Goal: Task Accomplishment & Management: Complete application form

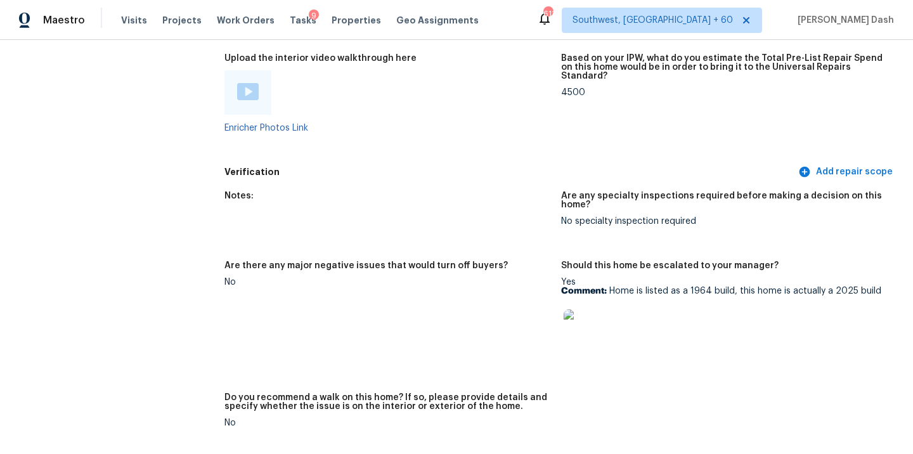
scroll to position [2971, 0]
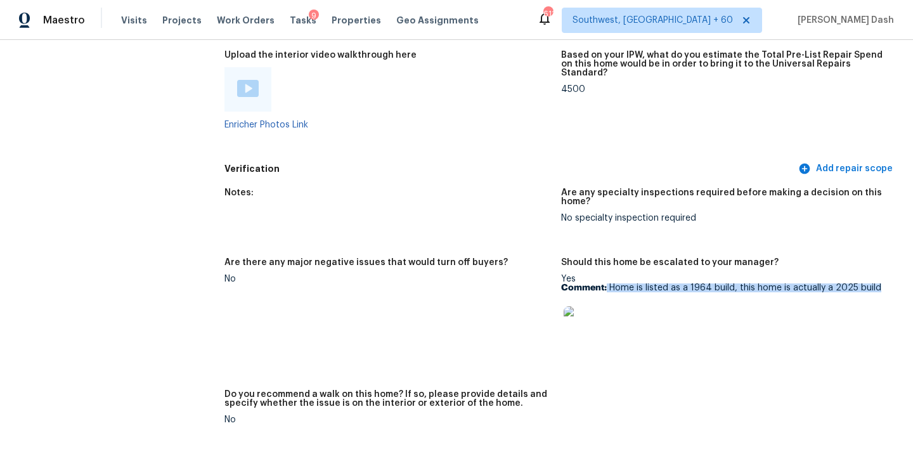
drag, startPoint x: 607, startPoint y: 269, endPoint x: 878, endPoint y: 269, distance: 271.3
click at [878, 283] on p "Comment: Home is listed as a 1964 build, this home is actually a 2025 build" at bounding box center [724, 287] width 326 height 9
copy p "Home is listed as a 1964 build, this home is actually a 2025 build"
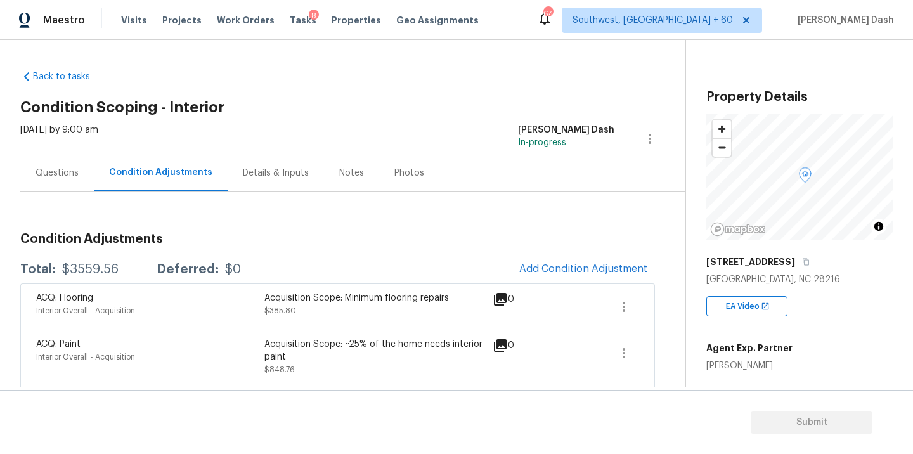
click at [62, 173] on div "Questions" at bounding box center [56, 173] width 43 height 13
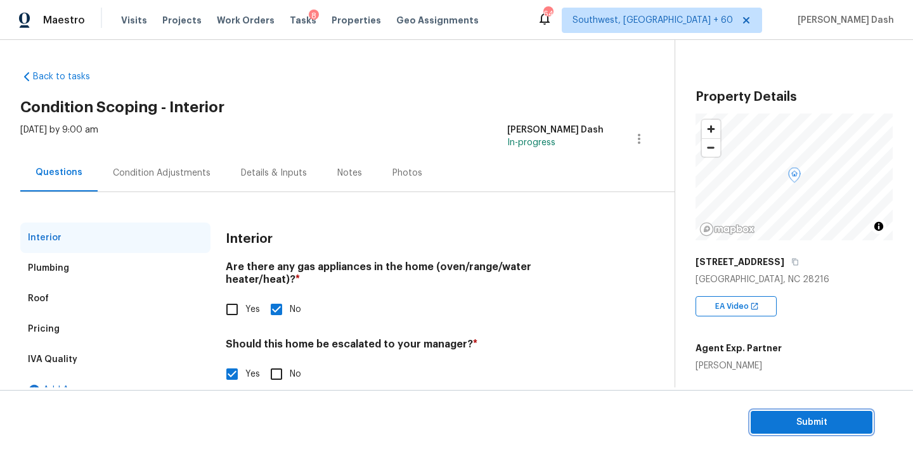
click at [787, 420] on span "Submit" at bounding box center [811, 423] width 101 height 16
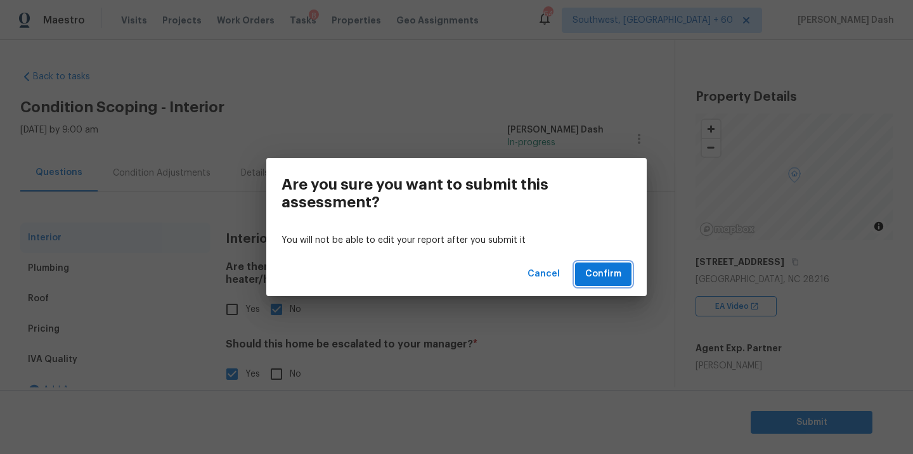
click at [603, 266] on span "Confirm" at bounding box center [603, 274] width 36 height 16
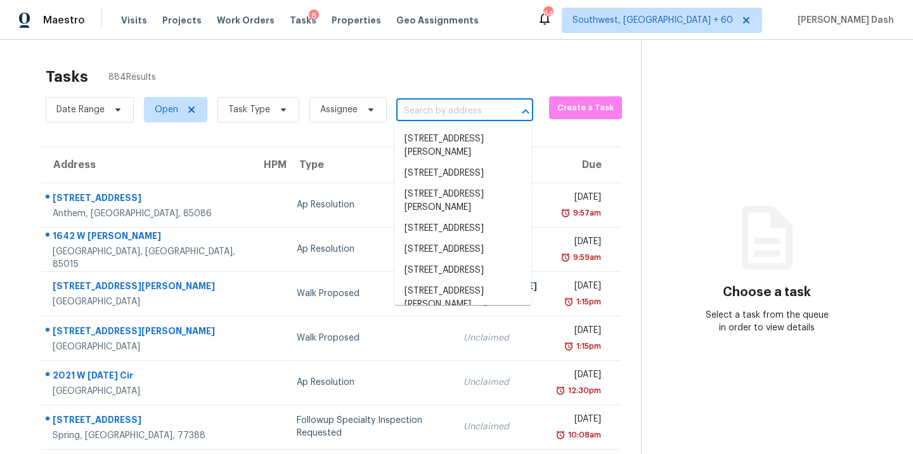
click at [439, 112] on input "text" at bounding box center [446, 111] width 101 height 20
paste input "1215 Westbourne Dr, Smyrna, TN 37167"
type input "1215 Westbourne Dr, Smyrna, TN 37167"
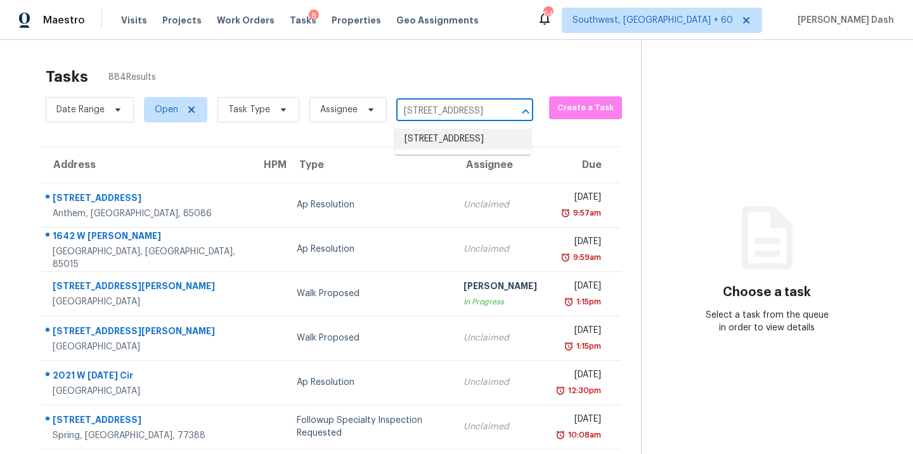
click at [437, 144] on li "1215 Westbourne Dr, Smyrna, TN 37167" at bounding box center [462, 139] width 137 height 21
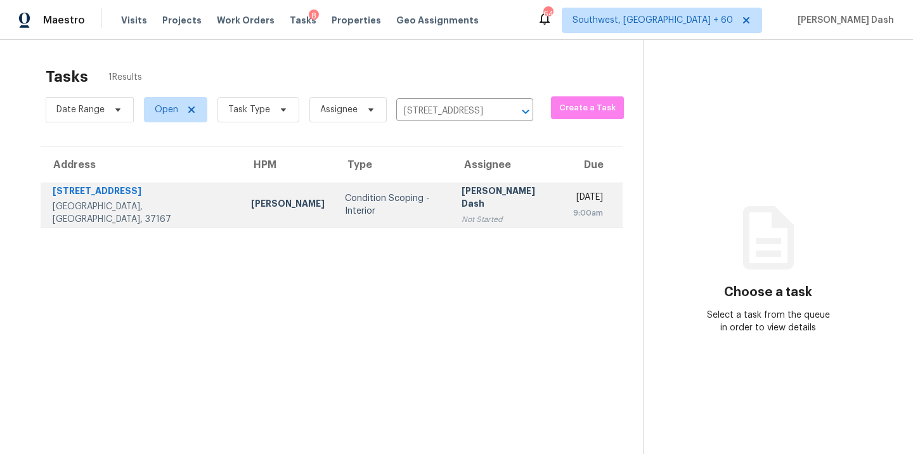
click at [461, 213] on div "Not Started" at bounding box center [506, 219] width 91 height 13
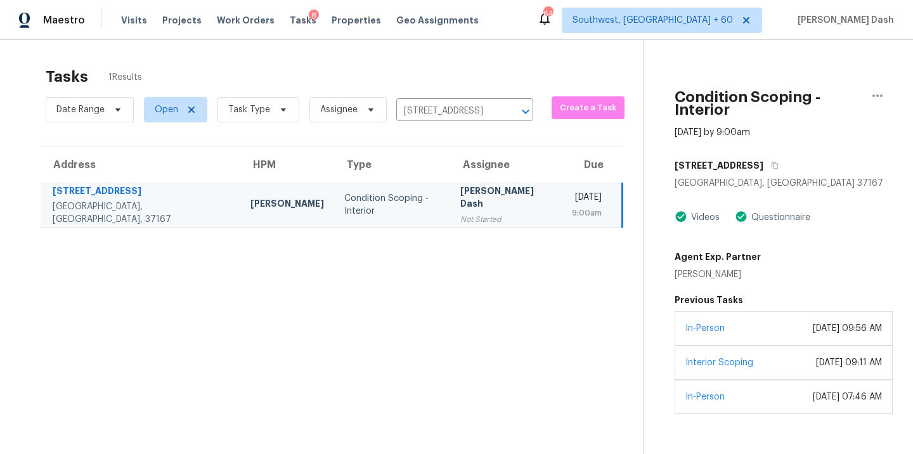
click at [728, 325] on div "In-Person August 30, 2024 at 09:56 AM" at bounding box center [783, 328] width 218 height 34
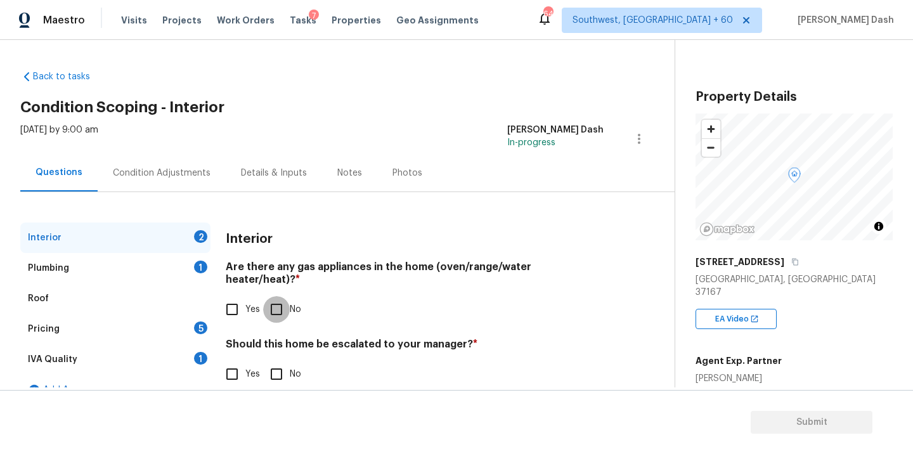
click at [274, 296] on input "No" at bounding box center [276, 309] width 27 height 27
checkbox input "true"
drag, startPoint x: 200, startPoint y: 267, endPoint x: 201, endPoint y: 276, distance: 8.9
click at [200, 267] on div "1" at bounding box center [200, 266] width 13 height 13
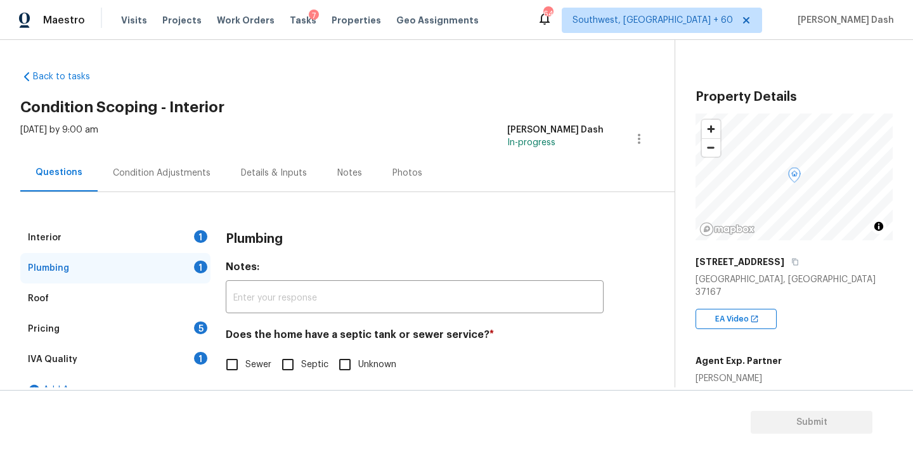
click at [361, 367] on span "Unknown" at bounding box center [377, 364] width 38 height 13
click at [358, 367] on input "Unknown" at bounding box center [344, 364] width 27 height 27
checkbox input "true"
click at [179, 240] on div "Interior 1" at bounding box center [115, 237] width 190 height 30
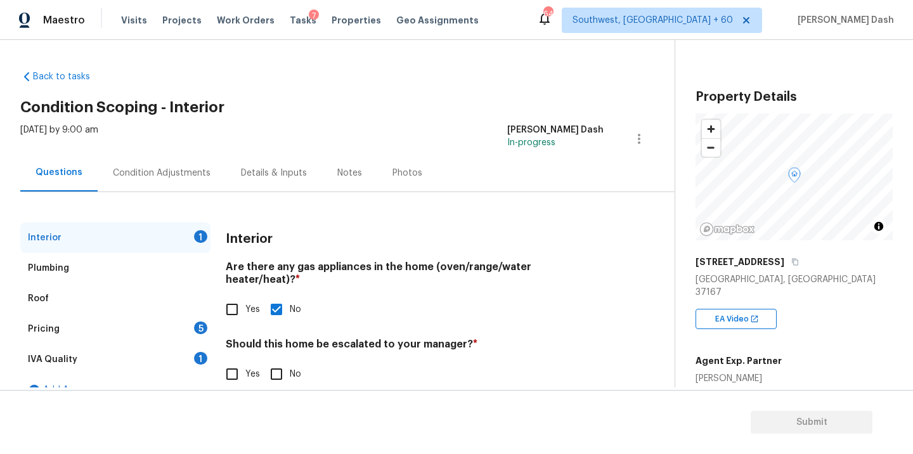
click at [283, 365] on input "No" at bounding box center [276, 374] width 27 height 27
checkbox input "true"
click at [211, 362] on div "Interior Plumbing Roof Pricing 5 IVA Quality 1 Add Area Interior Are there any …" at bounding box center [332, 313] width 624 height 183
click at [202, 359] on div "1" at bounding box center [200, 358] width 13 height 13
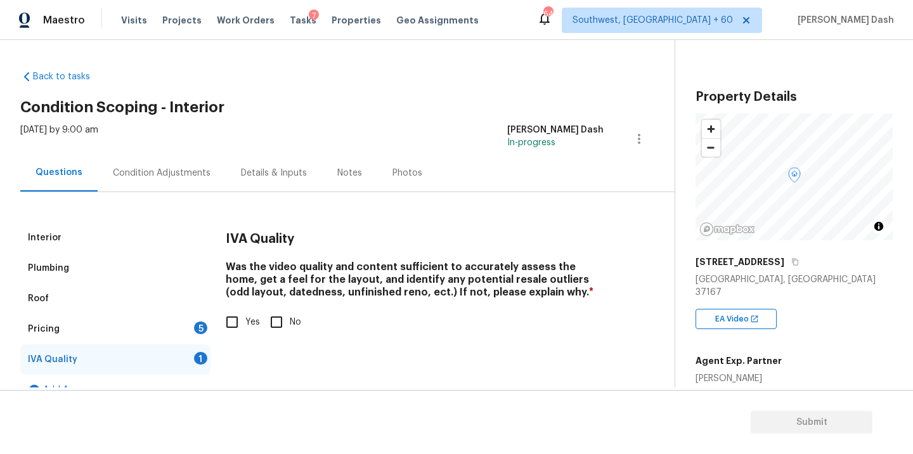
click at [235, 328] on input "Yes" at bounding box center [232, 322] width 27 height 27
checkbox input "true"
click at [200, 331] on div "5" at bounding box center [200, 327] width 13 height 13
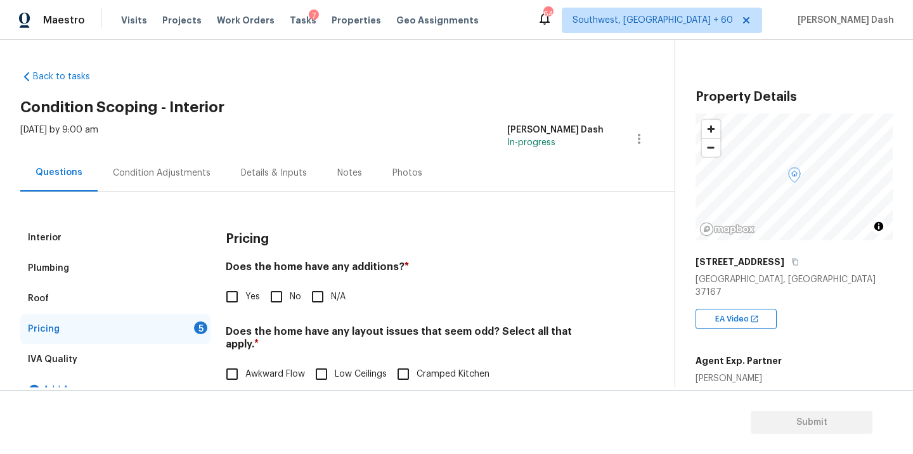
click at [278, 299] on input "No" at bounding box center [276, 296] width 27 height 27
checkbox input "true"
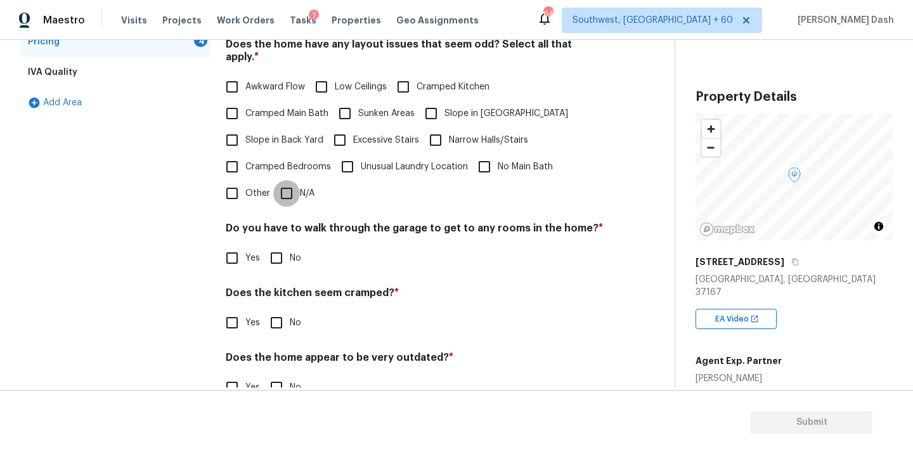
click at [284, 180] on input "N/A" at bounding box center [286, 193] width 27 height 27
checkbox input "true"
click at [269, 248] on input "No" at bounding box center [276, 258] width 27 height 27
checkbox input "true"
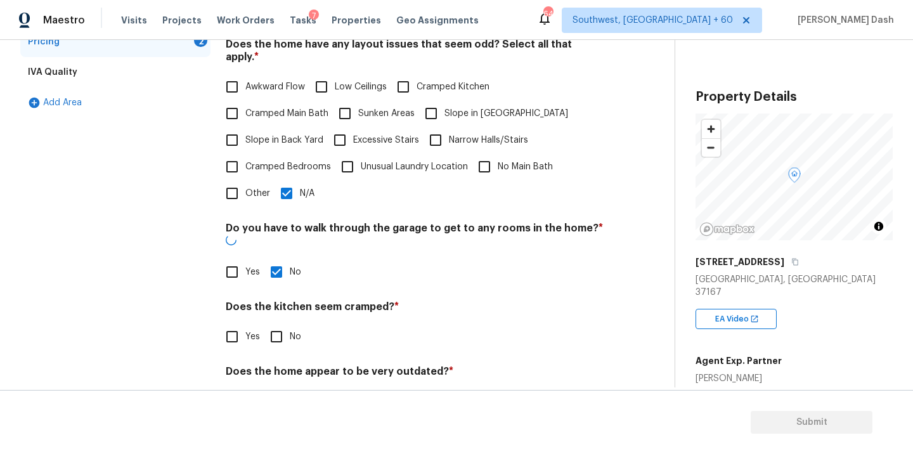
click at [273, 323] on input "No" at bounding box center [276, 336] width 27 height 27
checkbox input "true"
click at [273, 366] on div "Does the home appear to be very outdated? * Yes No" at bounding box center [415, 390] width 378 height 49
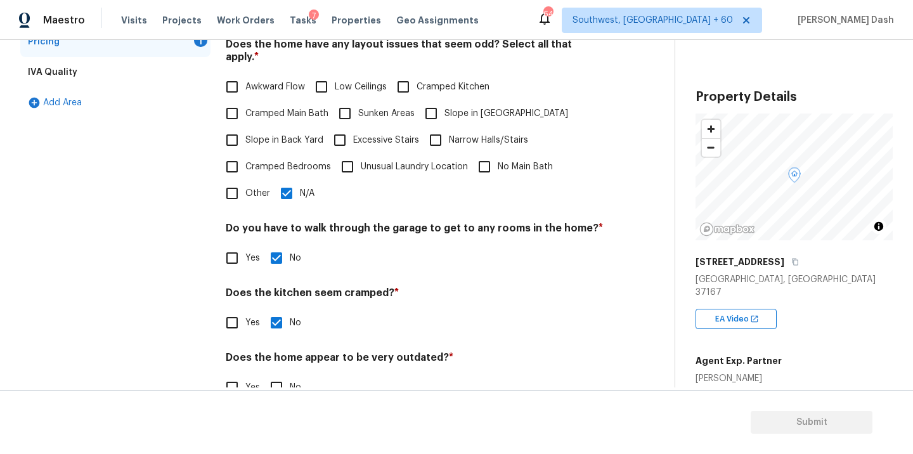
click at [290, 391] on section "Submit" at bounding box center [456, 422] width 913 height 65
click at [275, 379] on input "No" at bounding box center [276, 387] width 27 height 27
checkbox input "true"
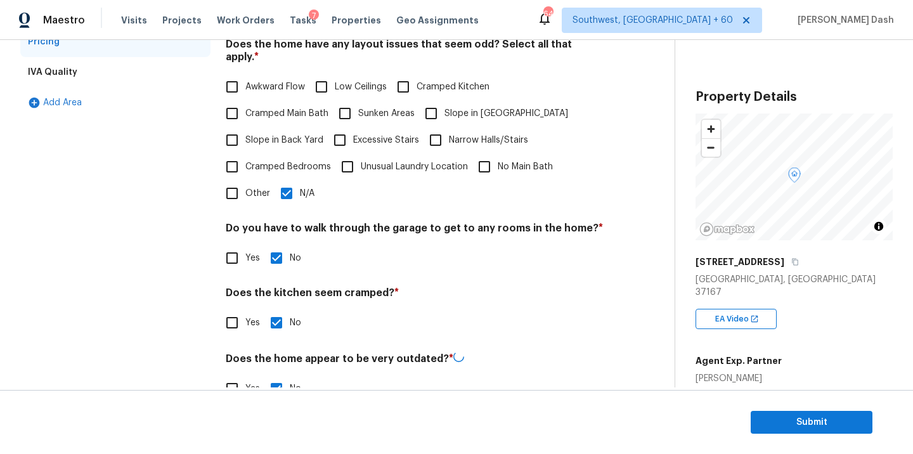
click at [190, 302] on div "Interior Plumbing Roof Pricing IVA Quality Add Area" at bounding box center [115, 176] width 190 height 482
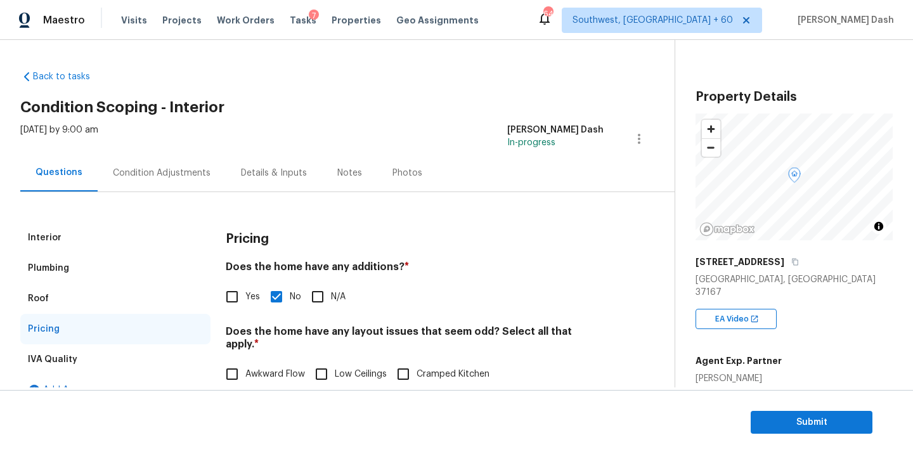
click at [132, 162] on div "Condition Adjustments" at bounding box center [162, 172] width 128 height 37
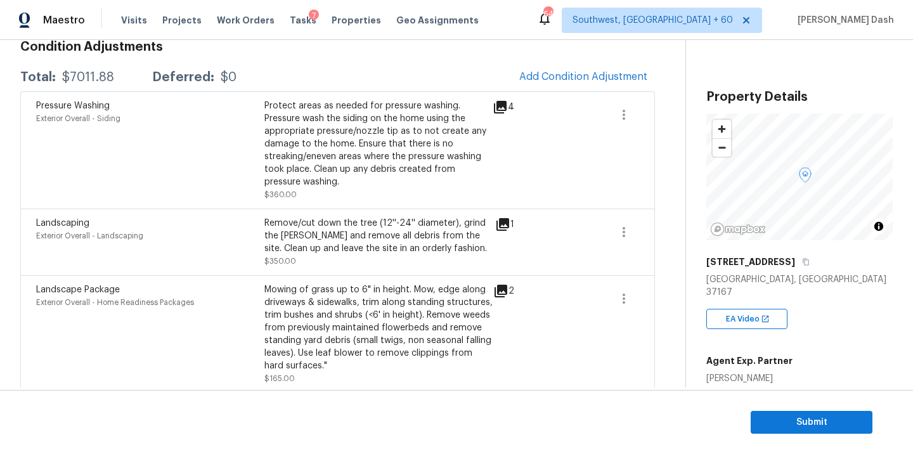
scroll to position [37, 0]
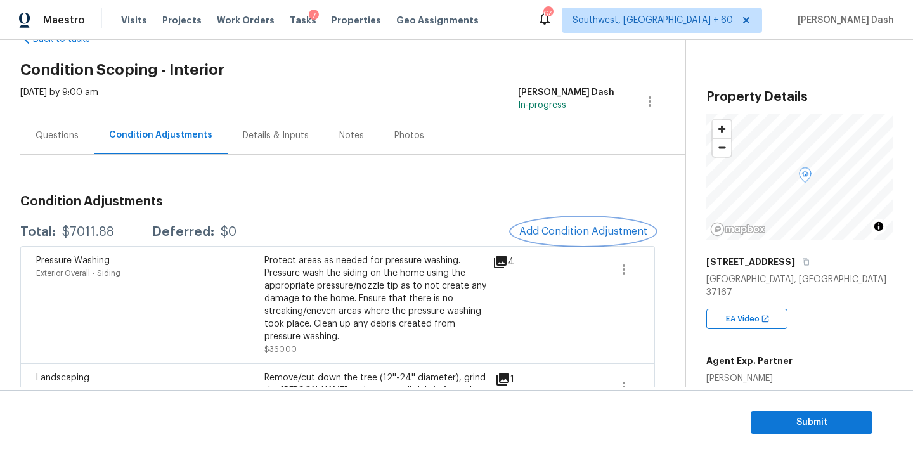
click at [534, 241] on button "Add Condition Adjustment" at bounding box center [582, 231] width 143 height 27
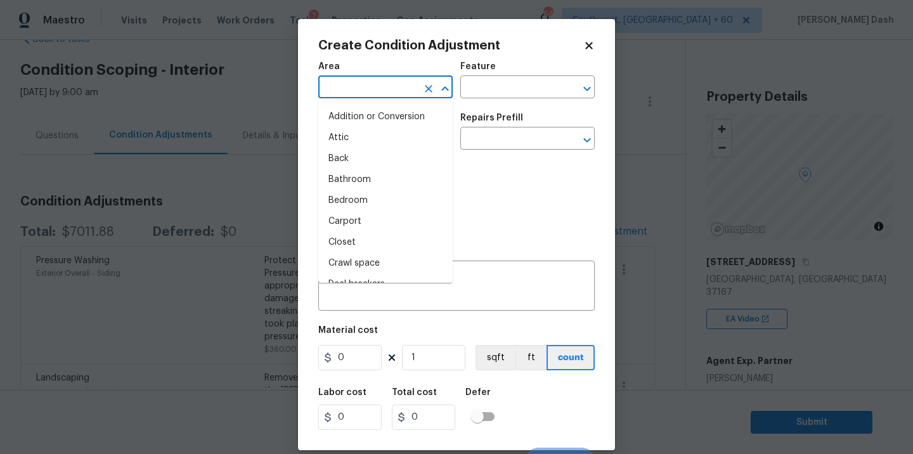
click at [394, 89] on input "text" at bounding box center [367, 89] width 99 height 20
type input "in"
click at [347, 215] on li "Living Room" at bounding box center [385, 221] width 134 height 21
type input "Living Room"
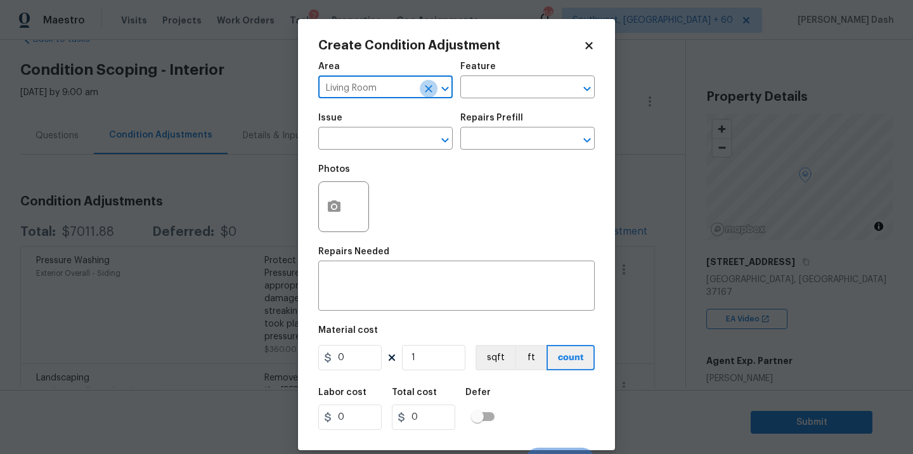
click at [421, 89] on button "Clear" at bounding box center [429, 89] width 18 height 18
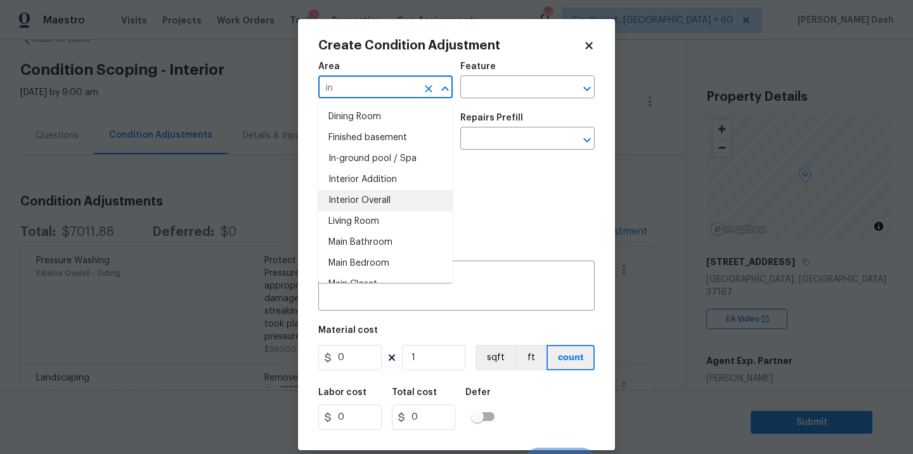
click at [382, 197] on li "Interior Overall" at bounding box center [385, 200] width 134 height 21
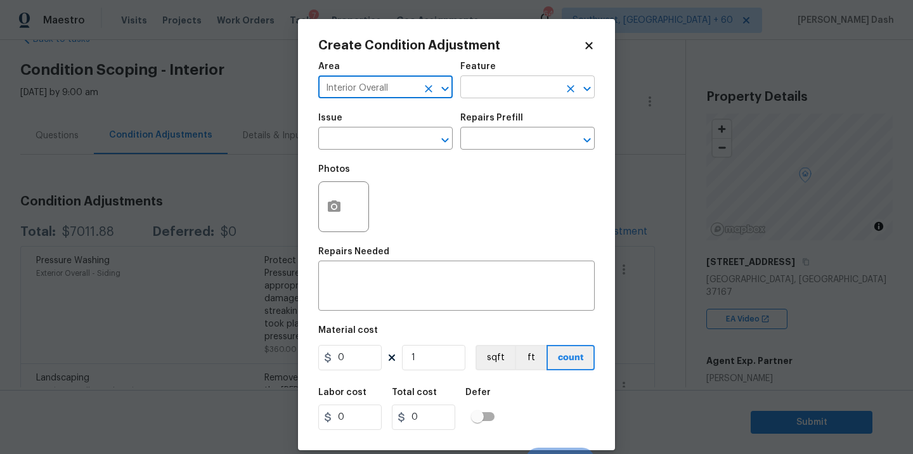
type input "Interior Overall"
click at [486, 86] on input "text" at bounding box center [509, 89] width 99 height 20
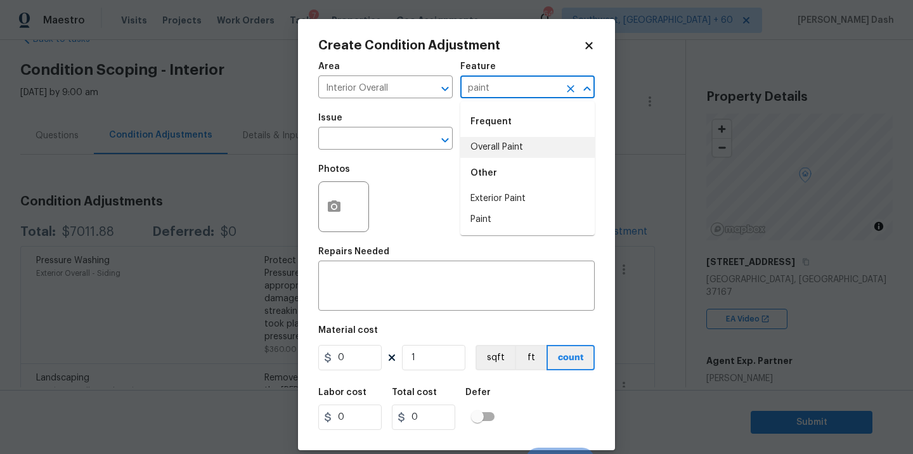
click at [473, 158] on div "Other" at bounding box center [527, 173] width 134 height 30
click at [473, 151] on li "Overall Paint" at bounding box center [527, 147] width 134 height 21
type input "Overall Paint"
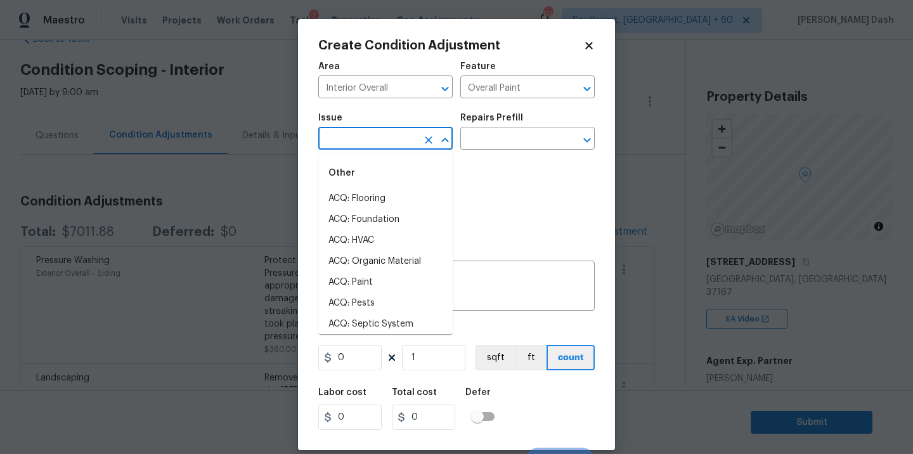
click at [390, 144] on input "text" at bounding box center [367, 140] width 99 height 20
click at [366, 191] on li "ACQ: Paint" at bounding box center [385, 198] width 134 height 21
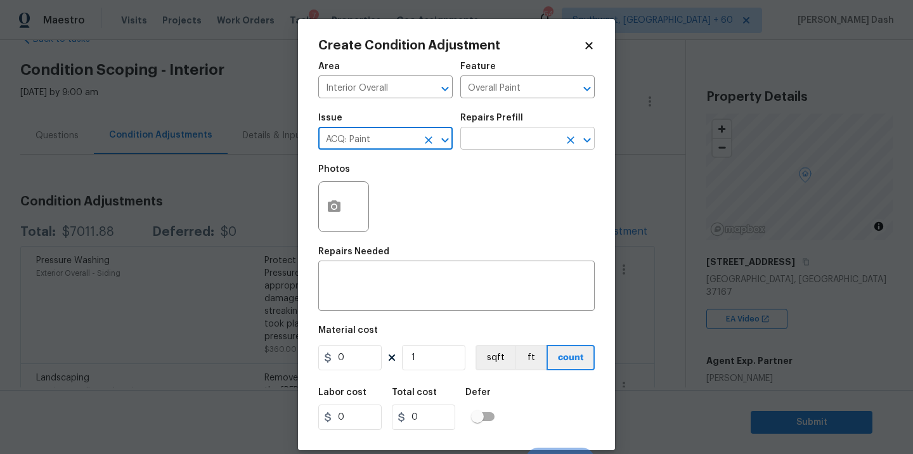
type input "ACQ: Paint"
click at [472, 137] on input "text" at bounding box center [509, 140] width 99 height 20
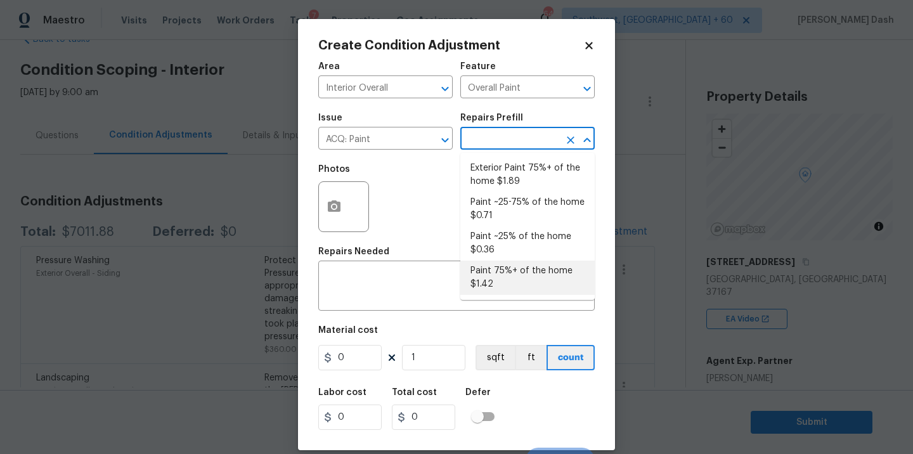
click at [499, 268] on li "Paint 75%+ of the home $1.42" at bounding box center [527, 277] width 134 height 34
type input "Acquisition"
type textarea "Acquisition Scope: 75%+ of the home will likely require interior paint"
type input "1.42"
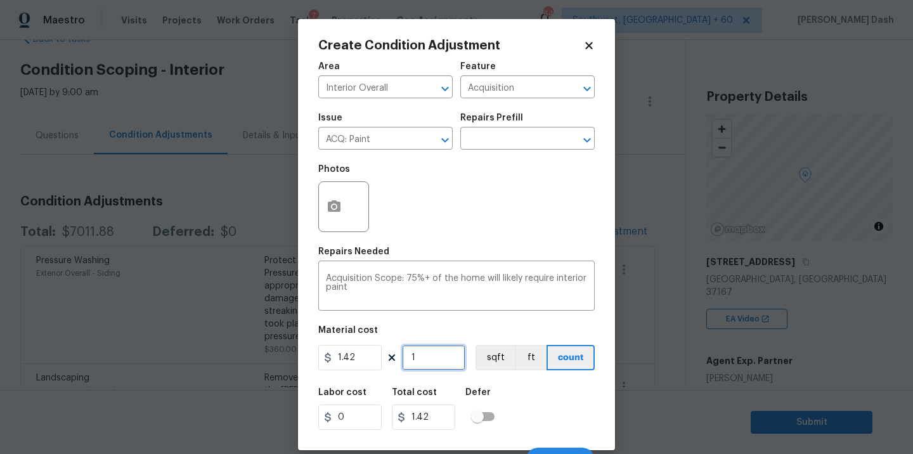
click at [435, 361] on input "1" at bounding box center [433, 357] width 63 height 25
click at [818, 298] on body "Maestro Visits Projects Work Orders Tasks 7 Properties Geo Assignments 645 Sout…" at bounding box center [456, 227] width 913 height 454
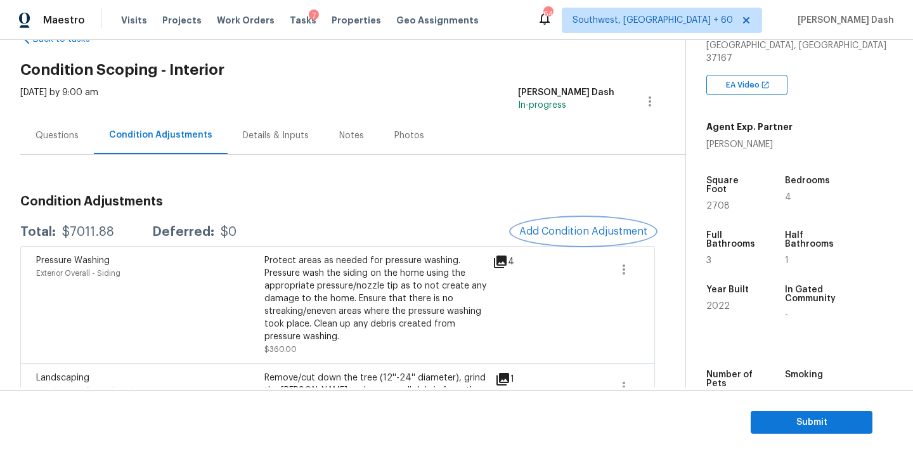
scroll to position [241, 0]
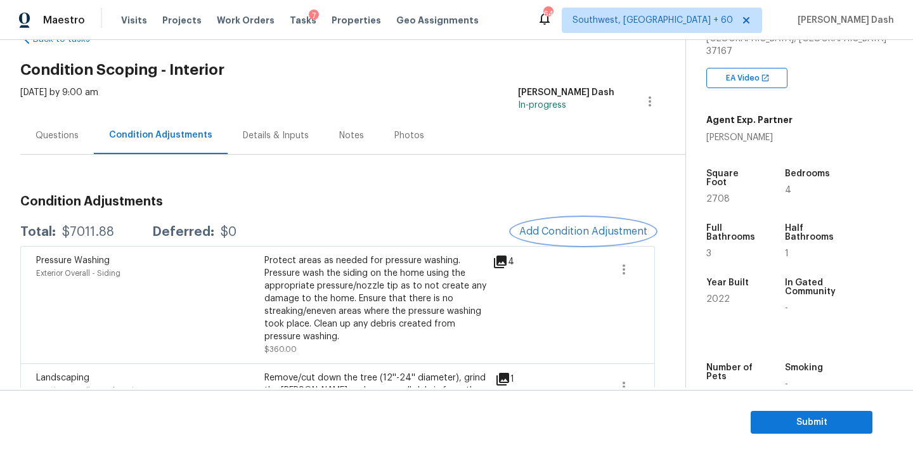
click at [591, 230] on span "Add Condition Adjustment" at bounding box center [583, 231] width 128 height 11
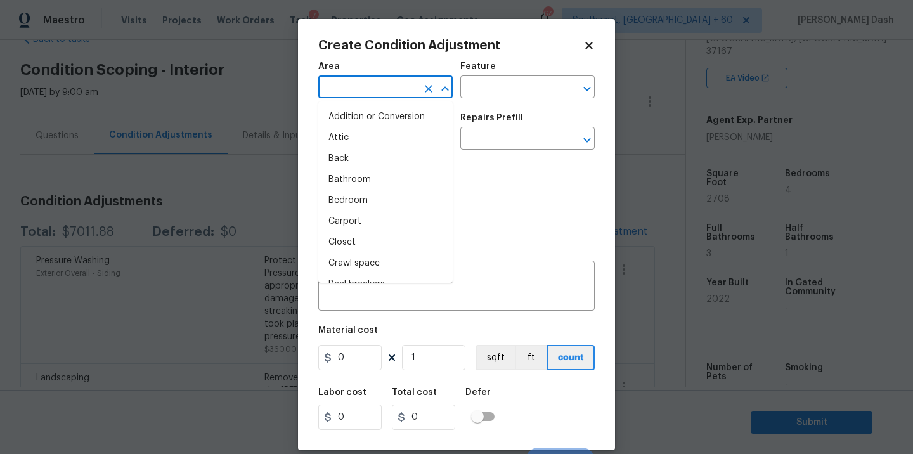
click at [345, 80] on input "text" at bounding box center [367, 89] width 99 height 20
click at [340, 200] on li "Interior Overall" at bounding box center [385, 200] width 134 height 21
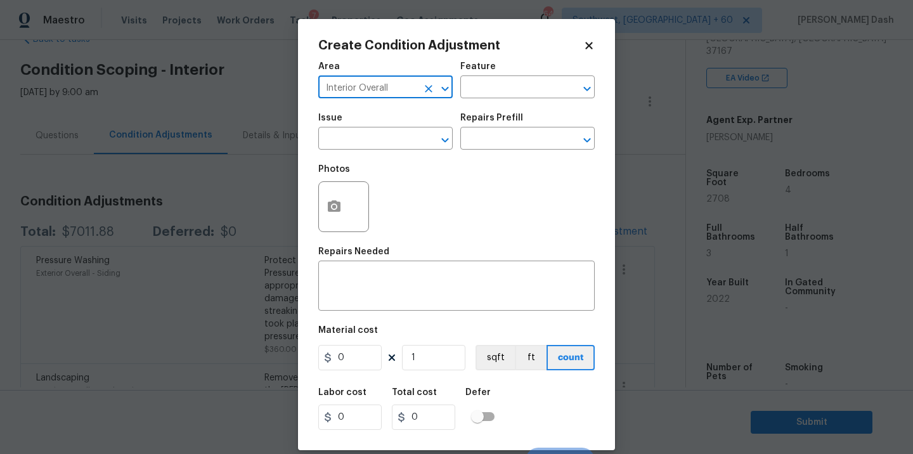
type input "Interior Overall"
click at [508, 66] on div "Feature" at bounding box center [527, 70] width 134 height 16
click at [508, 84] on input "text" at bounding box center [509, 89] width 99 height 20
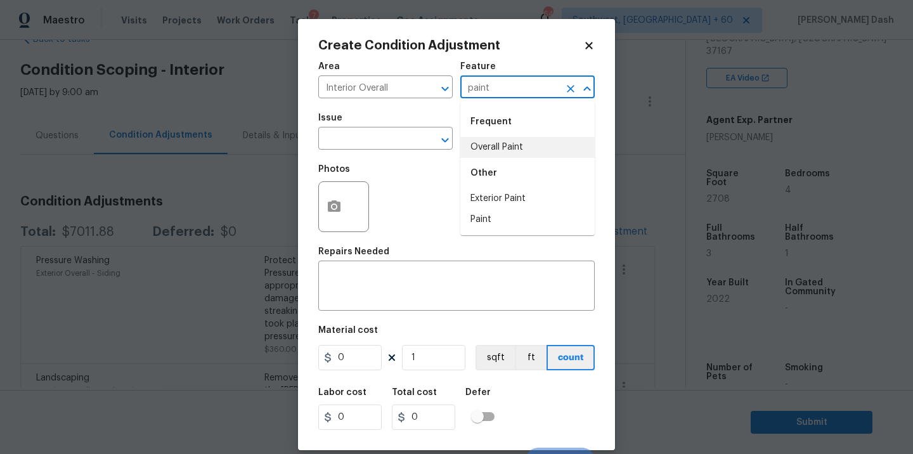
click at [506, 148] on li "Overall Paint" at bounding box center [527, 147] width 134 height 21
type input "Overall Paint"
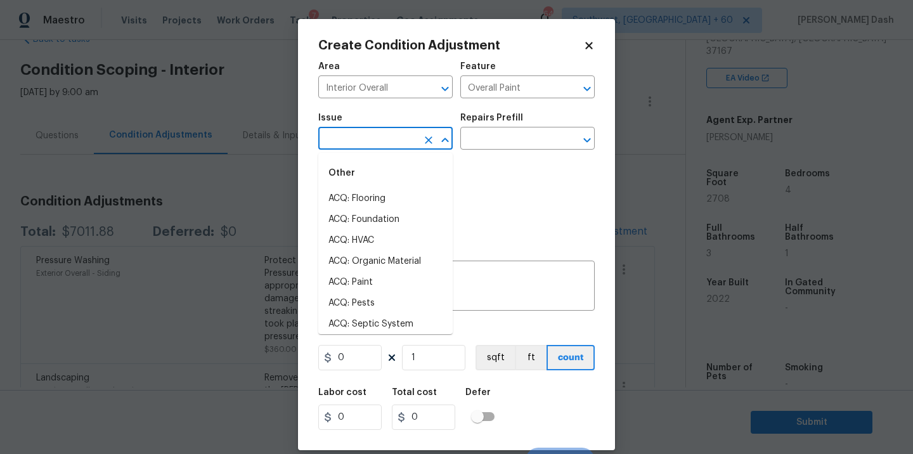
click at [410, 139] on input "text" at bounding box center [367, 140] width 99 height 20
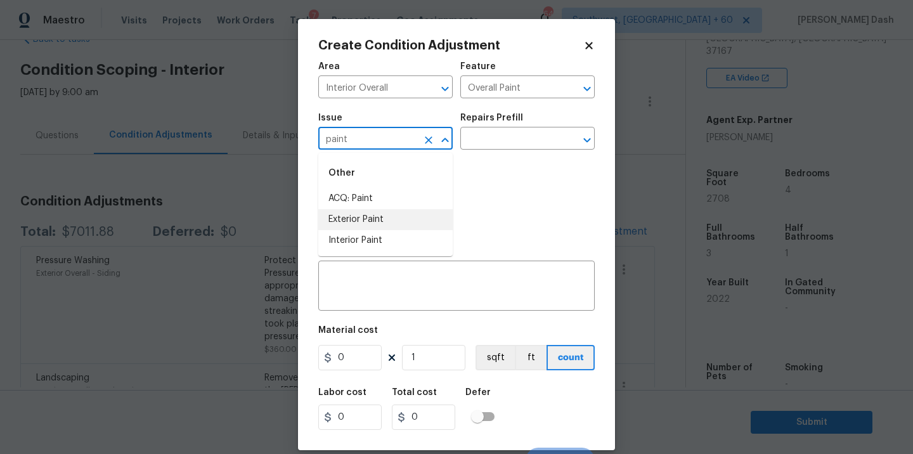
click at [386, 232] on li "Interior Paint" at bounding box center [385, 240] width 134 height 21
type input "Interior Paint"
click at [425, 138] on icon "Clear" at bounding box center [428, 140] width 13 height 13
click at [397, 195] on li "ACQ: Paint" at bounding box center [385, 198] width 134 height 21
type input "ACQ: Paint"
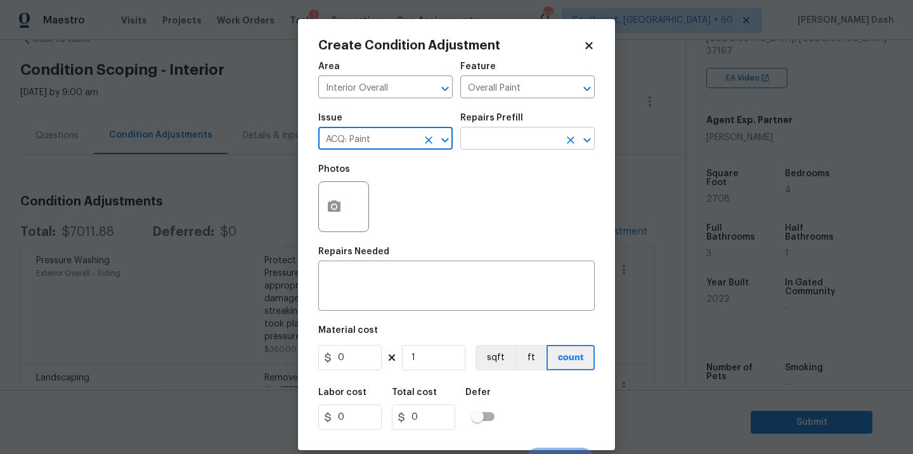
click at [499, 141] on input "text" at bounding box center [509, 140] width 99 height 20
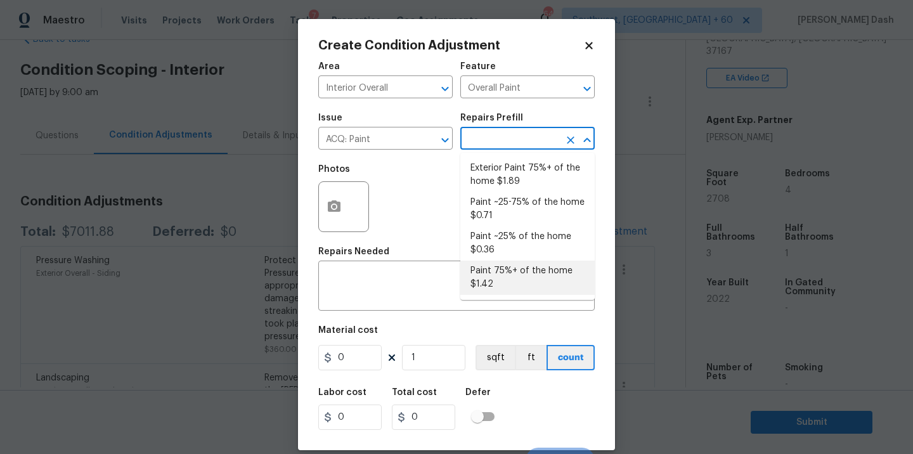
click at [499, 278] on li "Paint 75%+ of the home $1.42" at bounding box center [527, 277] width 134 height 34
type input "Acquisition"
type textarea "Acquisition Scope: 75%+ of the home will likely require interior paint"
type input "1.42"
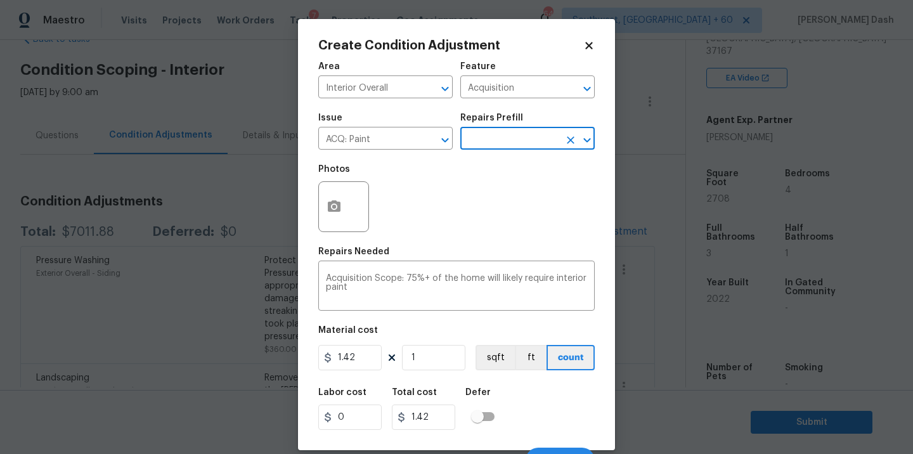
click at [444, 372] on figure "Material cost 1.42 1 sqft ft count" at bounding box center [456, 349] width 276 height 47
click at [444, 360] on input "1" at bounding box center [433, 357] width 63 height 25
type input "0"
type input "2"
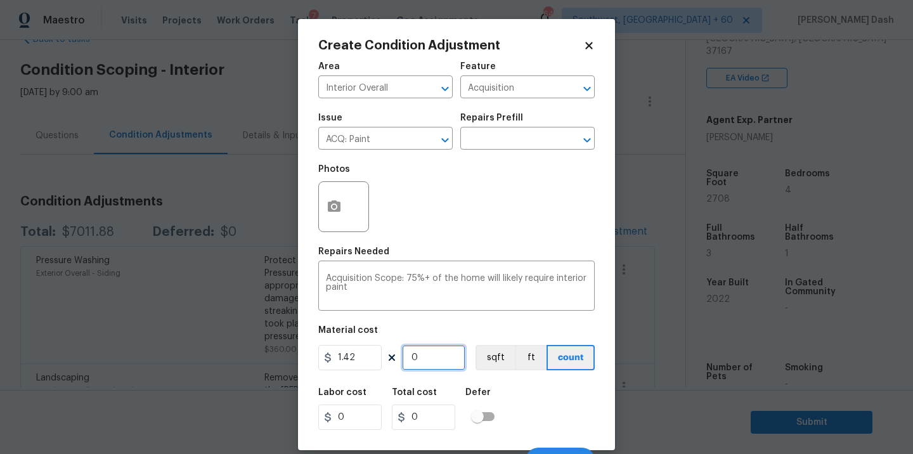
type input "2.84"
type input "27"
type input "38.34"
type input "270"
type input "383.4"
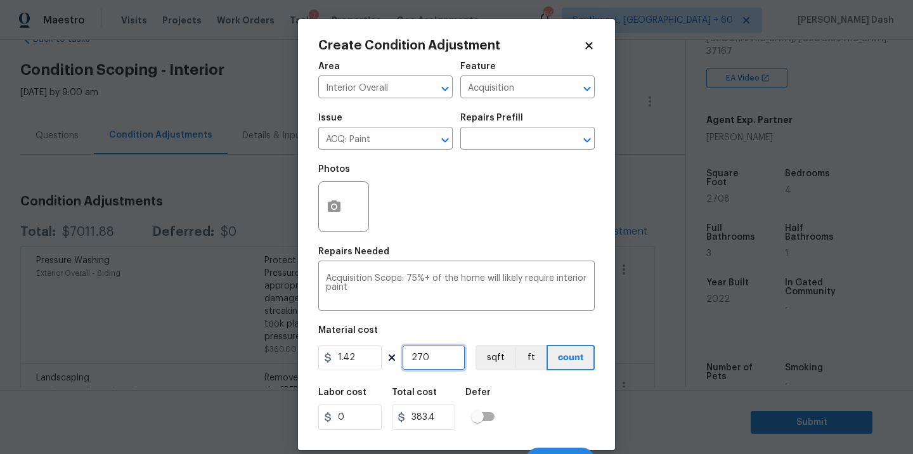
type input "2708"
type input "3845.36"
type input "2708"
click at [510, 367] on button "sqft" at bounding box center [494, 357] width 39 height 25
click at [503, 364] on button "sqft" at bounding box center [494, 357] width 39 height 25
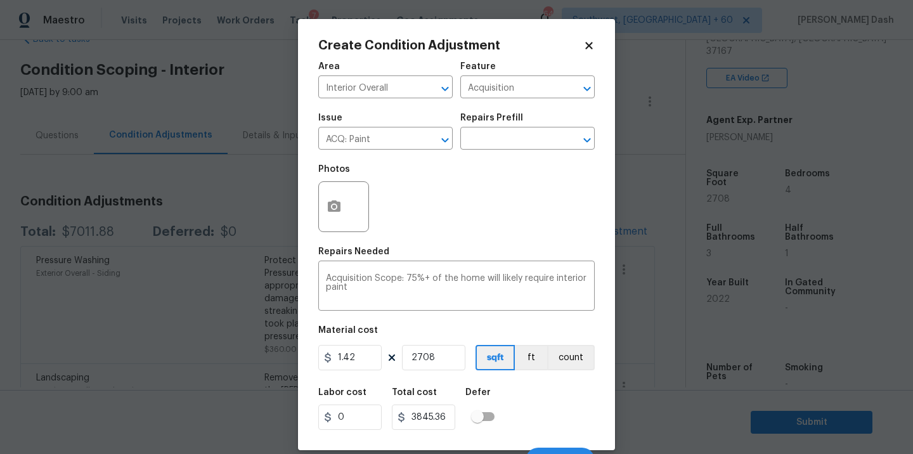
click at [528, 406] on div "Labor cost 0 Total cost 3845.36 Defer" at bounding box center [456, 408] width 276 height 57
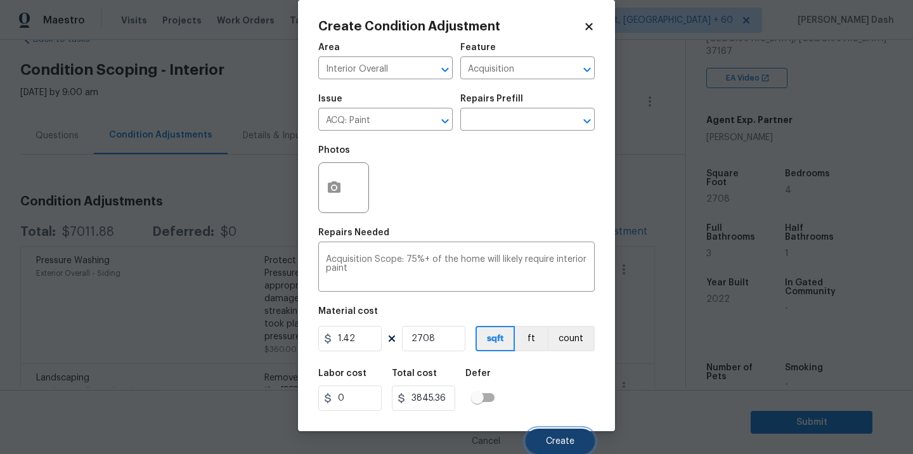
click at [565, 449] on button "Create" at bounding box center [559, 440] width 69 height 25
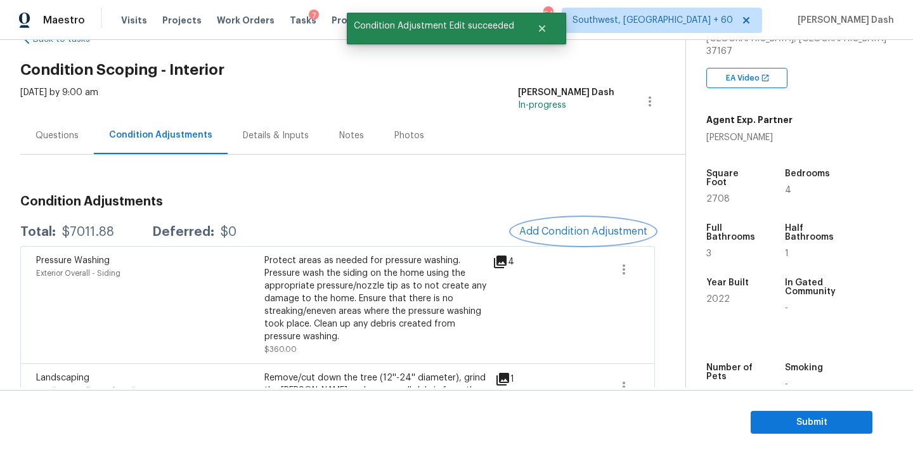
scroll to position [0, 0]
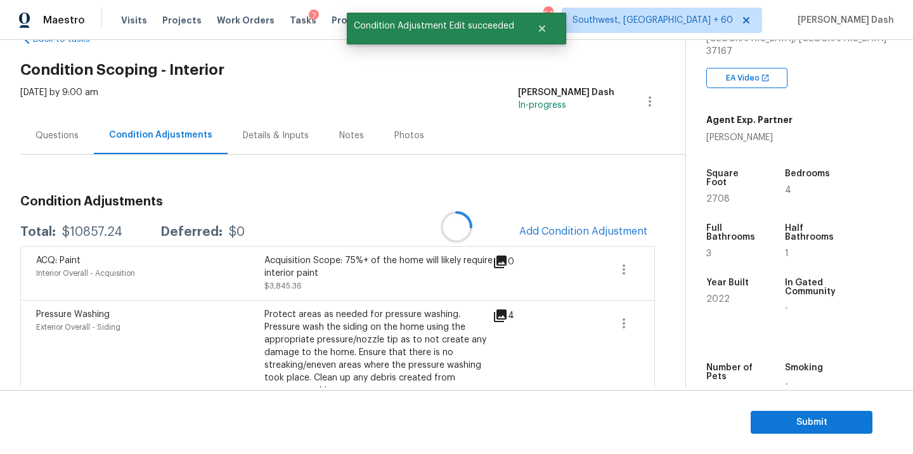
click at [580, 238] on div at bounding box center [456, 227] width 913 height 454
click at [580, 238] on button "Add Condition Adjustment" at bounding box center [582, 231] width 143 height 27
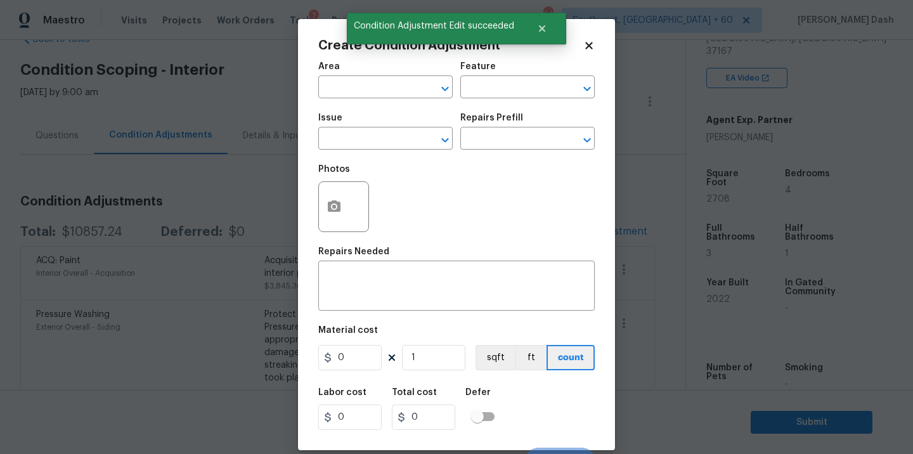
click at [375, 100] on span "Area ​" at bounding box center [385, 80] width 134 height 51
click at [375, 94] on input "text" at bounding box center [367, 89] width 99 height 20
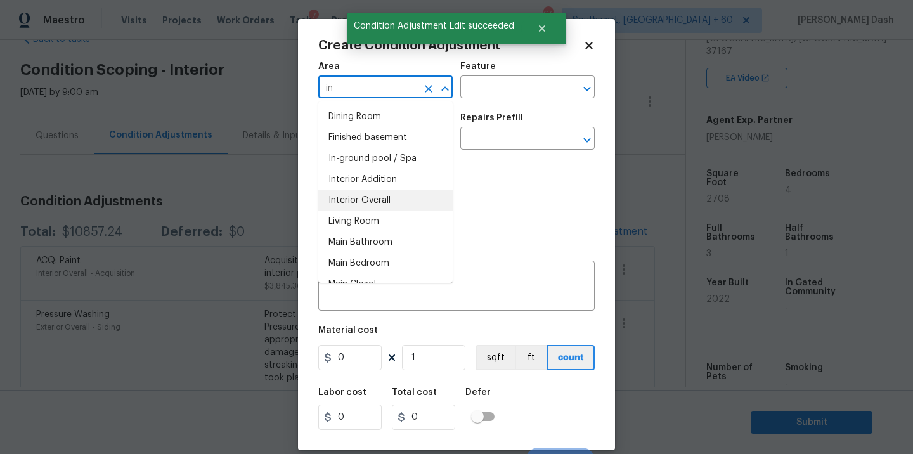
click at [360, 217] on li "Living Room" at bounding box center [385, 221] width 134 height 21
type input "Living Room"
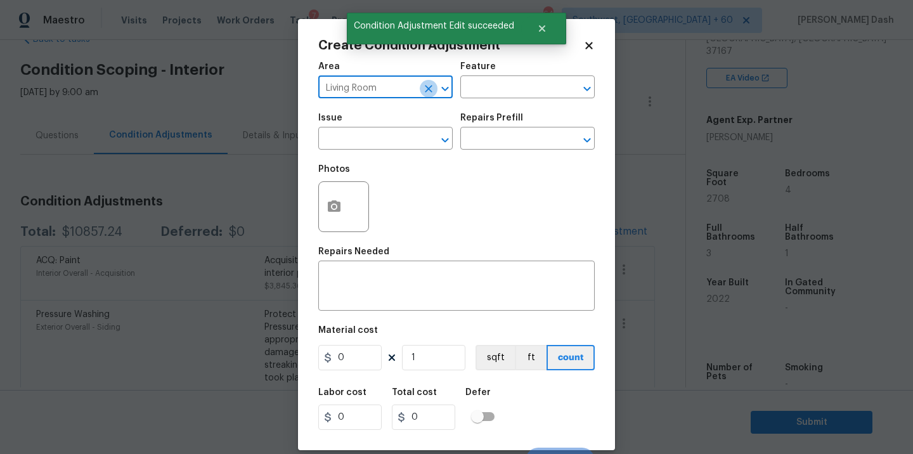
click at [424, 86] on icon "Clear" at bounding box center [428, 88] width 13 height 13
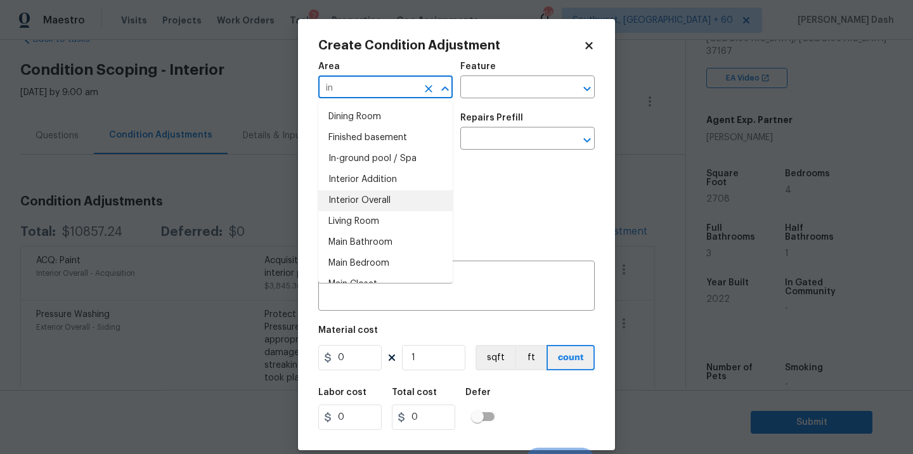
click at [403, 193] on li "Interior Overall" at bounding box center [385, 200] width 134 height 21
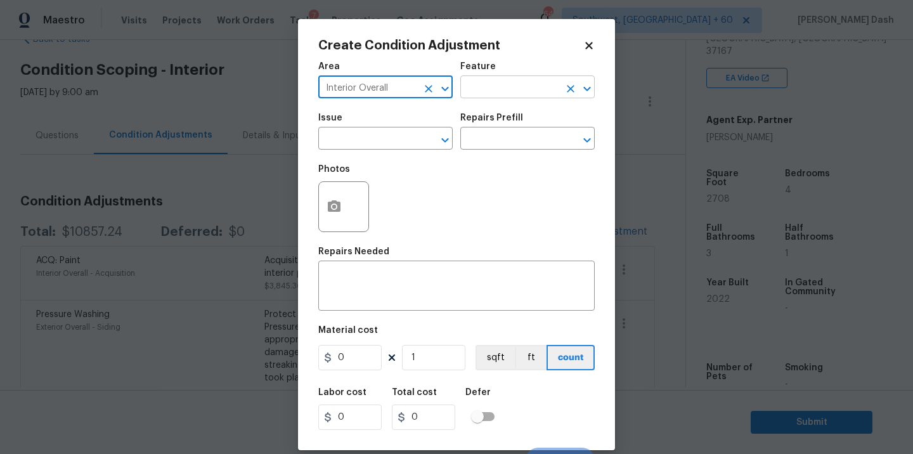
type input "Interior Overall"
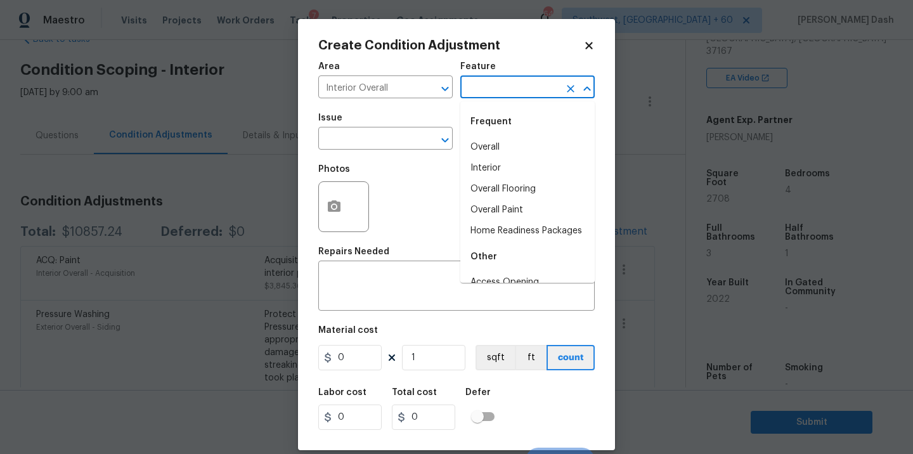
click at [491, 93] on input "text" at bounding box center [509, 89] width 99 height 20
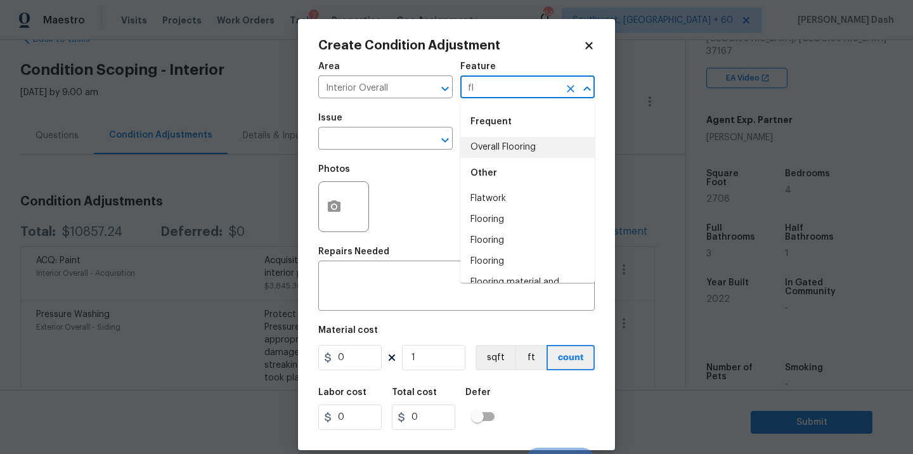
click at [484, 138] on li "Overall Flooring" at bounding box center [527, 147] width 134 height 21
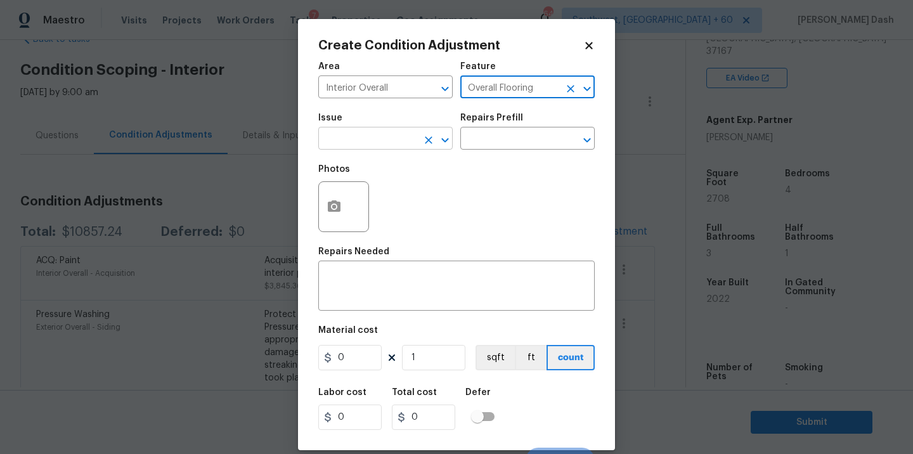
type input "Overall Flooring"
click at [387, 139] on input "text" at bounding box center [367, 140] width 99 height 20
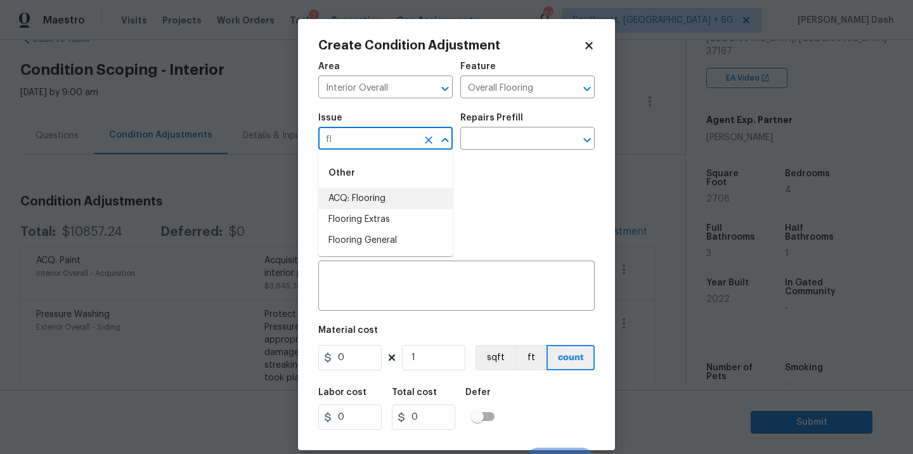
click at [366, 193] on li "ACQ: Flooring" at bounding box center [385, 198] width 134 height 21
type input "ACQ: Flooring"
click at [483, 149] on input "text" at bounding box center [509, 140] width 99 height 20
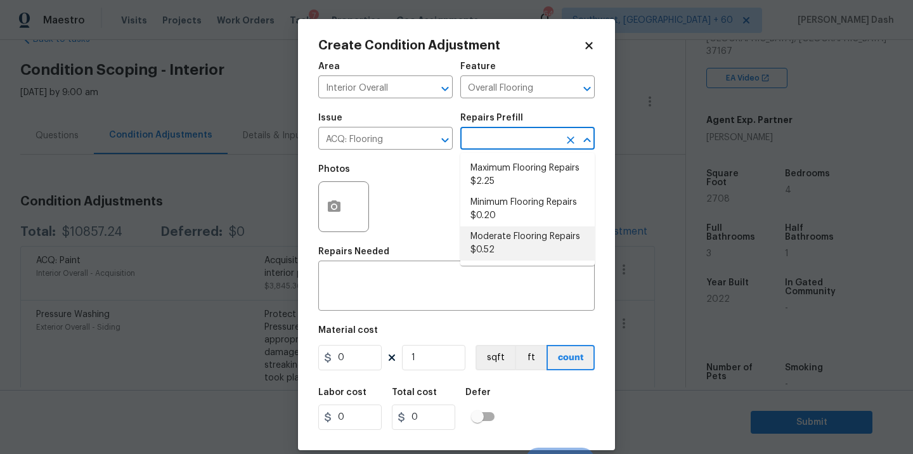
click at [493, 243] on li "Moderate Flooring Repairs $0.52" at bounding box center [527, 243] width 134 height 34
type input "Acquisition"
type textarea "Acquisition Scope: Moderate flooring repairs"
type input "0.52"
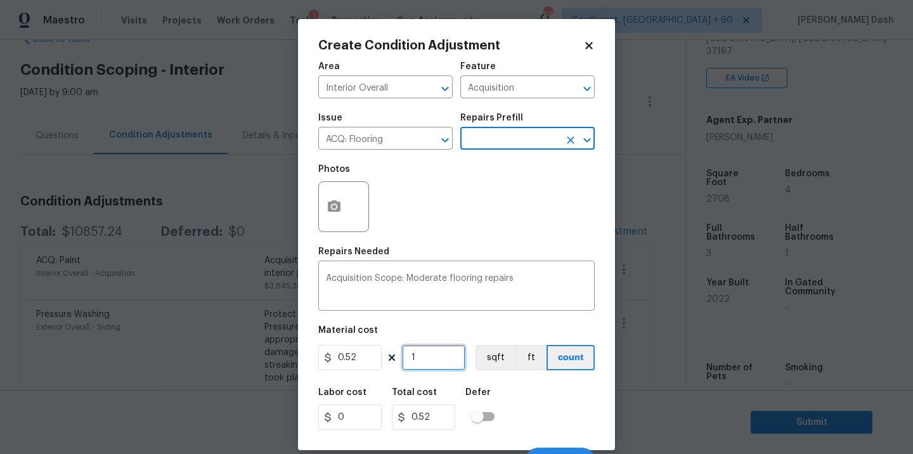
click at [425, 356] on input "1" at bounding box center [433, 357] width 63 height 25
type input "0"
type input "2"
type input "1.04"
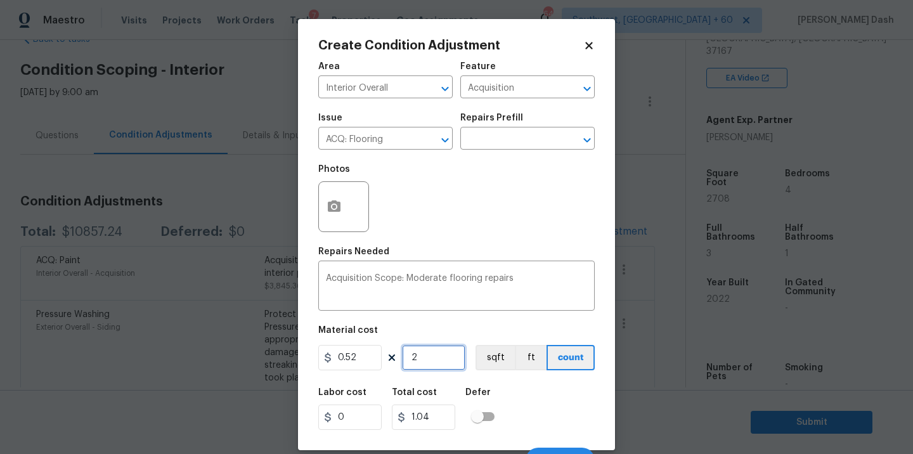
type input "27"
type input "14.04"
type input "270"
type input "140.4"
type input "2708"
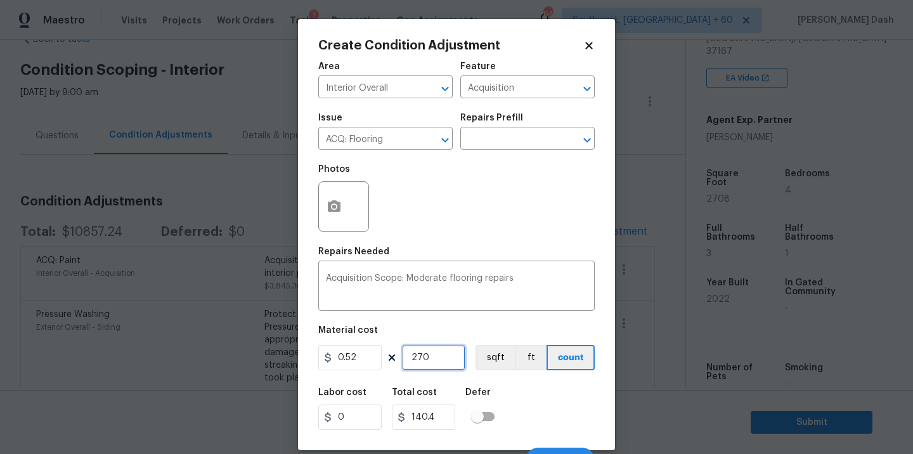
type input "1408.16"
type input "2708"
drag, startPoint x: 493, startPoint y: 360, endPoint x: 498, endPoint y: 371, distance: 12.5
click at [493, 360] on button "sqft" at bounding box center [494, 357] width 39 height 25
click at [525, 409] on div "Labor cost 0 Total cost 1408.16 Defer" at bounding box center [456, 408] width 276 height 57
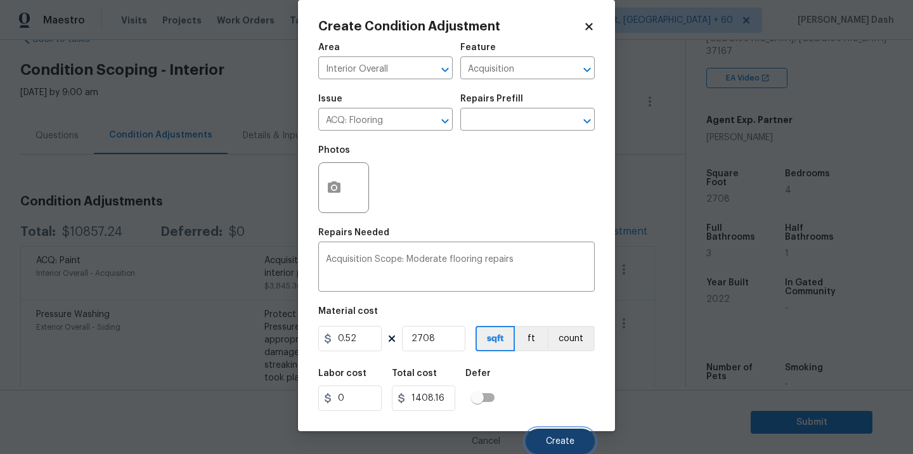
click at [556, 439] on span "Create" at bounding box center [560, 442] width 29 height 10
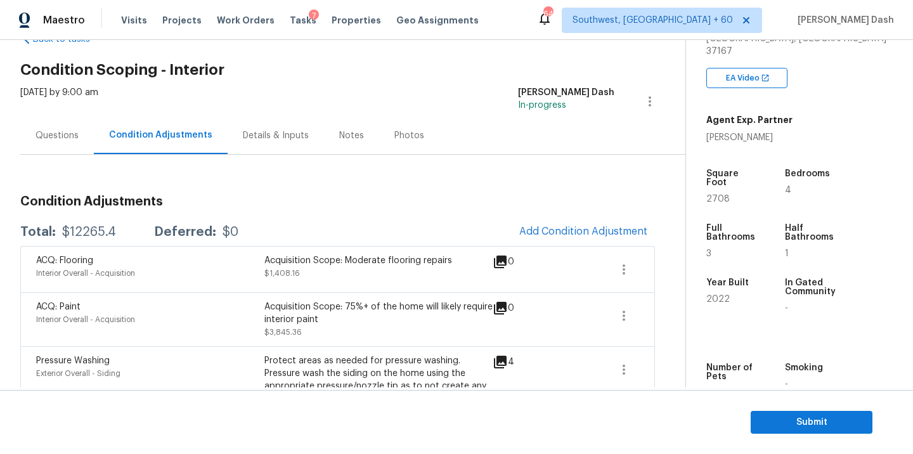
click at [96, 233] on div "$12265.4" at bounding box center [89, 232] width 54 height 13
copy div "$12265.4"
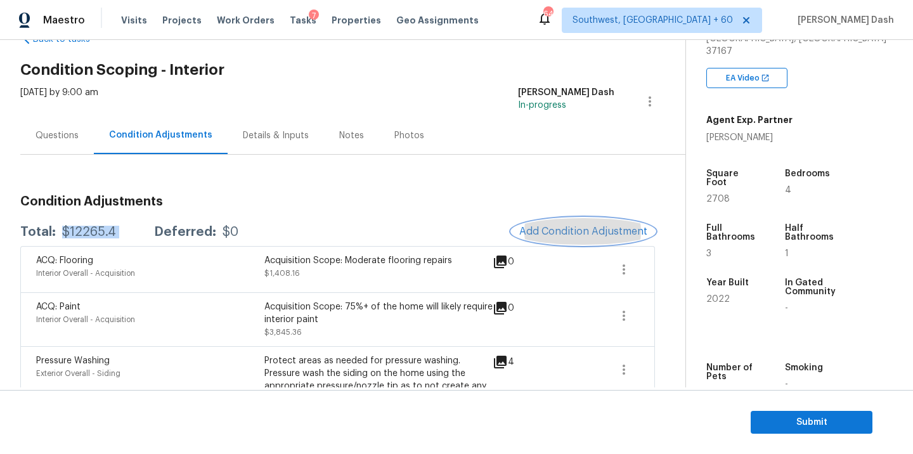
click at [558, 237] on button "Add Condition Adjustment" at bounding box center [582, 231] width 143 height 27
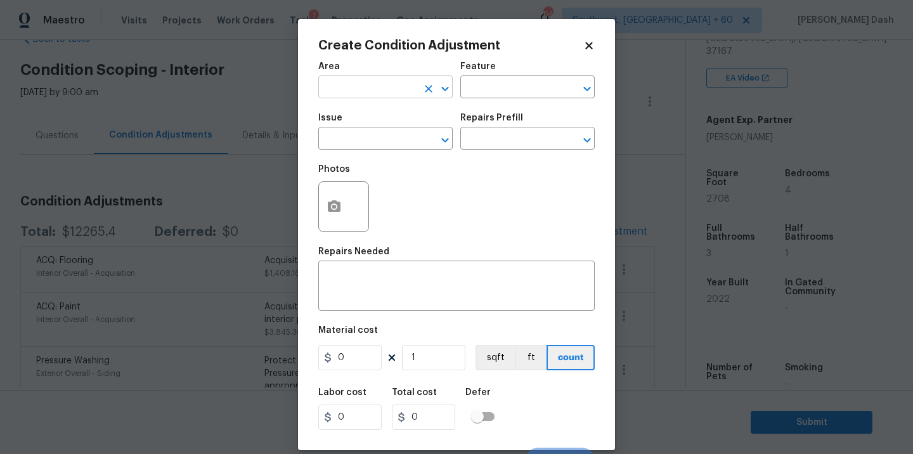
click at [384, 79] on input "text" at bounding box center [367, 89] width 99 height 20
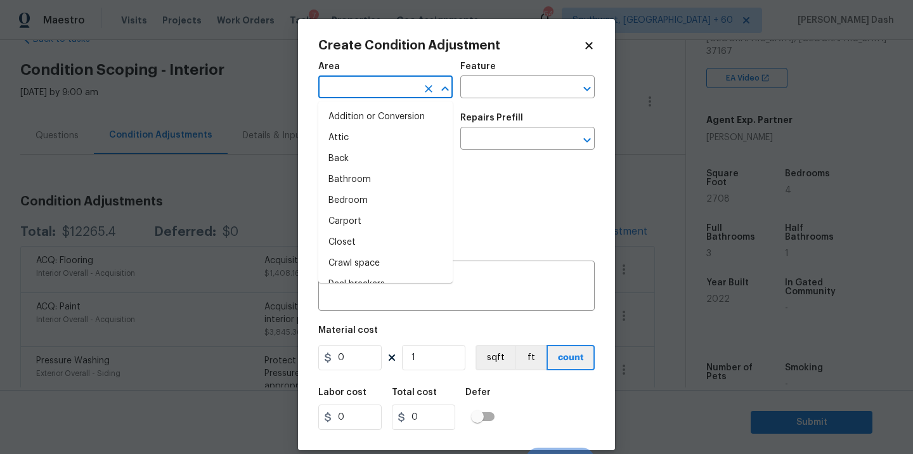
click at [389, 86] on input "text" at bounding box center [367, 89] width 99 height 20
click at [375, 183] on li "Interior Addition" at bounding box center [385, 179] width 134 height 21
type input "Interior Addition"
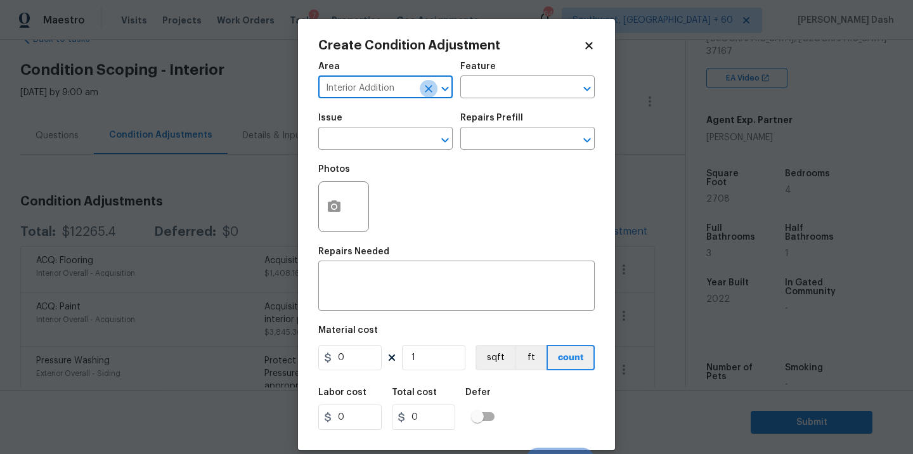
click at [427, 86] on icon "Clear" at bounding box center [428, 88] width 13 height 13
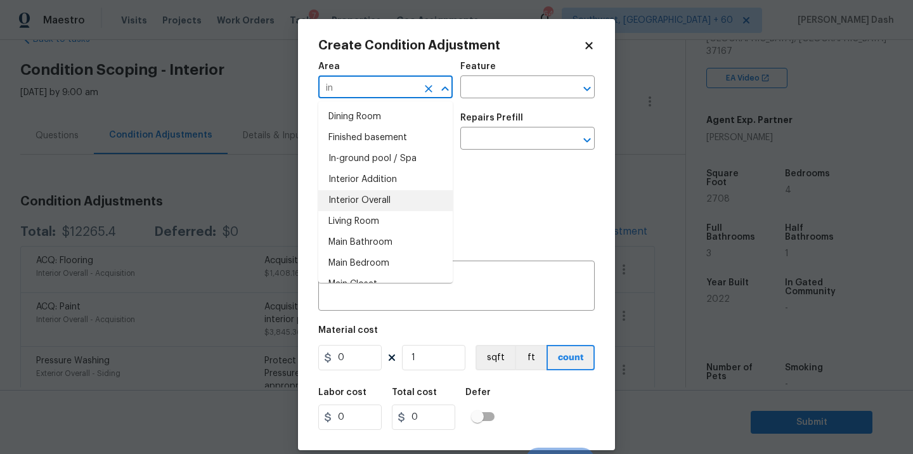
click at [401, 205] on li "Interior Overall" at bounding box center [385, 200] width 134 height 21
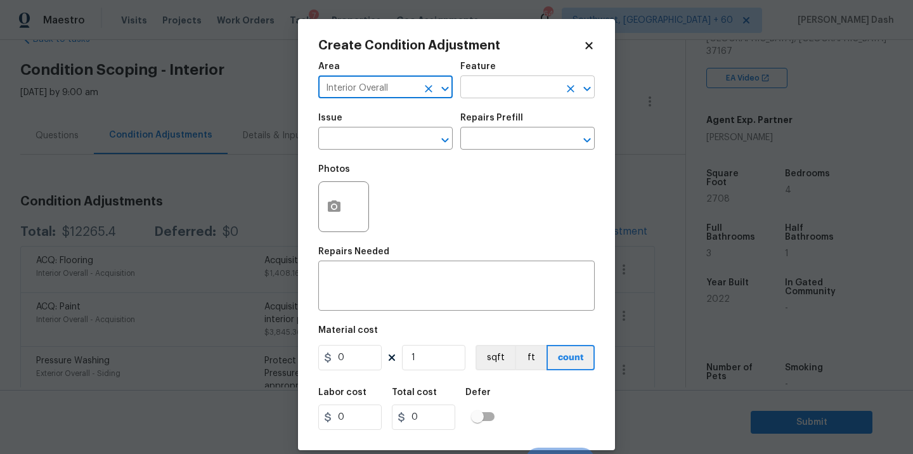
type input "Interior Overall"
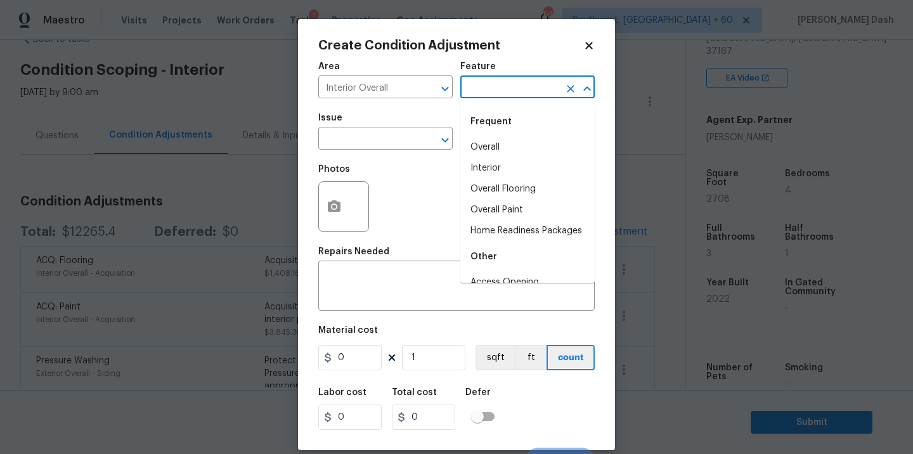
click at [498, 85] on input "text" at bounding box center [509, 89] width 99 height 20
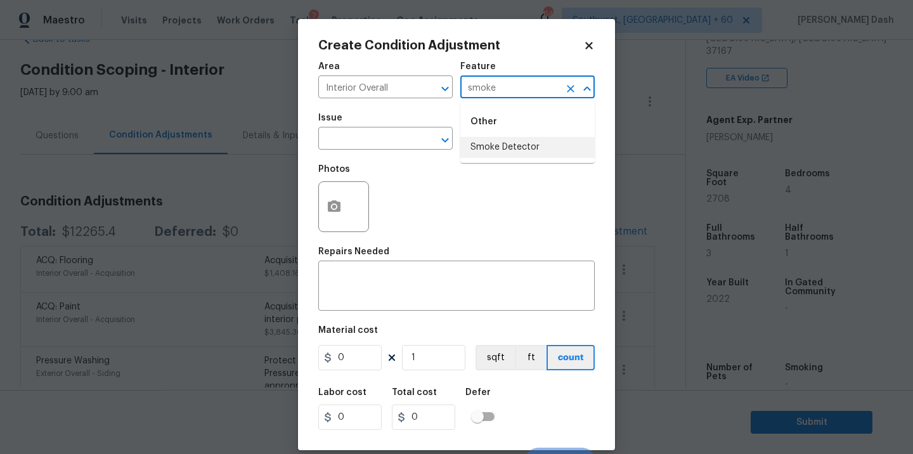
click at [510, 149] on li "Smoke Detector" at bounding box center [527, 147] width 134 height 21
type input "Smoke Detector"
click at [413, 149] on input "text" at bounding box center [367, 140] width 99 height 20
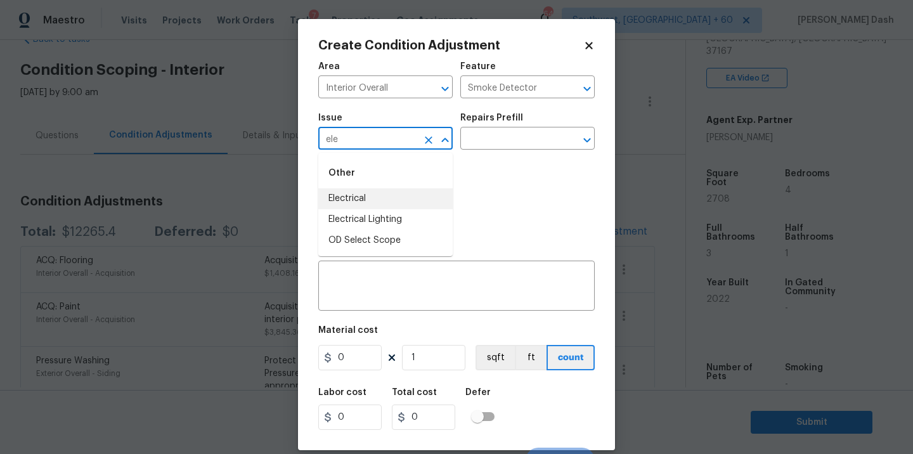
drag, startPoint x: 376, startPoint y: 203, endPoint x: 481, endPoint y: 150, distance: 117.6
click at [376, 203] on li "Electrical" at bounding box center [385, 198] width 134 height 21
type input "Electrical"
click at [486, 148] on input "text" at bounding box center [509, 140] width 99 height 20
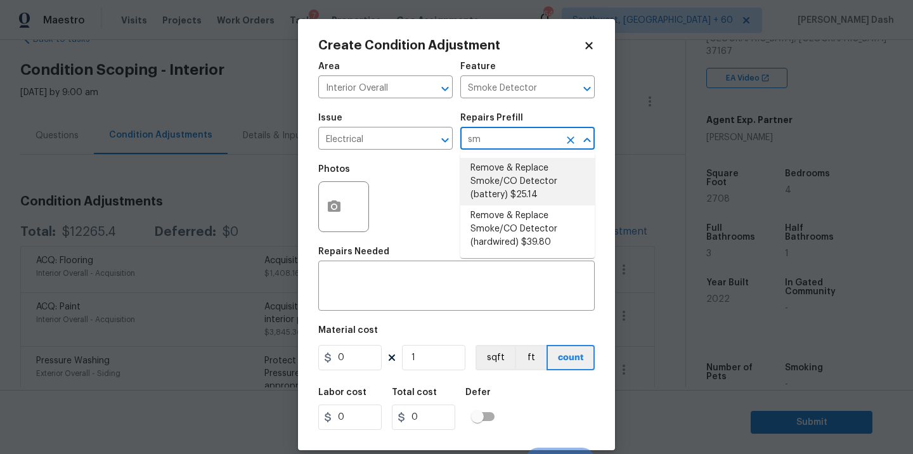
type input "smo"
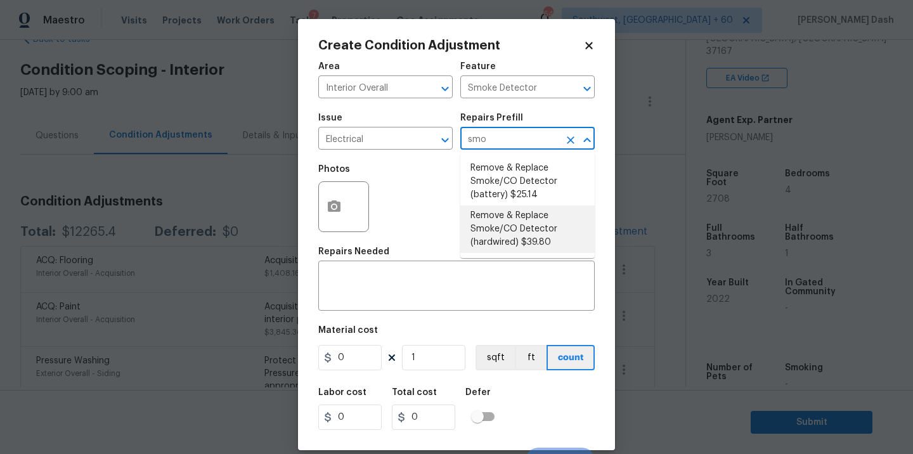
click at [502, 215] on li "Remove & Replace Smoke/CO Detector (hardwired) $39.80" at bounding box center [527, 229] width 134 height 48
type textarea "Remove the existing smoke/CO detector (hardwired) and replace with new. Ensure …"
type input "39.8"
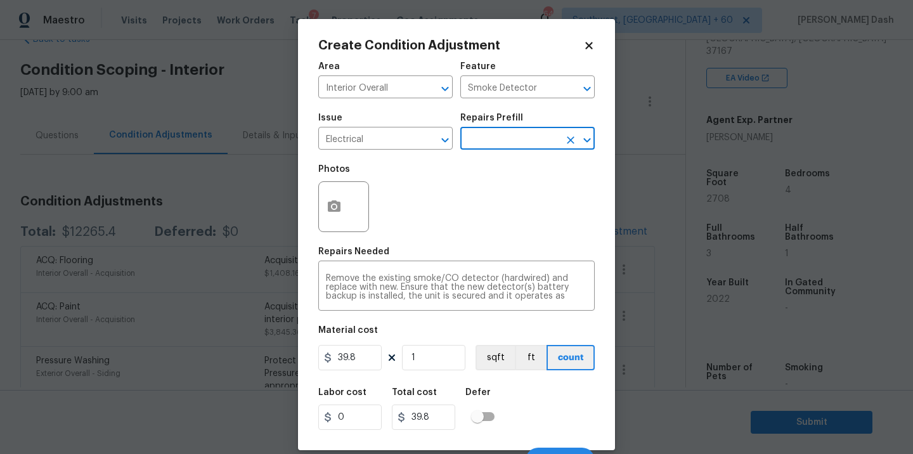
click at [507, 121] on h5 "Repairs Prefill" at bounding box center [491, 117] width 63 height 9
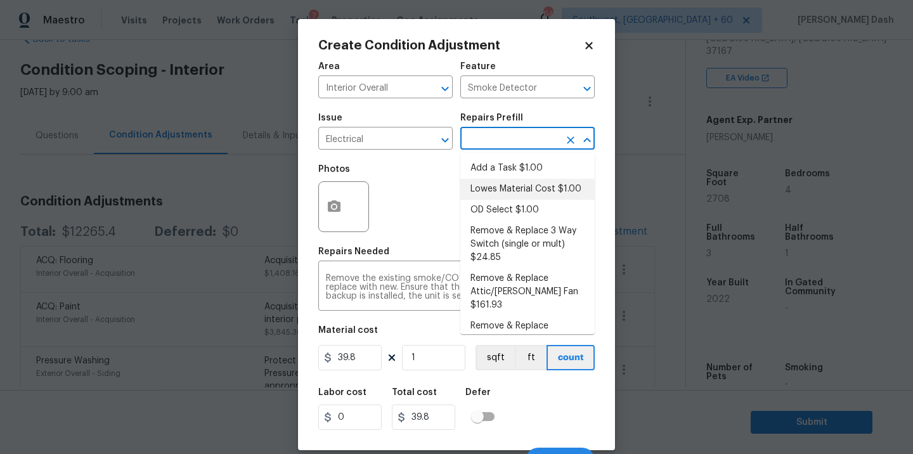
click at [507, 141] on input "text" at bounding box center [509, 140] width 99 height 20
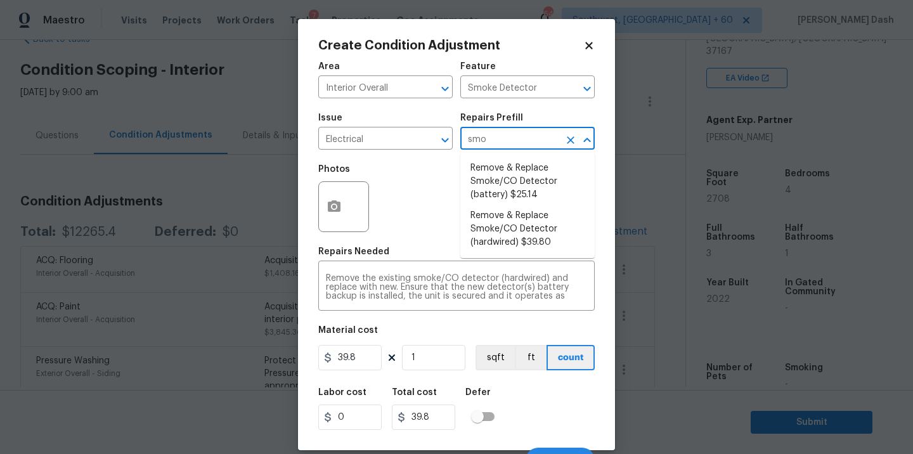
type input "smok"
click at [507, 179] on li "Remove & Replace Smoke/CO Detector (battery) $25.14" at bounding box center [527, 182] width 134 height 48
type textarea "Remove the existing smoke/CO detector (battery) and replace with new. Ensure th…"
type input "25.14"
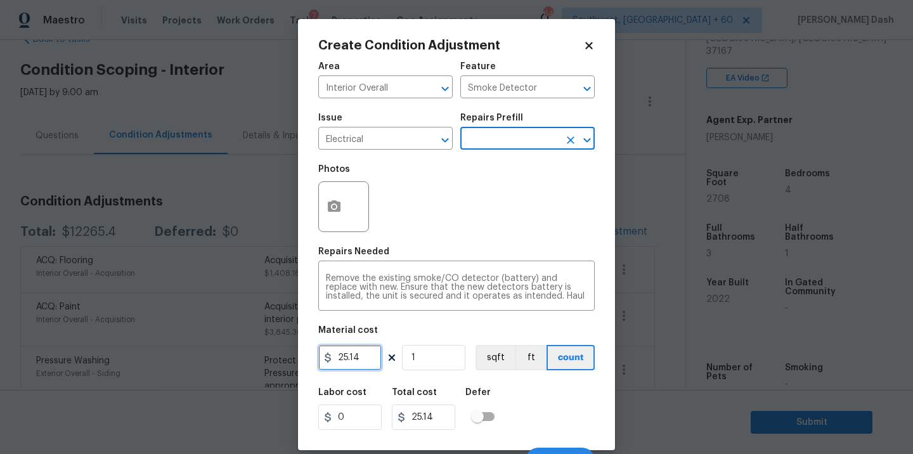
click at [357, 361] on input "25.14" at bounding box center [349, 357] width 63 height 25
type input "250"
click at [580, 409] on div "Labor cost 0 Total cost 250 Defer" at bounding box center [456, 408] width 276 height 57
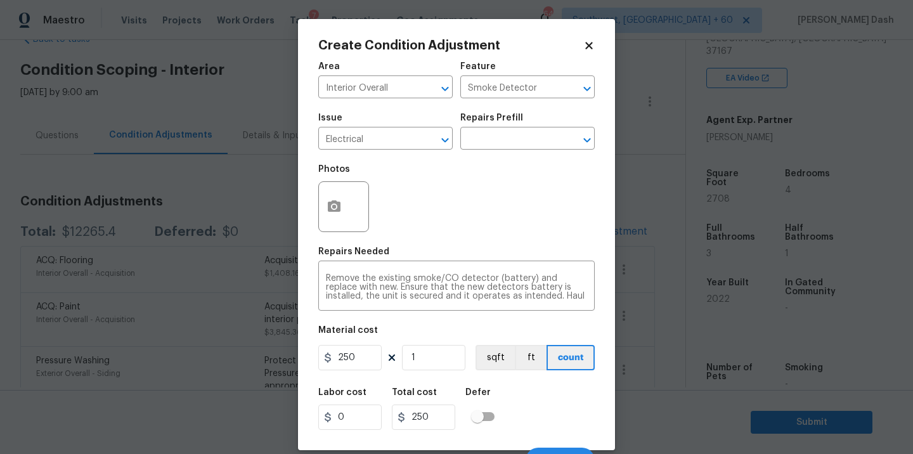
scroll to position [20, 0]
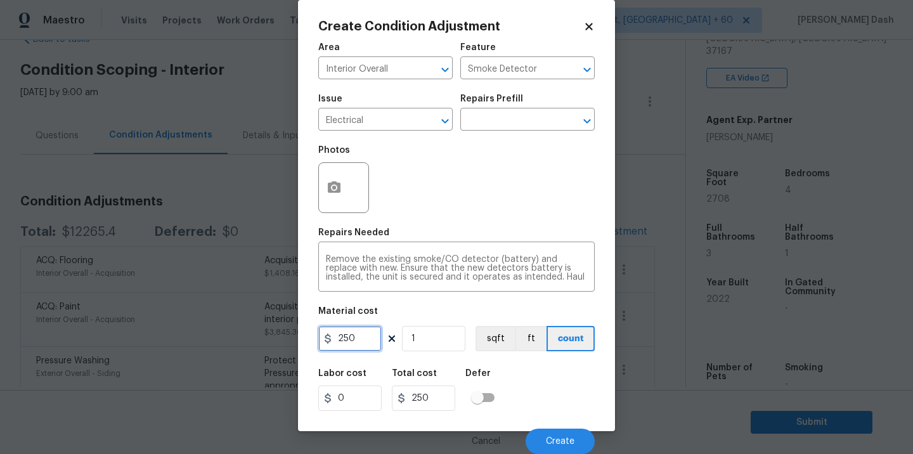
click at [376, 338] on input "250" at bounding box center [349, 338] width 63 height 25
type input "50"
click at [555, 432] on button "Create" at bounding box center [559, 440] width 69 height 25
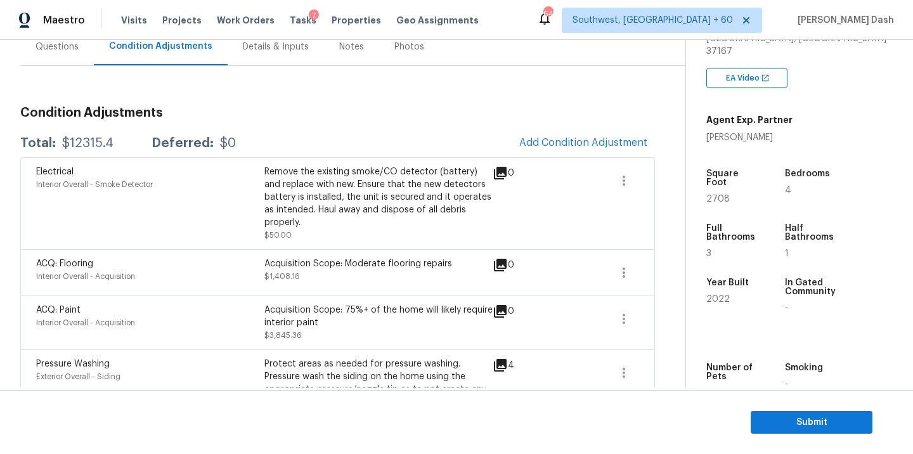
scroll to position [162, 0]
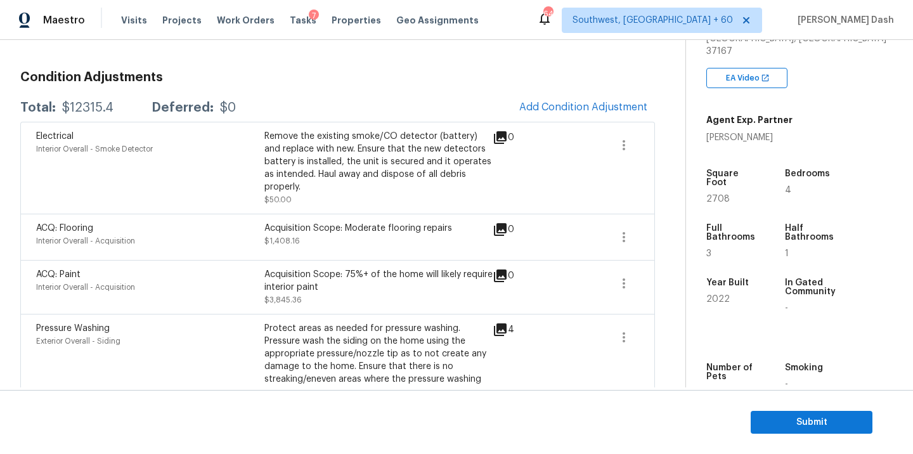
click at [91, 106] on div "$12315.4" at bounding box center [87, 107] width 51 height 13
click at [627, 237] on icon "button" at bounding box center [623, 236] width 15 height 15
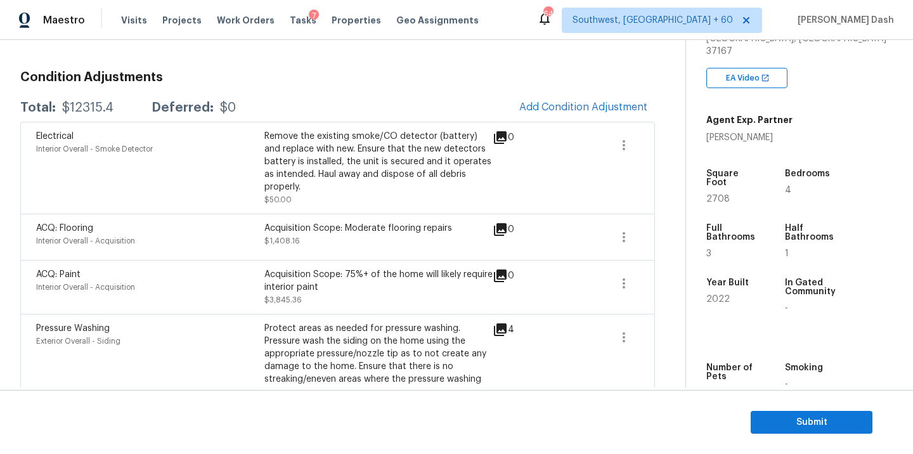
click at [662, 235] on div "Back to tasks Condition Scoping - Interior Wed, Sep 17 2025 by 9:00 am Soumya R…" at bounding box center [352, 385] width 665 height 972
click at [631, 235] on button "button" at bounding box center [623, 237] width 30 height 30
click at [667, 231] on div "Edit" at bounding box center [695, 234] width 99 height 13
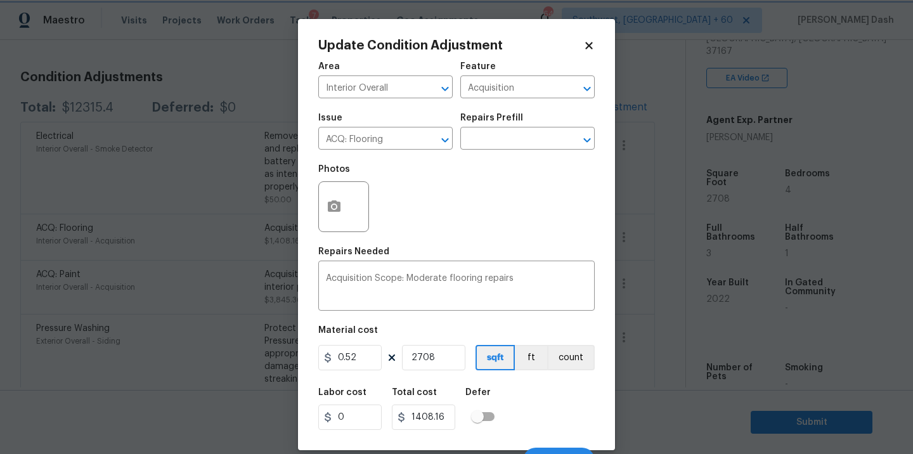
scroll to position [20, 0]
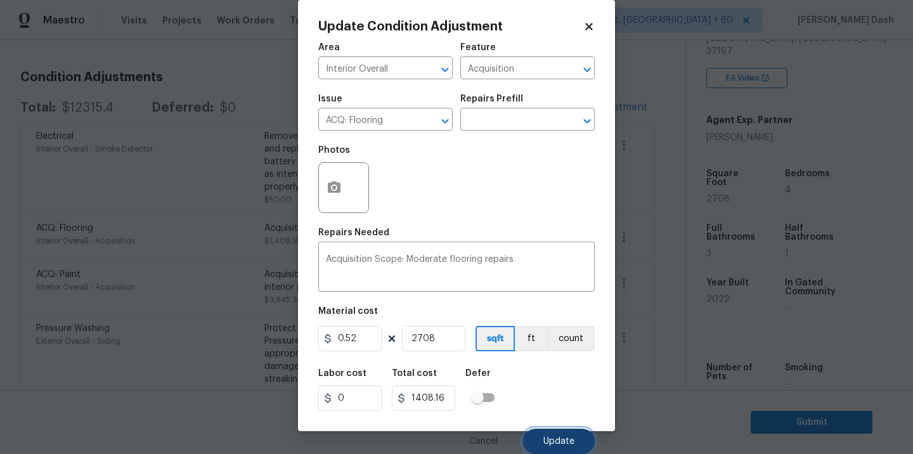
click at [563, 434] on button "Update" at bounding box center [559, 440] width 72 height 25
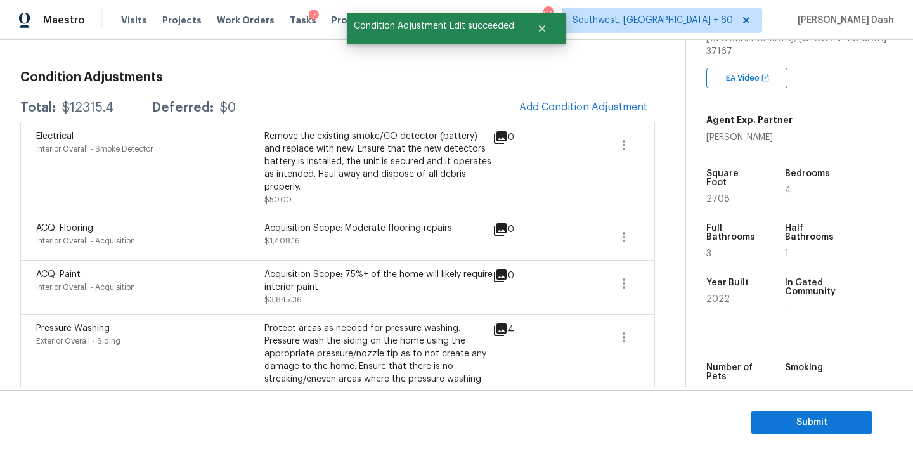
scroll to position [0, 0]
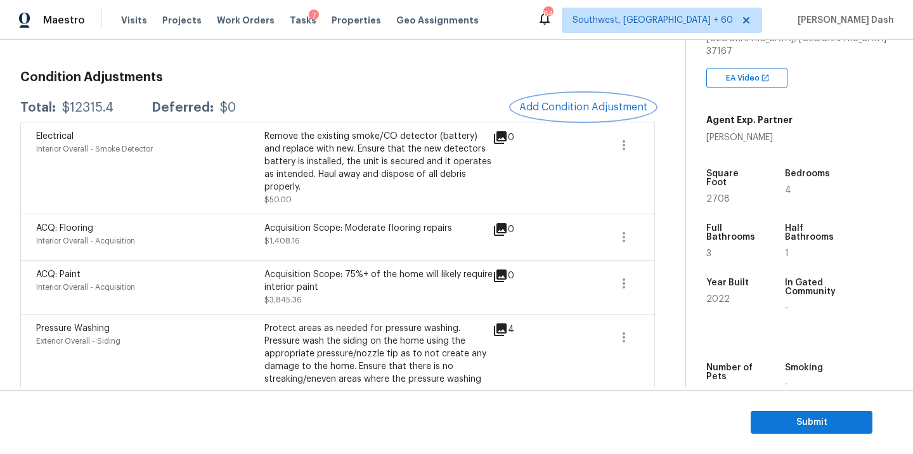
click at [554, 104] on span "Add Condition Adjustment" at bounding box center [583, 106] width 128 height 11
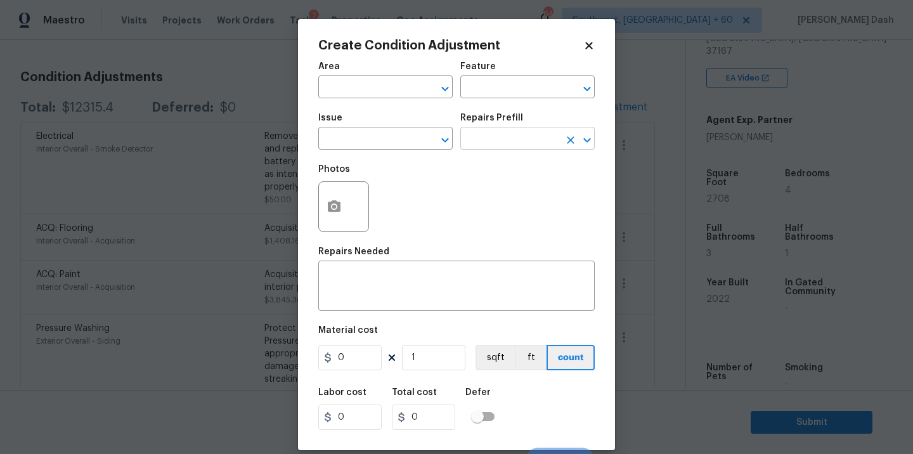
click at [468, 144] on input "text" at bounding box center [509, 140] width 99 height 20
type input "fl"
click at [394, 148] on input "text" at bounding box center [367, 140] width 99 height 20
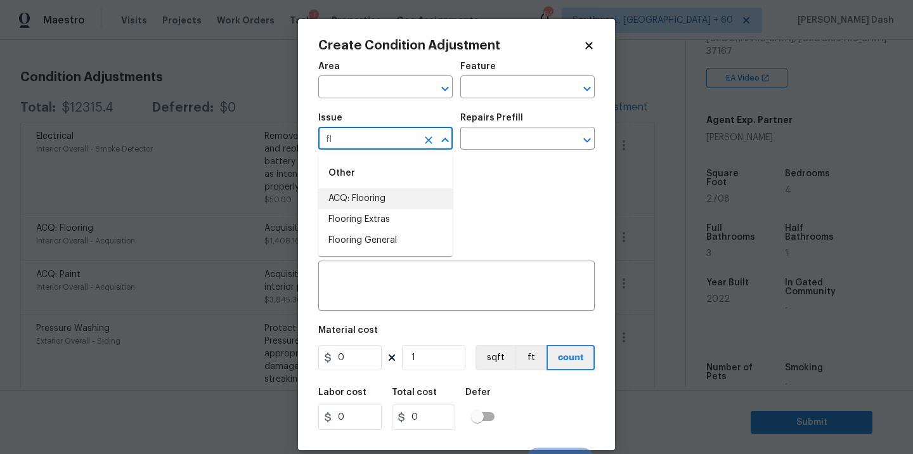
click at [363, 204] on li "ACQ: Flooring" at bounding box center [385, 198] width 134 height 21
type input "ACQ: Flooring"
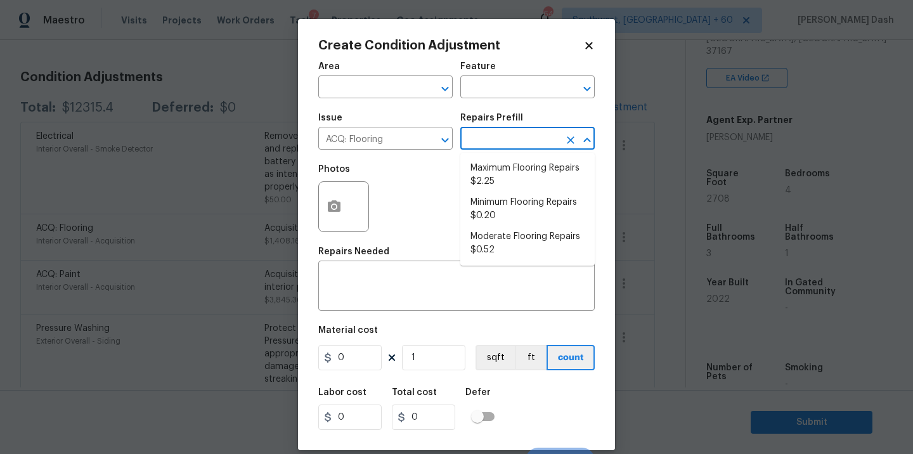
click at [492, 144] on input "text" at bounding box center [509, 140] width 99 height 20
click at [427, 136] on icon "Clear" at bounding box center [428, 140] width 13 height 13
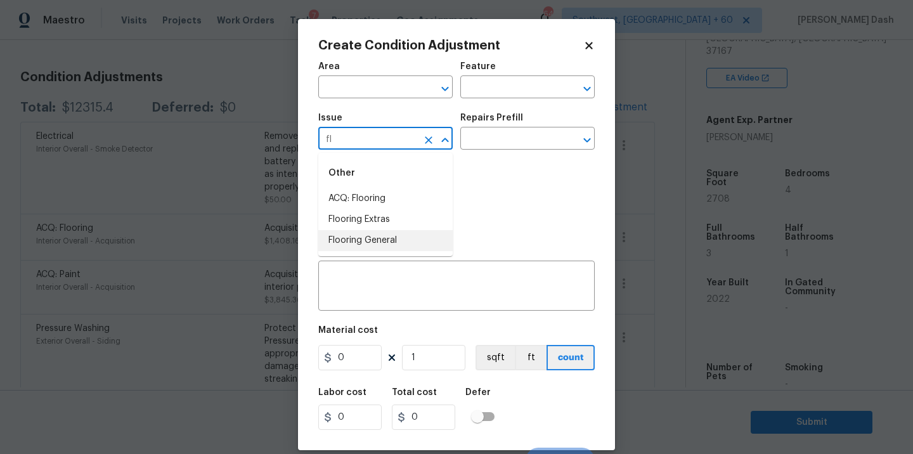
click at [394, 238] on li "Flooring General" at bounding box center [385, 240] width 134 height 21
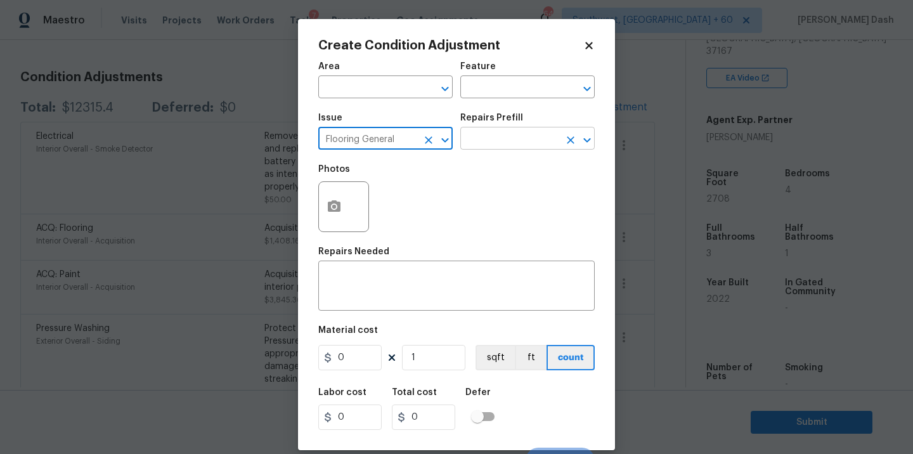
type input "Flooring General"
click at [496, 141] on input "text" at bounding box center [509, 140] width 99 height 20
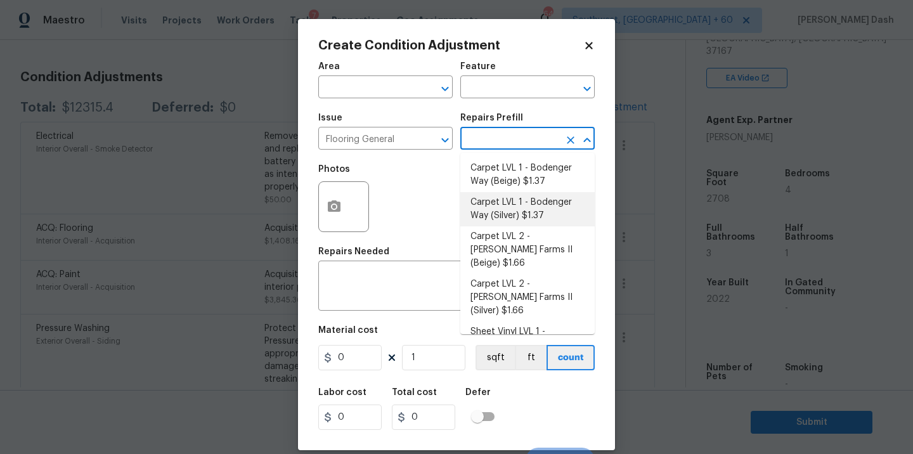
click at [271, 230] on body "Maestro Visits Projects Work Orders Tasks 7 Properties Geo Assignments 642 Sout…" at bounding box center [456, 227] width 913 height 454
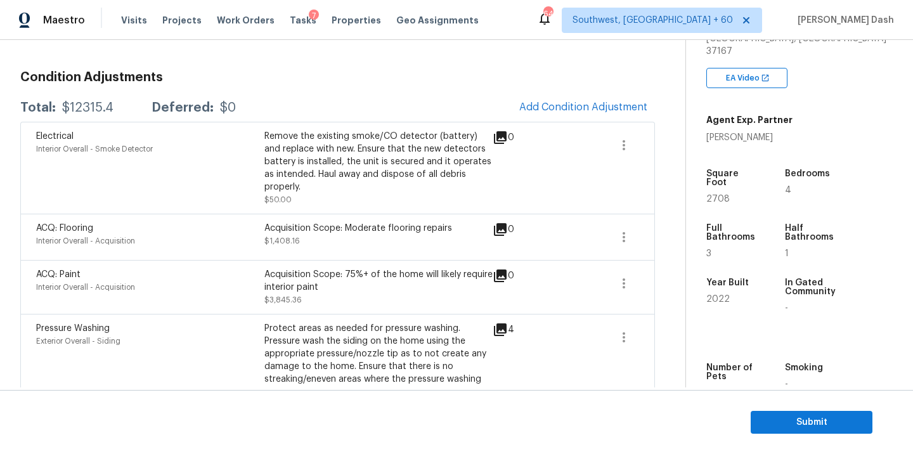
click at [92, 100] on div "Total: $12315.4 Deferred: $0 Add Condition Adjustment" at bounding box center [337, 108] width 634 height 28
copy div "$12315.4"
click at [792, 418] on span "Submit" at bounding box center [811, 423] width 101 height 16
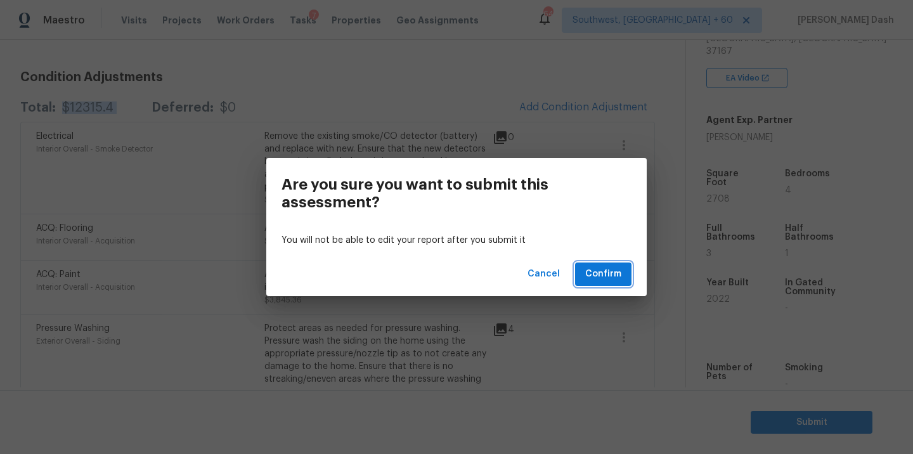
click at [615, 283] on button "Confirm" at bounding box center [603, 273] width 56 height 23
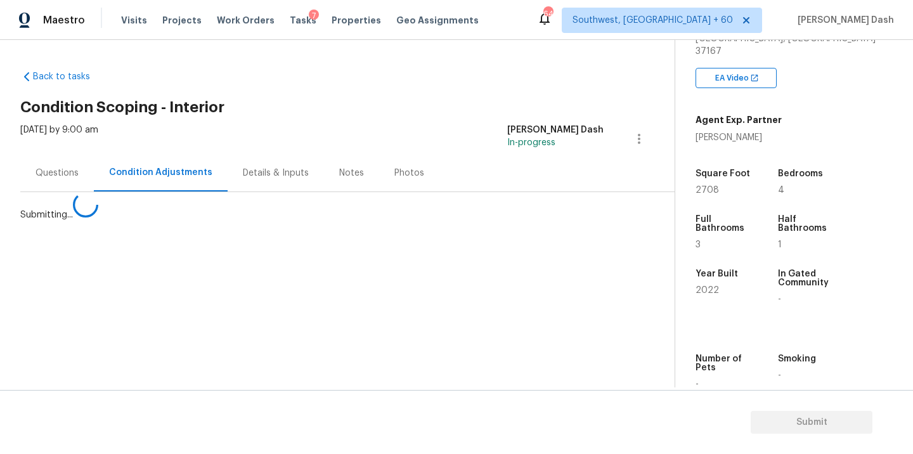
click at [615, 283] on section "Back to tasks Condition Scoping - Interior Wed, Sep 17 2025 by 9:00 am Soumya R…" at bounding box center [347, 223] width 654 height 327
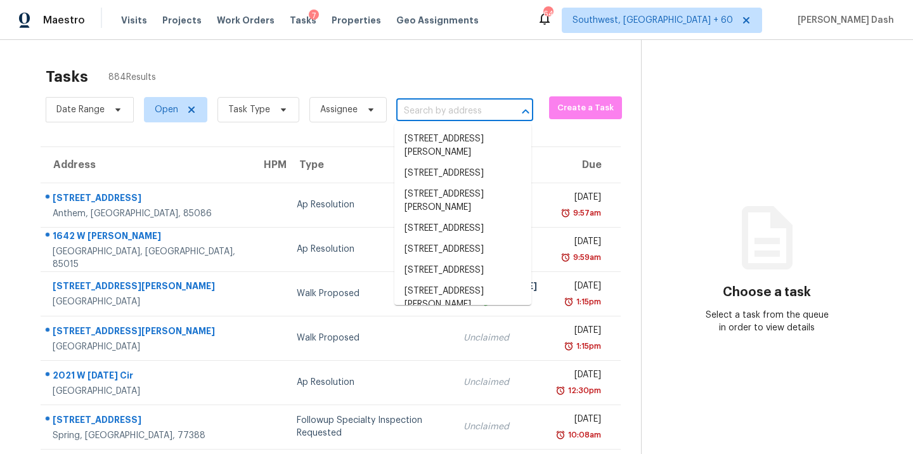
click at [406, 105] on input "text" at bounding box center [446, 111] width 101 height 20
paste input "10137 Chapel Ridge Dr, Fort Worth, TX 76116"
type input "10137 Chapel Ridge Dr, Fort Worth, TX 76116"
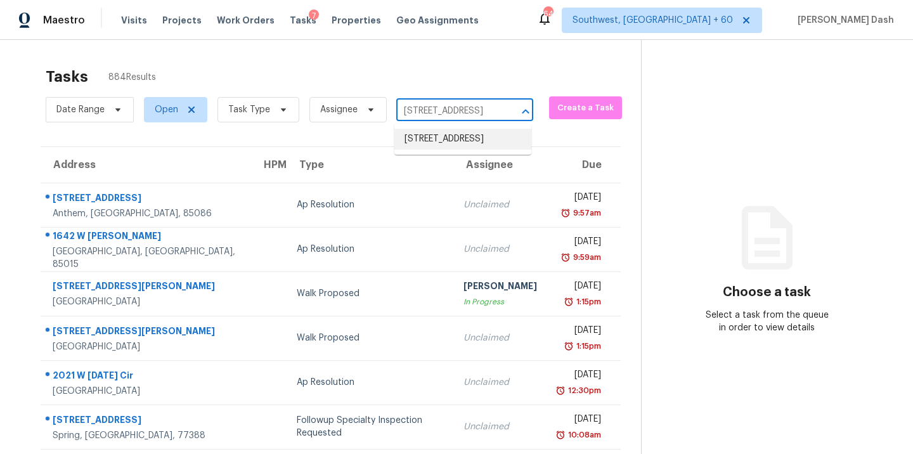
click at [423, 140] on li "10137 Chapel Ridge Dr, Fort Worth, TX 76116" at bounding box center [462, 139] width 137 height 21
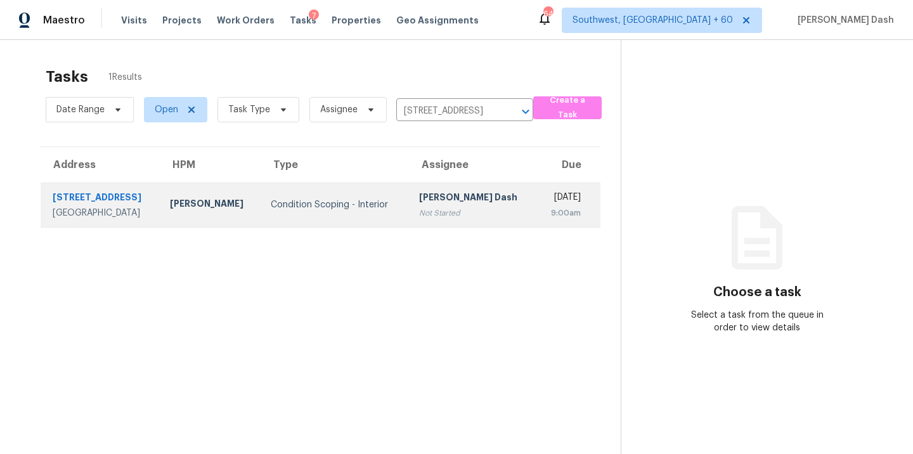
click at [321, 198] on div "Condition Scoping - Interior" at bounding box center [334, 204] width 127 height 13
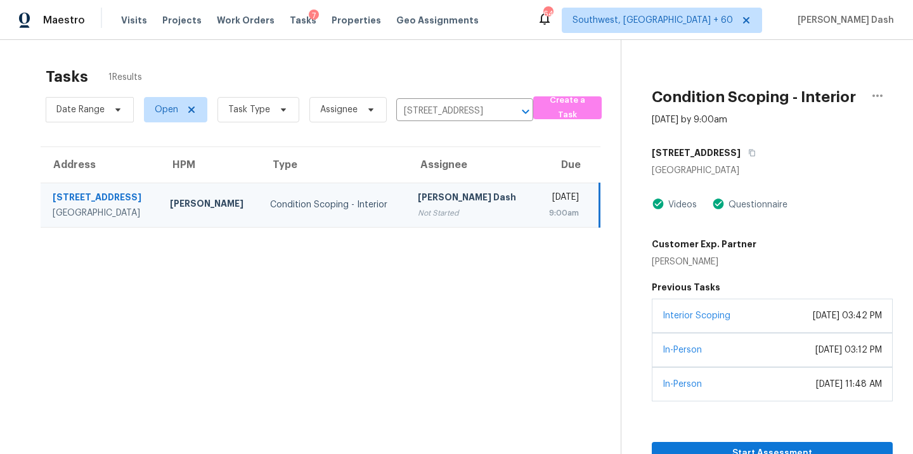
scroll to position [40, 0]
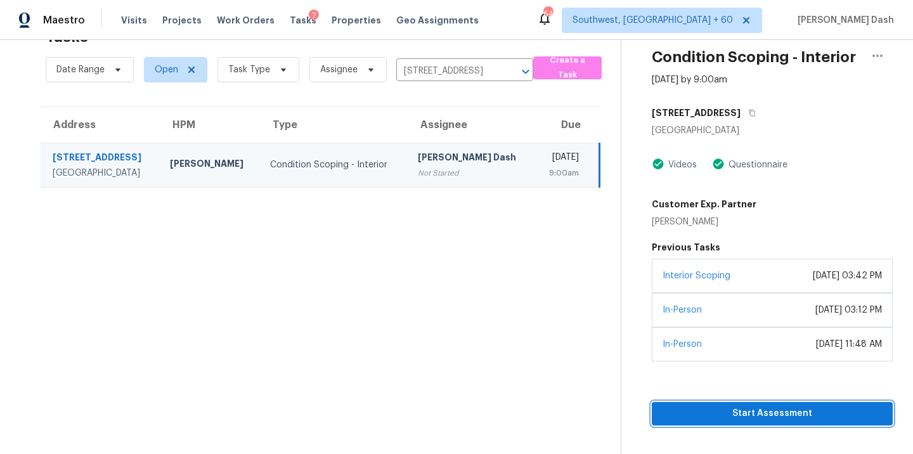
click at [743, 408] on span "Start Assessment" at bounding box center [772, 414] width 221 height 16
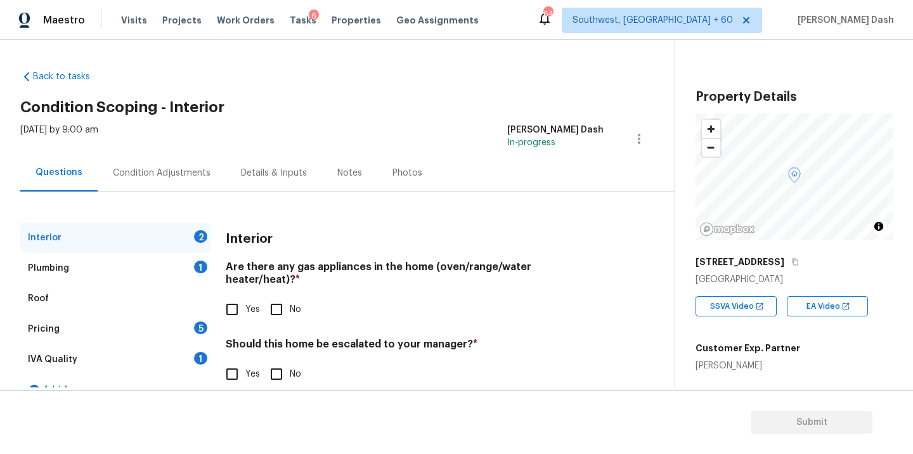
click at [105, 329] on div "Pricing 5" at bounding box center [115, 329] width 190 height 30
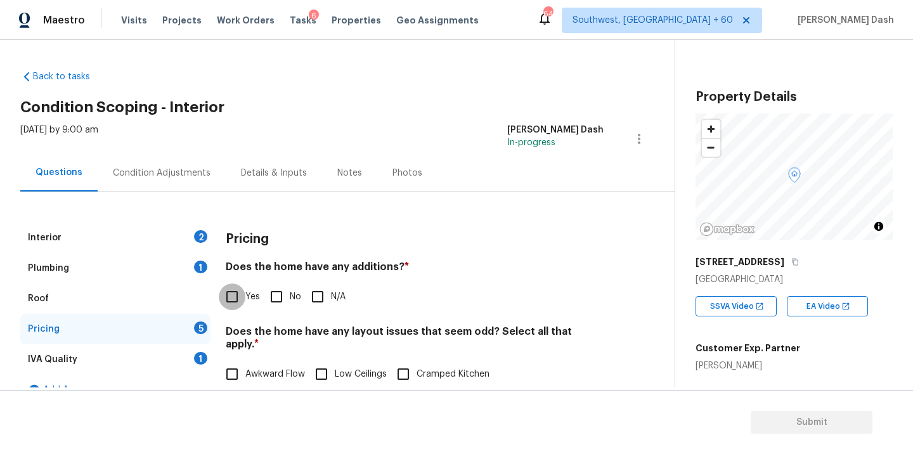
click at [230, 300] on input "Yes" at bounding box center [232, 296] width 27 height 27
checkbox input "true"
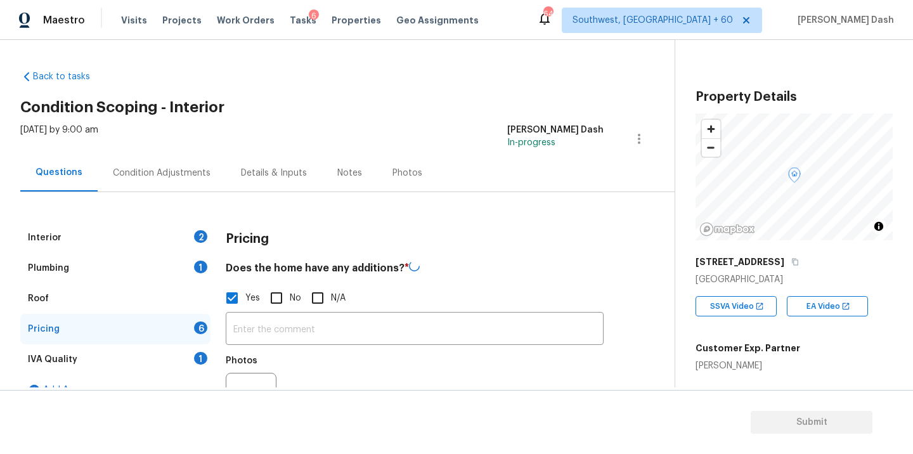
click at [265, 325] on input "text" at bounding box center [415, 330] width 378 height 30
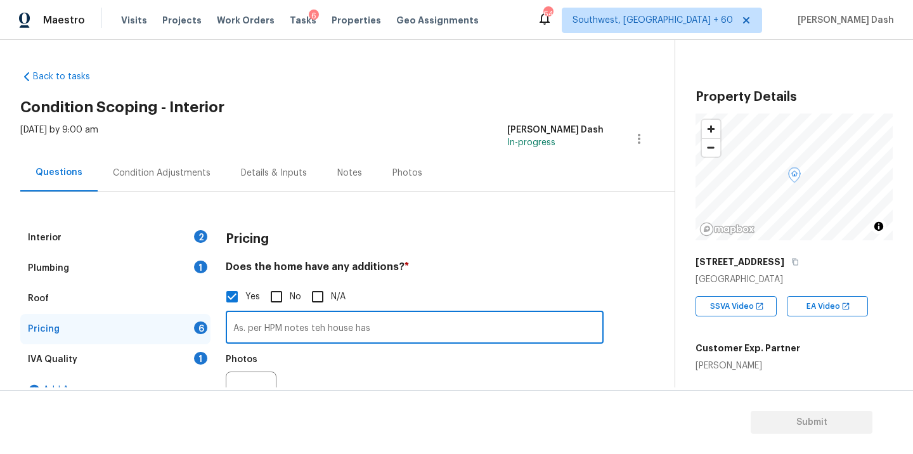
paste input "Additional Dwelling"
click at [324, 327] on input "As. per HPM notes teh house has Additional Dwelling" at bounding box center [415, 329] width 378 height 30
click at [472, 331] on input "As. per HPM notes the house has Additional Dwelling" at bounding box center [415, 329] width 378 height 30
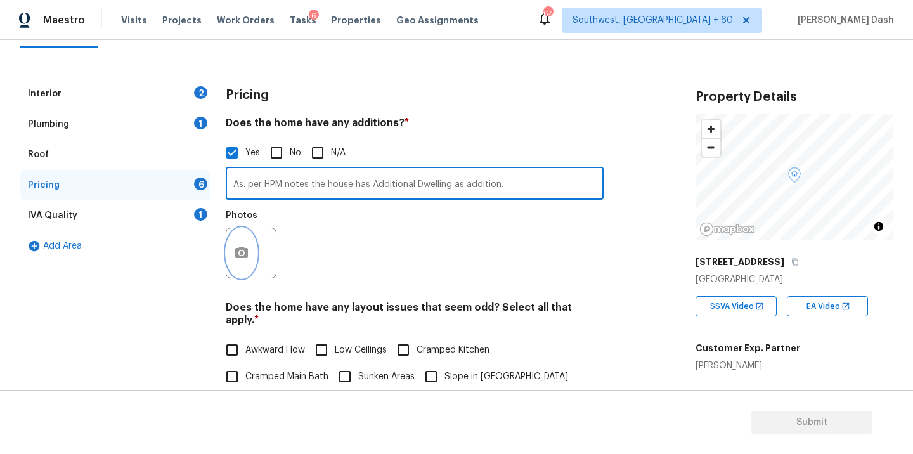
click at [243, 255] on icon "button" at bounding box center [241, 252] width 15 height 15
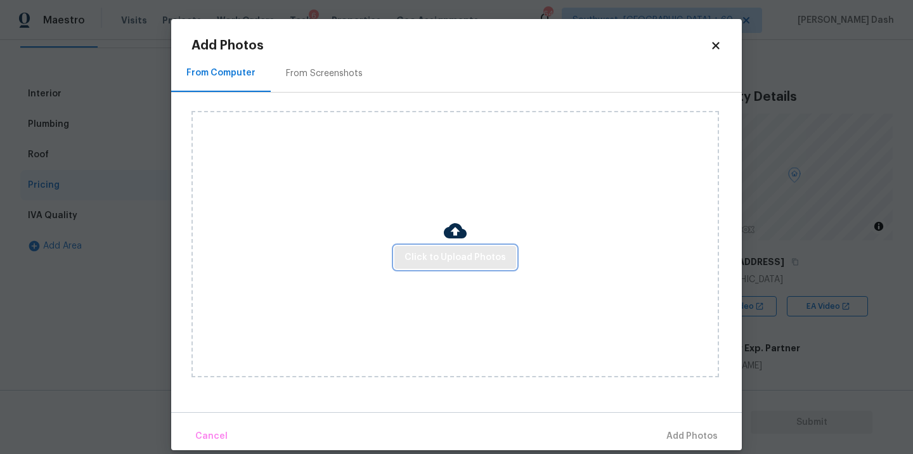
click at [465, 252] on span "Click to Upload Photos" at bounding box center [454, 258] width 101 height 16
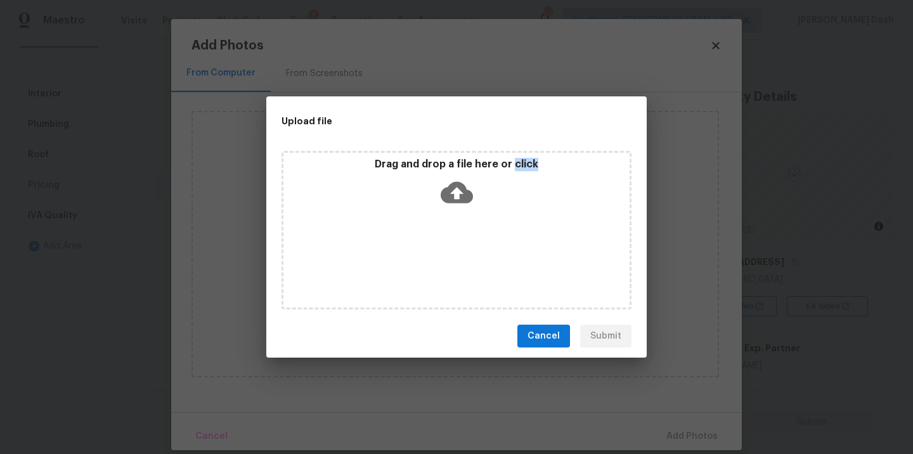
click at [465, 252] on div "Drag and drop a file here or click" at bounding box center [456, 230] width 350 height 158
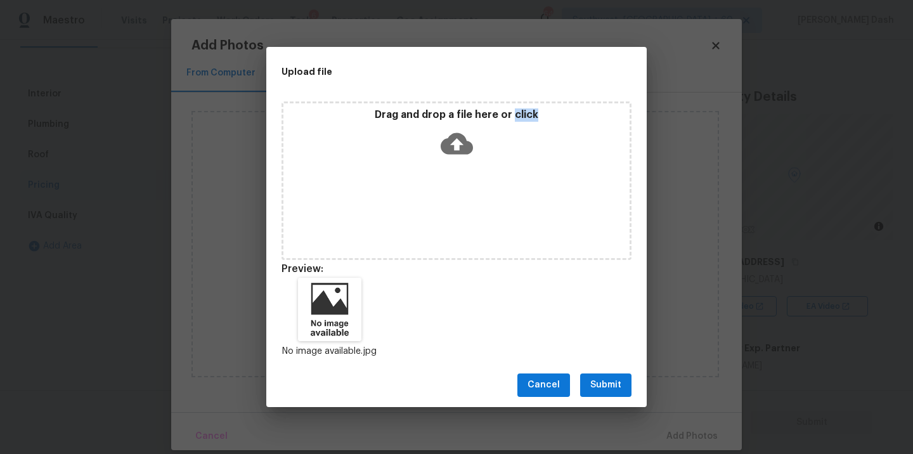
click at [616, 389] on span "Submit" at bounding box center [605, 385] width 31 height 16
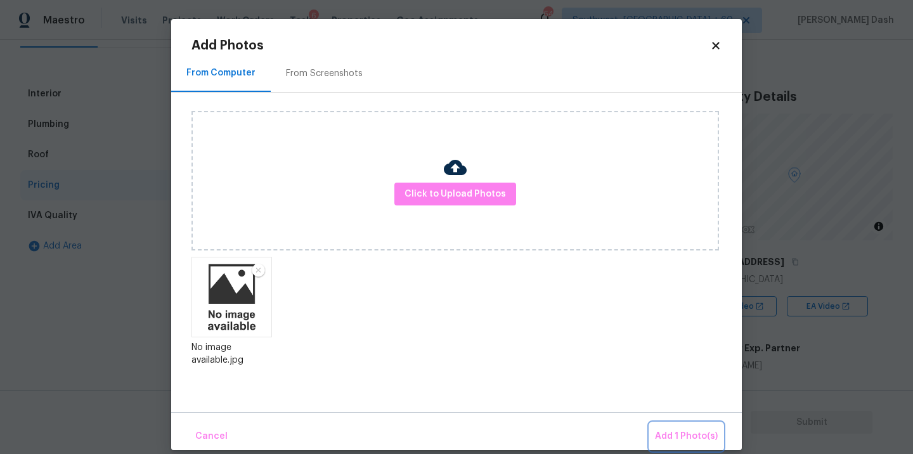
click at [677, 437] on span "Add 1 Photo(s)" at bounding box center [686, 436] width 63 height 16
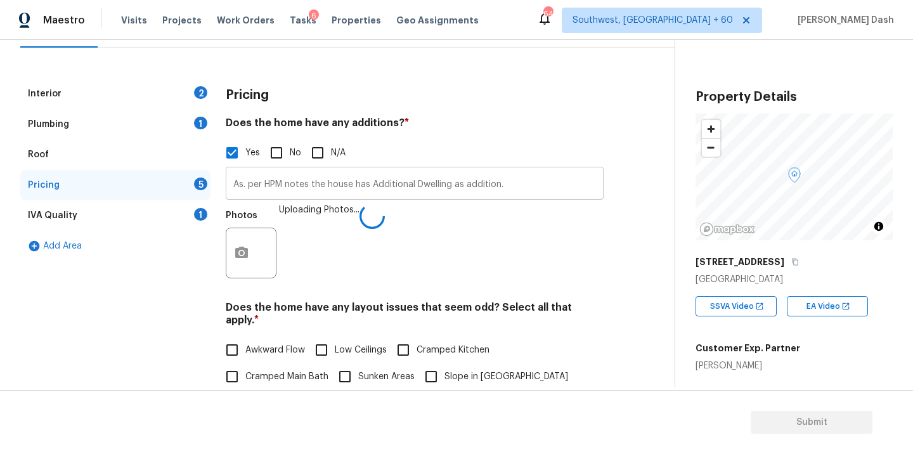
click at [511, 189] on input "As. per HPM notes the house has Additional Dwelling as addition." at bounding box center [415, 185] width 378 height 30
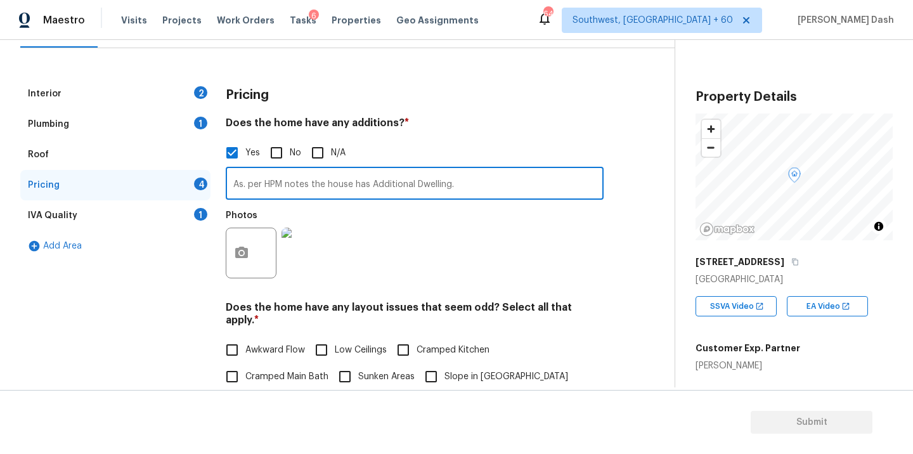
scroll to position [402, 0]
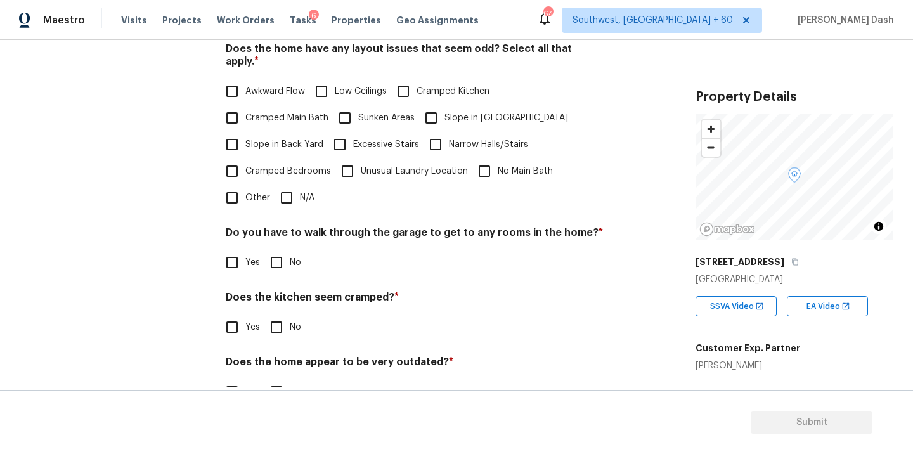
type input "As. per HPM notes the house has Additional Dwelling."
drag, startPoint x: 281, startPoint y: 185, endPoint x: 281, endPoint y: 204, distance: 19.0
click at [281, 186] on input "N/A" at bounding box center [286, 199] width 27 height 27
checkbox input "true"
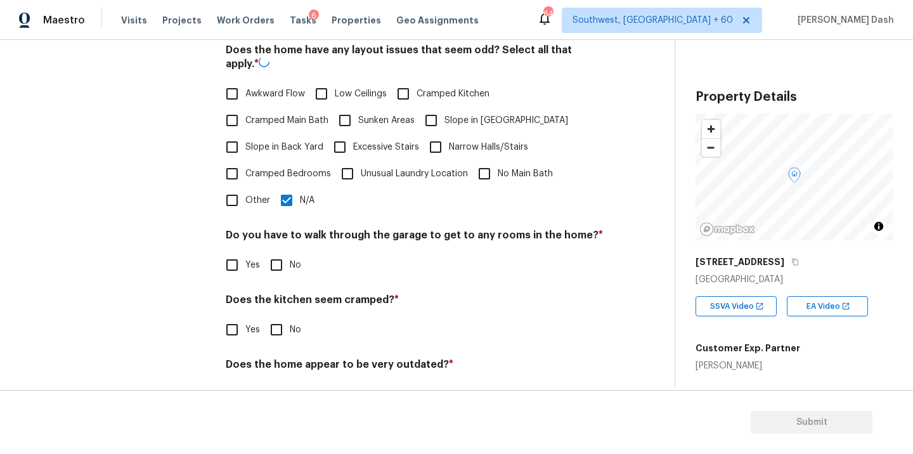
click at [281, 266] on input "No" at bounding box center [276, 265] width 27 height 27
checkbox input "true"
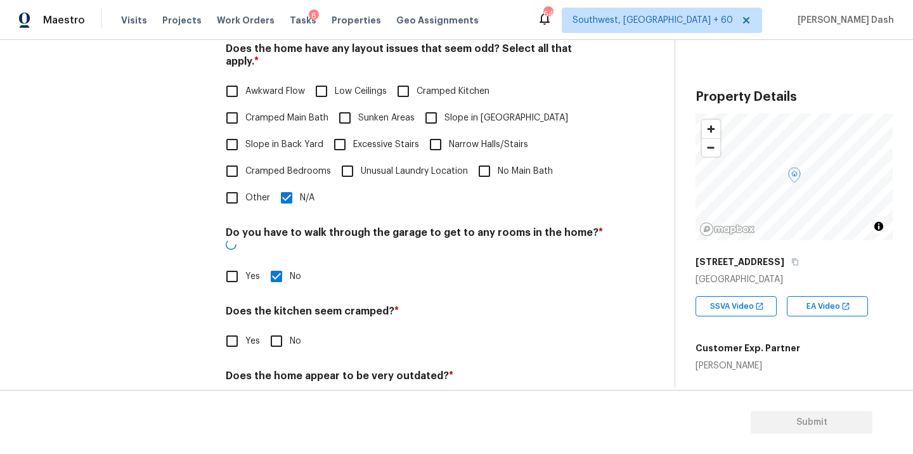
click at [280, 330] on div "Pricing Does the home have any additions? * Yes No N/A As. per HPM notes the ho…" at bounding box center [415, 127] width 378 height 614
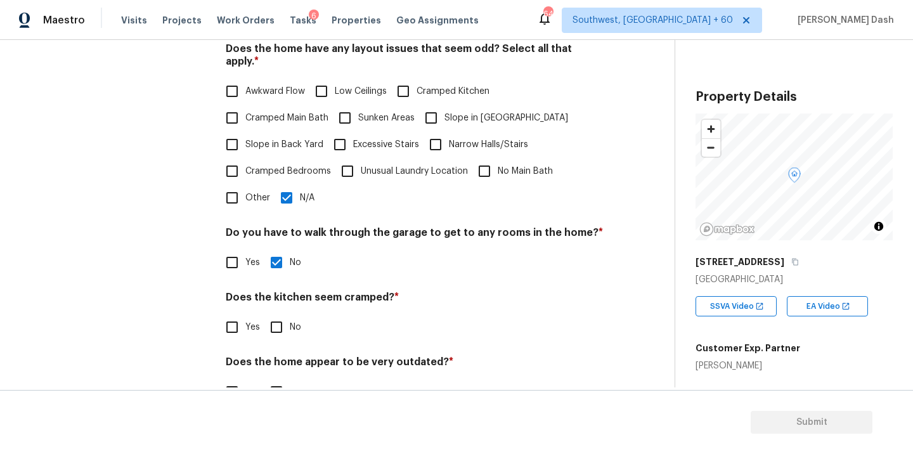
scroll to position [427, 0]
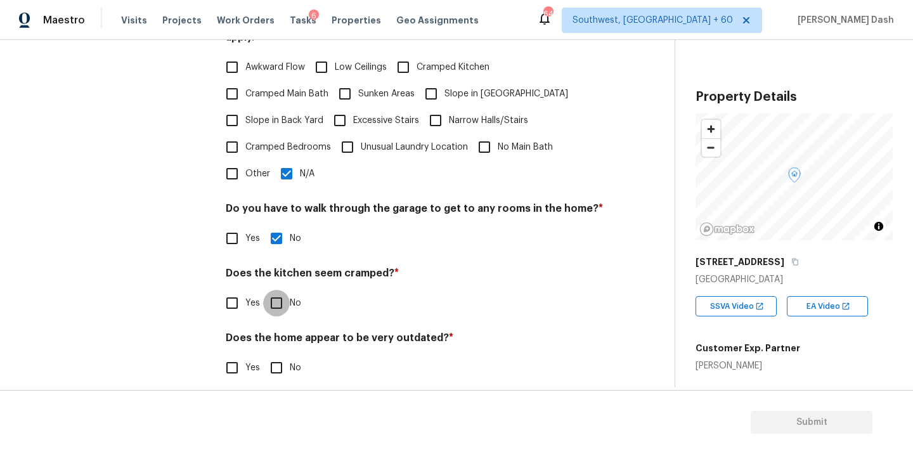
drag, startPoint x: 269, startPoint y: 299, endPoint x: 269, endPoint y: 366, distance: 67.2
click at [269, 299] on input "No" at bounding box center [276, 303] width 27 height 27
checkbox input "true"
click at [269, 366] on input "No" at bounding box center [276, 369] width 27 height 27
checkbox input "true"
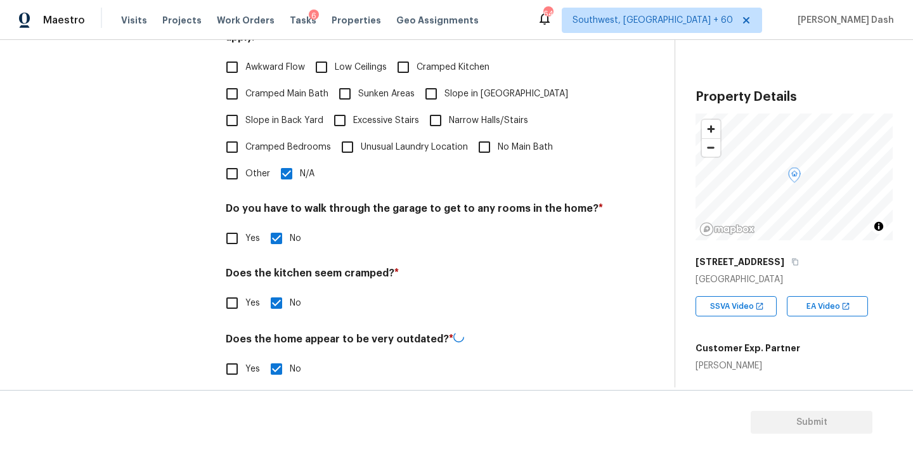
click at [151, 279] on div "Interior 2 Plumbing 1 Roof Pricing IVA Quality 1 Add Area" at bounding box center [115, 96] width 190 height 601
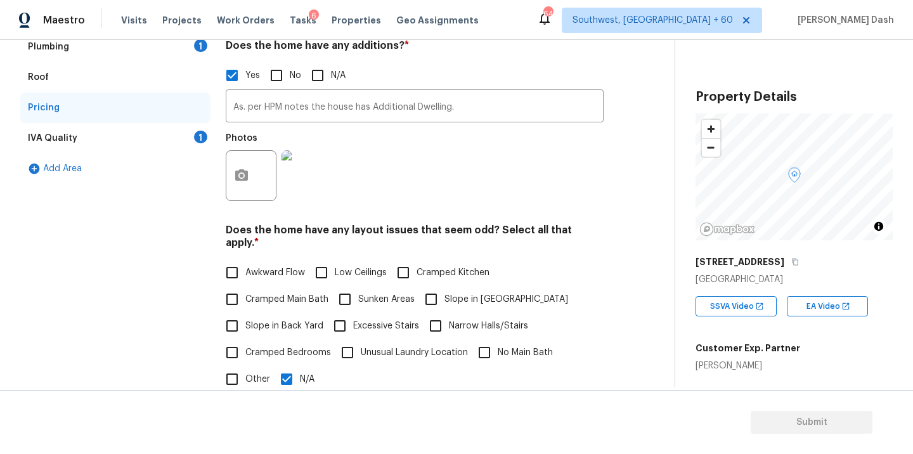
click at [180, 133] on div "IVA Quality 1" at bounding box center [115, 138] width 190 height 30
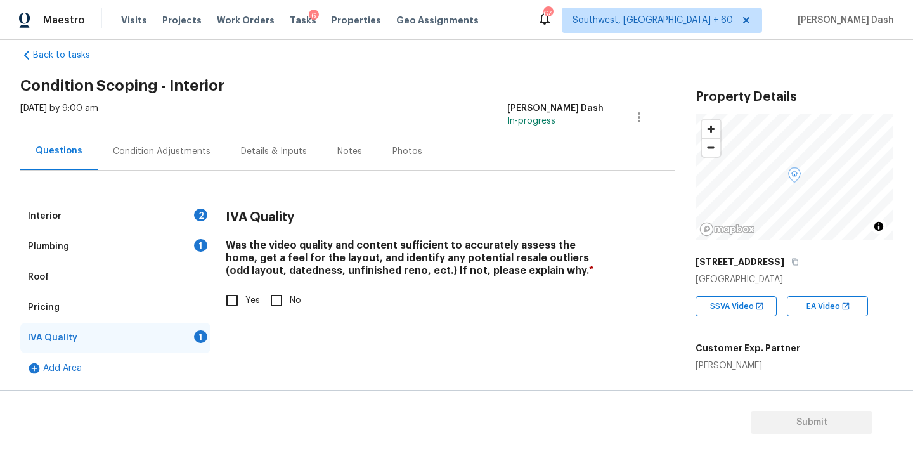
click at [251, 323] on div "IVA Quality Was the video quality and content sufficient to accurately assess t…" at bounding box center [415, 265] width 378 height 128
click at [247, 311] on label "Yes" at bounding box center [239, 300] width 41 height 27
click at [245, 311] on input "Yes" at bounding box center [232, 300] width 27 height 27
checkbox input "true"
click at [202, 248] on div "1" at bounding box center [200, 245] width 13 height 13
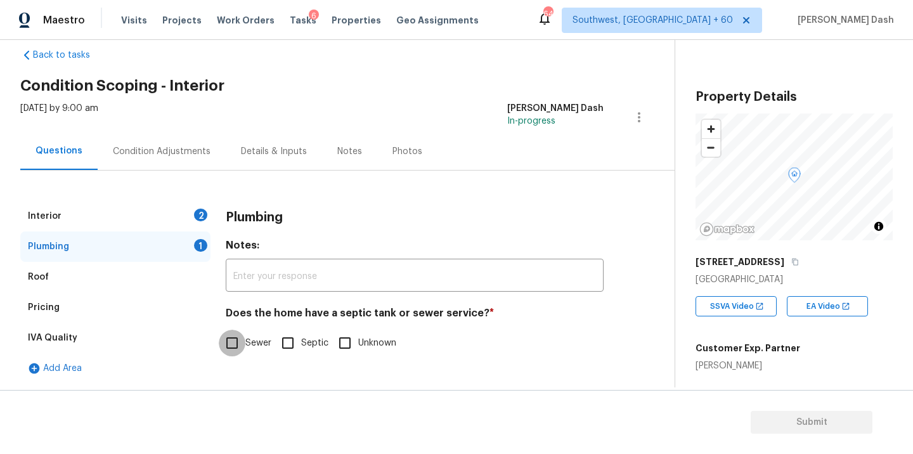
click at [233, 337] on input "Sewer" at bounding box center [232, 343] width 27 height 27
checkbox input "true"
click at [196, 221] on div "Interior 2" at bounding box center [115, 216] width 190 height 30
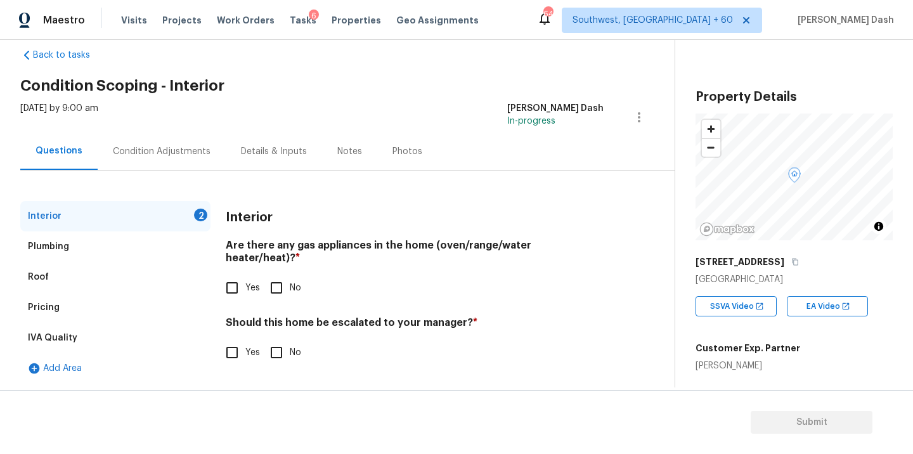
click at [231, 274] on input "Yes" at bounding box center [232, 287] width 27 height 27
checkbox input "true"
click at [268, 289] on input "No" at bounding box center [276, 289] width 27 height 27
checkbox input "true"
checkbox input "false"
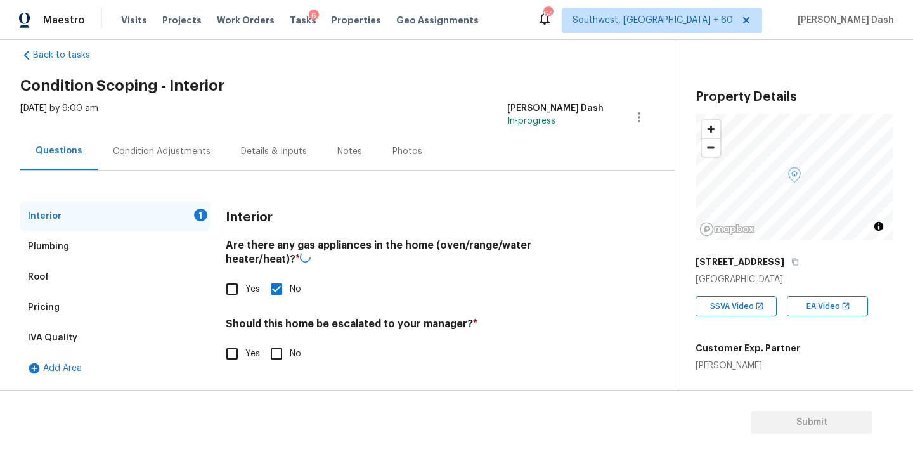
click at [268, 337] on div "Should this home be escalated to your manager? * Yes No" at bounding box center [415, 342] width 378 height 49
click at [276, 346] on input "No" at bounding box center [276, 352] width 27 height 27
checkbox input "true"
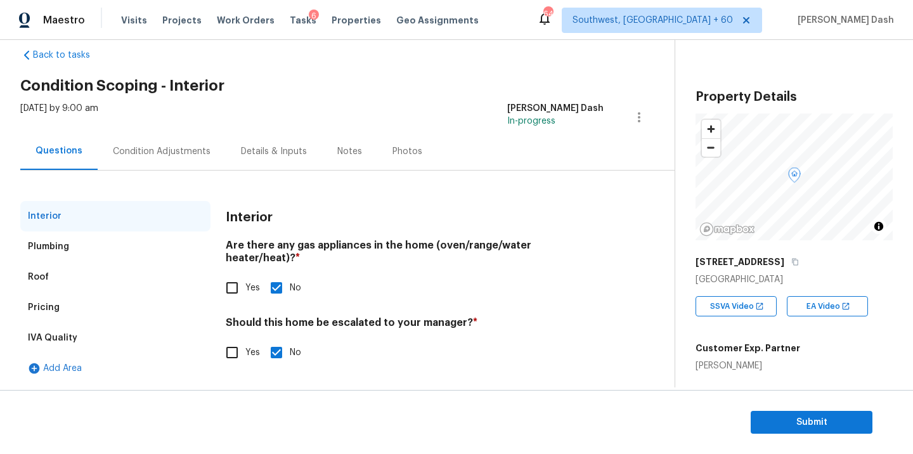
click at [171, 157] on div "Condition Adjustments" at bounding box center [162, 151] width 98 height 13
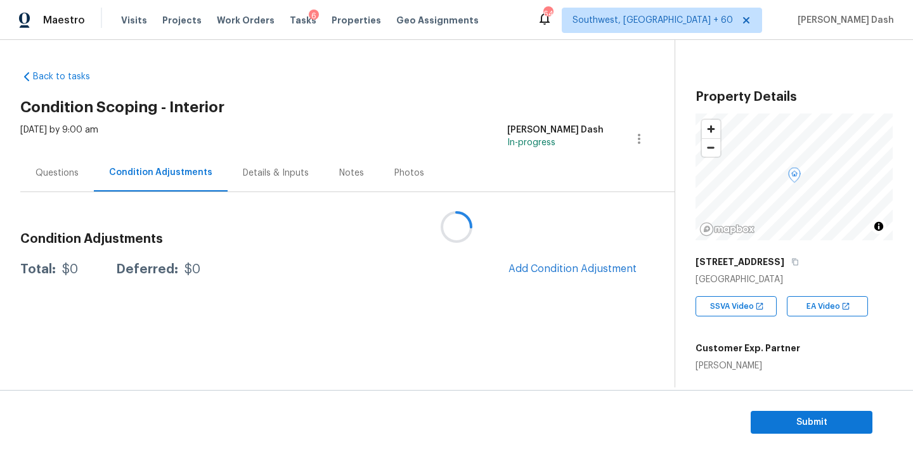
click at [538, 266] on div at bounding box center [456, 227] width 913 height 454
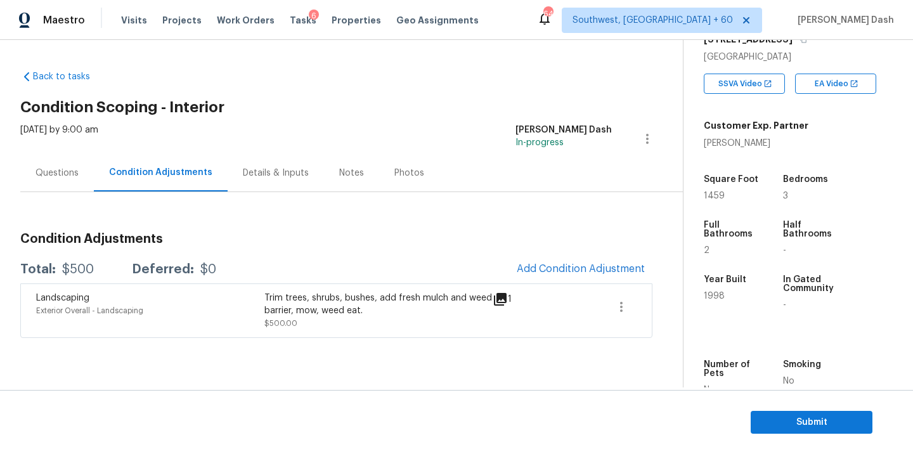
scroll to position [250, 0]
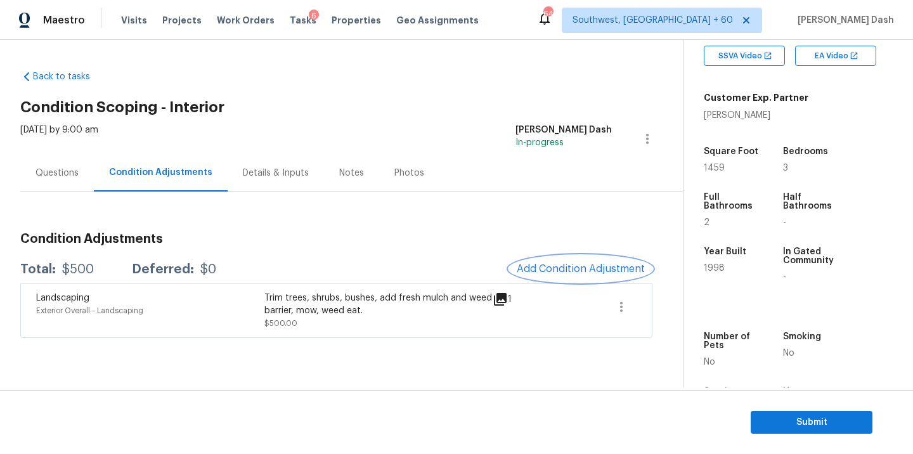
click at [574, 263] on span "Add Condition Adjustment" at bounding box center [581, 268] width 128 height 11
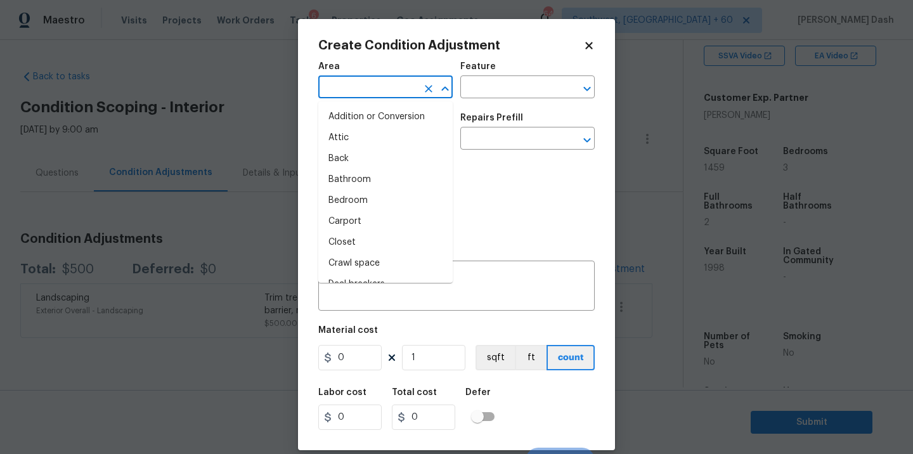
click at [382, 87] on input "text" at bounding box center [367, 89] width 99 height 20
type input "in"
click at [351, 203] on li "Interior Overall" at bounding box center [385, 200] width 134 height 21
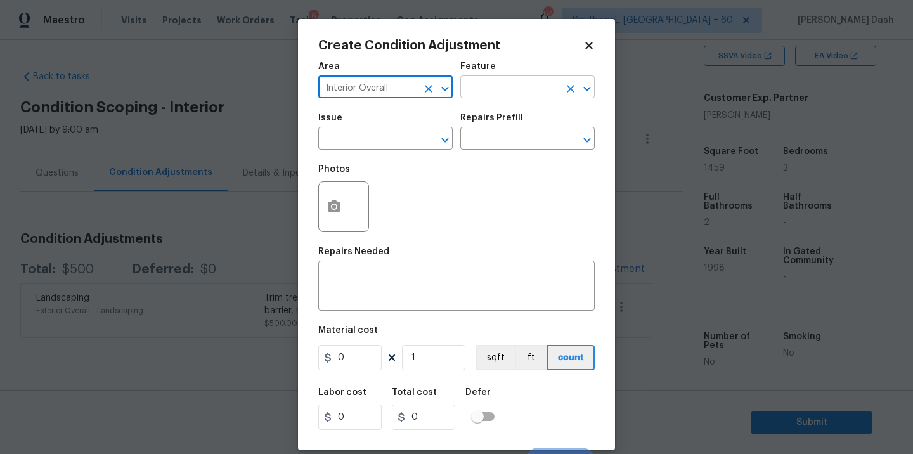
type input "Interior Overall"
click at [477, 89] on input "text" at bounding box center [509, 89] width 99 height 20
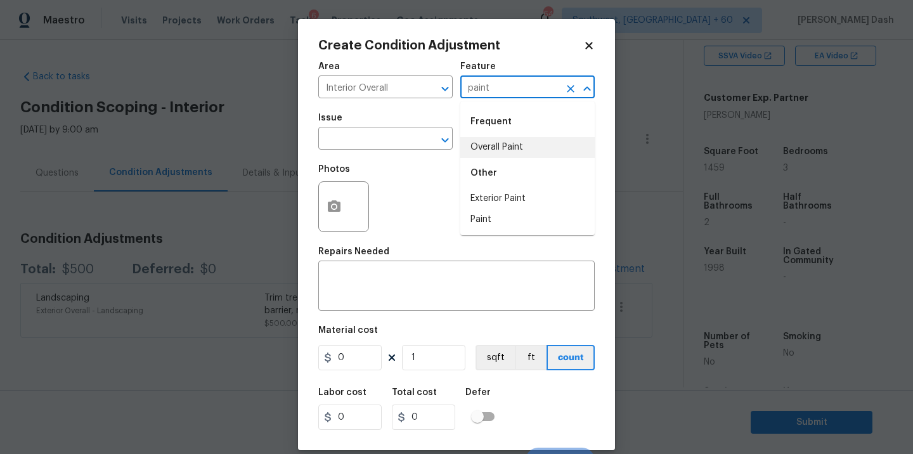
click at [489, 148] on li "Overall Paint" at bounding box center [527, 147] width 134 height 21
type input "Overall Paint"
click at [409, 145] on input "text" at bounding box center [367, 140] width 99 height 20
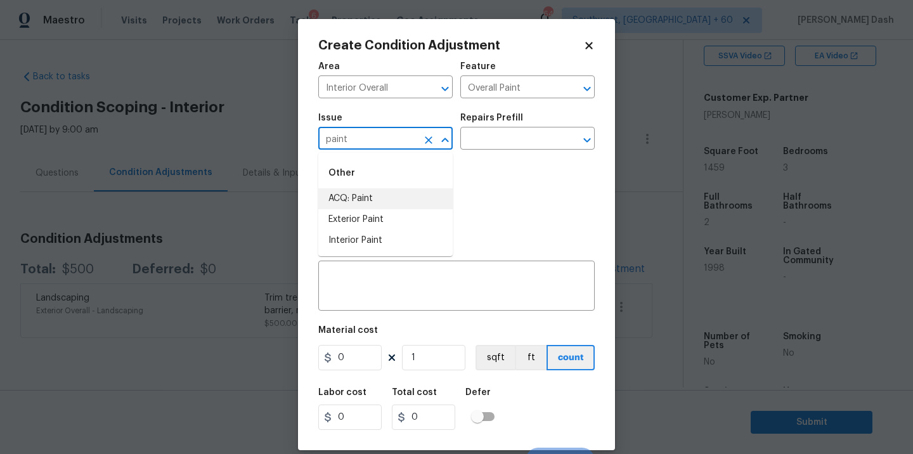
click at [380, 198] on li "ACQ: Paint" at bounding box center [385, 198] width 134 height 21
type input "ACQ: Paint"
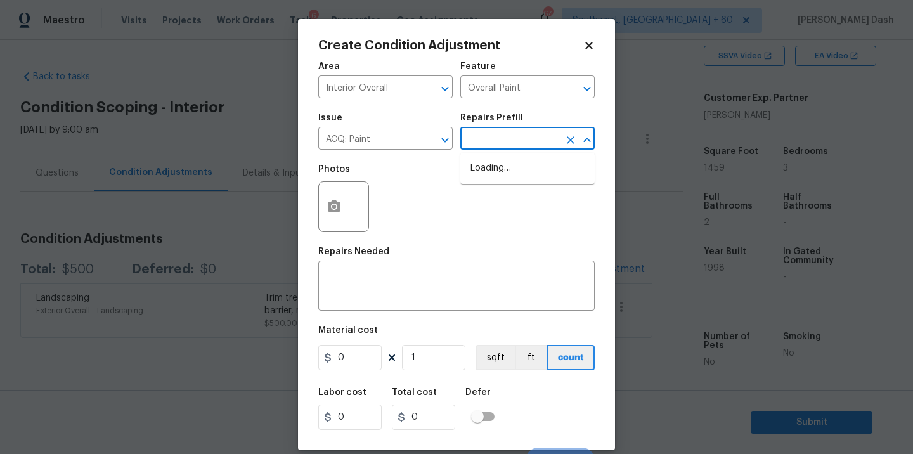
click at [482, 146] on input "text" at bounding box center [509, 140] width 99 height 20
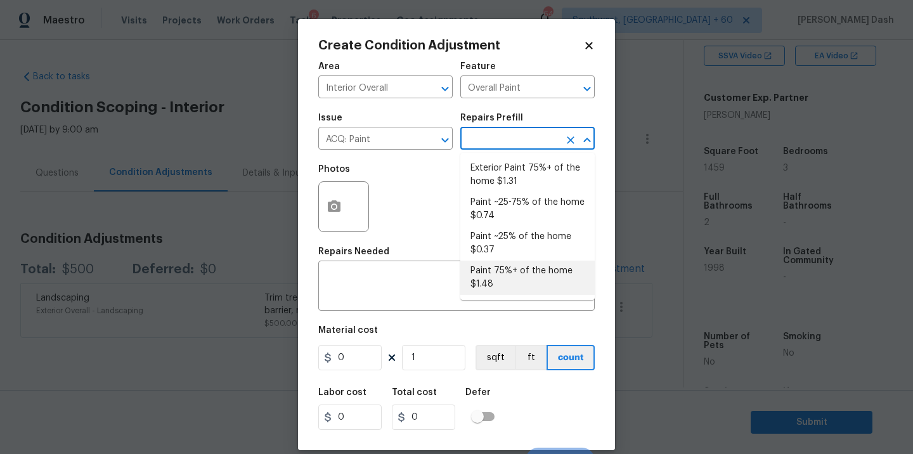
click at [496, 269] on li "Paint 75%+ of the home $1.48" at bounding box center [527, 277] width 134 height 34
type input "Acquisition"
type textarea "Acquisition Scope: 75%+ of the home will likely require interior paint"
type input "1.48"
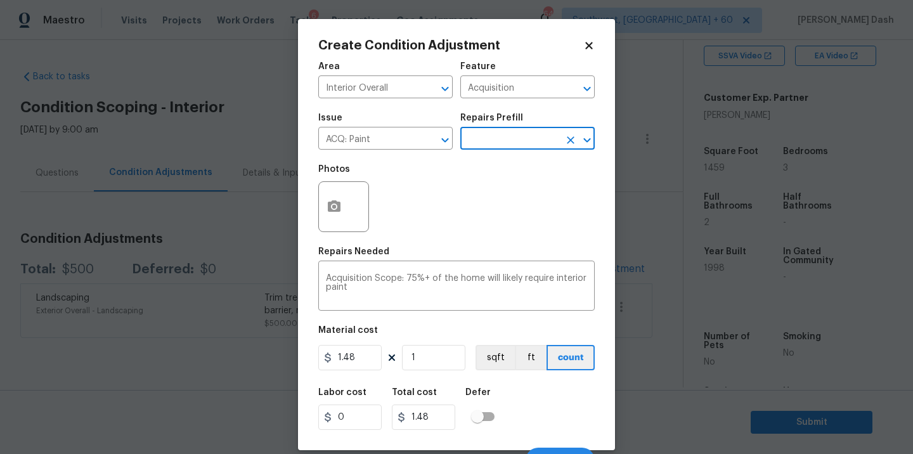
drag, startPoint x: 501, startPoint y: 136, endPoint x: 501, endPoint y: 149, distance: 12.7
click at [501, 138] on input "text" at bounding box center [509, 140] width 99 height 20
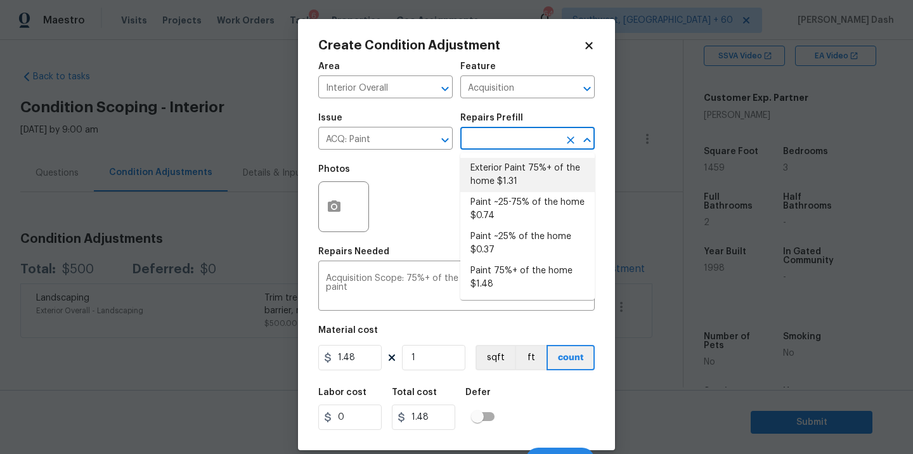
click at [501, 181] on li "Exterior Paint 75%+ of the home $1.31" at bounding box center [527, 175] width 134 height 34
type textarea "Acquisition Scope: 75%+ of the home exterior will likely require paint"
type input "1.31"
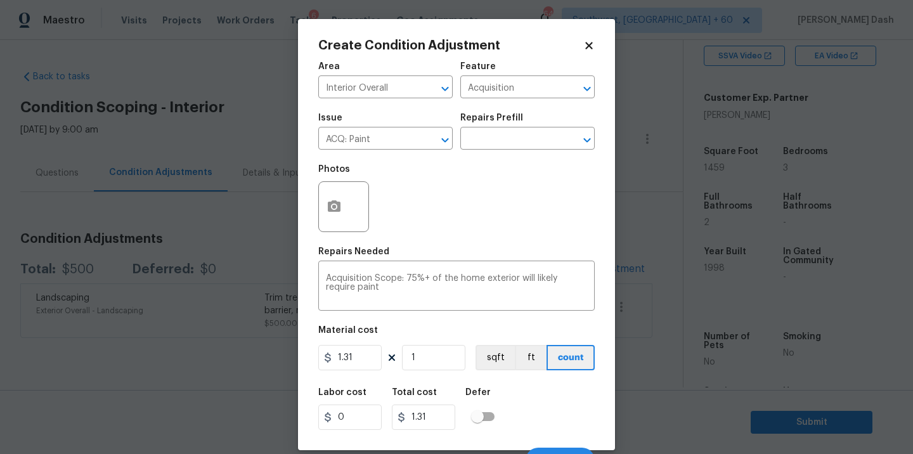
drag, startPoint x: 502, startPoint y: 128, endPoint x: 502, endPoint y: 151, distance: 22.8
click at [502, 128] on div "Repairs Prefill" at bounding box center [527, 121] width 134 height 16
click at [502, 145] on input "text" at bounding box center [509, 140] width 99 height 20
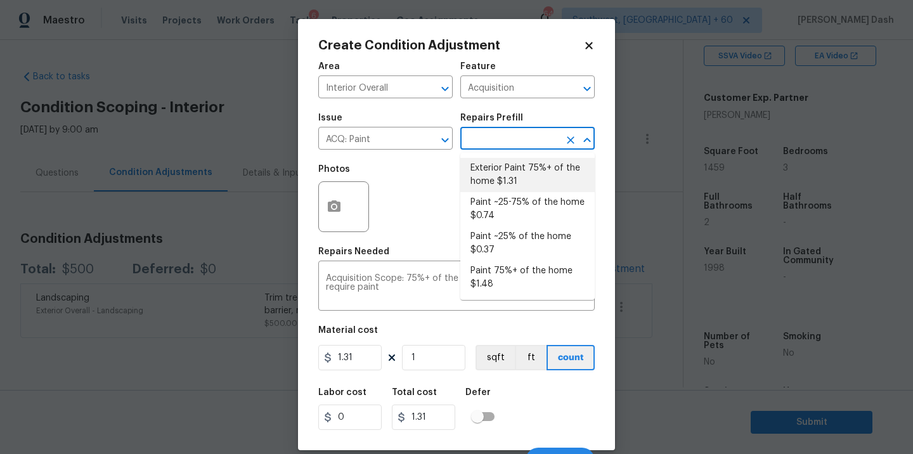
click at [502, 188] on li "Exterior Paint 75%+ of the home $1.31" at bounding box center [527, 175] width 134 height 34
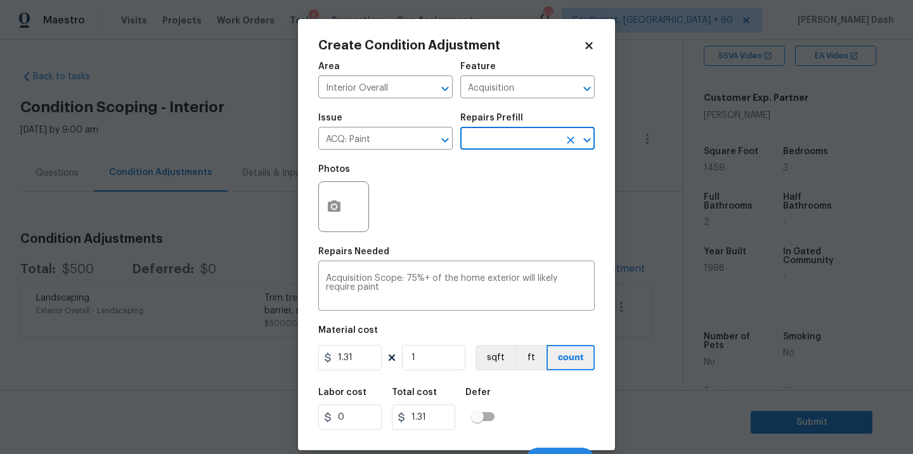
click at [498, 146] on input "text" at bounding box center [509, 140] width 99 height 20
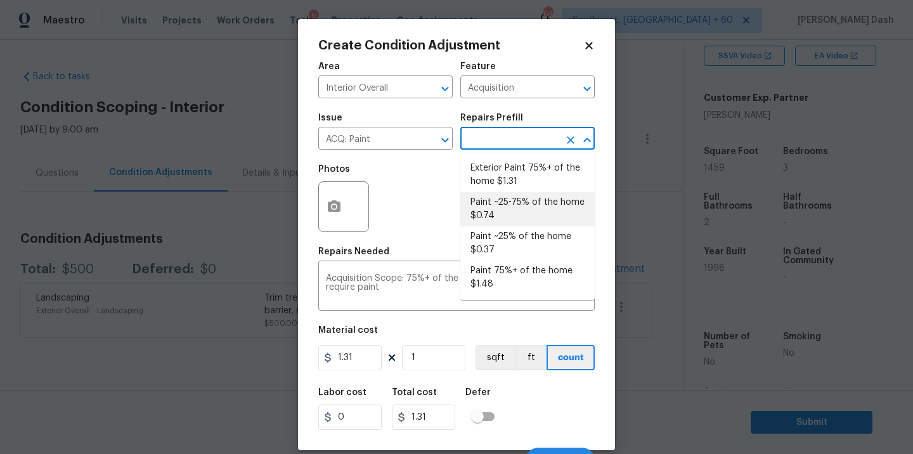
click at [498, 198] on li "Paint ~25-75% of the home $0.74" at bounding box center [527, 209] width 134 height 34
type textarea "Acquisition Scope: ~25 - 75% of the home needs interior paint"
type input "0.74"
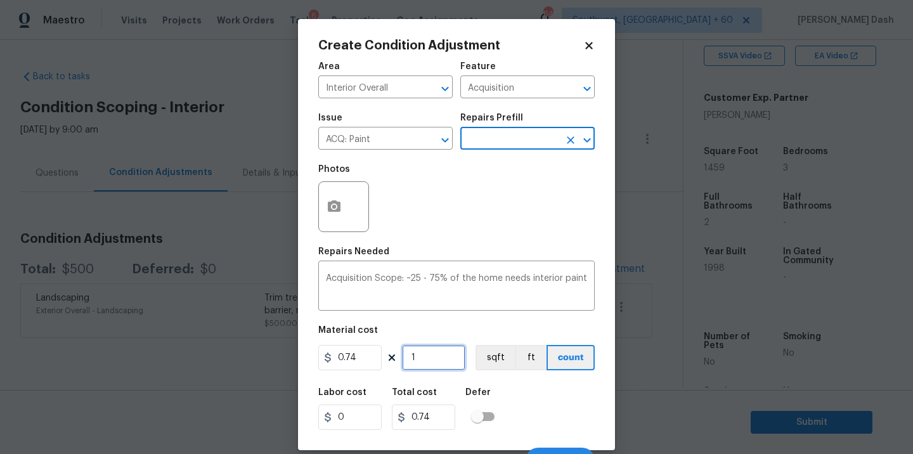
click at [424, 363] on input "1" at bounding box center [433, 357] width 63 height 25
type input "0"
type input "1"
type input "0.74"
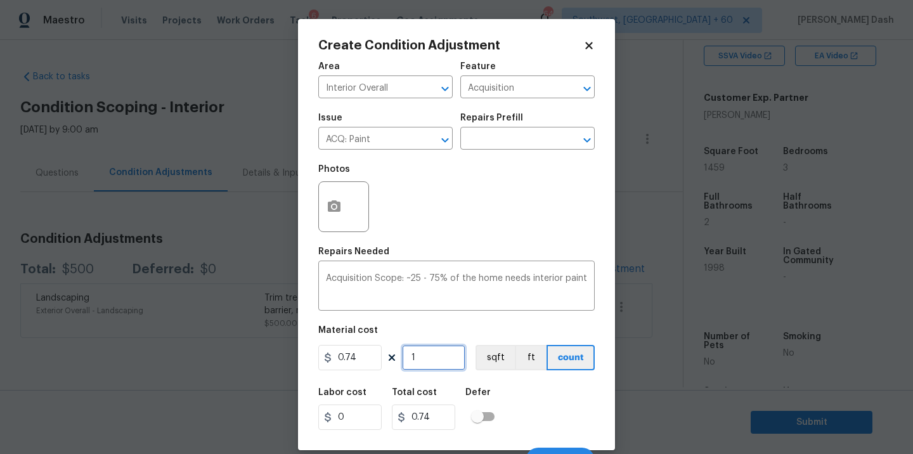
type input "14"
type input "10.36"
type input "145"
type input "107.3"
type input "1459"
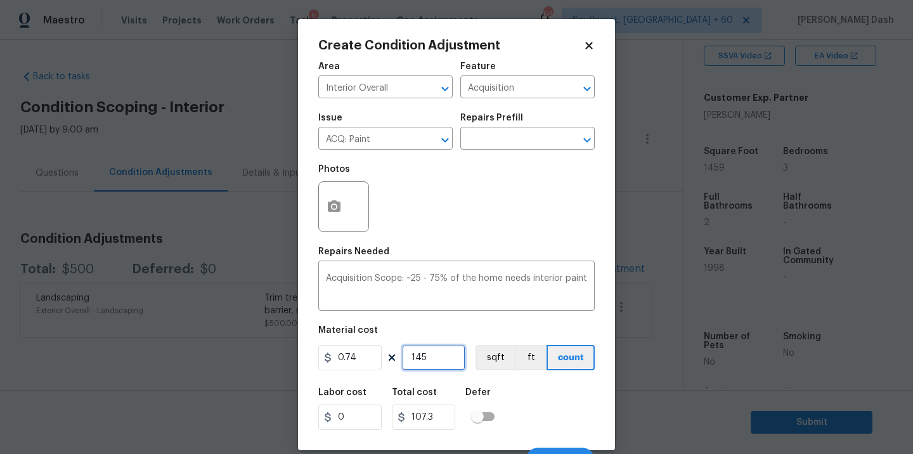
type input "1079.66"
type input "1459"
drag, startPoint x: 489, startPoint y: 360, endPoint x: 490, endPoint y: 371, distance: 11.5
click at [489, 360] on button "sqft" at bounding box center [494, 357] width 39 height 25
click at [503, 397] on div "Labor cost 0 Total cost 1079.66 Defer" at bounding box center [456, 408] width 276 height 57
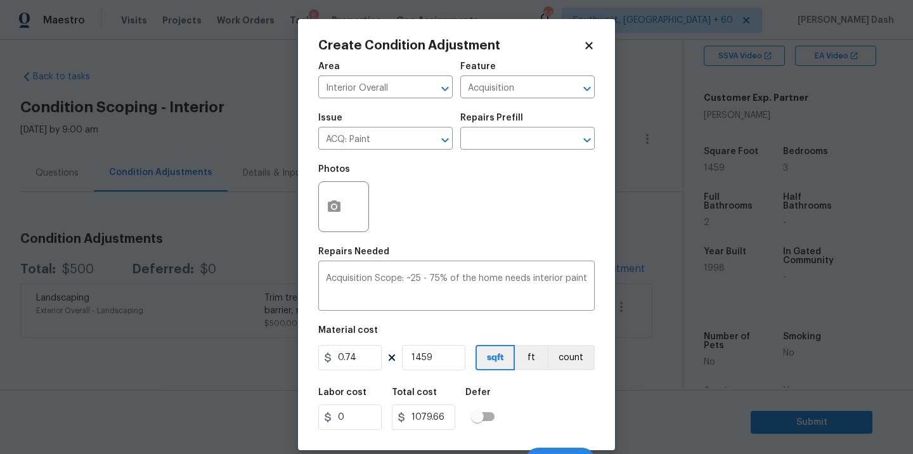
scroll to position [20, 0]
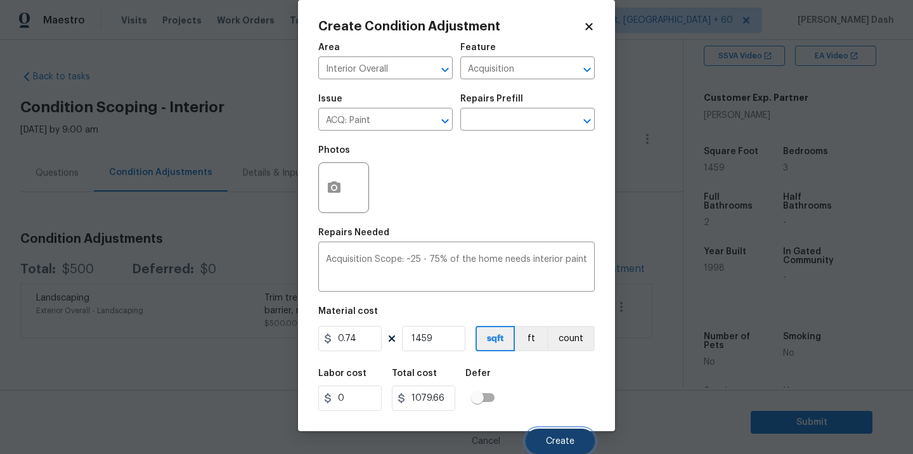
click at [562, 440] on span "Create" at bounding box center [560, 442] width 29 height 10
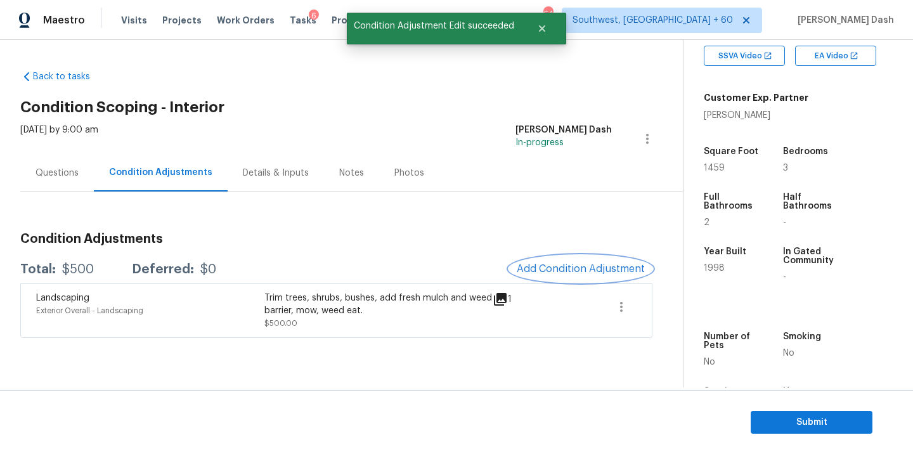
scroll to position [0, 0]
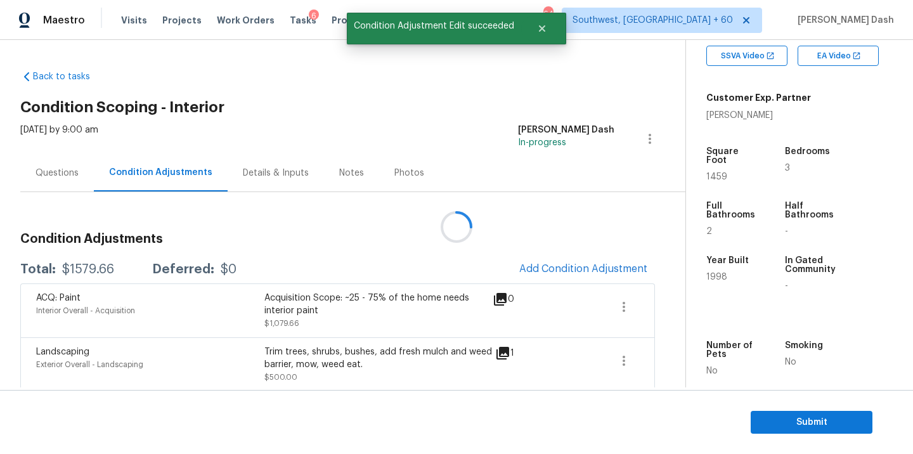
click at [574, 264] on div at bounding box center [456, 227] width 913 height 454
click at [574, 264] on span "Add Condition Adjustment" at bounding box center [583, 268] width 128 height 11
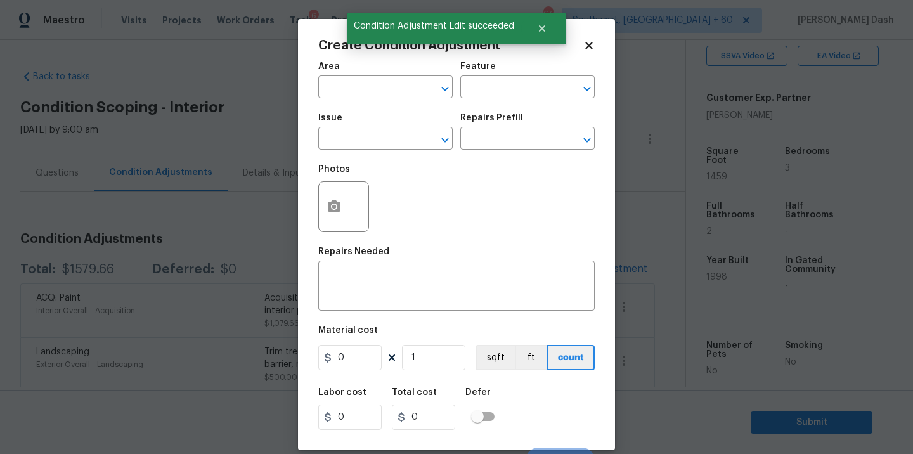
click at [574, 264] on figure "Repairs Needed x ​" at bounding box center [456, 278] width 276 height 63
click at [406, 83] on input "text" at bounding box center [367, 89] width 99 height 20
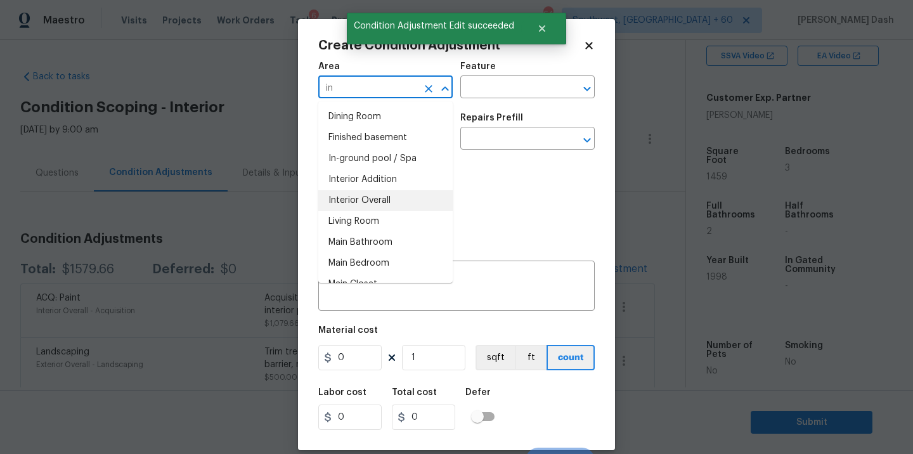
click at [386, 202] on li "Interior Overall" at bounding box center [385, 200] width 134 height 21
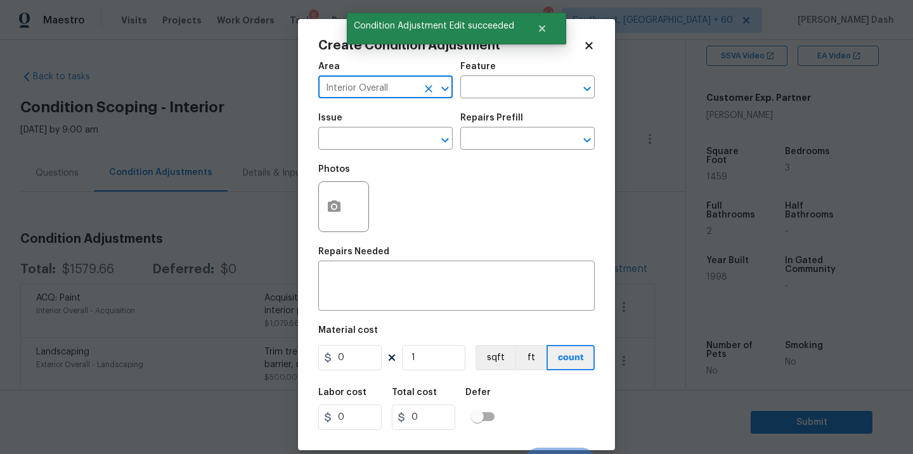
type input "Interior Overall"
click at [476, 104] on div "Area Interior Overall ​ Feature ​" at bounding box center [456, 80] width 276 height 51
click at [476, 88] on input "text" at bounding box center [509, 89] width 99 height 20
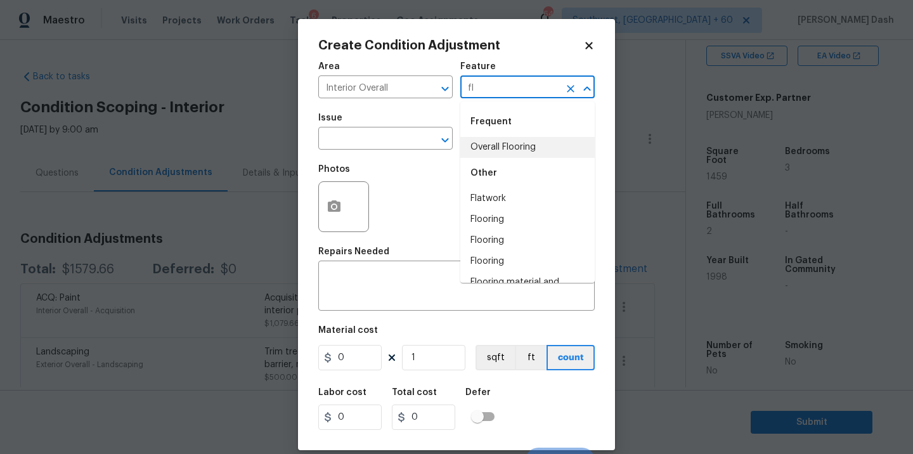
click at [482, 151] on li "Overall Flooring" at bounding box center [527, 147] width 134 height 21
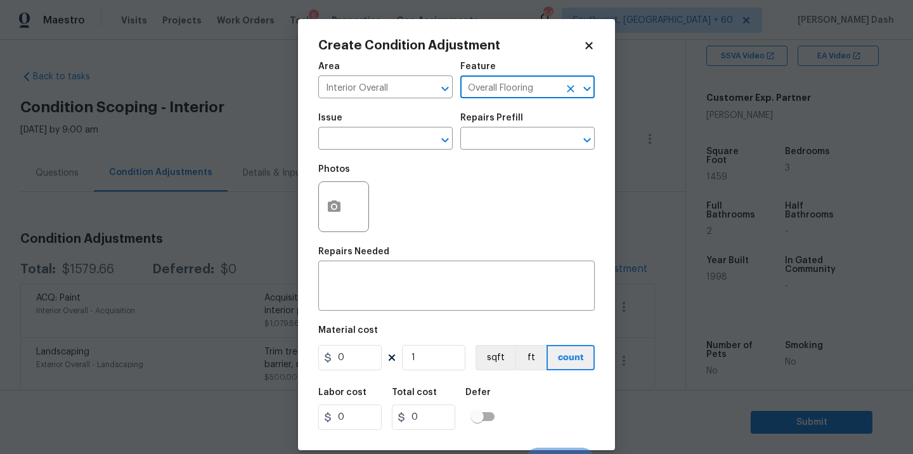
type input "Overall Flooring"
click at [403, 151] on span "Issue ​" at bounding box center [385, 131] width 134 height 51
click at [403, 139] on input "text" at bounding box center [367, 140] width 99 height 20
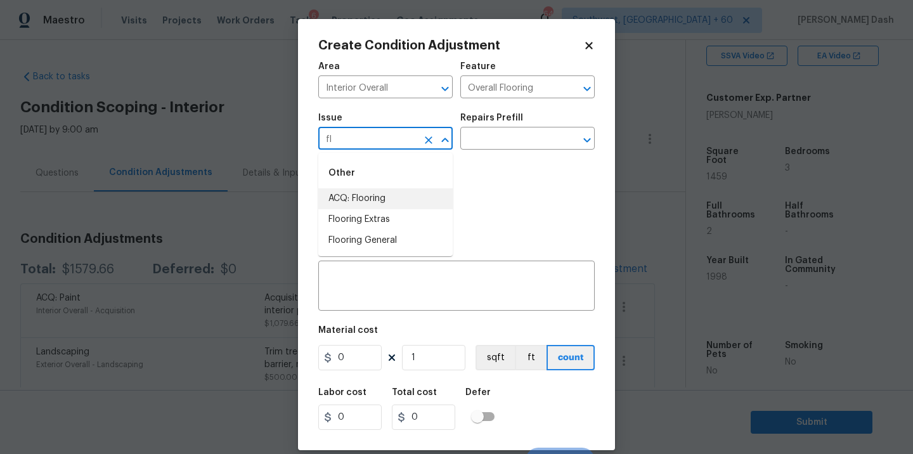
click at [376, 200] on li "ACQ: Flooring" at bounding box center [385, 198] width 134 height 21
type input "ACQ: Flooring"
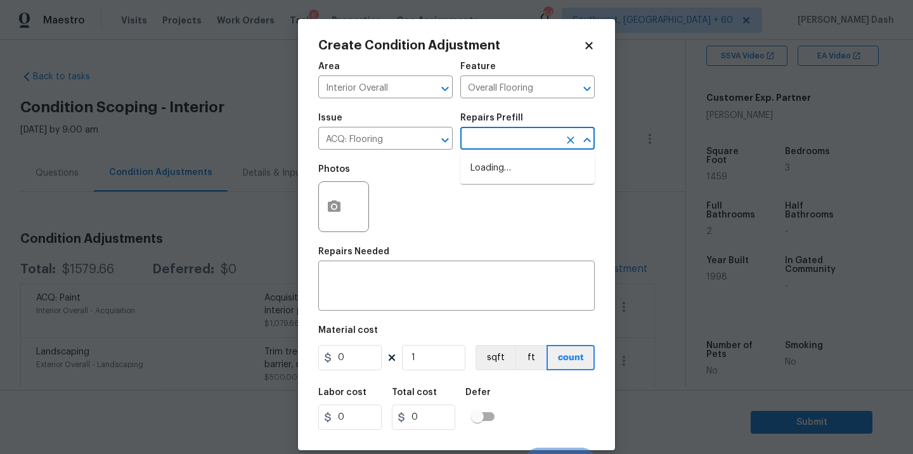
click at [515, 139] on input "text" at bounding box center [509, 140] width 99 height 20
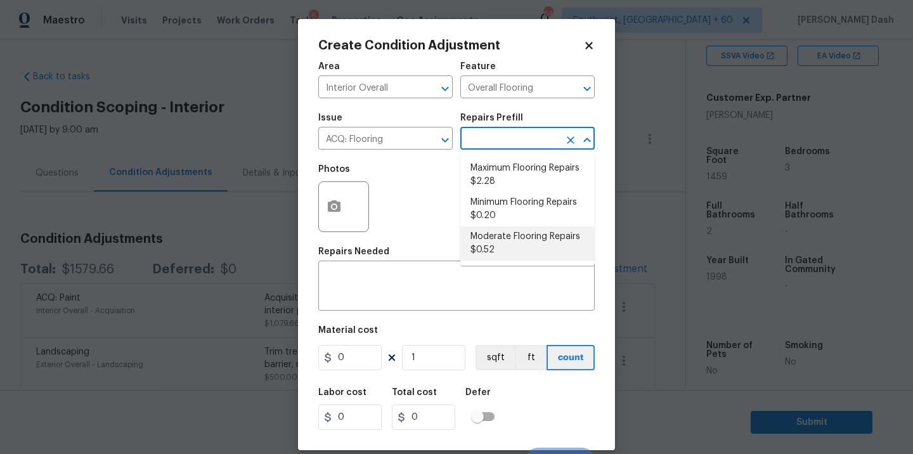
click at [513, 247] on li "Moderate Flooring Repairs $0.52" at bounding box center [527, 243] width 134 height 34
type input "Acquisition"
type textarea "Acquisition Scope: Moderate flooring repairs"
type input "0.52"
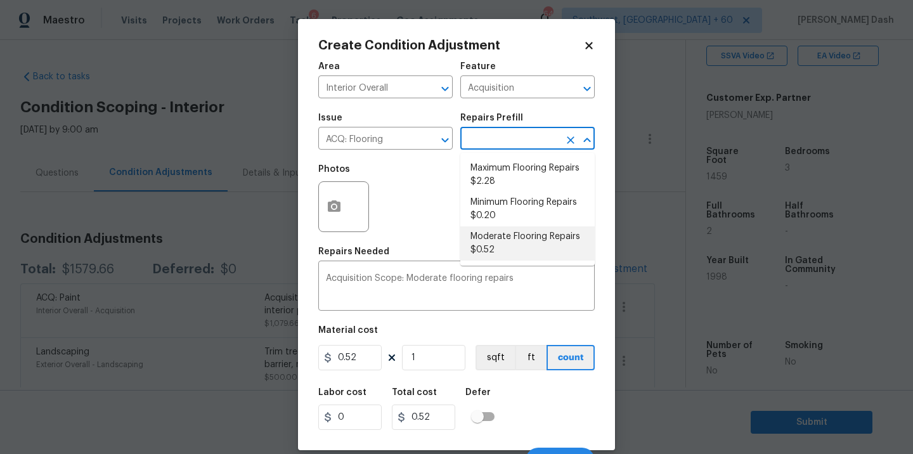
click at [490, 142] on input "text" at bounding box center [509, 140] width 99 height 20
click at [487, 250] on li "Moderate Flooring Repairs $0.52" at bounding box center [527, 243] width 134 height 34
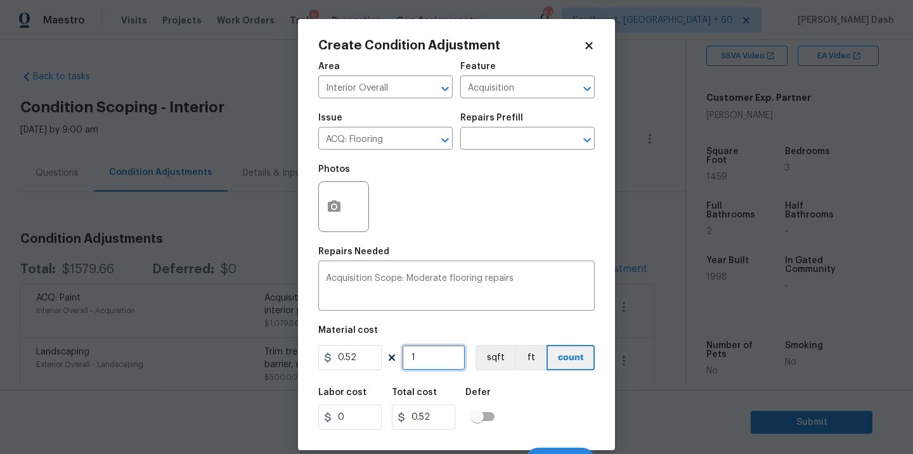
click at [433, 358] on input "1" at bounding box center [433, 357] width 63 height 25
type input "14"
type input "7.28"
type input "145"
type input "75.4"
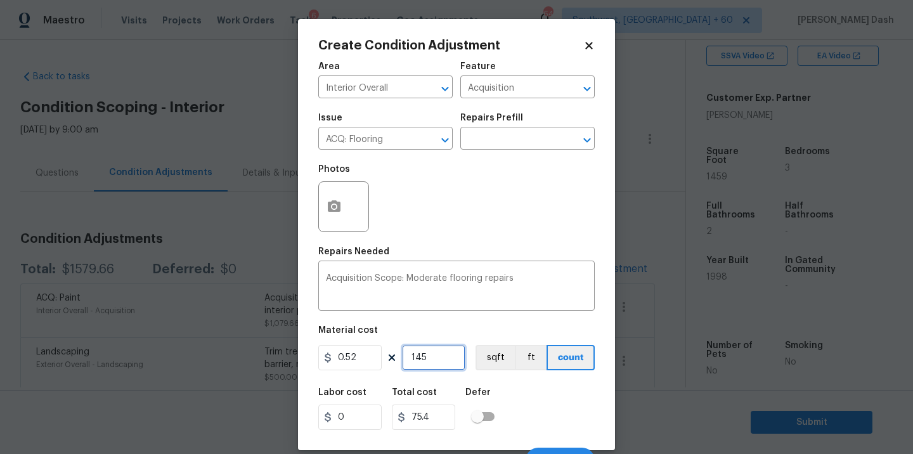
type input "1459"
type input "758.68"
type input "1459"
click at [543, 403] on div "Labor cost 0 Total cost 758.68 Defer" at bounding box center [456, 408] width 276 height 57
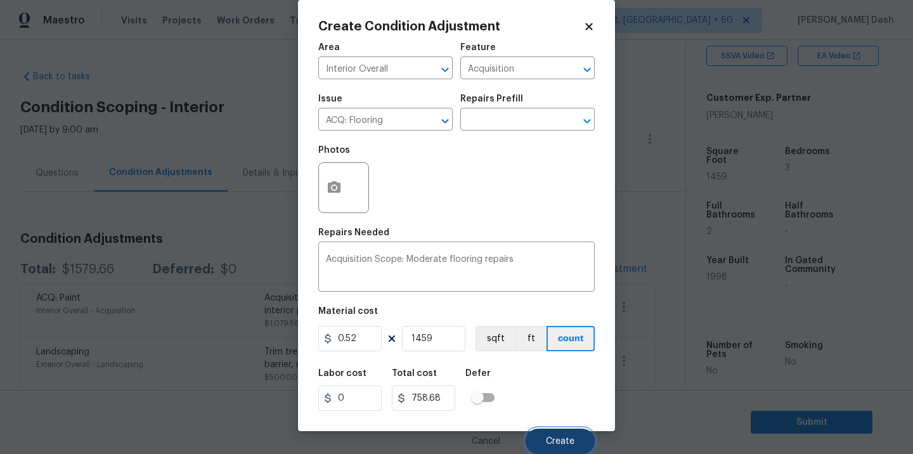
click at [566, 441] on span "Create" at bounding box center [560, 442] width 29 height 10
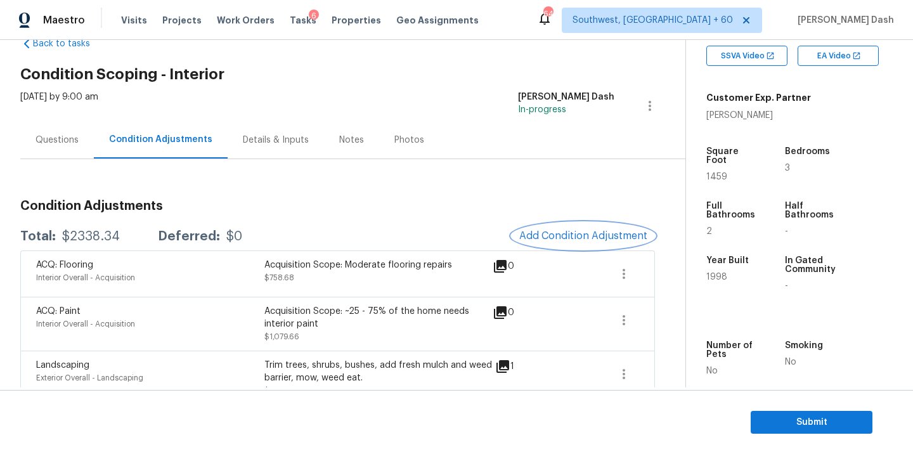
scroll to position [55, 0]
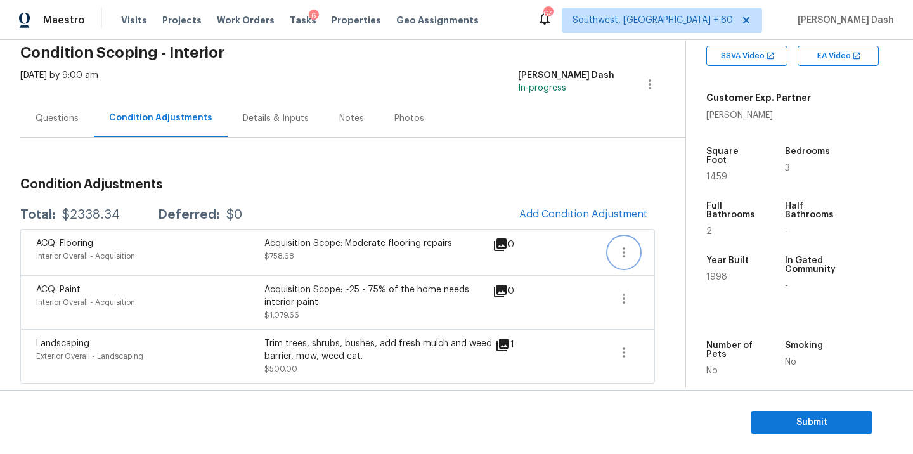
click at [624, 247] on icon "button" at bounding box center [623, 252] width 15 height 15
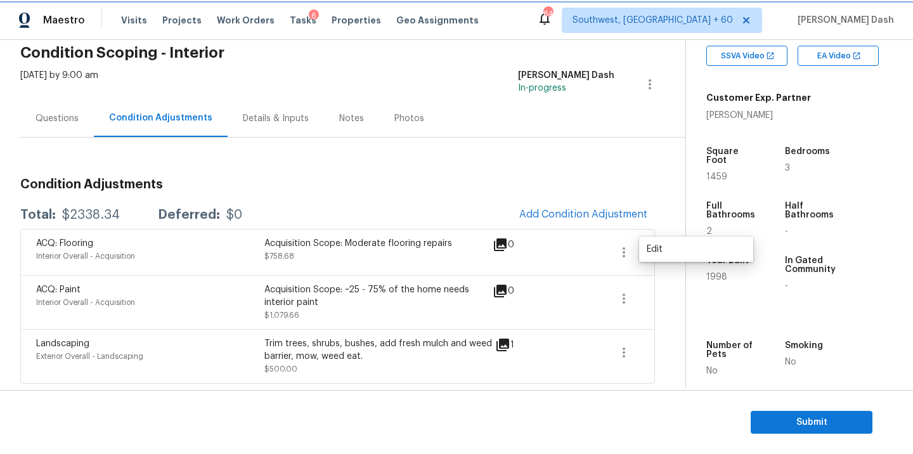
click at [625, 250] on icon "button" at bounding box center [623, 252] width 15 height 15
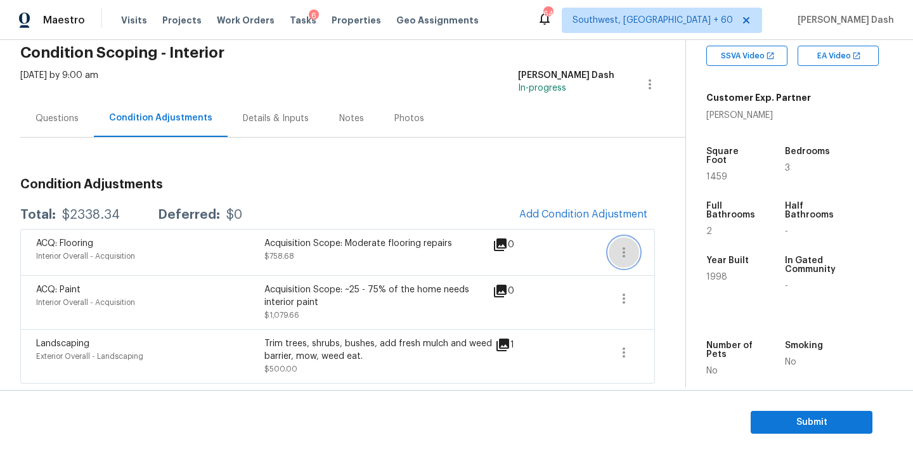
click at [625, 250] on icon "button" at bounding box center [623, 252] width 15 height 15
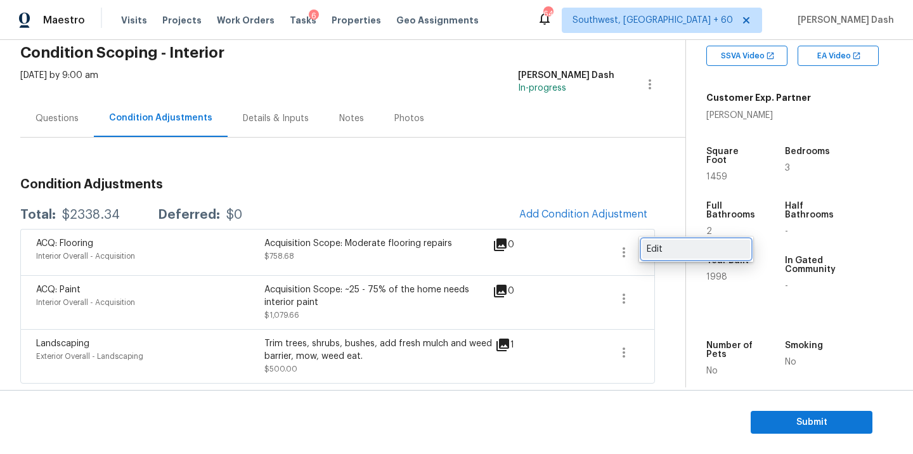
click at [650, 248] on div "Edit" at bounding box center [695, 249] width 99 height 13
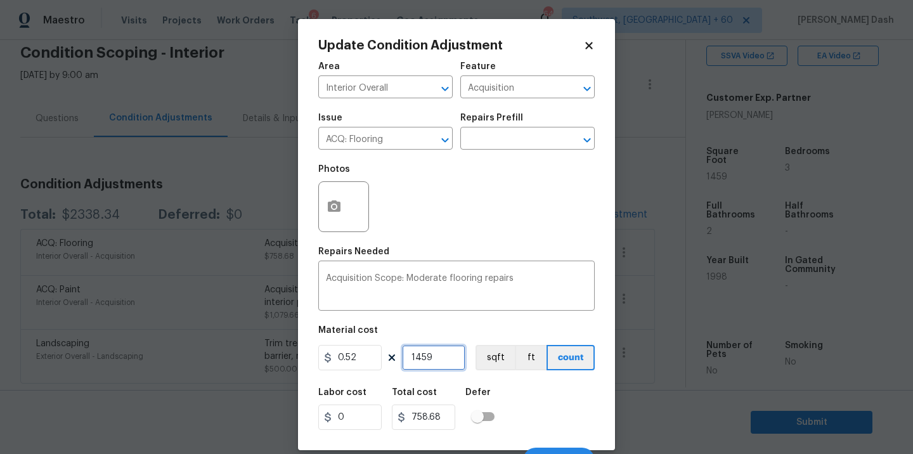
click at [416, 356] on input "1459" at bounding box center [433, 357] width 63 height 25
type input "459"
type input "238.68"
type input "459"
click at [524, 404] on div "Labor cost 0 Total cost 238.68 Defer" at bounding box center [456, 408] width 276 height 57
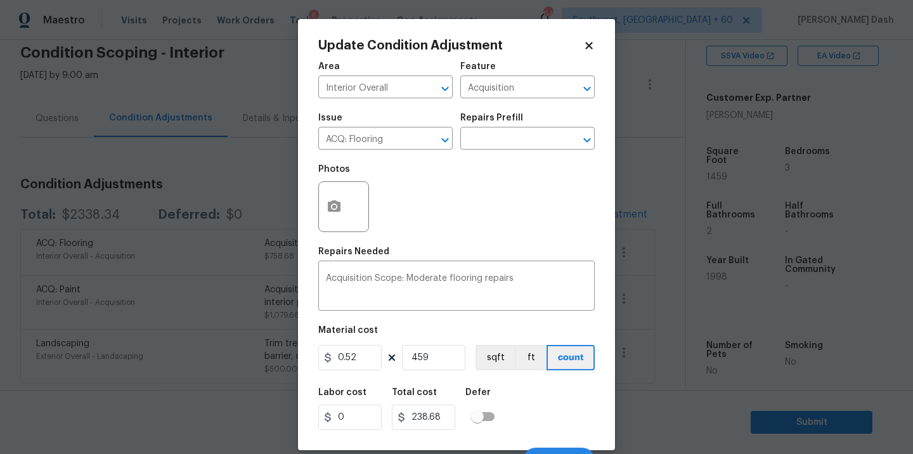
scroll to position [20, 0]
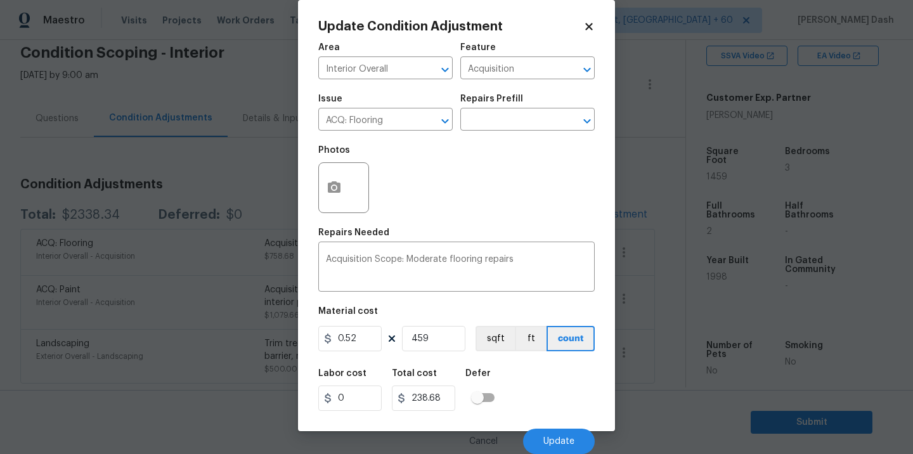
click at [551, 428] on div "Cancel Update" at bounding box center [456, 435] width 276 height 35
click at [553, 437] on span "Update" at bounding box center [558, 442] width 31 height 10
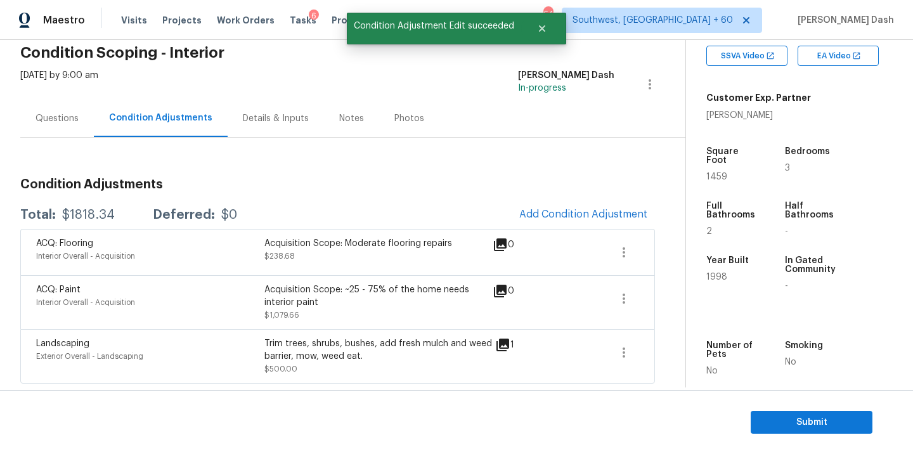
scroll to position [0, 0]
click at [582, 205] on button "Add Condition Adjustment" at bounding box center [582, 214] width 143 height 27
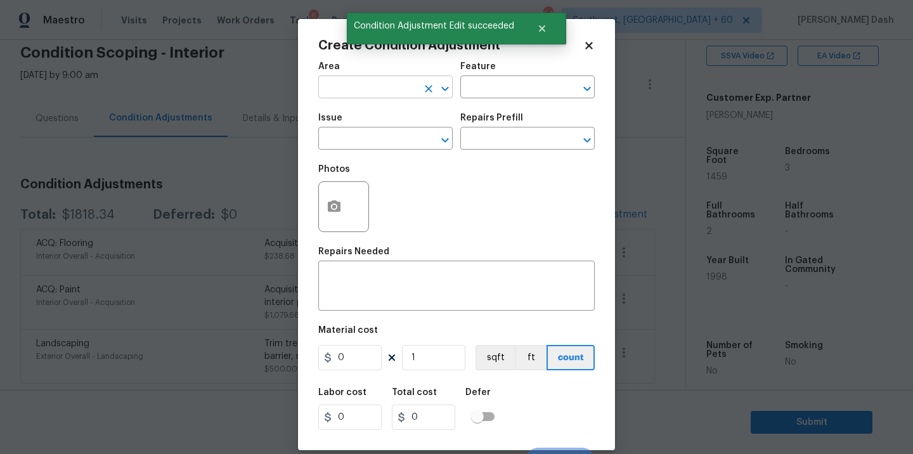
click at [405, 87] on input "text" at bounding box center [367, 89] width 99 height 20
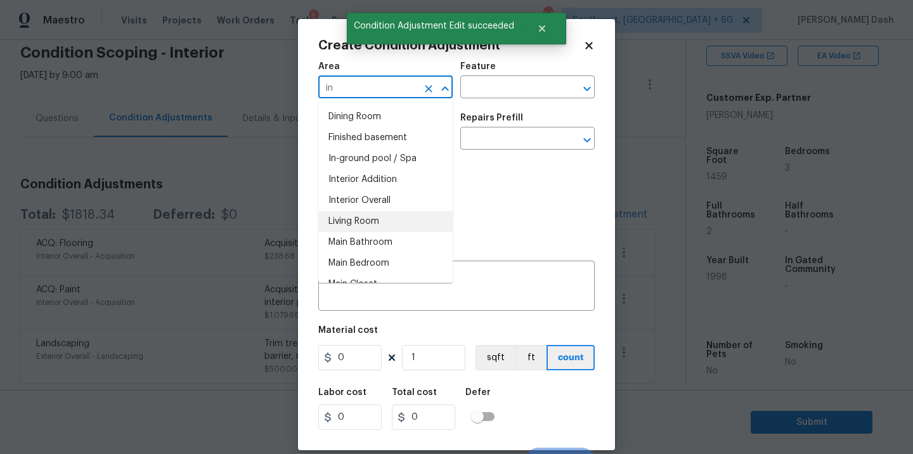
click at [375, 211] on li "Living Room" at bounding box center [385, 221] width 134 height 21
type input "Living Room"
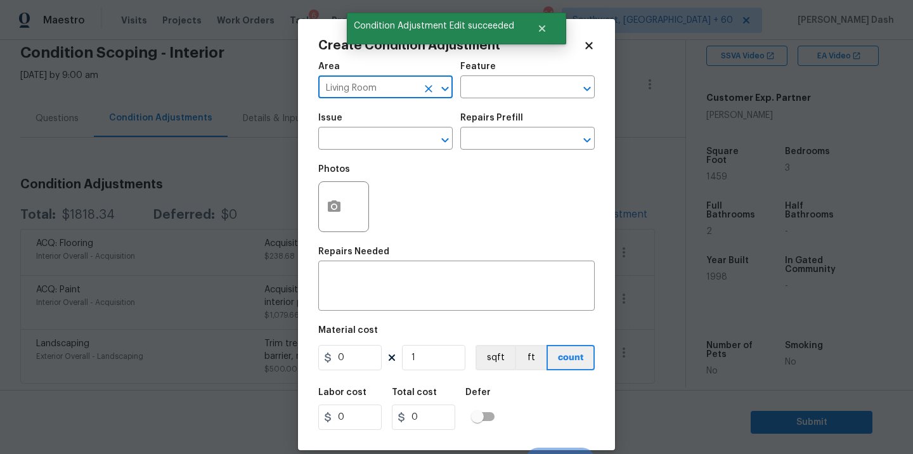
click at [429, 86] on icon "Clear" at bounding box center [428, 88] width 13 height 13
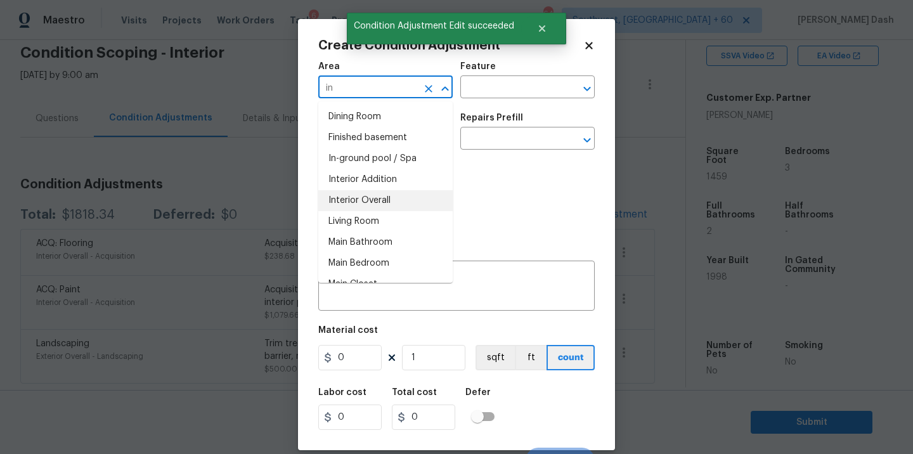
click at [384, 202] on li "Interior Overall" at bounding box center [385, 200] width 134 height 21
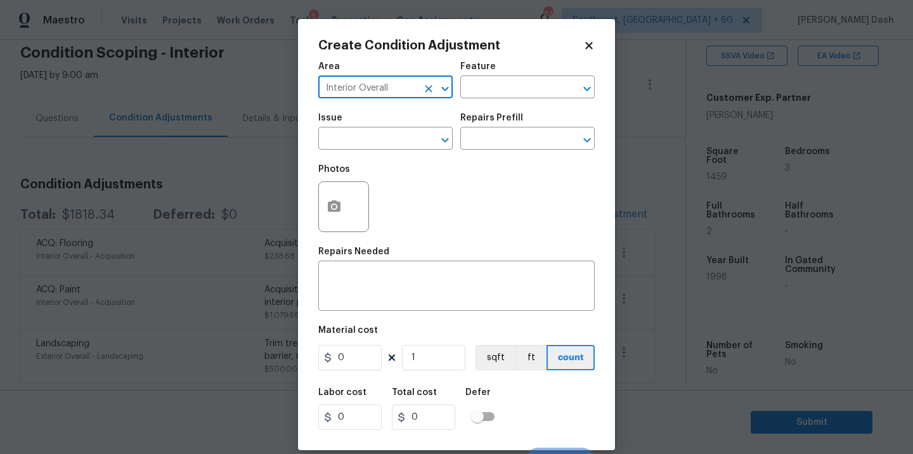
type input "Interior Overall"
click at [494, 76] on div "Feature" at bounding box center [527, 70] width 134 height 16
click at [494, 88] on input "text" at bounding box center [509, 89] width 99 height 20
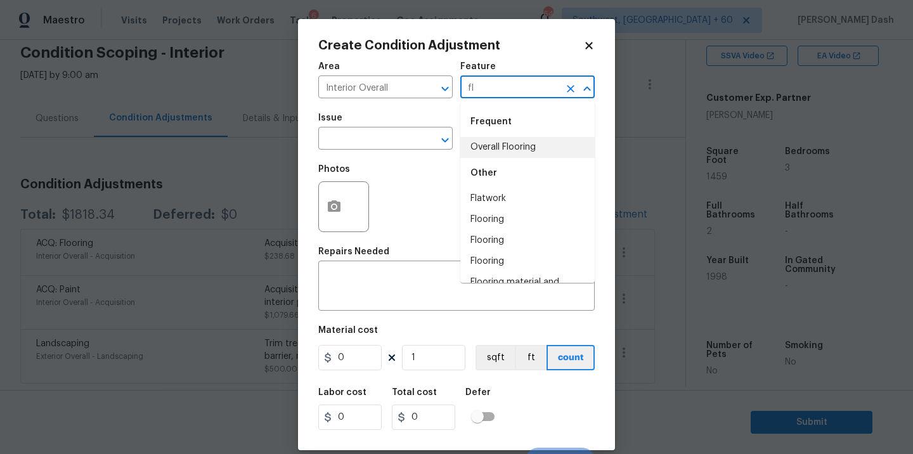
click at [488, 147] on li "Overall Flooring" at bounding box center [527, 147] width 134 height 21
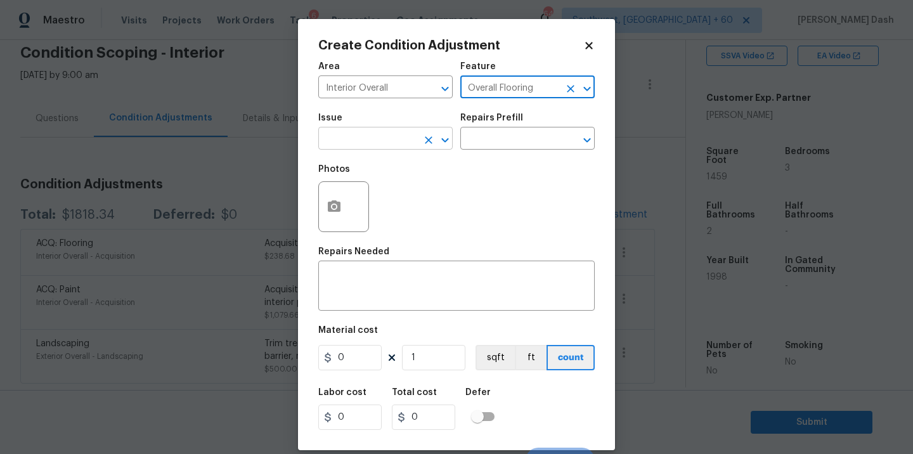
type input "Overall Flooring"
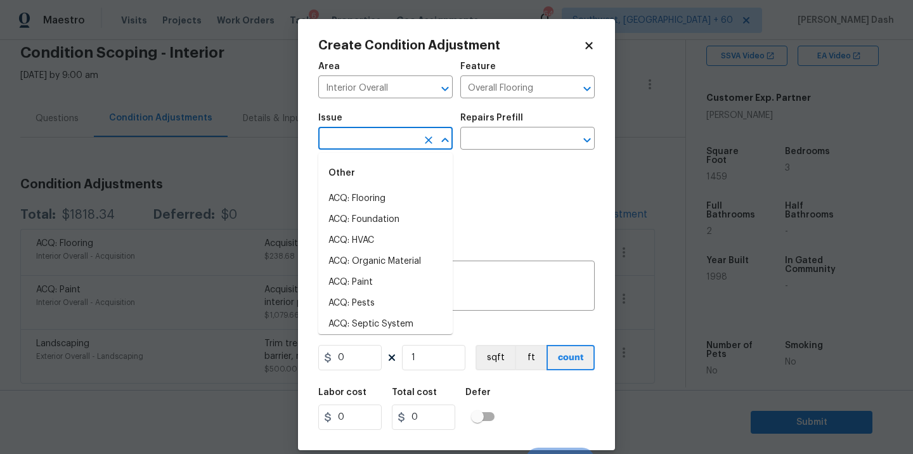
click at [383, 143] on input "text" at bounding box center [367, 140] width 99 height 20
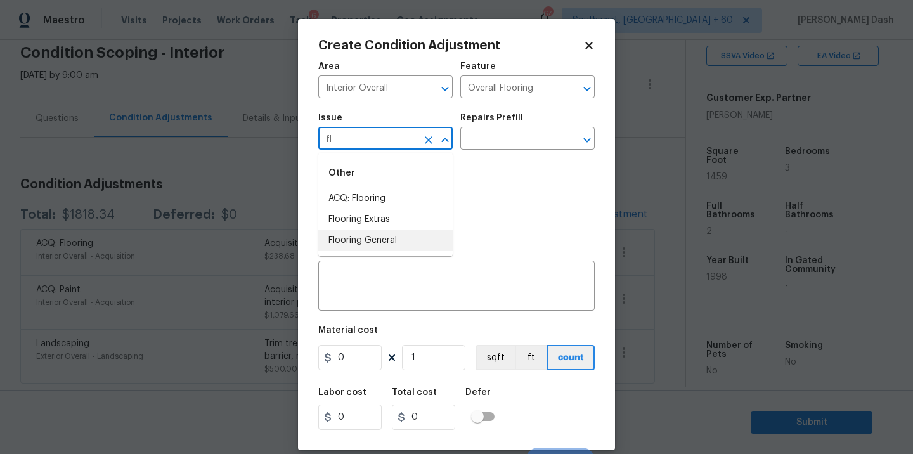
click at [363, 238] on li "Flooring General" at bounding box center [385, 240] width 134 height 21
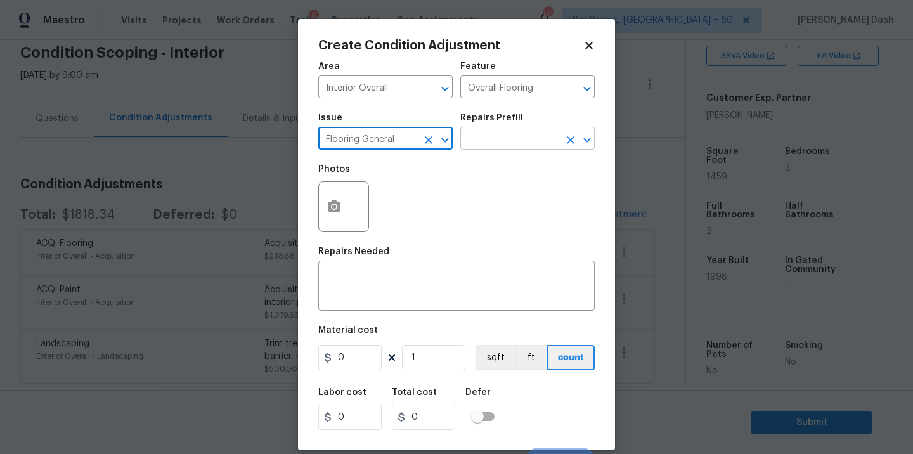
type input "Flooring General"
click at [513, 134] on input "text" at bounding box center [509, 140] width 99 height 20
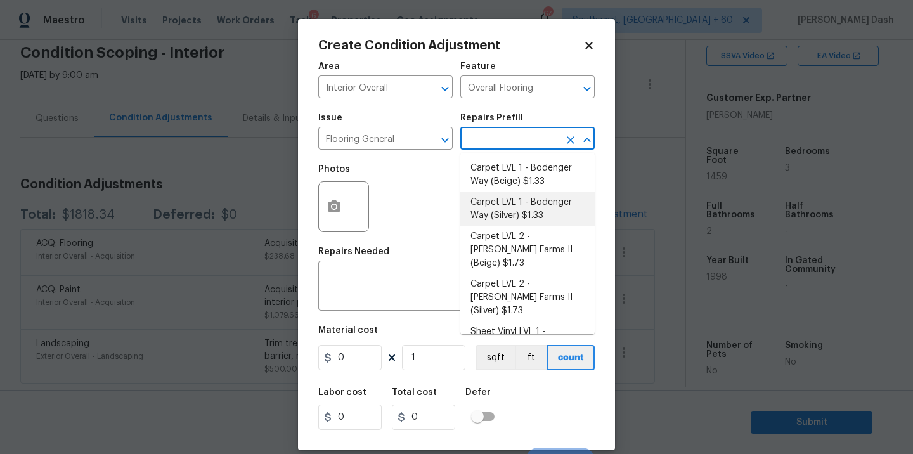
click at [496, 221] on li "Carpet LVL 1 - Bodenger Way (Silver) $1.33" at bounding box center [527, 209] width 134 height 34
type textarea "Install new carpet. (Bodenger Way 945 Winter Ash, Silver) at all previously car…"
type input "1.33"
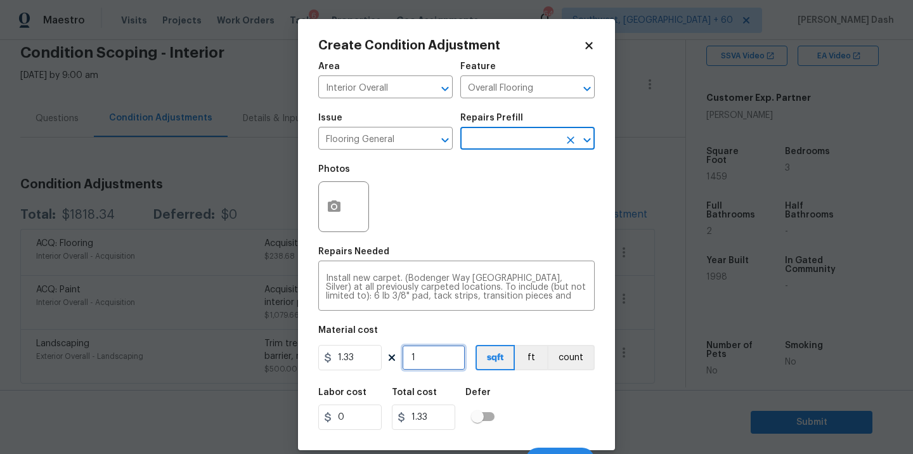
click at [430, 360] on input "1" at bounding box center [433, 357] width 63 height 25
type input "0"
type input "1"
type input "1.33"
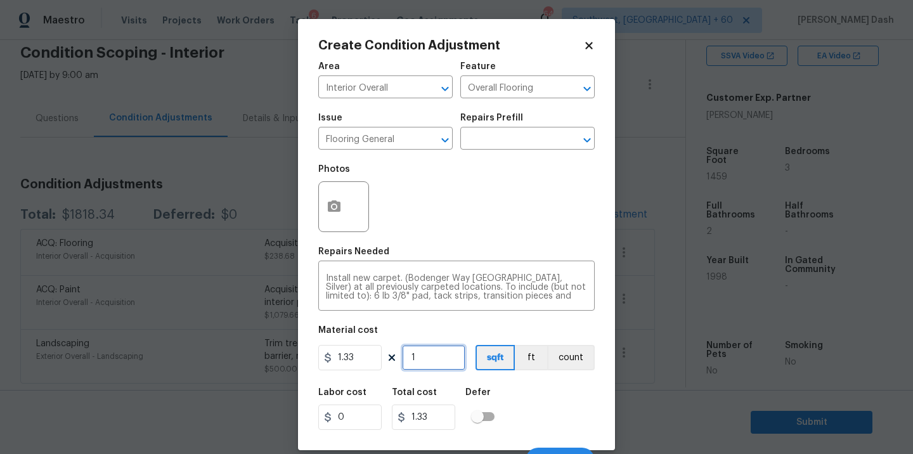
type input "10"
type input "13.3"
type input "100"
type input "133"
type input "1000"
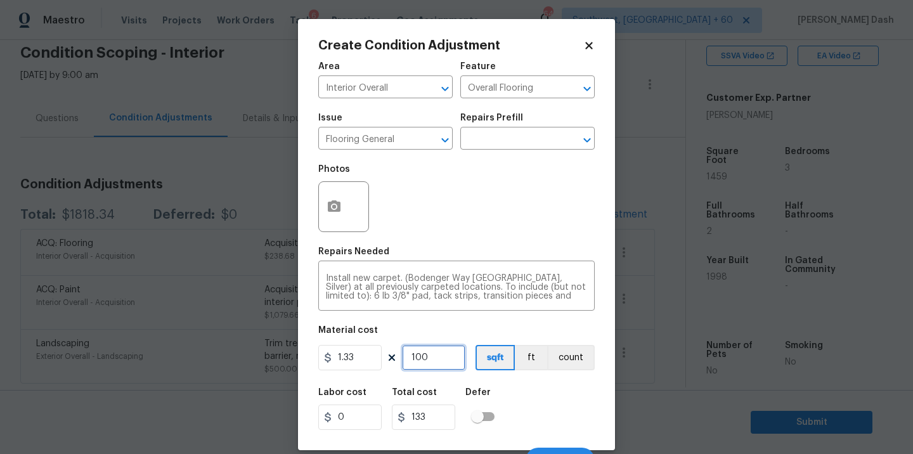
type input "1330"
type input "1000"
click at [515, 403] on div "Labor cost 0 Total cost 1330 Defer" at bounding box center [456, 408] width 276 height 57
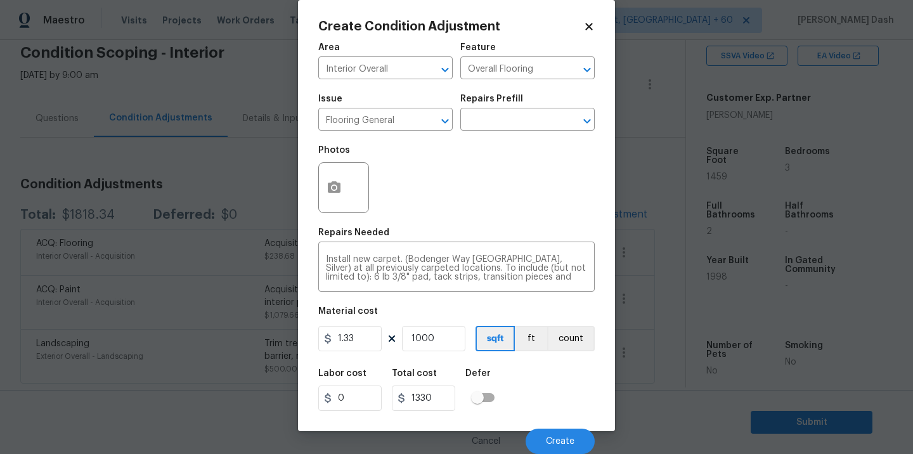
click at [544, 427] on div "Cancel Create" at bounding box center [456, 435] width 276 height 35
click at [546, 435] on button "Create" at bounding box center [559, 440] width 69 height 25
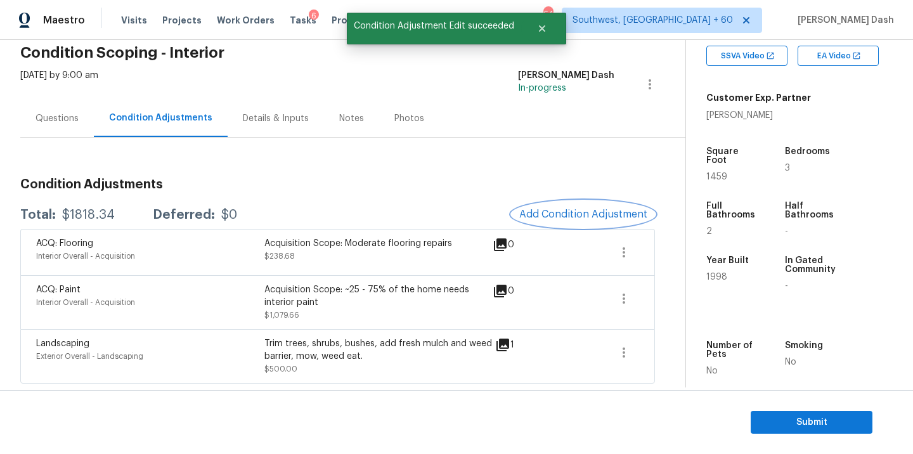
scroll to position [0, 0]
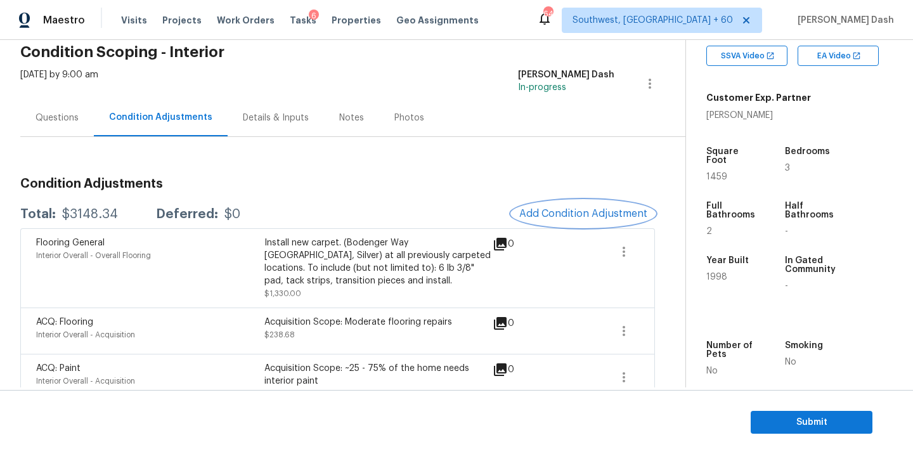
click at [537, 222] on button "Add Condition Adjustment" at bounding box center [582, 213] width 143 height 27
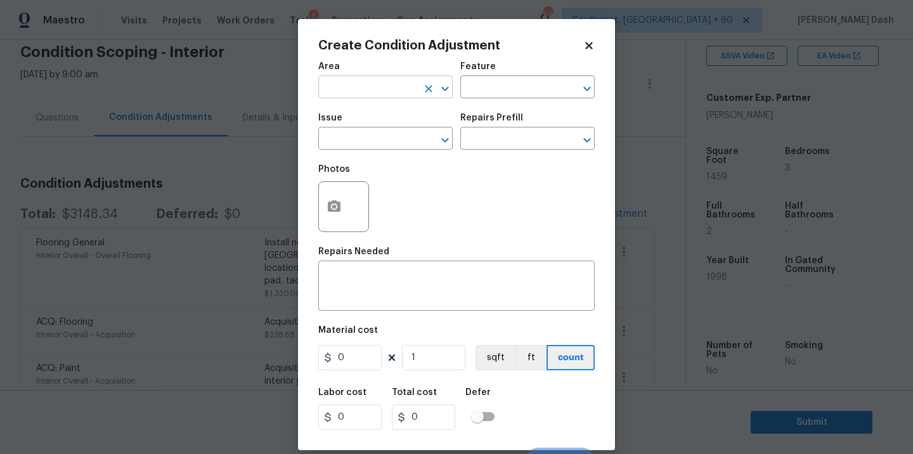
click at [426, 91] on icon "Clear" at bounding box center [429, 89] width 8 height 8
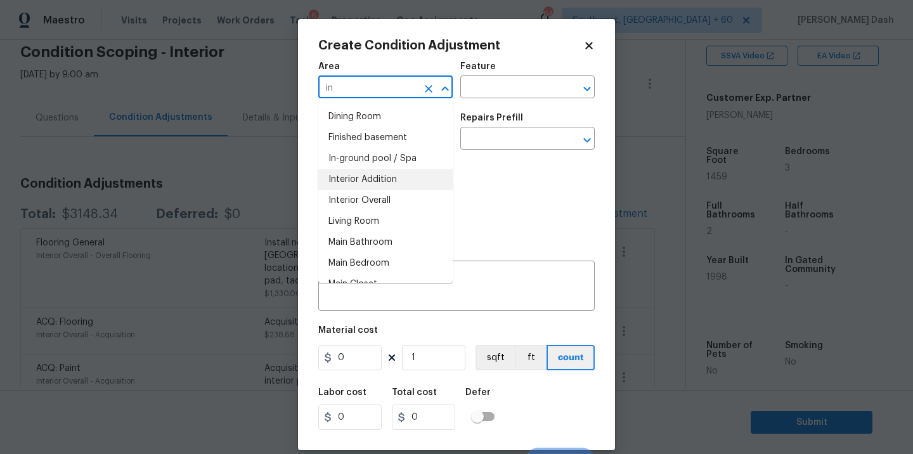
click at [382, 195] on li "Interior Overall" at bounding box center [385, 200] width 134 height 21
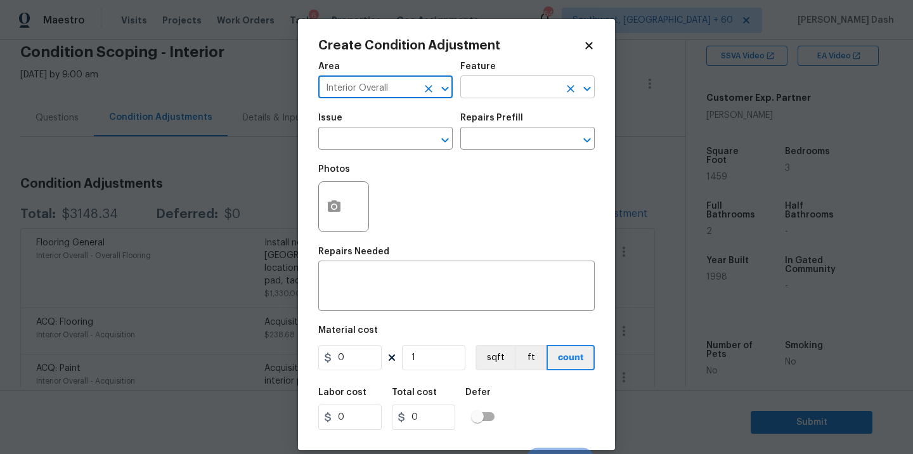
type input "Interior Overall"
click at [468, 98] on input "text" at bounding box center [509, 89] width 99 height 20
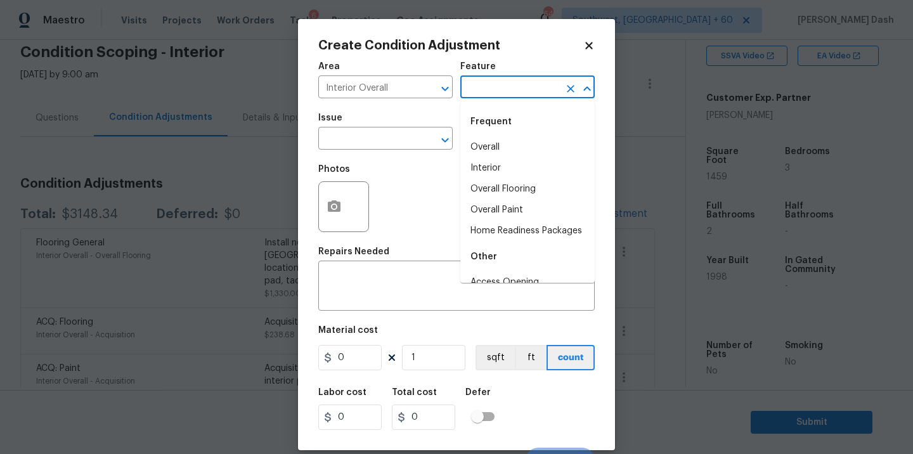
click at [470, 96] on input "text" at bounding box center [509, 89] width 99 height 20
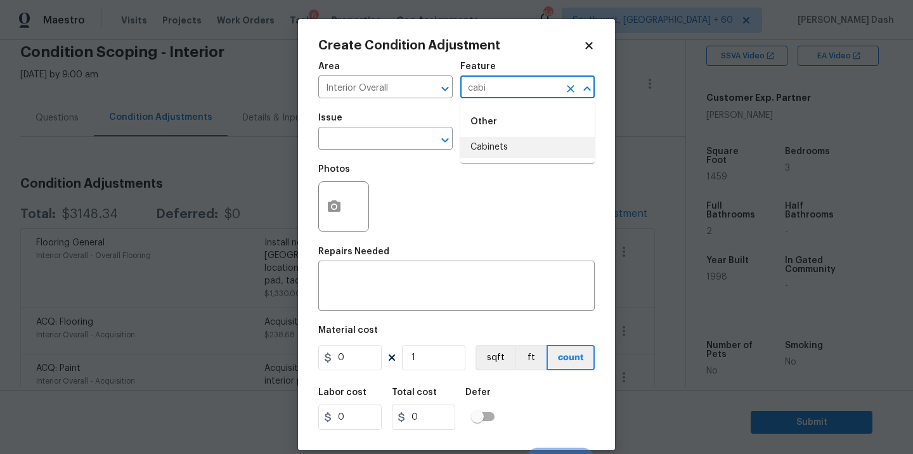
click at [481, 144] on li "Cabinets" at bounding box center [527, 147] width 134 height 21
type input "Cabinets"
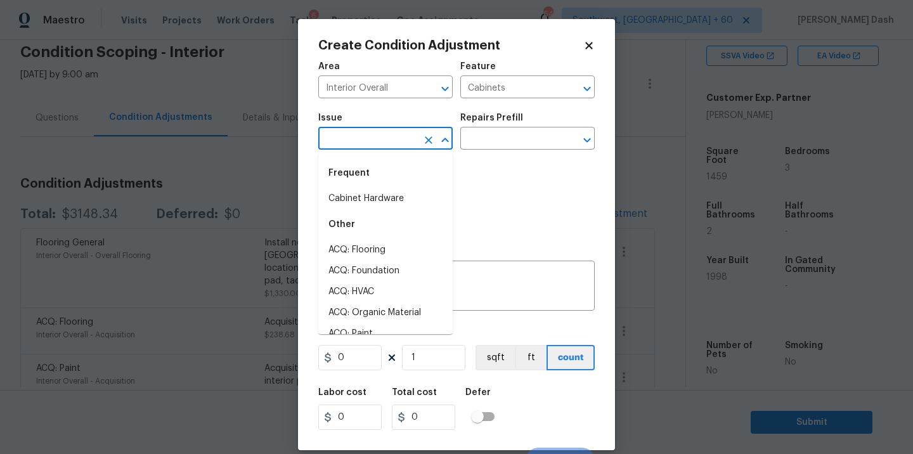
click at [398, 144] on input "text" at bounding box center [367, 140] width 99 height 20
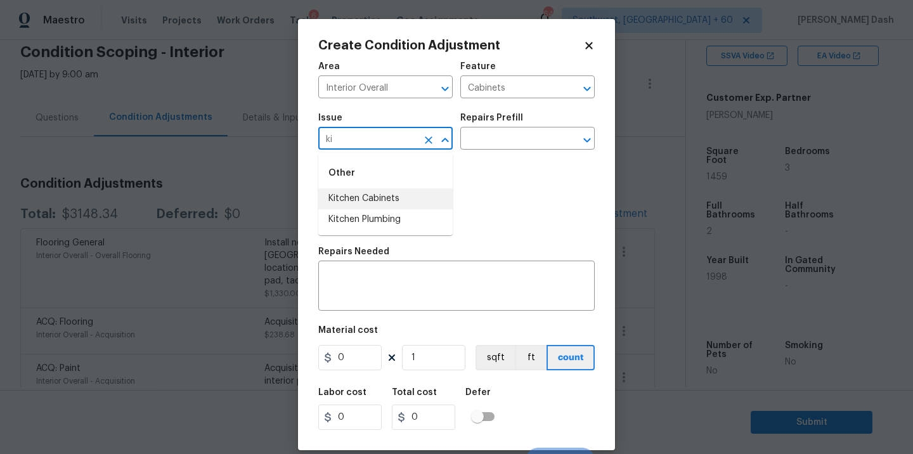
click at [400, 200] on li "Kitchen Cabinets" at bounding box center [385, 198] width 134 height 21
type input "Kitchen Cabinets"
click at [501, 134] on input "text" at bounding box center [509, 140] width 99 height 20
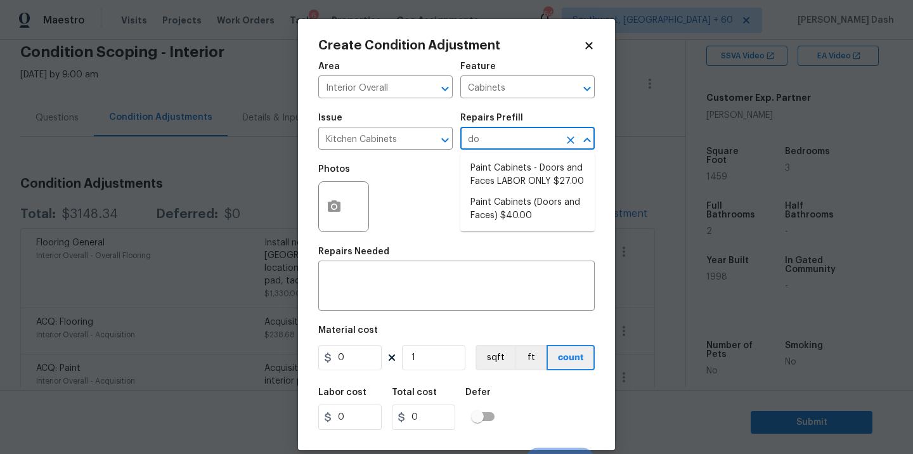
type input "doo"
click at [521, 181] on li "Paint Cabinets - Doors and Faces LABOR ONLY $27.00" at bounding box center [527, 175] width 134 height 34
type textarea "Prep, sand, mask and apply 2 coats of paint to the kitchen cabinet doors and bo…"
type input "27"
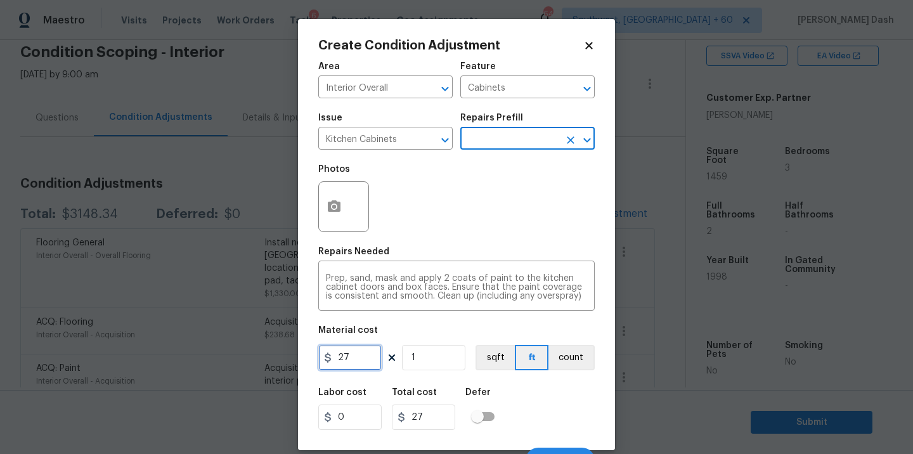
click at [371, 358] on input "27" at bounding box center [349, 357] width 63 height 25
type input "1200"
click at [498, 134] on input "text" at bounding box center [509, 140] width 99 height 20
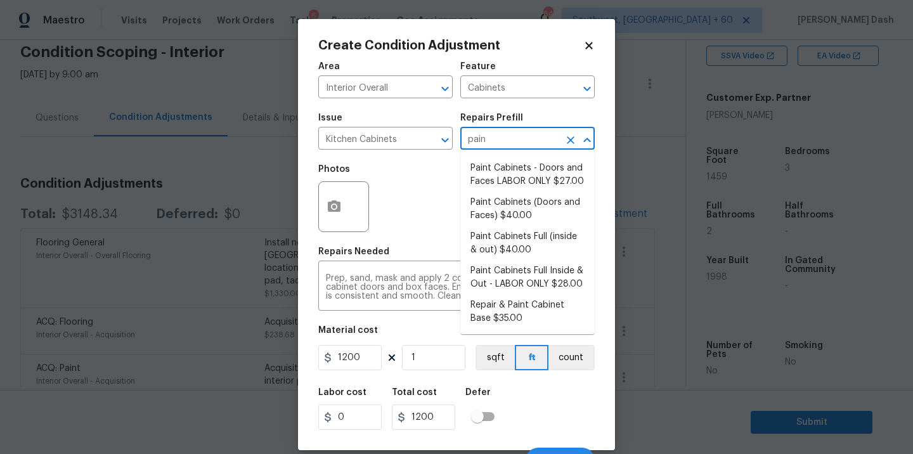
type input "paint"
click at [492, 244] on li "Paint Cabinets Full (inside & out) $40.00" at bounding box center [527, 243] width 134 height 34
type textarea "Prep, sand, mask and apply 2 coats of paint to the kitchen cabinet doors, inter…"
type input "40"
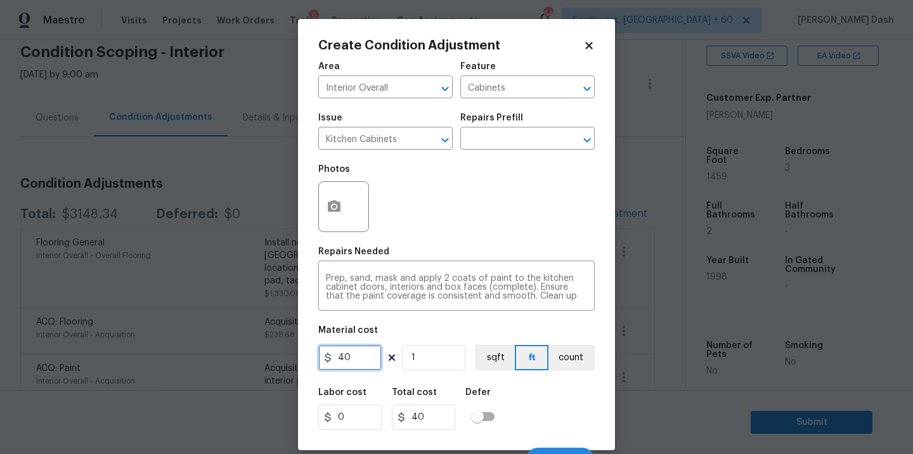
click at [370, 350] on input "40" at bounding box center [349, 357] width 63 height 25
type input "1200"
click at [538, 406] on div "Labor cost 0 Total cost 1200 Defer" at bounding box center [456, 408] width 276 height 57
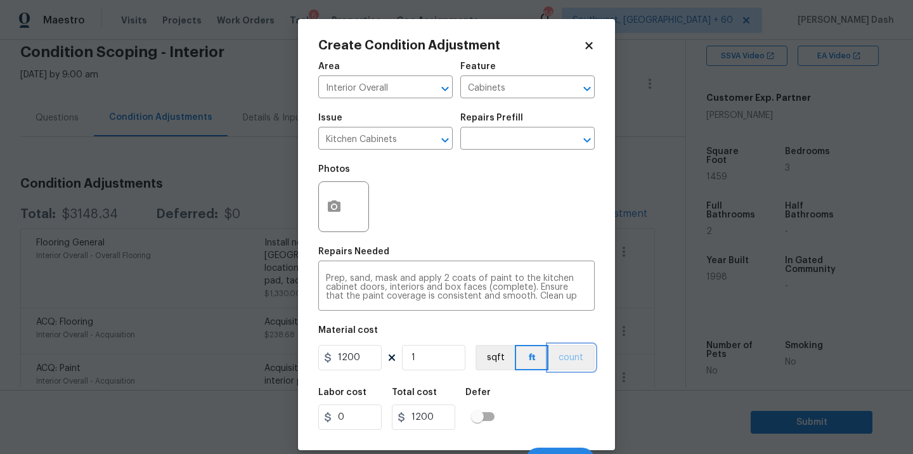
click at [568, 357] on button "count" at bounding box center [571, 357] width 46 height 25
click at [566, 409] on div "Labor cost 0 Total cost 1200 Defer" at bounding box center [456, 408] width 276 height 57
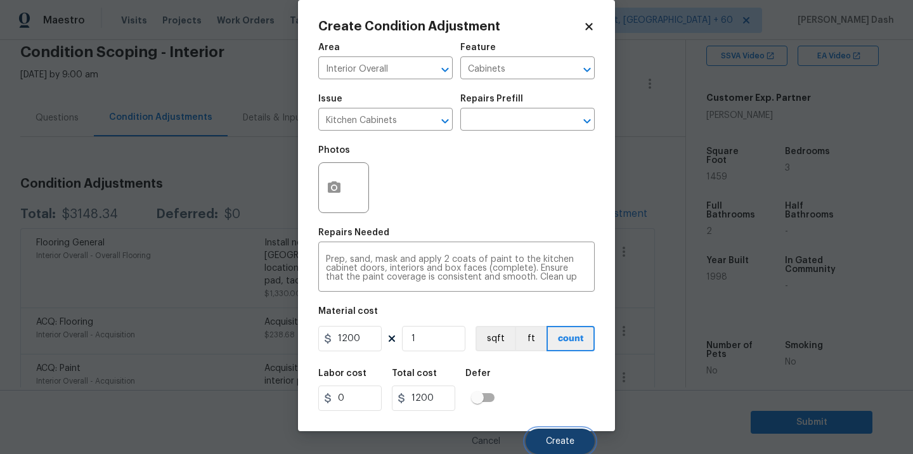
click at [567, 440] on span "Create" at bounding box center [560, 442] width 29 height 10
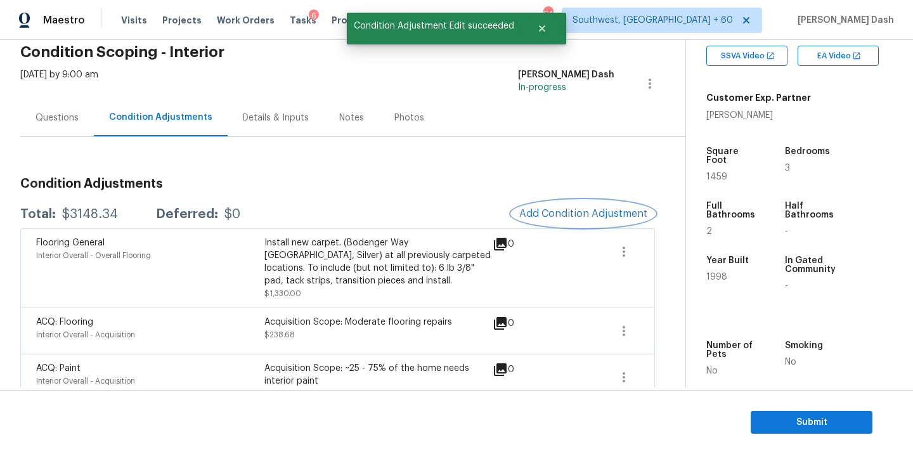
scroll to position [0, 0]
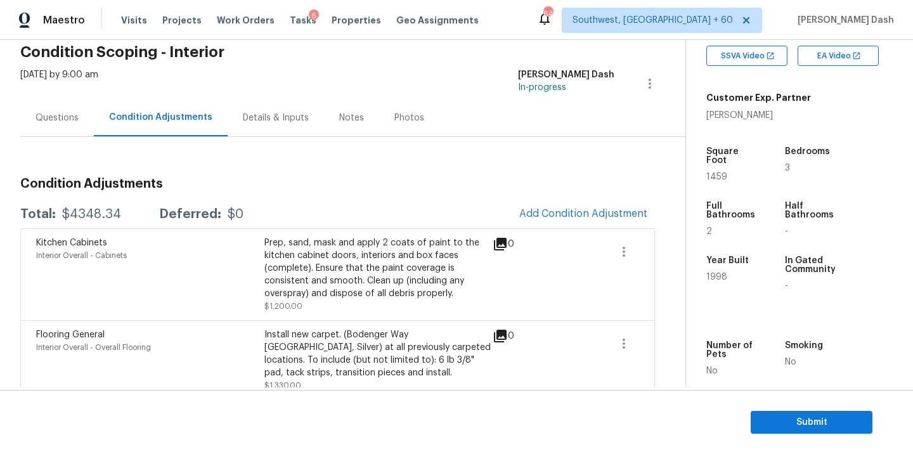
click at [101, 209] on div "$4348.34" at bounding box center [91, 214] width 59 height 13
copy div "$4348.34"
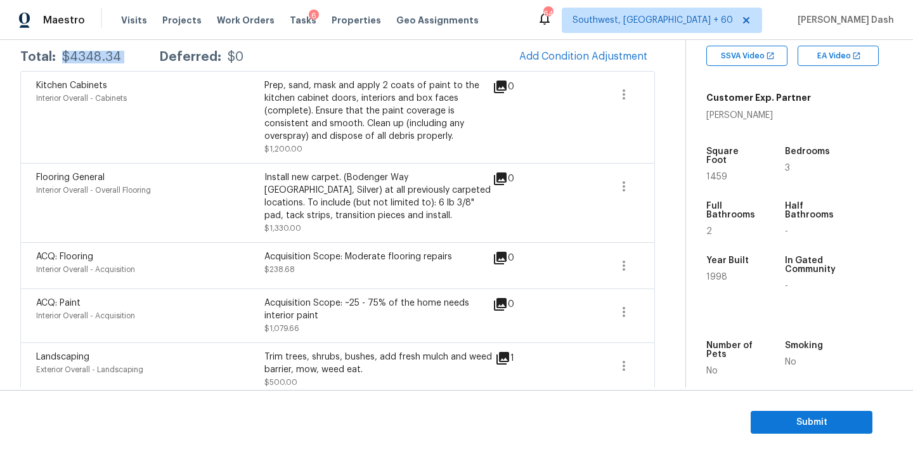
scroll to position [227, 0]
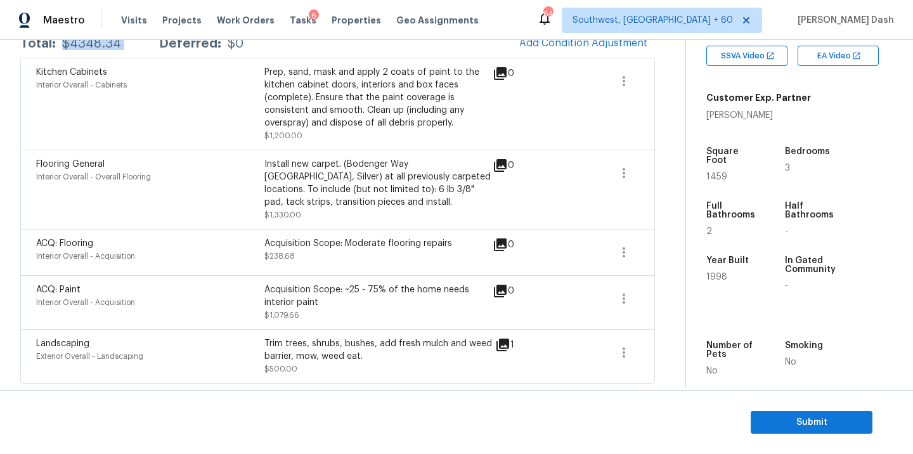
click at [91, 48] on div "$4348.34" at bounding box center [91, 43] width 59 height 13
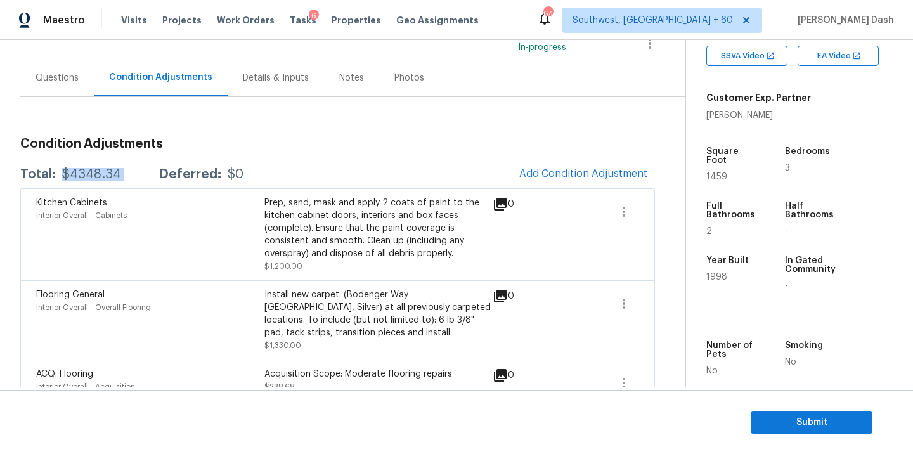
scroll to position [0, 0]
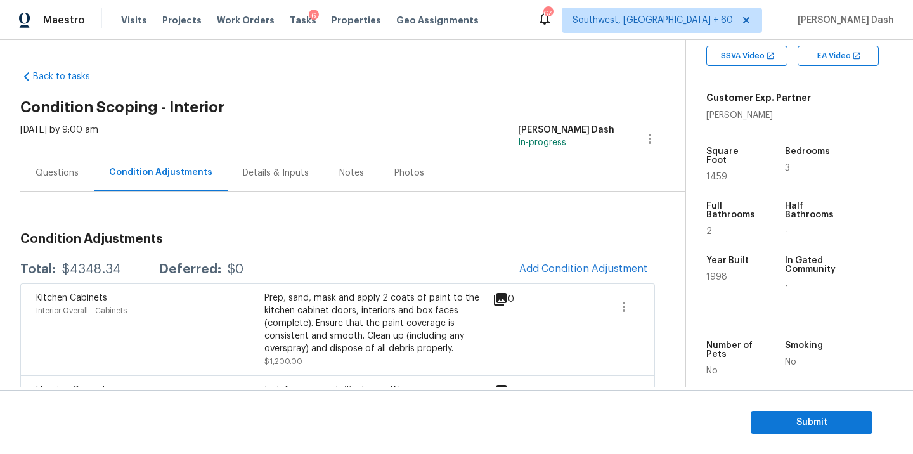
click at [55, 176] on div "Questions" at bounding box center [56, 173] width 43 height 13
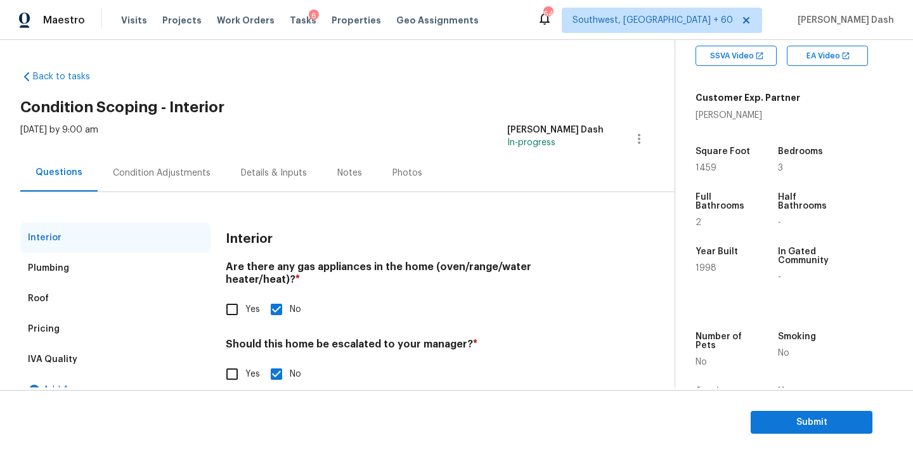
click at [53, 327] on div "Pricing" at bounding box center [44, 329] width 32 height 13
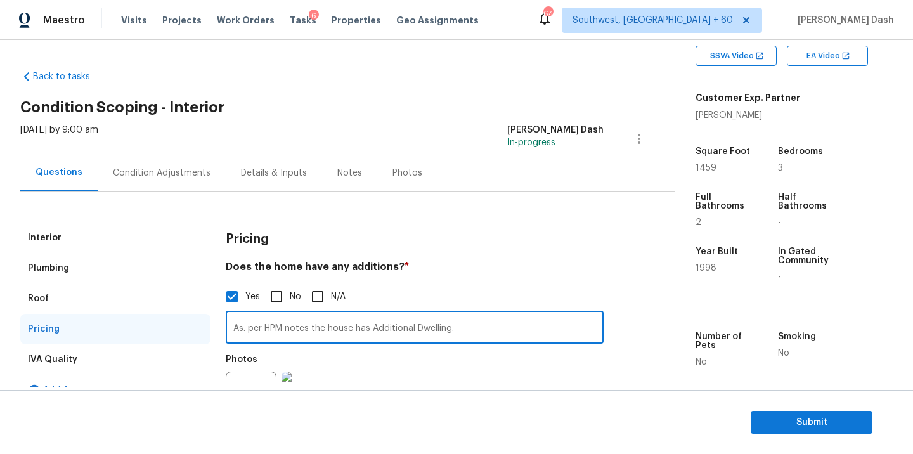
click at [269, 325] on input "As. per HPM notes the house has Additional Dwelling." at bounding box center [415, 329] width 378 height 30
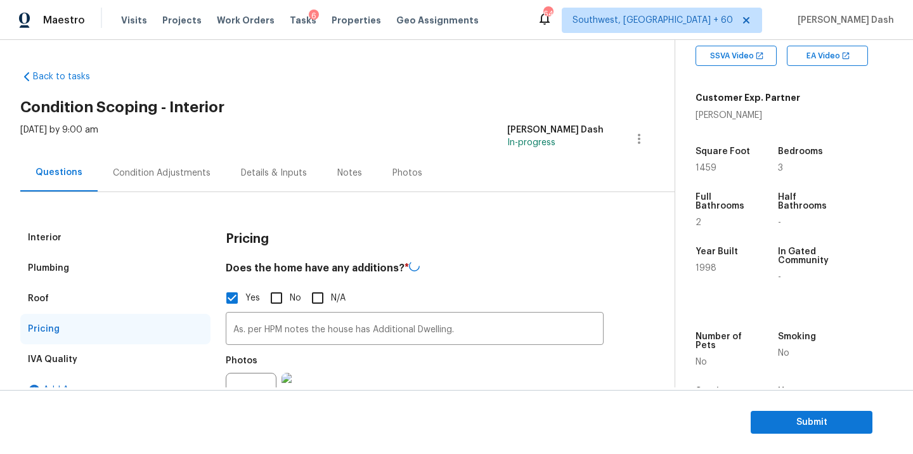
click at [60, 233] on div "Interior" at bounding box center [115, 237] width 190 height 30
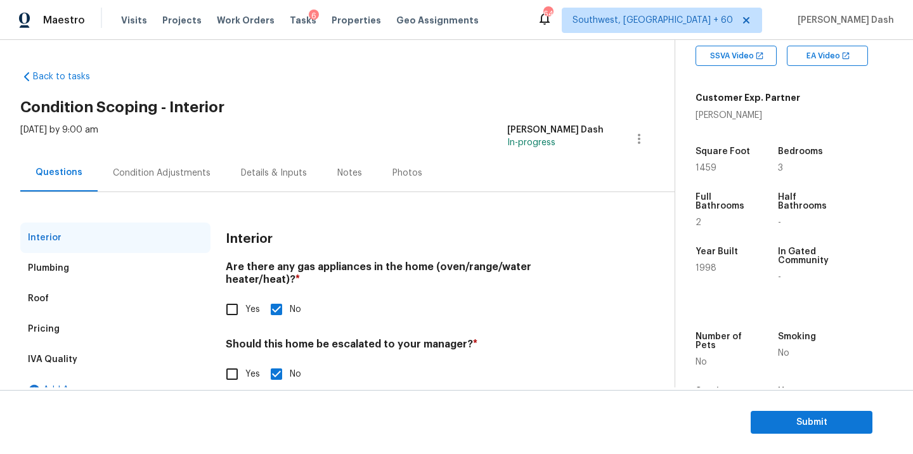
scroll to position [22, 0]
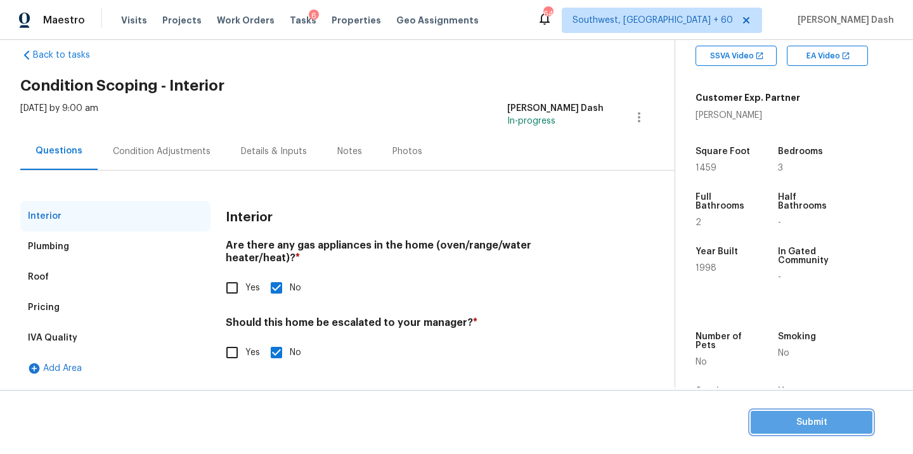
click at [793, 415] on span "Submit" at bounding box center [811, 423] width 101 height 16
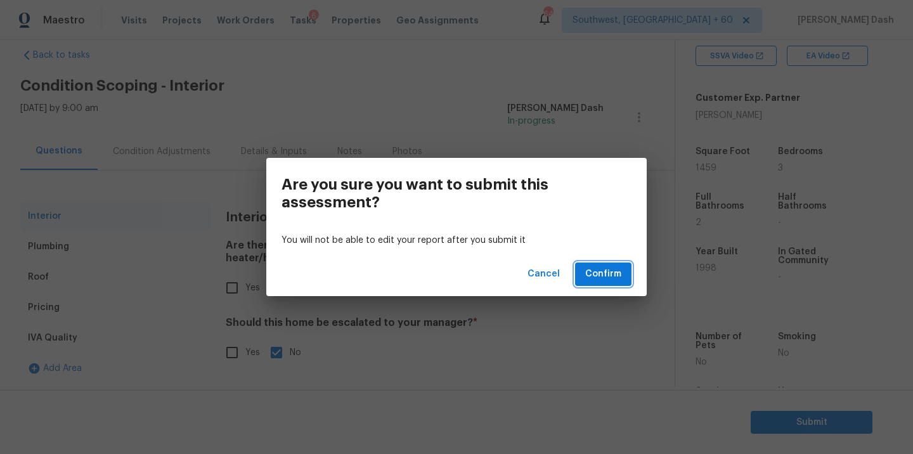
click at [618, 276] on span "Confirm" at bounding box center [603, 274] width 36 height 16
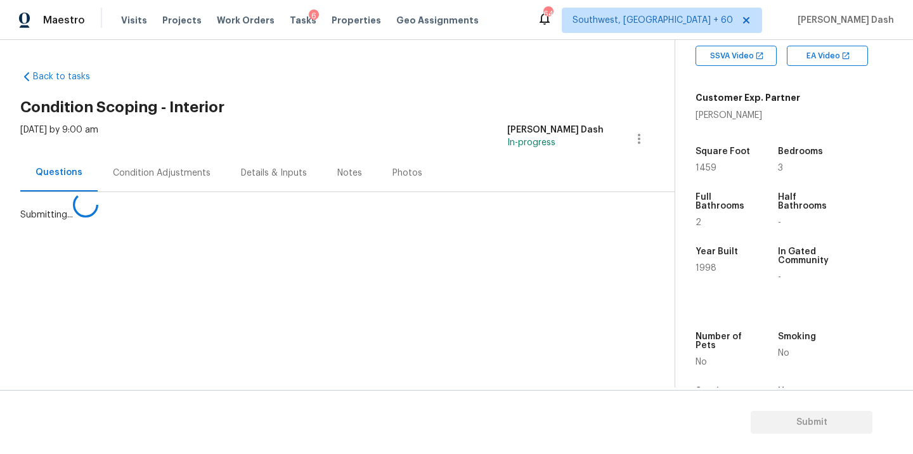
scroll to position [0, 0]
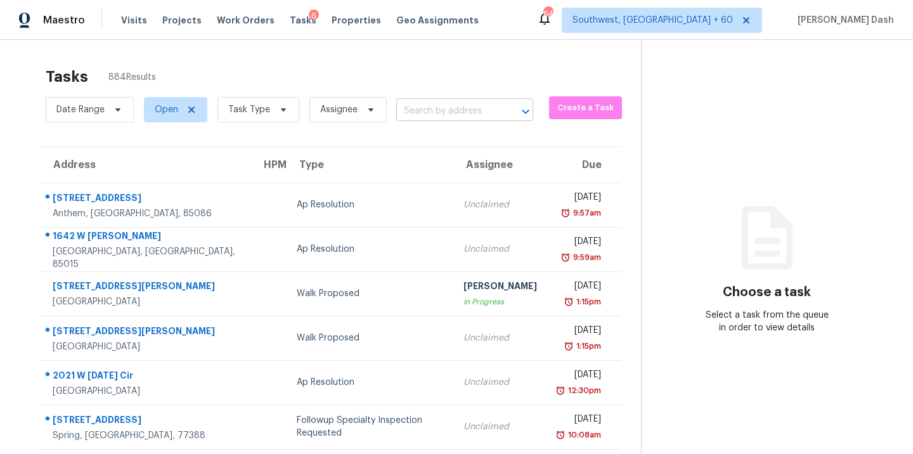
click at [406, 102] on input "text" at bounding box center [446, 111] width 101 height 20
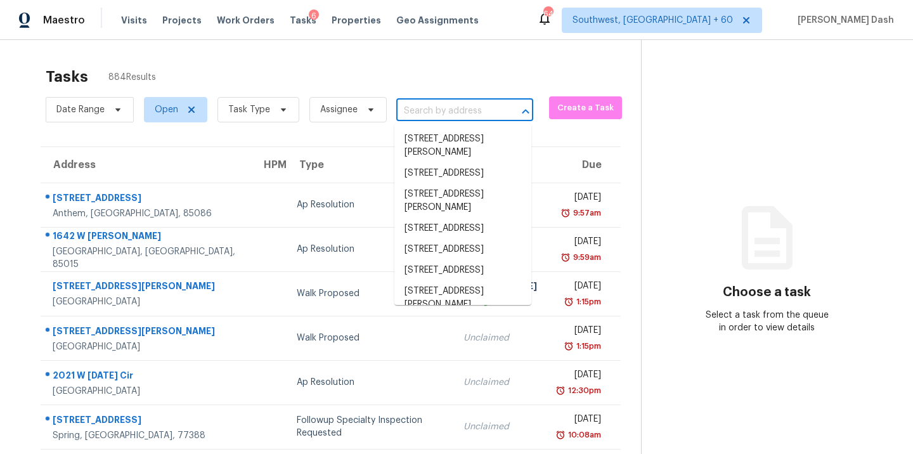
paste input "810 Corona St, Durham, NC 27707"
type input "810 Corona St, Durham, NC 27707"
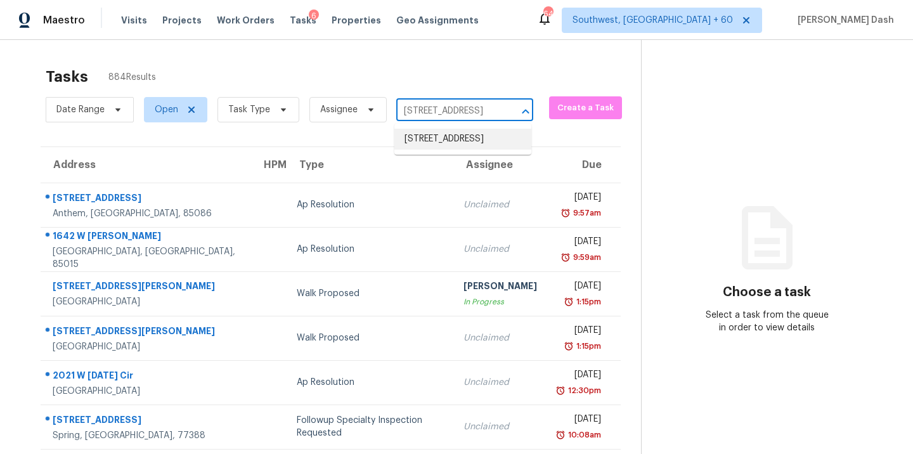
click at [421, 138] on li "810 Corona St, Durham, NC 27707" at bounding box center [462, 139] width 137 height 21
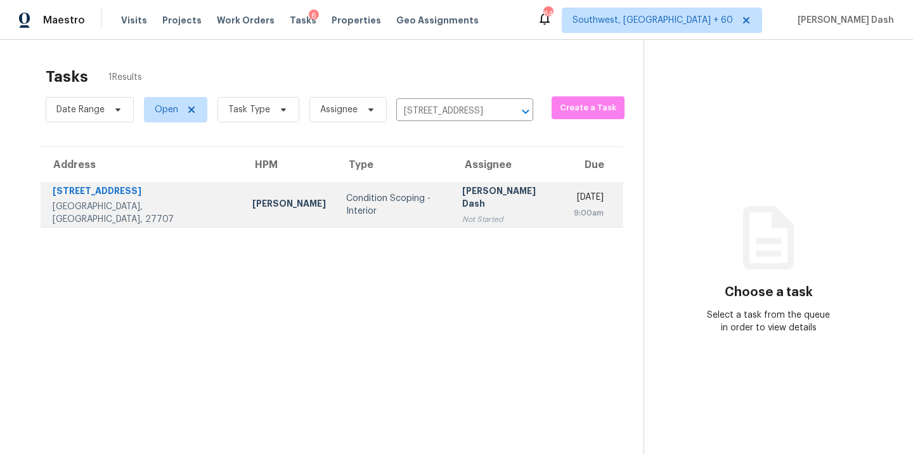
click at [336, 195] on td "Condition Scoping - Interior" at bounding box center [394, 205] width 117 height 44
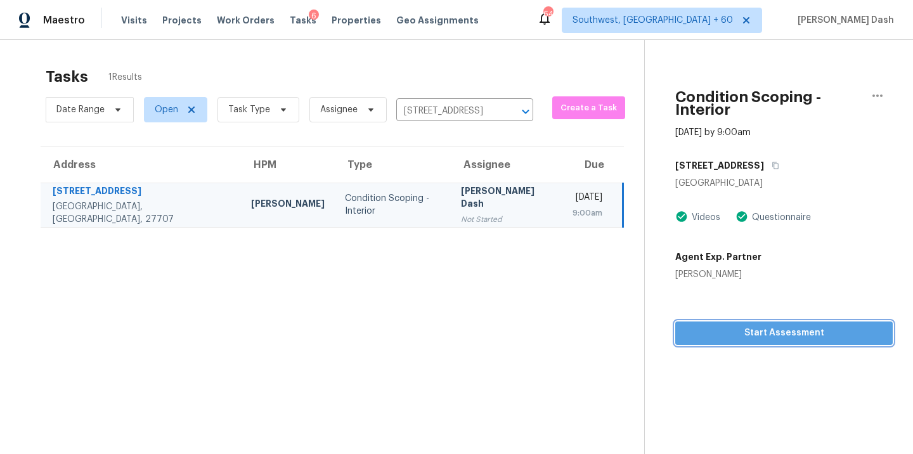
click at [703, 325] on span "Start Assessment" at bounding box center [783, 333] width 197 height 16
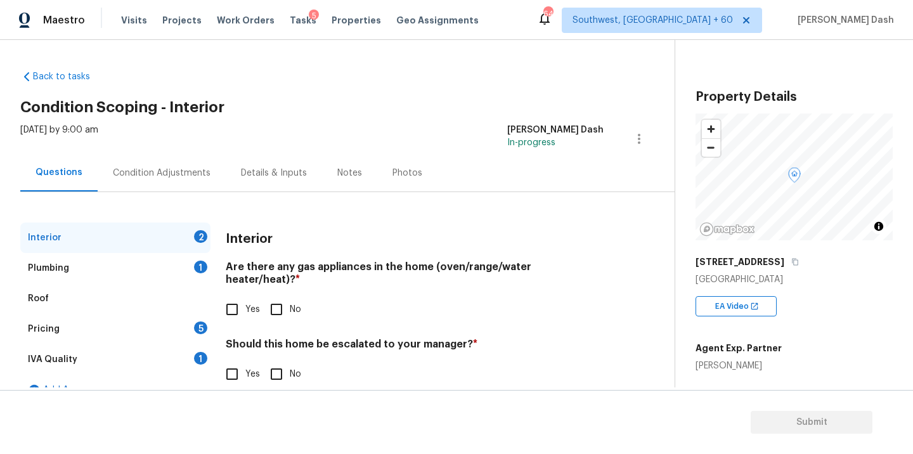
click at [148, 172] on div "Condition Adjustments" at bounding box center [162, 173] width 98 height 13
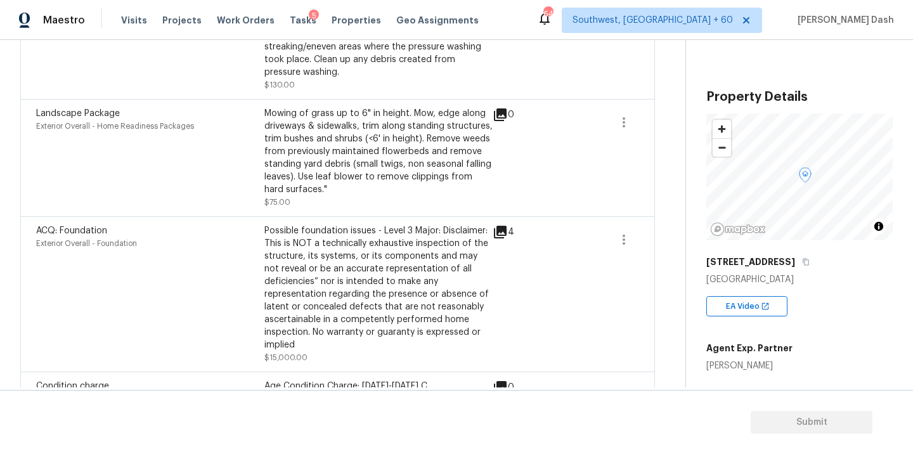
scroll to position [1255, 0]
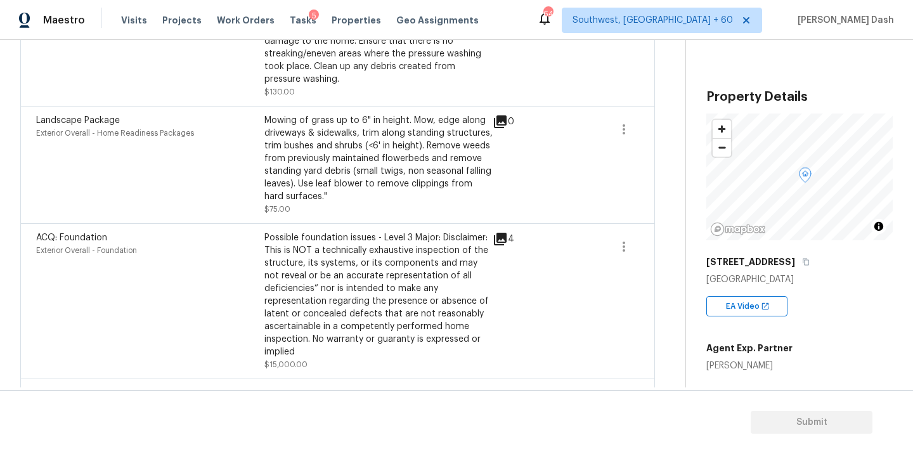
click at [497, 241] on icon at bounding box center [500, 239] width 13 height 13
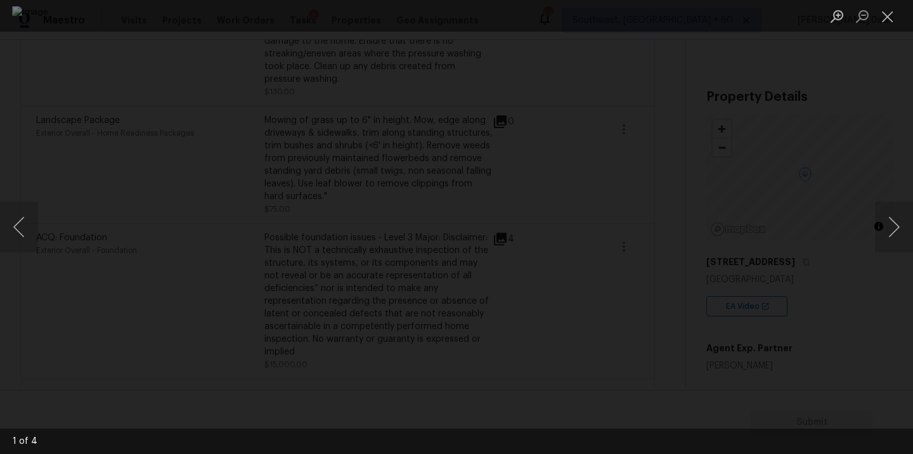
click at [115, 48] on div "Lightbox" at bounding box center [456, 227] width 913 height 454
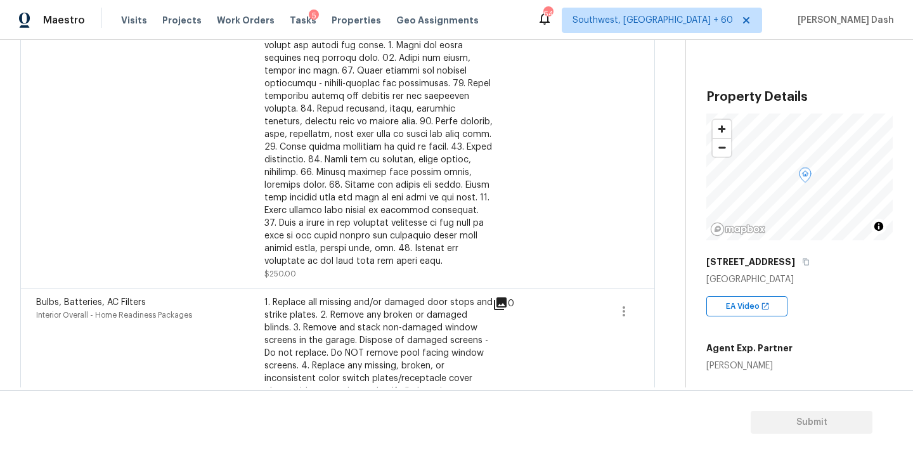
scroll to position [0, 0]
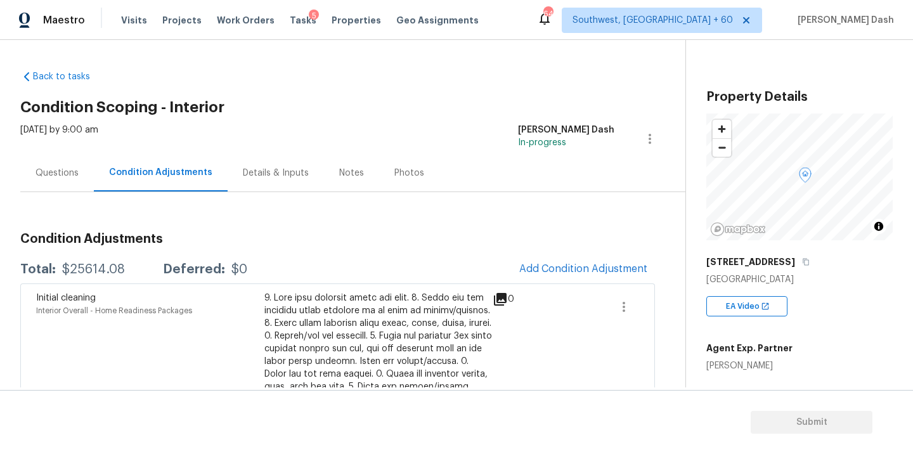
click at [54, 184] on div "Questions" at bounding box center [57, 172] width 74 height 37
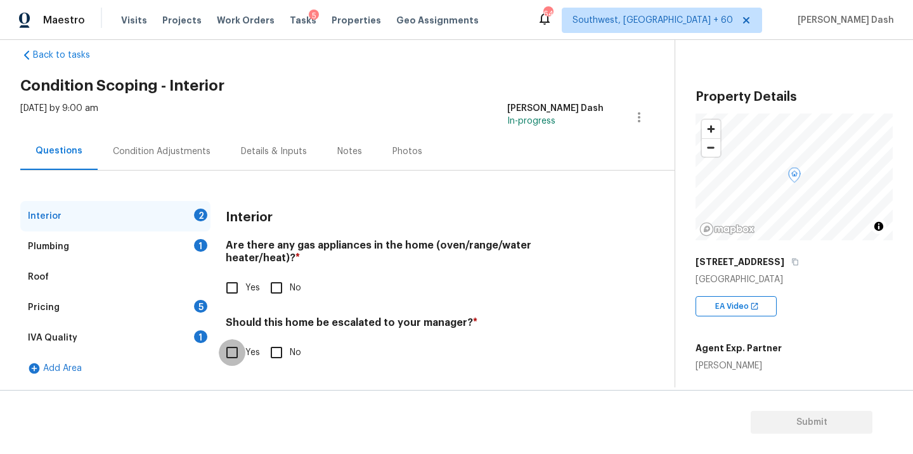
click at [236, 339] on input "Yes" at bounding box center [232, 352] width 27 height 27
checkbox input "true"
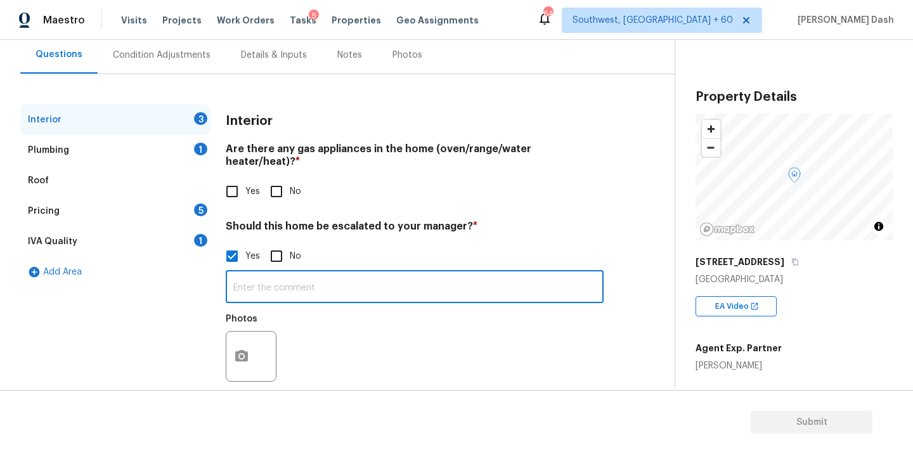
click at [286, 281] on input "text" at bounding box center [415, 288] width 378 height 30
type input "T"
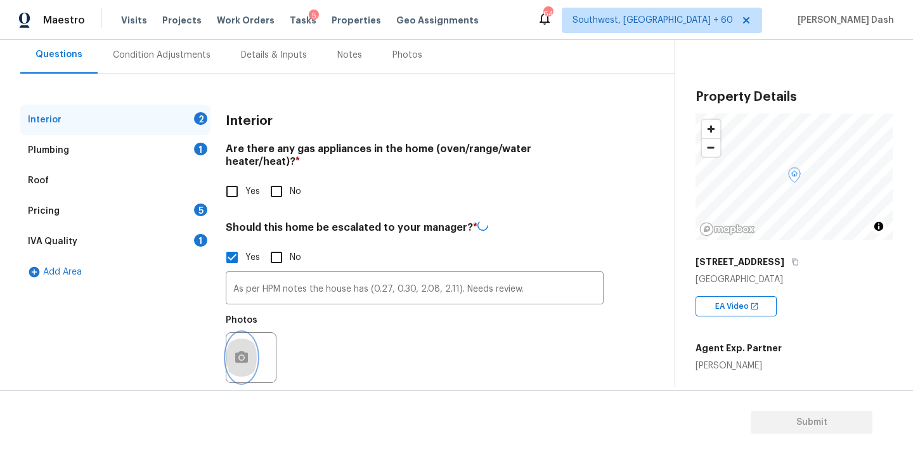
click at [252, 353] on button "button" at bounding box center [241, 357] width 30 height 49
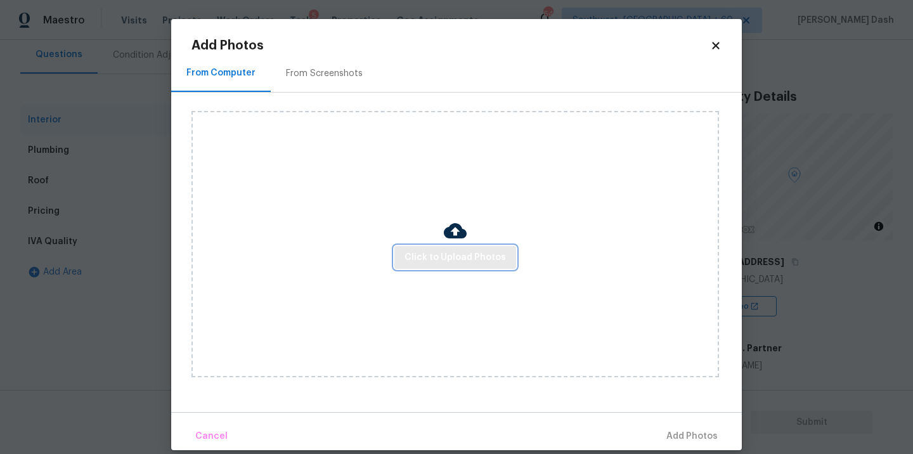
click at [447, 262] on span "Click to Upload Photos" at bounding box center [454, 258] width 101 height 16
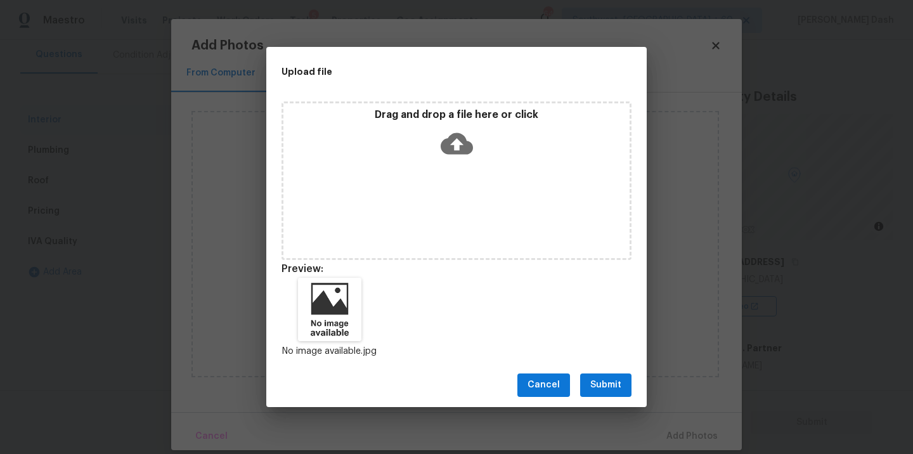
click at [619, 390] on span "Submit" at bounding box center [605, 385] width 31 height 16
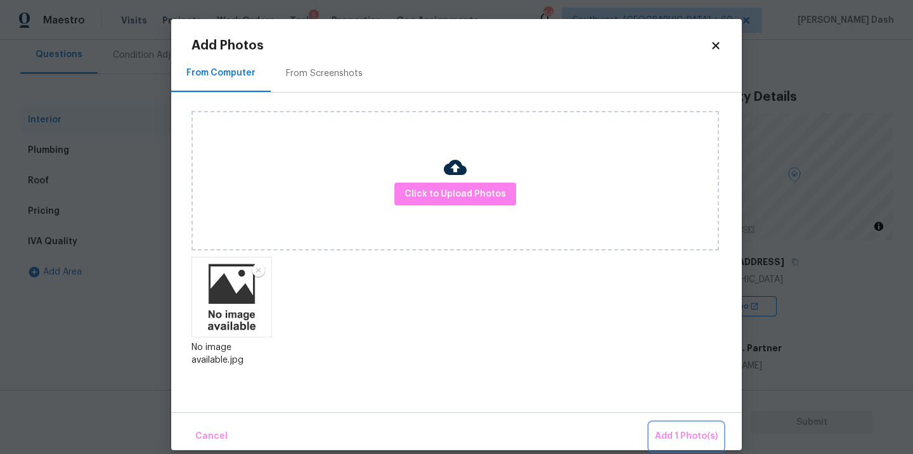
click at [674, 423] on button "Add 1 Photo(s)" at bounding box center [686, 436] width 73 height 27
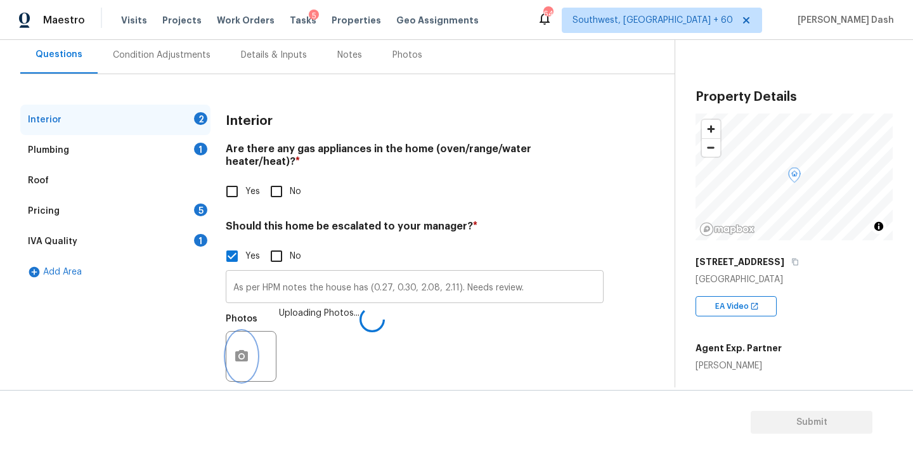
scroll to position [126, 0]
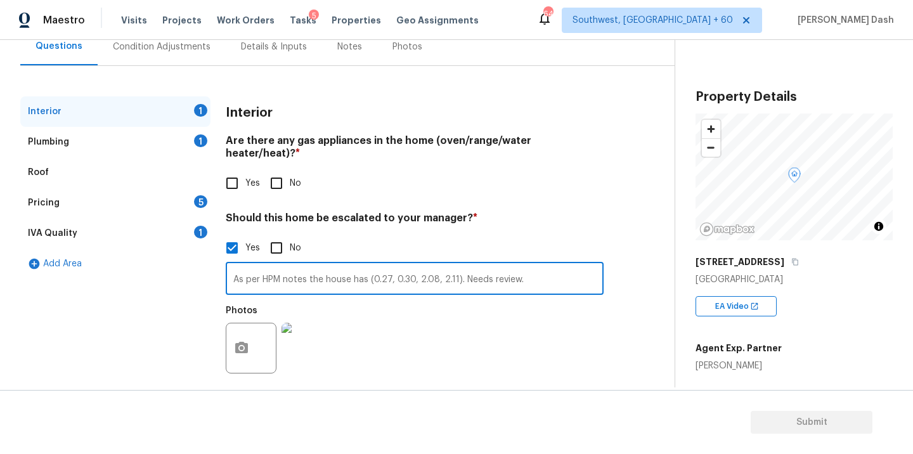
drag, startPoint x: 366, startPoint y: 267, endPoint x: 384, endPoint y: 285, distance: 26.0
click at [366, 267] on input "As per HPM notes the house has (0.27, 0.30, 2.08, 2.11). Needs review." at bounding box center [415, 280] width 378 height 30
paste input "Cracks in various spots on the exterior and the mortar and bricks."
click at [325, 265] on input "As per HPM notes the house has Cracks in various spots on the exterior and the …" at bounding box center [415, 280] width 378 height 30
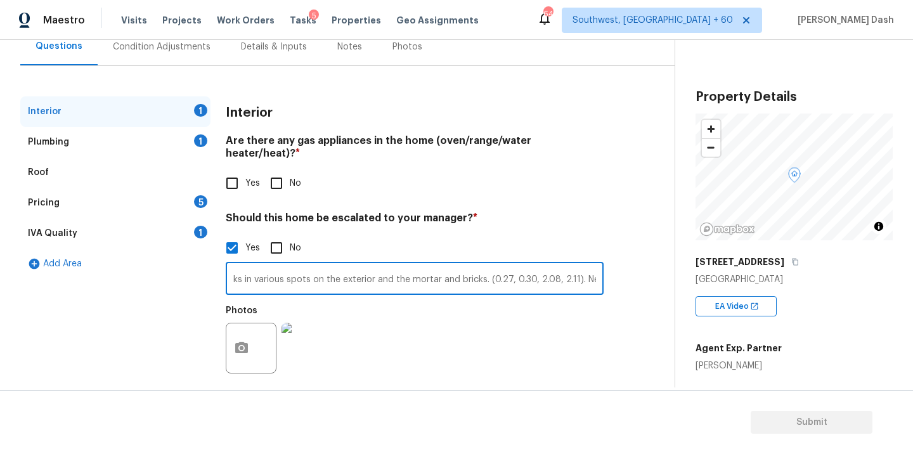
scroll to position [0, 166]
click at [474, 267] on input "As per HPM notes the house has Cracks in various spots on the exterior and the …" at bounding box center [415, 280] width 378 height 30
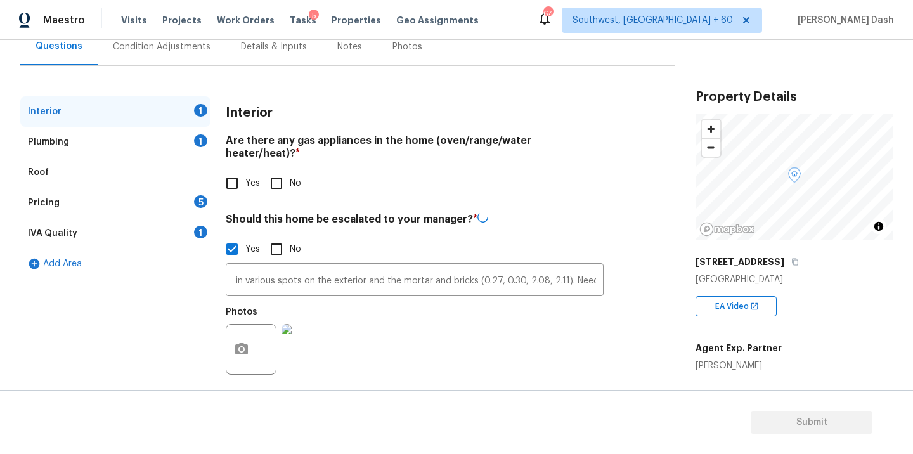
scroll to position [0, 0]
click at [499, 339] on div "Photos" at bounding box center [415, 341] width 378 height 82
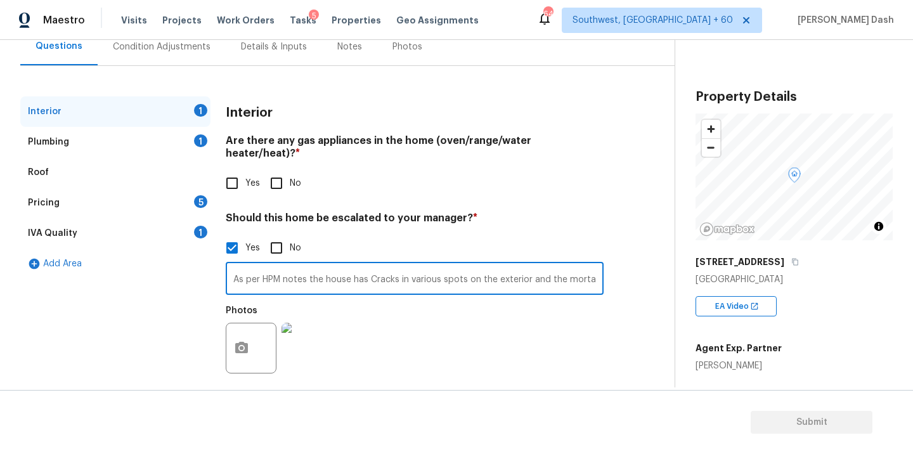
click at [501, 266] on input "As per HPM notes the house has Cracks in various spots on the exterior and the …" at bounding box center [415, 280] width 378 height 30
click at [536, 266] on input "As per HPM notes the house has Cracks in various spots on the exterior and the …" at bounding box center [415, 280] width 378 height 30
type input "As per HPM notes the house has Cracks in various spots on the exterior and the …"
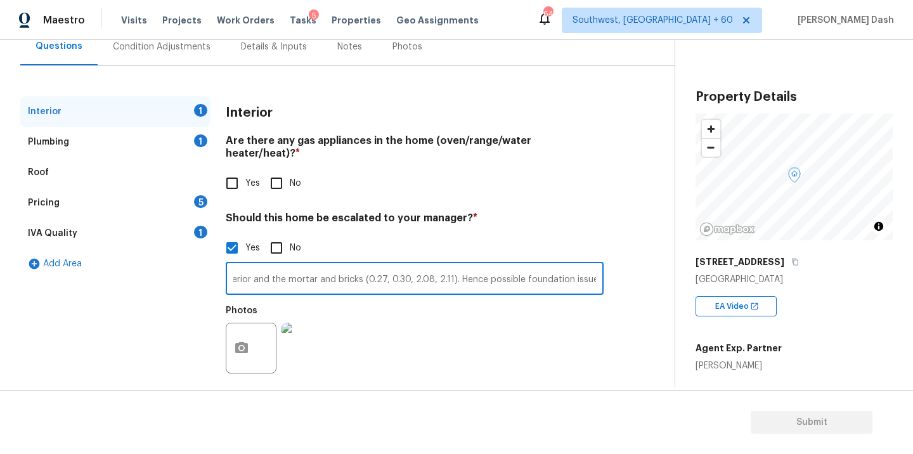
click at [536, 363] on div "Photos" at bounding box center [415, 340] width 378 height 82
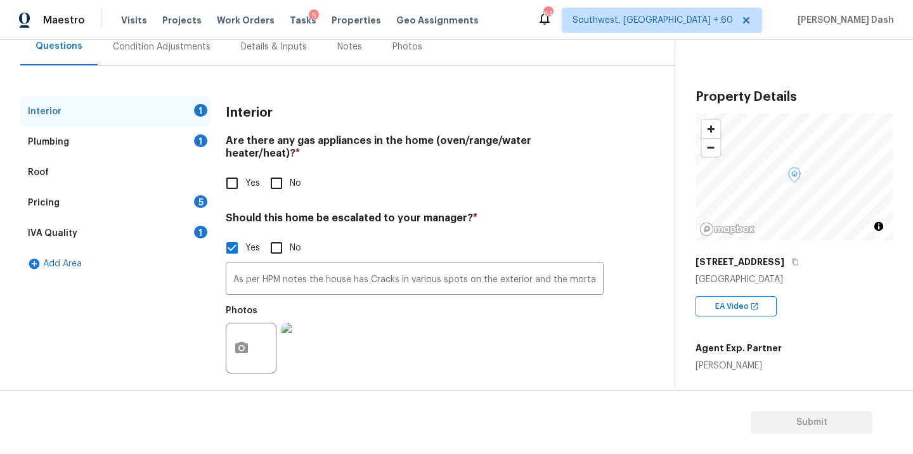
click at [195, 231] on div "1" at bounding box center [200, 232] width 13 height 13
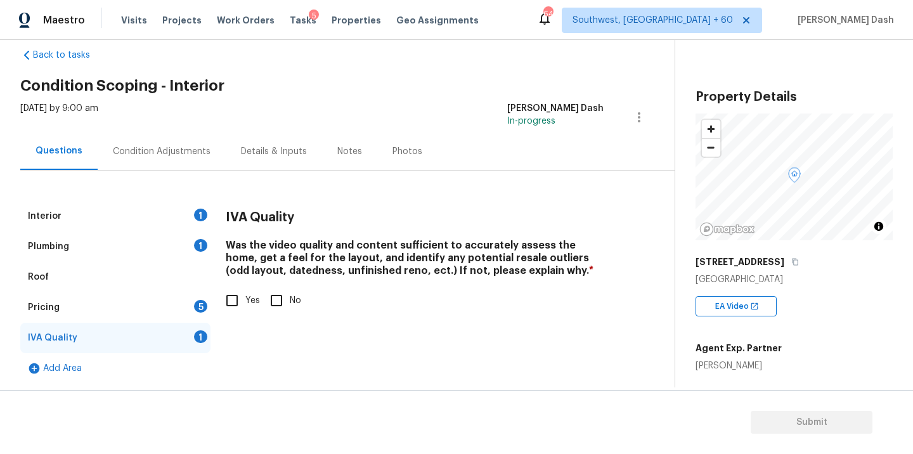
scroll to position [22, 0]
click at [188, 147] on div "Condition Adjustments" at bounding box center [162, 151] width 98 height 13
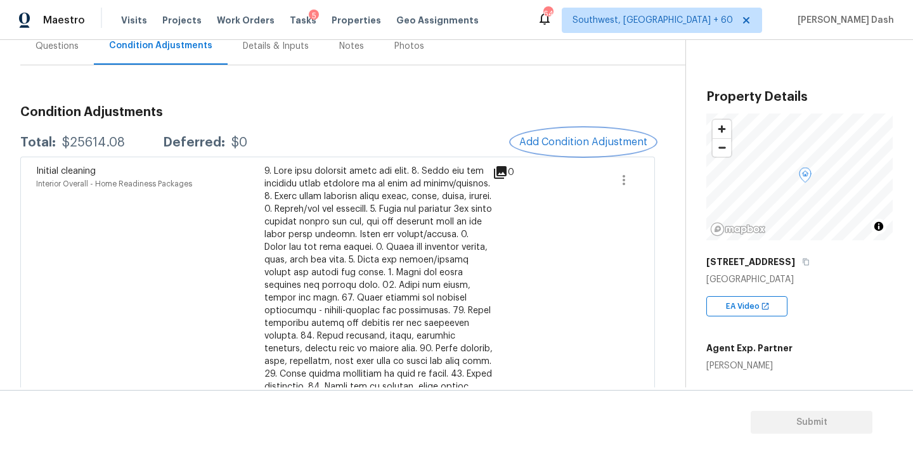
click at [534, 139] on span "Add Condition Adjustment" at bounding box center [583, 141] width 128 height 11
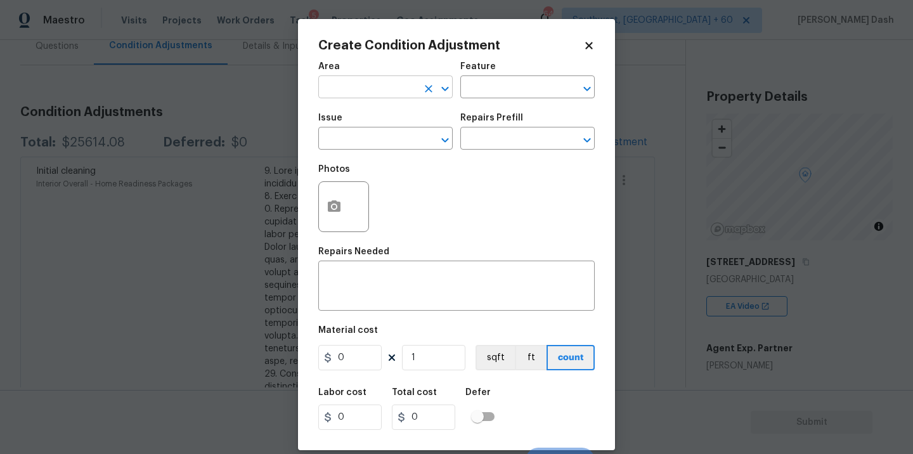
click at [370, 97] on input "text" at bounding box center [367, 89] width 99 height 20
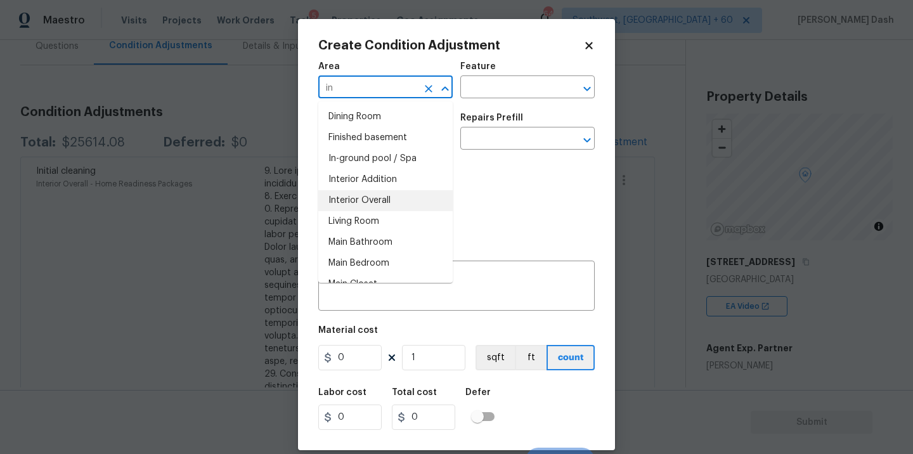
click at [359, 200] on li "Interior Overall" at bounding box center [385, 200] width 134 height 21
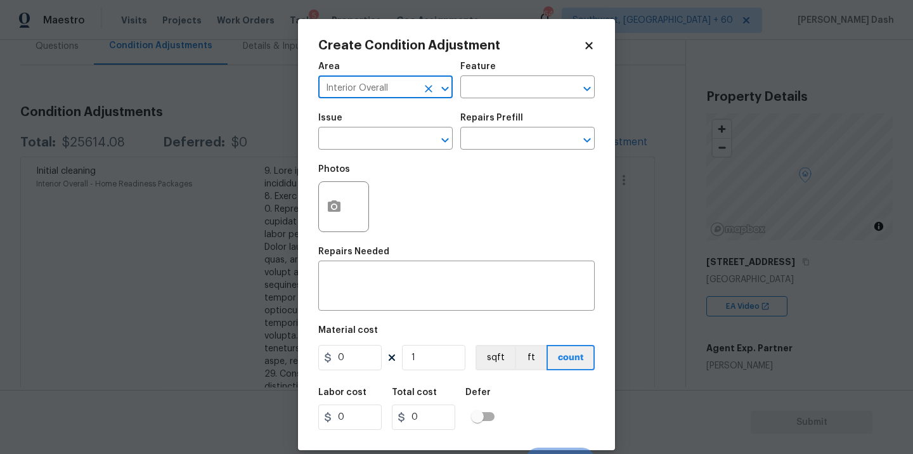
type input "Interior Overall"
click at [503, 77] on div "Feature" at bounding box center [527, 70] width 134 height 16
click at [503, 85] on input "text" at bounding box center [509, 89] width 99 height 20
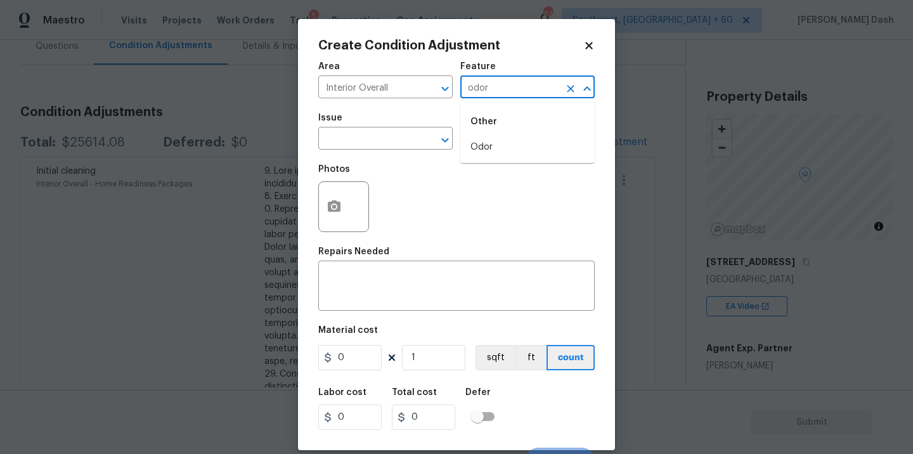
click at [499, 134] on div "Other" at bounding box center [527, 121] width 134 height 30
click at [499, 140] on li "Odor" at bounding box center [527, 147] width 134 height 21
type input "Odor"
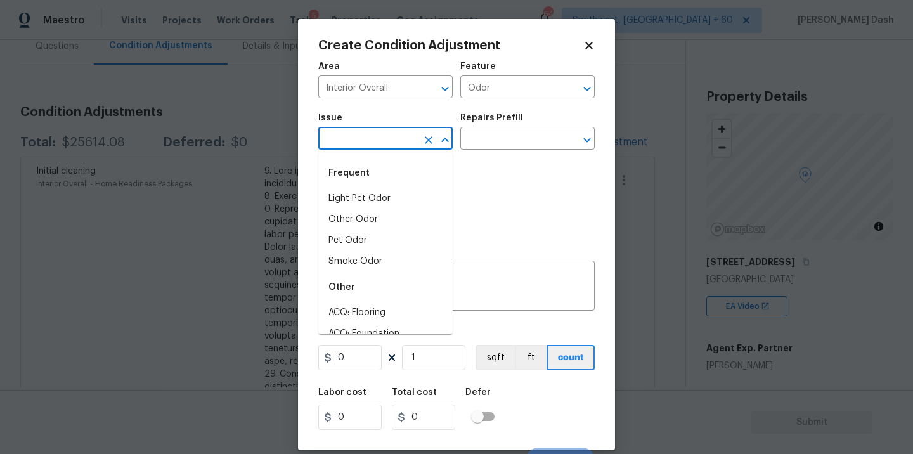
click at [377, 139] on input "text" at bounding box center [367, 140] width 99 height 20
click at [363, 264] on li "Smoke Odor" at bounding box center [385, 261] width 134 height 21
type input "Smoke Odor"
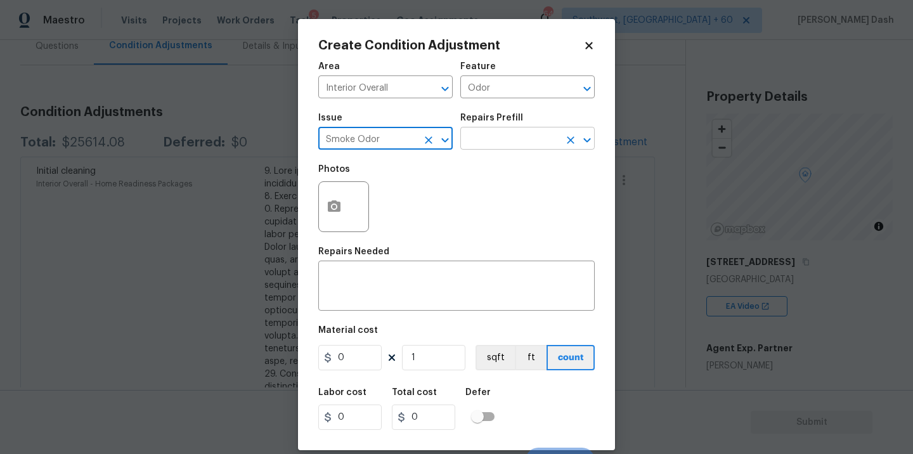
click at [481, 139] on input "text" at bounding box center [509, 140] width 99 height 20
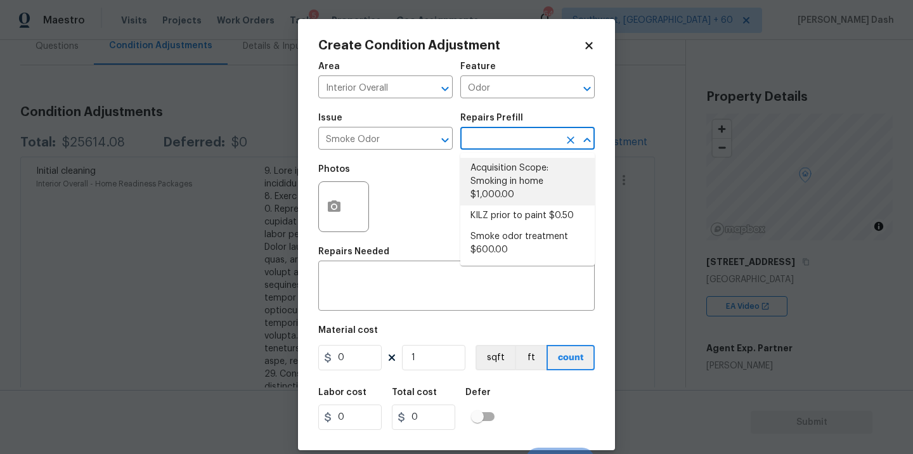
click at [482, 177] on li "Acquisition Scope: Smoking in home $1,000.00" at bounding box center [527, 182] width 134 height 48
type textarea "Acquisition Scope: Smoking in home"
type input "1000"
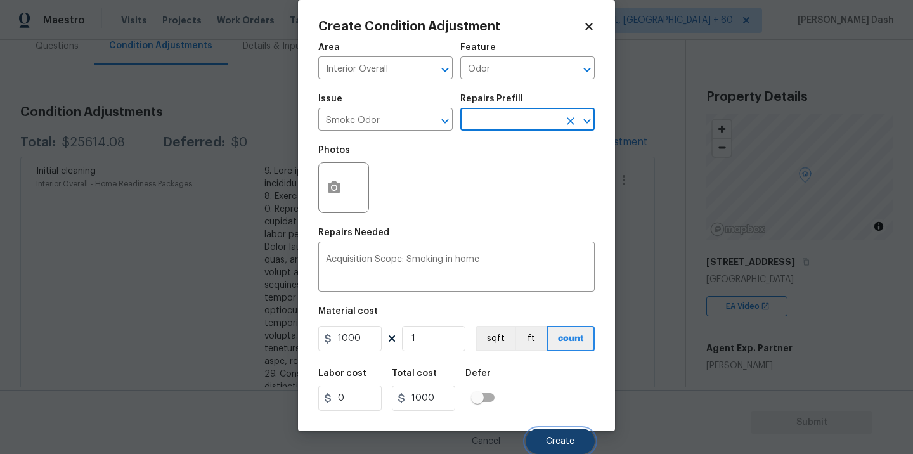
click at [562, 438] on span "Create" at bounding box center [560, 442] width 29 height 10
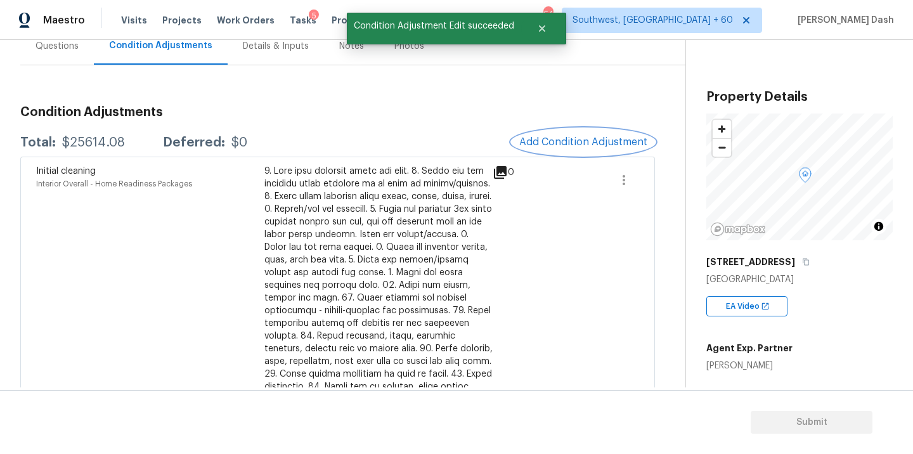
scroll to position [0, 0]
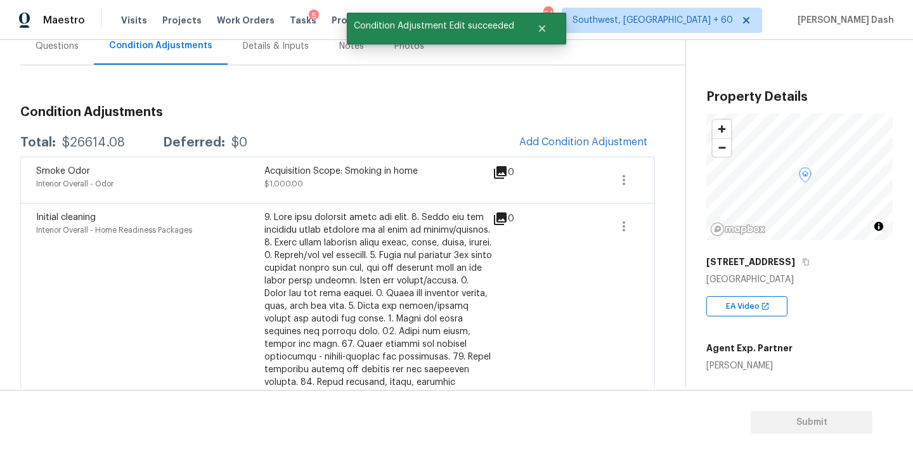
click at [58, 55] on div "Questions" at bounding box center [57, 45] width 74 height 37
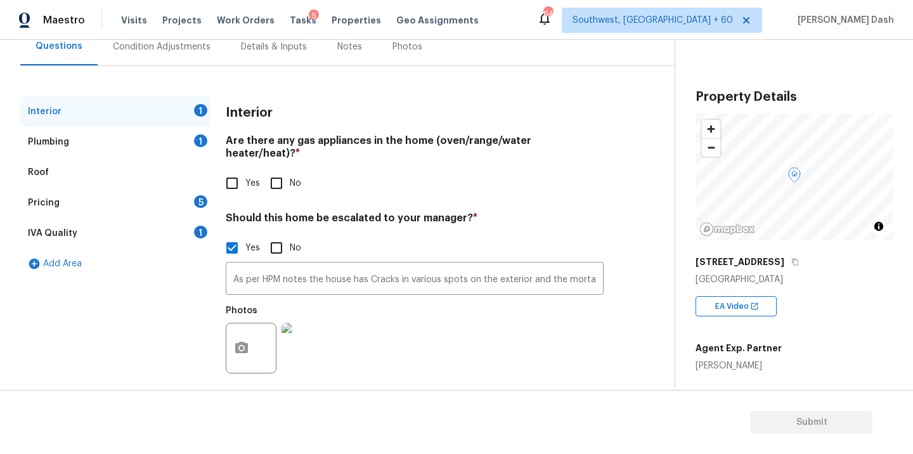
click at [276, 170] on input "No" at bounding box center [276, 183] width 27 height 27
checkbox input "true"
drag, startPoint x: 195, startPoint y: 147, endPoint x: 212, endPoint y: 179, distance: 36.3
click at [195, 147] on div "Plumbing 1" at bounding box center [115, 142] width 190 height 30
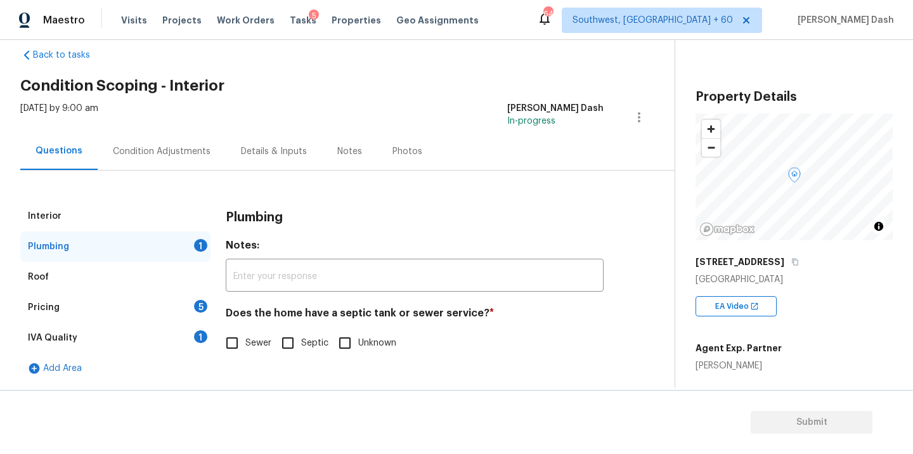
scroll to position [22, 0]
click at [236, 338] on input "Sewer" at bounding box center [232, 343] width 27 height 27
checkbox input "true"
click at [197, 333] on div "1" at bounding box center [200, 336] width 13 height 13
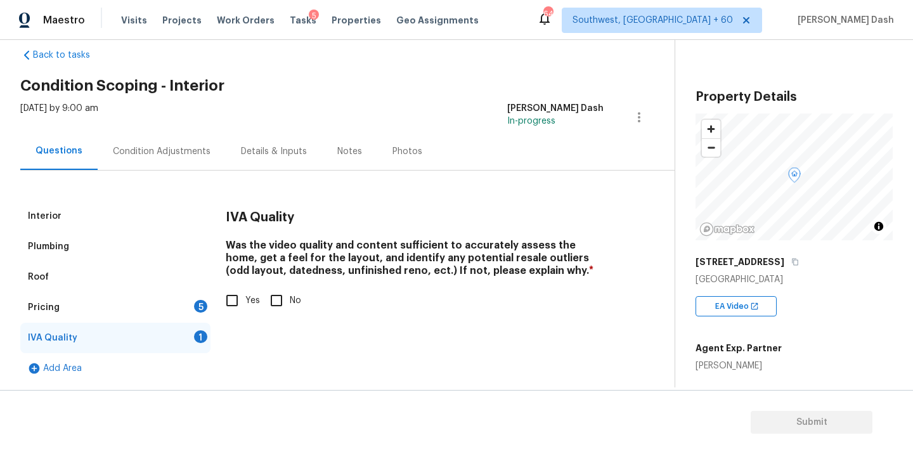
click at [252, 304] on span "Yes" at bounding box center [252, 300] width 15 height 13
click at [245, 304] on input "Yes" at bounding box center [232, 300] width 27 height 27
checkbox input "true"
click at [207, 304] on div "5" at bounding box center [200, 306] width 13 height 13
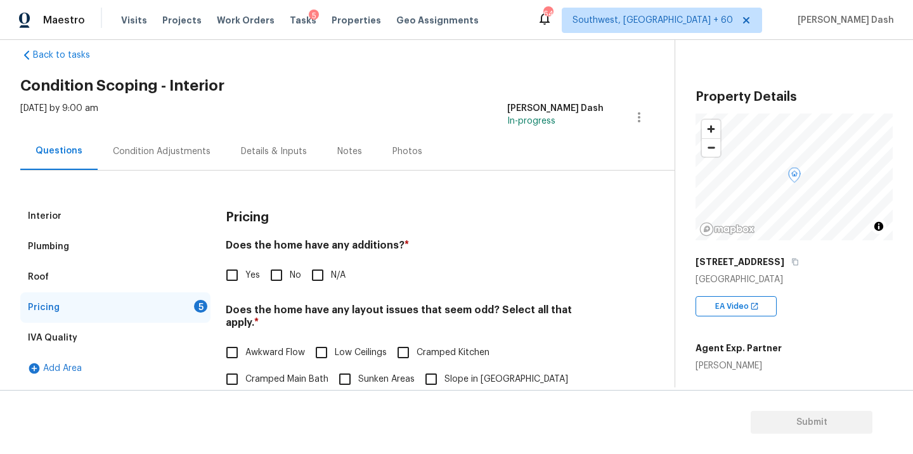
click at [267, 275] on input "No" at bounding box center [276, 275] width 27 height 27
checkbox input "true"
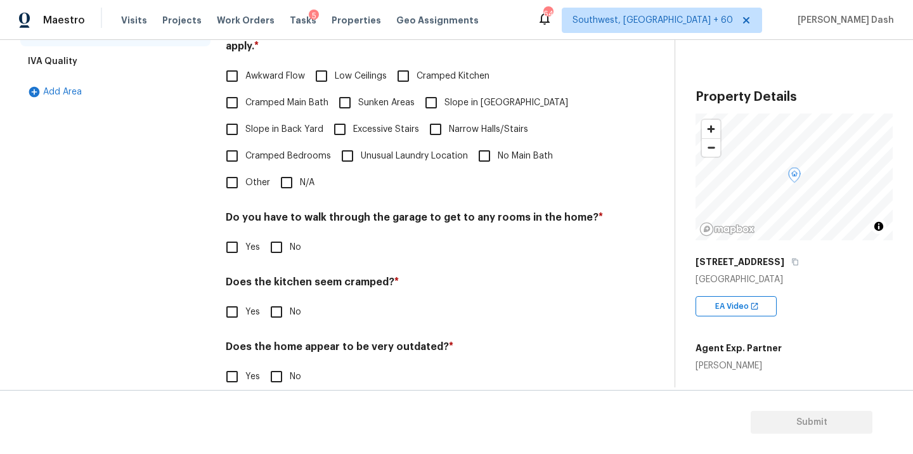
click at [276, 186] on div "Pricing Does the home have any additions? * Yes No N/A Does the home have any l…" at bounding box center [415, 165] width 378 height 480
click at [282, 169] on input "N/A" at bounding box center [286, 182] width 27 height 27
checkbox input "true"
click at [282, 238] on input "No" at bounding box center [276, 248] width 27 height 27
checkbox input "true"
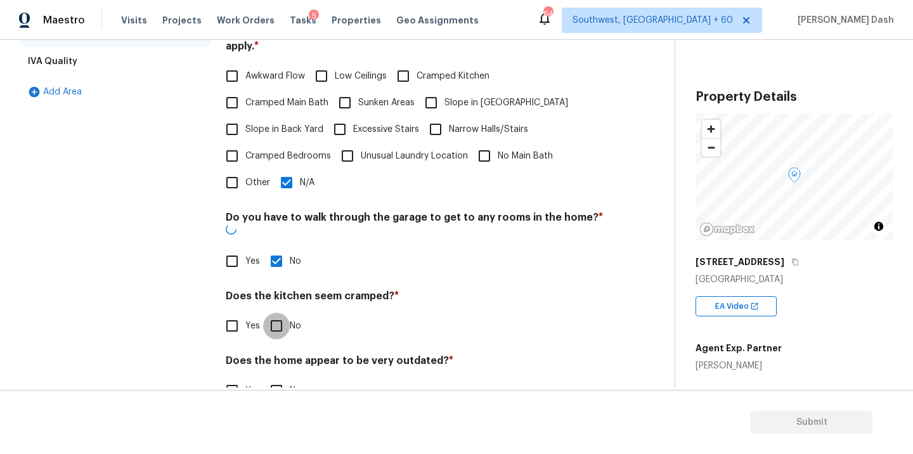
click at [281, 312] on input "No" at bounding box center [276, 325] width 27 height 27
checkbox input "true"
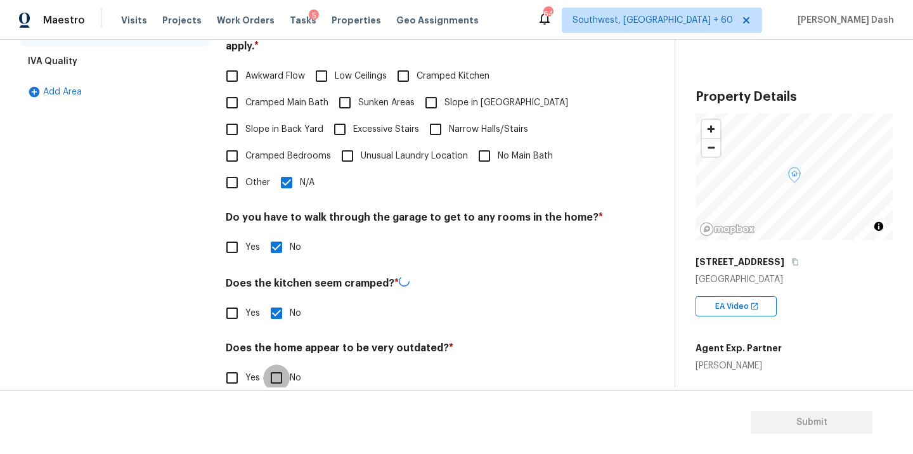
click at [279, 367] on input "No" at bounding box center [276, 377] width 27 height 27
checkbox input "true"
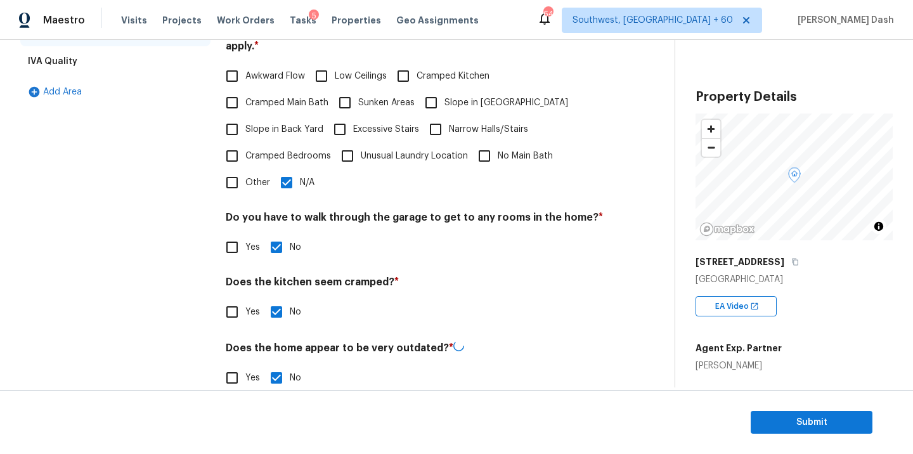
click at [183, 261] on div "Interior Plumbing Roof Pricing IVA Quality Add Area" at bounding box center [115, 166] width 190 height 482
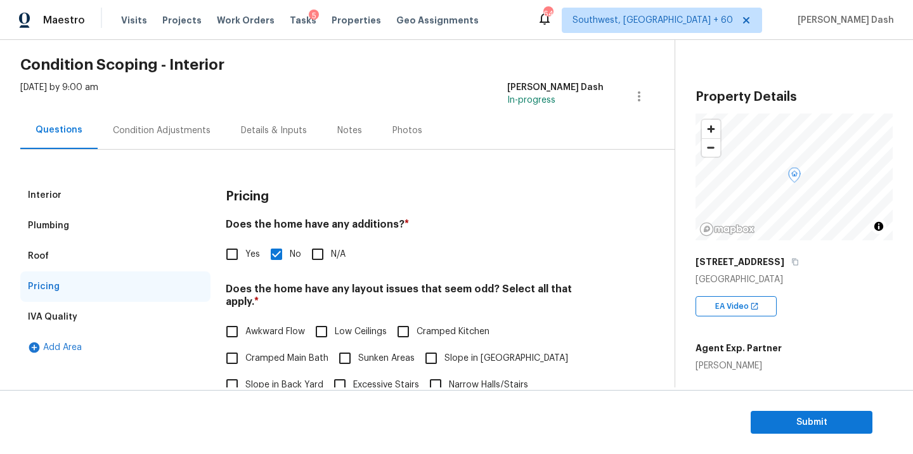
scroll to position [151, 0]
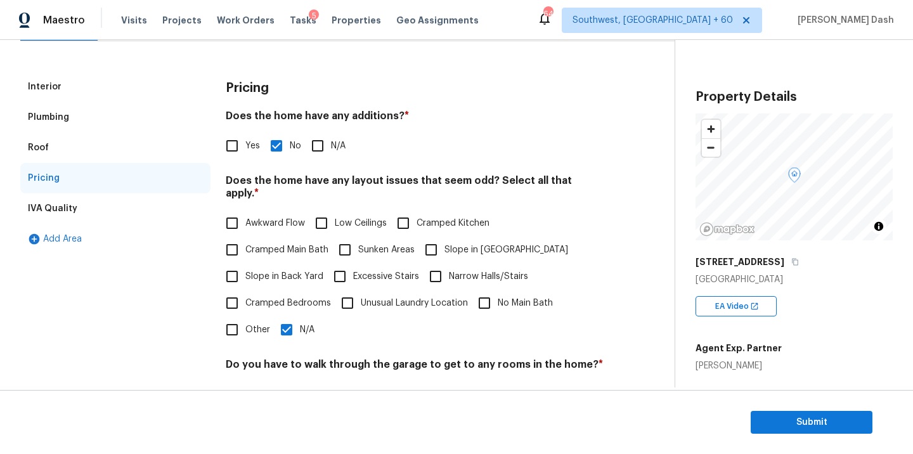
click at [467, 295] on div "Awkward Flow Low Ceilings Cramped Kitchen Cramped Main Bath Sunken Areas Slope …" at bounding box center [415, 276] width 378 height 133
click at [476, 295] on input "No Main Bath" at bounding box center [484, 303] width 27 height 27
checkbox input "true"
click at [288, 336] on div "Pricing Does the home have any additions? * Yes No N/A Does the home have any l…" at bounding box center [415, 312] width 378 height 480
click at [289, 327] on input "N/A" at bounding box center [286, 329] width 27 height 27
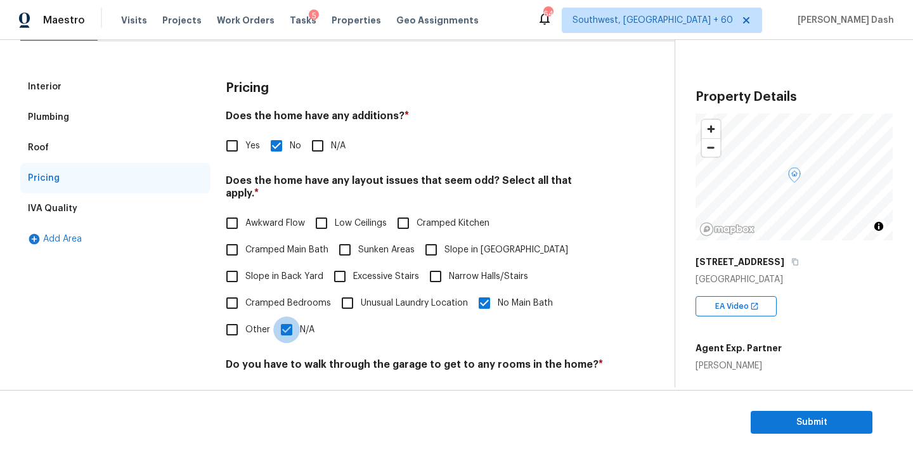
checkbox input "false"
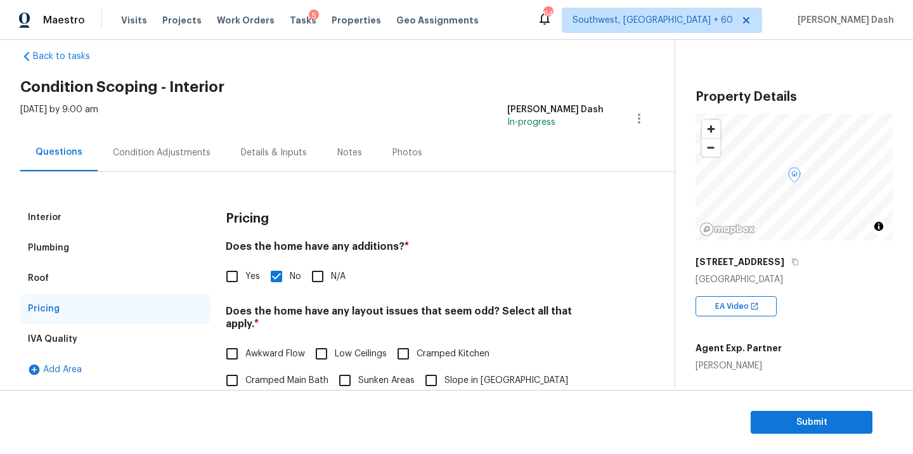
click at [138, 158] on div "Condition Adjustments" at bounding box center [162, 152] width 98 height 13
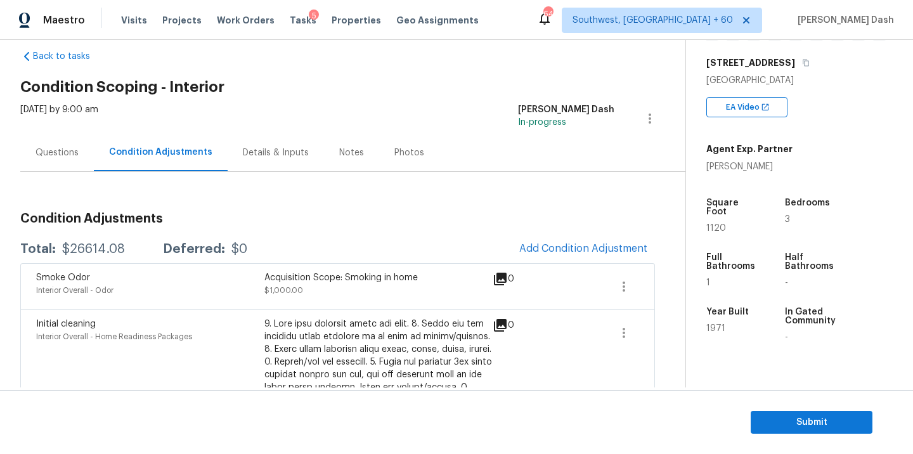
scroll to position [203, 0]
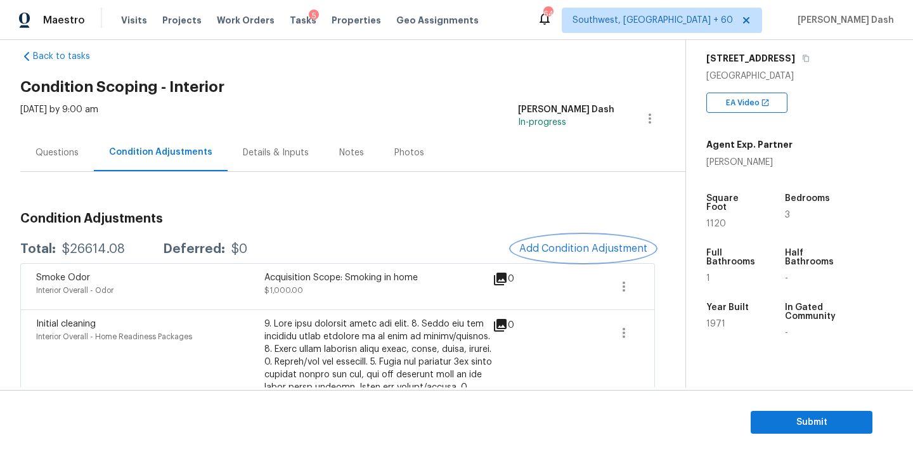
click at [577, 255] on button "Add Condition Adjustment" at bounding box center [582, 248] width 143 height 27
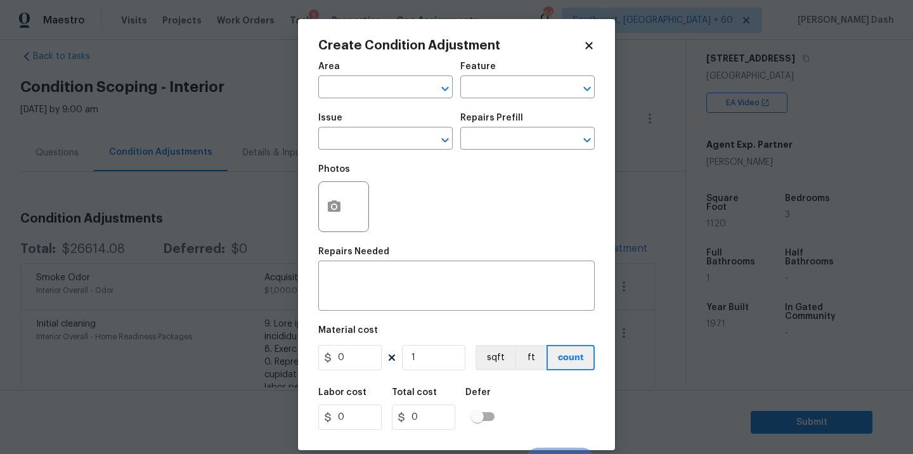
click at [385, 71] on div "Area" at bounding box center [385, 70] width 134 height 16
click at [385, 80] on input "text" at bounding box center [367, 89] width 99 height 20
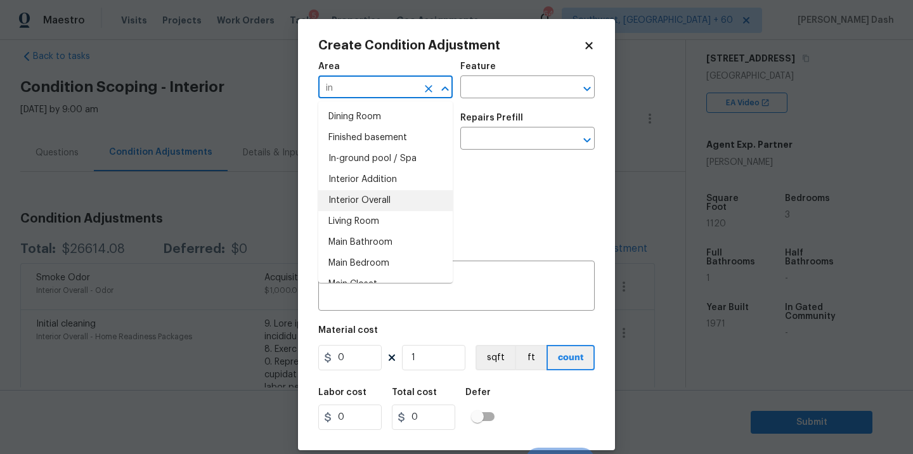
click at [380, 193] on li "Interior Overall" at bounding box center [385, 200] width 134 height 21
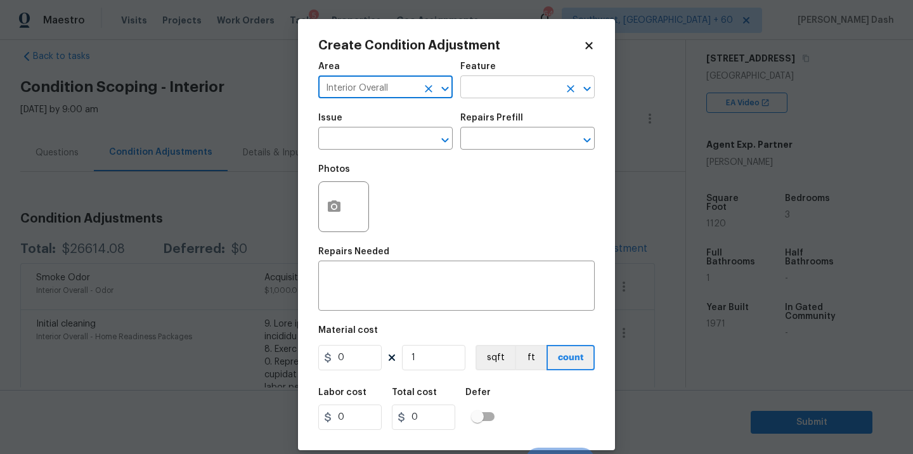
type input "Interior Overall"
click at [479, 84] on input "text" at bounding box center [509, 89] width 99 height 20
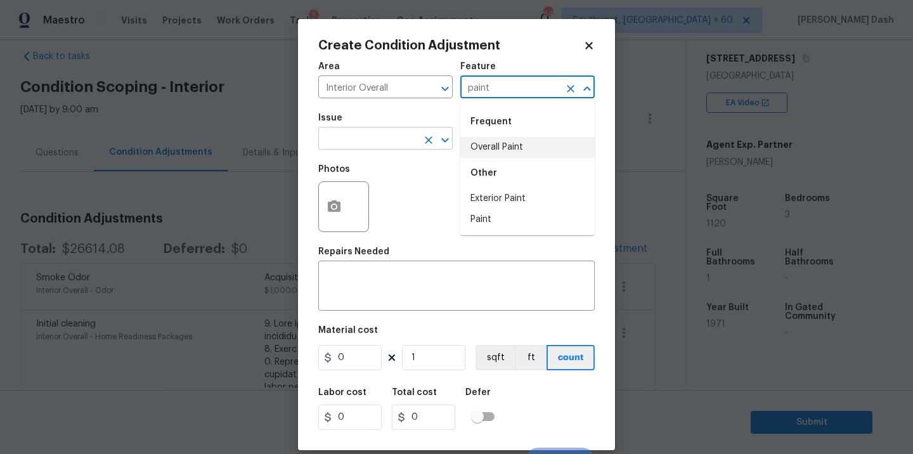
drag, startPoint x: 493, startPoint y: 148, endPoint x: 424, endPoint y: 145, distance: 69.2
click at [493, 148] on li "Overall Paint" at bounding box center [527, 147] width 134 height 21
click at [403, 145] on input "text" at bounding box center [367, 140] width 99 height 20
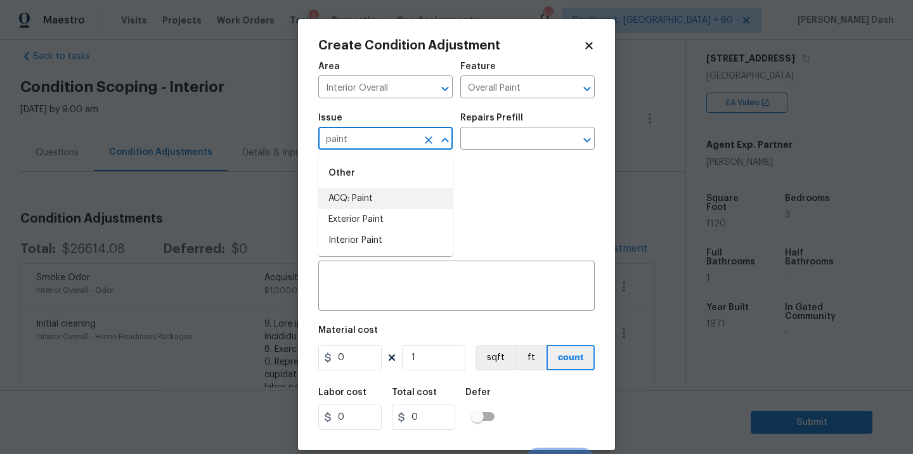
click at [382, 194] on li "ACQ: Paint" at bounding box center [385, 198] width 134 height 21
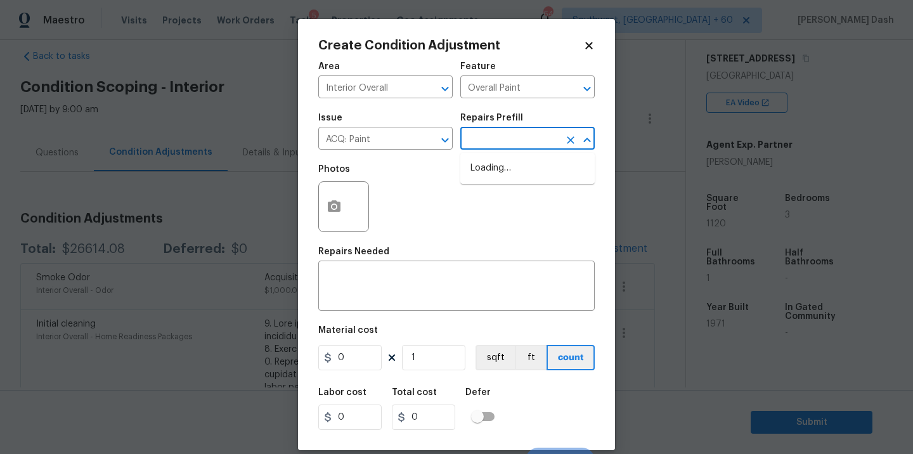
click at [488, 137] on input "text" at bounding box center [509, 140] width 99 height 20
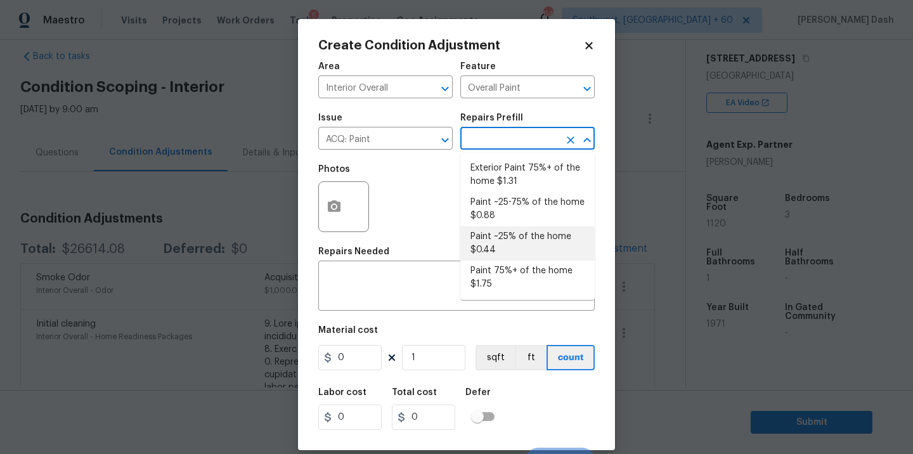
click at [487, 247] on li "Paint ~25% of the home $0.44" at bounding box center [527, 243] width 134 height 34
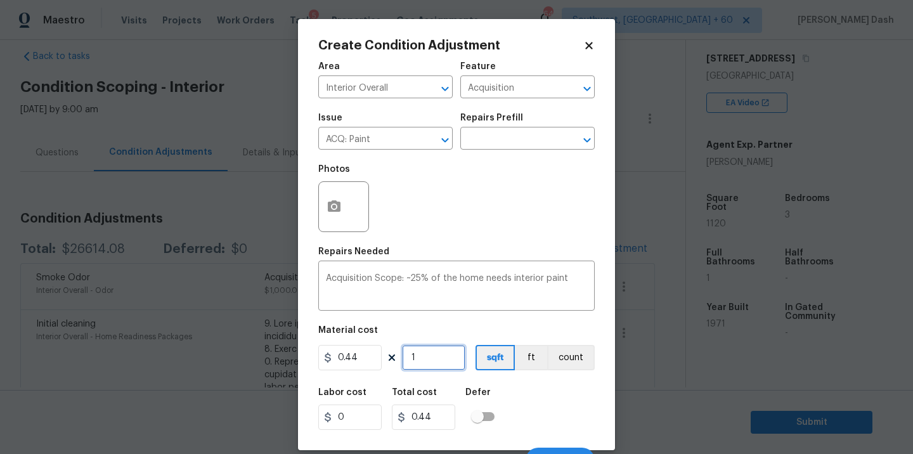
click at [435, 365] on input "1" at bounding box center [433, 357] width 63 height 25
click at [533, 415] on div "Labor cost 0 Total cost 492.8 Defer" at bounding box center [456, 408] width 276 height 57
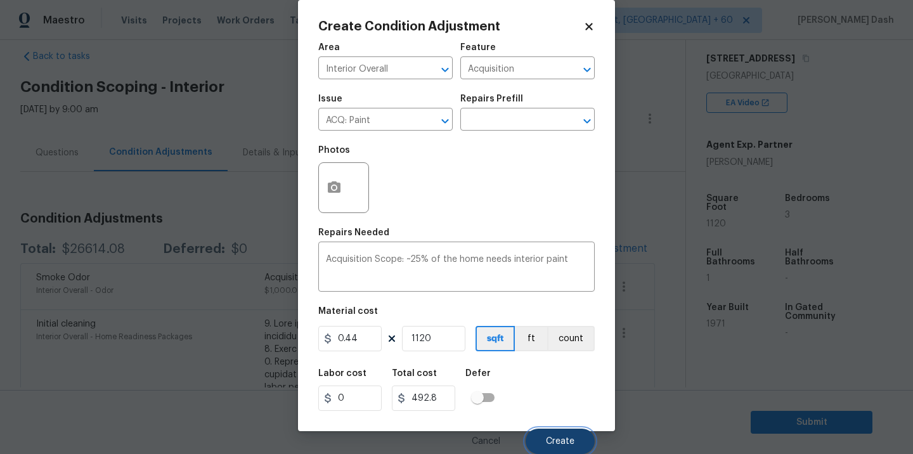
click at [551, 432] on button "Create" at bounding box center [559, 440] width 69 height 25
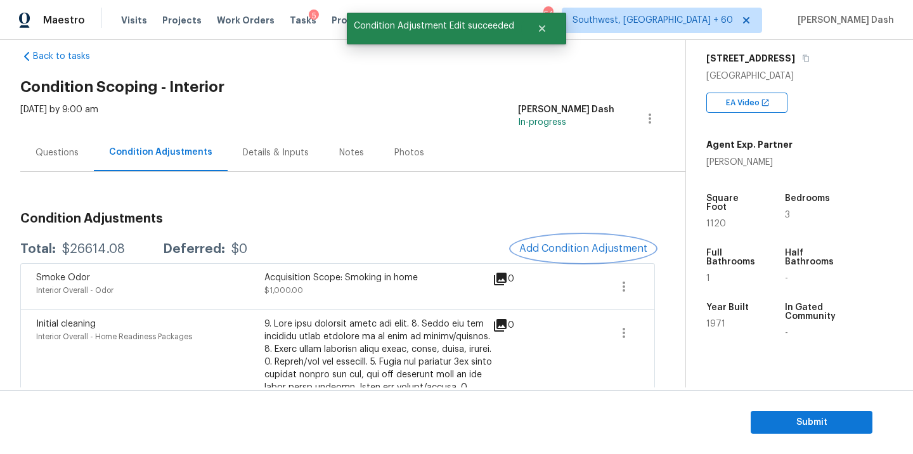
scroll to position [0, 0]
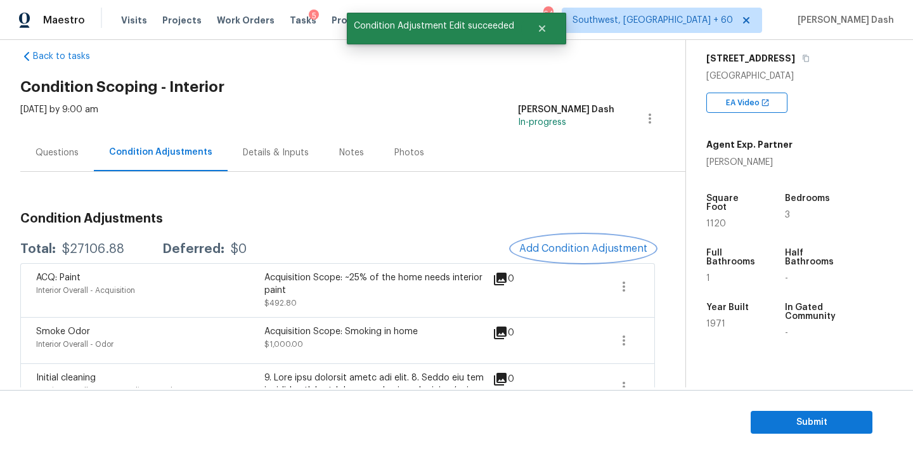
click at [549, 249] on span "Add Condition Adjustment" at bounding box center [583, 248] width 128 height 11
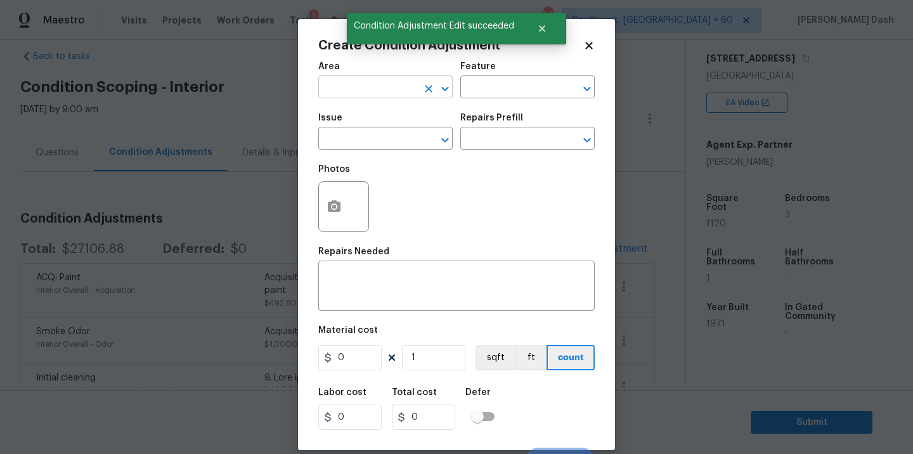
click at [385, 87] on input "text" at bounding box center [367, 89] width 99 height 20
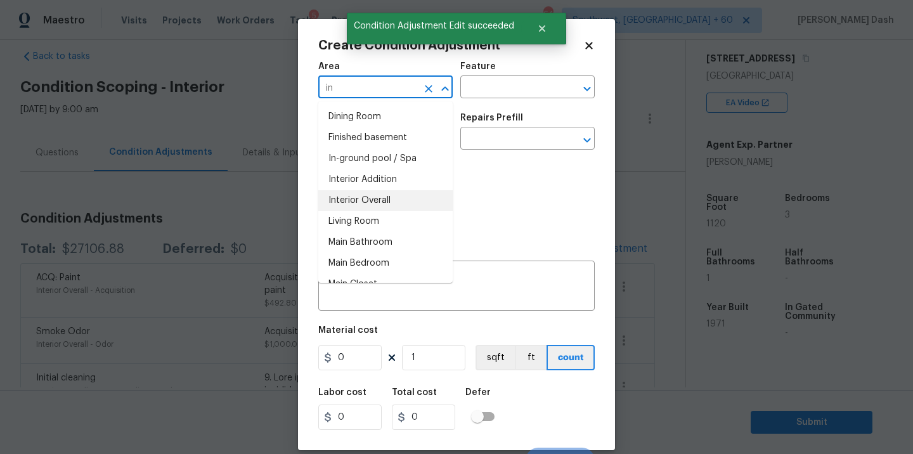
click at [373, 202] on li "Interior Overall" at bounding box center [385, 200] width 134 height 21
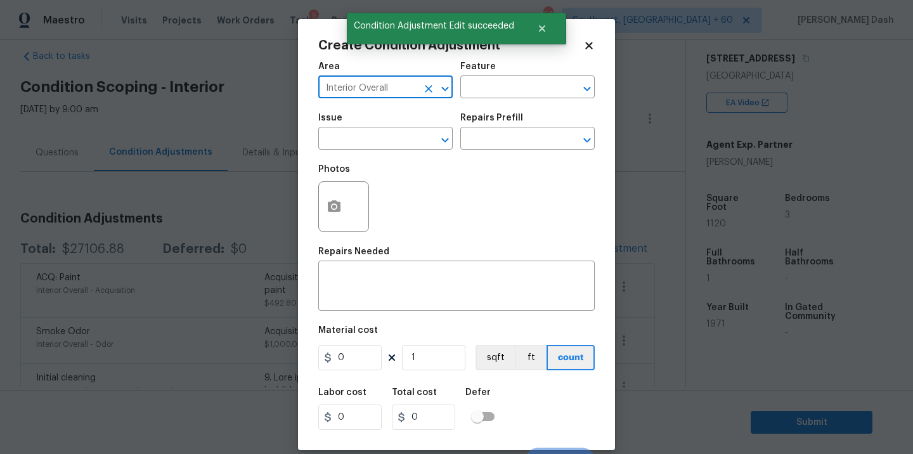
click at [462, 102] on div "Area Interior Overall ​ Feature ​" at bounding box center [456, 80] width 276 height 51
click at [465, 93] on input "text" at bounding box center [509, 89] width 99 height 20
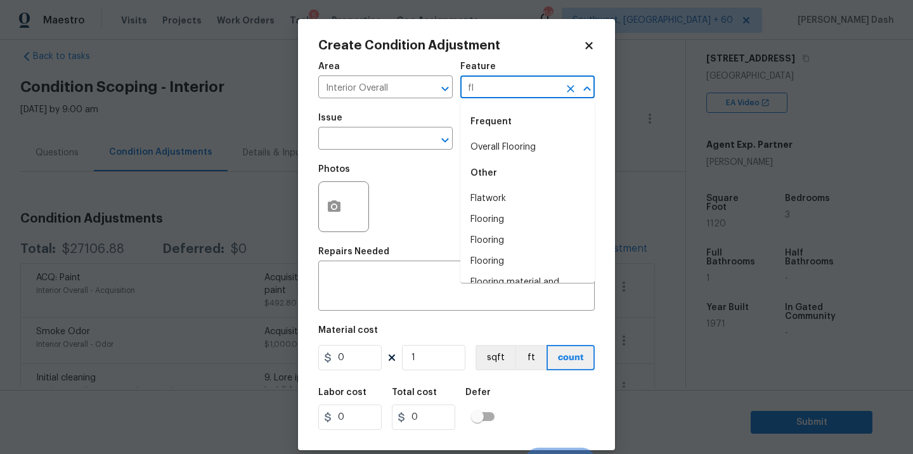
click at [510, 146] on li "Overall Flooring" at bounding box center [527, 147] width 134 height 21
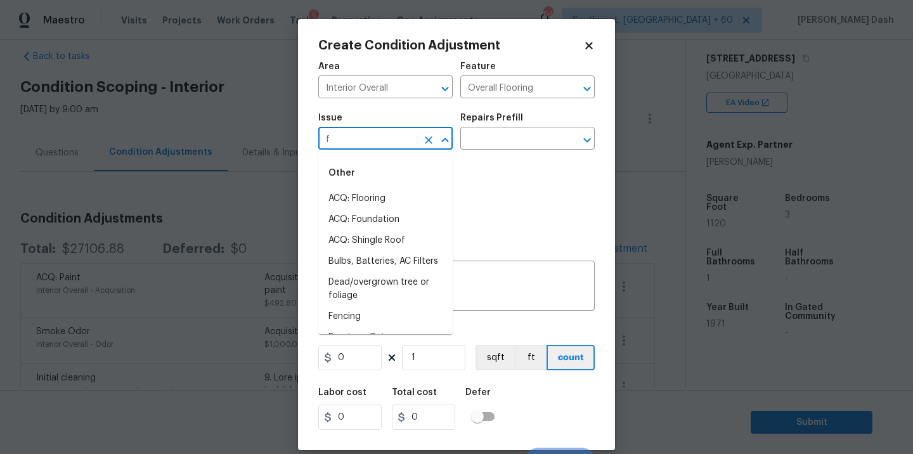
click at [393, 146] on input "f" at bounding box center [367, 140] width 99 height 20
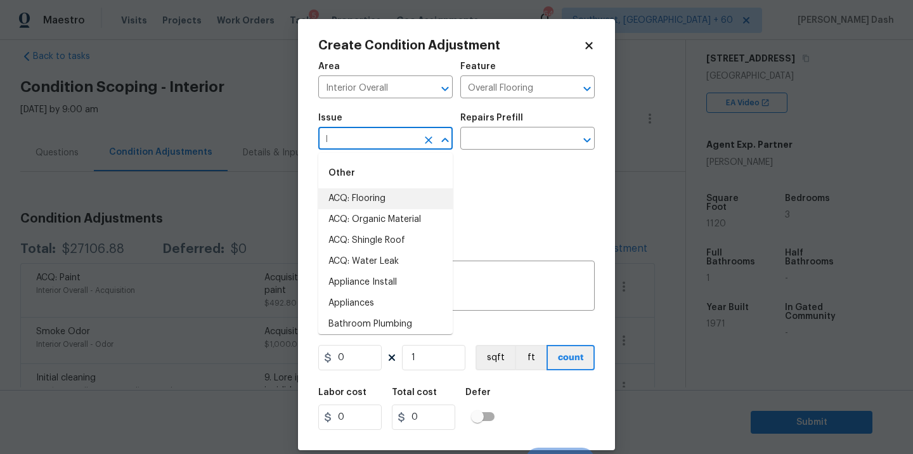
click at [370, 199] on li "ACQ: Flooring" at bounding box center [385, 198] width 134 height 21
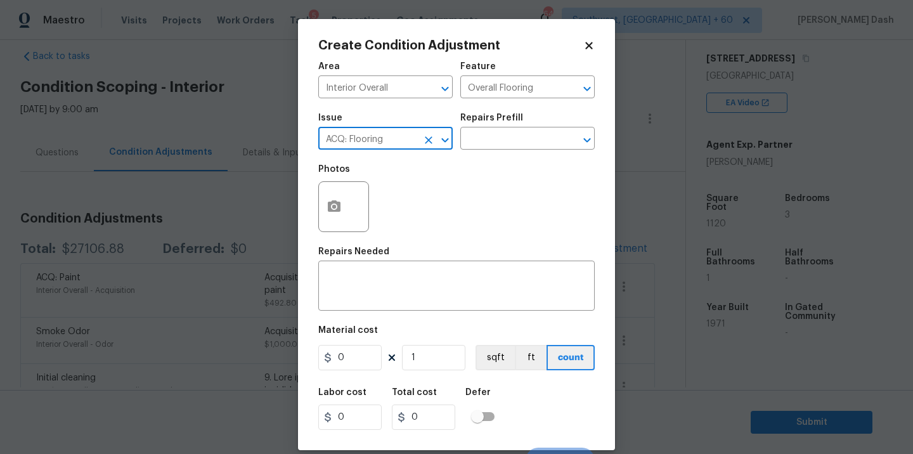
click at [468, 163] on div "Photos" at bounding box center [456, 198] width 276 height 82
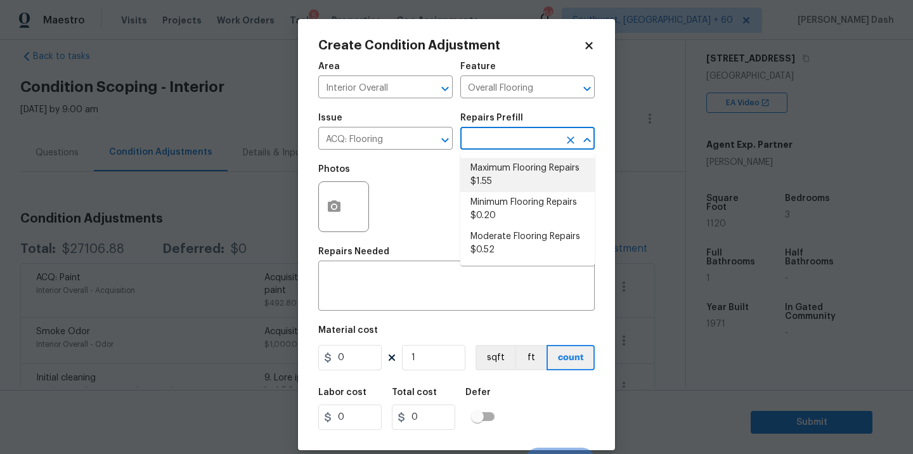
drag, startPoint x: 472, startPoint y: 144, endPoint x: 479, endPoint y: 220, distance: 76.3
click at [472, 169] on body "Maestro Visits Projects Work Orders Tasks 5 Properties Geo Assignments 642 Sout…" at bounding box center [456, 227] width 913 height 454
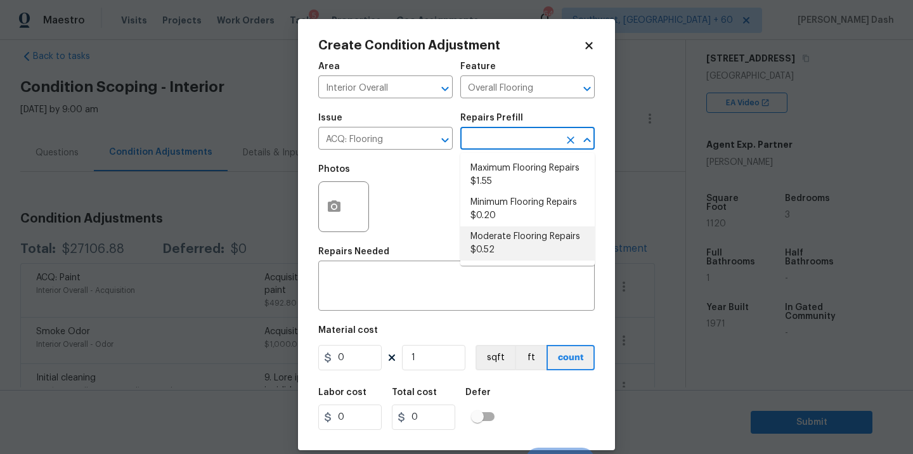
click at [479, 233] on li "Moderate Flooring Repairs $0.52" at bounding box center [527, 243] width 134 height 34
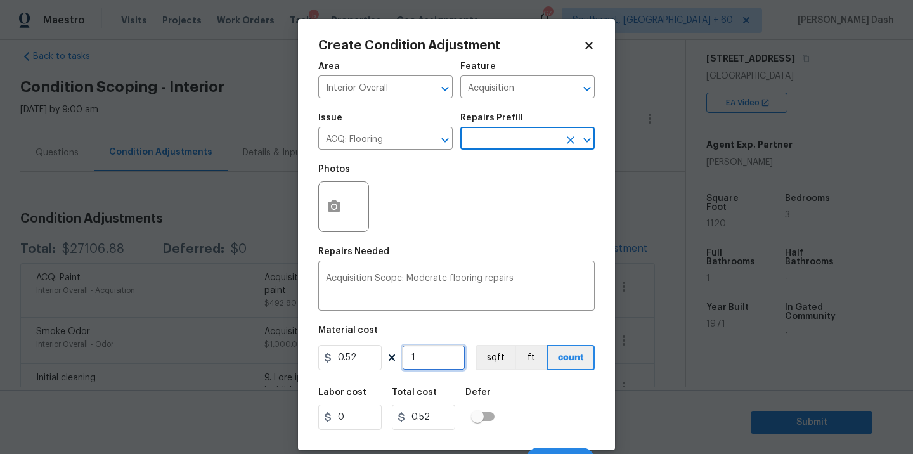
click at [415, 359] on input "1" at bounding box center [433, 357] width 63 height 25
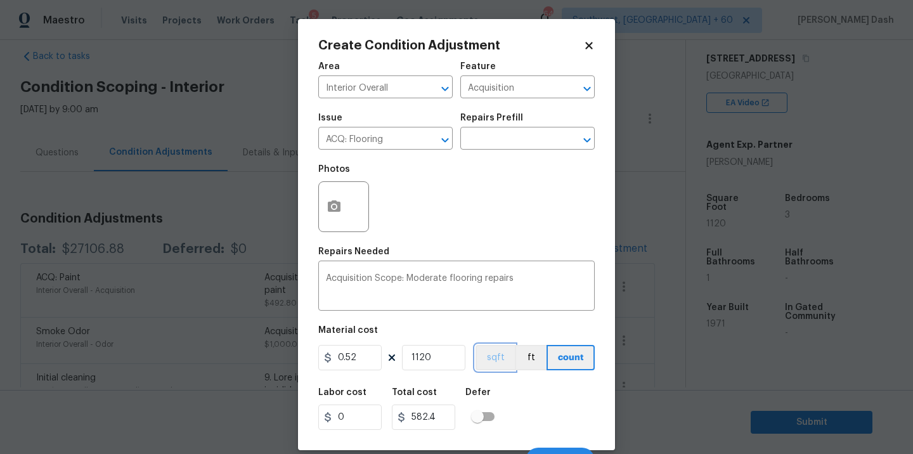
drag, startPoint x: 485, startPoint y: 357, endPoint x: 509, endPoint y: 398, distance: 47.4
click at [485, 359] on button "sqft" at bounding box center [494, 357] width 39 height 25
click at [518, 408] on div "Labor cost 0 Total cost 582.4 Defer" at bounding box center [456, 408] width 276 height 57
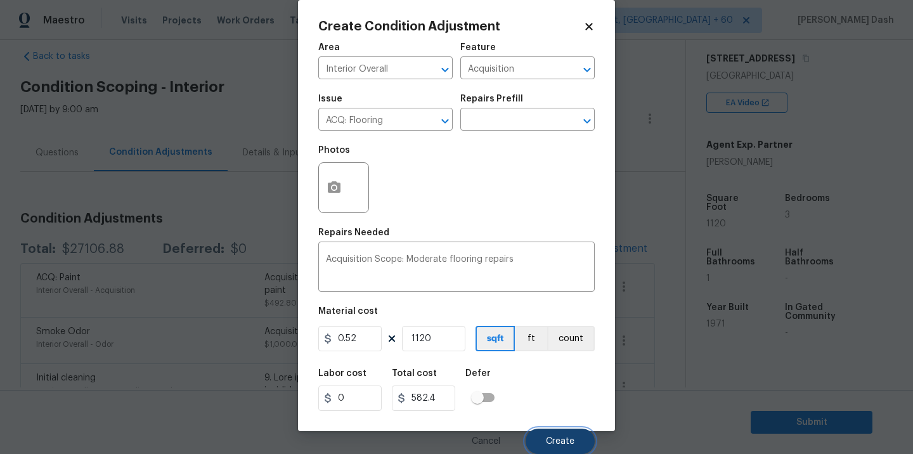
click at [555, 434] on button "Create" at bounding box center [559, 440] width 69 height 25
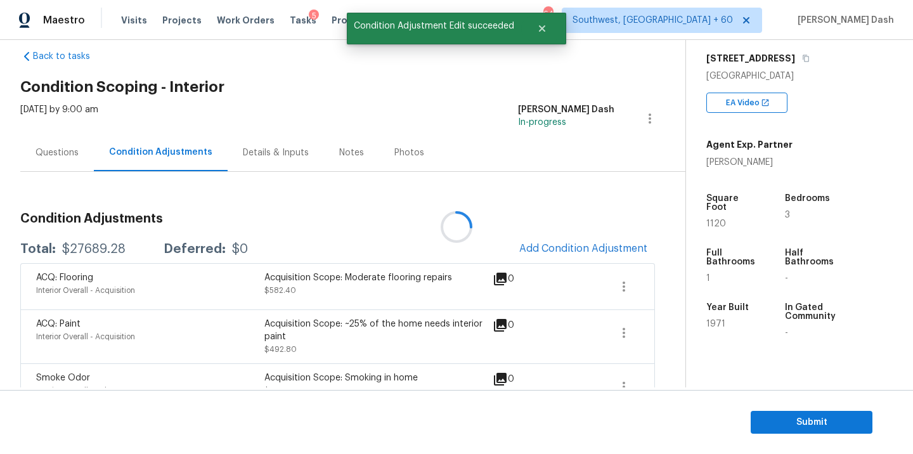
click at [564, 250] on div at bounding box center [456, 227] width 913 height 454
click at [564, 250] on span "Add Condition Adjustment" at bounding box center [583, 248] width 128 height 11
click at [649, 223] on body "Maestro Visits Projects Work Orders Tasks 5 Properties Geo Assignments 642 Sout…" at bounding box center [456, 227] width 913 height 454
click at [629, 333] on icon "button" at bounding box center [623, 332] width 15 height 15
click at [679, 327] on div "Edit" at bounding box center [695, 330] width 99 height 13
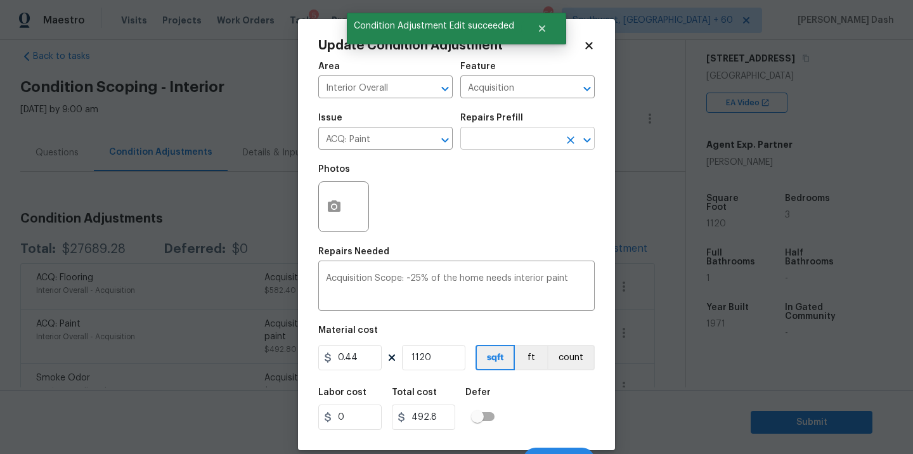
click at [525, 136] on input "text" at bounding box center [509, 140] width 99 height 20
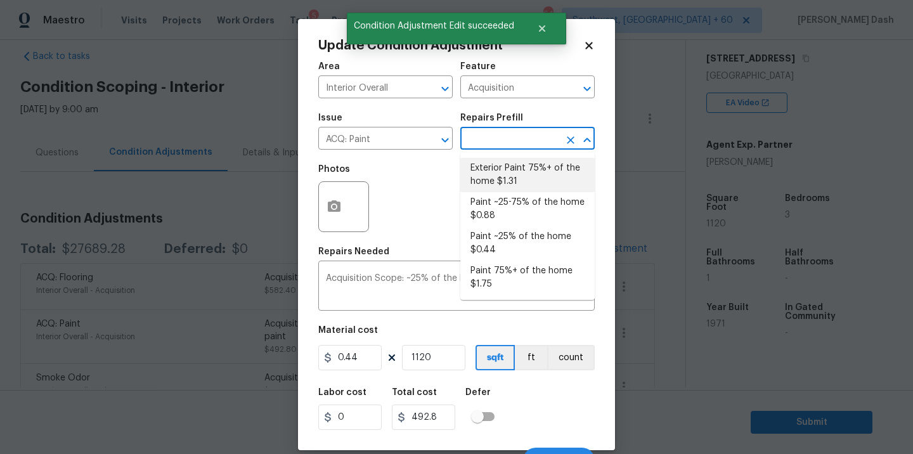
click at [511, 203] on li "Paint ~25-75% of the home $0.88" at bounding box center [527, 209] width 134 height 34
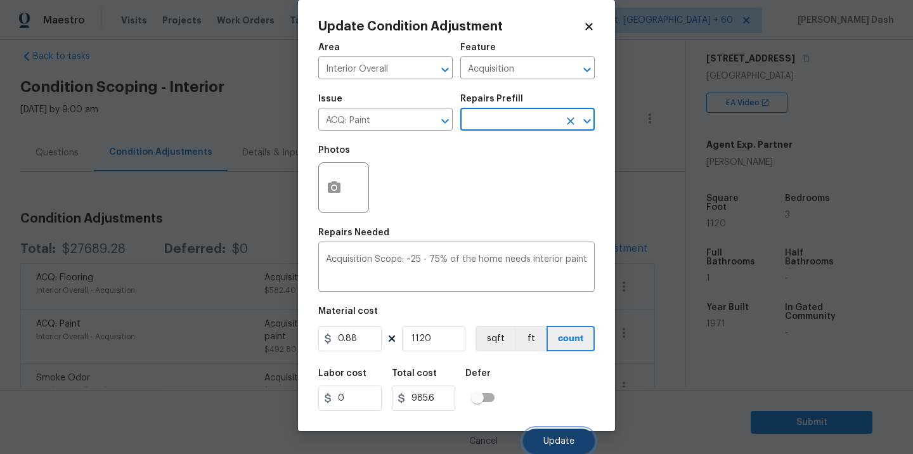
click at [547, 437] on span "Update" at bounding box center [558, 442] width 31 height 10
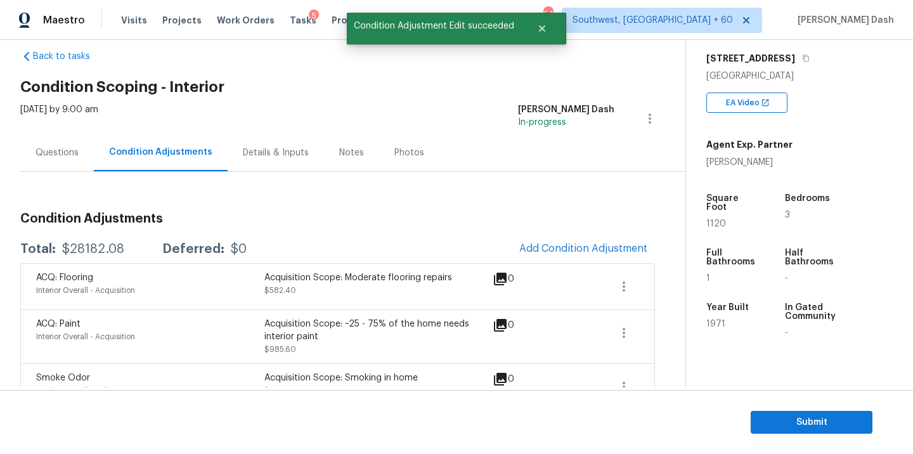
click at [89, 250] on div "$28182.08" at bounding box center [93, 249] width 62 height 13
copy div "$28182.08"
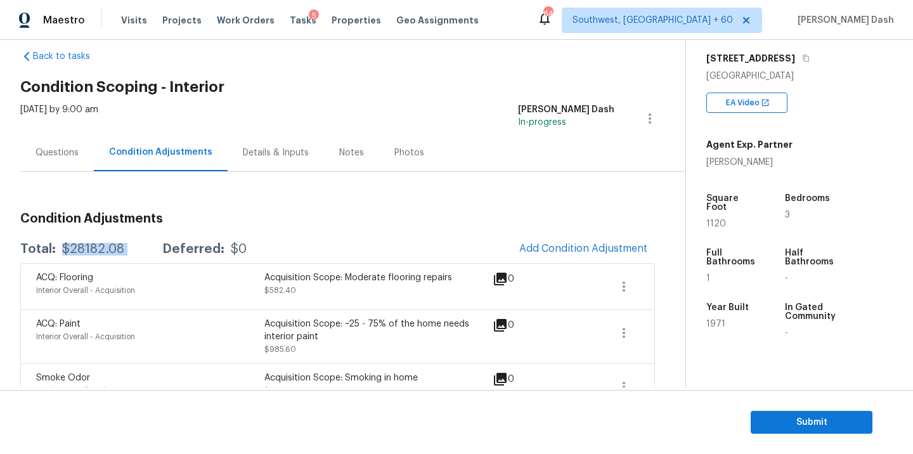
scroll to position [16, 0]
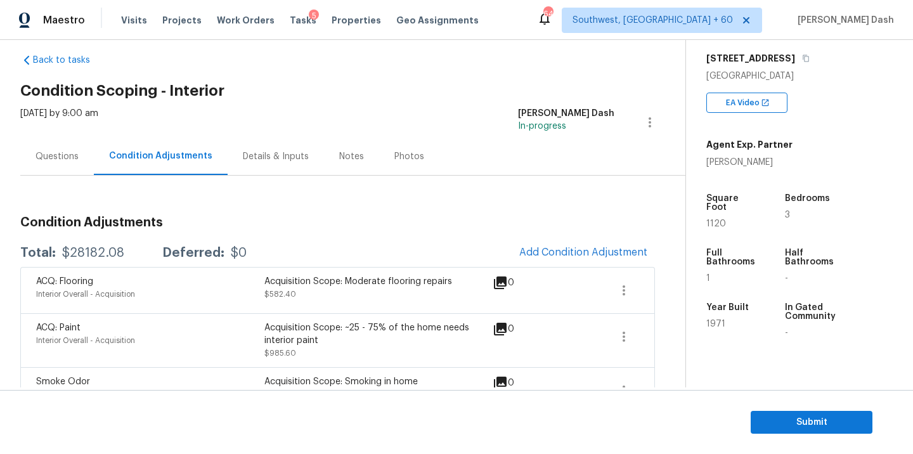
click at [88, 153] on div "Questions" at bounding box center [57, 156] width 74 height 37
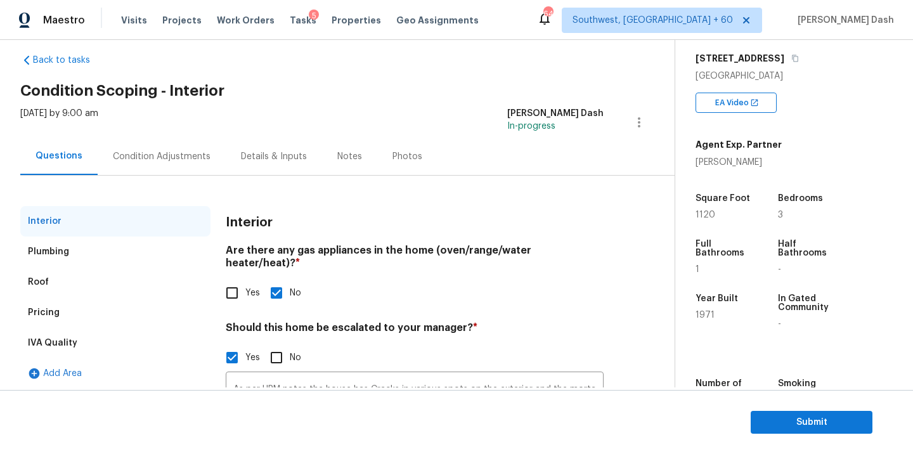
scroll to position [126, 0]
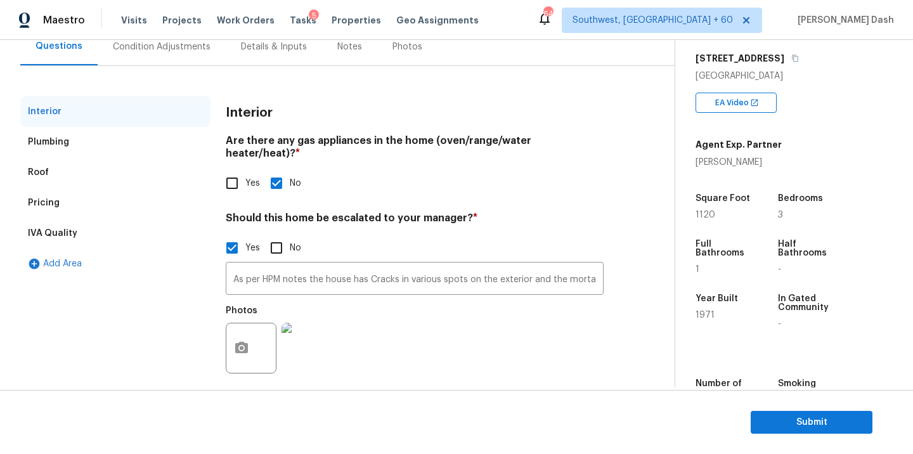
click at [72, 200] on div "Pricing" at bounding box center [115, 203] width 190 height 30
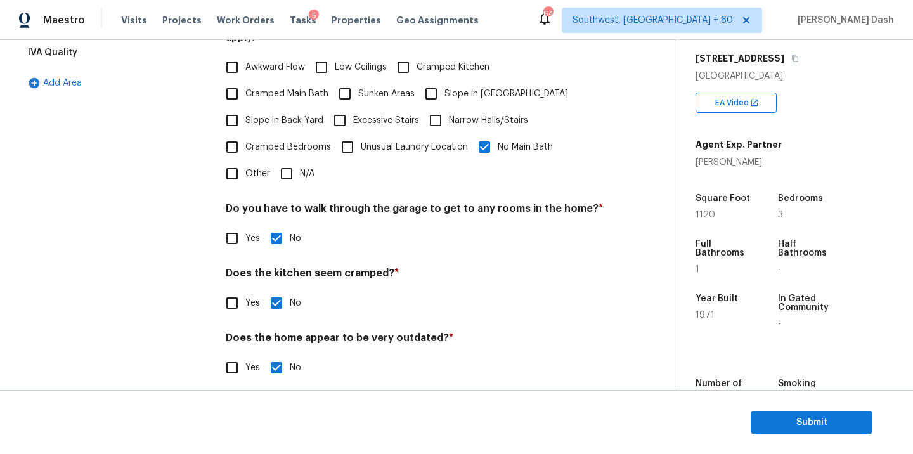
scroll to position [172, 0]
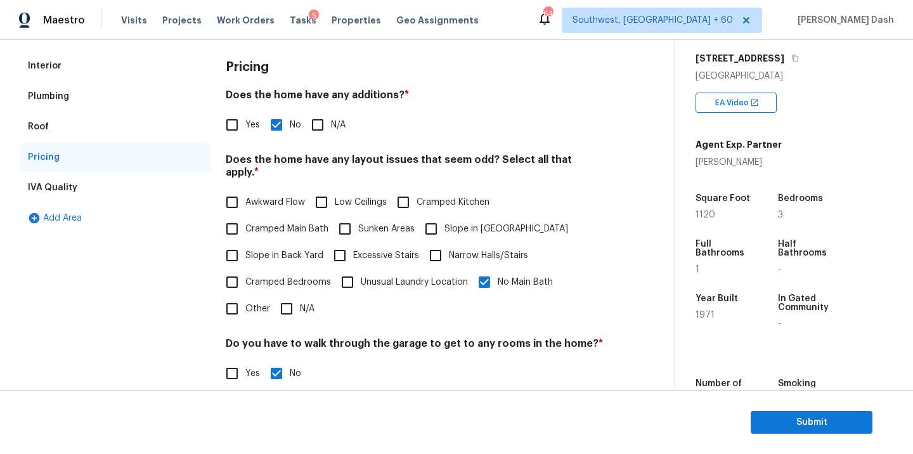
click at [58, 75] on div "Interior" at bounding box center [115, 66] width 190 height 30
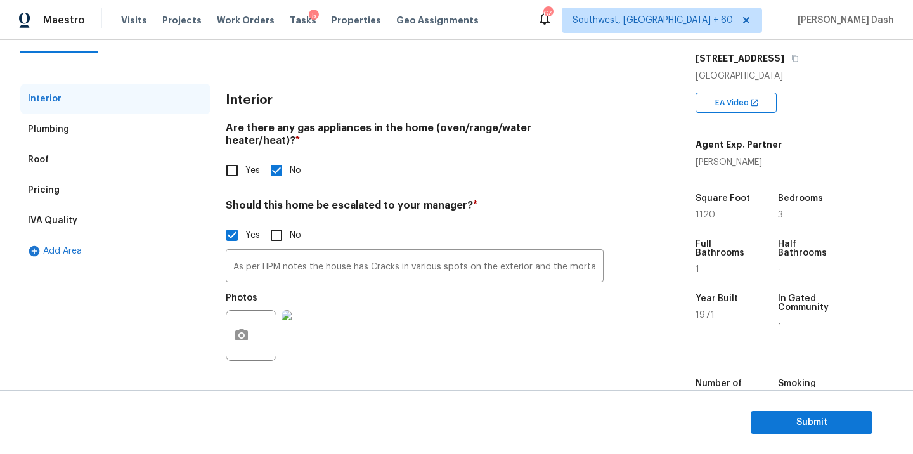
scroll to position [126, 0]
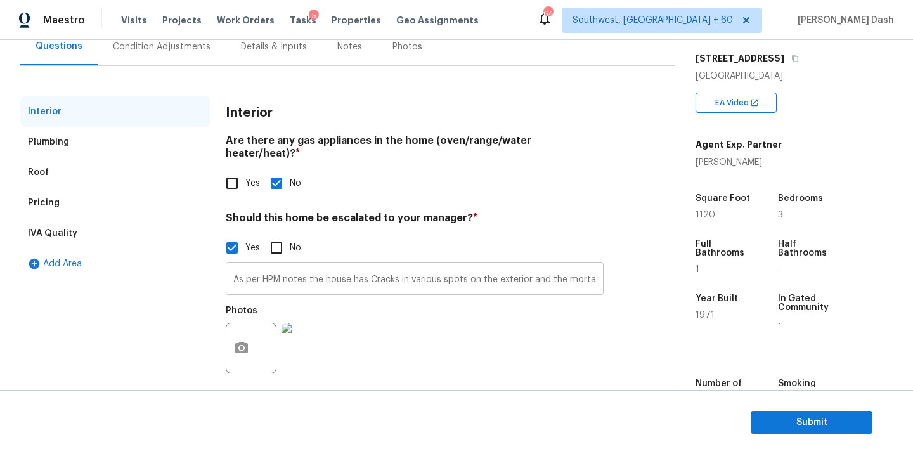
click at [319, 270] on input "As per HPM notes the house has Cracks in various spots on the exterior and the …" at bounding box center [415, 280] width 378 height 30
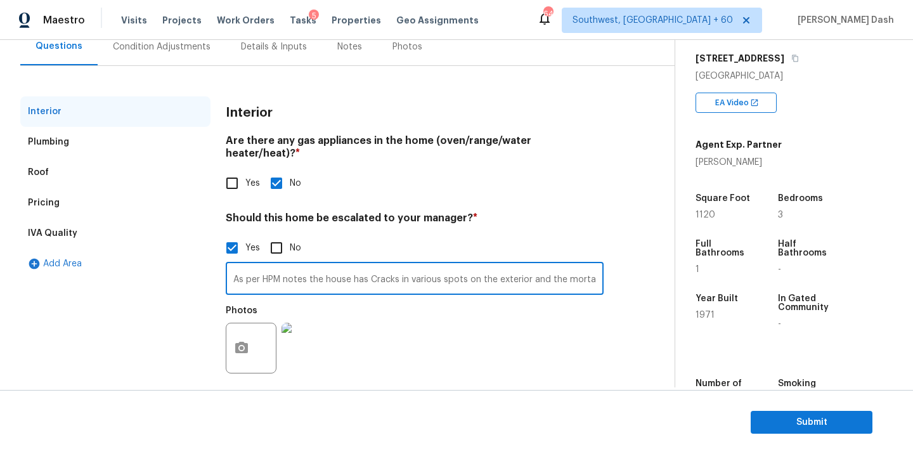
click at [319, 270] on input "As per HPM notes the house has Cracks in various spots on the exterior and the …" at bounding box center [415, 280] width 378 height 30
click at [815, 426] on span "Submit" at bounding box center [811, 423] width 101 height 16
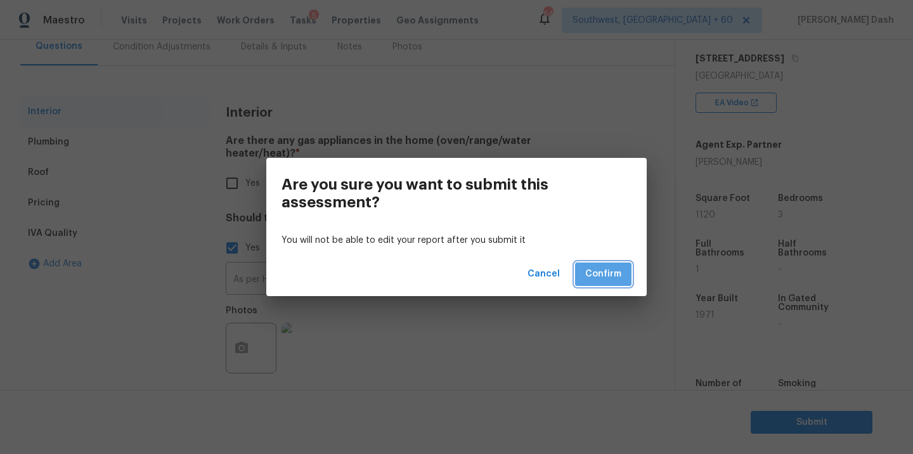
click at [612, 269] on span "Confirm" at bounding box center [603, 274] width 36 height 16
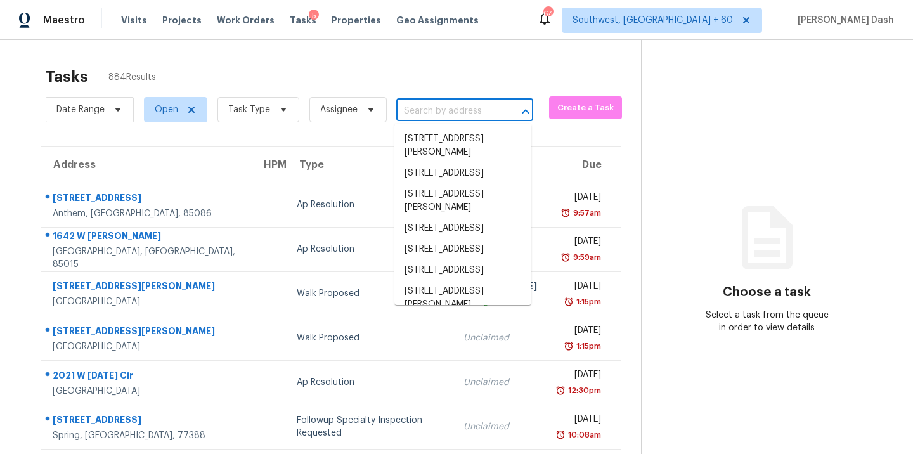
click at [418, 105] on input "text" at bounding box center [446, 111] width 101 height 20
paste input "125 Hamilton Ave, Hebron, OH 43025"
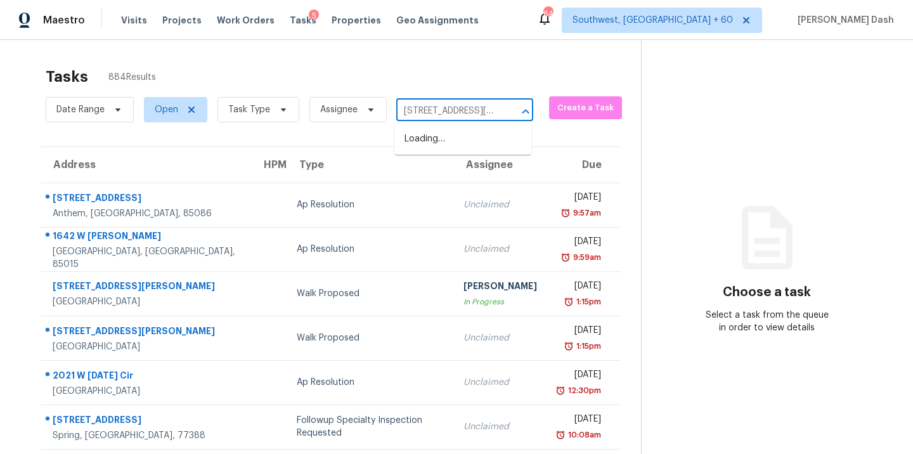
scroll to position [0, 61]
click at [413, 143] on li "125 Hamilton Ave, Hebron, OH 43025" at bounding box center [462, 146] width 137 height 34
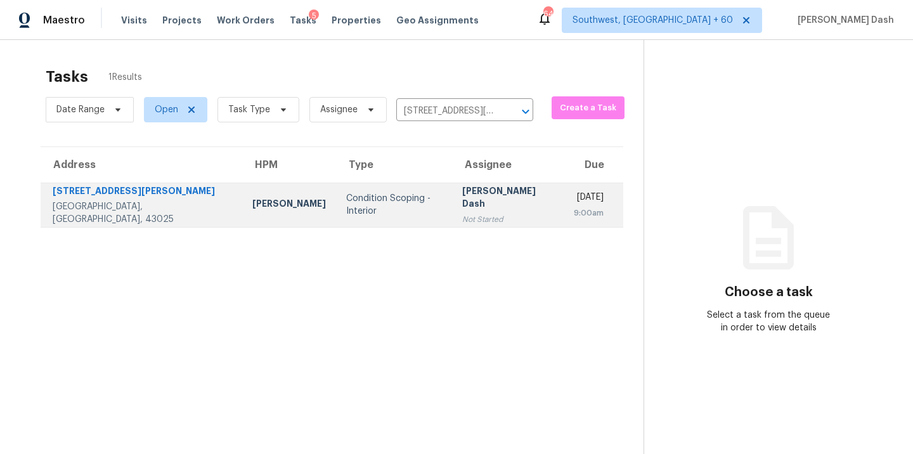
click at [346, 202] on div "Condition Scoping - Interior" at bounding box center [394, 204] width 96 height 25
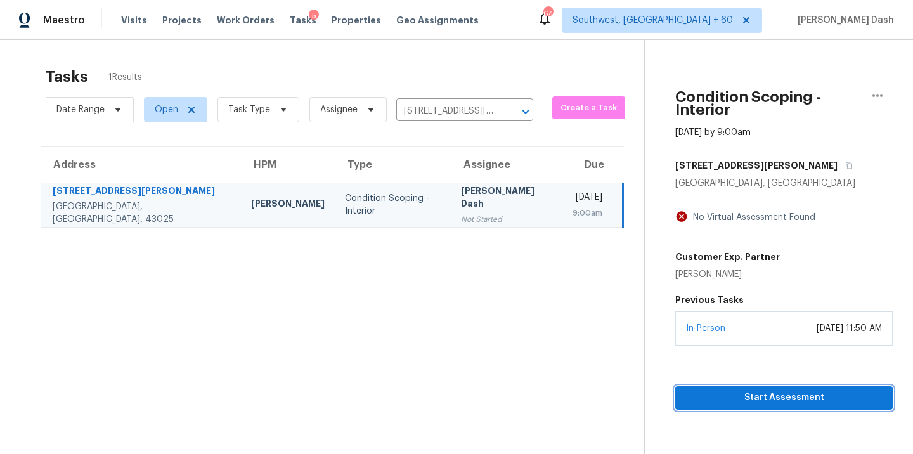
click at [794, 390] on span "Start Assessment" at bounding box center [783, 398] width 197 height 16
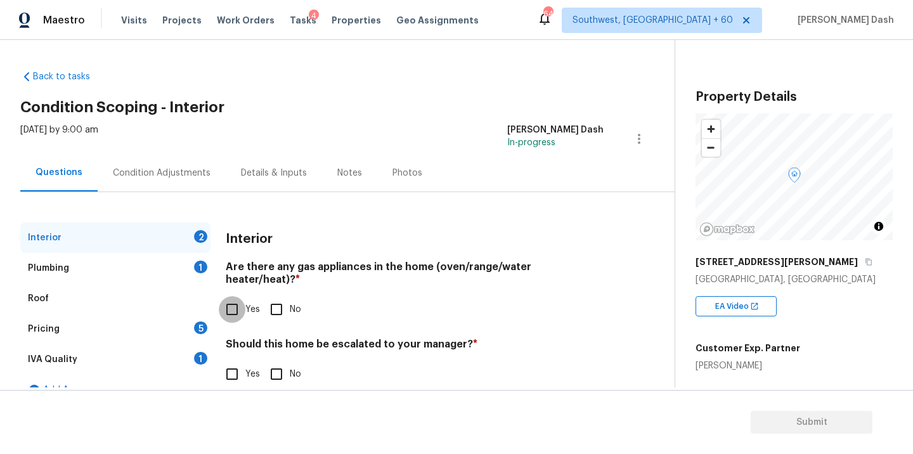
click at [239, 296] on input "Yes" at bounding box center [232, 309] width 27 height 27
click at [283, 371] on input "No" at bounding box center [276, 375] width 27 height 27
click at [196, 264] on div "1" at bounding box center [200, 266] width 13 height 13
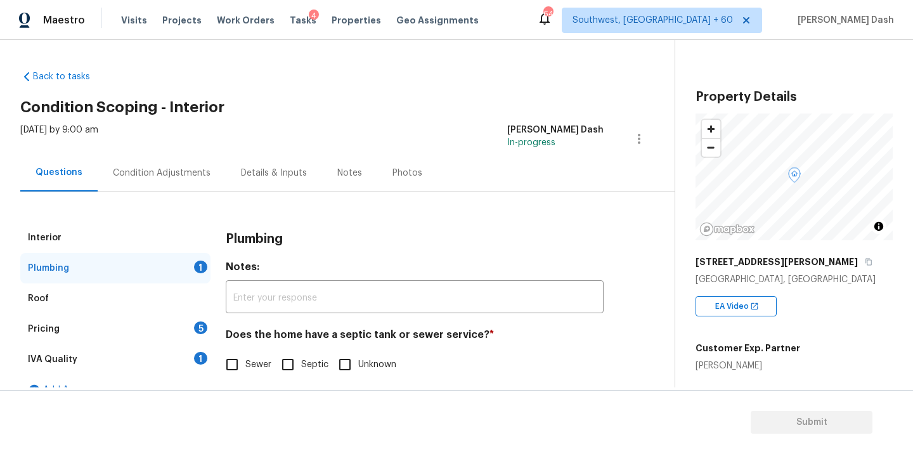
click at [239, 373] on input "Sewer" at bounding box center [232, 364] width 27 height 27
click at [187, 354] on div "IVA Quality 1" at bounding box center [115, 359] width 190 height 30
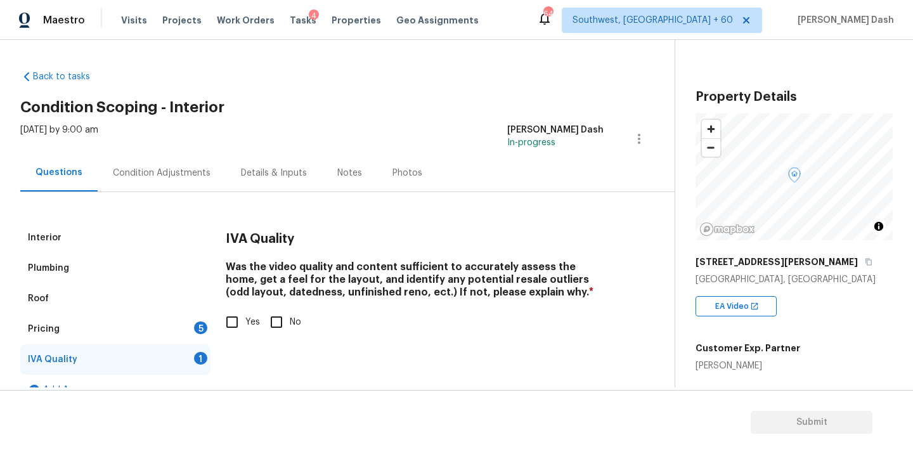
click at [236, 324] on input "Yes" at bounding box center [232, 322] width 27 height 27
click at [201, 325] on div "5" at bounding box center [200, 327] width 13 height 13
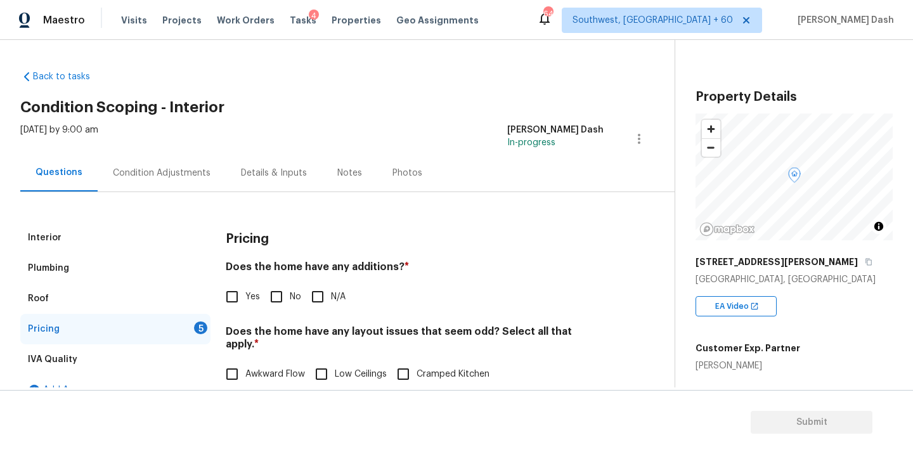
click at [273, 299] on input "No" at bounding box center [276, 296] width 27 height 27
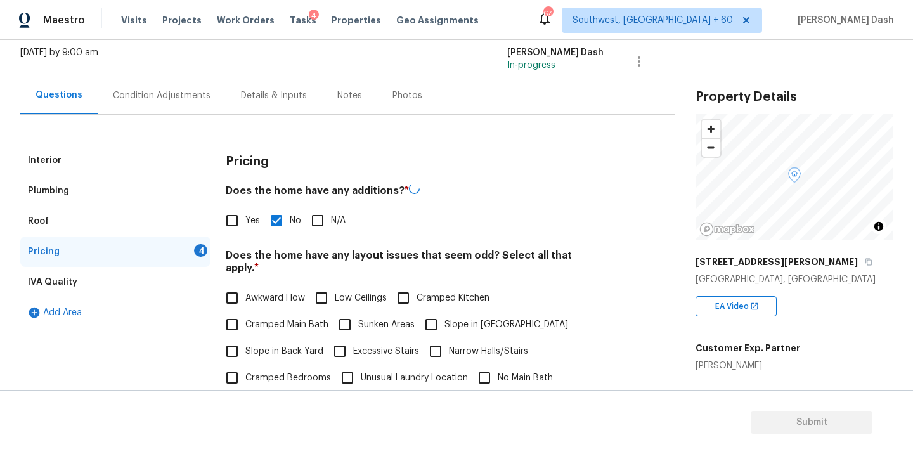
scroll to position [274, 0]
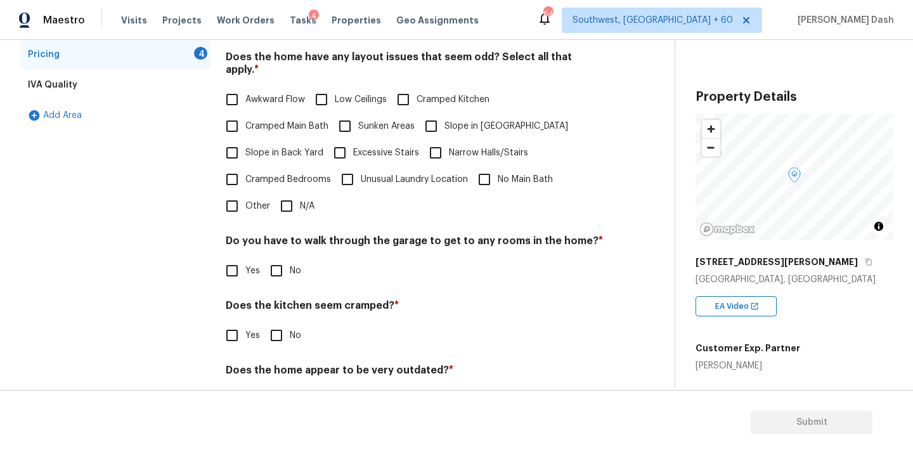
drag, startPoint x: 281, startPoint y: 200, endPoint x: 281, endPoint y: 224, distance: 24.1
click at [281, 199] on input "N/A" at bounding box center [286, 206] width 27 height 27
click at [281, 259] on input "No" at bounding box center [276, 272] width 27 height 27
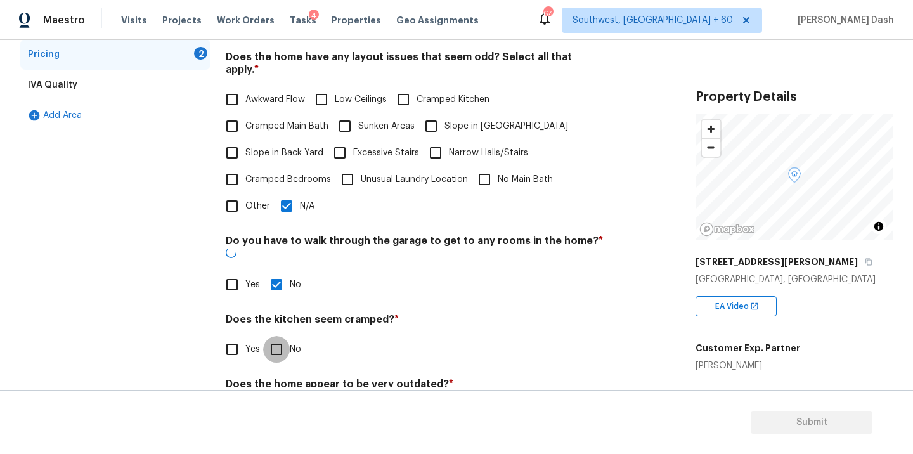
click at [281, 336] on input "No" at bounding box center [276, 349] width 27 height 27
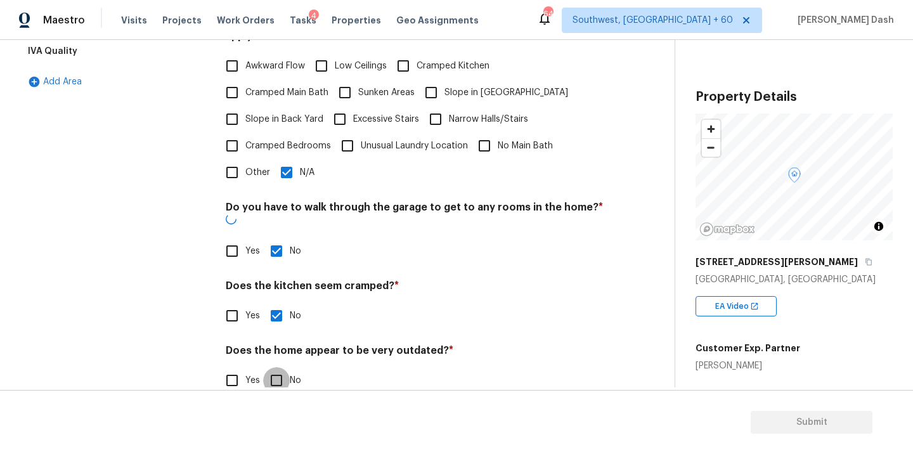
click at [281, 367] on input "No" at bounding box center [276, 380] width 27 height 27
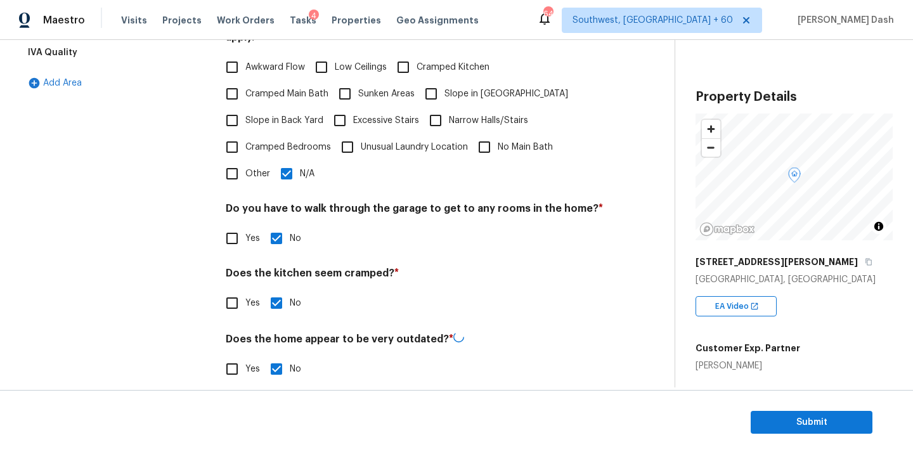
click at [169, 291] on div "Interior Plumbing Roof Pricing IVA Quality Add Area" at bounding box center [115, 157] width 190 height 482
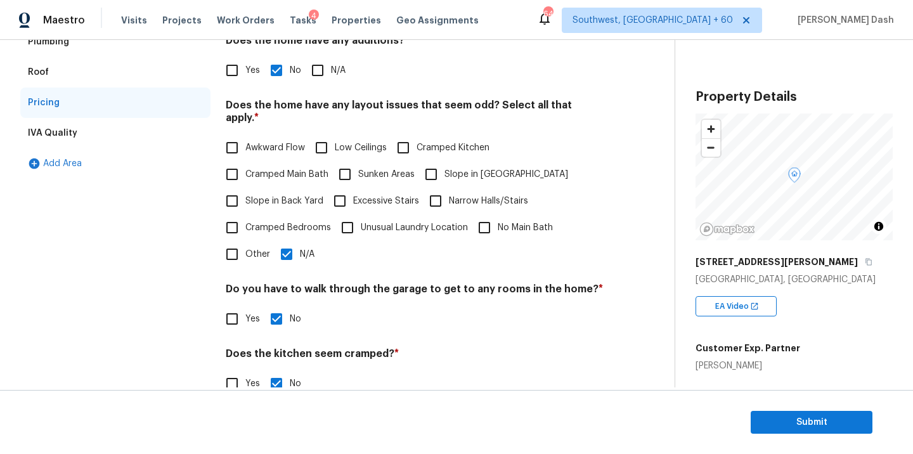
scroll to position [0, 0]
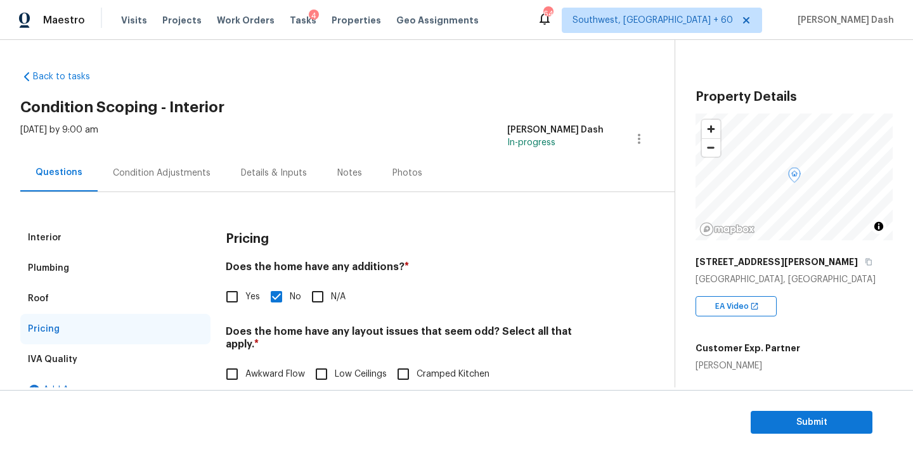
click at [162, 168] on div "Condition Adjustments" at bounding box center [162, 173] width 98 height 13
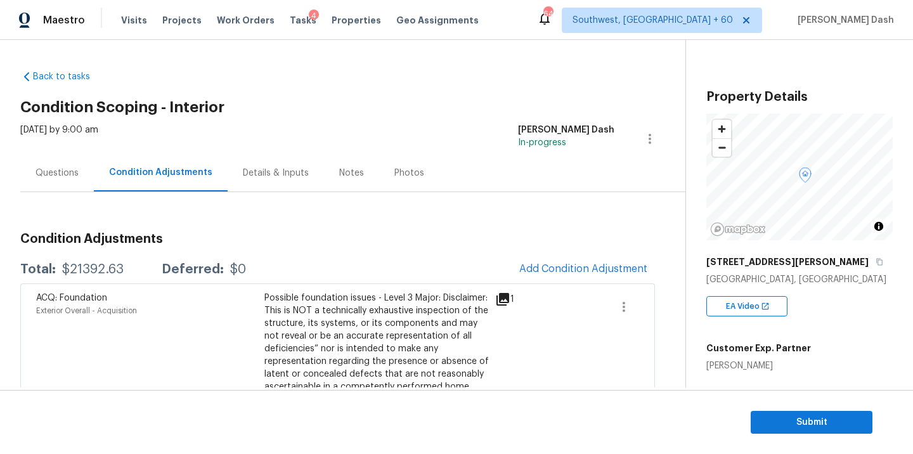
click at [42, 173] on div "Questions" at bounding box center [56, 173] width 43 height 13
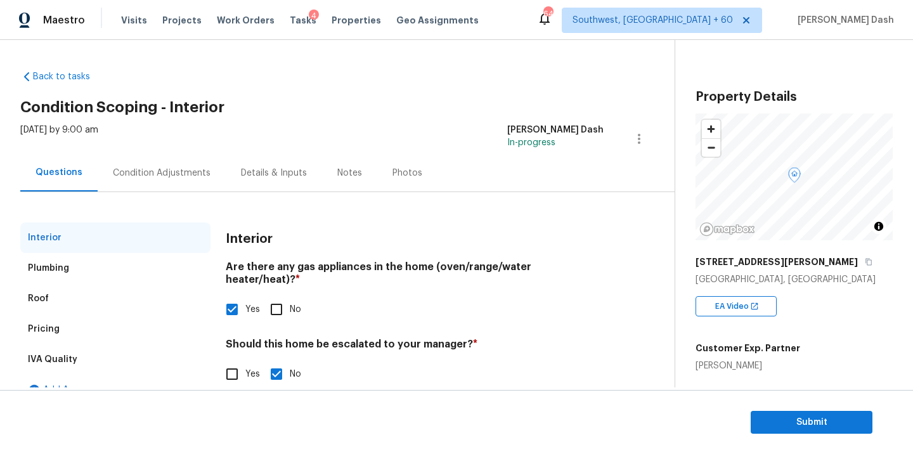
click at [61, 325] on div "Pricing" at bounding box center [115, 329] width 190 height 30
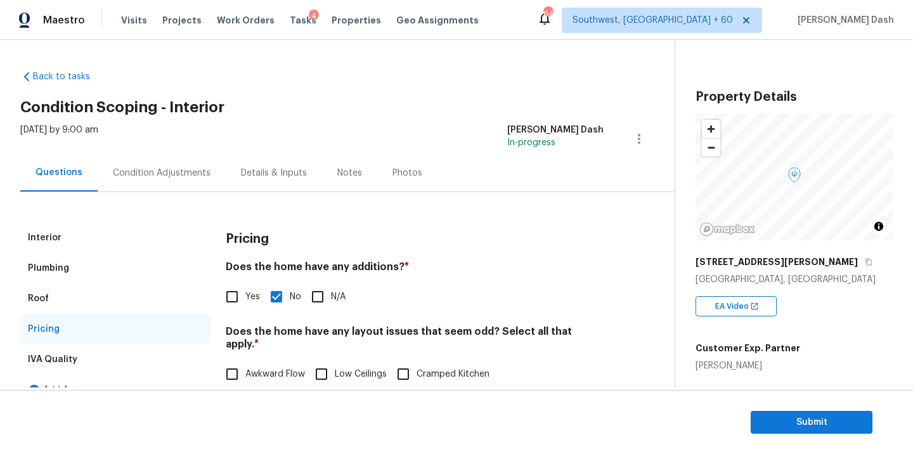
scroll to position [217, 0]
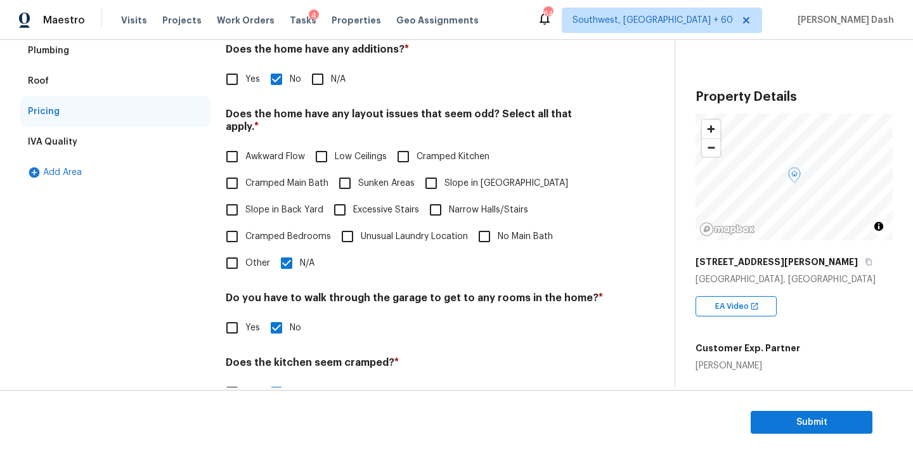
click at [280, 253] on input "N/A" at bounding box center [286, 263] width 27 height 27
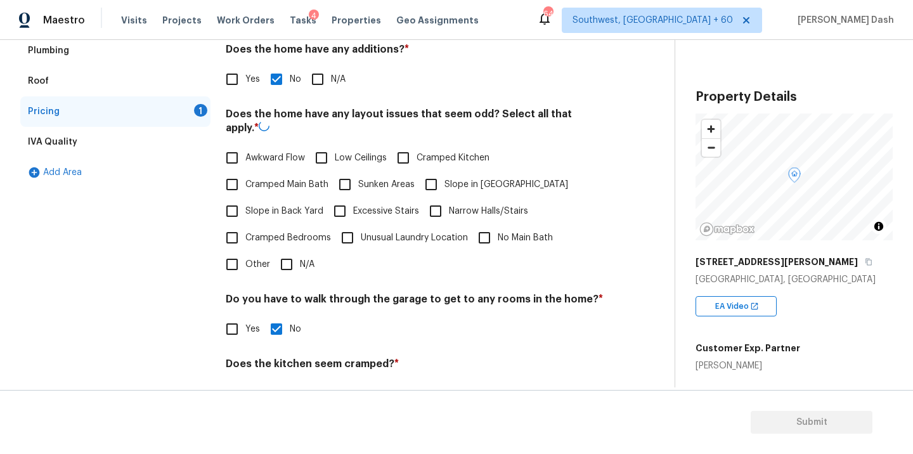
click at [250, 153] on span "Awkward Flow" at bounding box center [275, 157] width 60 height 13
click at [245, 153] on input "Awkward Flow" at bounding box center [232, 158] width 27 height 27
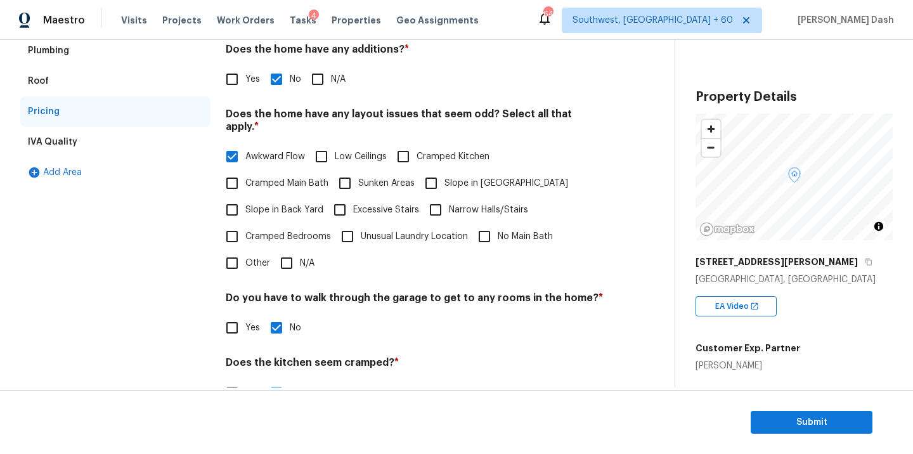
click at [247, 69] on label "Yes" at bounding box center [239, 79] width 41 height 27
click at [245, 69] on input "Yes" at bounding box center [232, 79] width 27 height 27
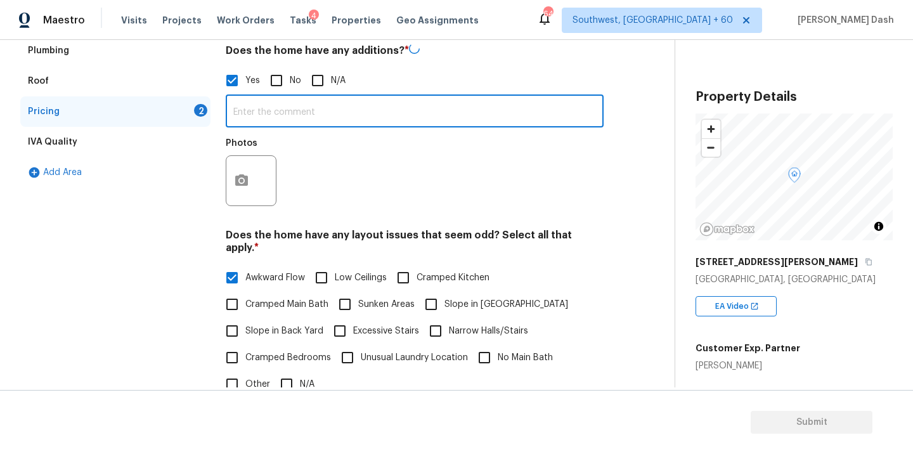
click at [266, 104] on input "text" at bounding box center [415, 113] width 378 height 30
paste input "Additional Dwelling"
click at [252, 179] on button "button" at bounding box center [241, 179] width 30 height 49
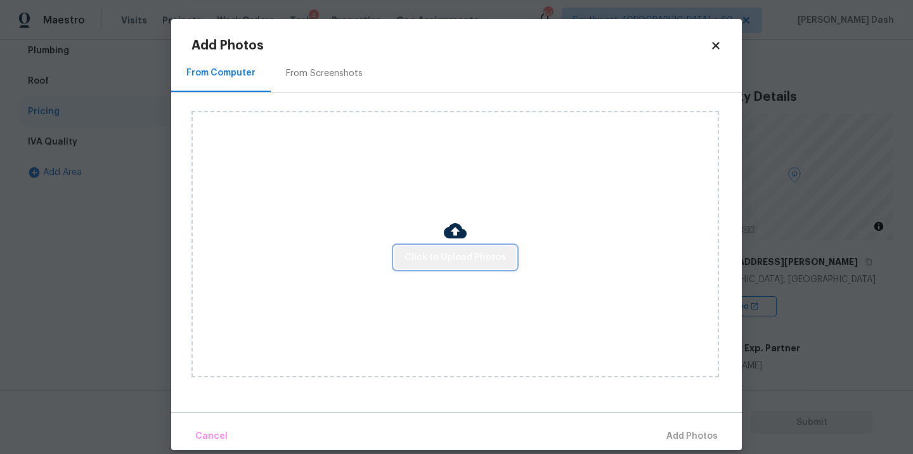
click at [458, 260] on span "Click to Upload Photos" at bounding box center [454, 258] width 101 height 16
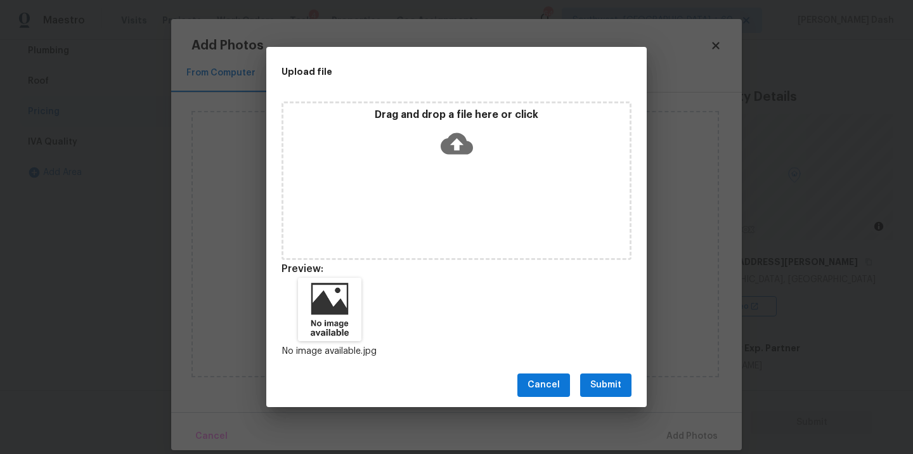
click at [595, 377] on span "Submit" at bounding box center [605, 385] width 31 height 16
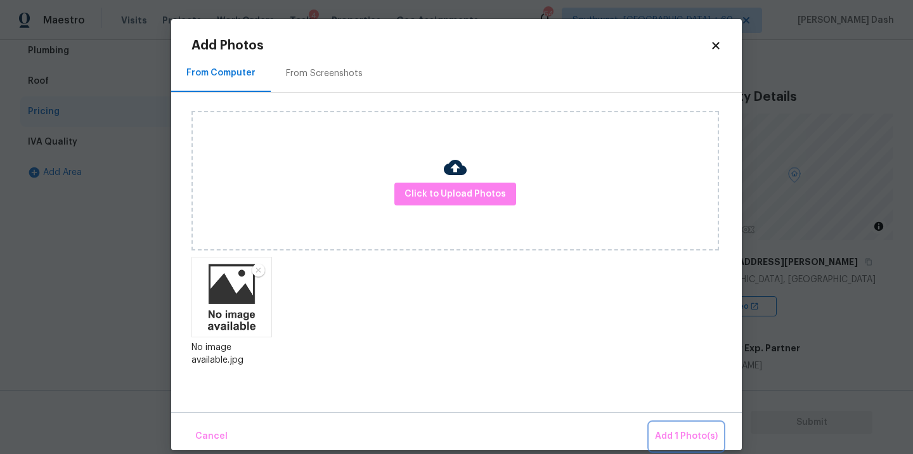
click at [667, 427] on button "Add 1 Photo(s)" at bounding box center [686, 436] width 73 height 27
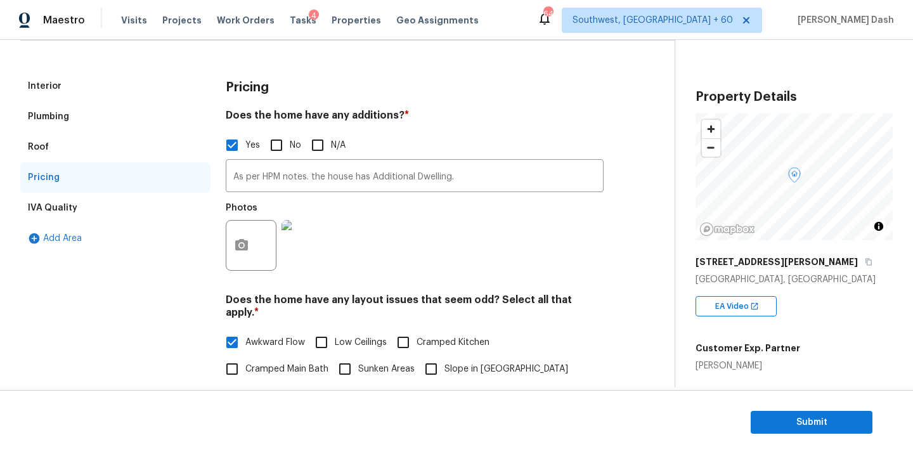
drag, startPoint x: 106, startPoint y: 80, endPoint x: 133, endPoint y: 101, distance: 33.9
click at [106, 80] on div "Interior" at bounding box center [115, 86] width 190 height 30
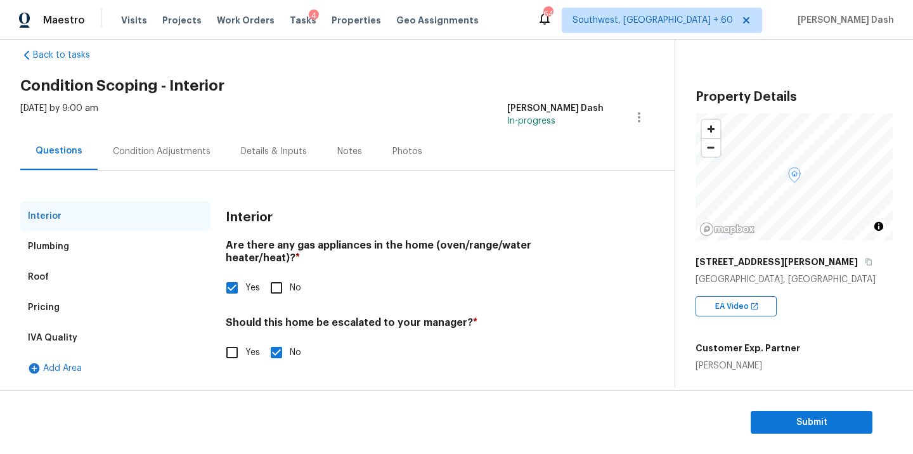
scroll to position [22, 0]
click at [219, 340] on input "Yes" at bounding box center [232, 352] width 27 height 27
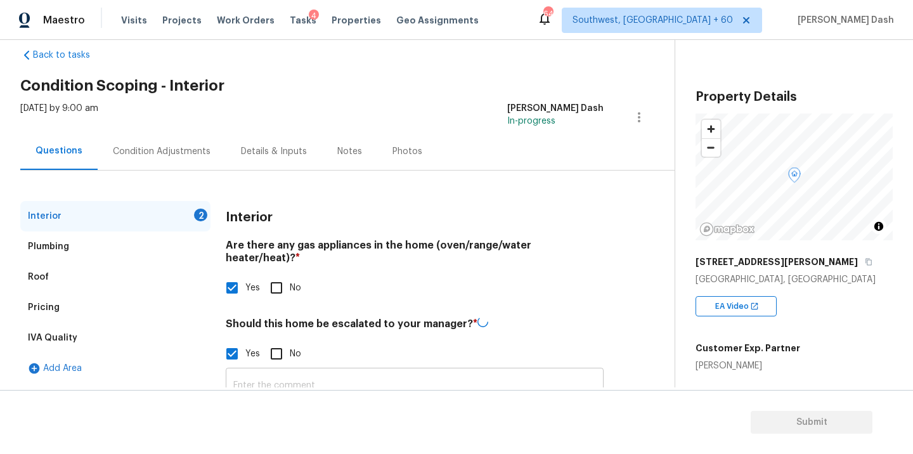
click at [319, 371] on input "text" at bounding box center [415, 386] width 378 height 30
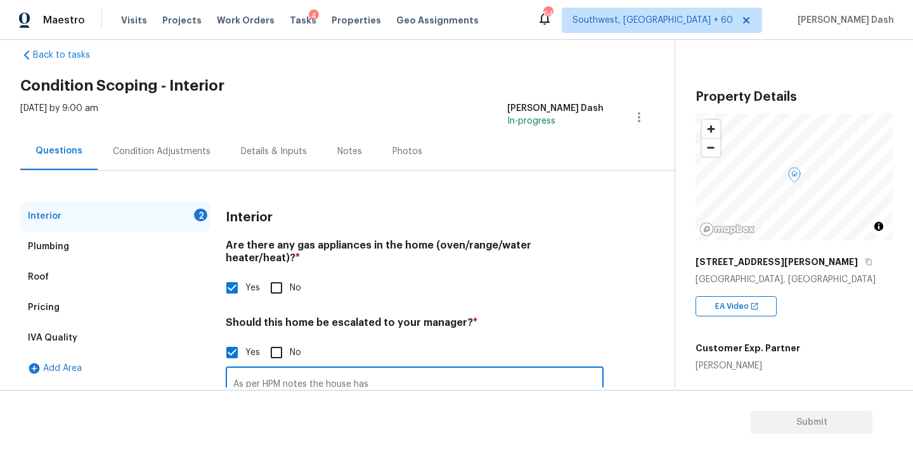
paste input "Possible foundation issue."
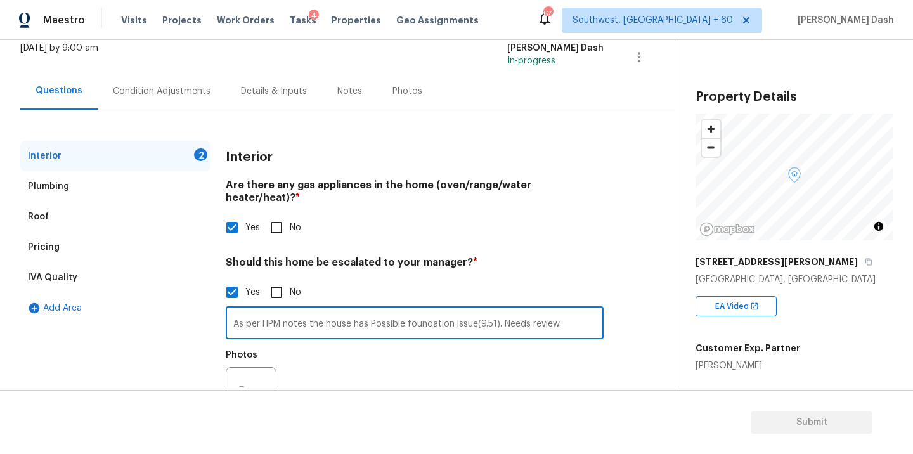
scroll to position [126, 0]
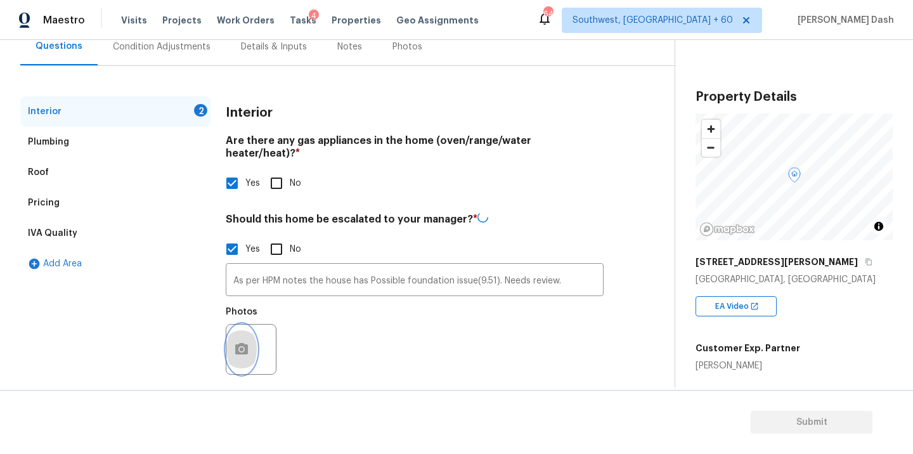
click at [240, 343] on icon "button" at bounding box center [241, 348] width 13 height 11
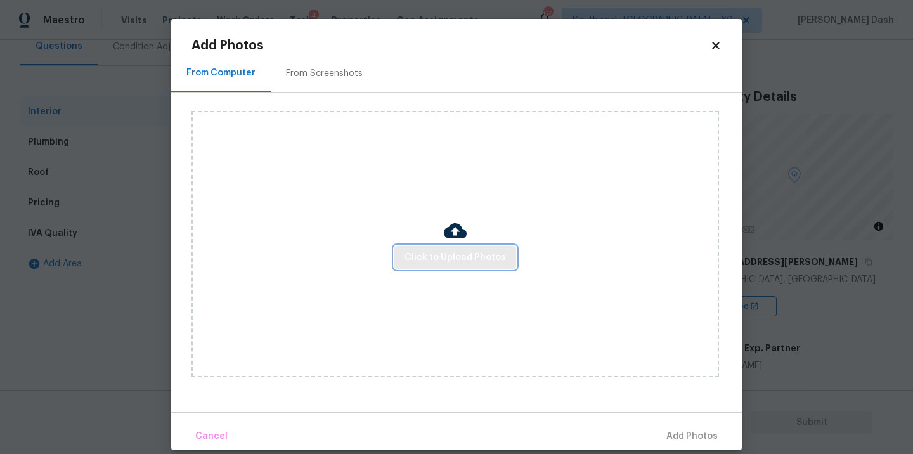
click at [460, 256] on span "Click to Upload Photos" at bounding box center [454, 258] width 101 height 16
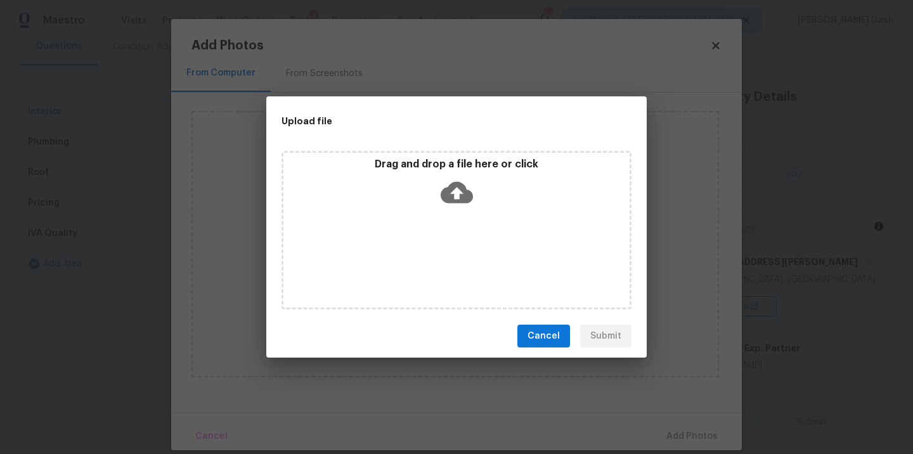
click at [460, 256] on div "Drag and drop a file here or click" at bounding box center [456, 230] width 350 height 158
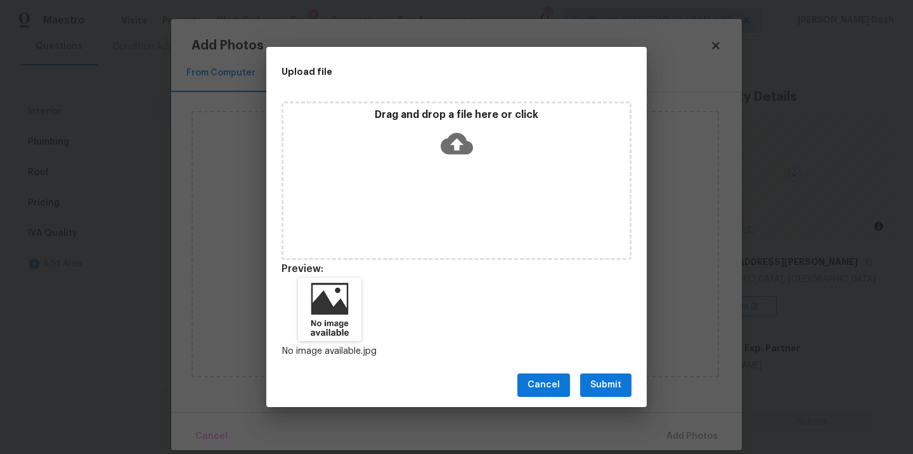
click at [591, 382] on span "Submit" at bounding box center [605, 385] width 31 height 16
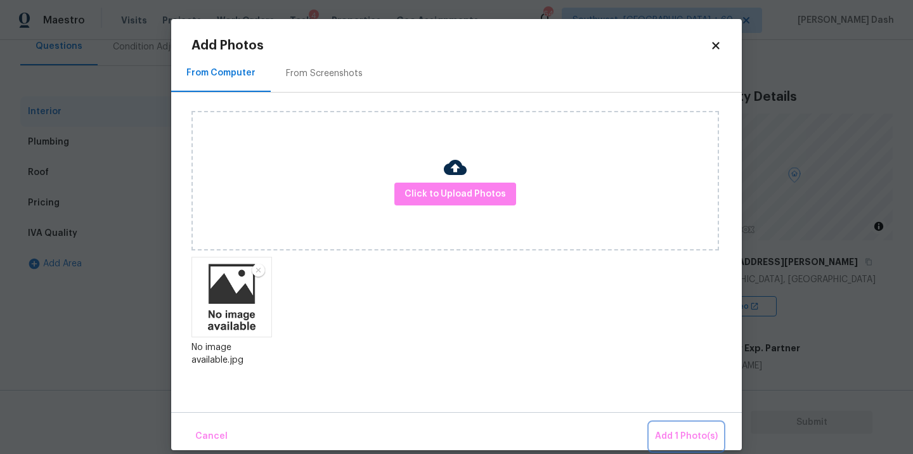
click at [683, 434] on span "Add 1 Photo(s)" at bounding box center [686, 436] width 63 height 16
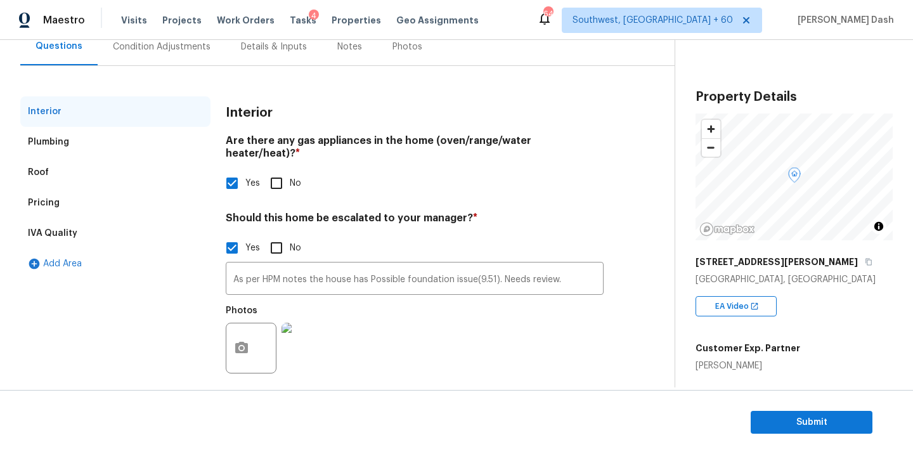
click at [151, 56] on div "Condition Adjustments" at bounding box center [162, 46] width 128 height 37
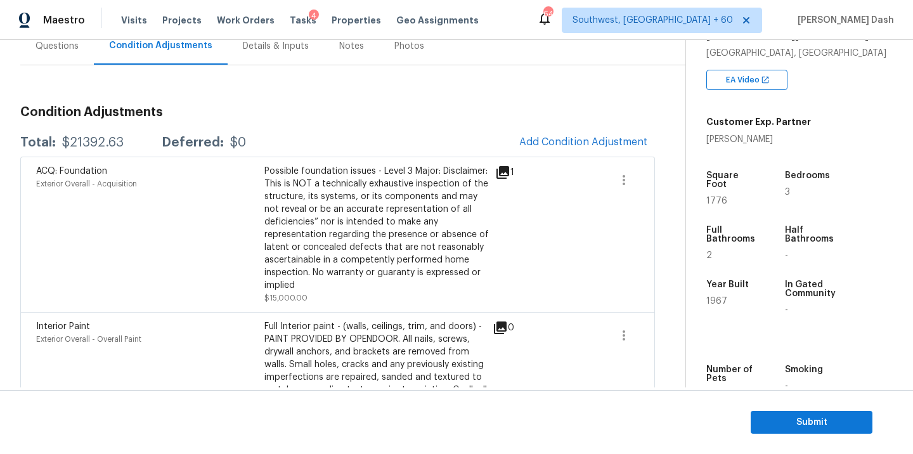
scroll to position [228, 0]
click at [570, 145] on span "Add Condition Adjustment" at bounding box center [583, 141] width 128 height 11
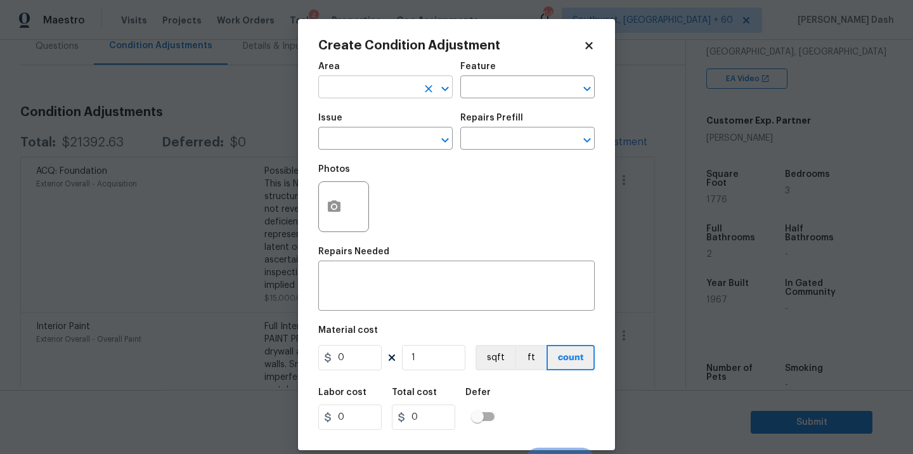
click at [390, 79] on input "text" at bounding box center [367, 89] width 99 height 20
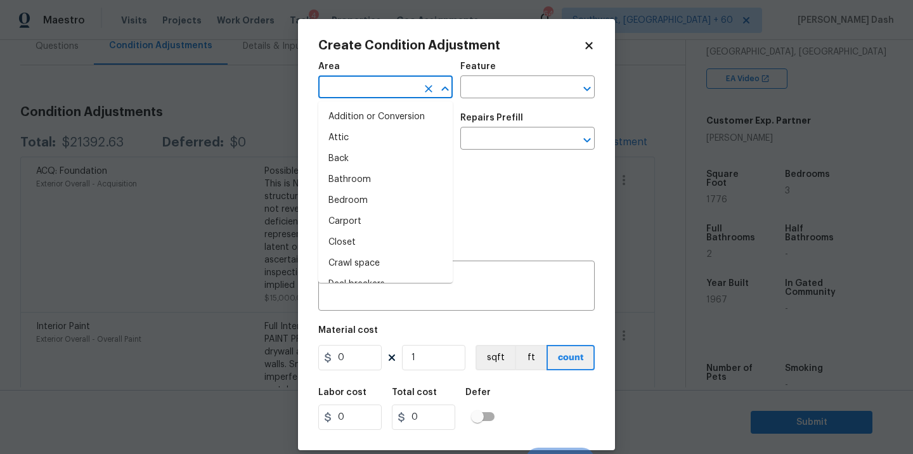
click at [390, 79] on input "text" at bounding box center [367, 89] width 99 height 20
click at [369, 203] on li "Interior Overall" at bounding box center [385, 200] width 134 height 21
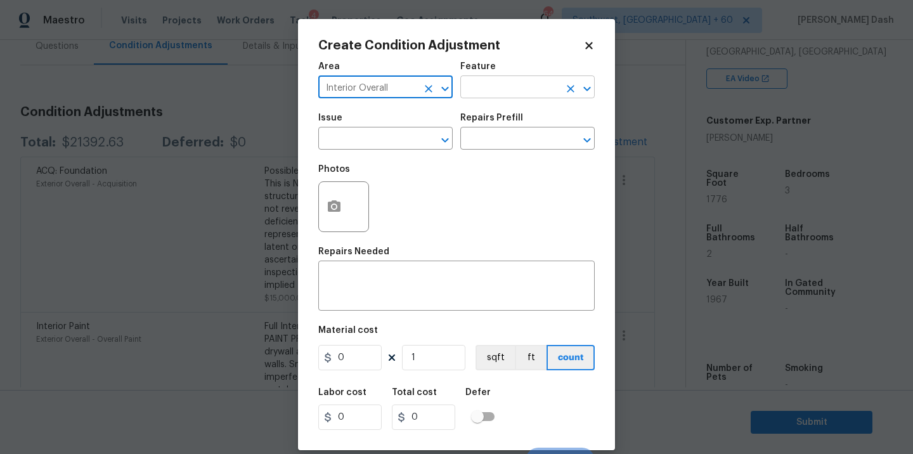
click at [499, 82] on input "text" at bounding box center [509, 89] width 99 height 20
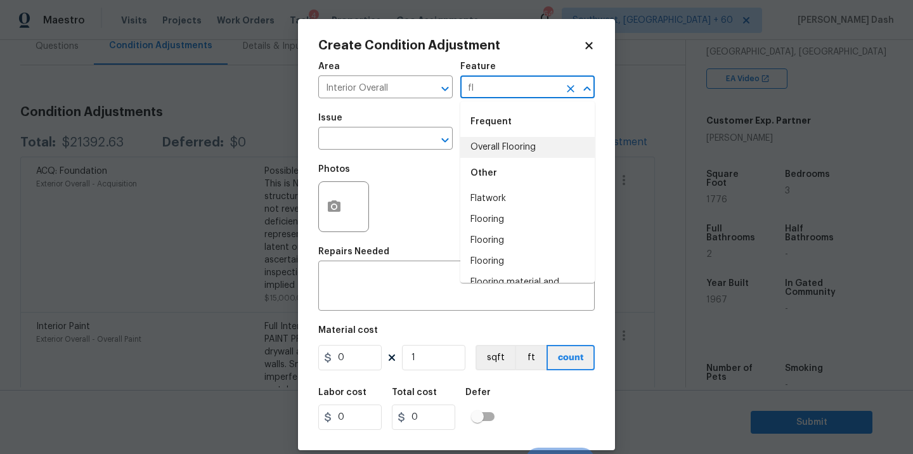
click at [504, 142] on li "Overall Flooring" at bounding box center [527, 147] width 134 height 21
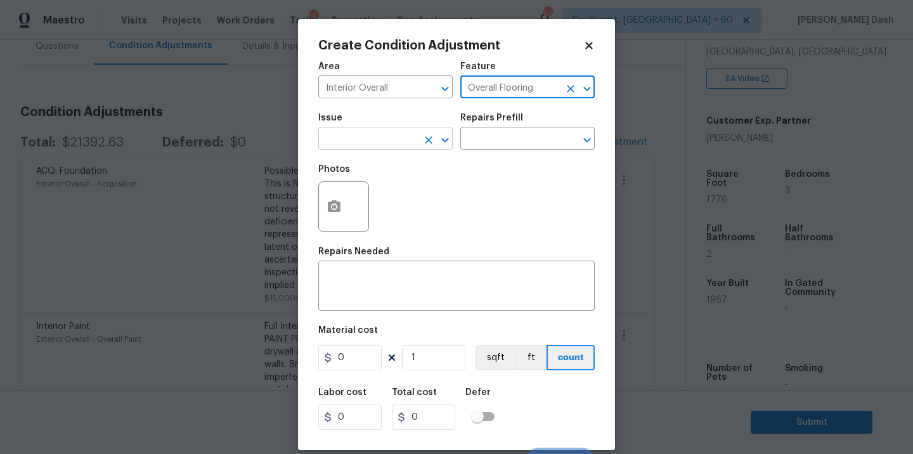
click at [385, 143] on input "text" at bounding box center [367, 140] width 99 height 20
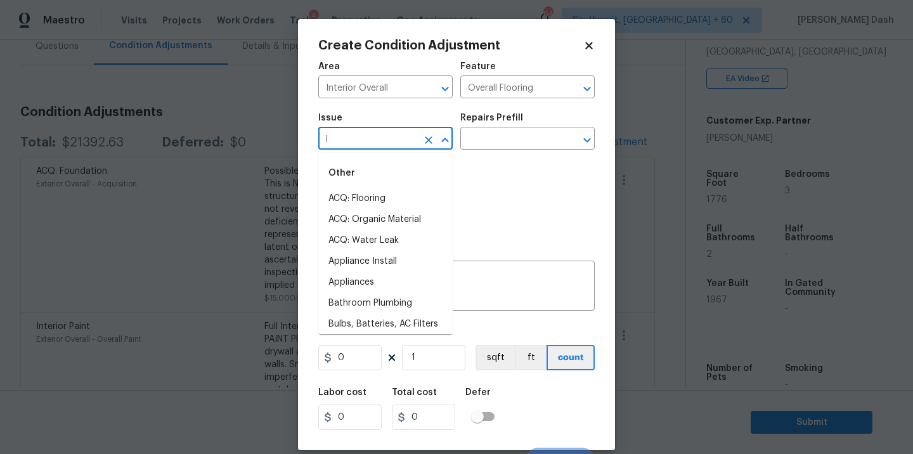
click at [378, 191] on li "ACQ: Flooring" at bounding box center [385, 198] width 134 height 21
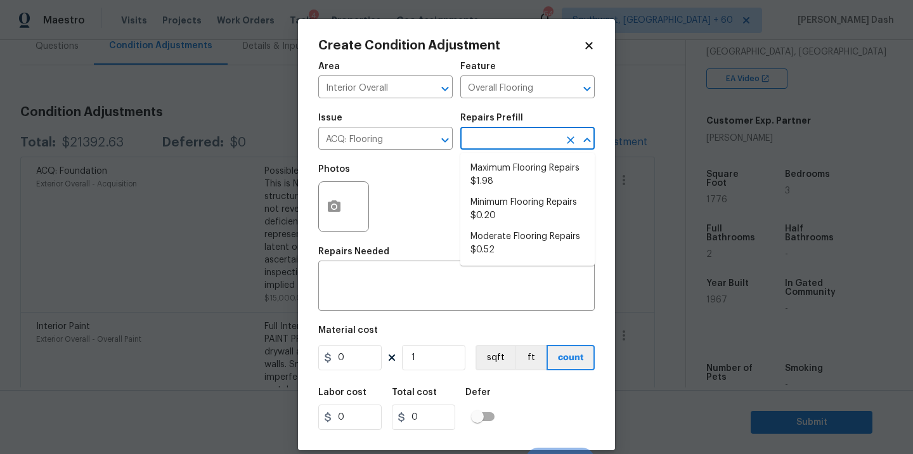
click at [494, 146] on input "text" at bounding box center [509, 140] width 99 height 20
click at [496, 185] on li "Maximum Flooring Repairs $1.98" at bounding box center [527, 175] width 134 height 34
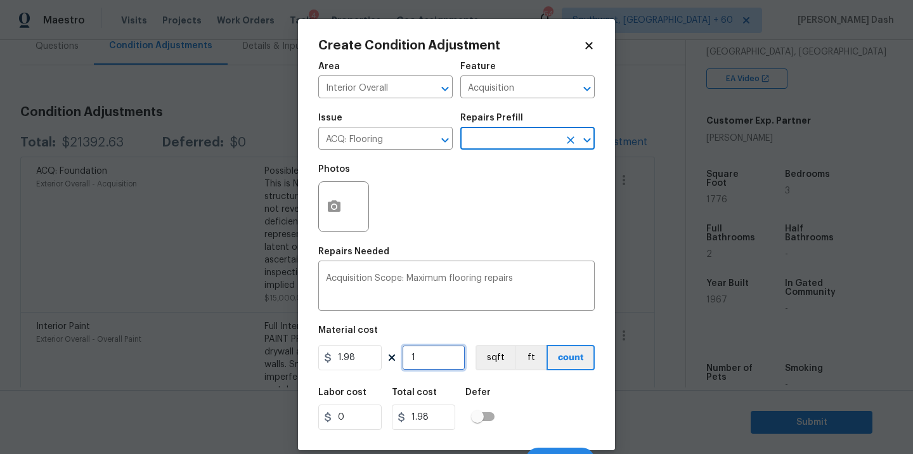
click at [446, 357] on input "1" at bounding box center [433, 357] width 63 height 25
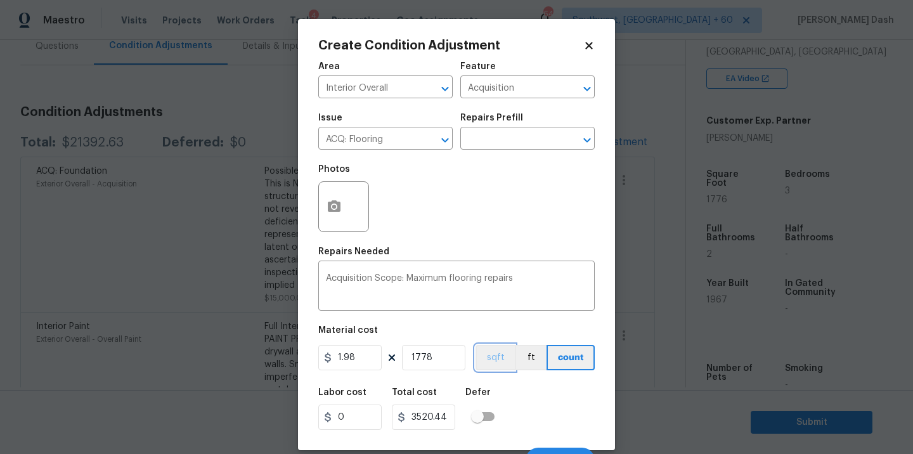
click at [506, 368] on button "sqft" at bounding box center [494, 357] width 39 height 25
click at [542, 416] on div "Labor cost 0 Total cost 3520.44 Defer" at bounding box center [456, 408] width 276 height 57
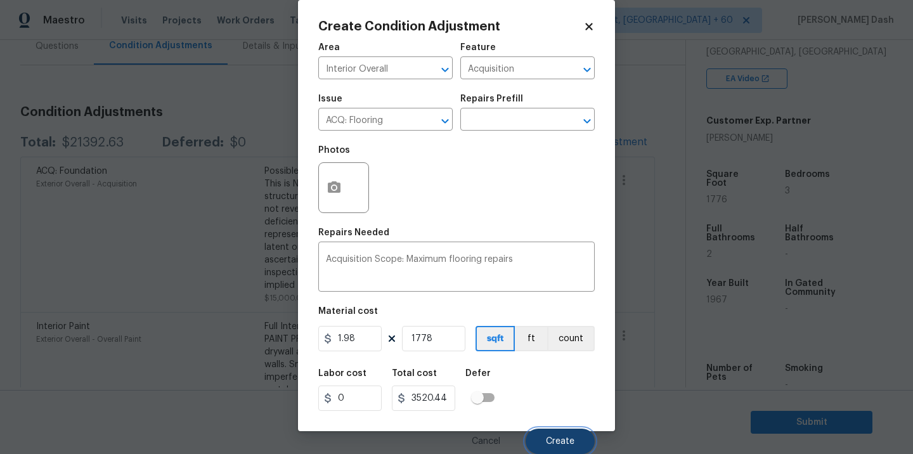
click at [559, 437] on span "Create" at bounding box center [560, 442] width 29 height 10
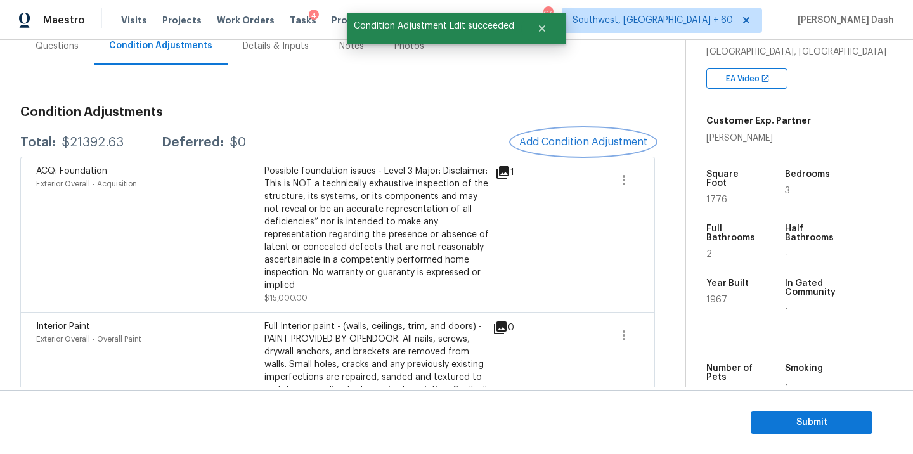
scroll to position [0, 0]
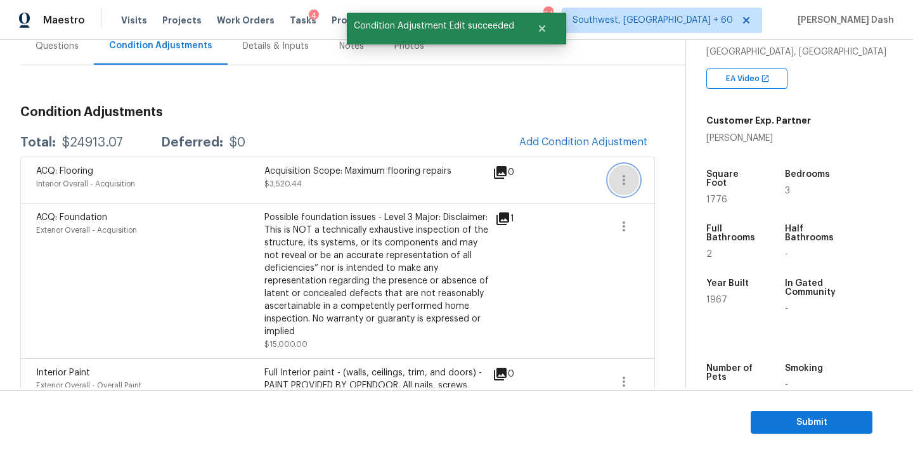
click at [636, 178] on button "button" at bounding box center [623, 180] width 30 height 30
click at [676, 179] on div "Edit" at bounding box center [695, 177] width 99 height 13
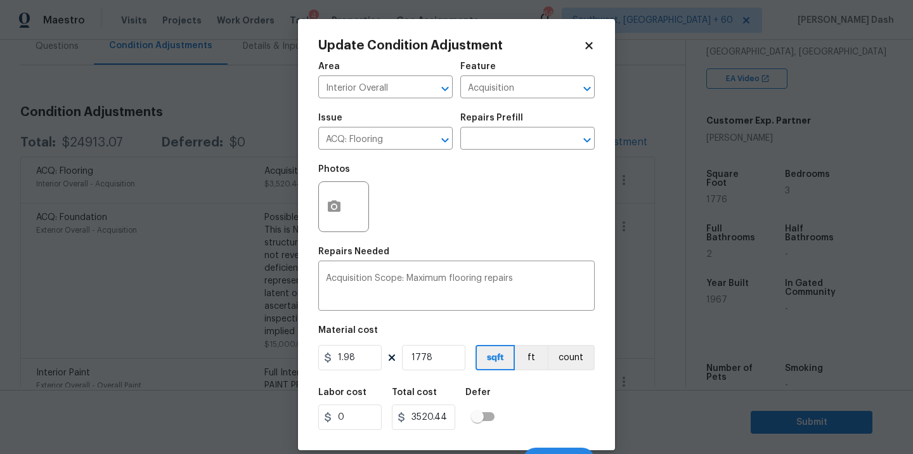
click at [485, 151] on div "Issue ACQ: Flooring ​ Repairs Prefill ​" at bounding box center [456, 131] width 276 height 51
click at [485, 147] on input "text" at bounding box center [509, 140] width 99 height 20
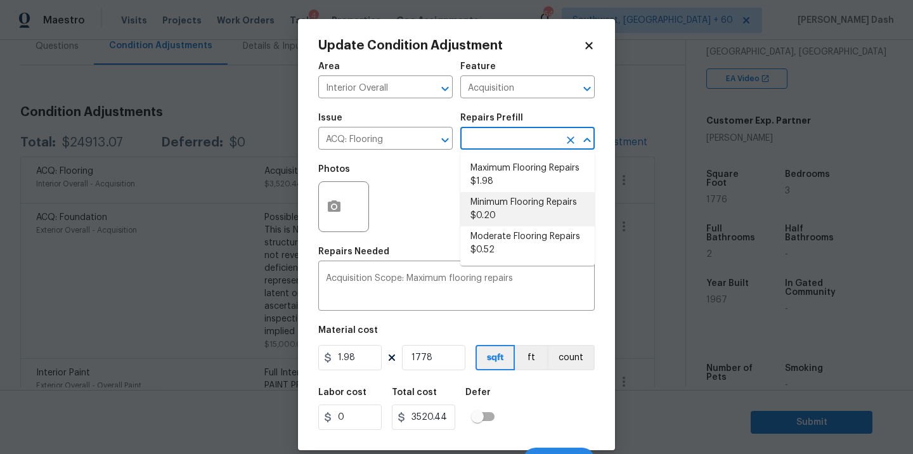
click at [488, 201] on li "Minimum Flooring Repairs $0.20" at bounding box center [527, 209] width 134 height 34
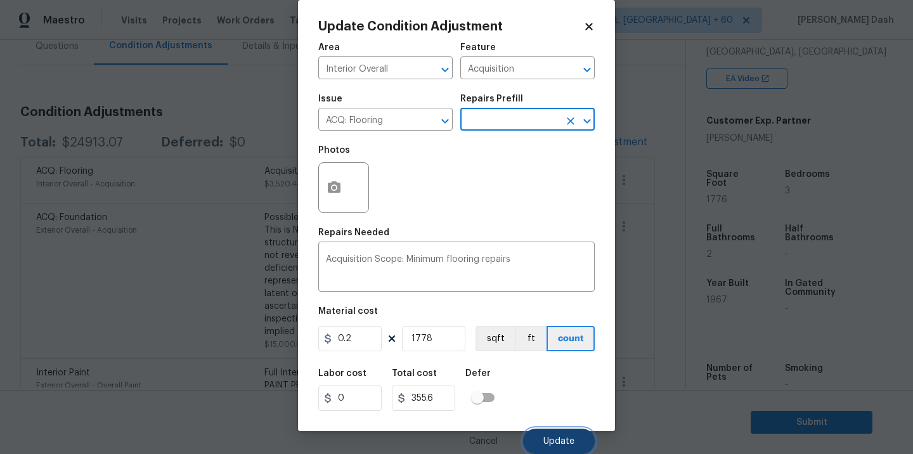
click at [540, 430] on button "Update" at bounding box center [559, 440] width 72 height 25
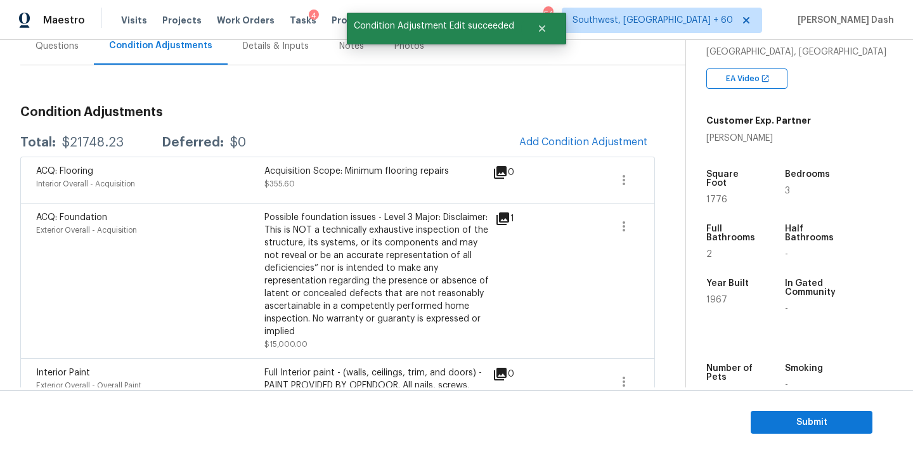
click at [105, 139] on div "$21748.23" at bounding box center [92, 142] width 61 height 13
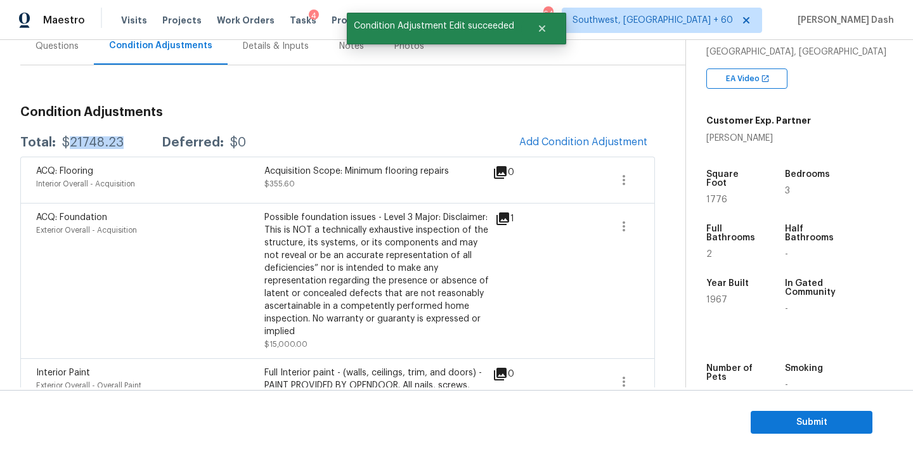
copy div "21748.23"
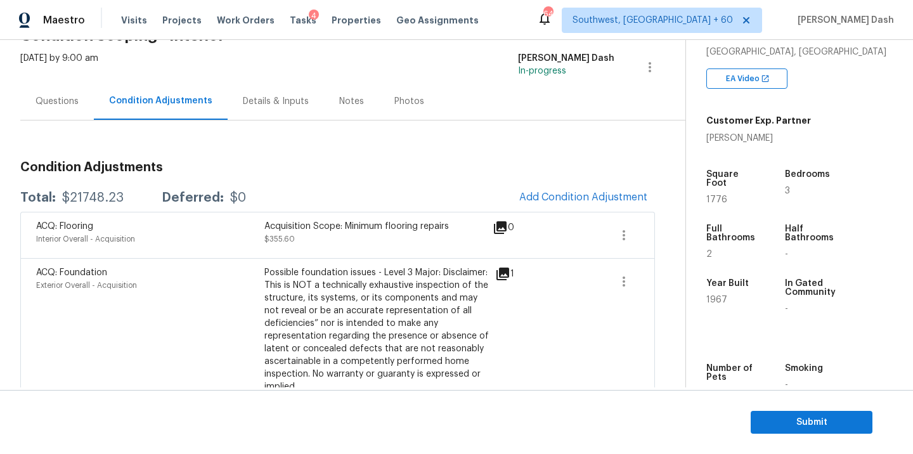
click at [58, 99] on div "Questions" at bounding box center [56, 101] width 43 height 13
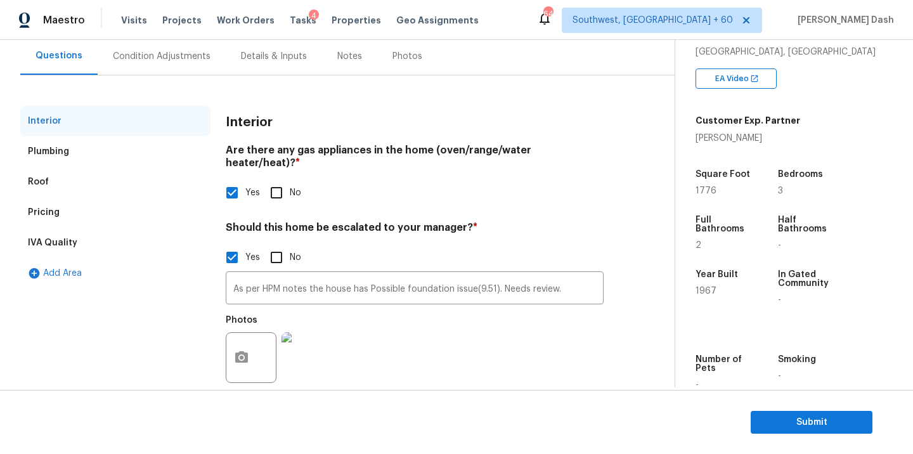
scroll to position [119, 0]
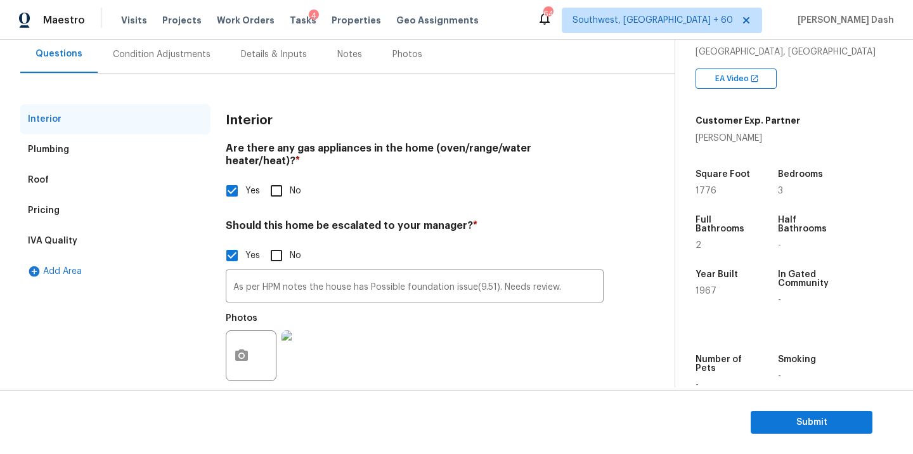
click at [67, 208] on div "Pricing" at bounding box center [115, 210] width 190 height 30
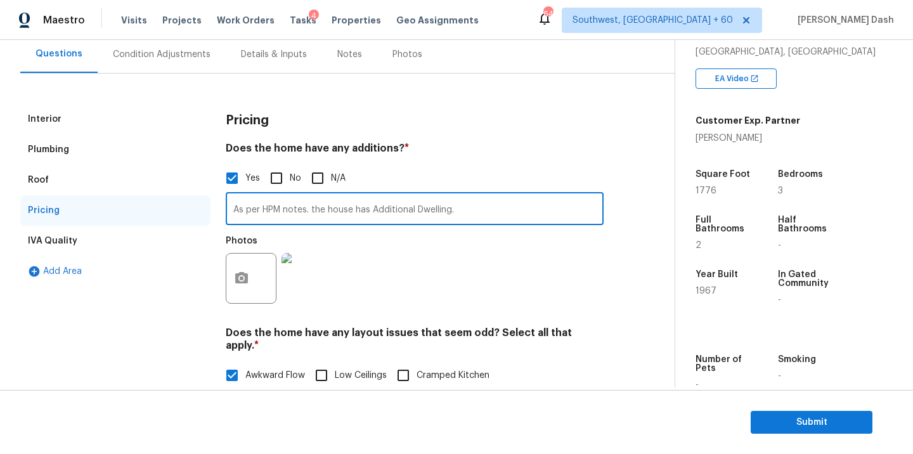
click at [283, 205] on input "As per HPM notes. the house has Additional Dwelling." at bounding box center [415, 210] width 378 height 30
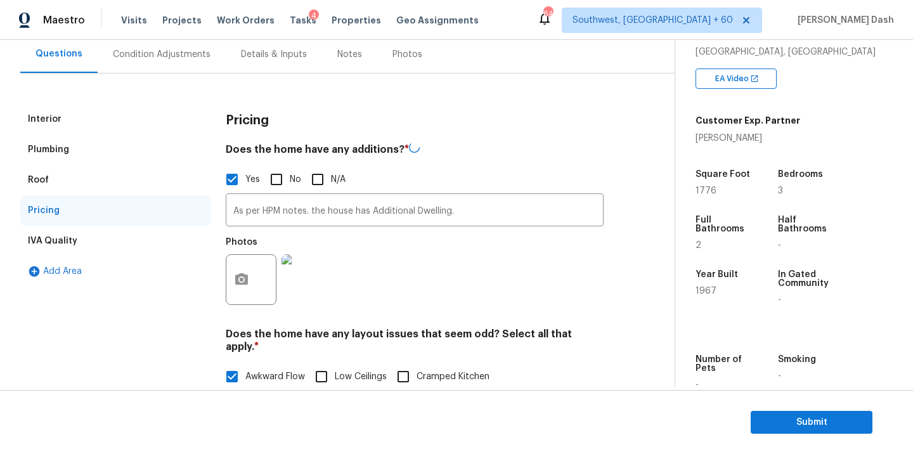
click at [74, 116] on div "Interior" at bounding box center [115, 119] width 190 height 30
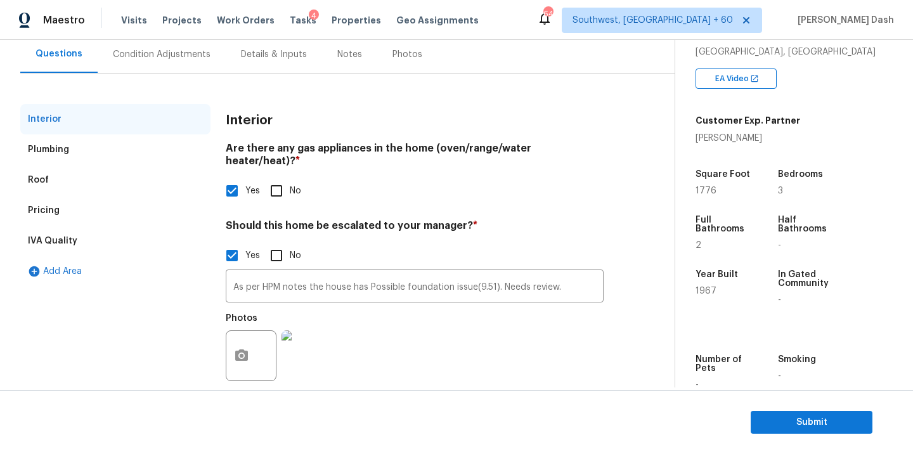
scroll to position [126, 0]
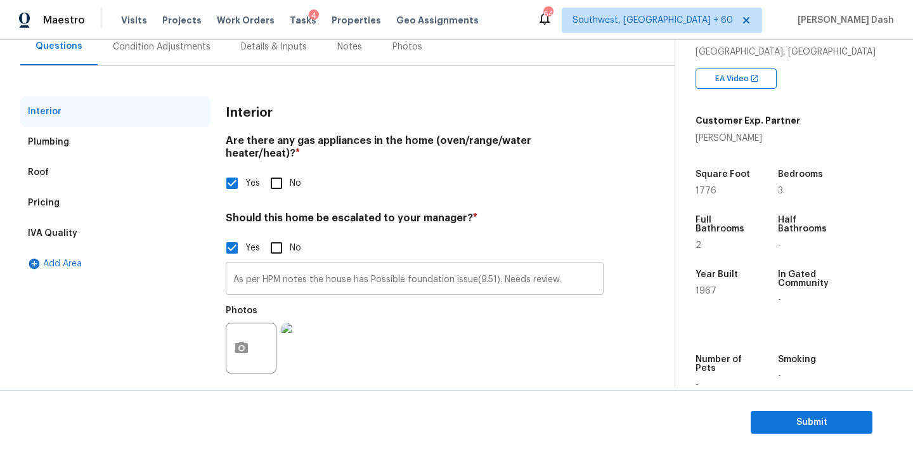
click at [350, 270] on input "As per HPM notes the house has Possible foundation issue(9.51). Needs review." at bounding box center [415, 280] width 378 height 30
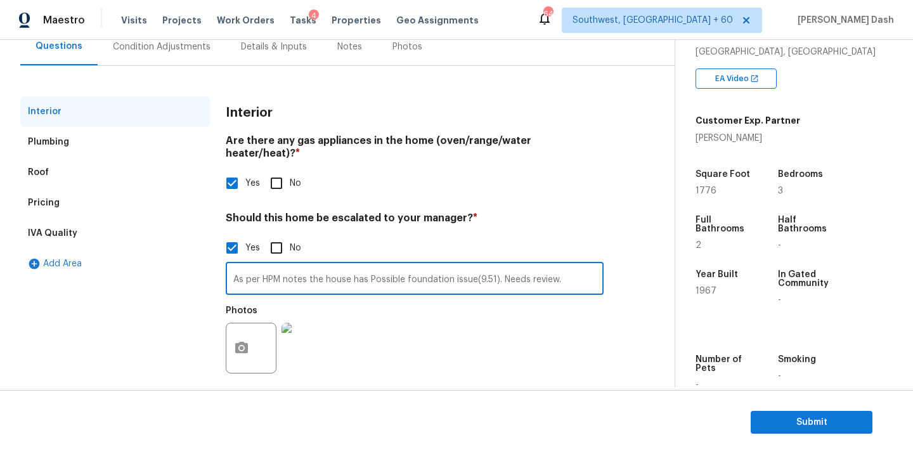
click at [350, 270] on input "As per HPM notes the house has Possible foundation issue(9.51). Needs review." at bounding box center [415, 280] width 378 height 30
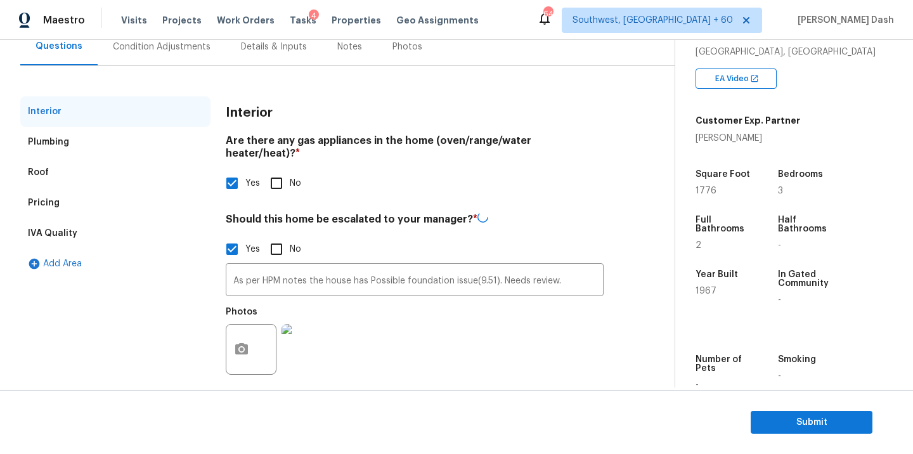
click at [347, 129] on div "Interior" at bounding box center [415, 112] width 378 height 33
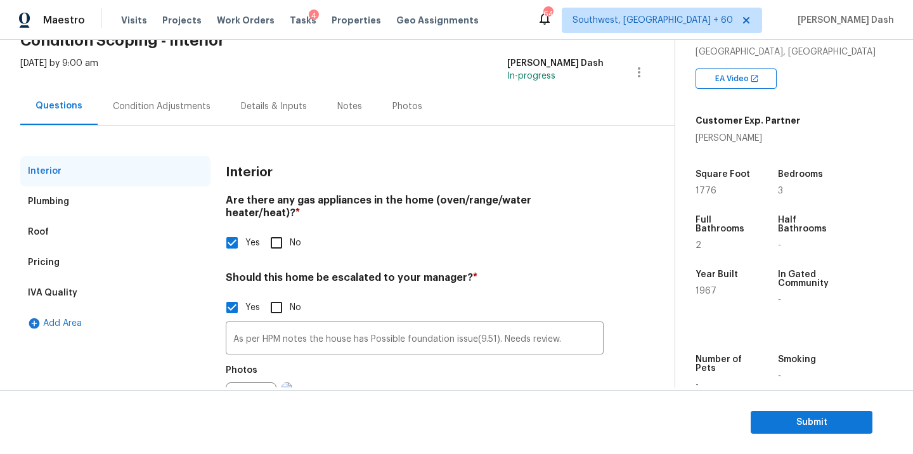
scroll to position [34, 0]
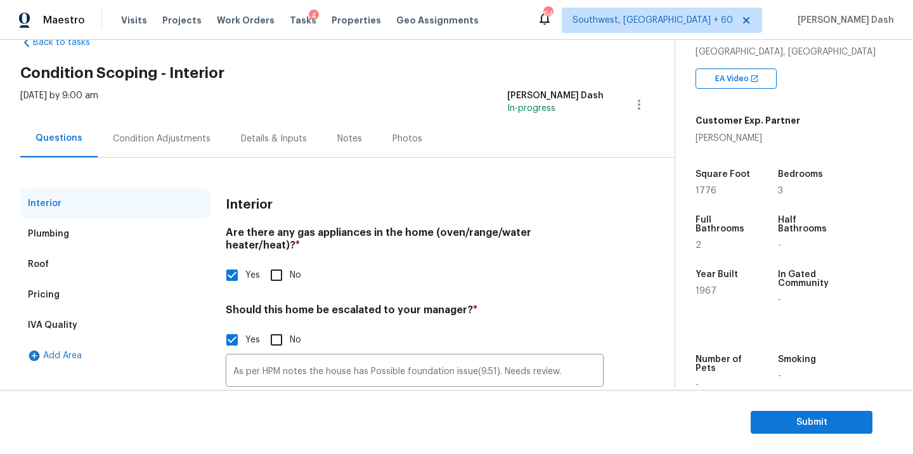
click at [170, 150] on div "Condition Adjustments" at bounding box center [162, 138] width 128 height 37
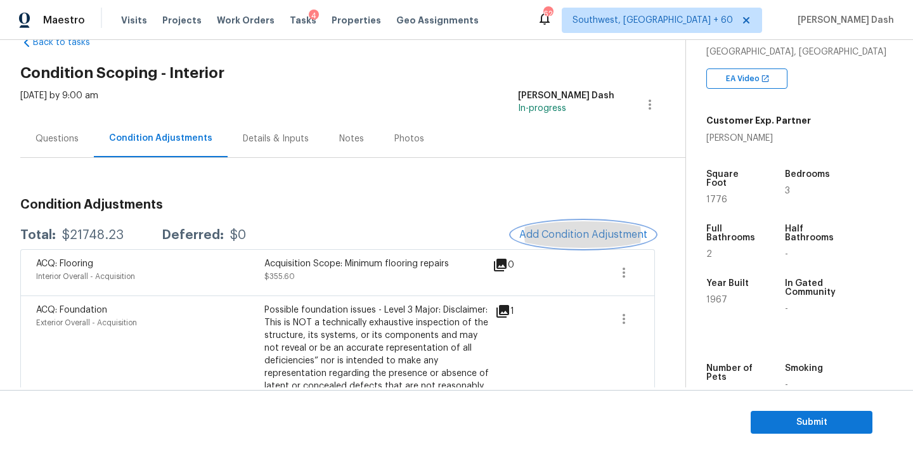
click at [575, 229] on span "Add Condition Adjustment" at bounding box center [583, 234] width 128 height 11
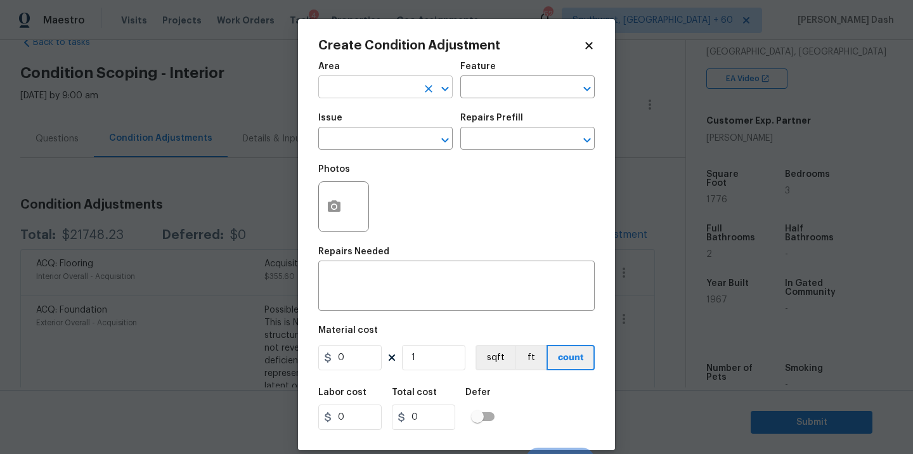
click at [409, 96] on input "text" at bounding box center [367, 89] width 99 height 20
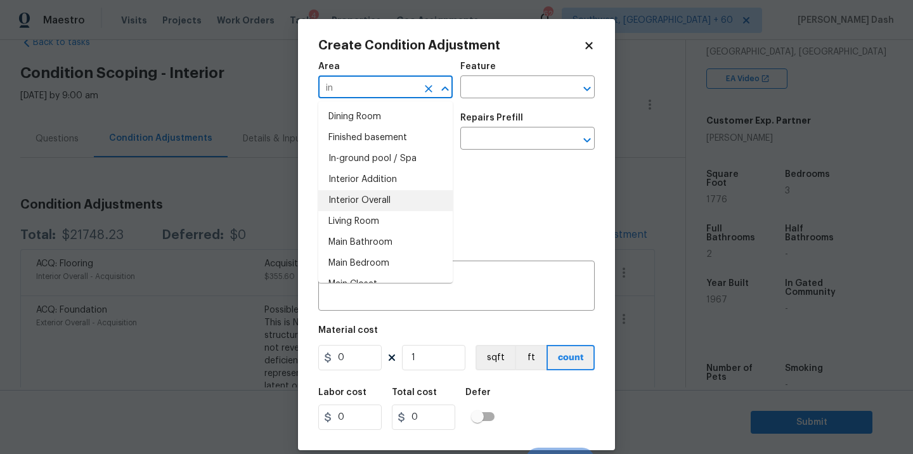
click at [391, 206] on li "Interior Overall" at bounding box center [385, 200] width 134 height 21
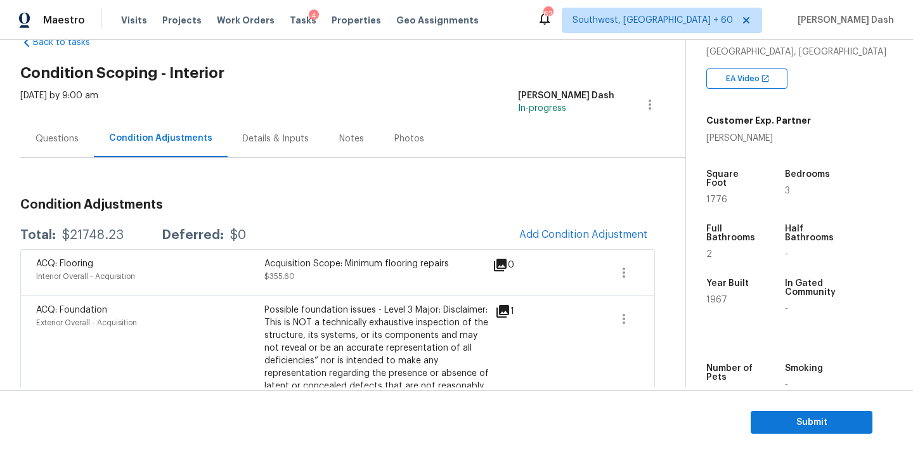
click at [127, 183] on body "Maestro Visits Projects Work Orders Tasks 4 Properties Geo Assignments 629 Sout…" at bounding box center [456, 227] width 913 height 454
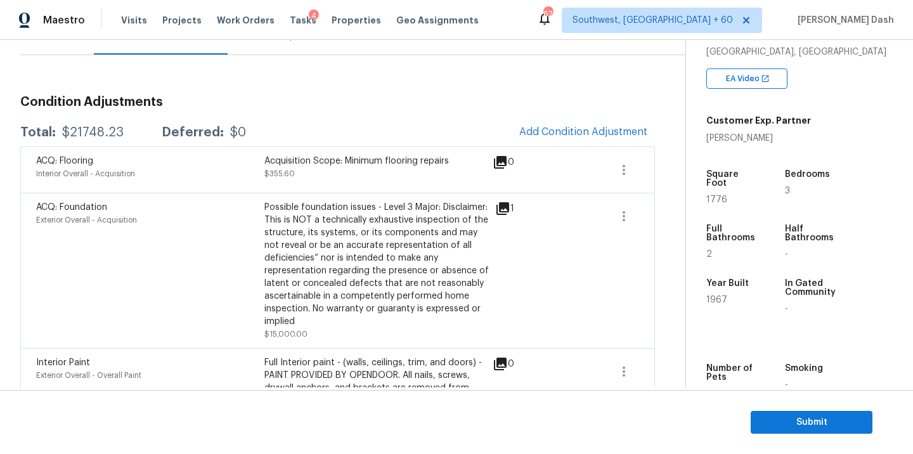
scroll to position [138, 0]
click at [354, 134] on div "Total: $21748.23 Deferred: $0 Add Condition Adjustment" at bounding box center [337, 132] width 634 height 28
click at [546, 134] on span "Add Condition Adjustment" at bounding box center [583, 130] width 128 height 11
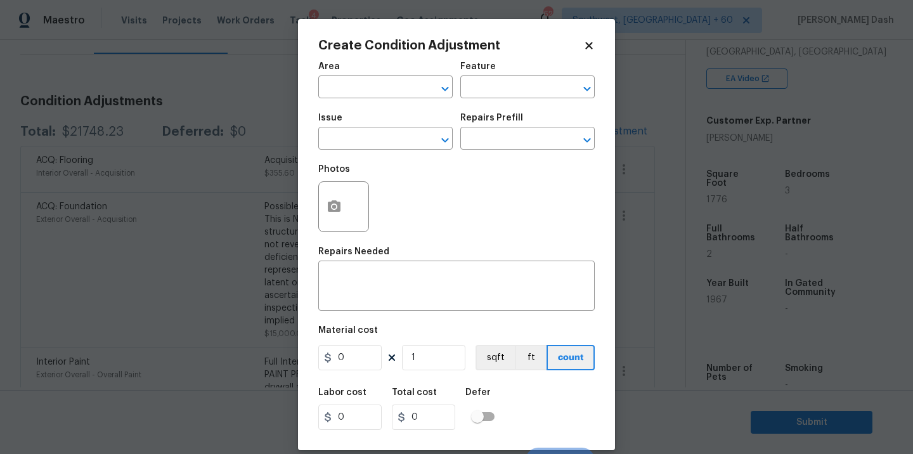
click at [401, 110] on span "Issue ​" at bounding box center [385, 131] width 134 height 51
click at [401, 99] on span "Area ​" at bounding box center [385, 80] width 134 height 51
click at [254, 115] on body "Maestro Visits Projects Work Orders Tasks 4 Properties Geo Assignments 627 Sout…" at bounding box center [456, 227] width 913 height 454
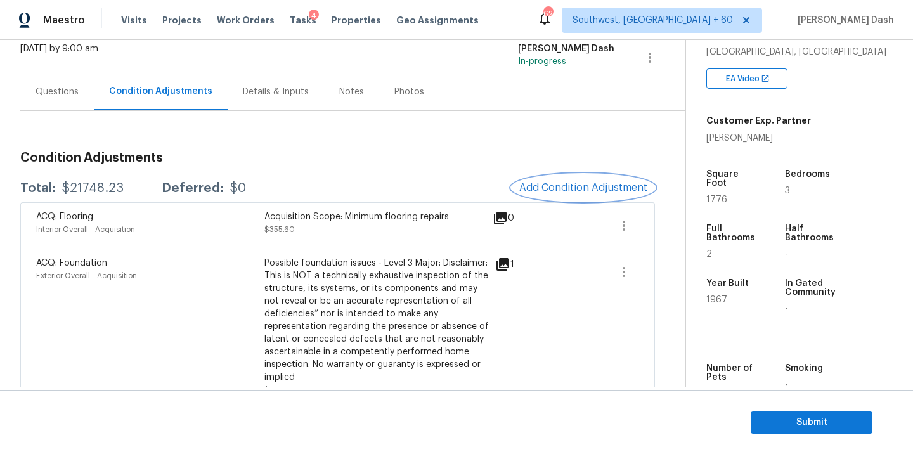
scroll to position [37, 0]
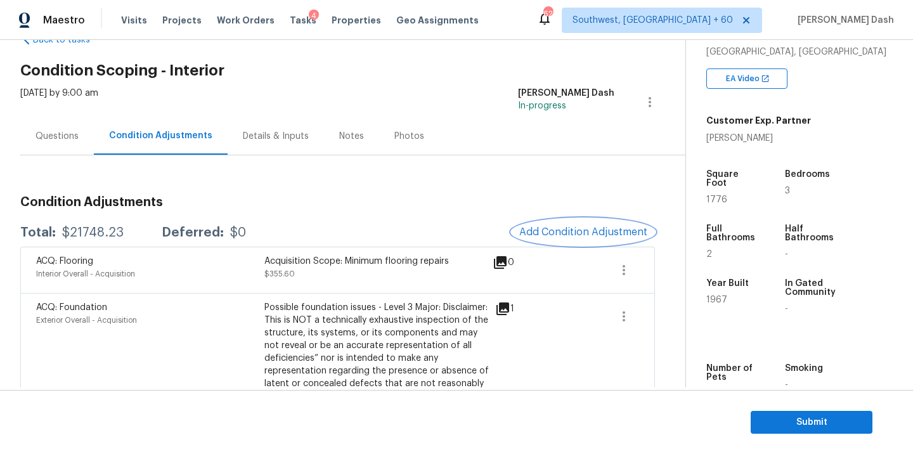
click at [582, 231] on span "Add Condition Adjustment" at bounding box center [583, 231] width 128 height 11
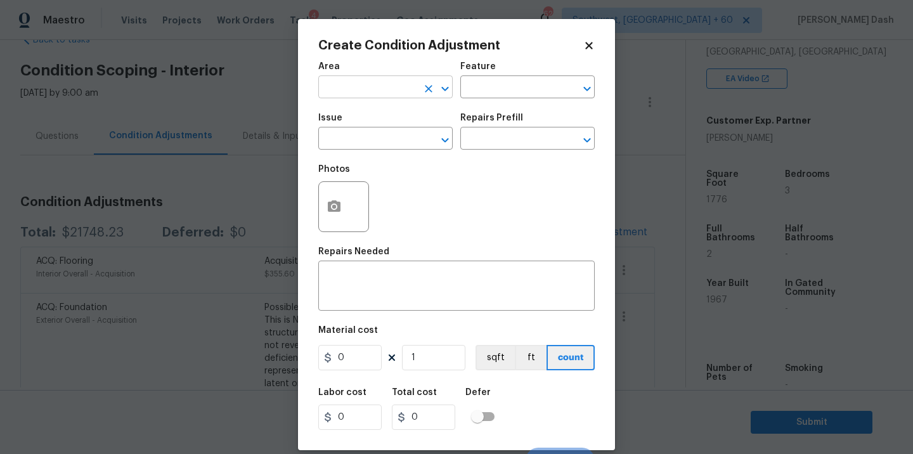
click at [408, 96] on input "text" at bounding box center [367, 89] width 99 height 20
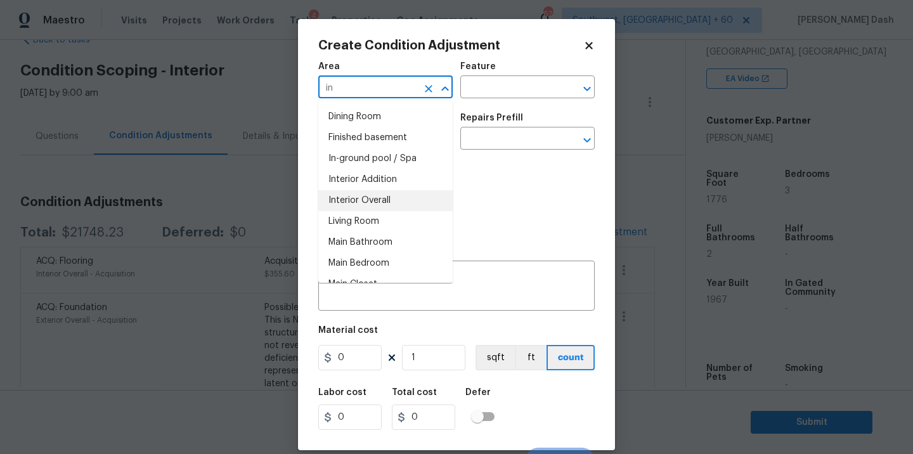
click at [387, 202] on li "Interior Overall" at bounding box center [385, 200] width 134 height 21
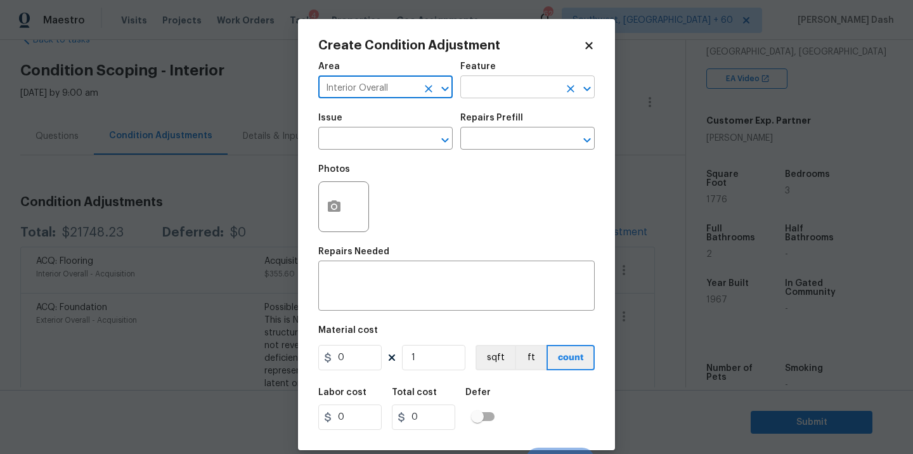
click at [479, 96] on input "text" at bounding box center [509, 89] width 99 height 20
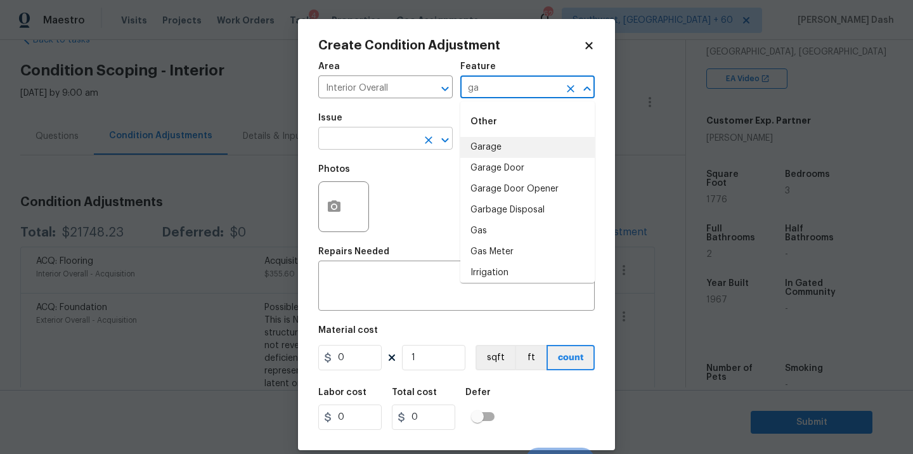
drag, startPoint x: 485, startPoint y: 138, endPoint x: 390, endPoint y: 138, distance: 94.4
click at [484, 138] on li "Garage" at bounding box center [527, 147] width 134 height 21
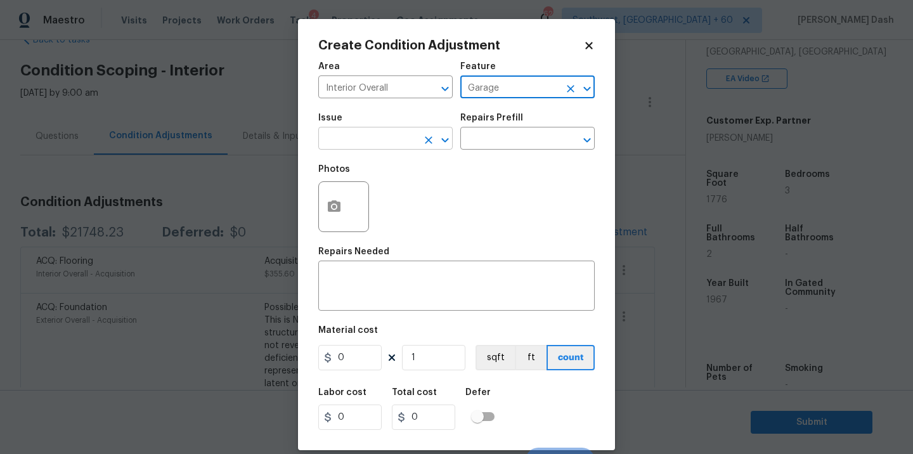
click at [385, 138] on input "text" at bounding box center [367, 140] width 99 height 20
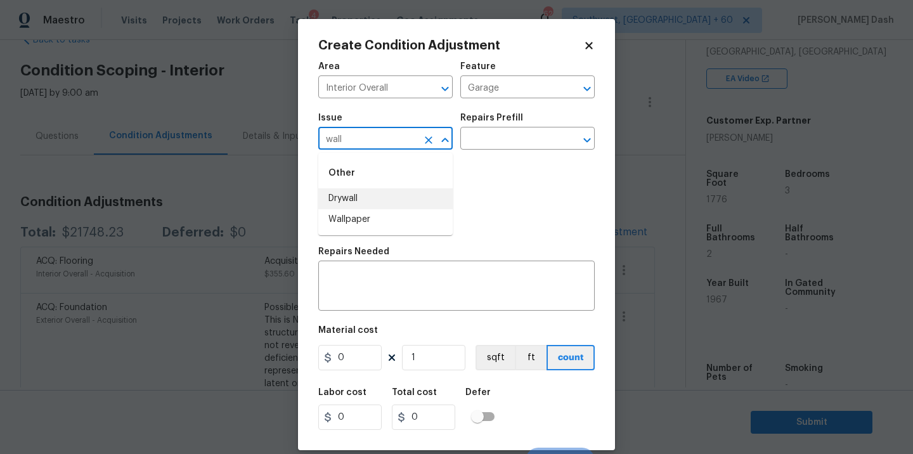
click at [354, 195] on li "Drywall" at bounding box center [385, 198] width 134 height 21
click at [475, 143] on input "text" at bounding box center [509, 140] width 99 height 20
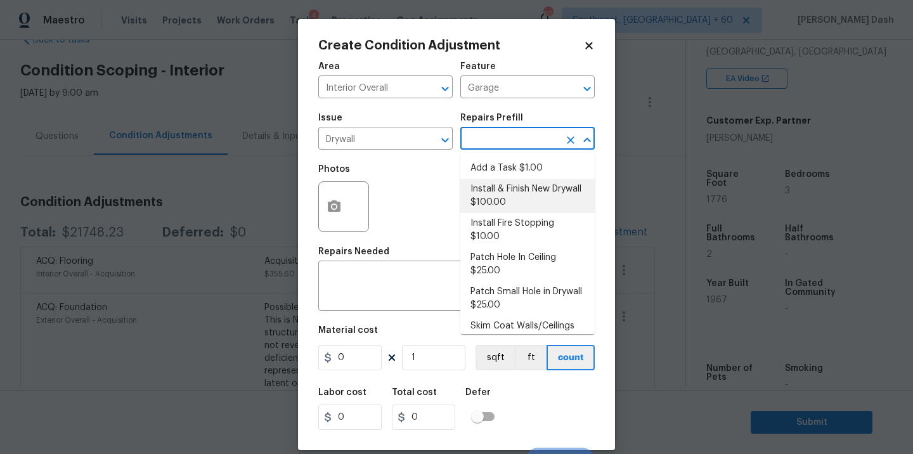
drag, startPoint x: 482, startPoint y: 187, endPoint x: 455, endPoint y: 236, distance: 55.6
click at [482, 188] on li "Install & Finish New Drywall $100.00" at bounding box center [527, 196] width 134 height 34
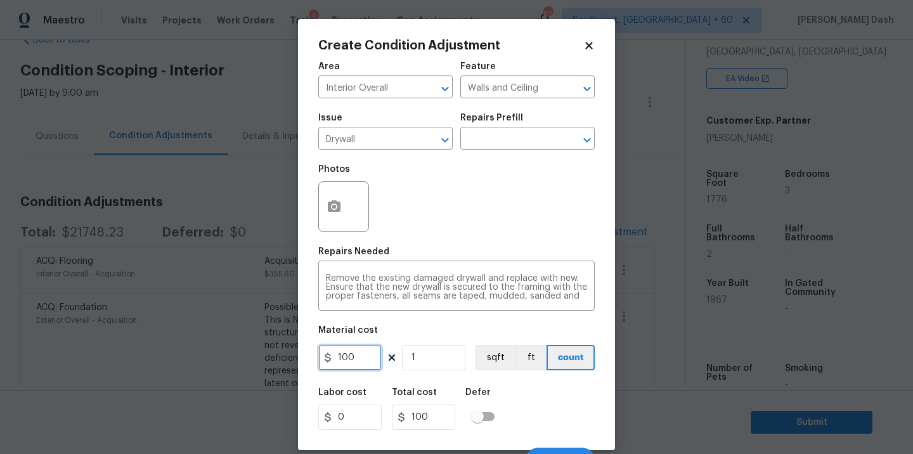
click at [371, 355] on input "100" at bounding box center [349, 357] width 63 height 25
click at [495, 85] on input "Walls and Ceiling" at bounding box center [509, 89] width 99 height 20
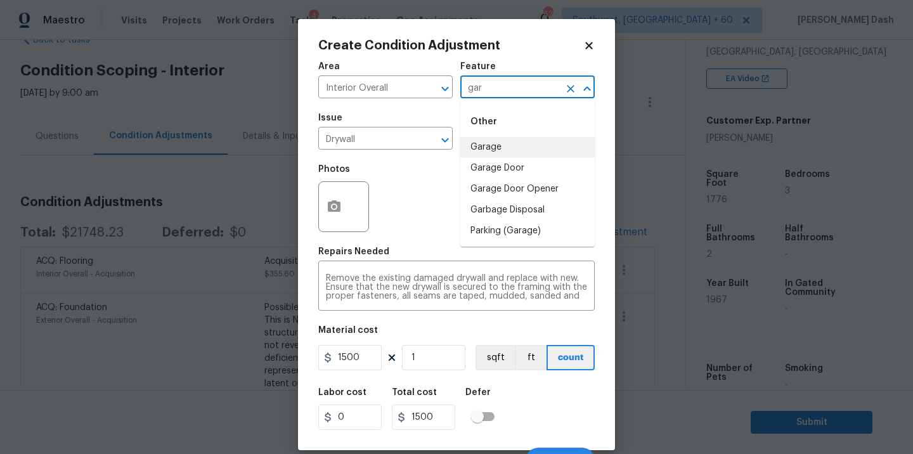
click at [492, 149] on li "Garage" at bounding box center [527, 147] width 134 height 21
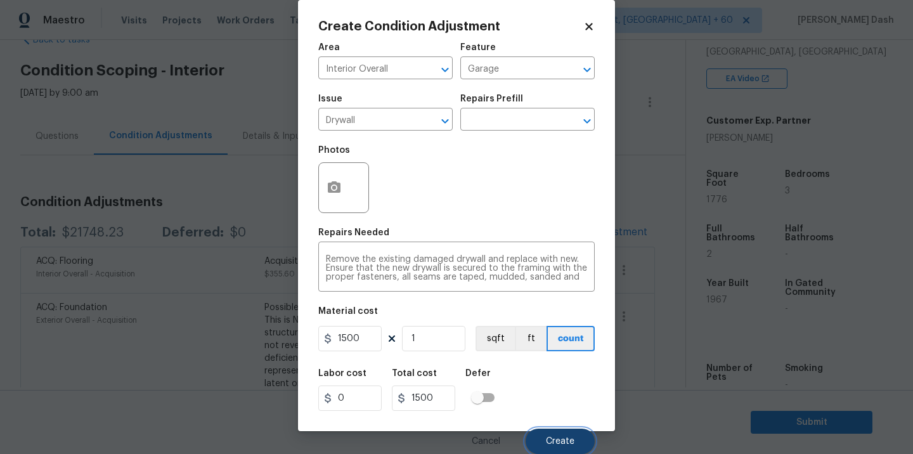
click at [563, 449] on button "Create" at bounding box center [559, 440] width 69 height 25
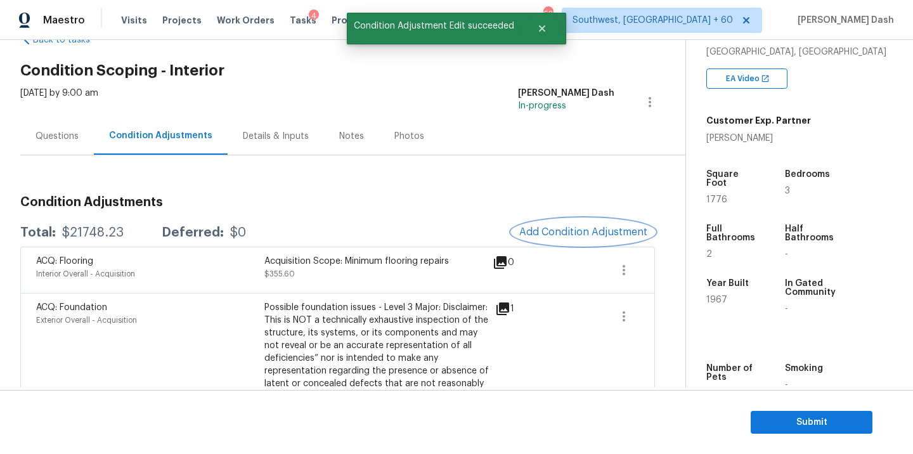
scroll to position [0, 0]
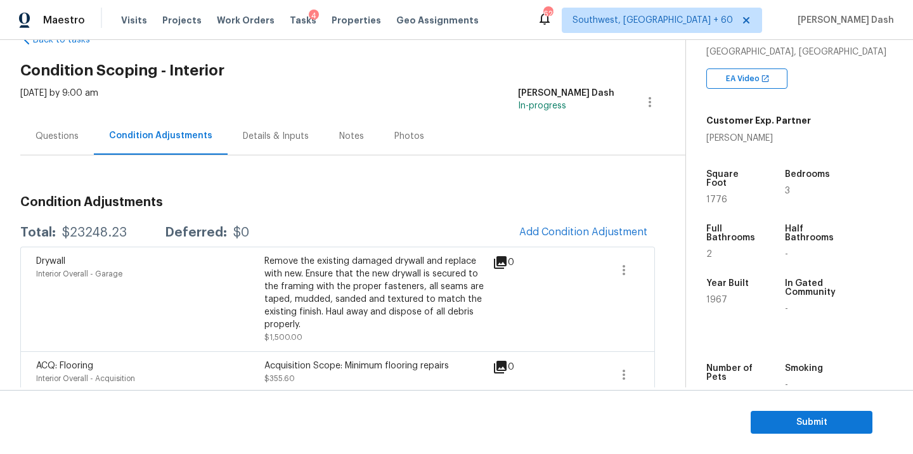
click at [368, 205] on h3 "Condition Adjustments" at bounding box center [337, 202] width 634 height 13
click at [77, 137] on div "Questions" at bounding box center [56, 136] width 43 height 13
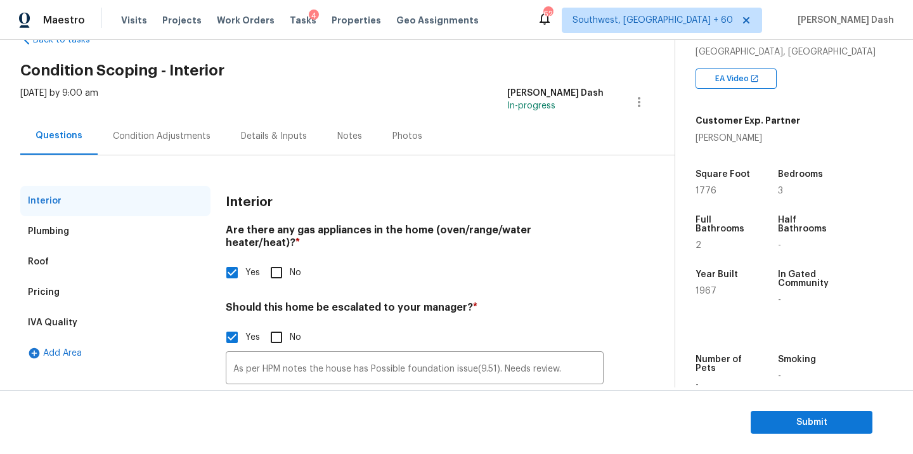
click at [61, 278] on div "Pricing" at bounding box center [115, 292] width 190 height 30
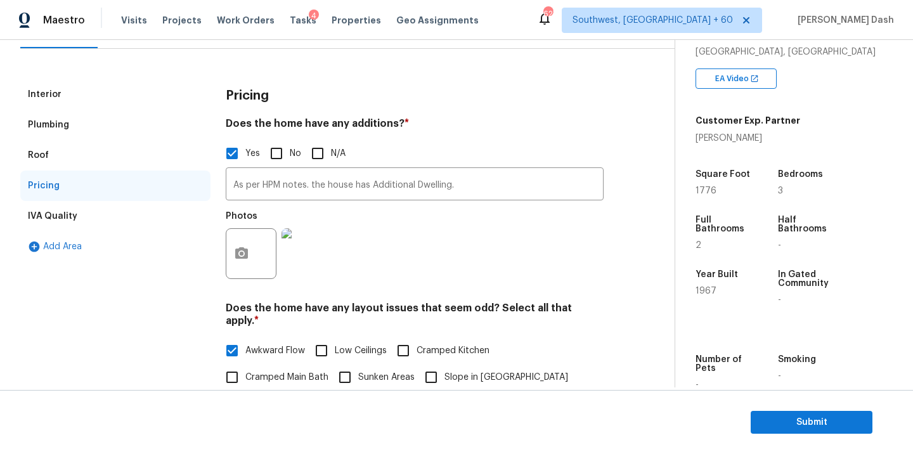
scroll to position [298, 0]
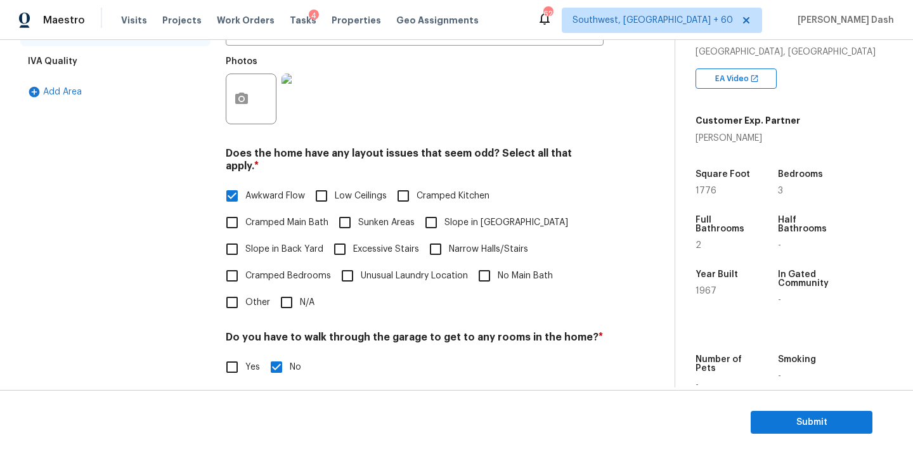
click at [235, 289] on input "Other" at bounding box center [232, 302] width 27 height 27
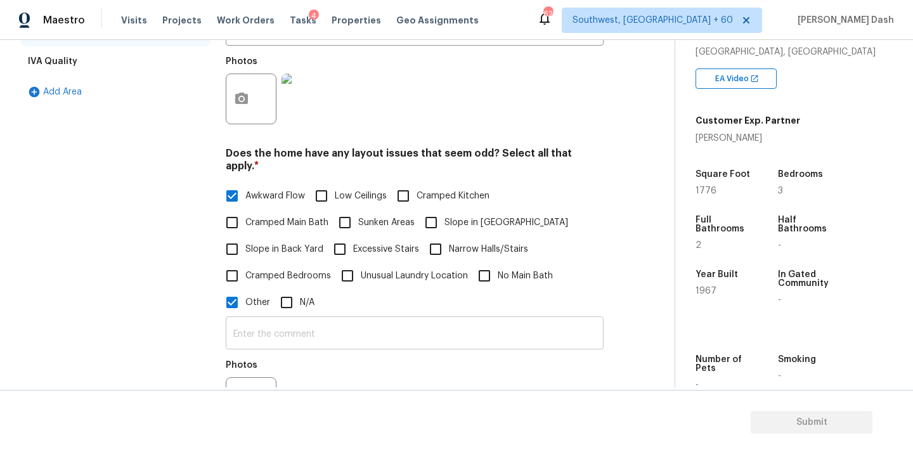
click at [300, 332] on input "text" at bounding box center [415, 334] width 378 height 30
click at [234, 373] on figure "Photos" at bounding box center [252, 395] width 53 height 67
click at [245, 378] on button "button" at bounding box center [241, 402] width 30 height 49
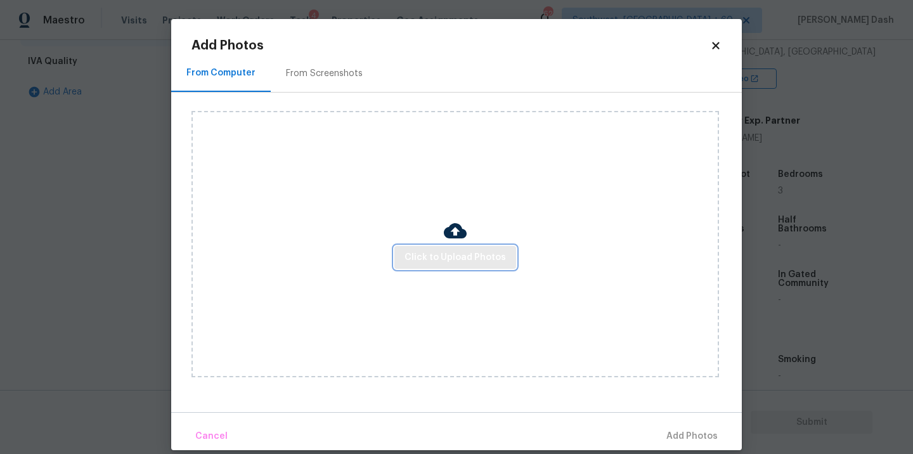
click at [466, 255] on span "Click to Upload Photos" at bounding box center [454, 258] width 101 height 16
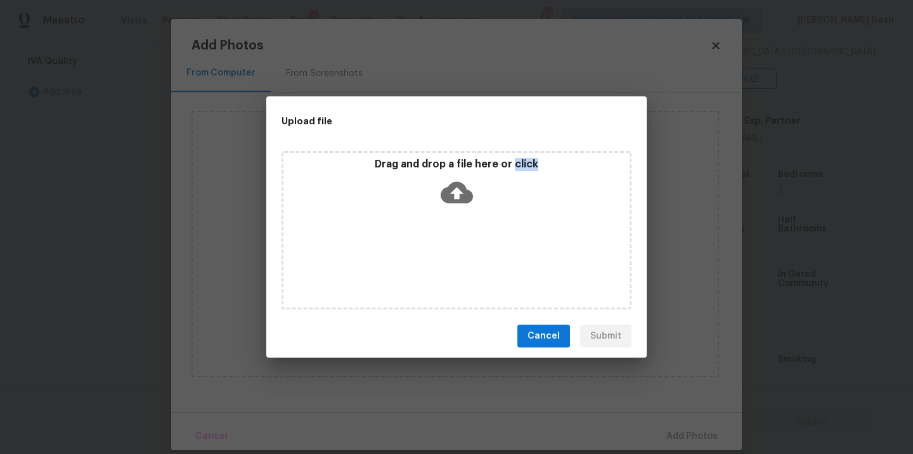
click at [466, 255] on div "Drag and drop a file here or click" at bounding box center [456, 230] width 350 height 158
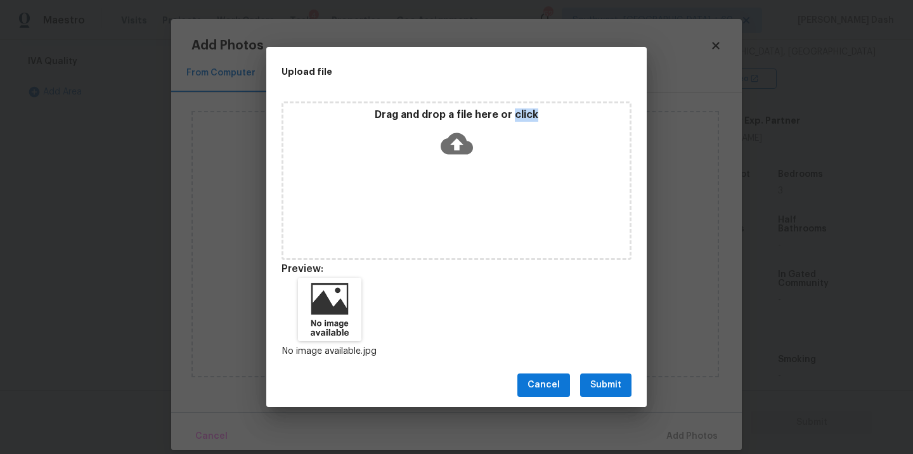
click at [595, 377] on span "Submit" at bounding box center [605, 385] width 31 height 16
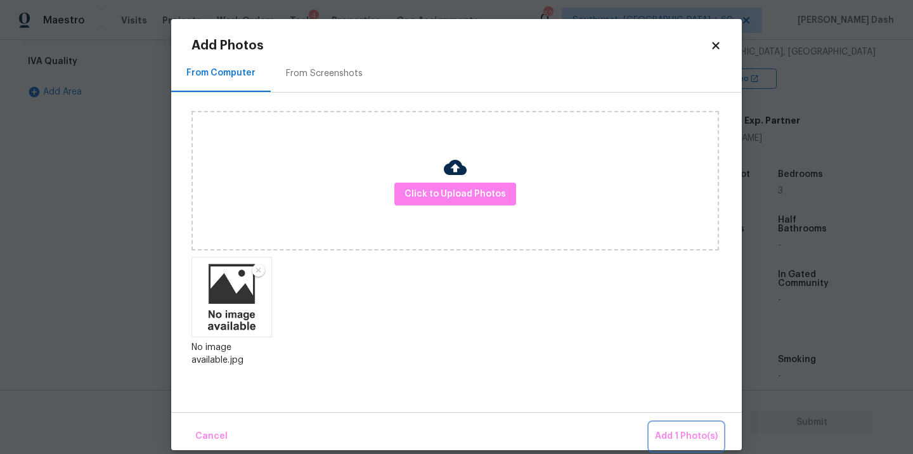
click at [678, 433] on span "Add 1 Photo(s)" at bounding box center [686, 436] width 63 height 16
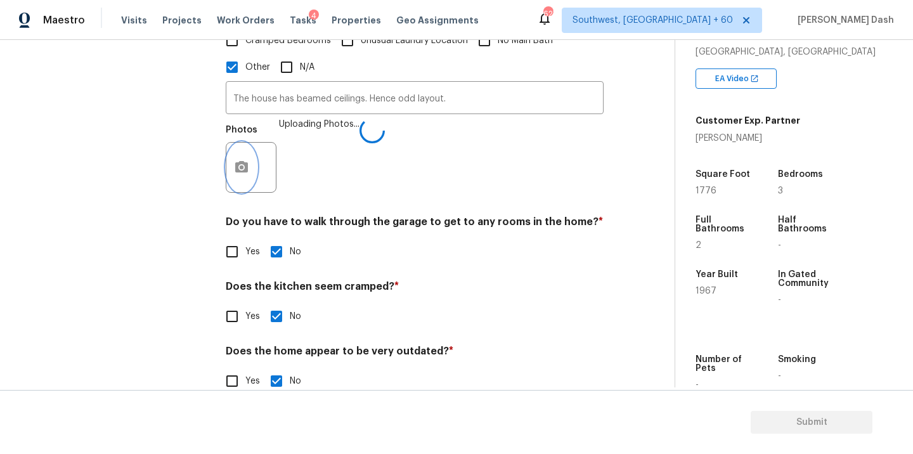
scroll to position [545, 0]
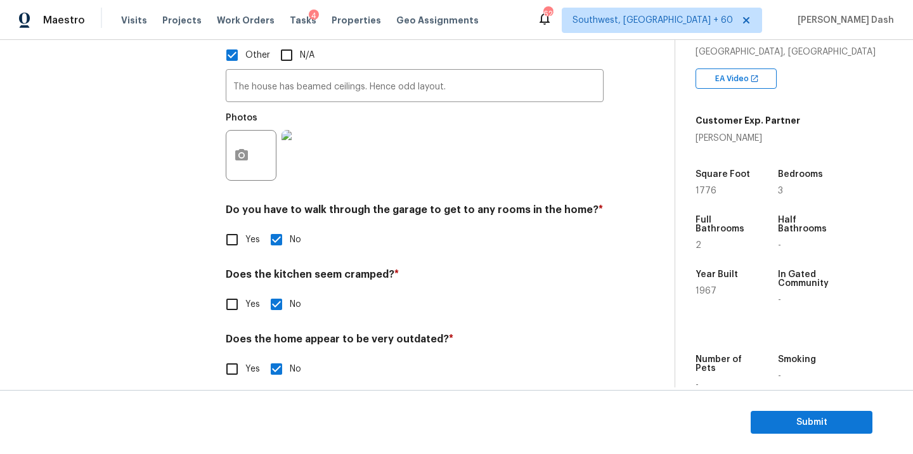
click at [170, 238] on div "Interior Plumbing Roof Pricing IVA Quality Add Area" at bounding box center [115, 37] width 190 height 720
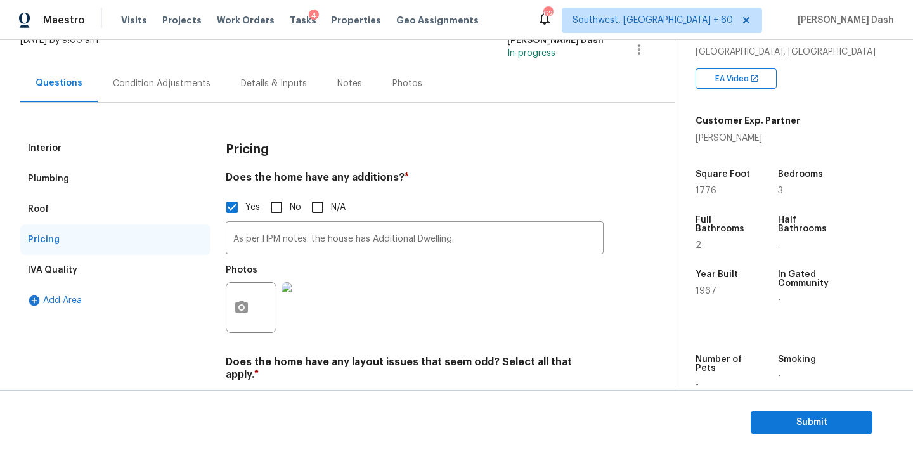
scroll to position [39, 0]
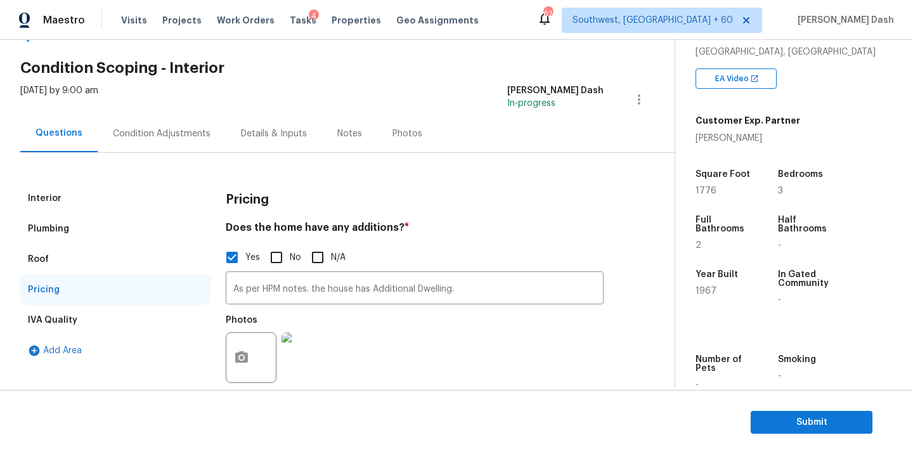
click at [155, 140] on div "Condition Adjustments" at bounding box center [162, 133] width 128 height 37
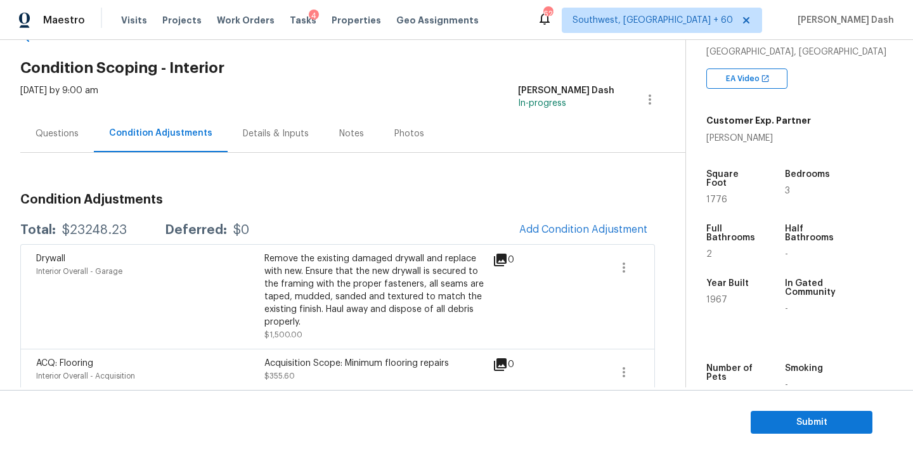
click at [83, 229] on div "$23248.23" at bounding box center [94, 230] width 65 height 13
copy div "$23248.23"
click at [60, 138] on div "Questions" at bounding box center [56, 133] width 43 height 13
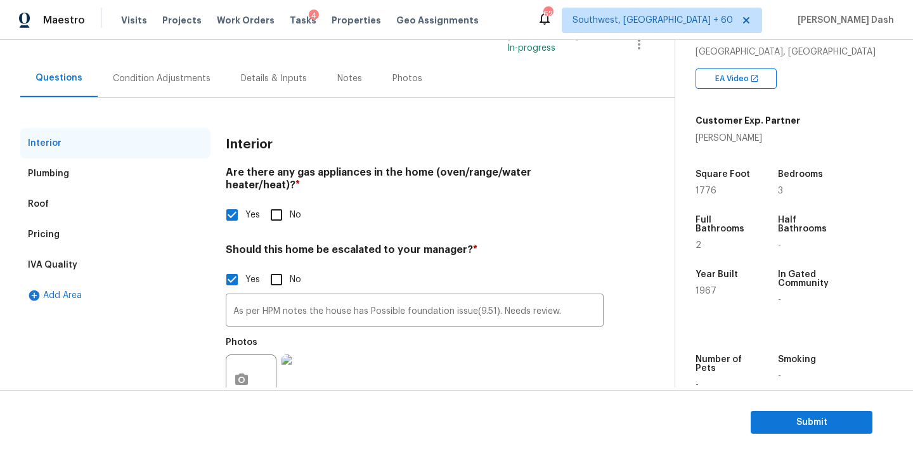
scroll to position [112, 0]
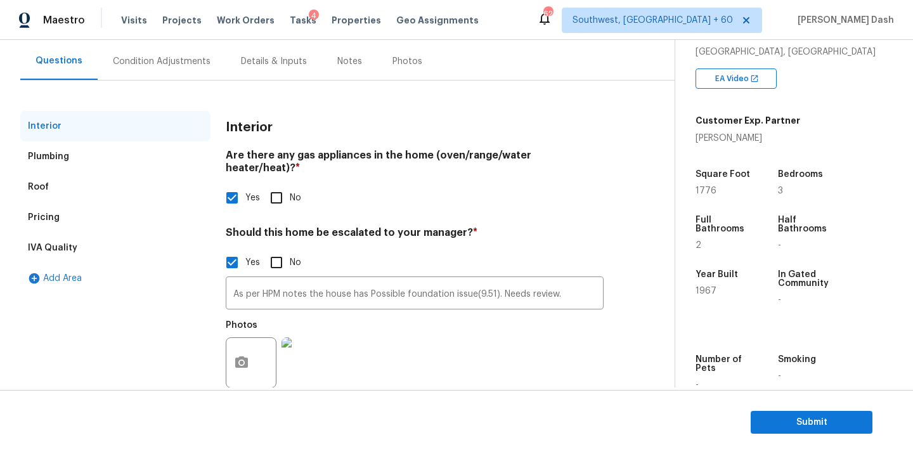
click at [73, 219] on div "Pricing" at bounding box center [115, 217] width 190 height 30
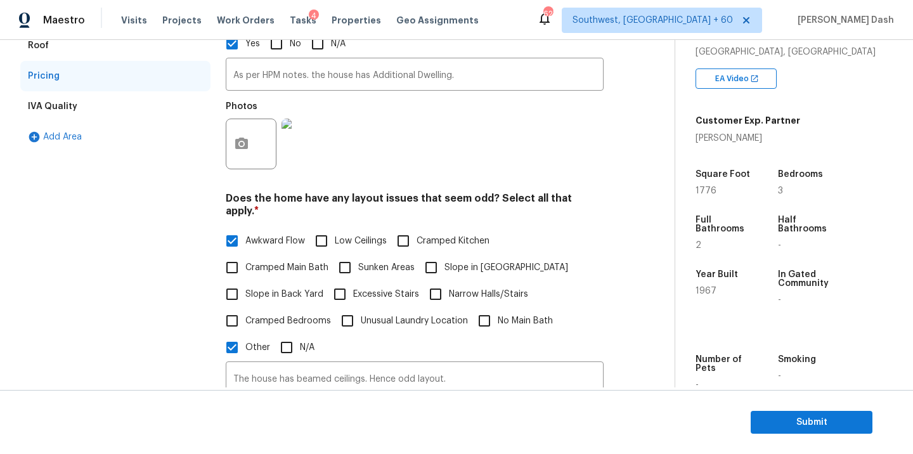
scroll to position [289, 0]
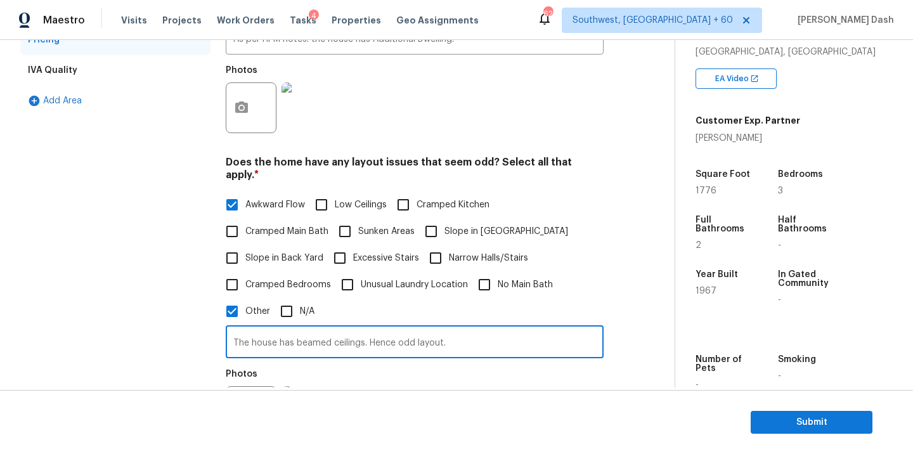
click at [371, 333] on input "The house has beamed ceilings. Hence odd layout." at bounding box center [415, 343] width 378 height 30
click at [776, 426] on span "Submit" at bounding box center [811, 423] width 101 height 16
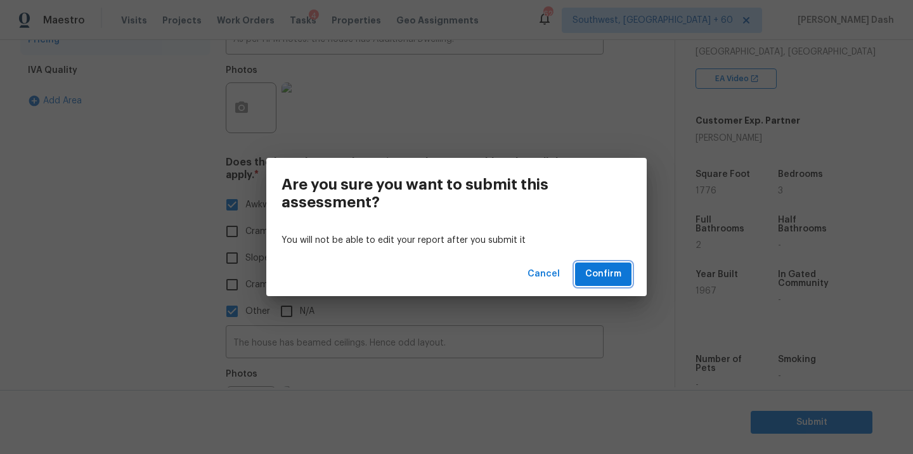
click at [614, 275] on span "Confirm" at bounding box center [603, 274] width 36 height 16
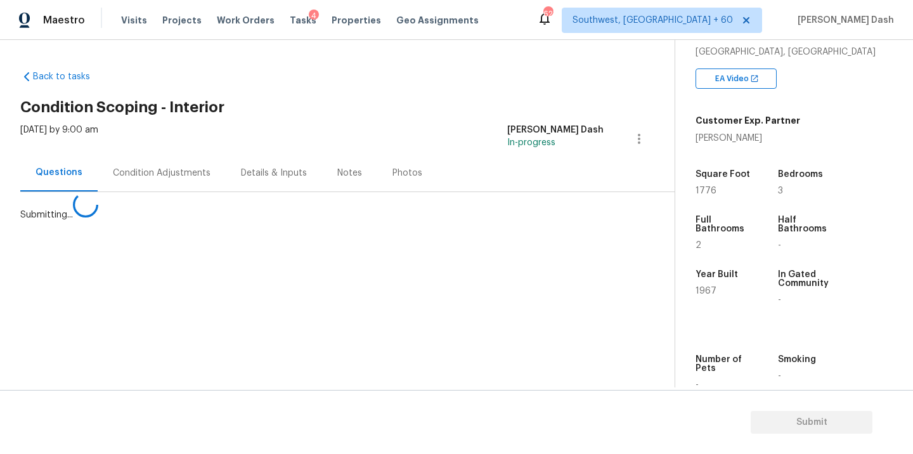
scroll to position [0, 0]
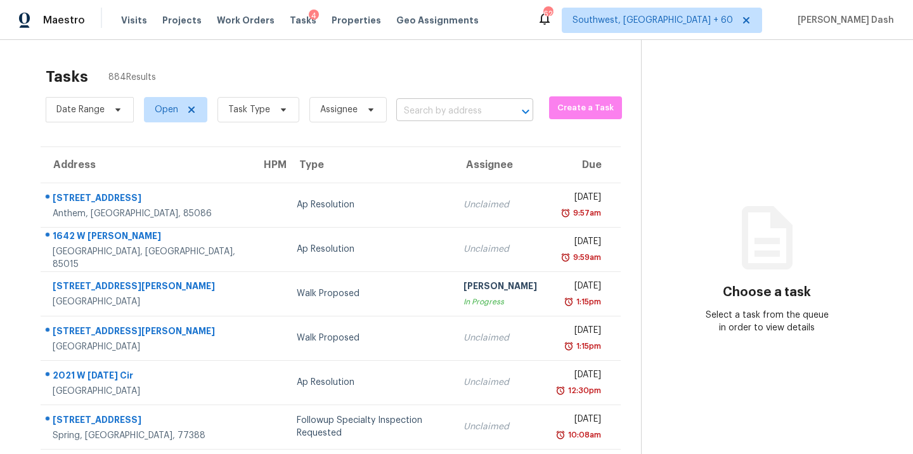
click at [446, 110] on input "text" at bounding box center [446, 111] width 101 height 20
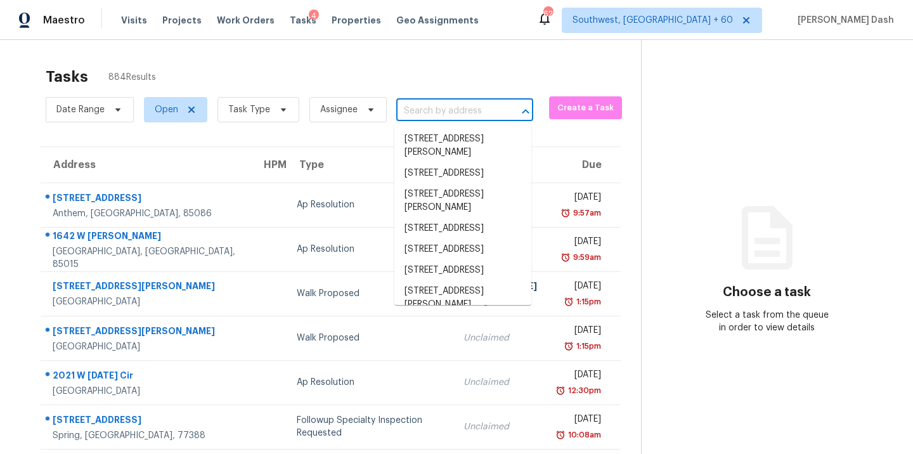
paste input "4940 Via Campeche, Riverside, CA 92507"
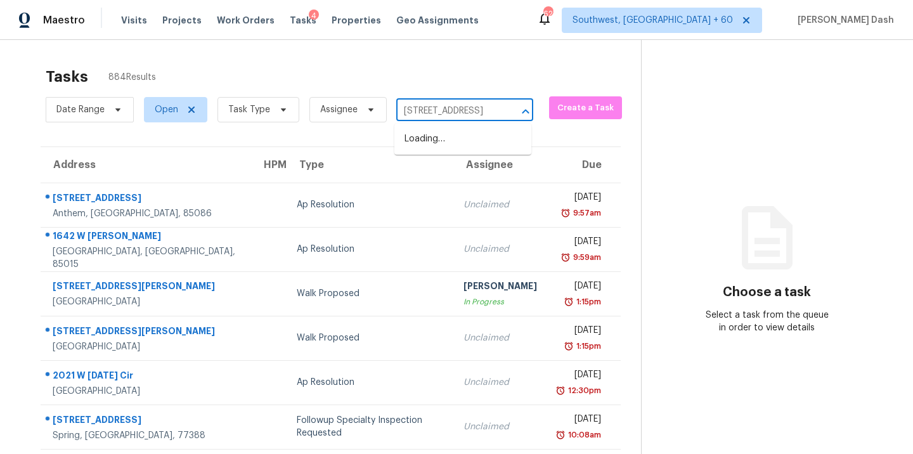
scroll to position [0, 79]
click at [432, 141] on li "4940 Via Campeche, Riverside, CA 92507" at bounding box center [462, 139] width 137 height 21
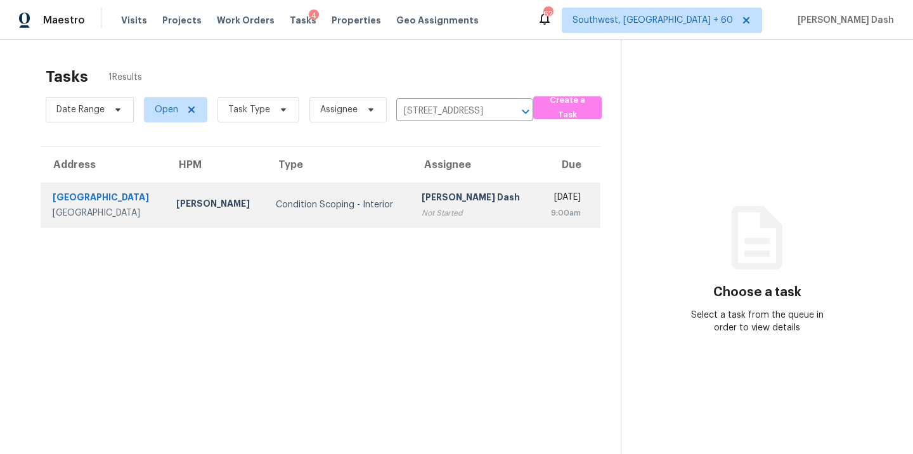
click at [351, 215] on td "Condition Scoping - Interior" at bounding box center [339, 205] width 146 height 44
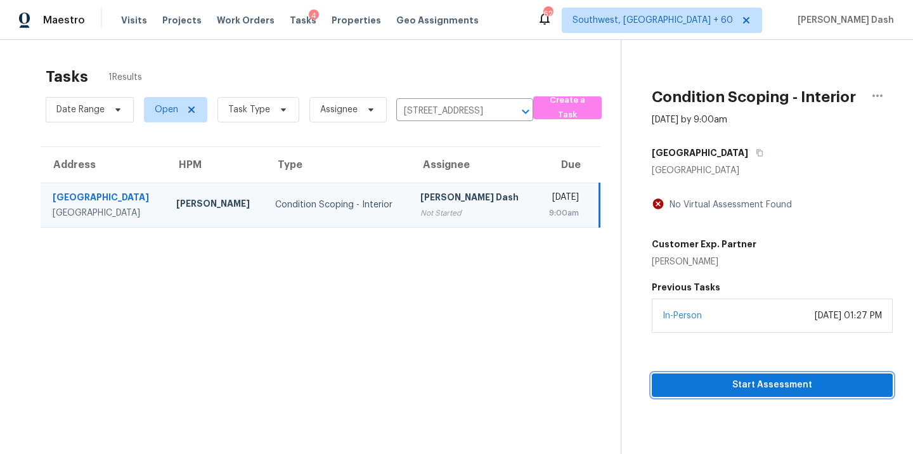
click at [811, 382] on span "Start Assessment" at bounding box center [772, 385] width 221 height 16
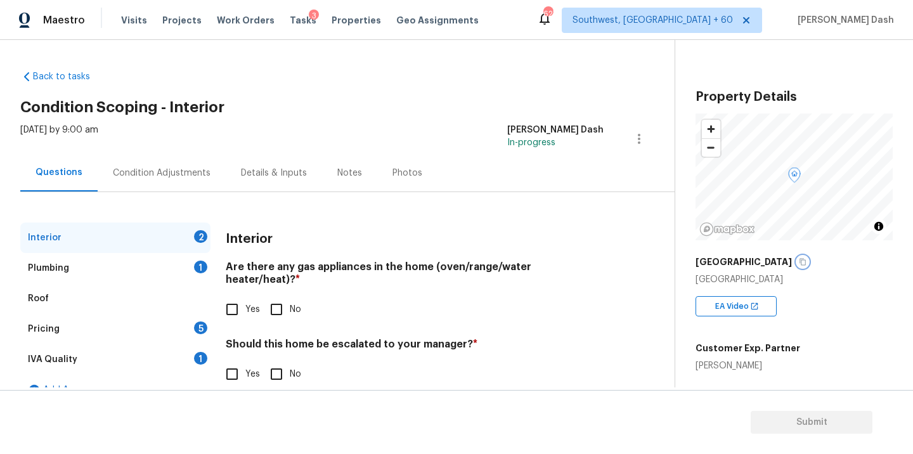
click at [799, 259] on icon "button" at bounding box center [803, 262] width 8 height 8
click at [240, 299] on input "Yes" at bounding box center [232, 309] width 27 height 27
click at [277, 373] on input "No" at bounding box center [276, 375] width 27 height 27
click at [202, 266] on div "1" at bounding box center [200, 266] width 13 height 13
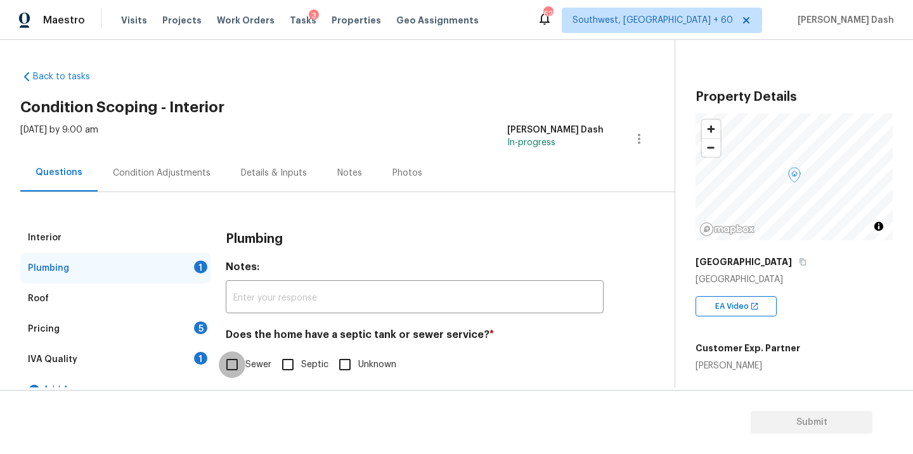
click at [223, 361] on input "Sewer" at bounding box center [232, 364] width 27 height 27
click at [181, 361] on div "IVA Quality 1" at bounding box center [115, 359] width 190 height 30
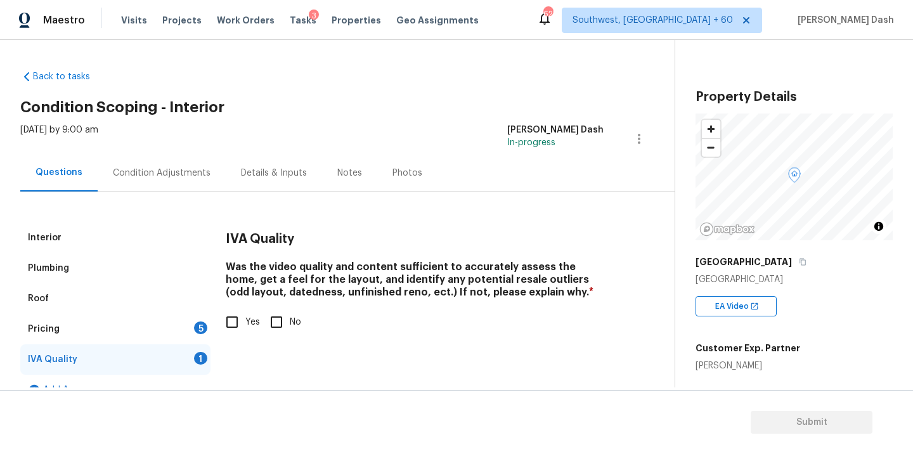
click at [229, 326] on input "Yes" at bounding box center [232, 322] width 27 height 27
click at [191, 330] on div "Pricing 5" at bounding box center [115, 329] width 190 height 30
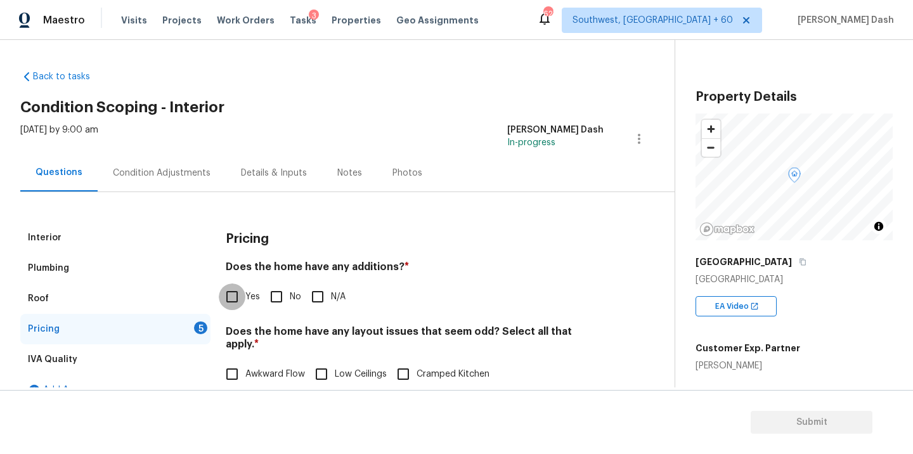
click at [238, 295] on input "Yes" at bounding box center [232, 296] width 27 height 27
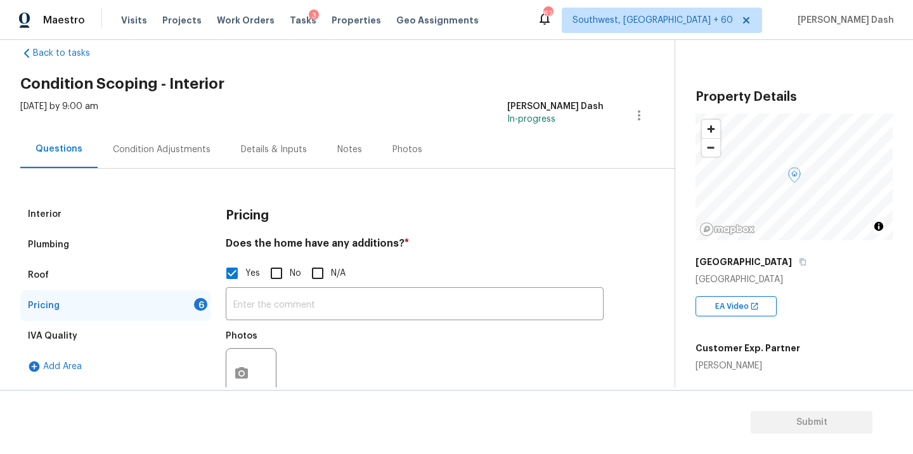
scroll to position [32, 0]
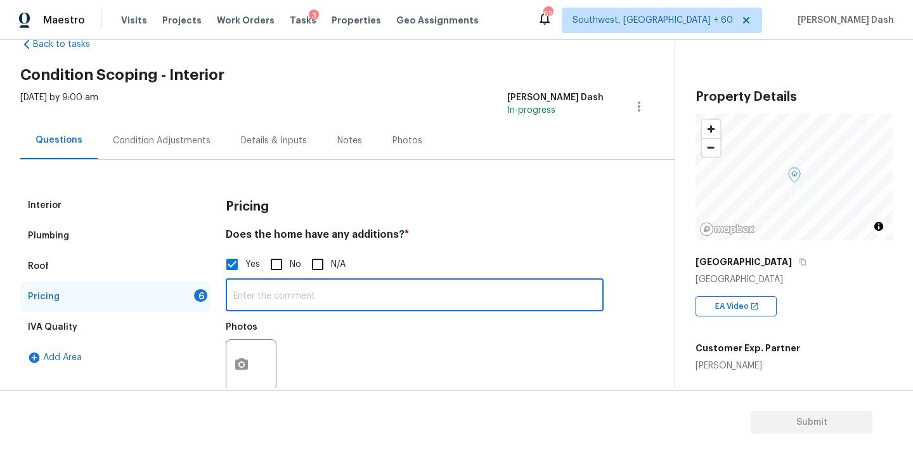
click at [261, 309] on input "text" at bounding box center [415, 296] width 378 height 30
paste input "Back and in attic"
click at [247, 356] on button "button" at bounding box center [241, 364] width 30 height 49
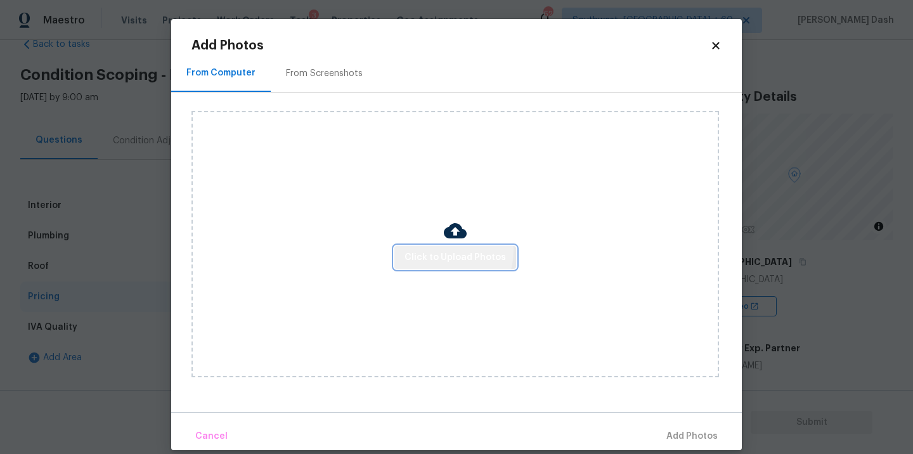
click at [444, 250] on span "Click to Upload Photos" at bounding box center [454, 258] width 101 height 16
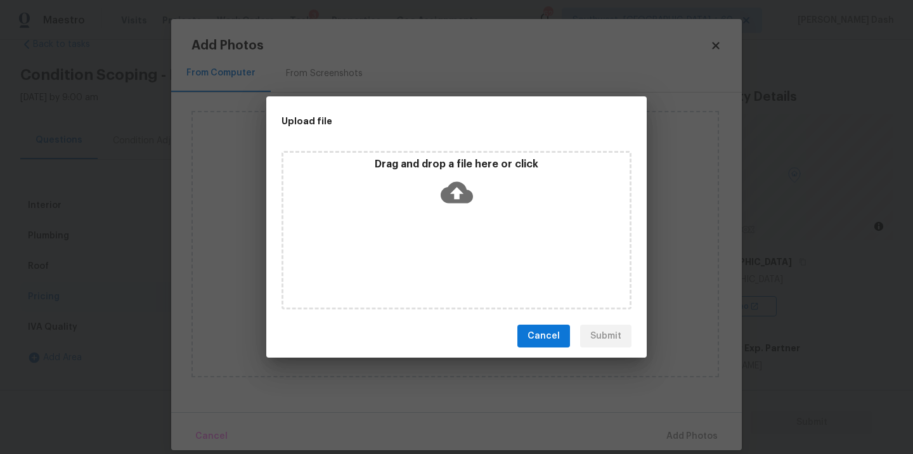
click at [444, 250] on div "Drag and drop a file here or click" at bounding box center [456, 230] width 350 height 158
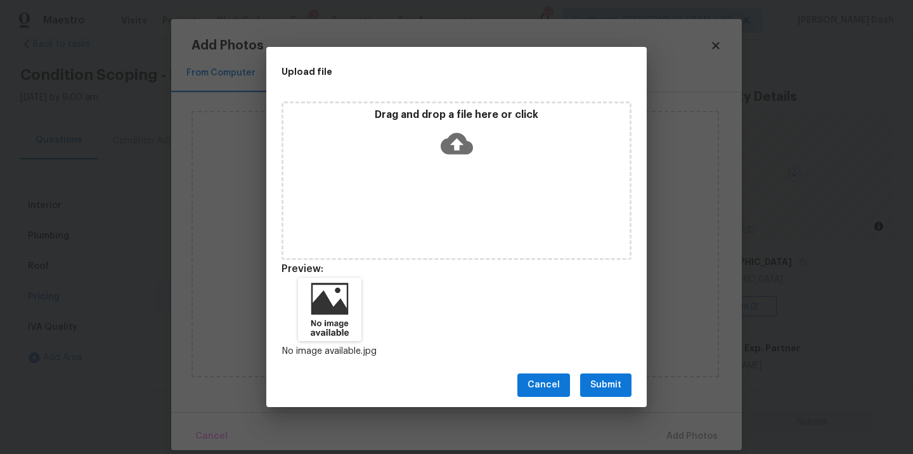
click at [590, 376] on button "Submit" at bounding box center [605, 384] width 51 height 23
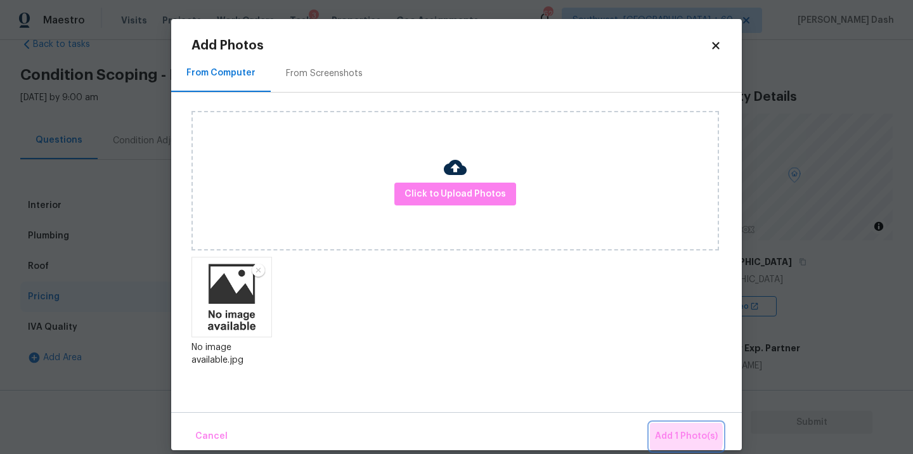
click at [675, 435] on span "Add 1 Photo(s)" at bounding box center [686, 436] width 63 height 16
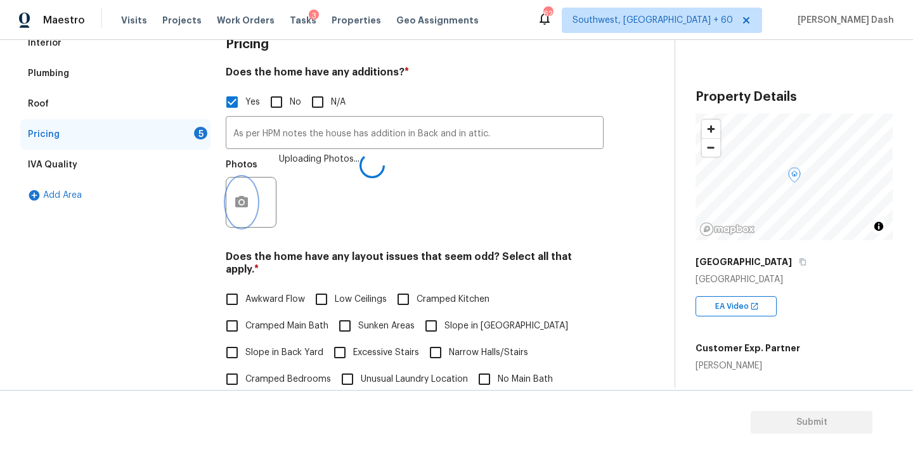
scroll to position [259, 0]
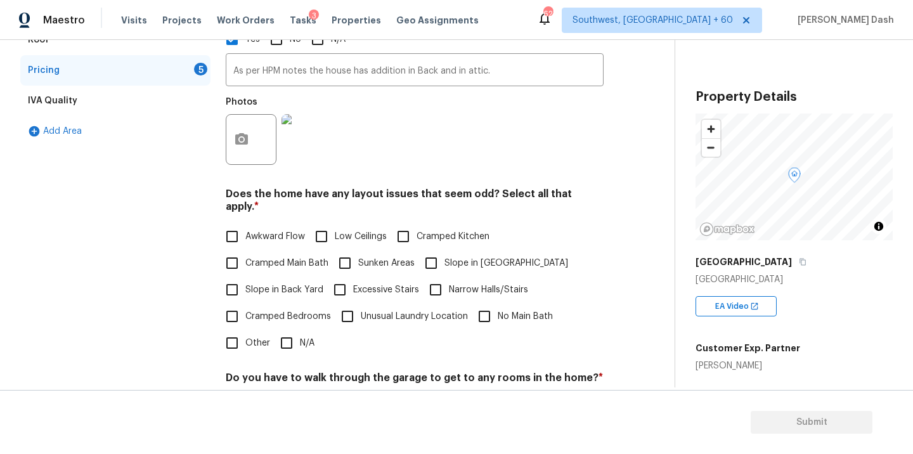
click at [290, 330] on input "N/A" at bounding box center [286, 343] width 27 height 27
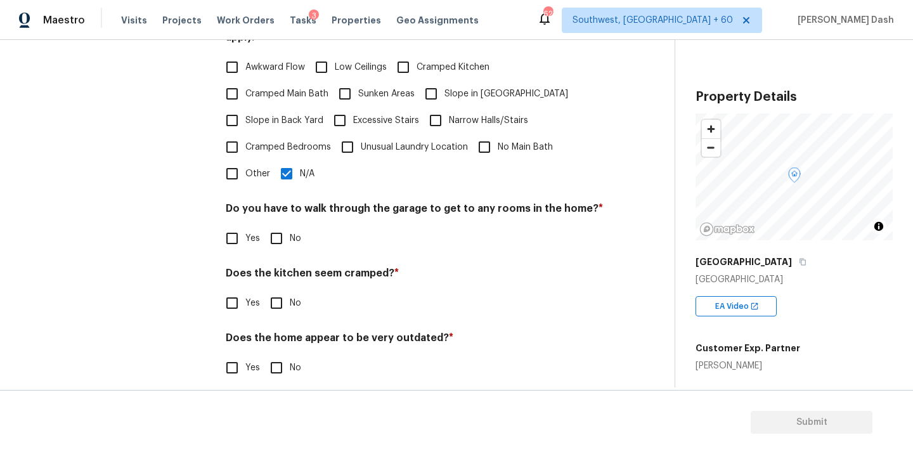
click at [281, 232] on input "No" at bounding box center [276, 238] width 27 height 27
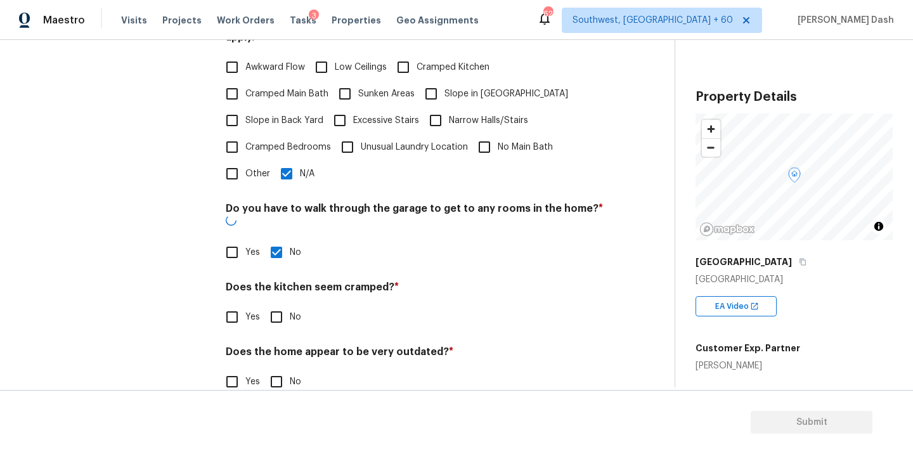
click at [281, 345] on h4 "Does the home appear to be very outdated? *" at bounding box center [415, 354] width 378 height 18
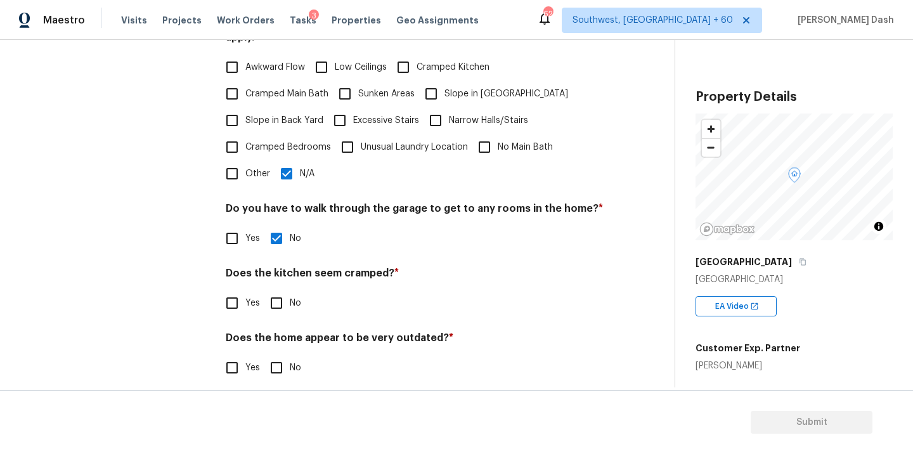
drag, startPoint x: 279, startPoint y: 309, endPoint x: 279, endPoint y: 302, distance: 7.0
click at [279, 308] on div "Pricing Does the home have any additions? * Yes No N/A As per HPM notes the hou…" at bounding box center [415, 96] width 378 height 600
click at [279, 297] on input "No" at bounding box center [276, 303] width 27 height 27
click at [279, 340] on div "Does the home appear to be very outdated? * Yes No" at bounding box center [415, 357] width 378 height 49
click at [279, 354] on input "No" at bounding box center [276, 367] width 27 height 27
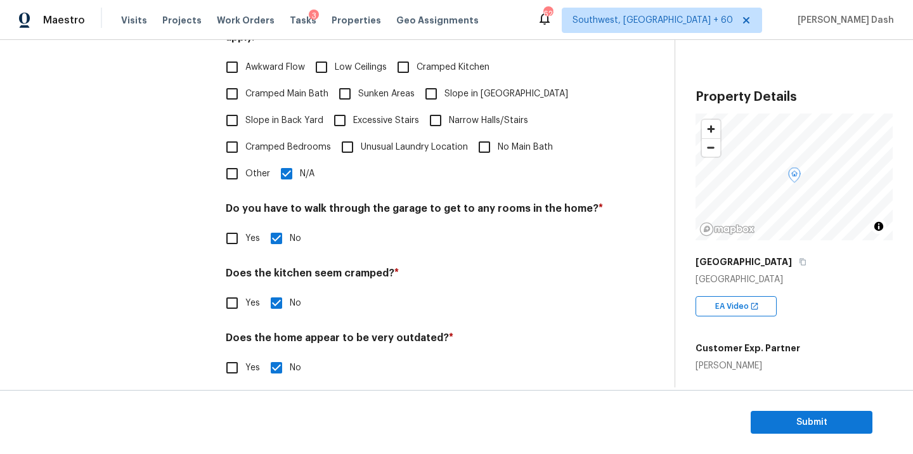
click at [177, 271] on div "Interior Plumbing Roof Pricing IVA Quality Add Area" at bounding box center [115, 96] width 190 height 600
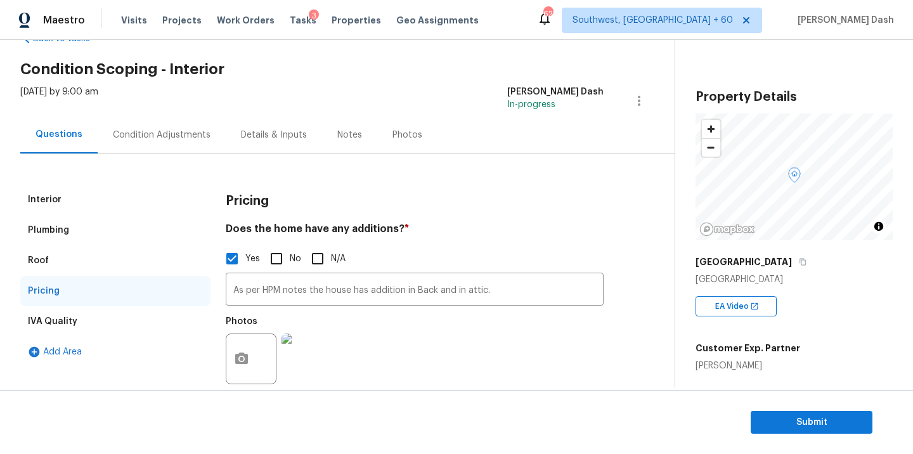
scroll to position [30, 0]
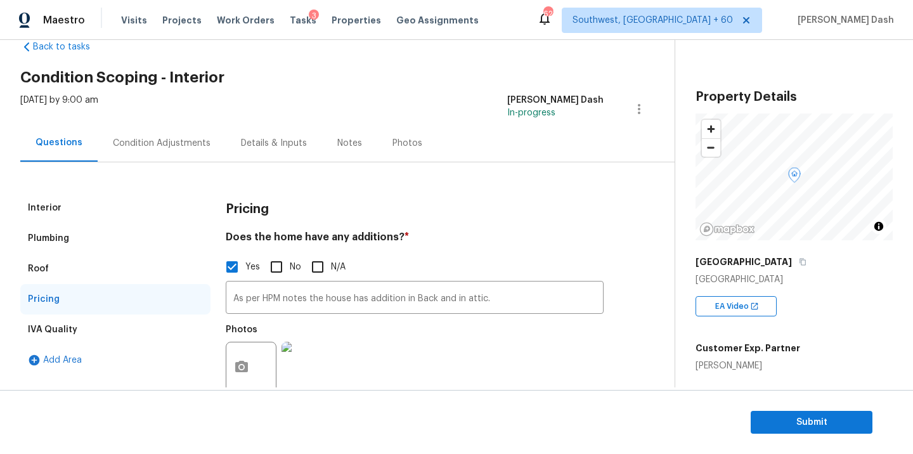
click at [145, 145] on div "Condition Adjustments" at bounding box center [162, 143] width 98 height 13
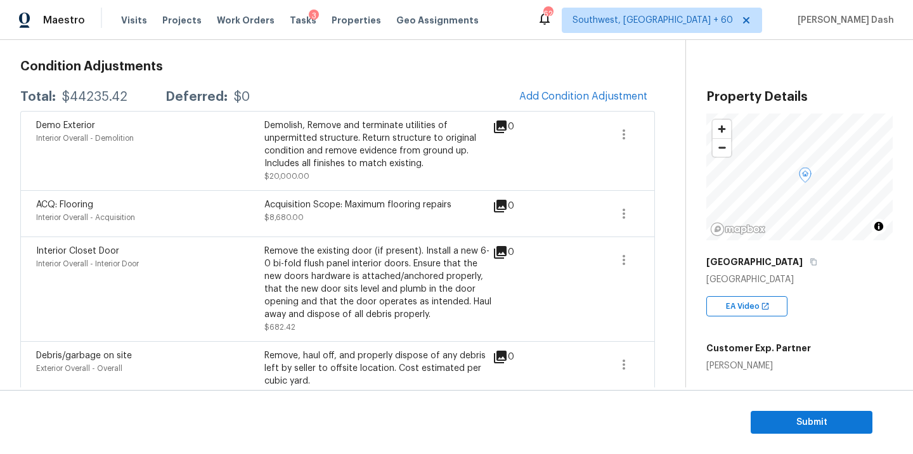
scroll to position [141, 0]
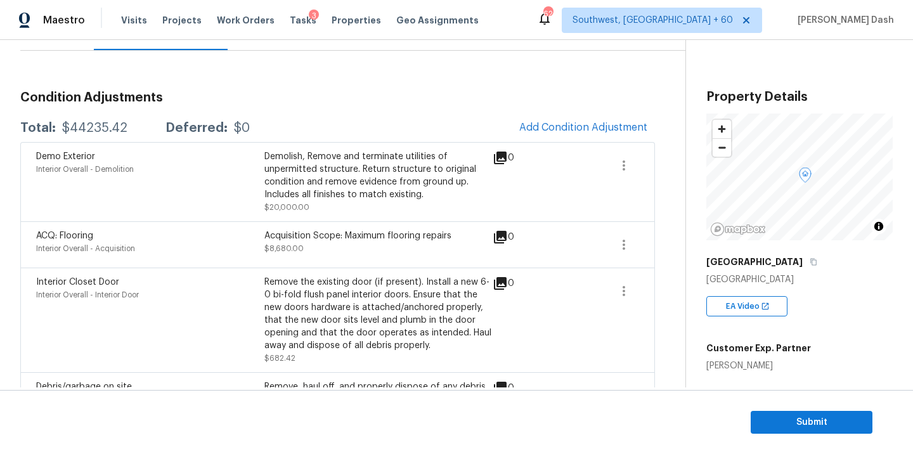
click at [565, 118] on button "Add Condition Adjustment" at bounding box center [582, 127] width 143 height 27
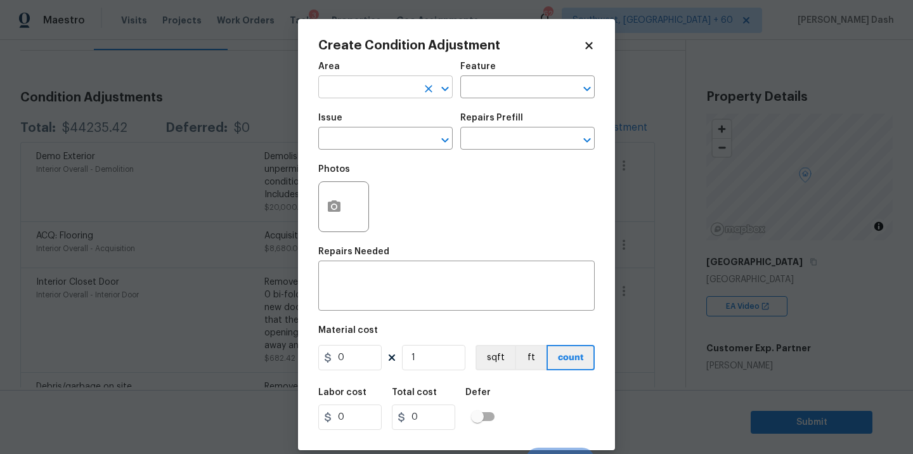
click at [418, 84] on div "​" at bounding box center [385, 89] width 134 height 20
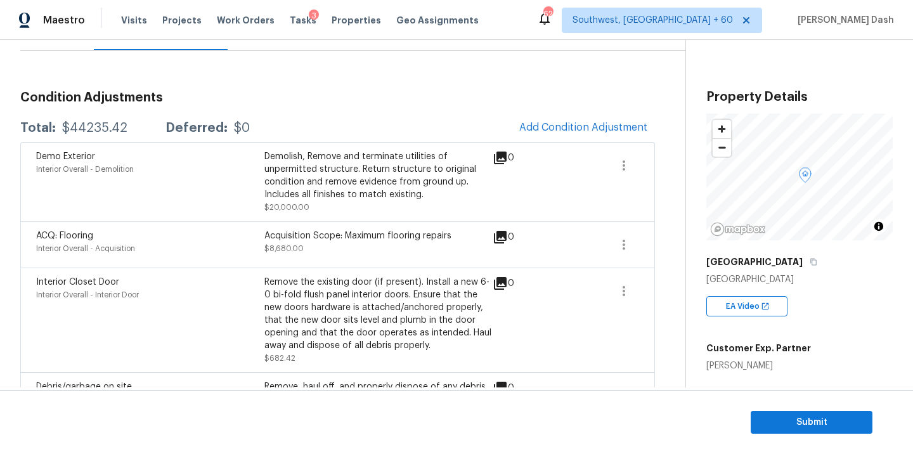
click at [211, 82] on body "Maestro Visits Projects Work Orders Tasks 3 Properties Geo Assignments 625 Sout…" at bounding box center [456, 227] width 913 height 454
click at [558, 129] on span "Add Condition Adjustment" at bounding box center [583, 127] width 128 height 11
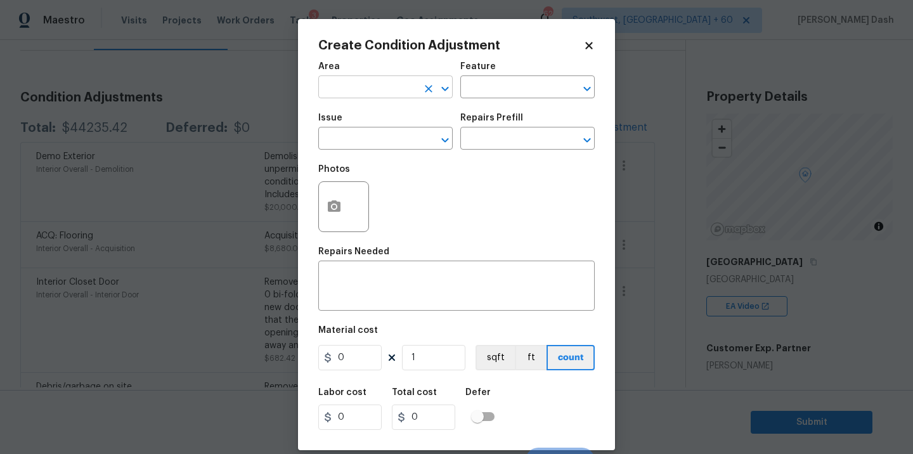
click at [418, 94] on div "​" at bounding box center [385, 89] width 134 height 20
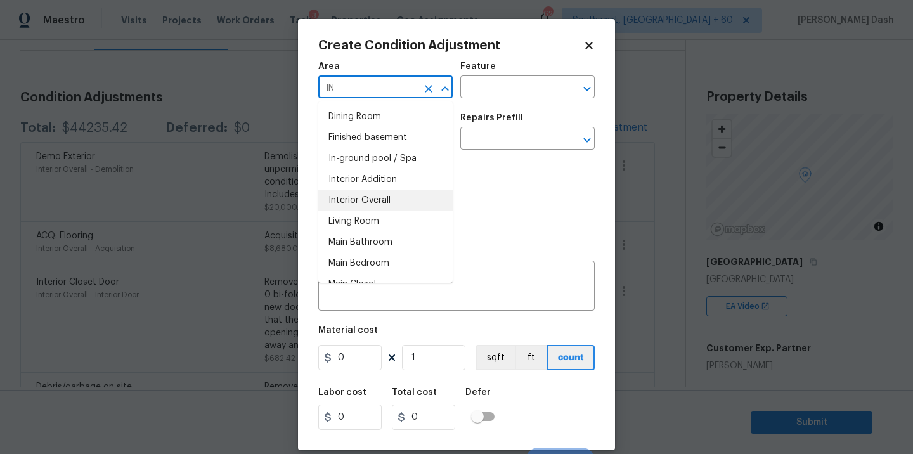
click at [391, 207] on li "Interior Overall" at bounding box center [385, 200] width 134 height 21
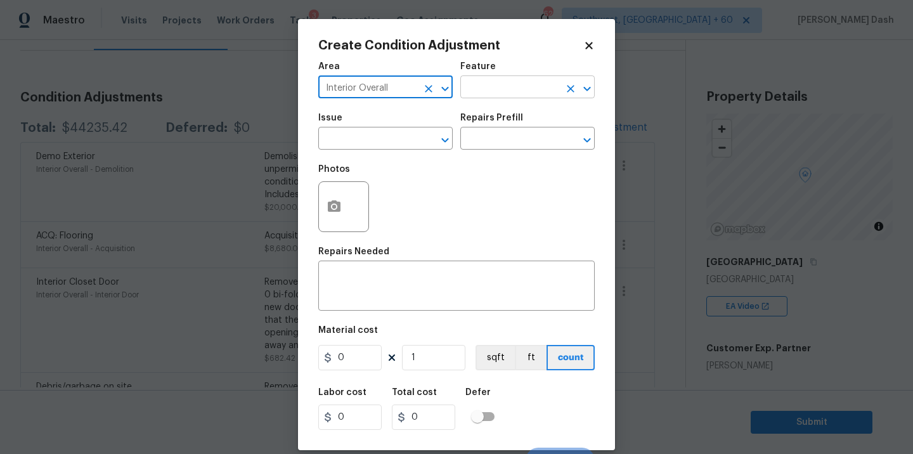
click at [507, 91] on input "text" at bounding box center [509, 89] width 99 height 20
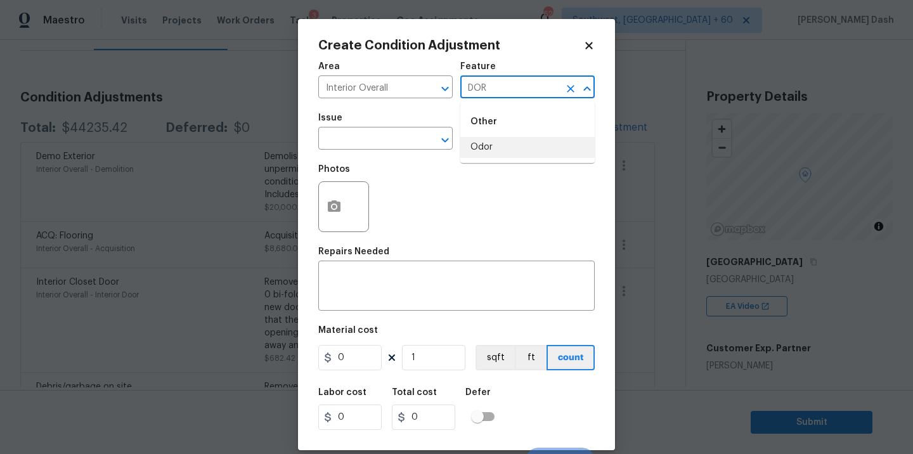
click at [484, 146] on li "Odor" at bounding box center [527, 147] width 134 height 21
click at [571, 87] on icon "Clear" at bounding box center [571, 89] width 8 height 8
click at [518, 148] on li "Doors" at bounding box center [527, 147] width 134 height 21
click at [404, 148] on input "text" at bounding box center [367, 140] width 99 height 20
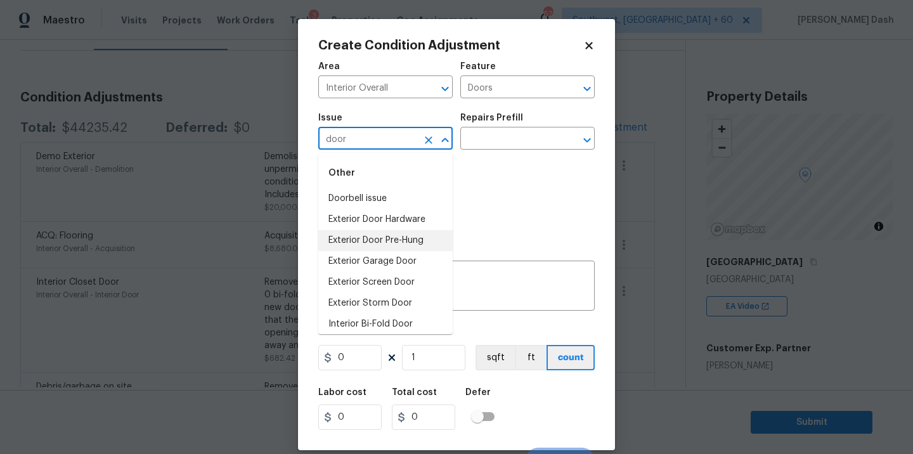
click at [392, 231] on li "Exterior Door Pre-Hung" at bounding box center [385, 240] width 134 height 21
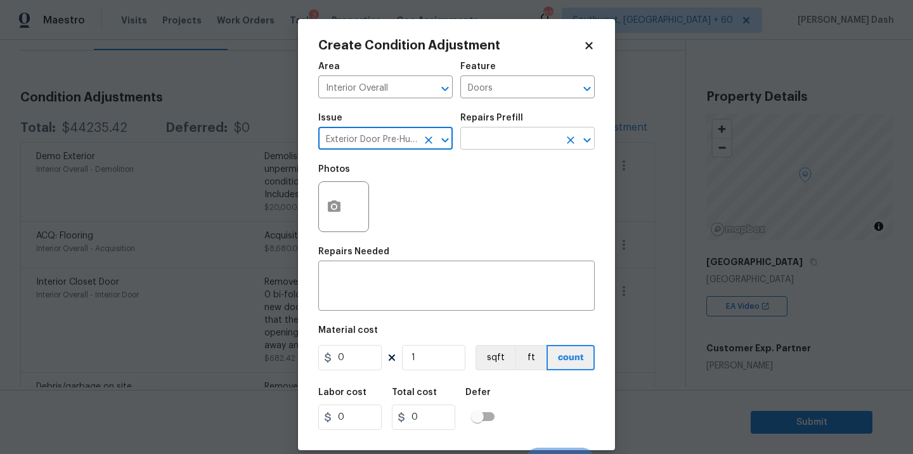
click at [512, 136] on input "text" at bounding box center [509, 140] width 99 height 20
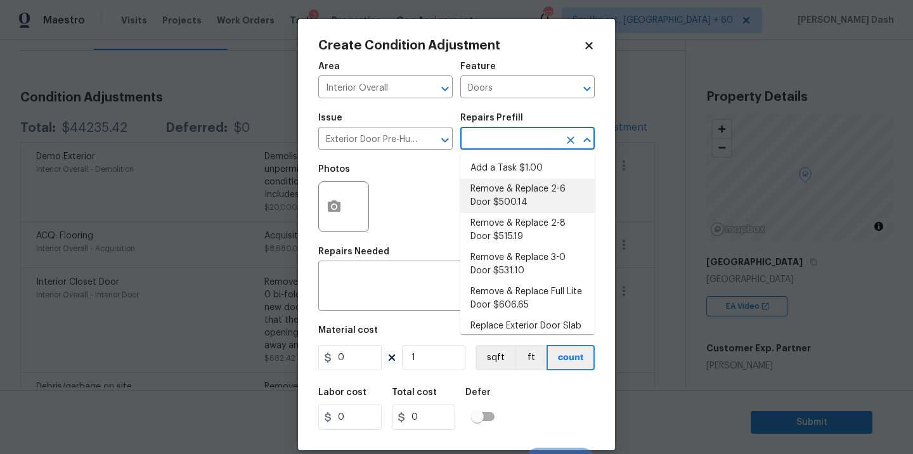
click at [491, 195] on li "Remove & Replace 2-6 Door $500.14" at bounding box center [527, 196] width 134 height 34
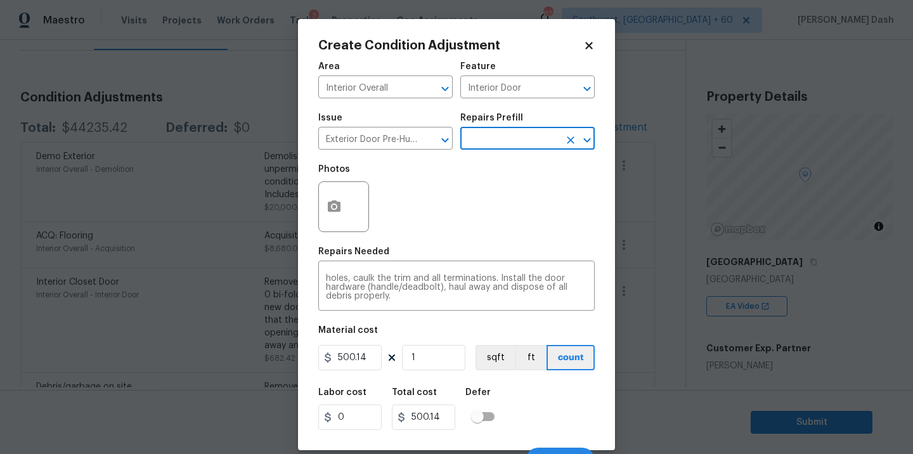
scroll to position [20, 0]
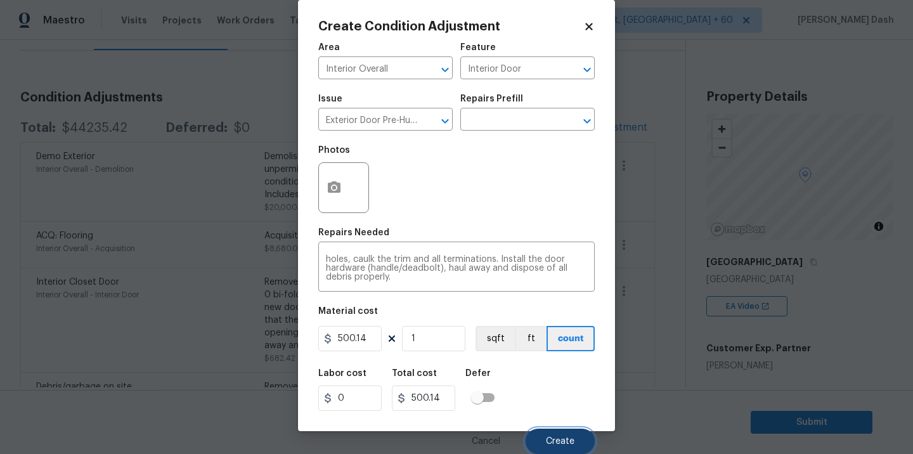
click at [559, 444] on span "Create" at bounding box center [560, 442] width 29 height 10
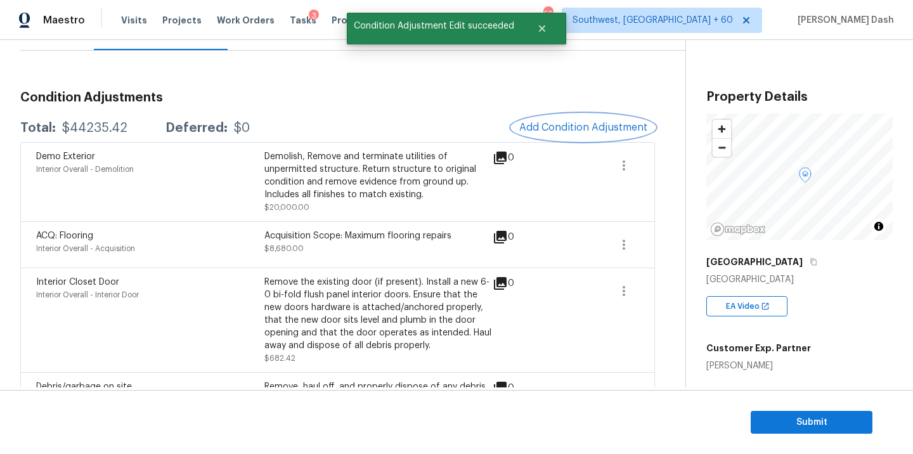
scroll to position [259, 0]
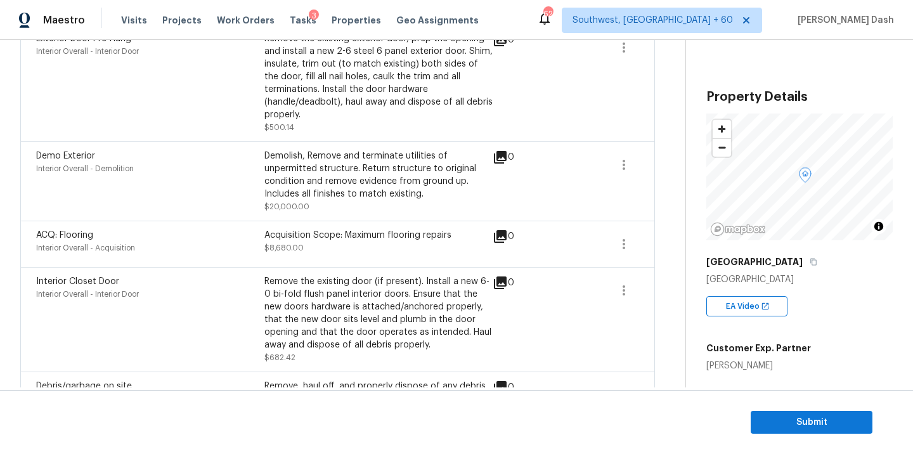
click at [511, 0] on button "Add Condition Adjustment" at bounding box center [582, 9] width 143 height 27
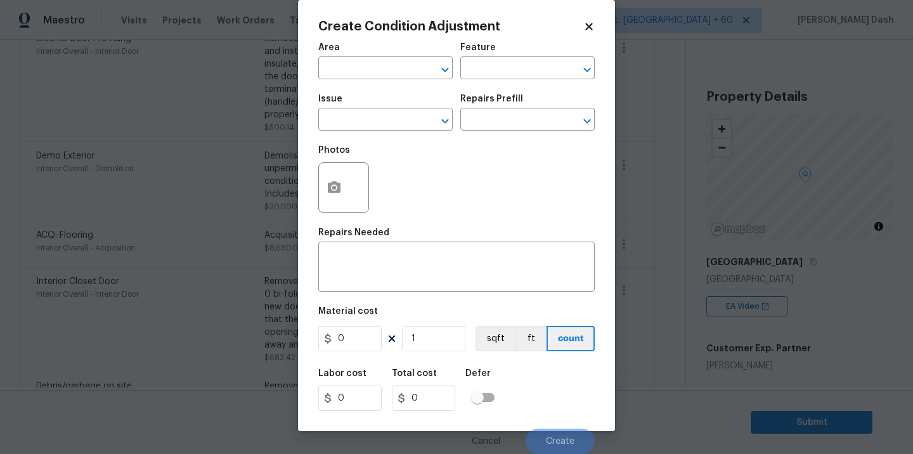
scroll to position [20, 0]
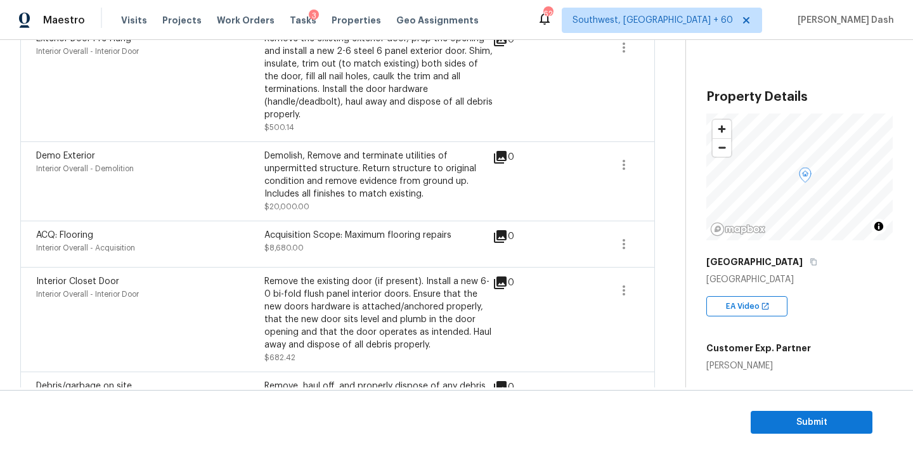
click at [265, 168] on body "Maestro Visits Projects Work Orders Tasks 3 Properties Geo Assignments 622 Sout…" at bounding box center [456, 227] width 913 height 454
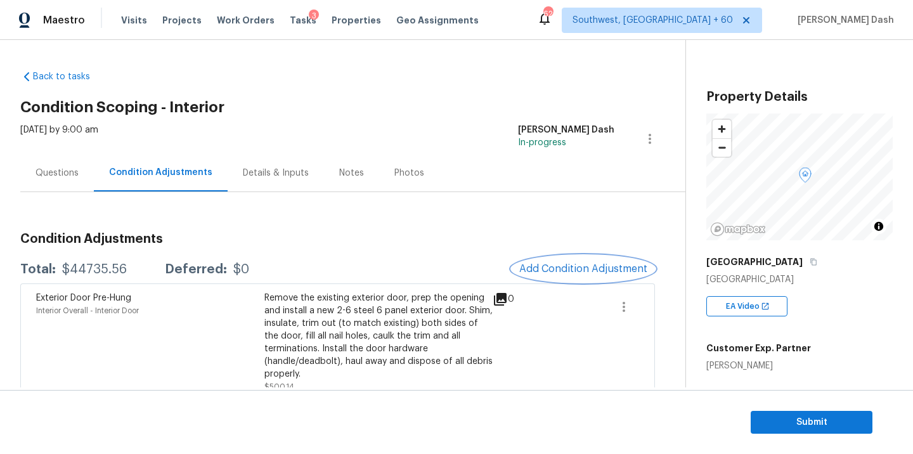
scroll to position [48, 0]
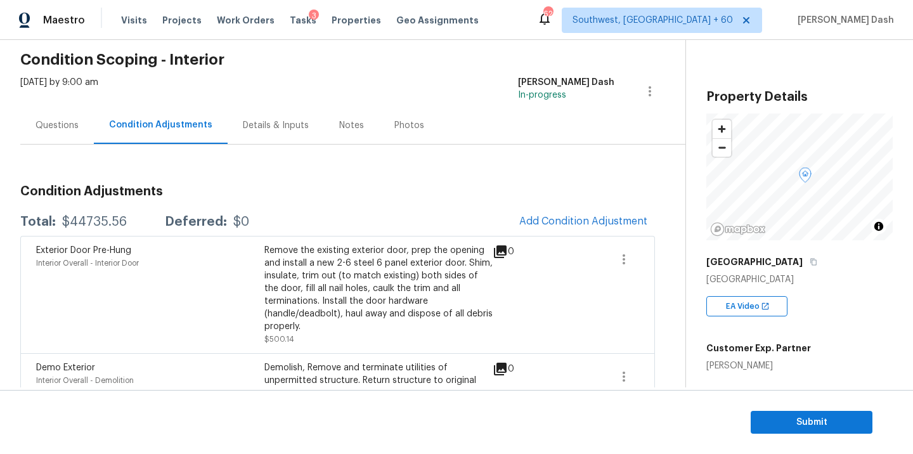
click at [108, 224] on div "$44735.56" at bounding box center [94, 221] width 65 height 13
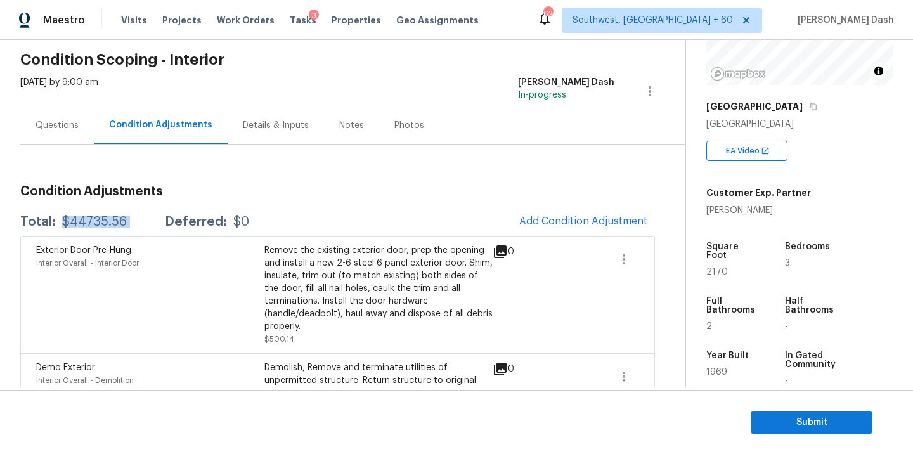
scroll to position [157, 0]
copy div "$44735.56"
click at [51, 136] on div "Questions" at bounding box center [57, 124] width 74 height 37
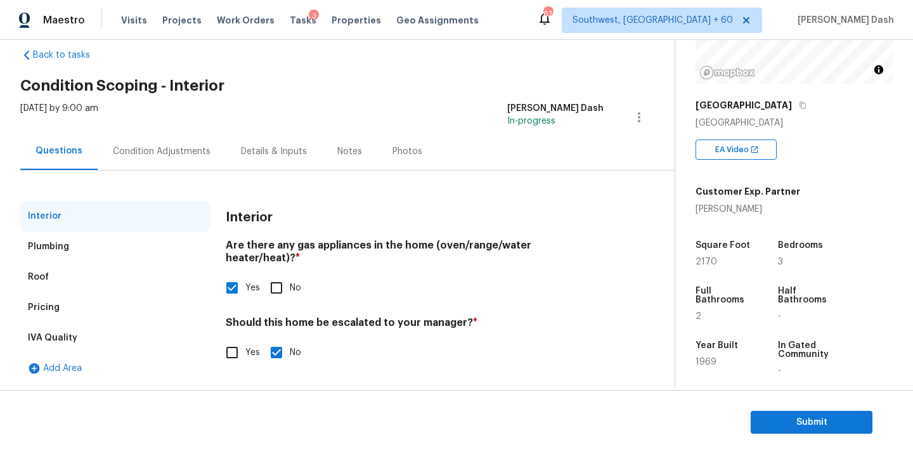
scroll to position [22, 0]
click at [87, 302] on div "Pricing" at bounding box center [115, 307] width 190 height 30
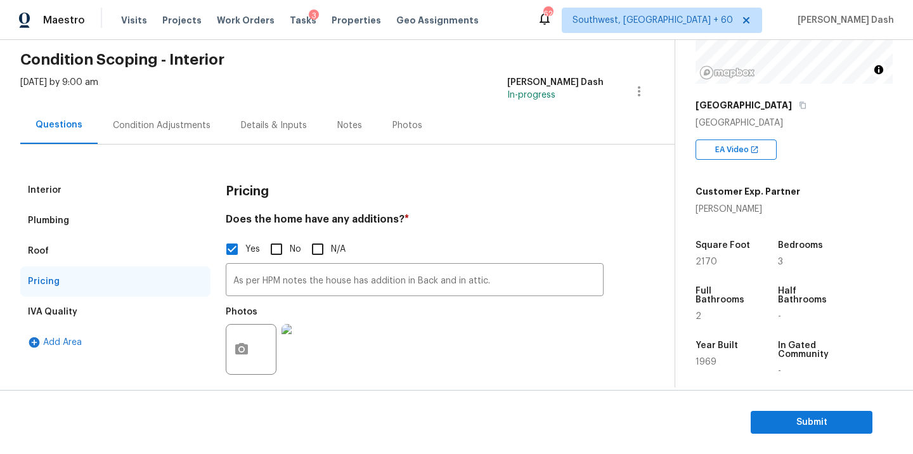
scroll to position [186, 0]
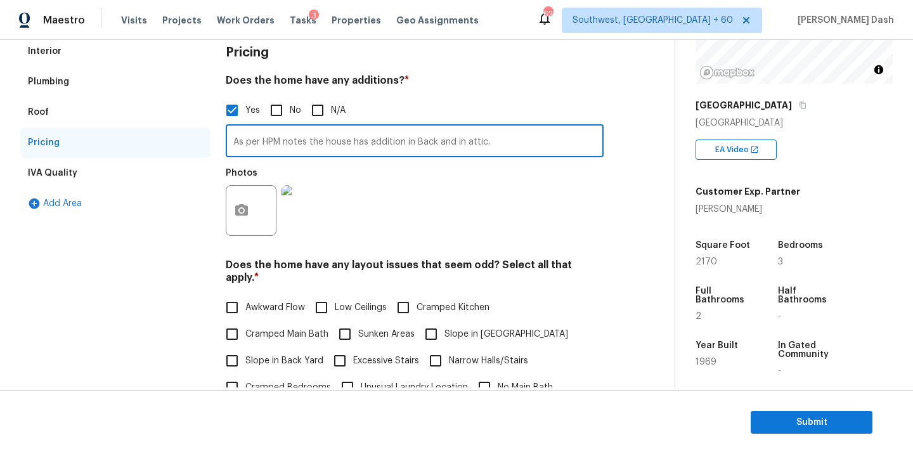
click at [332, 131] on input "As per HPM notes the house has addition in Back and in attic." at bounding box center [415, 142] width 378 height 30
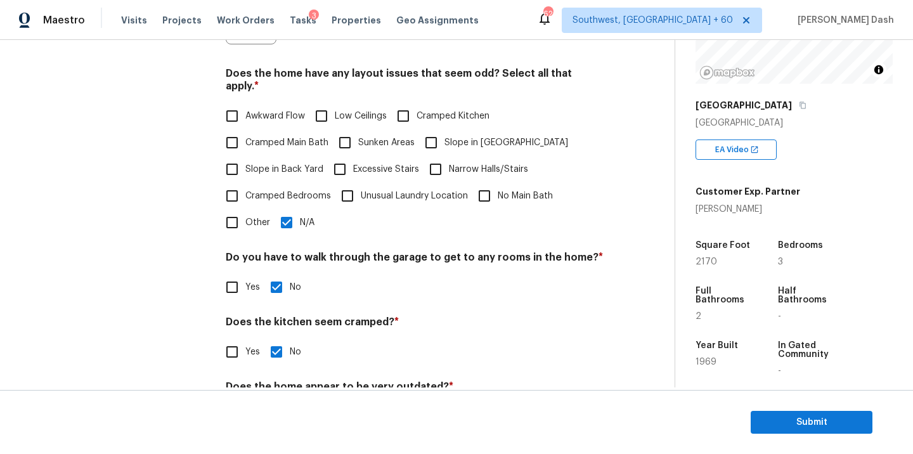
scroll to position [427, 0]
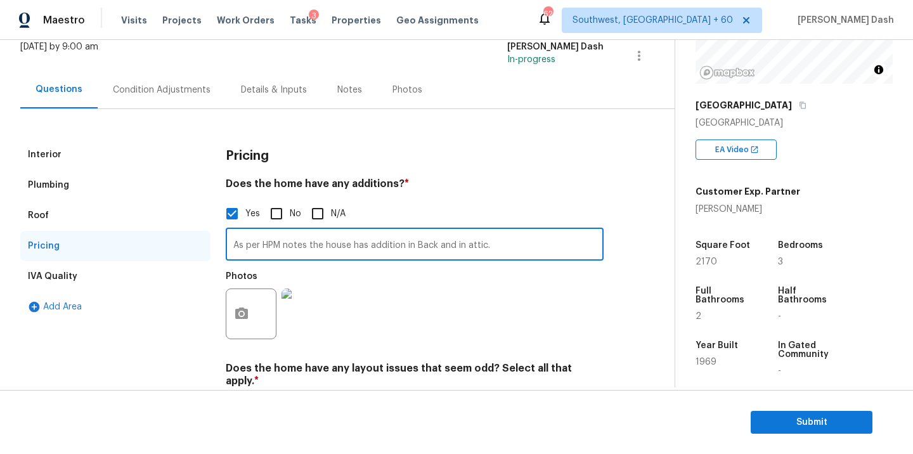
click at [91, 170] on div "Plumbing" at bounding box center [115, 185] width 190 height 30
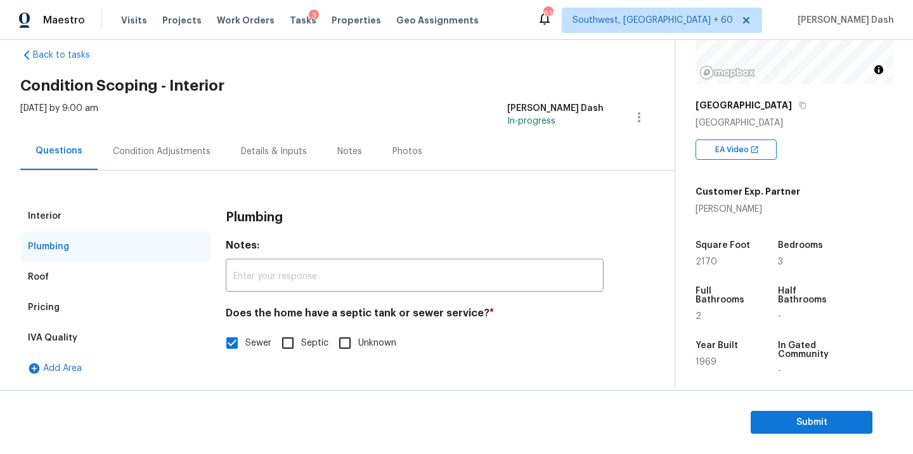
scroll to position [22, 0]
click at [167, 224] on div "Interior" at bounding box center [115, 216] width 190 height 30
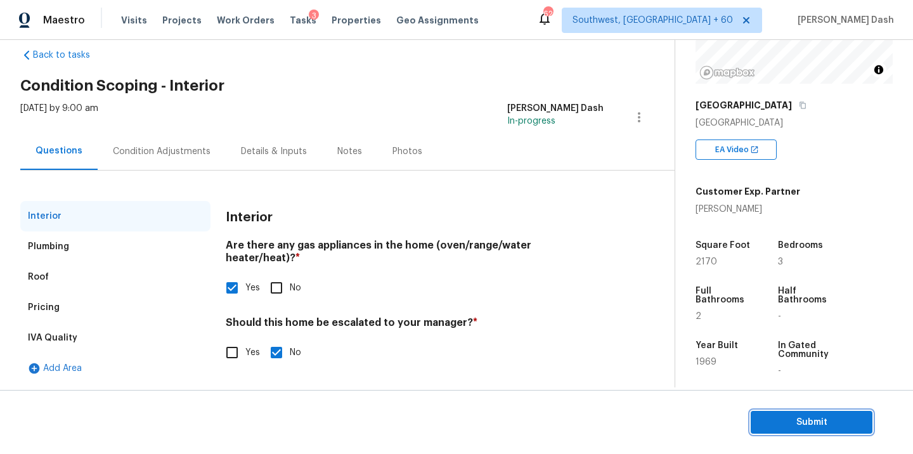
click at [792, 428] on span "Submit" at bounding box center [811, 423] width 101 height 16
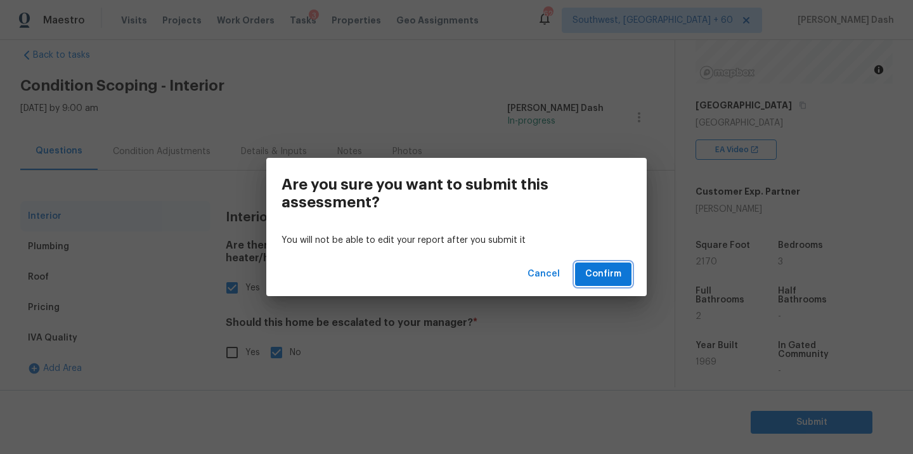
click at [620, 275] on span "Confirm" at bounding box center [603, 274] width 36 height 16
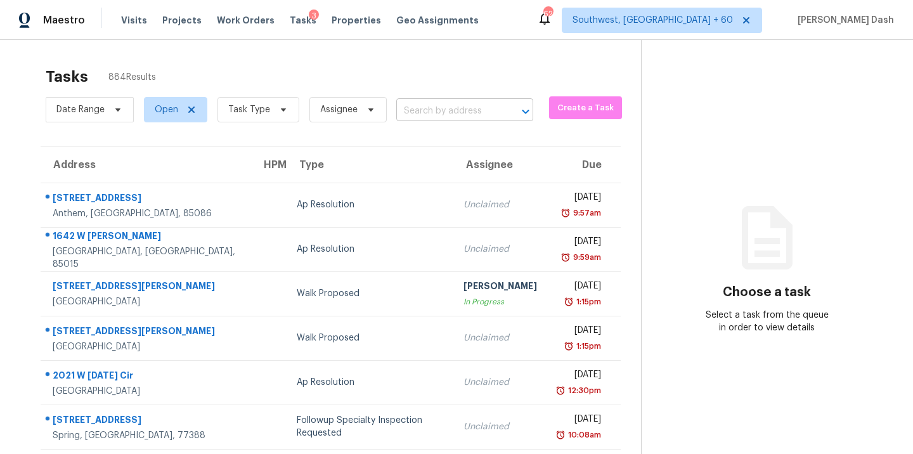
click at [447, 114] on input "text" at bounding box center [446, 111] width 101 height 20
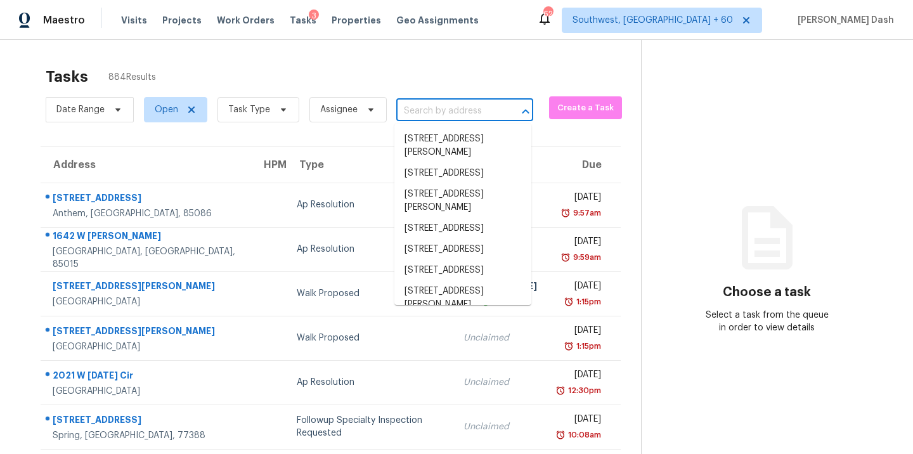
paste input "1520 E Apollo Rd, Phoenix, AZ 85042"
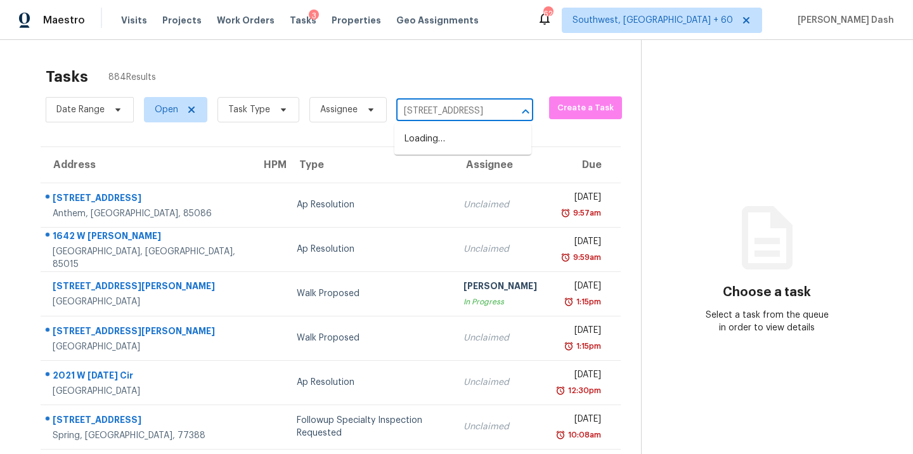
scroll to position [0, 59]
click at [436, 148] on li "1520 E Apollo Rd, Phoenix, AZ 85042" at bounding box center [462, 139] width 137 height 21
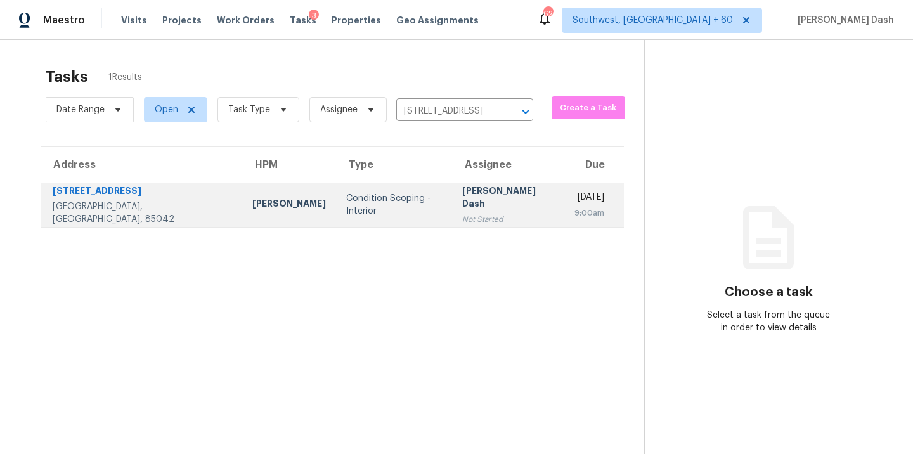
click at [346, 200] on div "Condition Scoping - Interior" at bounding box center [394, 204] width 96 height 25
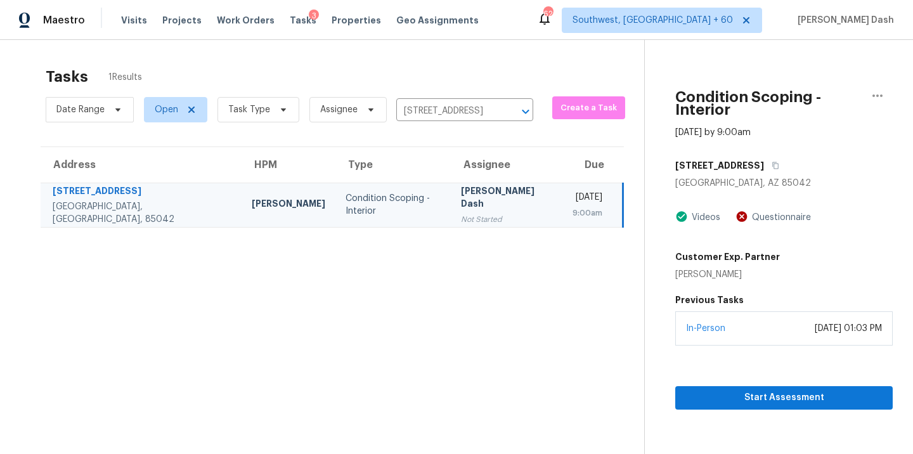
click at [747, 345] on div "Start Assessment" at bounding box center [783, 377] width 217 height 64
click at [747, 390] on span "Start Assessment" at bounding box center [783, 398] width 197 height 16
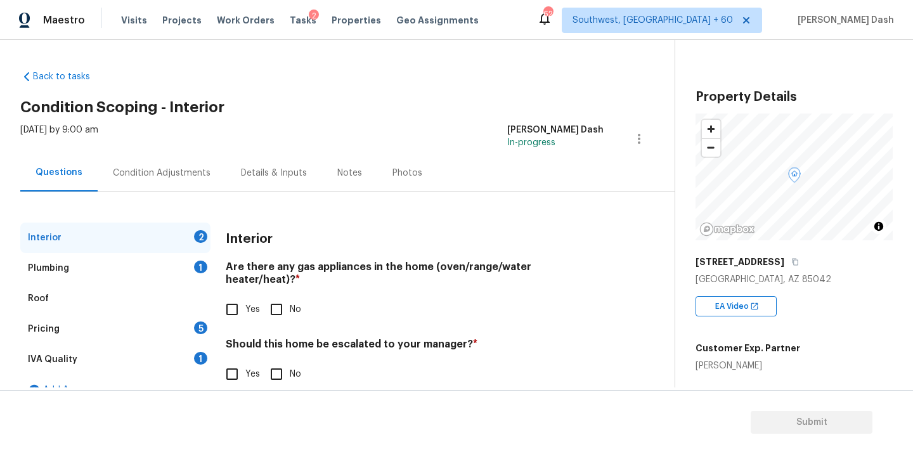
click at [233, 301] on input "Yes" at bounding box center [232, 309] width 27 height 27
click at [276, 370] on input "No" at bounding box center [276, 375] width 27 height 27
click at [198, 273] on div "1" at bounding box center [200, 266] width 13 height 13
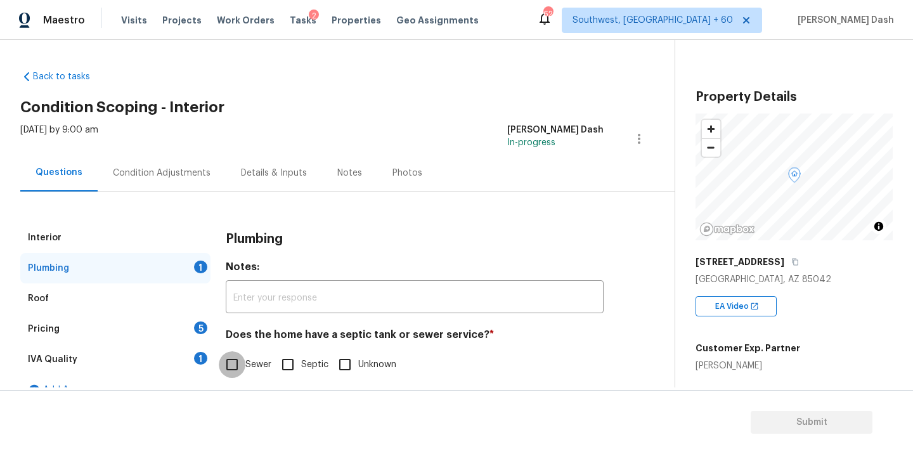
click at [235, 367] on input "Sewer" at bounding box center [232, 364] width 27 height 27
drag, startPoint x: 209, startPoint y: 359, endPoint x: 226, endPoint y: 337, distance: 28.0
click at [209, 359] on div "IVA Quality 1" at bounding box center [115, 359] width 190 height 30
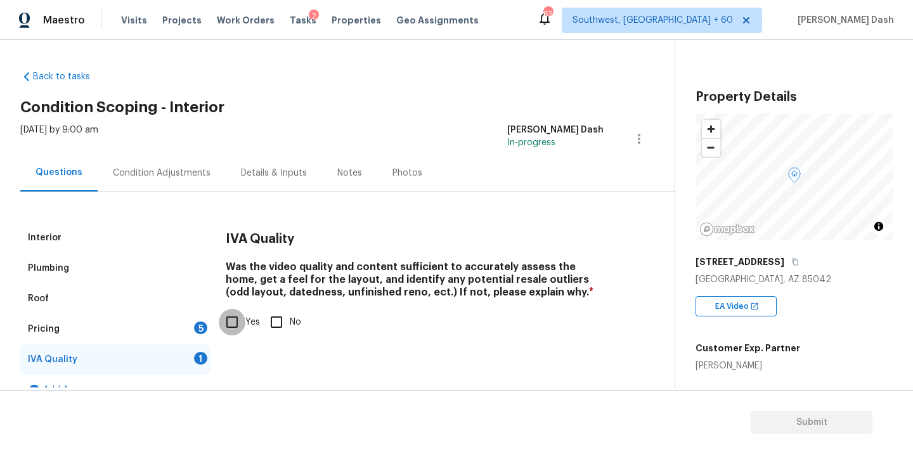
click at [239, 328] on input "Yes" at bounding box center [232, 322] width 27 height 27
drag, startPoint x: 196, startPoint y: 328, endPoint x: 255, endPoint y: 312, distance: 61.0
click at [198, 328] on div "5" at bounding box center [200, 327] width 13 height 13
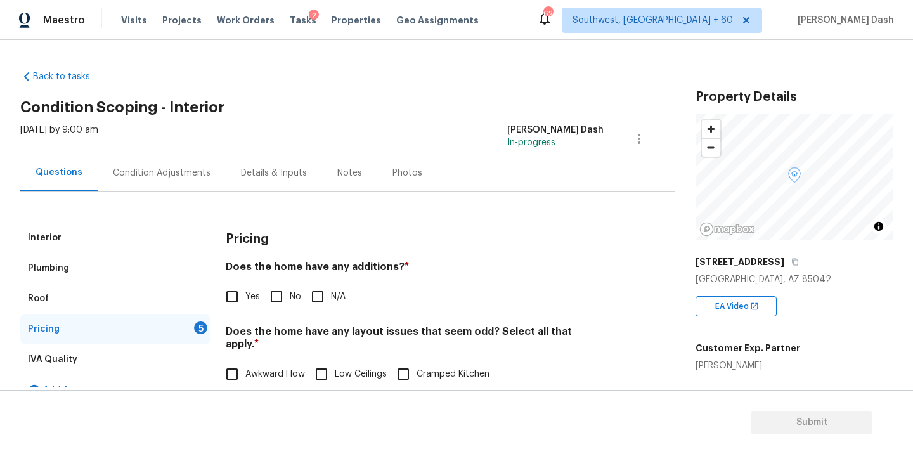
drag, startPoint x: 281, startPoint y: 294, endPoint x: 281, endPoint y: 345, distance: 50.7
click at [281, 300] on input "No" at bounding box center [276, 296] width 27 height 27
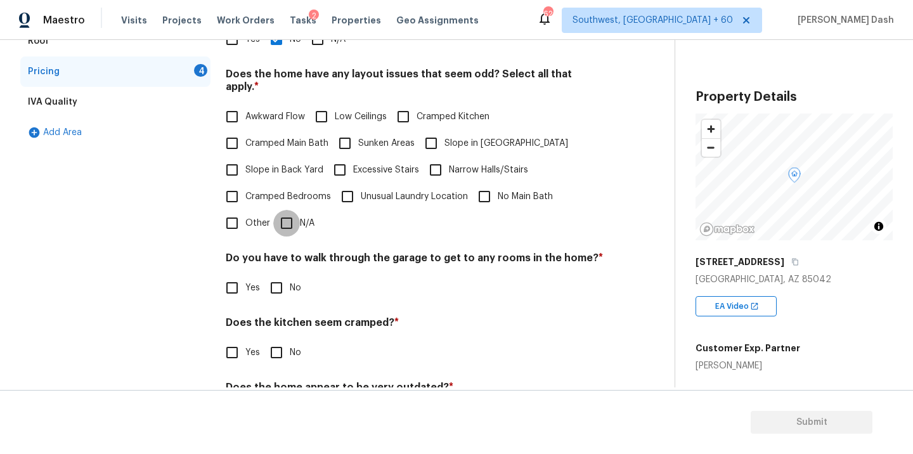
click at [286, 218] on input "N/A" at bounding box center [286, 223] width 27 height 27
click at [283, 299] on input "No" at bounding box center [276, 289] width 27 height 27
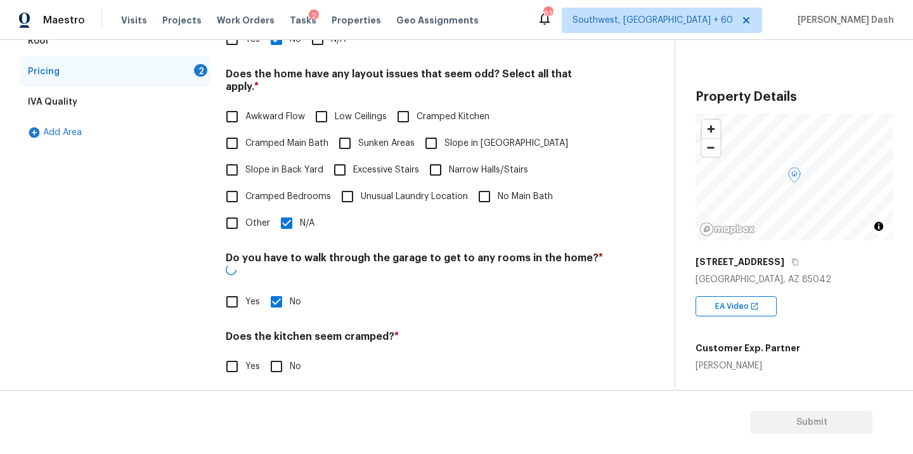
click at [282, 395] on h4 "Does the home appear to be very outdated? *" at bounding box center [415, 404] width 378 height 18
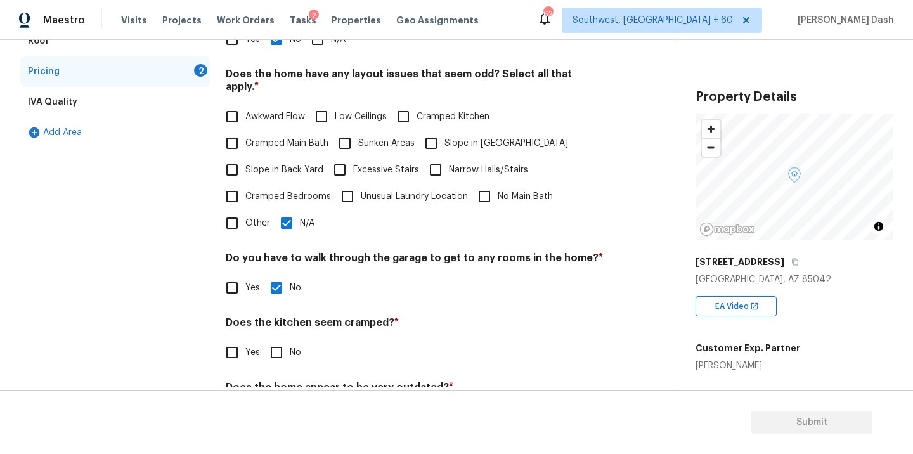
click at [282, 346] on input "No" at bounding box center [276, 352] width 27 height 27
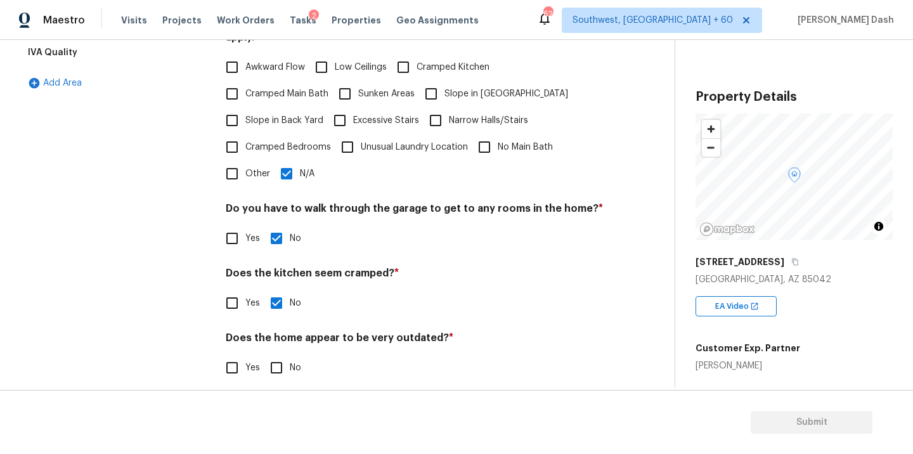
click at [282, 362] on input "No" at bounding box center [276, 367] width 27 height 27
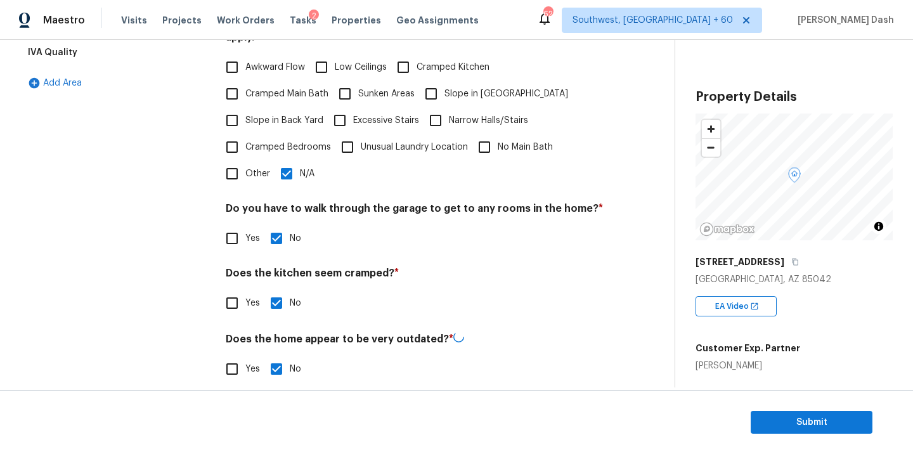
click at [206, 304] on div "Interior Plumbing Roof Pricing IVA Quality Add Area" at bounding box center [115, 157] width 190 height 482
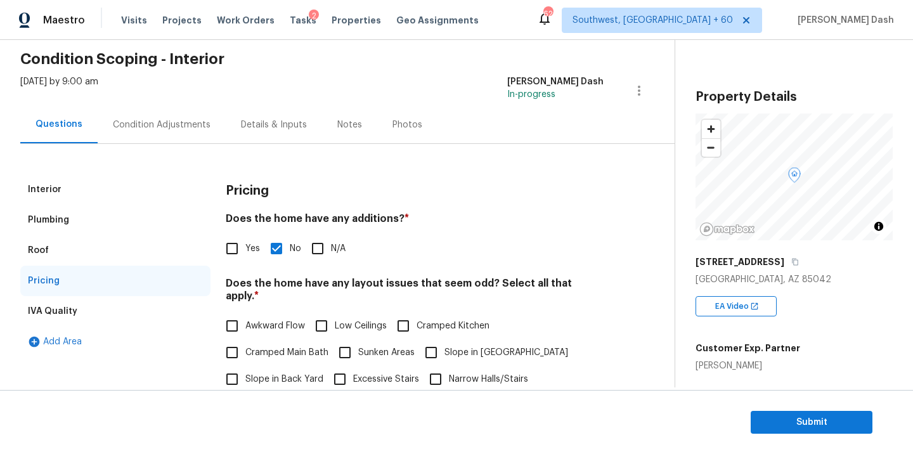
scroll to position [0, 0]
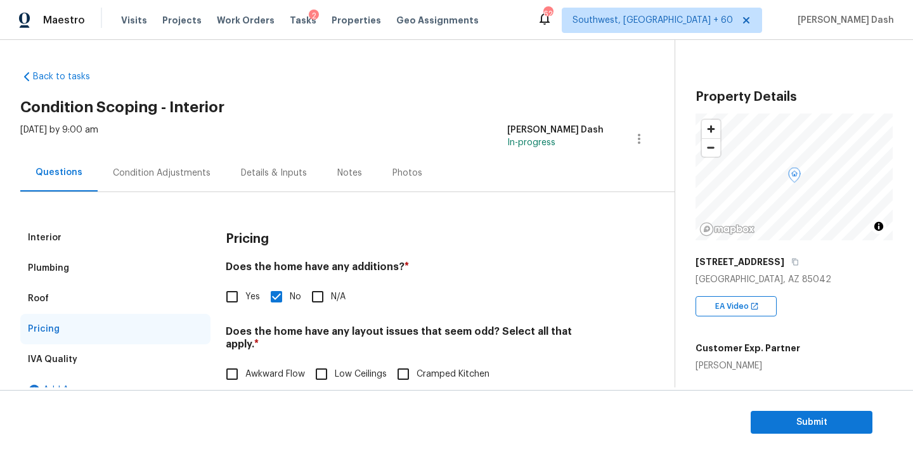
click at [178, 164] on div "Condition Adjustments" at bounding box center [162, 172] width 128 height 37
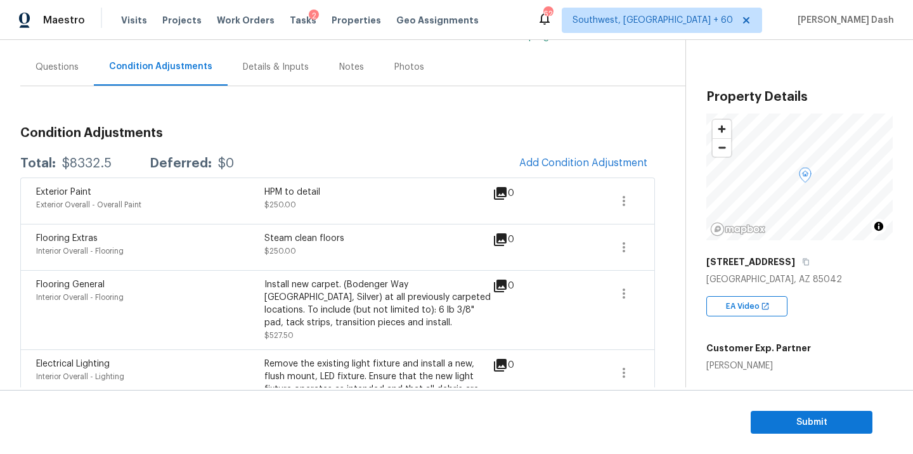
scroll to position [86, 0]
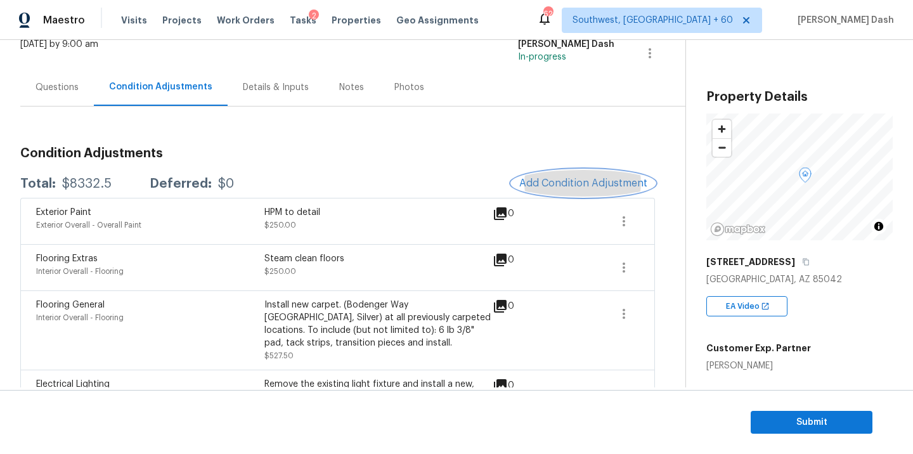
click at [548, 181] on span "Add Condition Adjustment" at bounding box center [583, 182] width 128 height 11
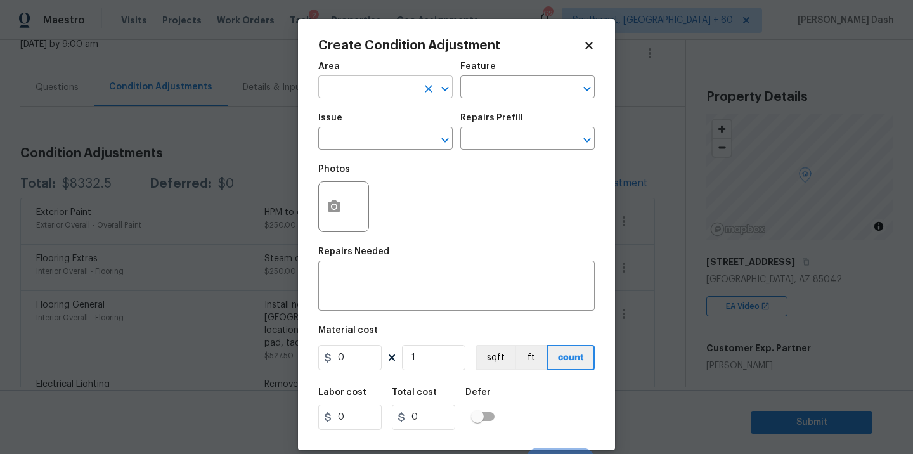
click at [381, 93] on input "text" at bounding box center [367, 89] width 99 height 20
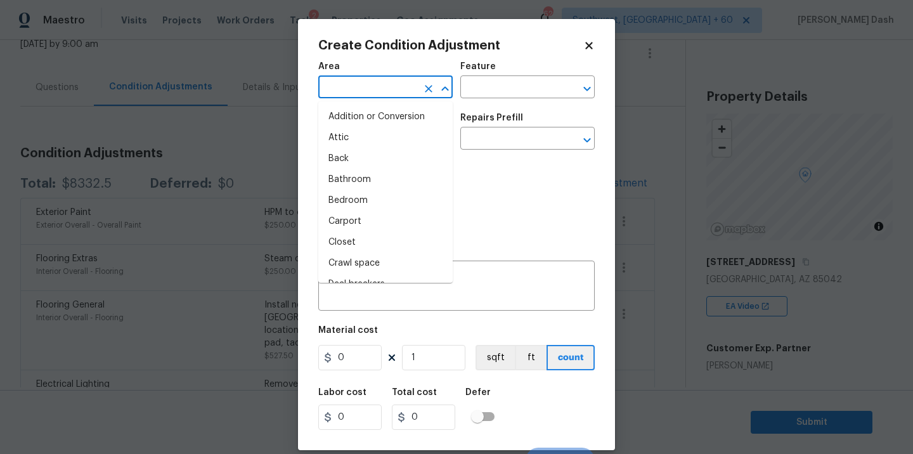
click at [378, 203] on li "Bedroom" at bounding box center [385, 200] width 134 height 21
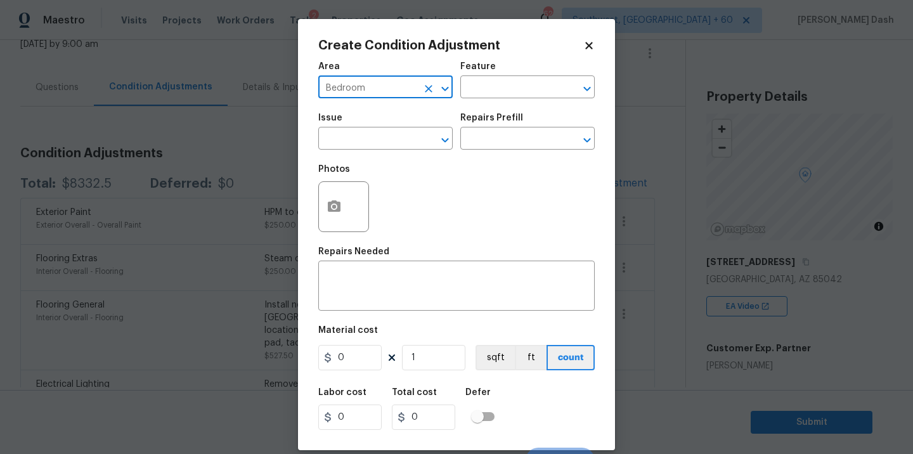
click at [400, 89] on input "Bedroom" at bounding box center [367, 89] width 99 height 20
click at [435, 87] on button "Clear" at bounding box center [429, 89] width 18 height 18
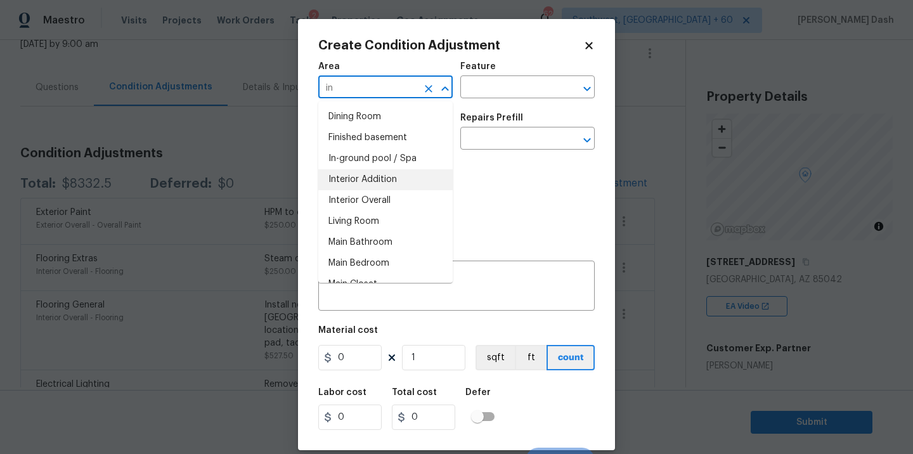
click at [394, 188] on li "Interior Addition" at bounding box center [385, 179] width 134 height 21
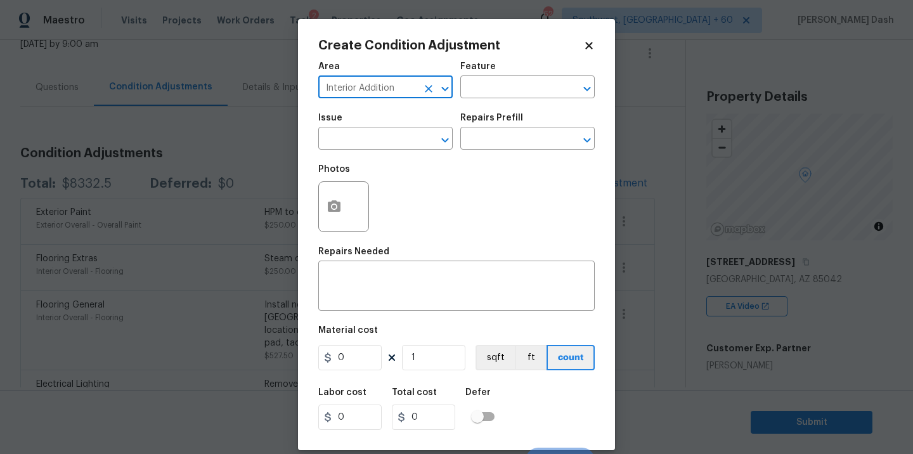
click at [421, 87] on button "Clear" at bounding box center [429, 89] width 18 height 18
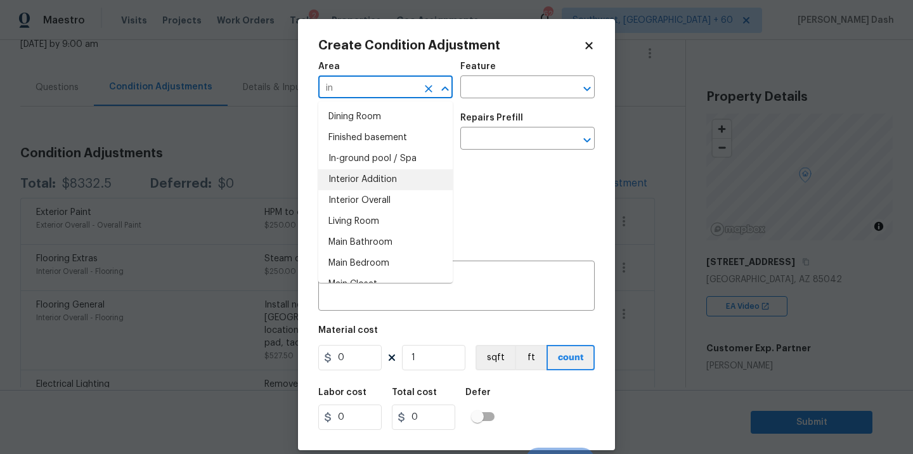
click at [395, 195] on li "Interior Overall" at bounding box center [385, 200] width 134 height 21
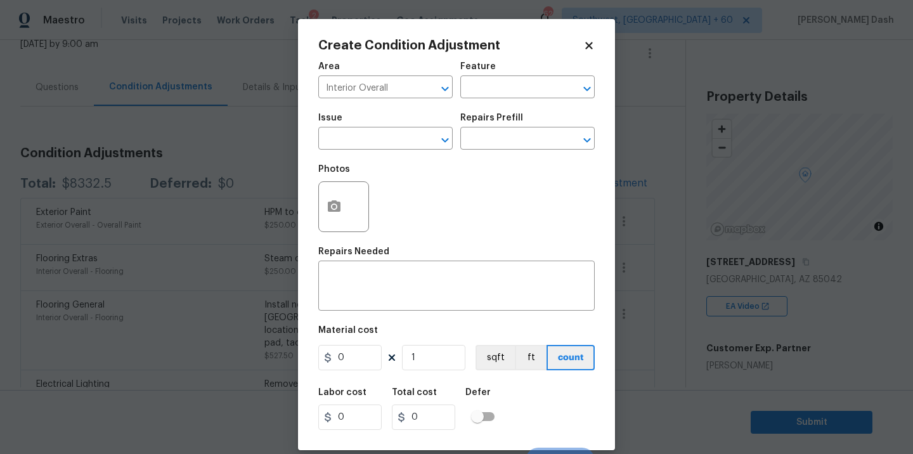
click at [473, 100] on div "Area Interior Overall ​ Feature ​" at bounding box center [456, 80] width 276 height 51
click at [474, 86] on input "text" at bounding box center [509, 89] width 99 height 20
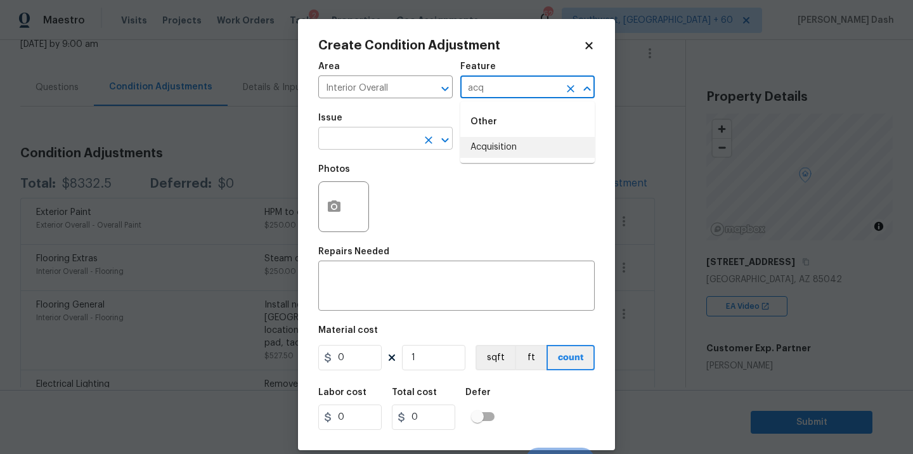
drag, startPoint x: 475, startPoint y: 141, endPoint x: 402, endPoint y: 141, distance: 73.5
click at [402, 141] on body "Maestro Visits Projects Work Orders Tasks 2 Properties Geo Assignments 622 Sout…" at bounding box center [456, 227] width 913 height 454
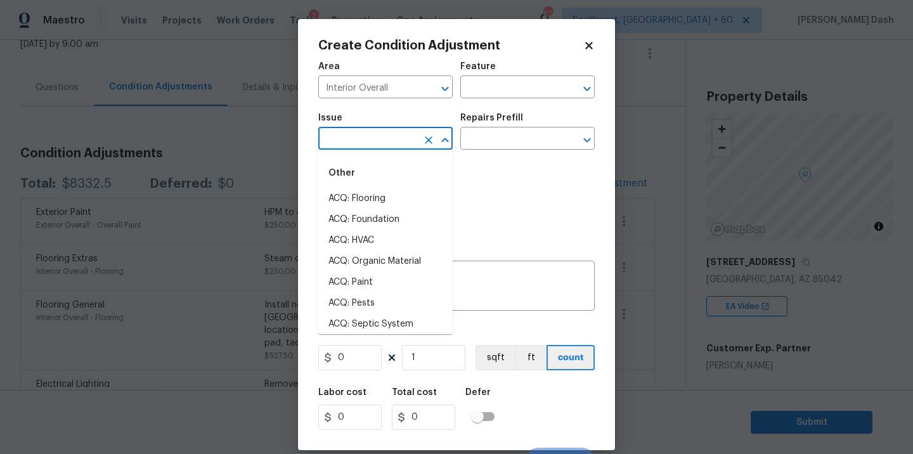
click at [402, 141] on input "text" at bounding box center [367, 140] width 99 height 20
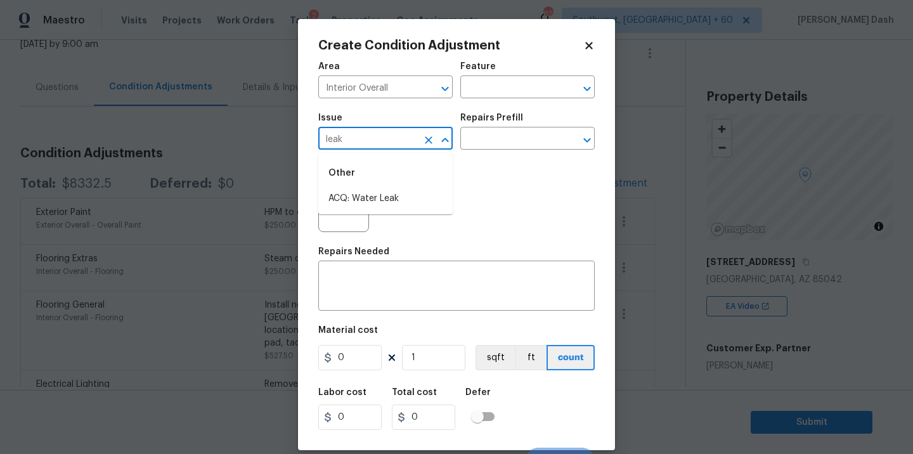
click at [375, 191] on li "ACQ: Water Leak" at bounding box center [385, 198] width 134 height 21
click at [489, 136] on input "text" at bounding box center [509, 140] width 99 height 20
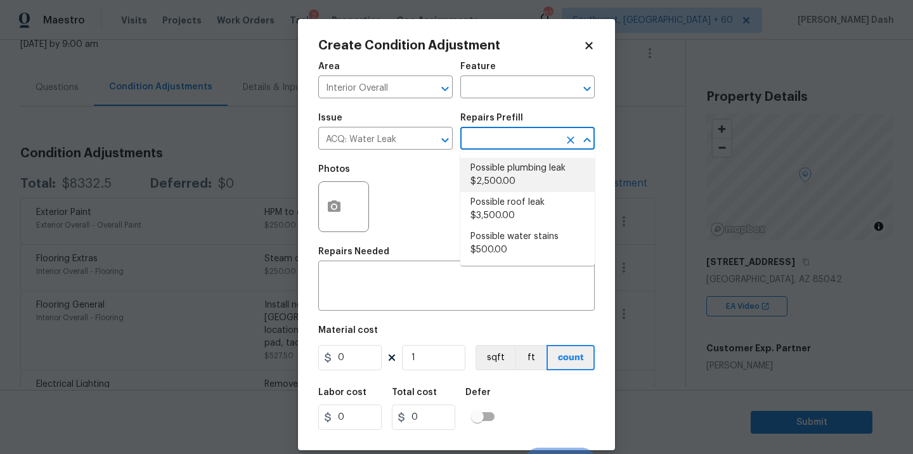
click at [544, 176] on li "Possible plumbing leak $2,500.00" at bounding box center [527, 175] width 134 height 34
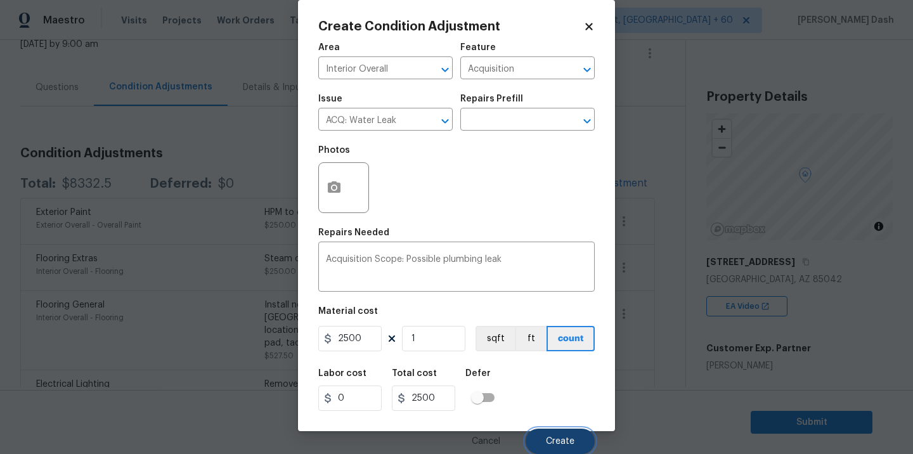
click at [555, 428] on button "Create" at bounding box center [559, 440] width 69 height 25
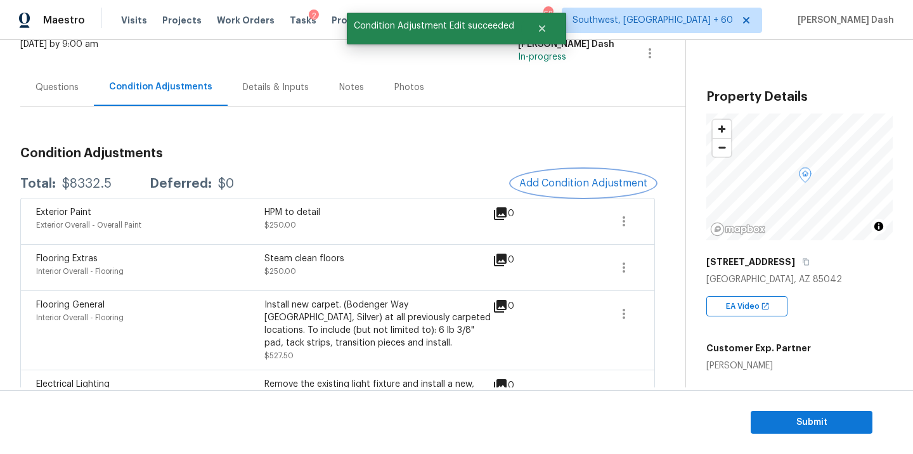
scroll to position [0, 0]
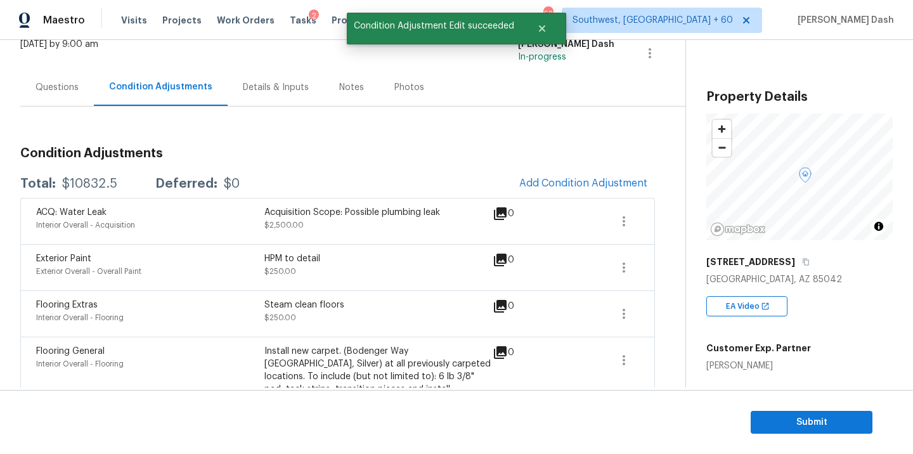
click at [96, 195] on div "Total: $10832.5 Deferred: $0 Add Condition Adjustment" at bounding box center [337, 184] width 634 height 28
click at [96, 186] on div "$10832.5" at bounding box center [89, 183] width 55 height 13
copy div "$10832.5"
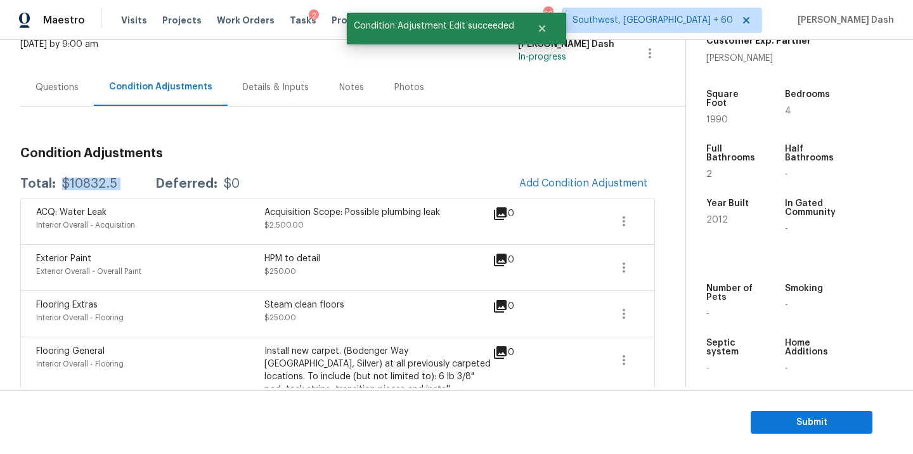
scroll to position [308, 0]
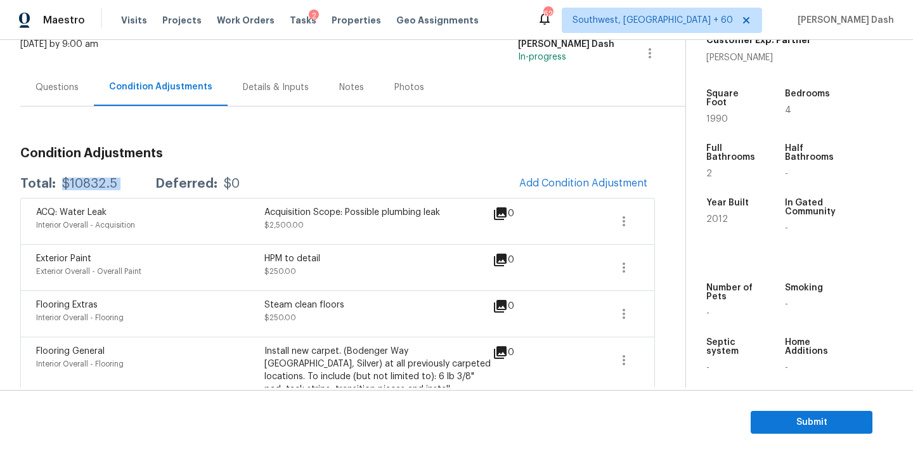
click at [89, 179] on div "$10832.5" at bounding box center [89, 183] width 55 height 13
click at [53, 91] on div "Questions" at bounding box center [56, 87] width 43 height 13
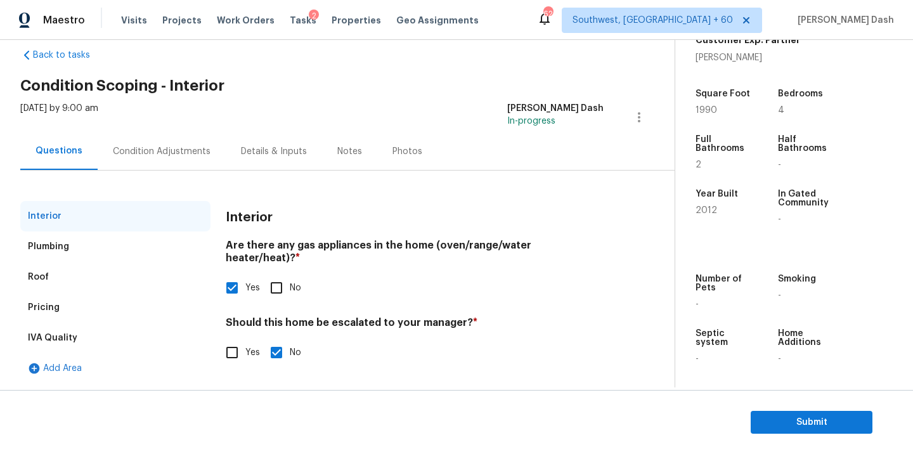
scroll to position [22, 0]
click at [65, 308] on div "Pricing" at bounding box center [115, 307] width 190 height 30
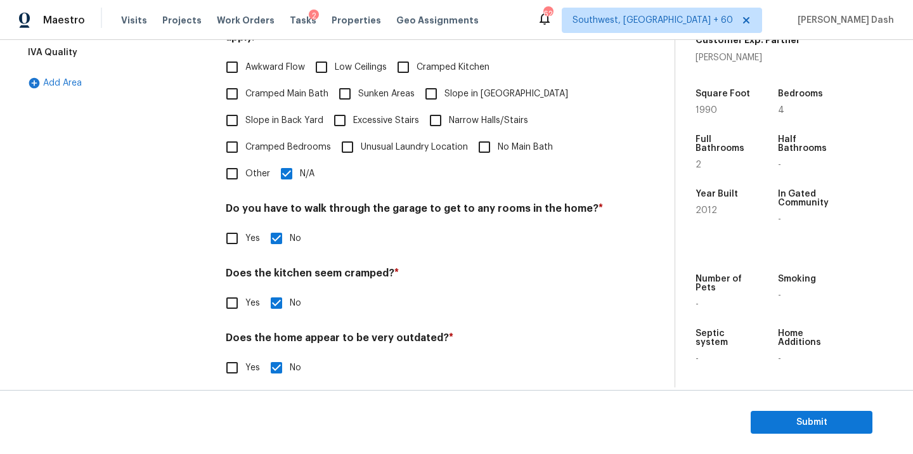
scroll to position [136, 0]
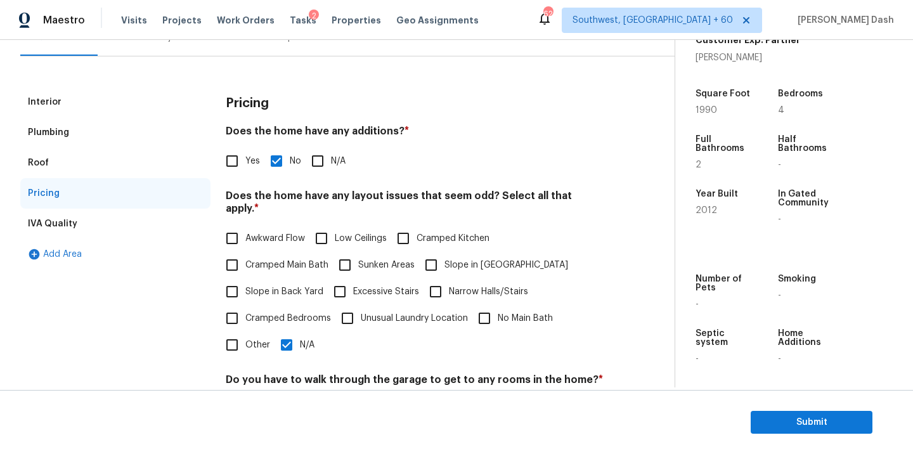
click at [770, 408] on section "Submit" at bounding box center [456, 422] width 913 height 65
click at [774, 421] on span "Submit" at bounding box center [811, 423] width 101 height 16
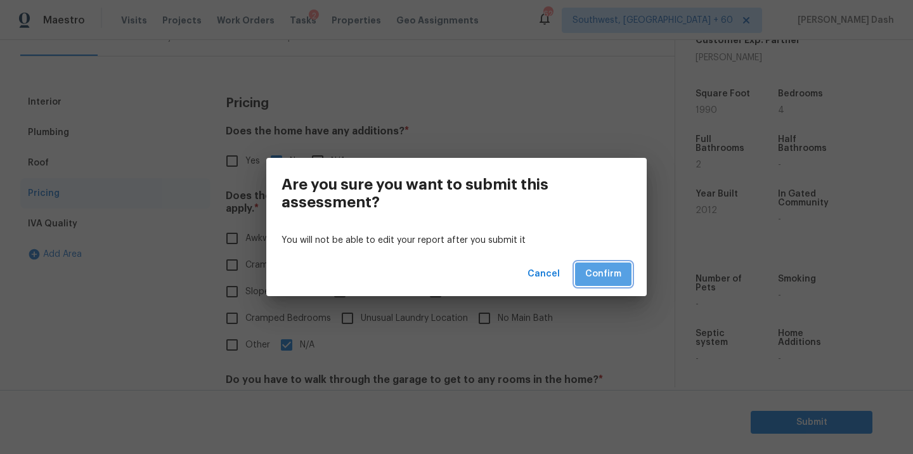
click at [607, 274] on span "Confirm" at bounding box center [603, 274] width 36 height 16
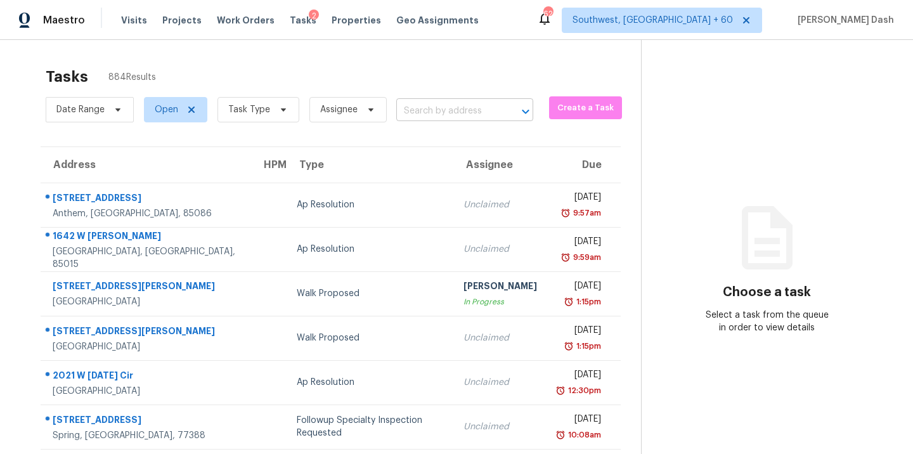
click at [428, 108] on input "text" at bounding box center [446, 111] width 101 height 20
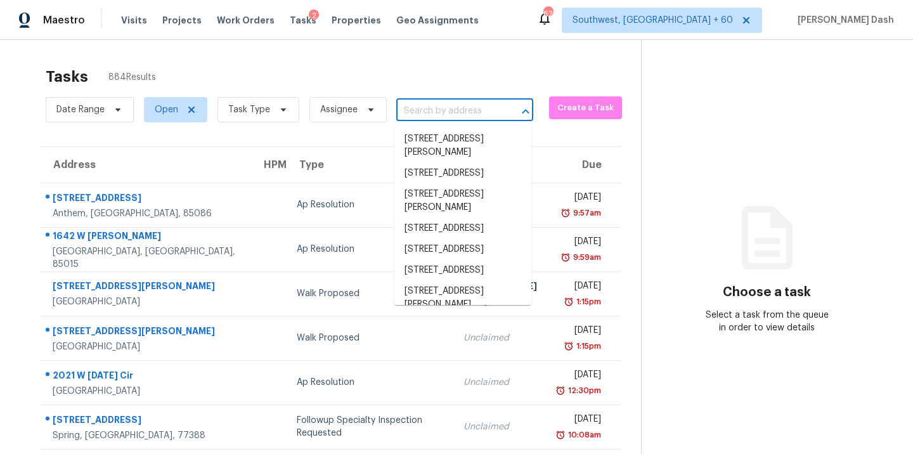
click at [414, 109] on input "text" at bounding box center [446, 111] width 101 height 20
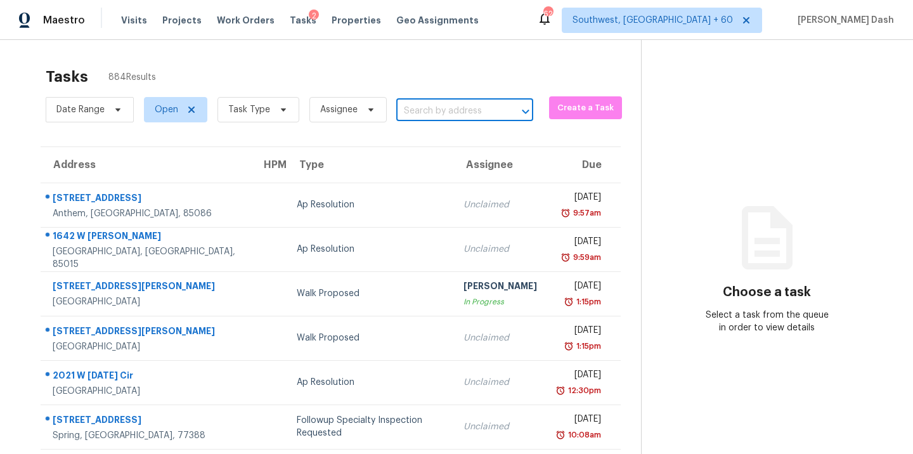
paste input "4229 NW 56th Ter, Oklahoma City, OK 73112"
click at [429, 143] on li "4229 NW 56th Ter, Oklahoma City, OK 73112" at bounding box center [462, 146] width 137 height 34
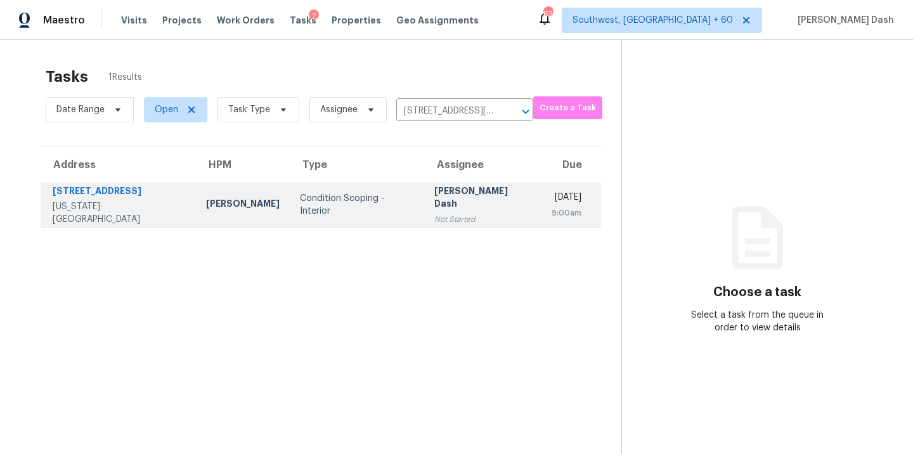
click at [290, 195] on td "Condition Scoping - Interior" at bounding box center [357, 205] width 134 height 44
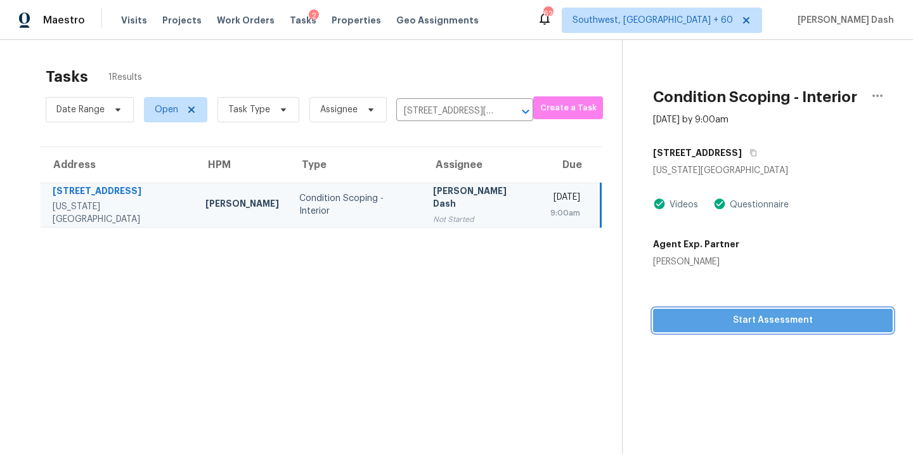
click at [724, 318] on span "Start Assessment" at bounding box center [772, 320] width 219 height 16
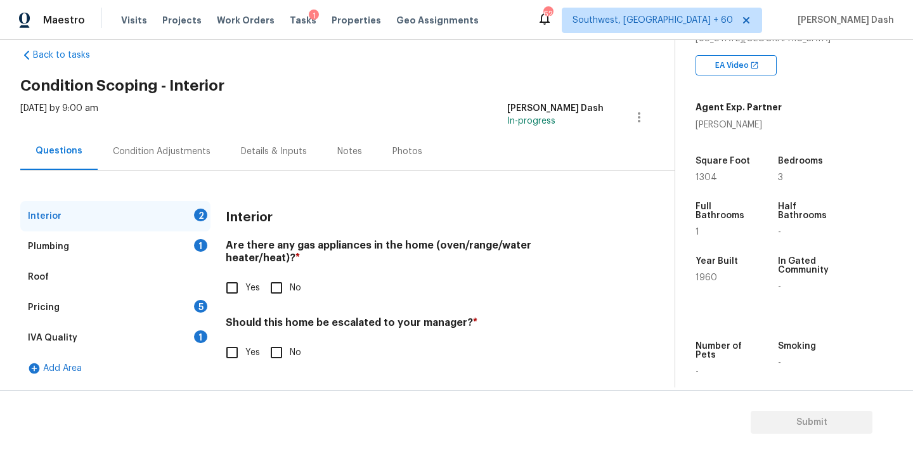
scroll to position [241, 0]
click at [236, 274] on input "Yes" at bounding box center [232, 287] width 27 height 27
click at [279, 339] on input "No" at bounding box center [276, 352] width 27 height 27
click at [204, 256] on div "Plumbing 1" at bounding box center [115, 246] width 190 height 30
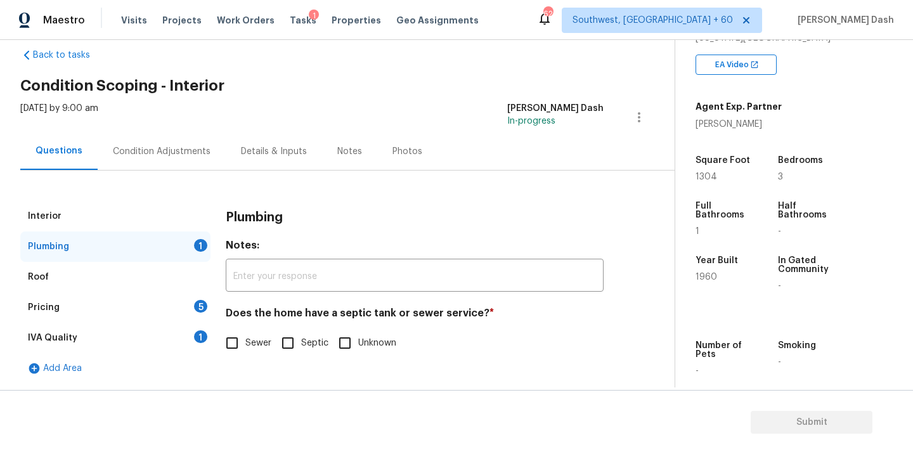
click at [235, 339] on input "Sewer" at bounding box center [232, 343] width 27 height 27
click at [205, 339] on div "1" at bounding box center [200, 336] width 13 height 13
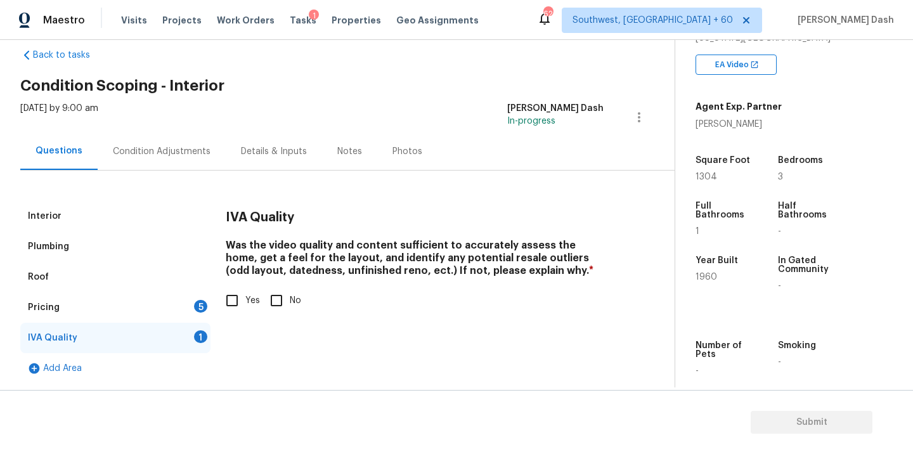
click at [236, 300] on input "Yes" at bounding box center [232, 300] width 27 height 27
click at [203, 300] on div "5" at bounding box center [200, 306] width 13 height 13
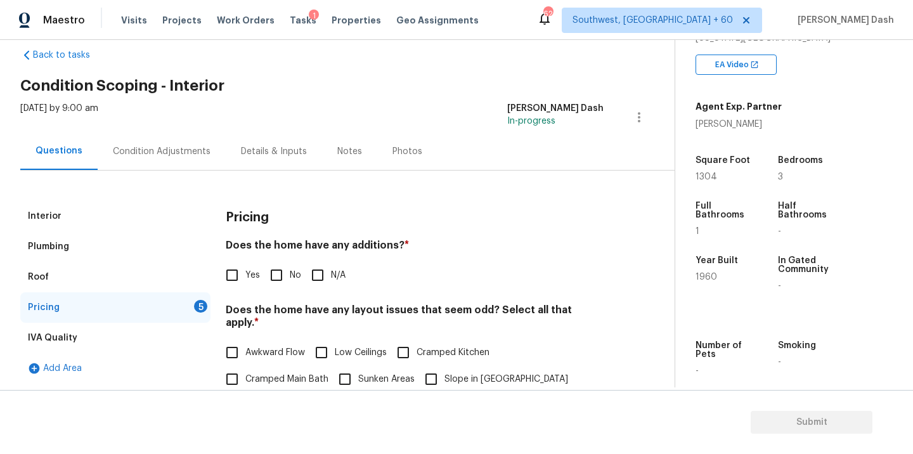
click at [271, 280] on input "No" at bounding box center [276, 275] width 27 height 27
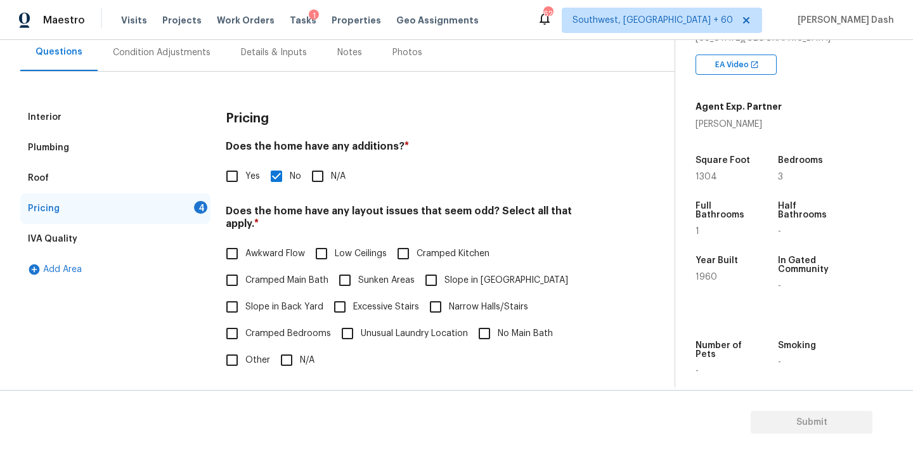
click at [285, 347] on input "N/A" at bounding box center [286, 360] width 27 height 27
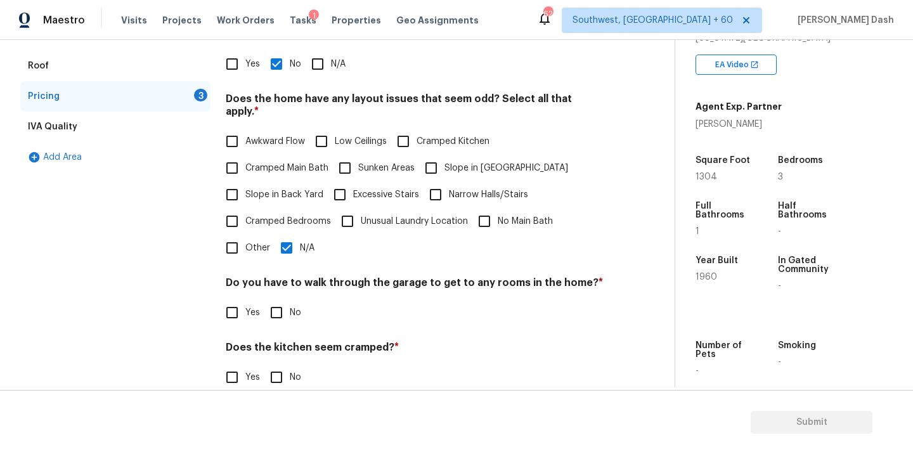
scroll to position [307, 0]
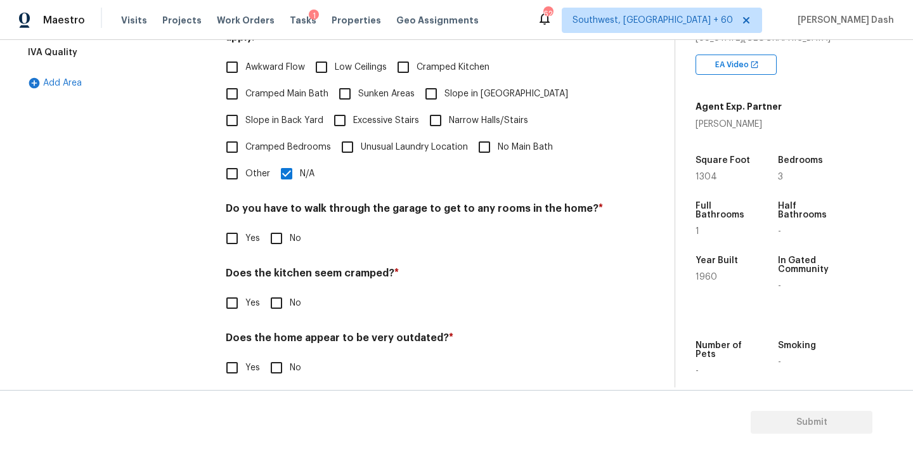
click at [280, 267] on h4 "Does the kitchen seem cramped? *" at bounding box center [415, 276] width 378 height 18
click at [280, 230] on input "No" at bounding box center [276, 238] width 27 height 27
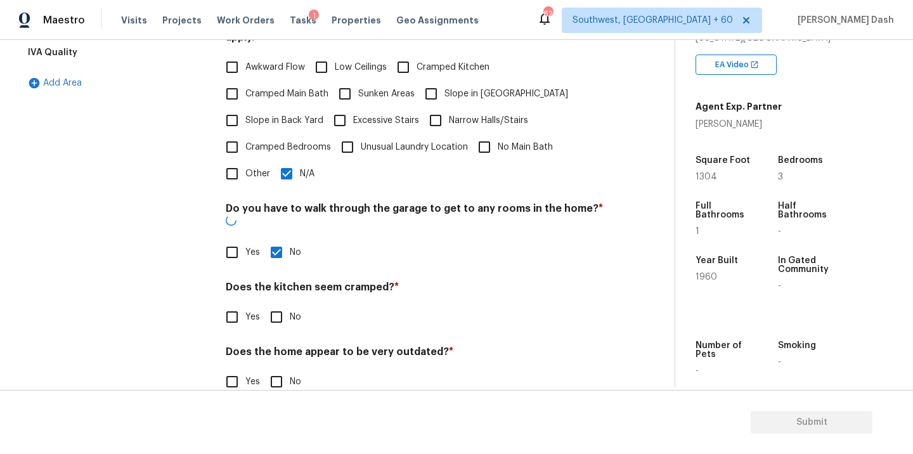
click at [280, 304] on input "No" at bounding box center [276, 317] width 27 height 27
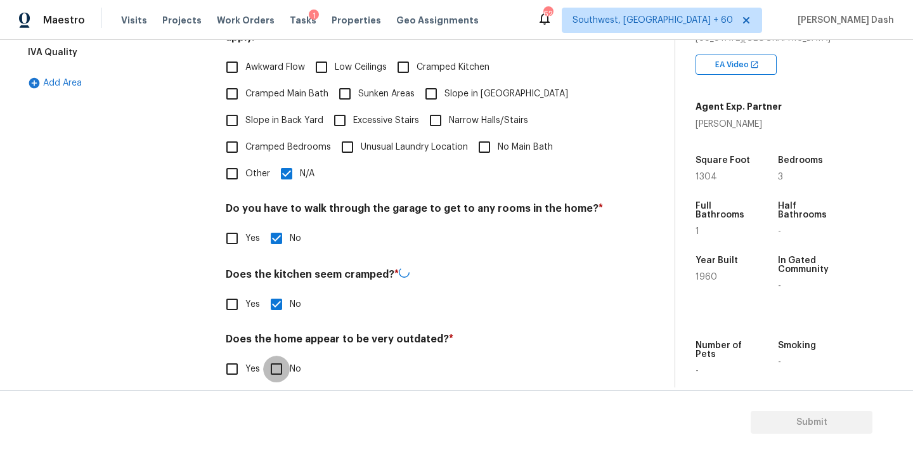
drag, startPoint x: 280, startPoint y: 364, endPoint x: 238, endPoint y: 304, distance: 73.7
click at [280, 364] on input "No" at bounding box center [276, 369] width 27 height 27
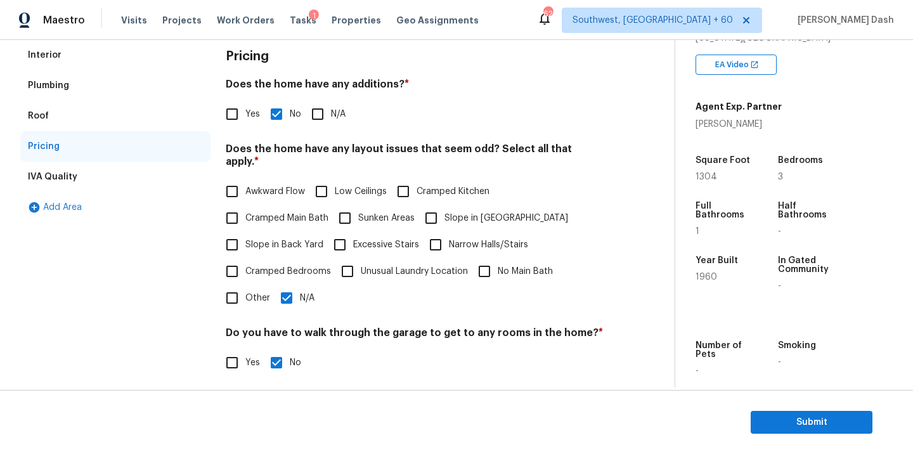
scroll to position [187, 0]
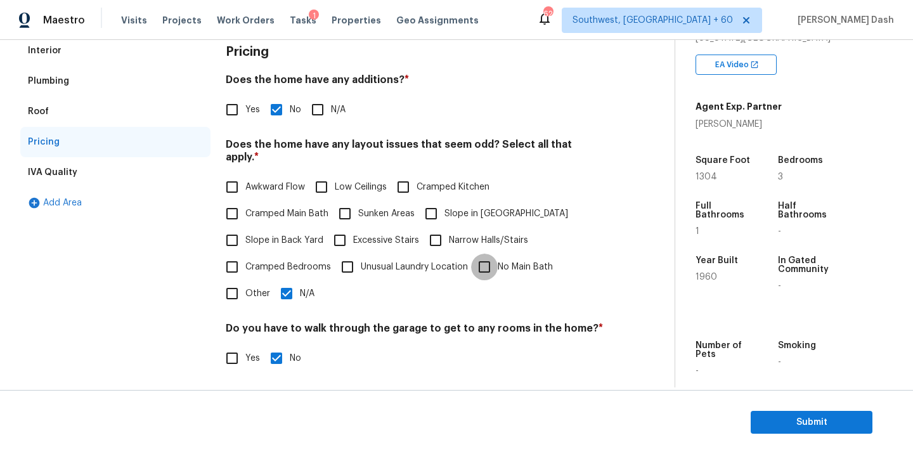
click at [496, 261] on input "No Main Bath" at bounding box center [484, 267] width 27 height 27
click at [295, 287] on input "N/A" at bounding box center [286, 294] width 27 height 27
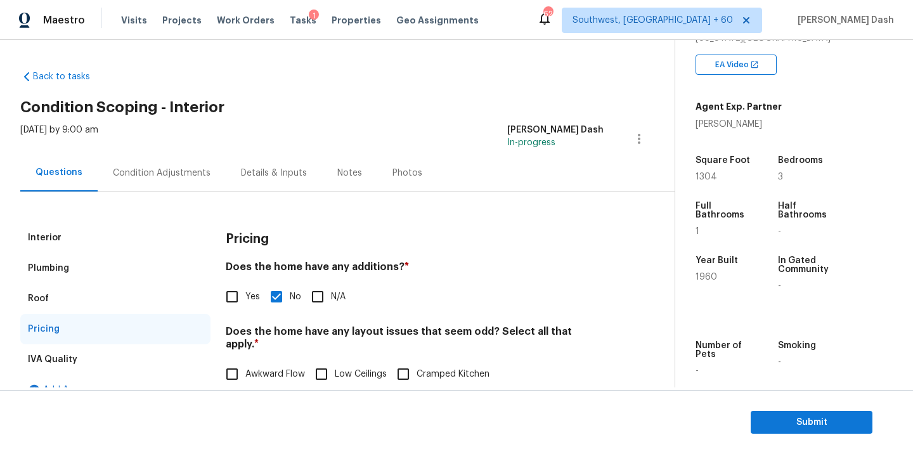
click at [172, 175] on div "Condition Adjustments" at bounding box center [162, 173] width 98 height 13
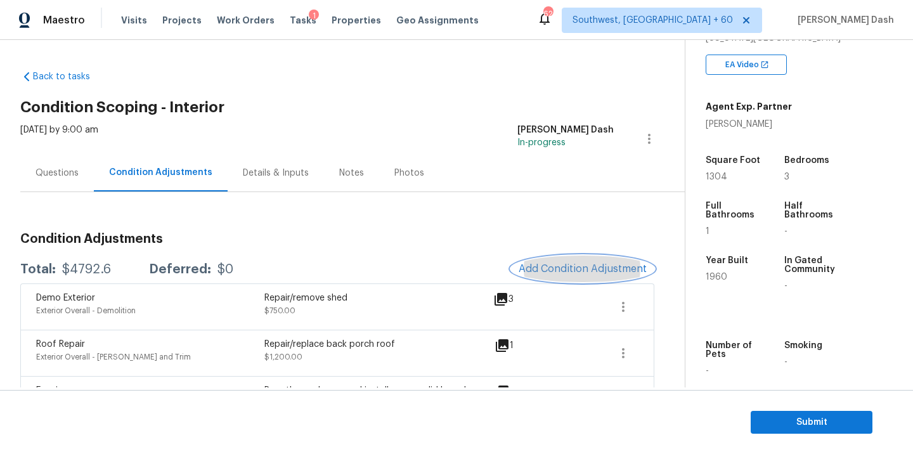
click at [548, 273] on span "Add Condition Adjustment" at bounding box center [582, 268] width 128 height 11
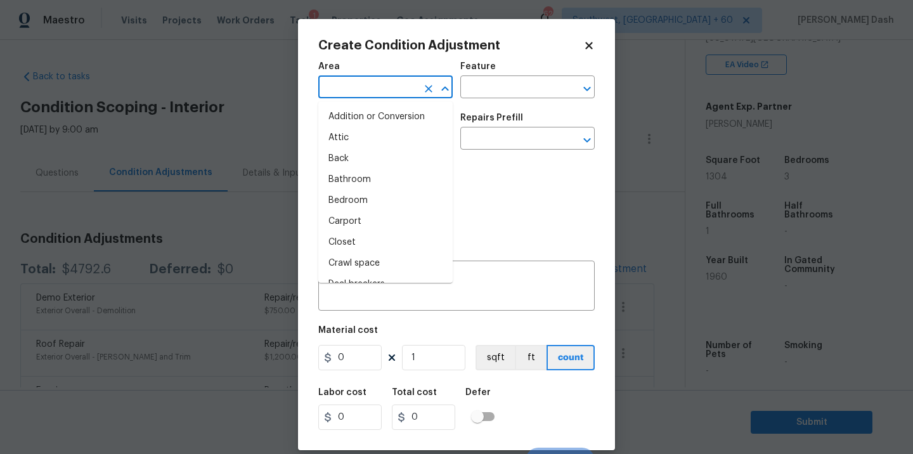
click at [398, 98] on input "text" at bounding box center [367, 89] width 99 height 20
click at [364, 202] on li "Interior Overall" at bounding box center [385, 200] width 134 height 21
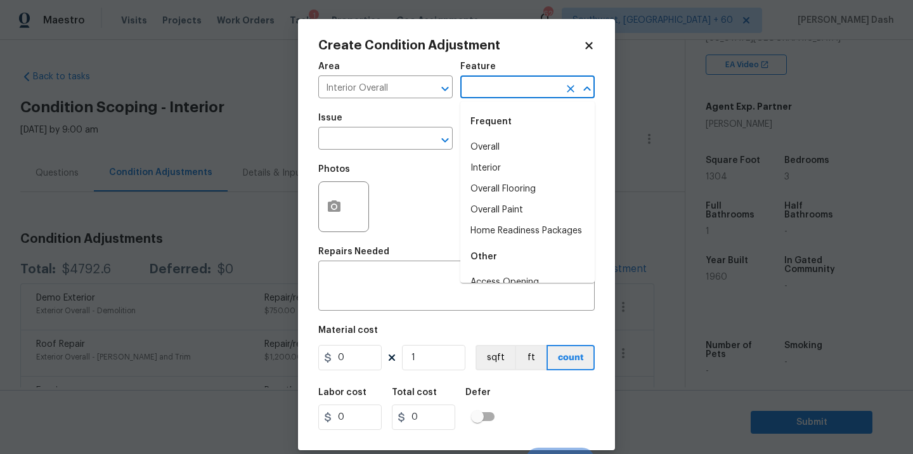
click at [513, 91] on input "text" at bounding box center [509, 89] width 99 height 20
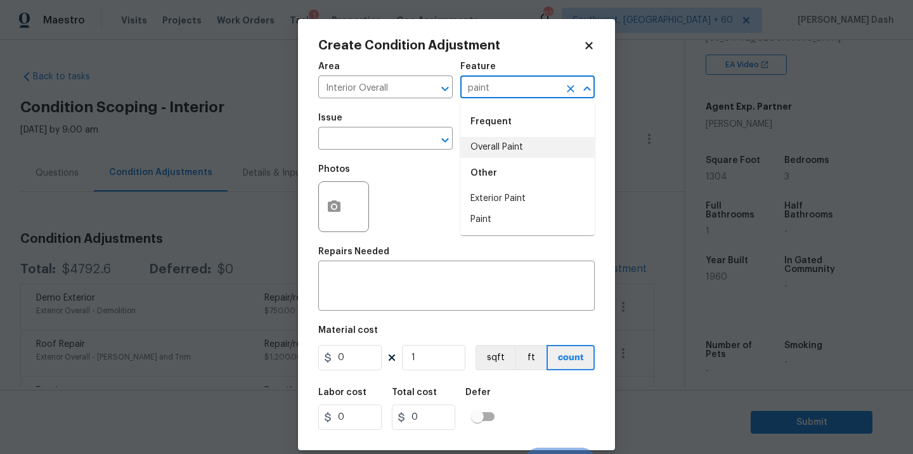
click at [492, 150] on li "Overall Paint" at bounding box center [527, 147] width 134 height 21
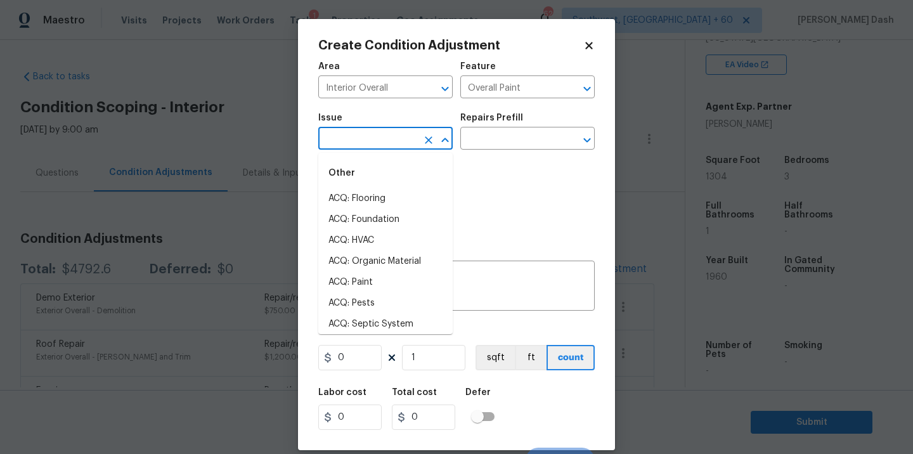
click at [395, 149] on input "text" at bounding box center [367, 140] width 99 height 20
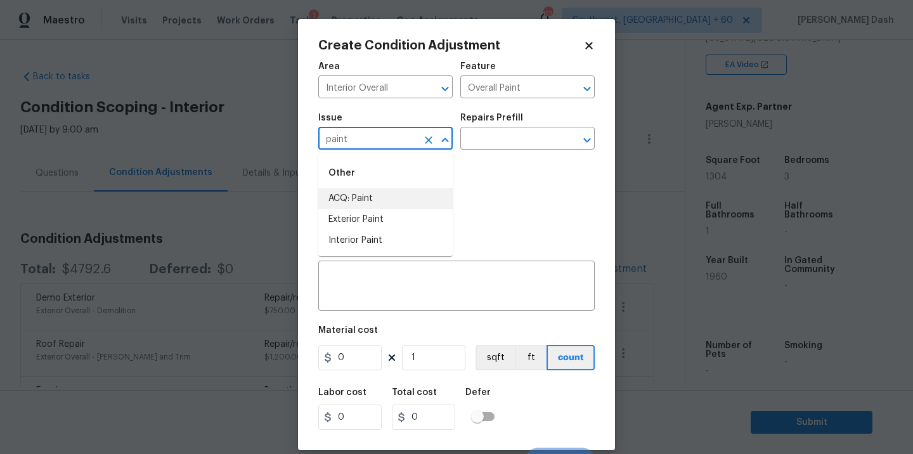
click at [358, 199] on li "ACQ: Paint" at bounding box center [385, 198] width 134 height 21
click at [498, 141] on input "text" at bounding box center [509, 140] width 99 height 20
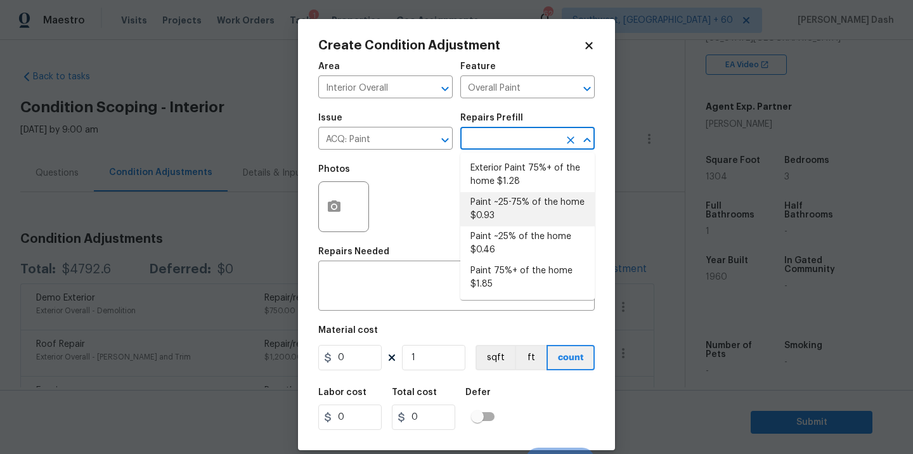
click at [505, 209] on li "Paint ~25-75% of the home $0.93" at bounding box center [527, 209] width 134 height 34
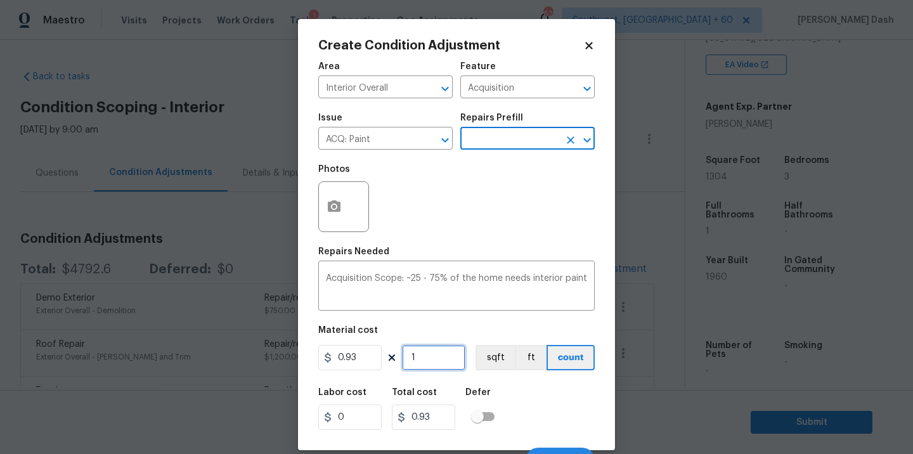
click at [432, 357] on input "1" at bounding box center [433, 357] width 63 height 25
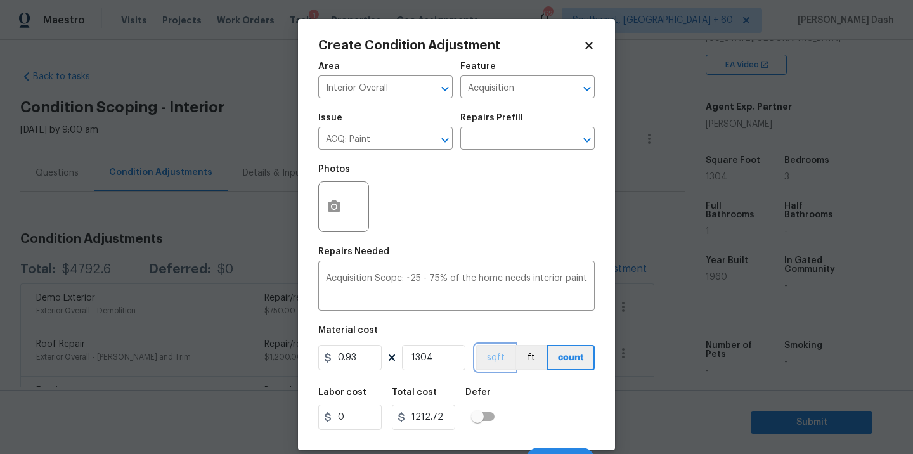
click at [490, 359] on button "sqft" at bounding box center [494, 357] width 39 height 25
click at [510, 415] on div "Labor cost 0 Total cost 1212.72 Defer" at bounding box center [456, 408] width 276 height 57
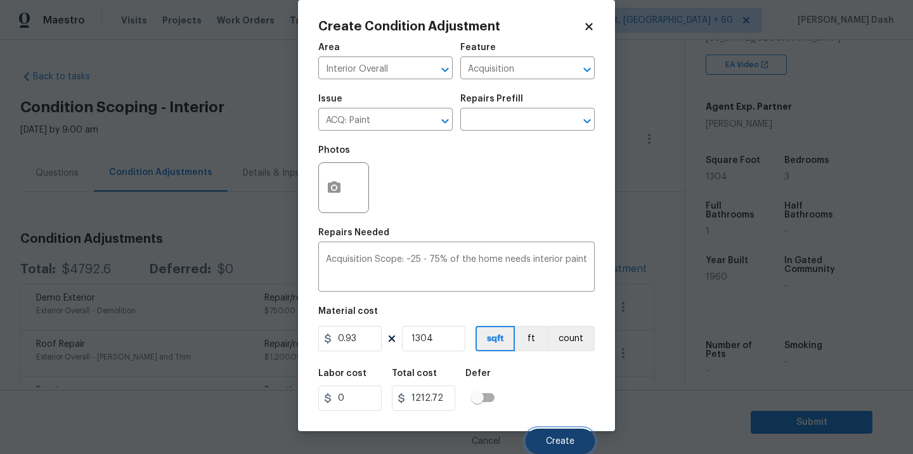
click at [547, 437] on span "Create" at bounding box center [560, 442] width 29 height 10
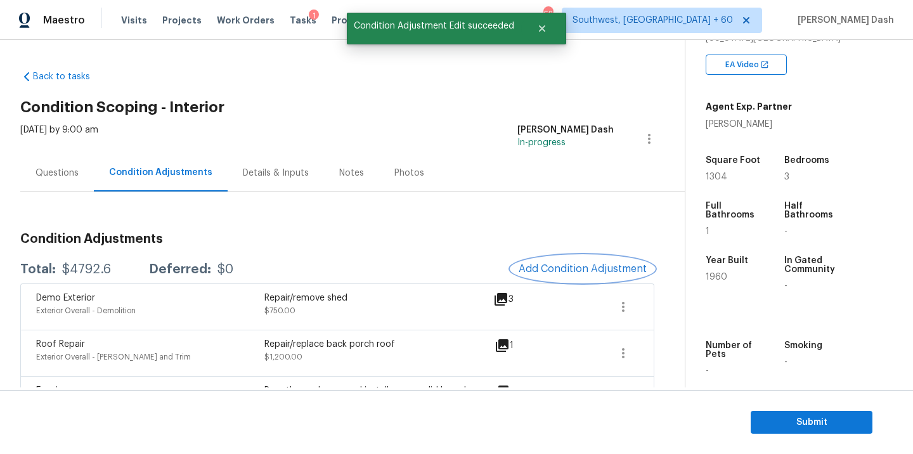
scroll to position [0, 0]
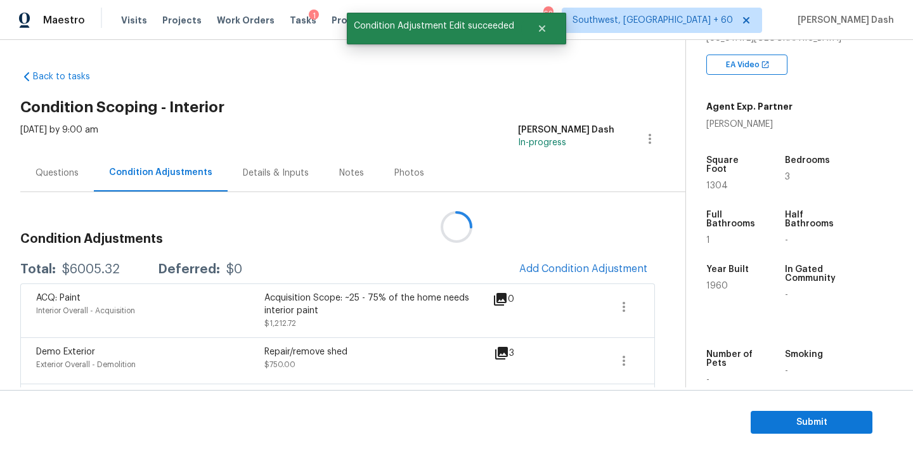
click at [562, 264] on div at bounding box center [456, 227] width 913 height 454
click at [562, 264] on span "Add Condition Adjustment" at bounding box center [583, 268] width 128 height 11
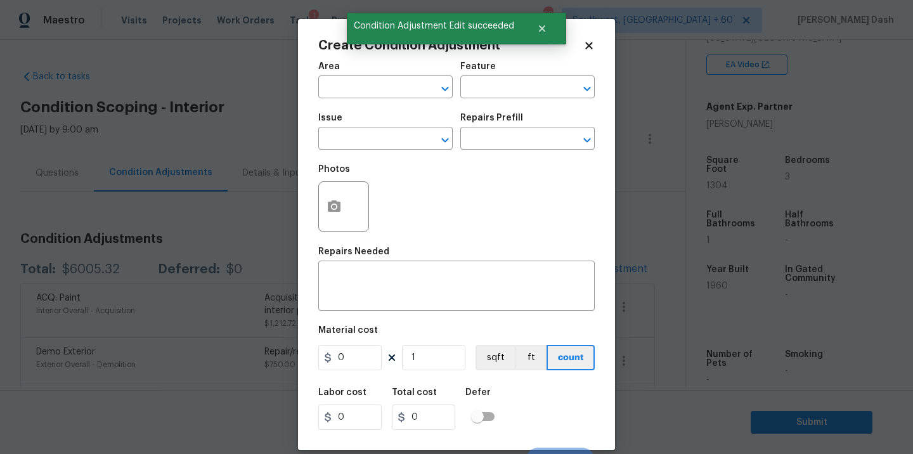
click at [389, 70] on div "Area" at bounding box center [385, 70] width 134 height 16
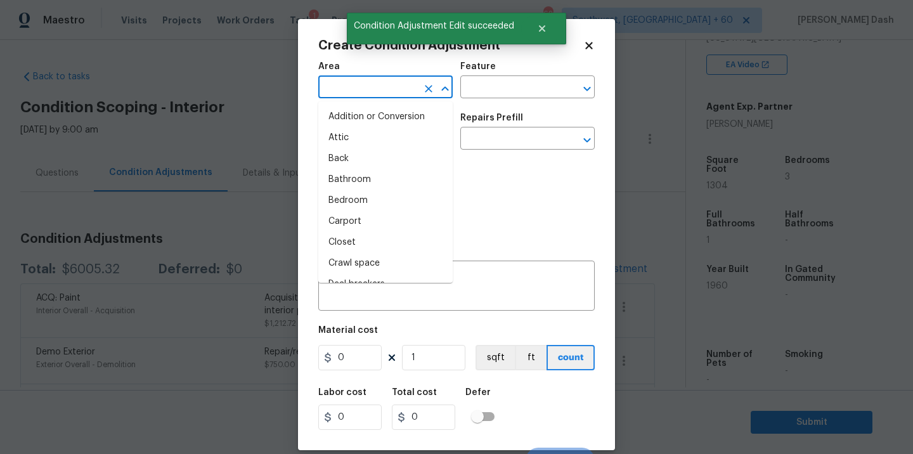
click at [387, 82] on input "text" at bounding box center [367, 89] width 99 height 20
click at [359, 190] on li "Interior Addition" at bounding box center [385, 179] width 134 height 21
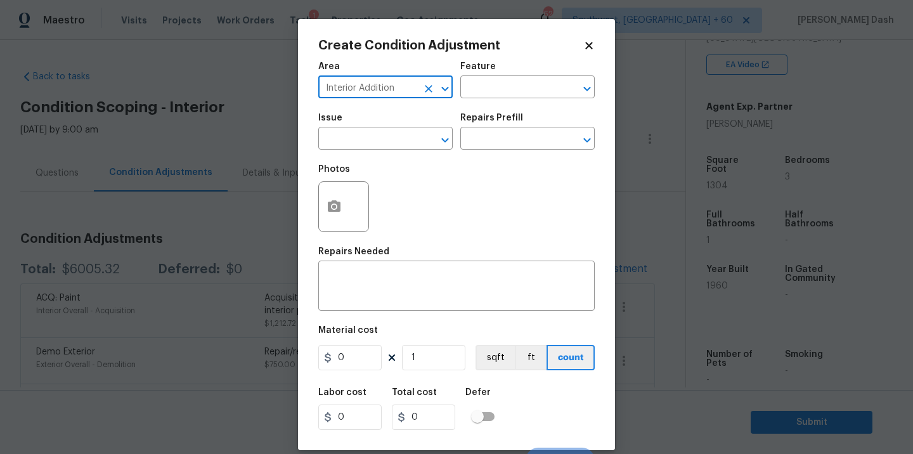
click at [425, 93] on icon "Clear" at bounding box center [428, 88] width 13 height 13
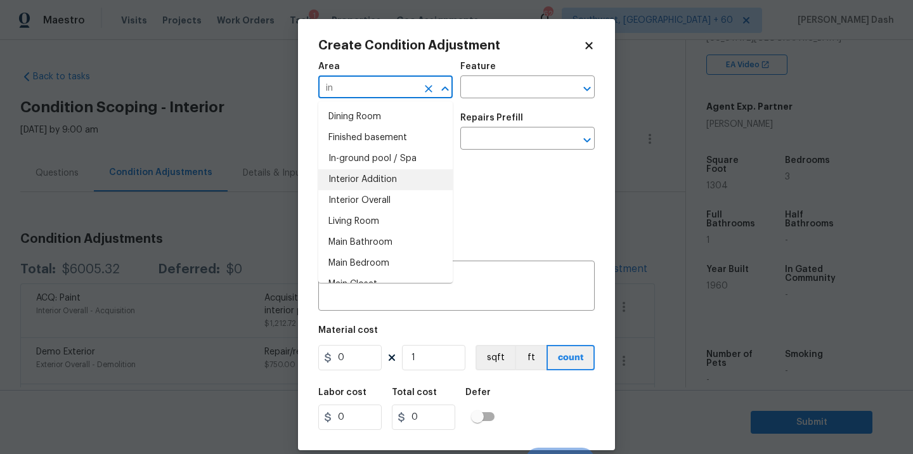
click at [397, 190] on li "Interior Addition" at bounding box center [385, 179] width 134 height 21
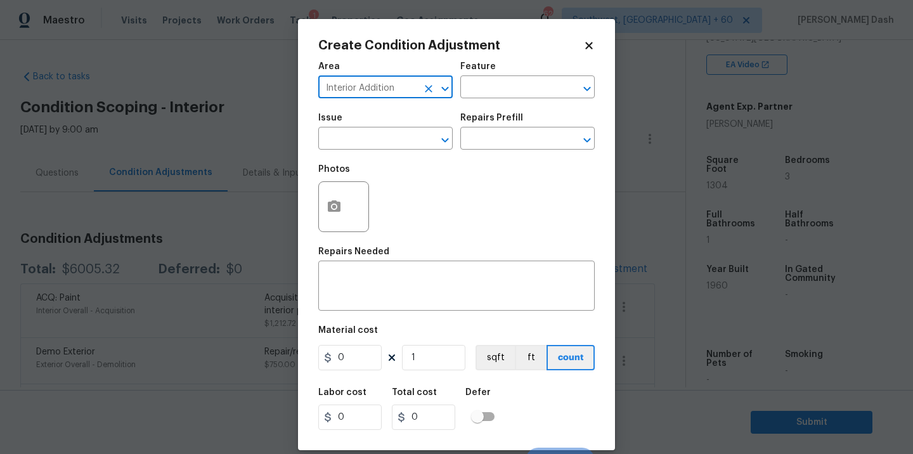
click at [426, 92] on icon "Clear" at bounding box center [428, 88] width 13 height 13
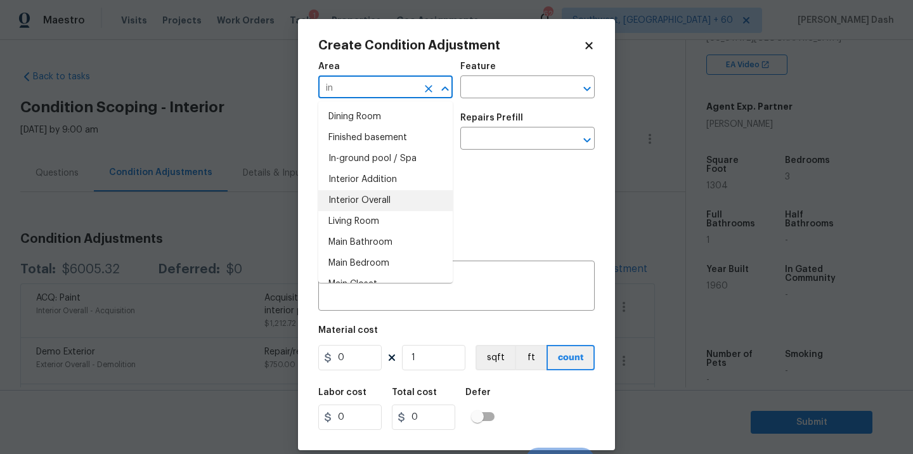
click at [392, 195] on li "Interior Overall" at bounding box center [385, 200] width 134 height 21
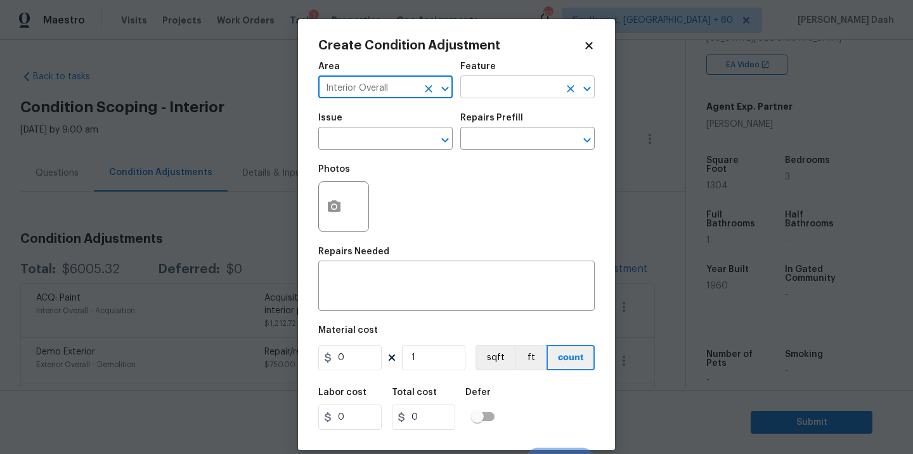
click at [479, 85] on input "text" at bounding box center [509, 89] width 99 height 20
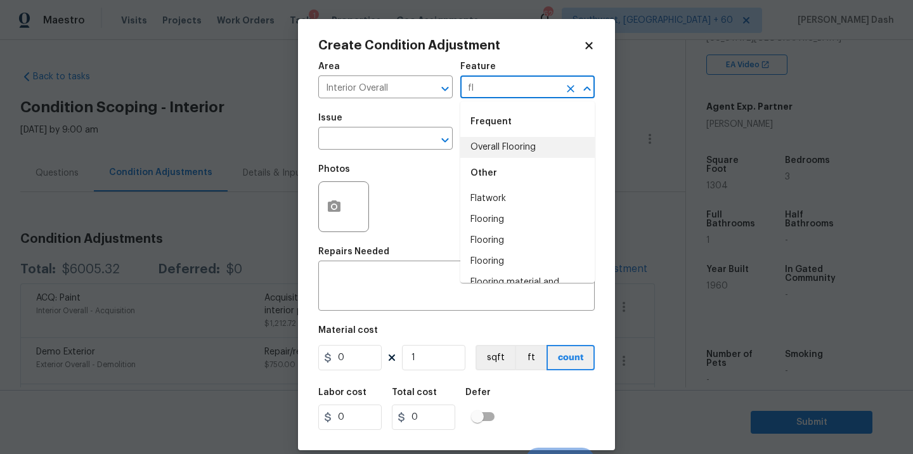
click at [484, 143] on li "Overall Flooring" at bounding box center [527, 147] width 134 height 21
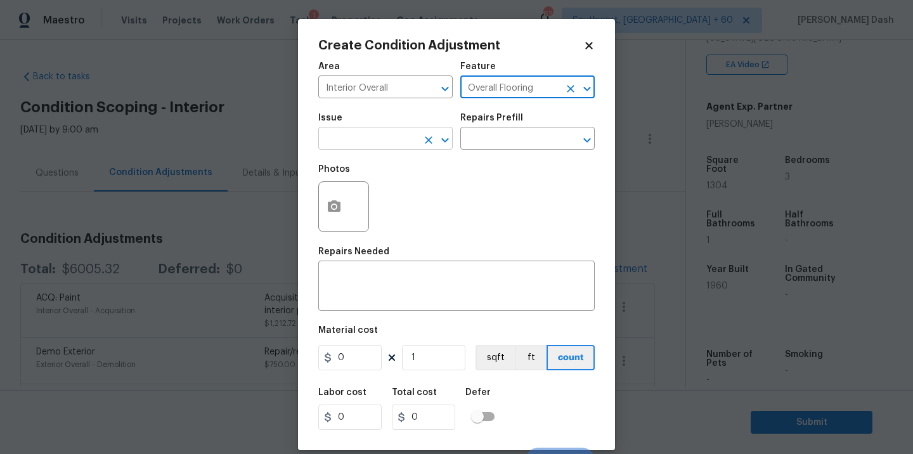
click at [376, 143] on input "text" at bounding box center [367, 140] width 99 height 20
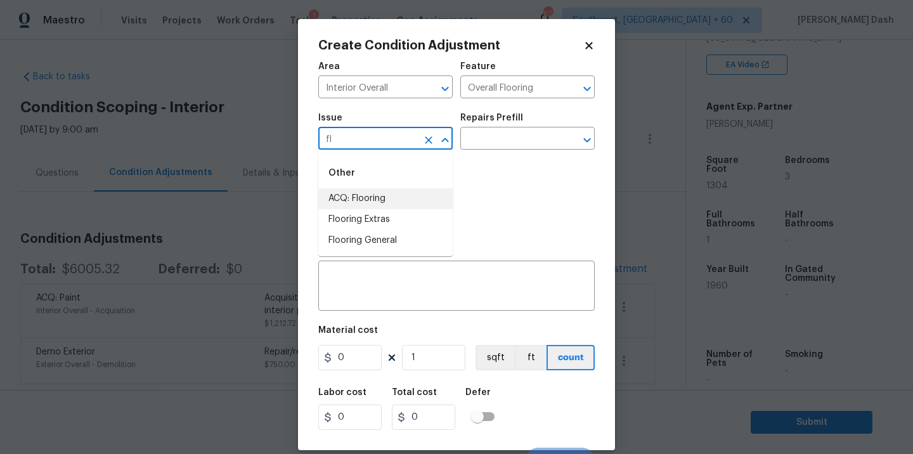
click at [366, 191] on li "ACQ: Flooring" at bounding box center [385, 198] width 134 height 21
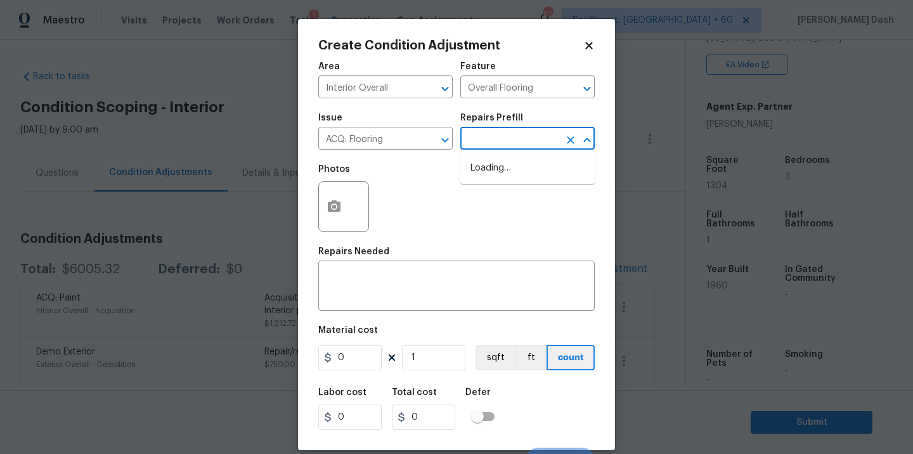
click at [506, 132] on input "text" at bounding box center [509, 140] width 99 height 20
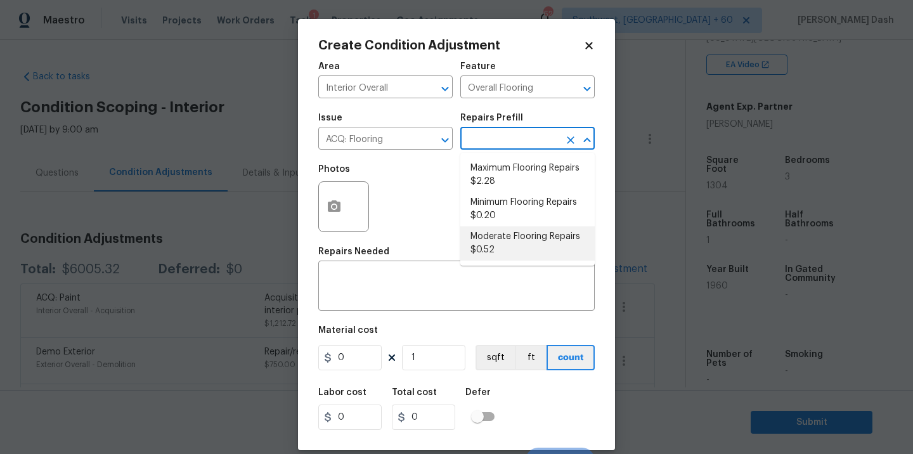
click at [485, 250] on li "Moderate Flooring Repairs $0.52" at bounding box center [527, 243] width 134 height 34
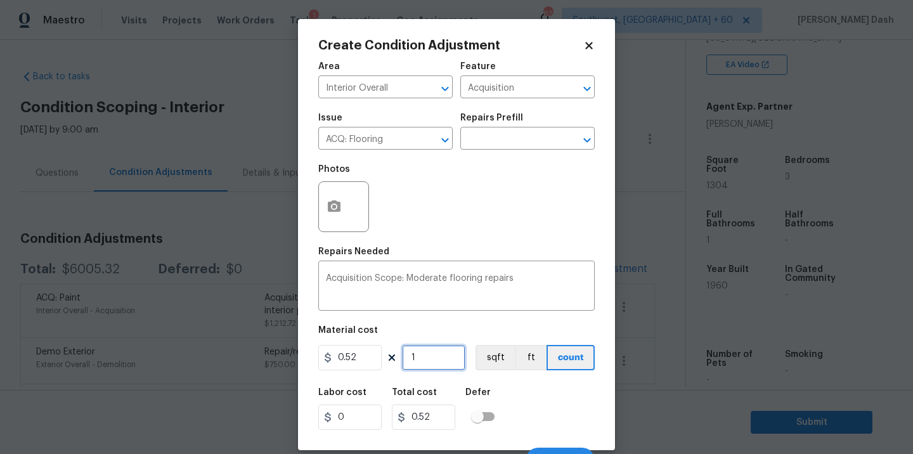
click at [434, 358] on input "1" at bounding box center [433, 357] width 63 height 25
click at [490, 370] on button "sqft" at bounding box center [494, 357] width 39 height 25
click at [532, 415] on div "Labor cost 0 Total cost 678.08 Defer" at bounding box center [456, 408] width 276 height 57
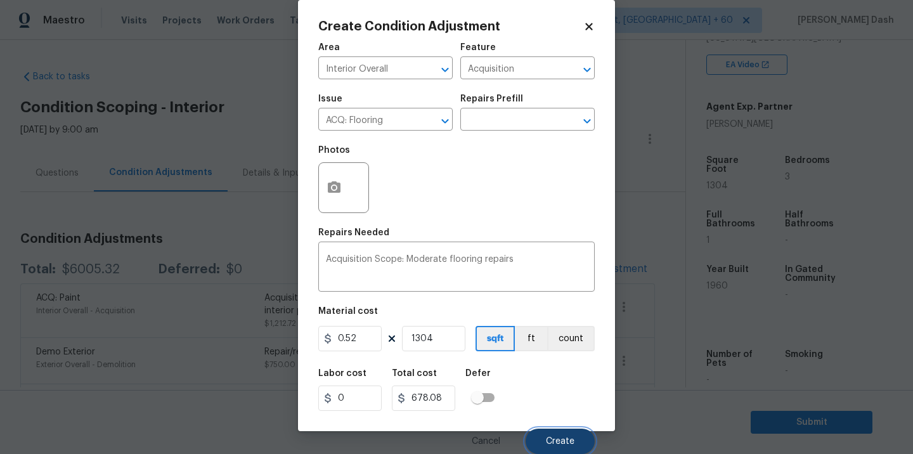
click at [544, 432] on button "Create" at bounding box center [559, 440] width 69 height 25
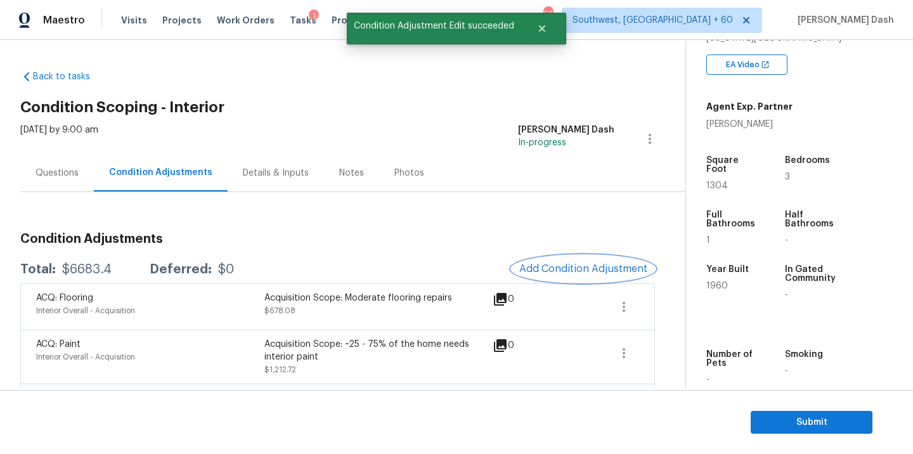
click at [541, 262] on button "Add Condition Adjustment" at bounding box center [582, 268] width 143 height 27
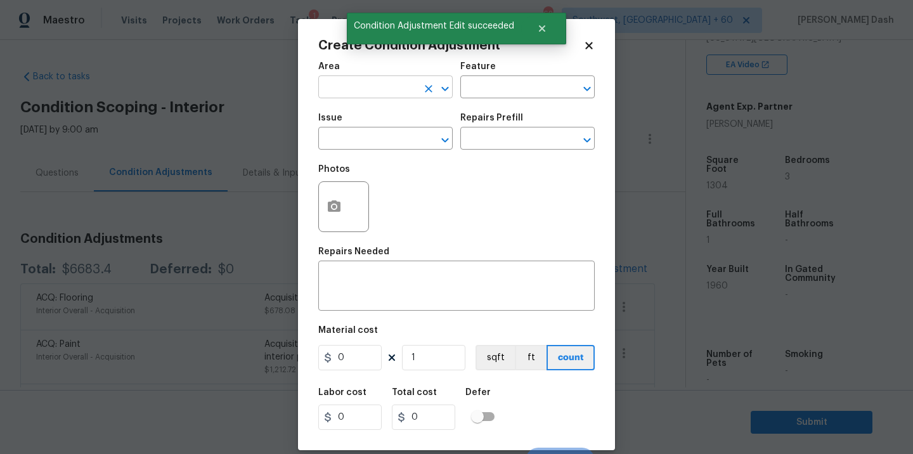
click at [383, 89] on input "text" at bounding box center [367, 89] width 99 height 20
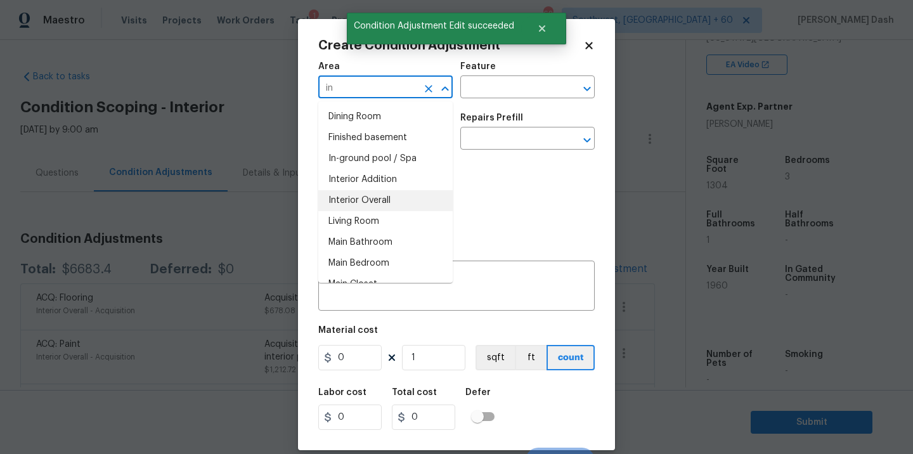
click at [364, 201] on li "Interior Overall" at bounding box center [385, 200] width 134 height 21
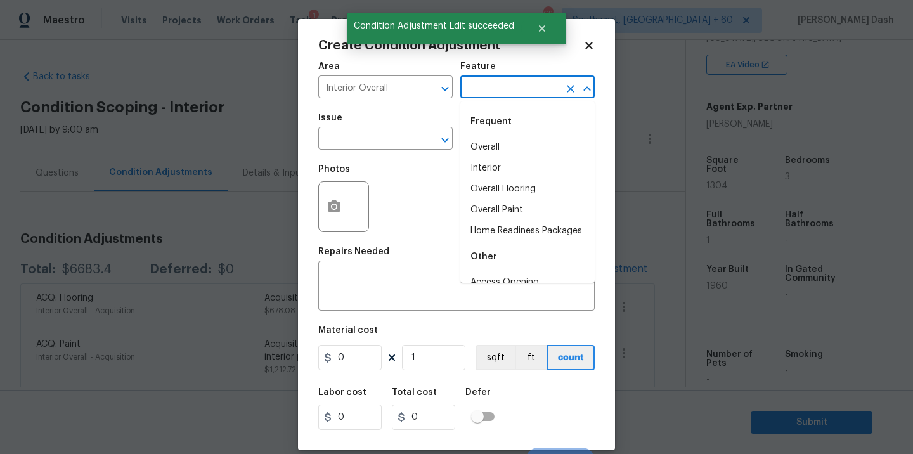
click at [481, 92] on input "text" at bounding box center [509, 89] width 99 height 20
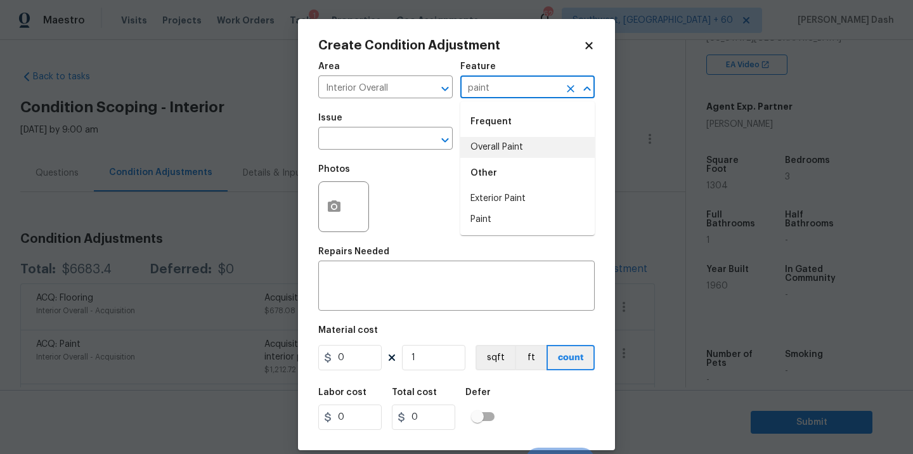
click at [482, 150] on li "Overall Paint" at bounding box center [527, 147] width 134 height 21
click at [395, 143] on input "text" at bounding box center [367, 140] width 99 height 20
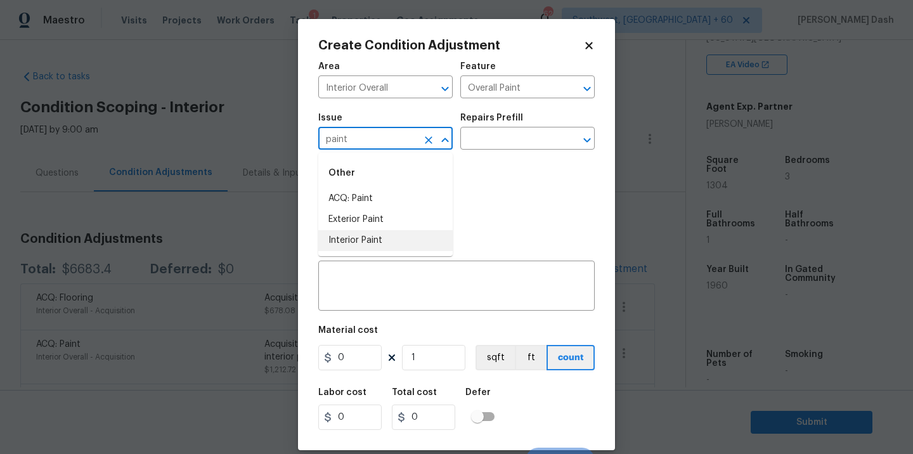
click at [367, 238] on li "Interior Paint" at bounding box center [385, 240] width 134 height 21
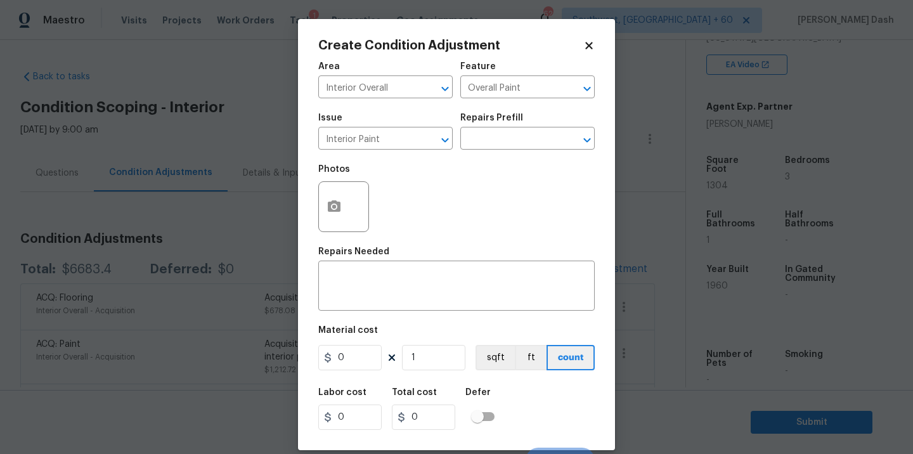
click at [481, 157] on div "Issue Interior Paint ​ Repairs Prefill ​" at bounding box center [456, 131] width 276 height 51
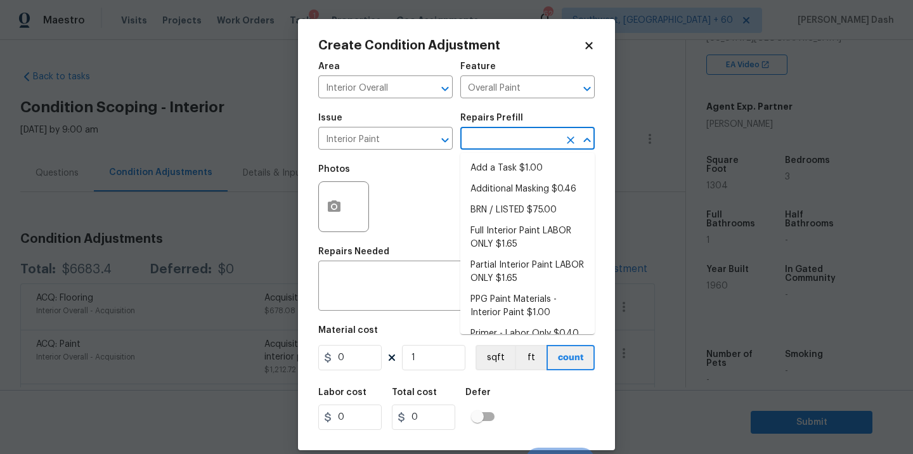
click at [484, 134] on input "text" at bounding box center [509, 140] width 99 height 20
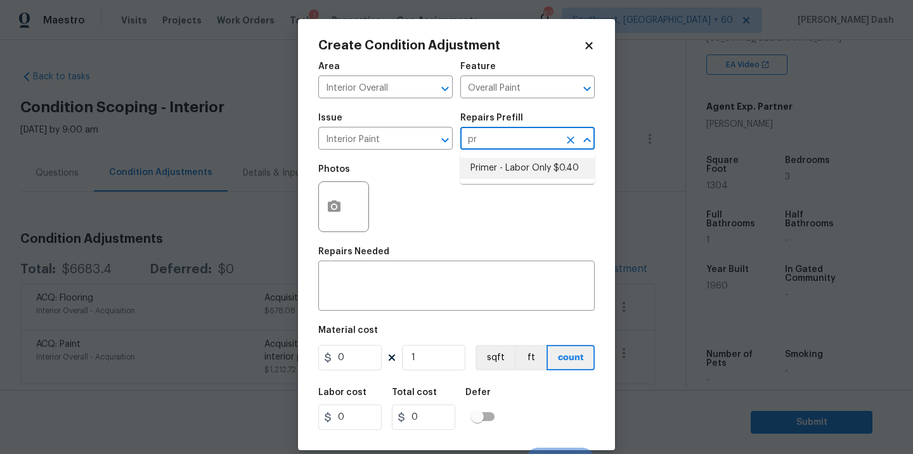
click at [479, 170] on li "Primer - Labor Only $0.40" at bounding box center [527, 168] width 134 height 21
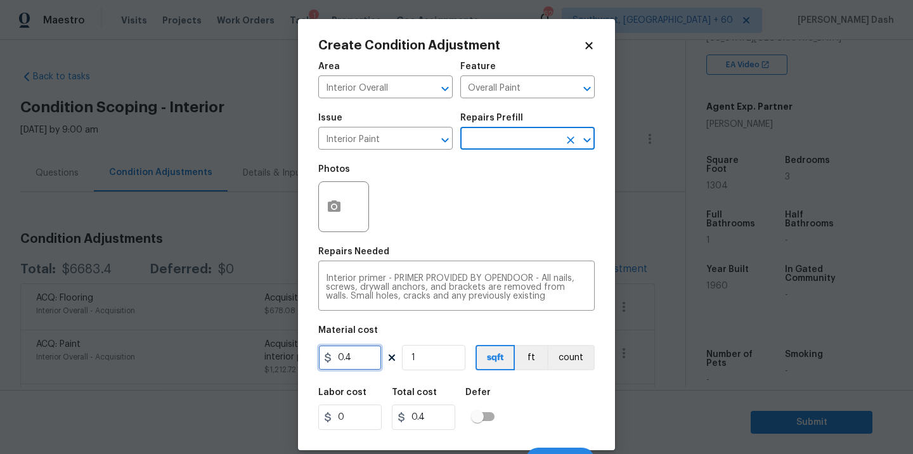
click at [349, 365] on input "0.4" at bounding box center [349, 357] width 63 height 25
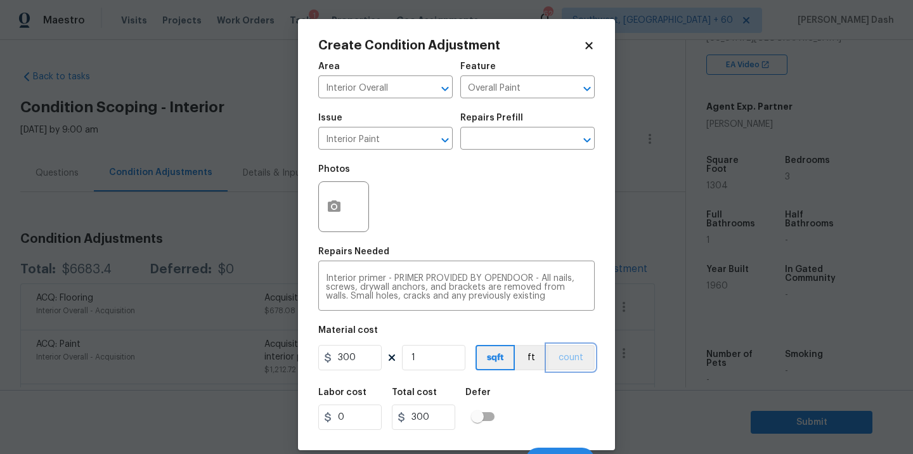
drag, startPoint x: 561, startPoint y: 364, endPoint x: 561, endPoint y: 404, distance: 40.6
click at [561, 367] on button "count" at bounding box center [571, 357] width 48 height 25
click at [561, 404] on div "Labor cost 0 Total cost 300 Defer" at bounding box center [456, 408] width 276 height 57
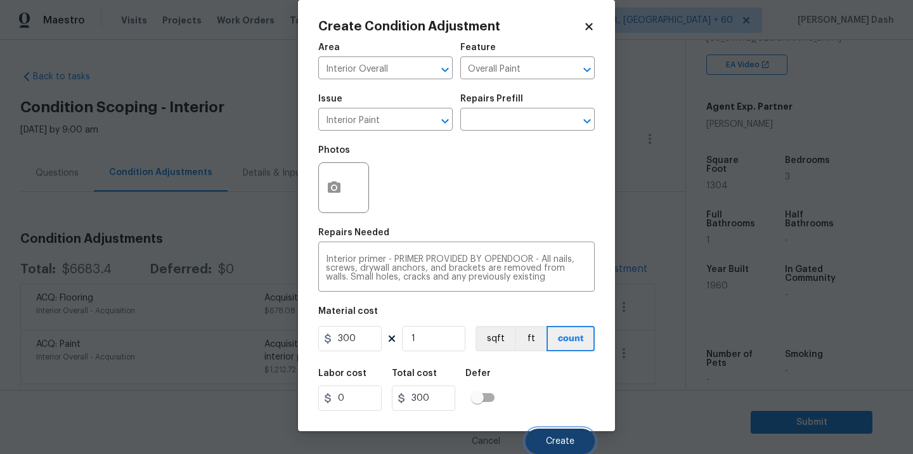
click at [553, 439] on span "Create" at bounding box center [560, 442] width 29 height 10
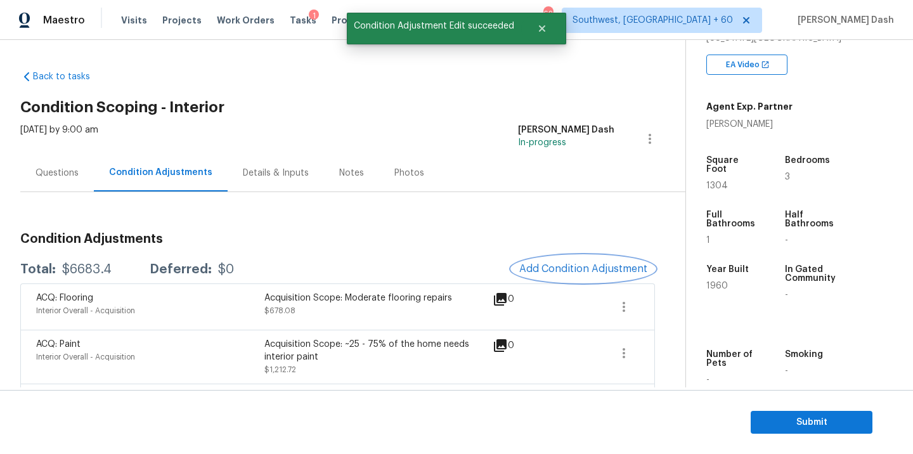
scroll to position [0, 0]
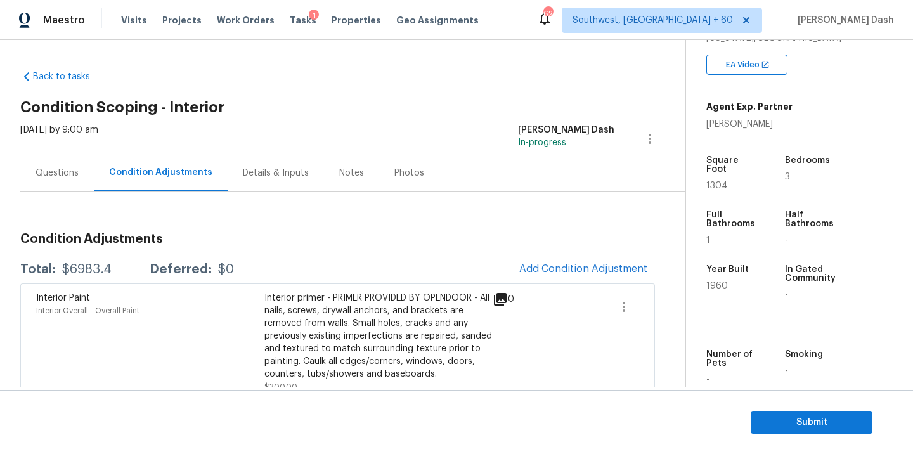
click at [88, 274] on div "$6983.4" at bounding box center [86, 269] width 49 height 13
click at [88, 269] on div "$6983.4" at bounding box center [86, 269] width 49 height 13
copy div "$6983.4"
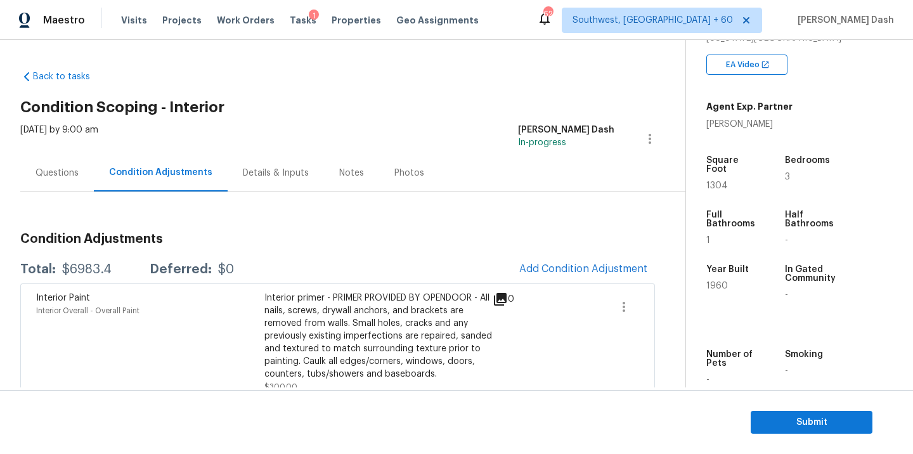
click at [67, 169] on div "Questions" at bounding box center [56, 173] width 43 height 13
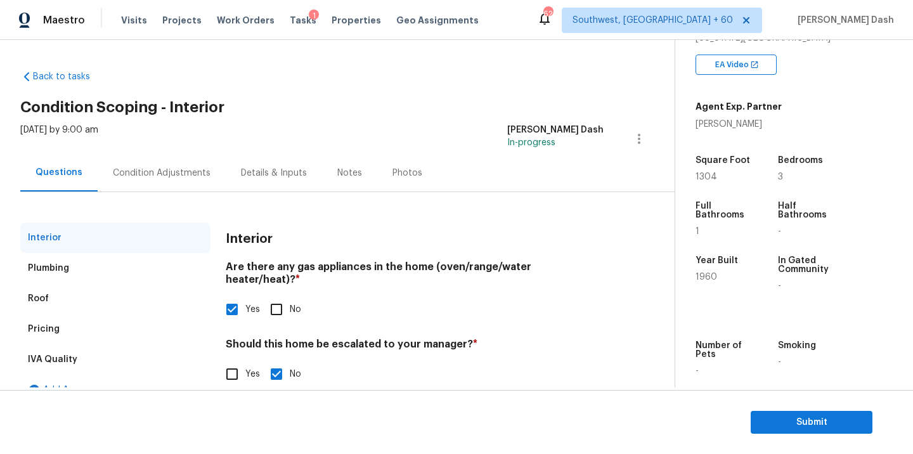
click at [130, 178] on div "Condition Adjustments" at bounding box center [162, 173] width 98 height 13
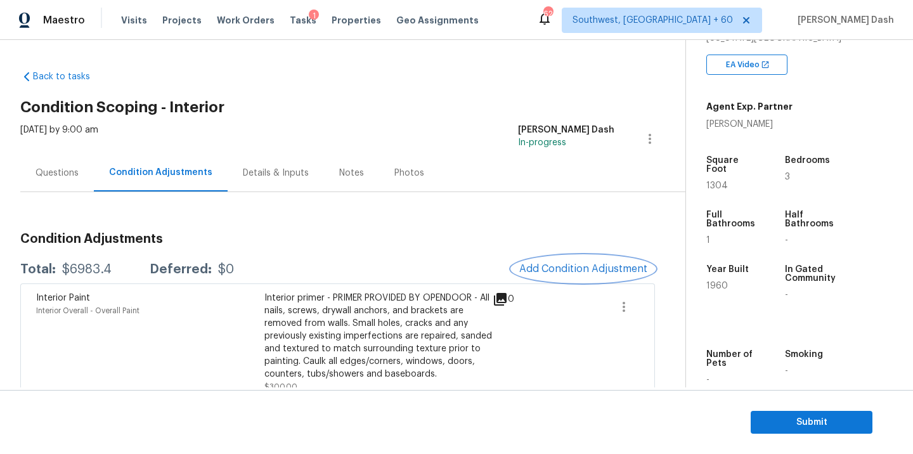
click at [580, 268] on span "Add Condition Adjustment" at bounding box center [583, 268] width 128 height 11
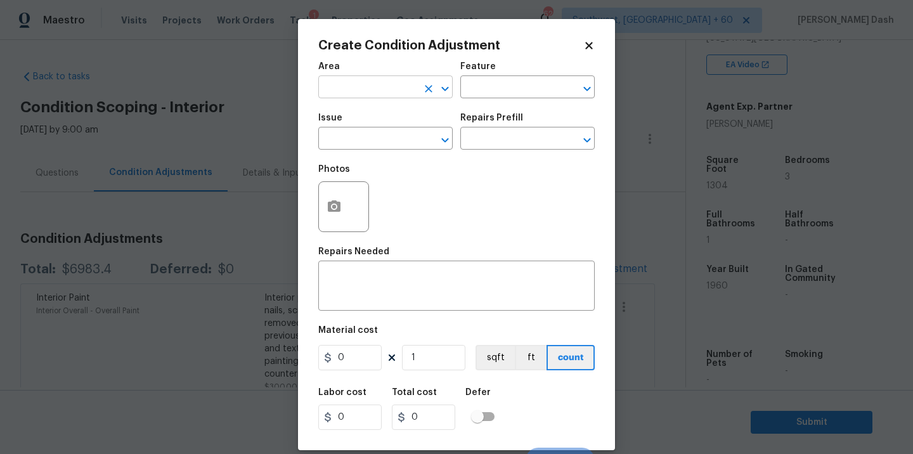
click at [403, 94] on input "text" at bounding box center [367, 89] width 99 height 20
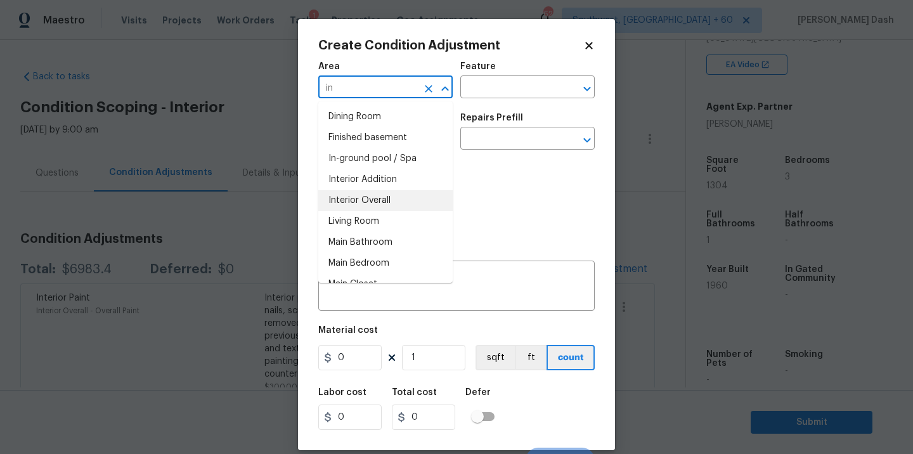
click at [375, 205] on li "Interior Overall" at bounding box center [385, 200] width 134 height 21
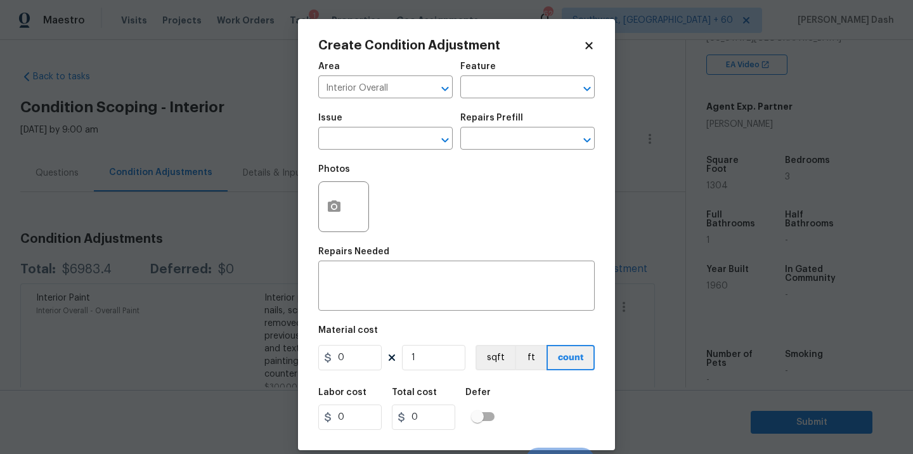
click at [476, 101] on div "Area Interior Overall ​ Feature ​" at bounding box center [456, 80] width 276 height 51
click at [479, 93] on input "text" at bounding box center [509, 89] width 99 height 20
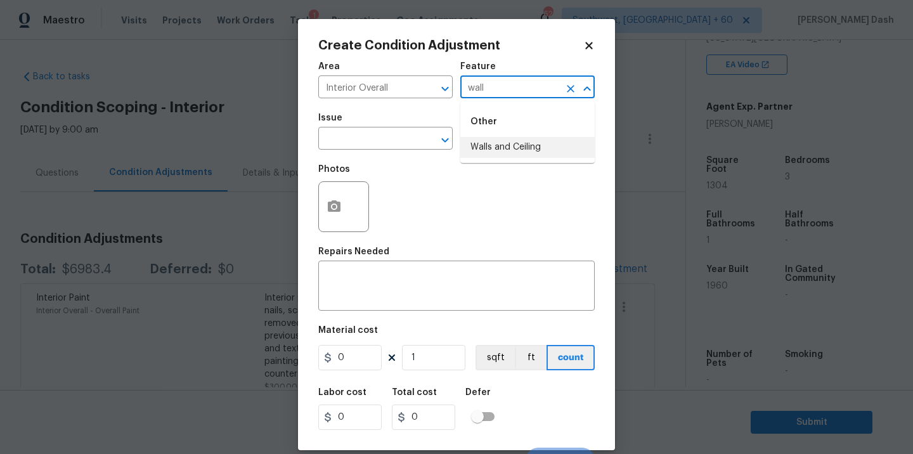
click at [470, 148] on li "Walls and Ceiling" at bounding box center [527, 147] width 134 height 21
click at [406, 141] on input "text" at bounding box center [367, 140] width 99 height 20
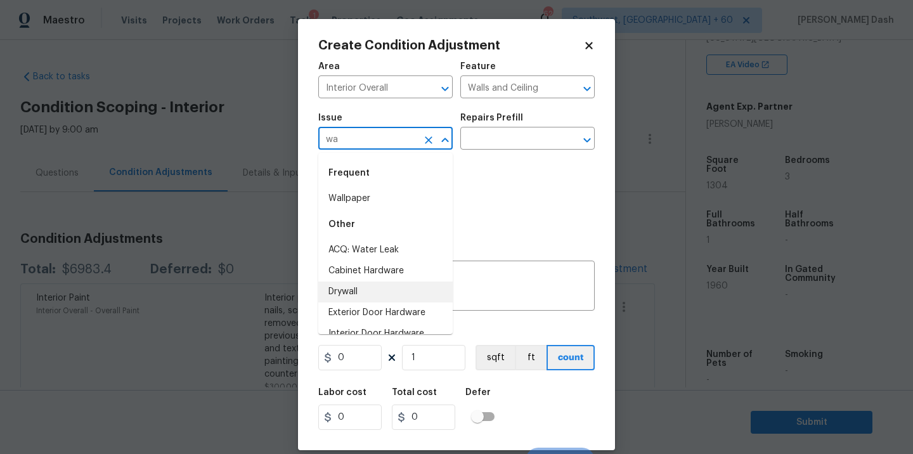
click at [370, 288] on li "Drywall" at bounding box center [385, 291] width 134 height 21
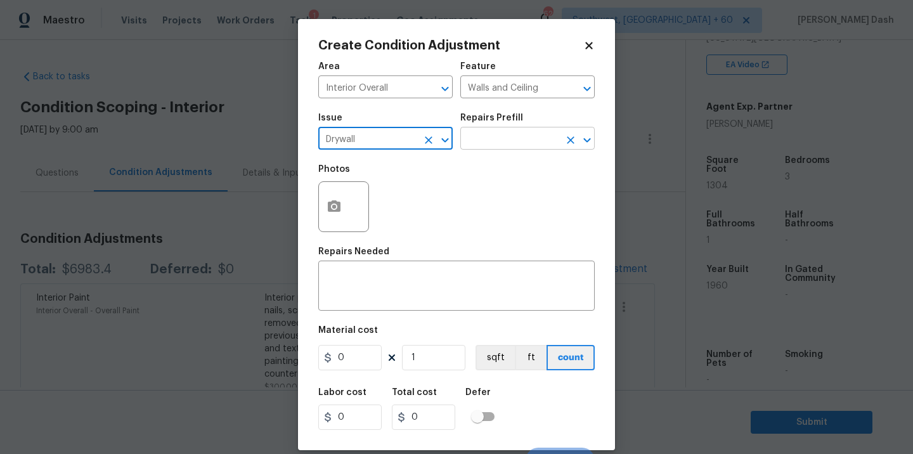
click at [486, 138] on input "text" at bounding box center [509, 140] width 99 height 20
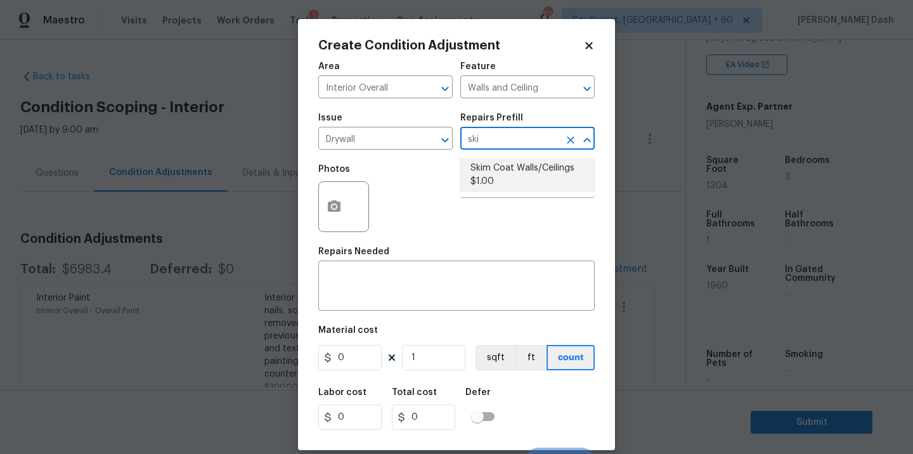
click at [492, 177] on li "Skim Coat Walls/Ceilings $1.00" at bounding box center [527, 175] width 134 height 34
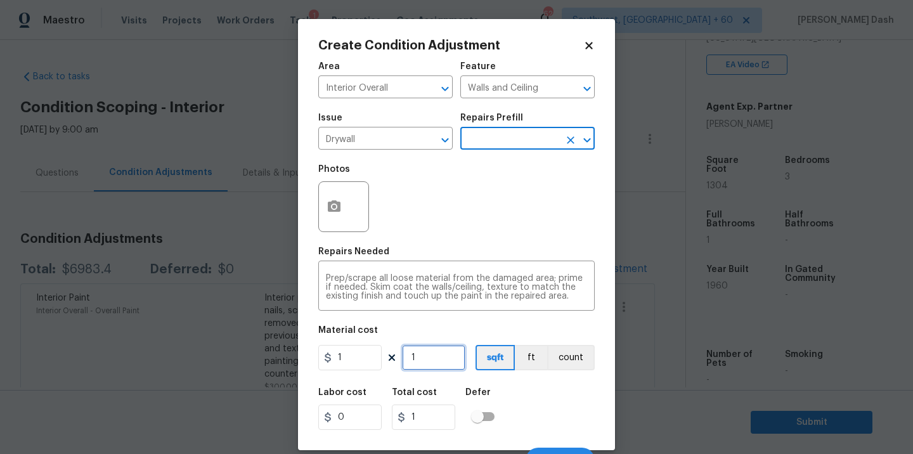
click at [439, 351] on input "1" at bounding box center [433, 357] width 63 height 25
click at [556, 386] on div "Labor cost 0 Total cost 1304 Defer" at bounding box center [456, 408] width 276 height 57
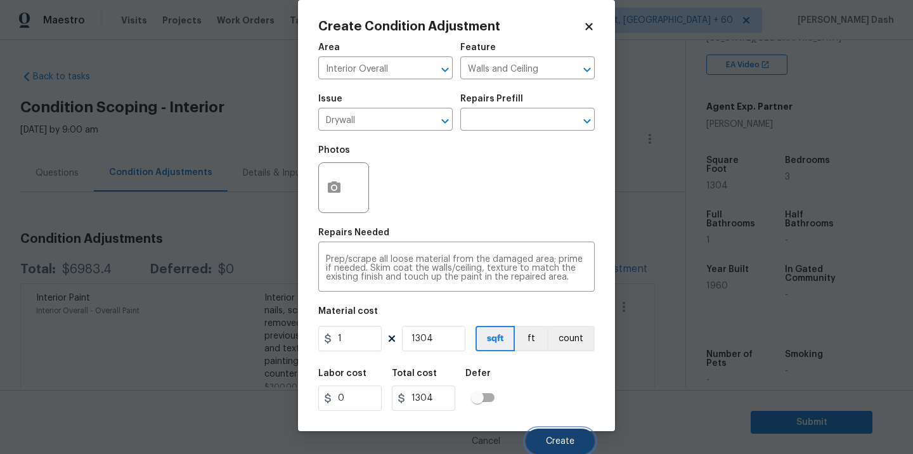
click at [560, 435] on button "Create" at bounding box center [559, 440] width 69 height 25
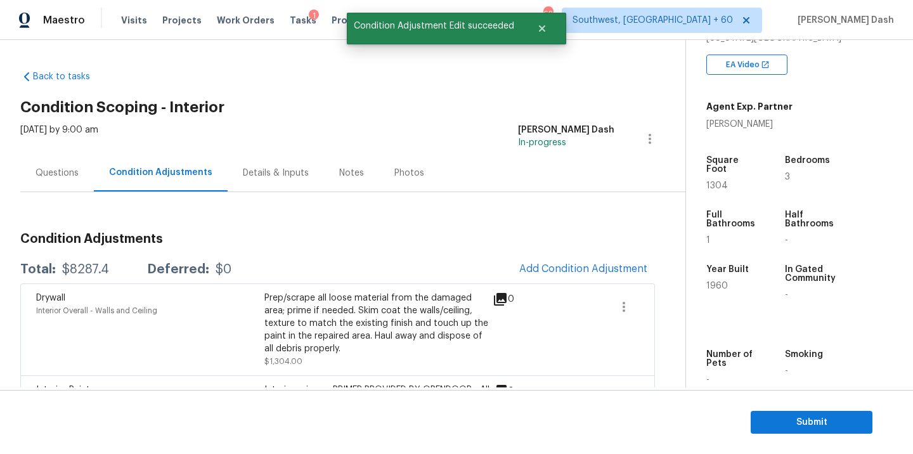
click at [89, 269] on div "$8287.4" at bounding box center [85, 269] width 47 height 13
copy div "$8287.4"
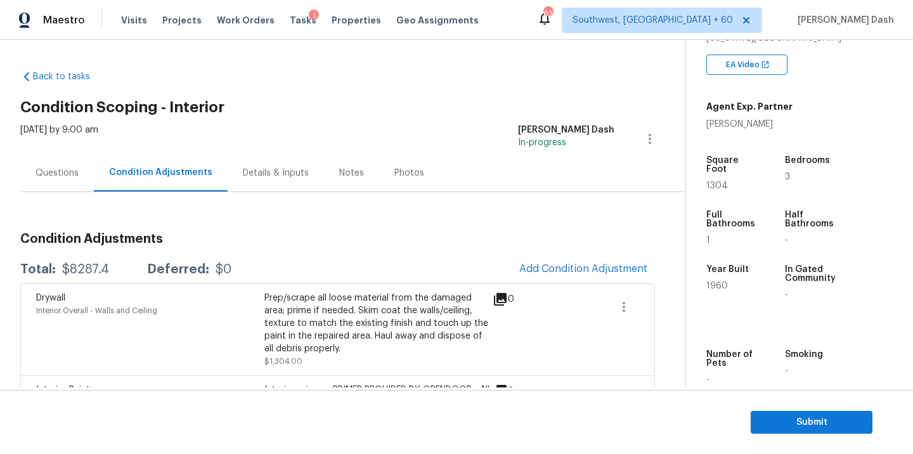
click at [538, 257] on span "Add Condition Adjustment" at bounding box center [582, 269] width 143 height 28
click at [541, 263] on span "Add Condition Adjustment" at bounding box center [583, 268] width 128 height 11
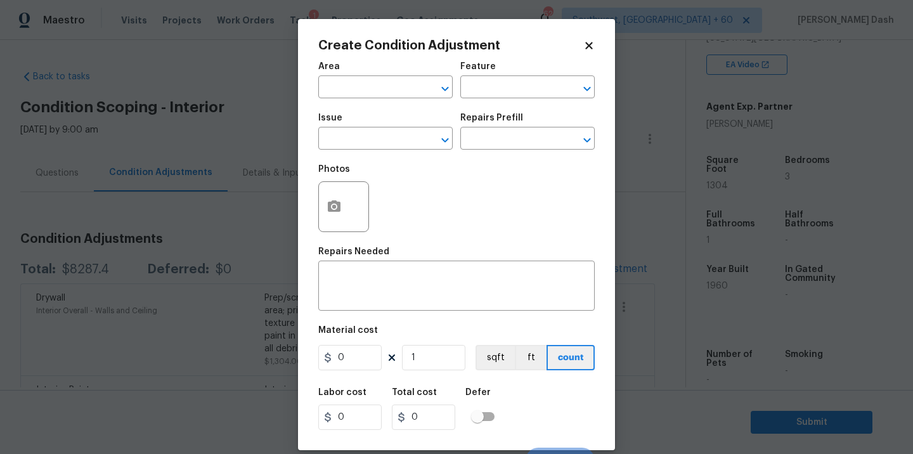
click at [376, 101] on span "Area ​" at bounding box center [385, 80] width 134 height 51
click at [376, 91] on input "text" at bounding box center [367, 89] width 99 height 20
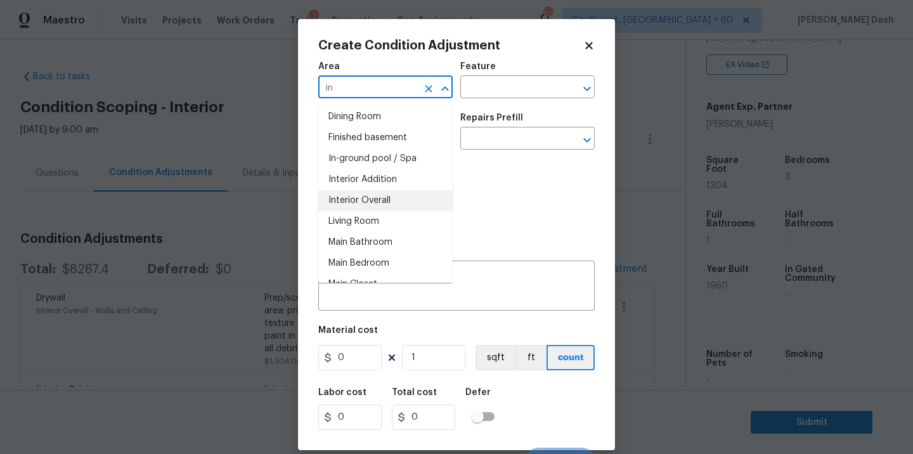
click at [356, 202] on li "Interior Overall" at bounding box center [385, 200] width 134 height 21
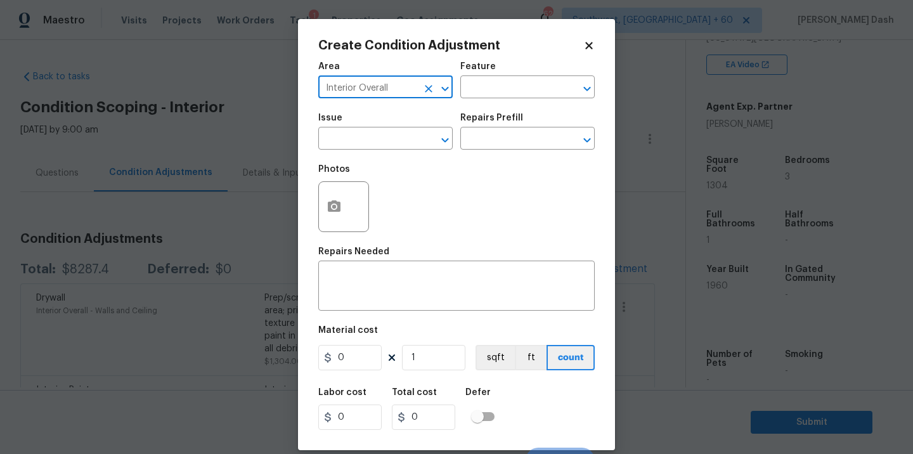
click at [459, 98] on div "Area Interior Overall ​ Feature ​" at bounding box center [456, 80] width 276 height 51
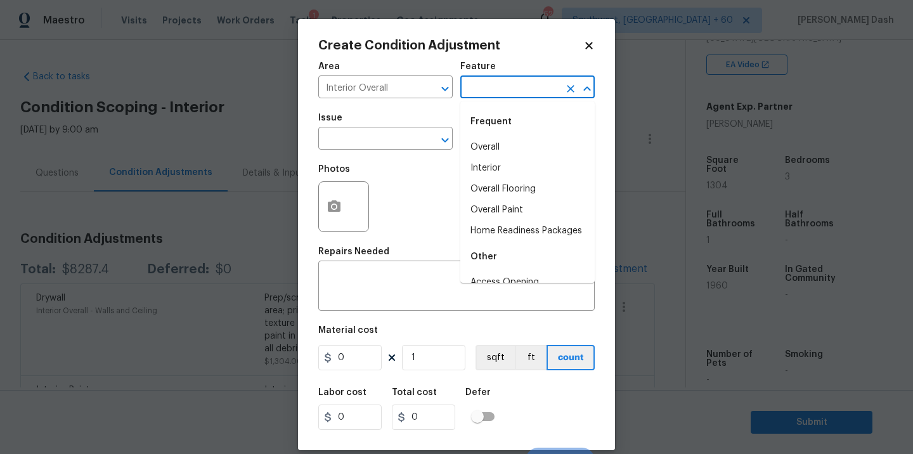
click at [478, 85] on input "text" at bounding box center [509, 89] width 99 height 20
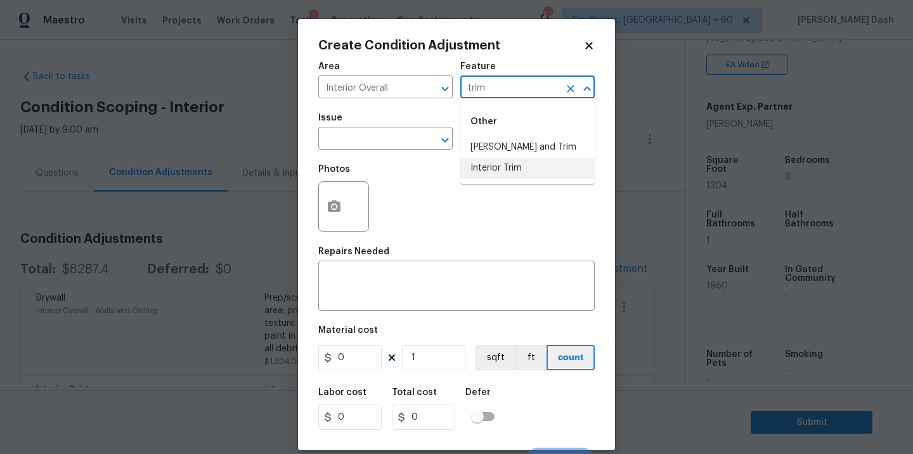
click at [477, 170] on li "Interior Trim" at bounding box center [527, 168] width 134 height 21
click at [407, 153] on span "Issue ​" at bounding box center [385, 131] width 134 height 51
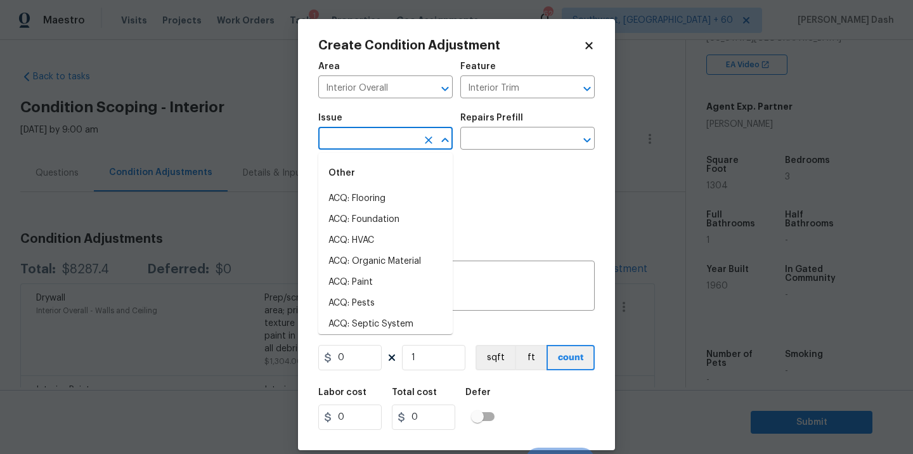
click at [407, 146] on input "text" at bounding box center [367, 140] width 99 height 20
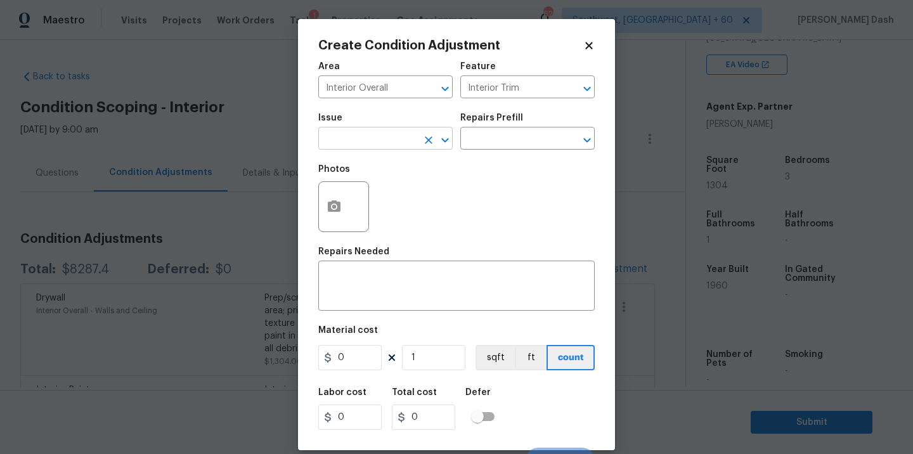
click at [418, 145] on div "​" at bounding box center [385, 140] width 134 height 20
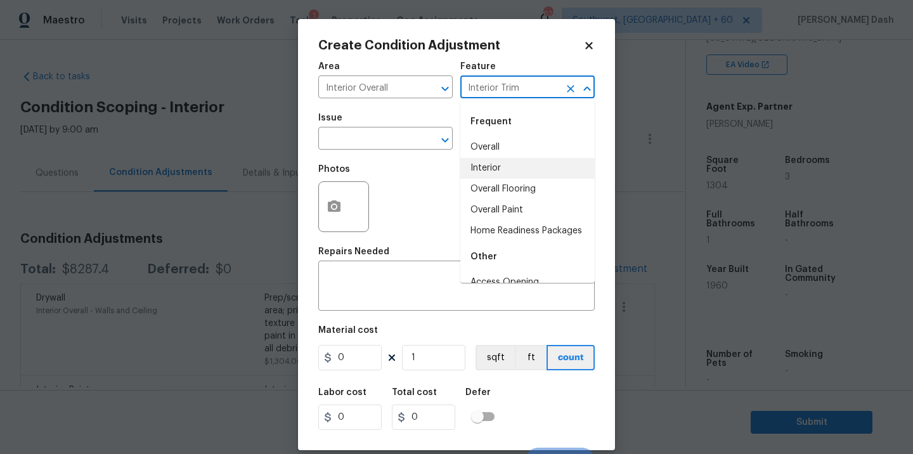
click at [525, 93] on input "Interior Trim" at bounding box center [509, 89] width 99 height 20
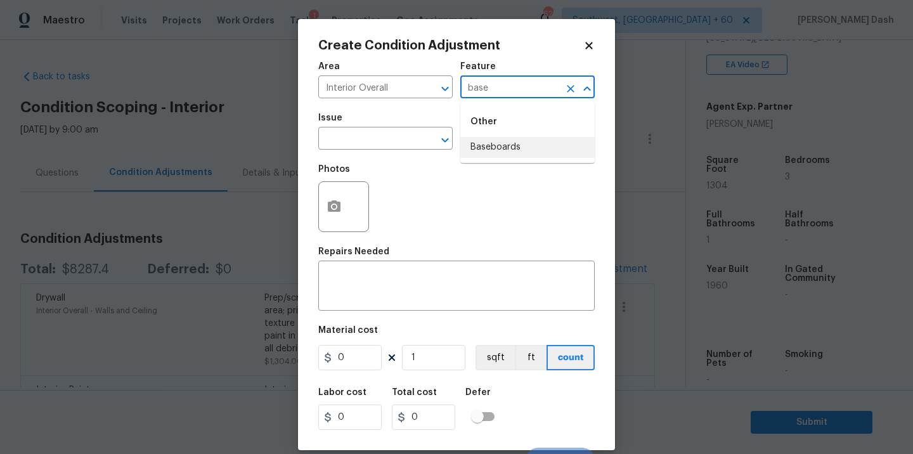
click at [514, 141] on li "Baseboards" at bounding box center [527, 147] width 134 height 21
click at [416, 141] on input "text" at bounding box center [367, 140] width 99 height 20
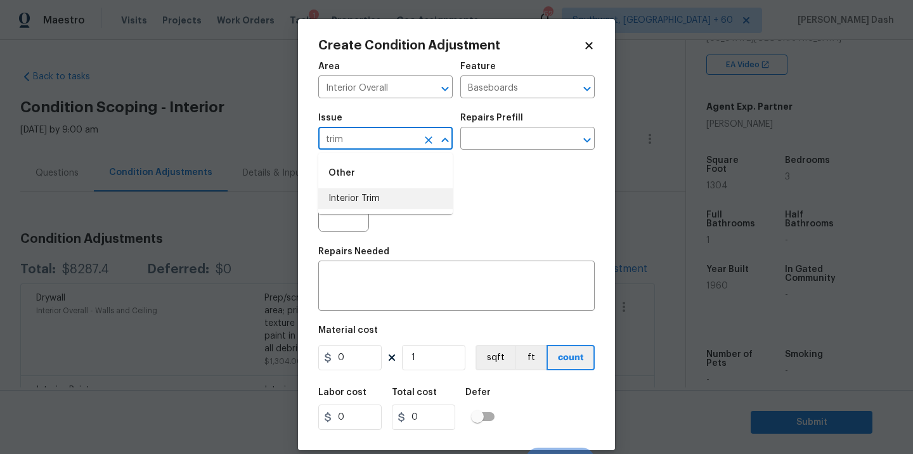
click at [428, 199] on li "Interior Trim" at bounding box center [385, 198] width 134 height 21
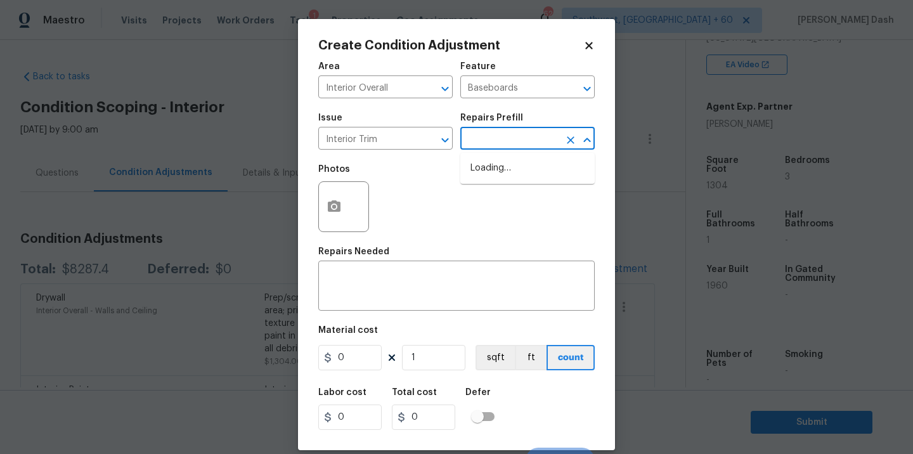
click at [480, 145] on input "text" at bounding box center [509, 140] width 99 height 20
click at [498, 209] on li "Remove & Replace Baseboard $2.00" at bounding box center [527, 196] width 134 height 34
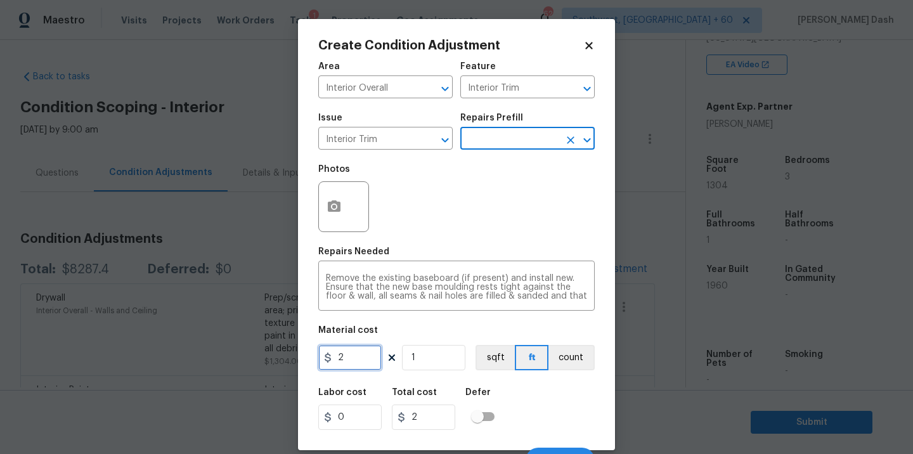
click at [357, 357] on input "2" at bounding box center [349, 357] width 63 height 25
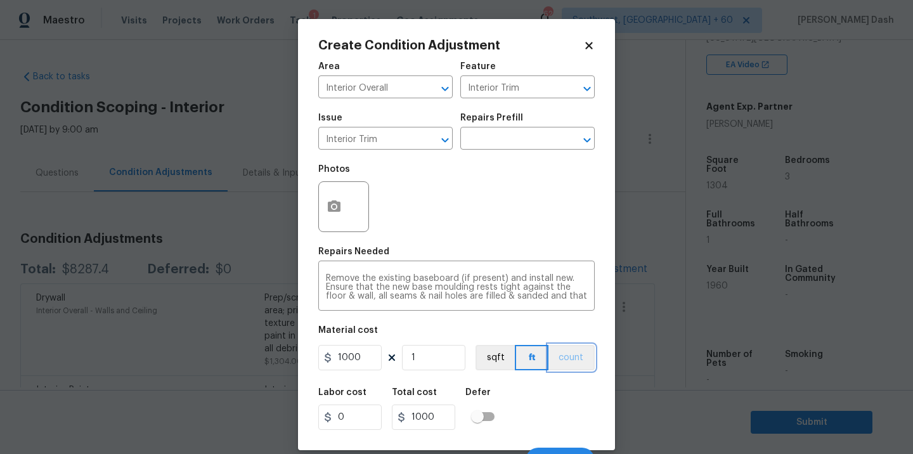
drag, startPoint x: 578, startPoint y: 352, endPoint x: 577, endPoint y: 404, distance: 52.0
click at [578, 352] on button "count" at bounding box center [571, 357] width 46 height 25
click at [577, 409] on div "Labor cost 0 Total cost 1000 Defer" at bounding box center [456, 408] width 276 height 57
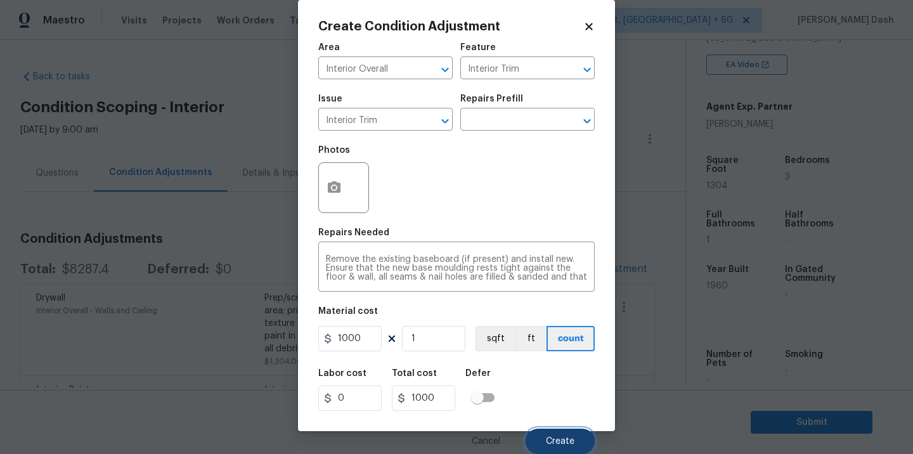
click at [569, 440] on span "Create" at bounding box center [560, 442] width 29 height 10
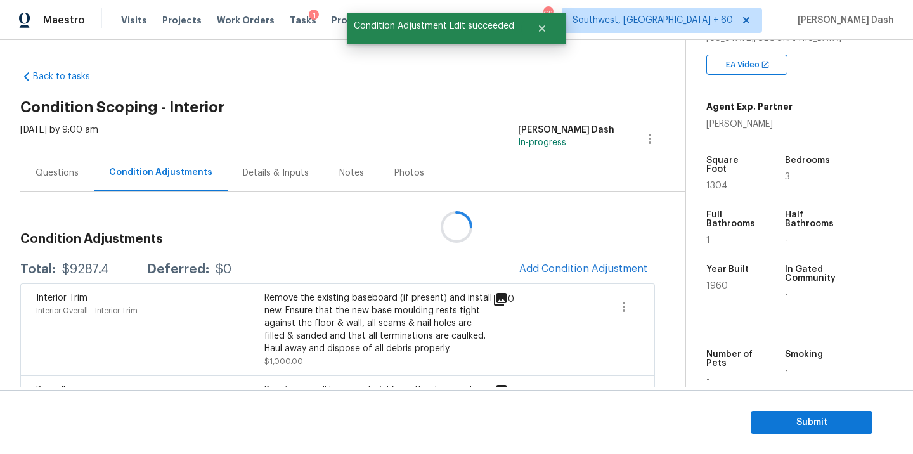
click at [99, 268] on div at bounding box center [456, 227] width 913 height 454
click at [99, 268] on div "$9287.4" at bounding box center [85, 269] width 47 height 13
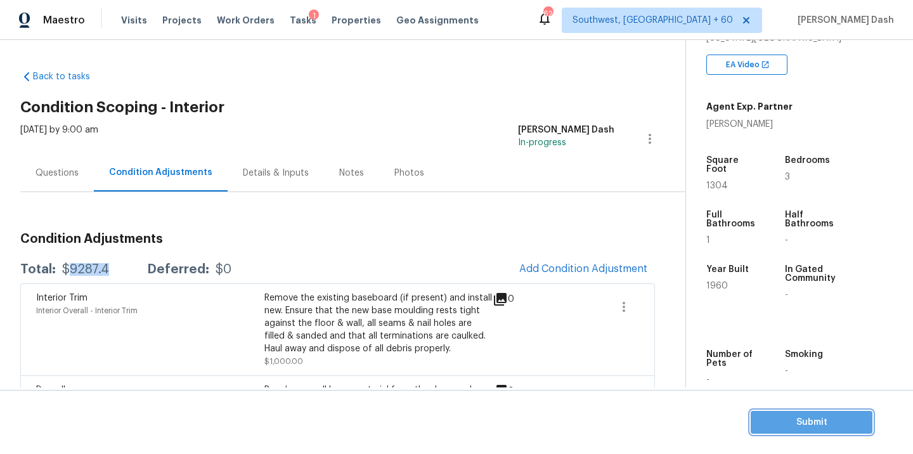
click at [768, 425] on span "Submit" at bounding box center [811, 423] width 101 height 16
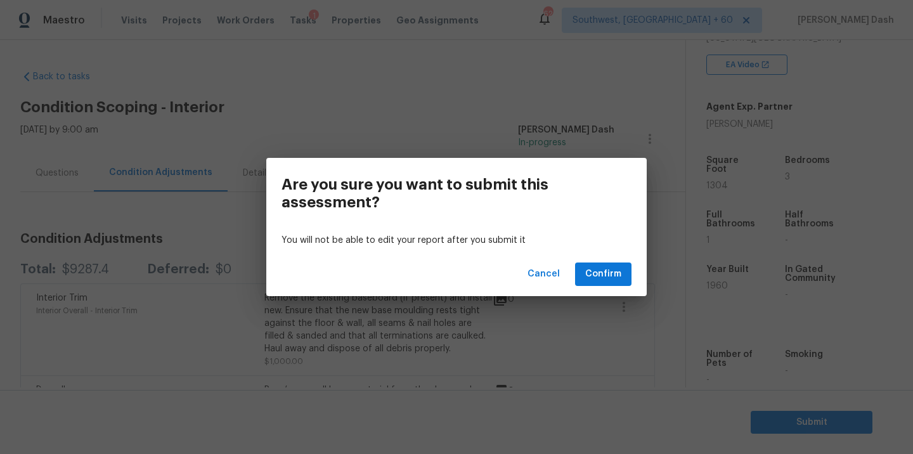
click at [624, 286] on div "Cancel Confirm" at bounding box center [456, 274] width 380 height 44
click at [620, 276] on span "Confirm" at bounding box center [603, 274] width 36 height 16
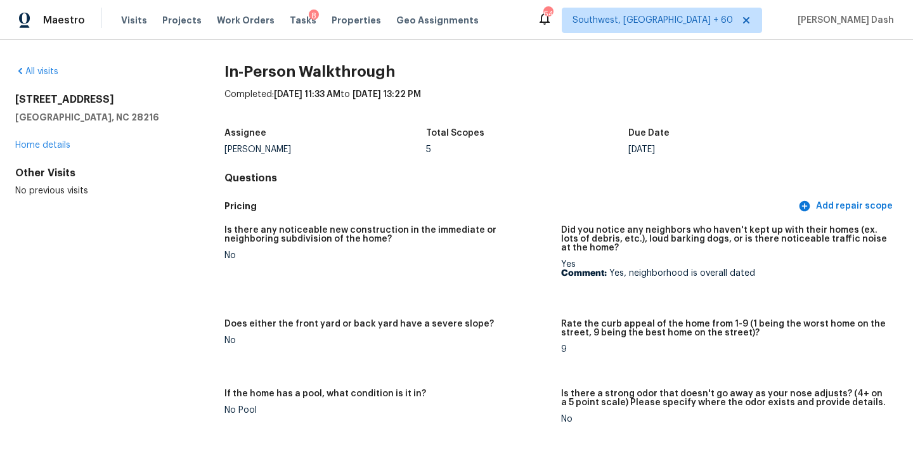
click at [39, 58] on div "All visits 1413 Hateras Ave Charlotte, NC 28216 Home details Other Visits No pr…" at bounding box center [456, 247] width 913 height 414
click at [39, 70] on link "All visits" at bounding box center [36, 71] width 43 height 9
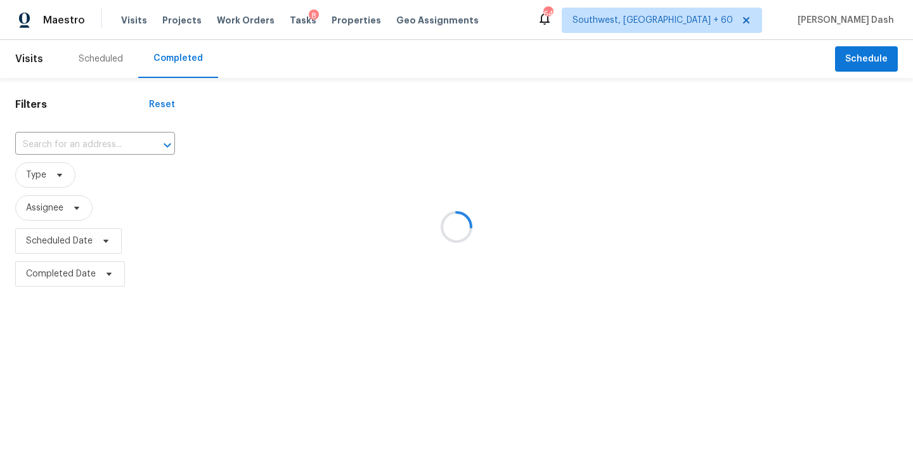
click at [49, 142] on div at bounding box center [456, 227] width 913 height 454
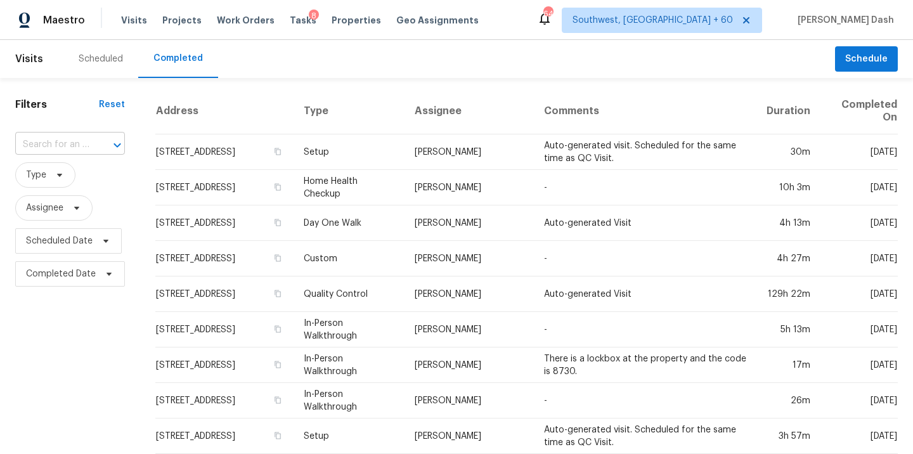
click at [63, 142] on input "text" at bounding box center [52, 145] width 74 height 20
paste input "1215 Westbourne Dr, Smyrna, TN 37167"
type input "1215 Westbourne Dr, Smyrna, TN 37167"
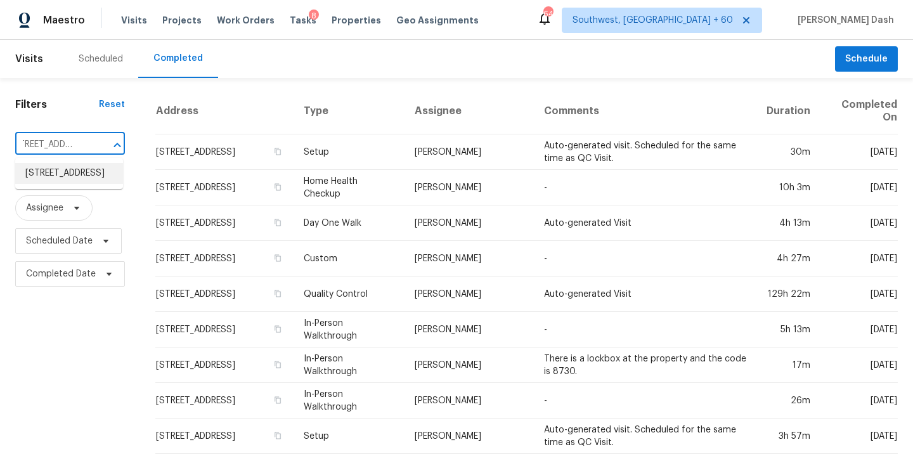
click at [71, 176] on li "1215 Westbourne Dr, Smyrna, TN 37167" at bounding box center [69, 173] width 108 height 21
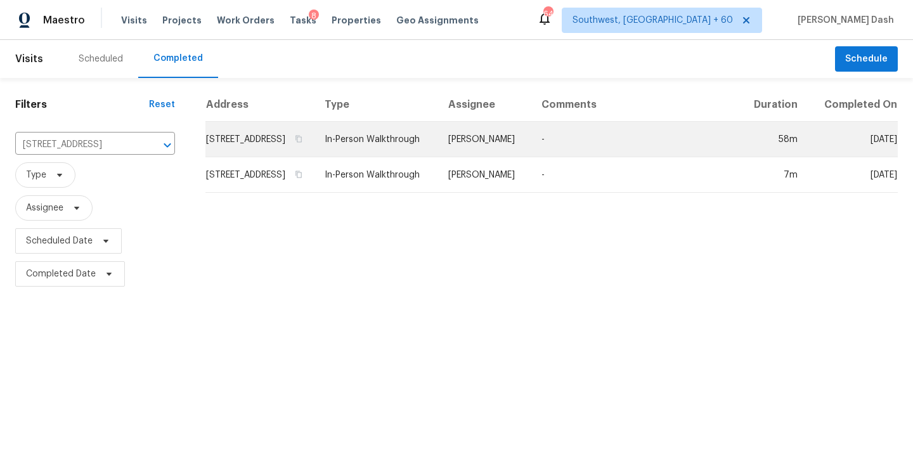
click at [438, 144] on td "In-Person Walkthrough" at bounding box center [376, 139] width 124 height 35
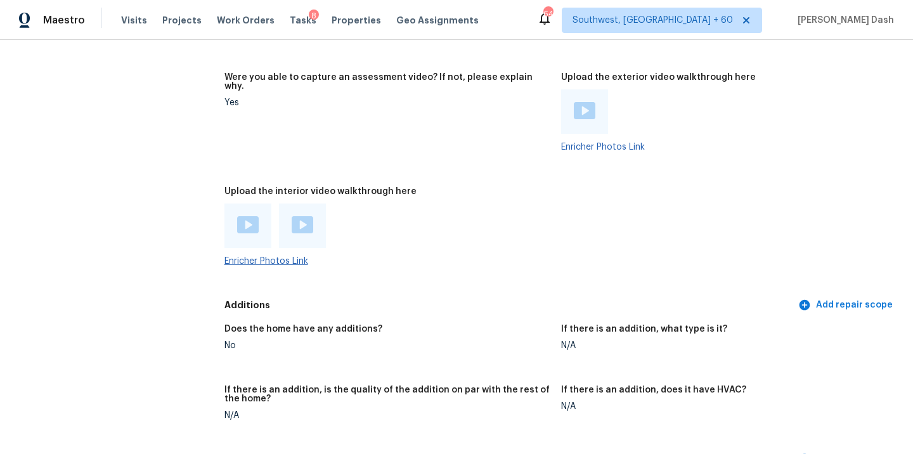
scroll to position [2591, 0]
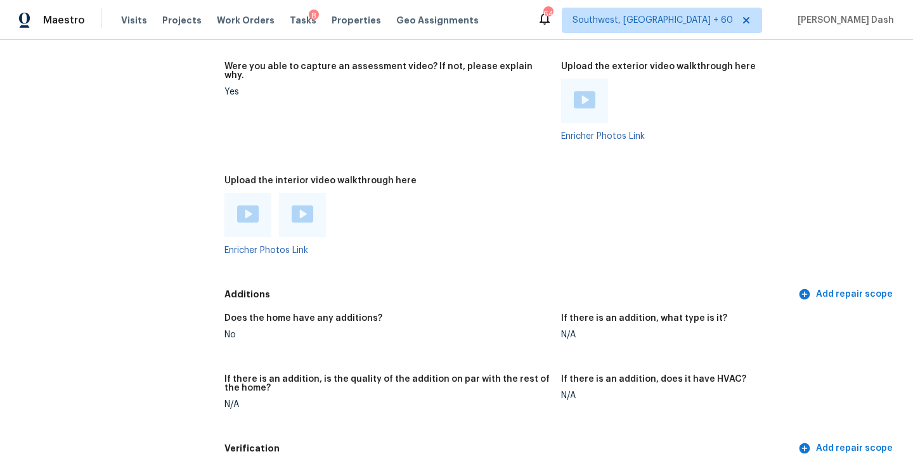
click at [246, 205] on img at bounding box center [248, 213] width 22 height 17
click at [295, 205] on img at bounding box center [303, 213] width 22 height 17
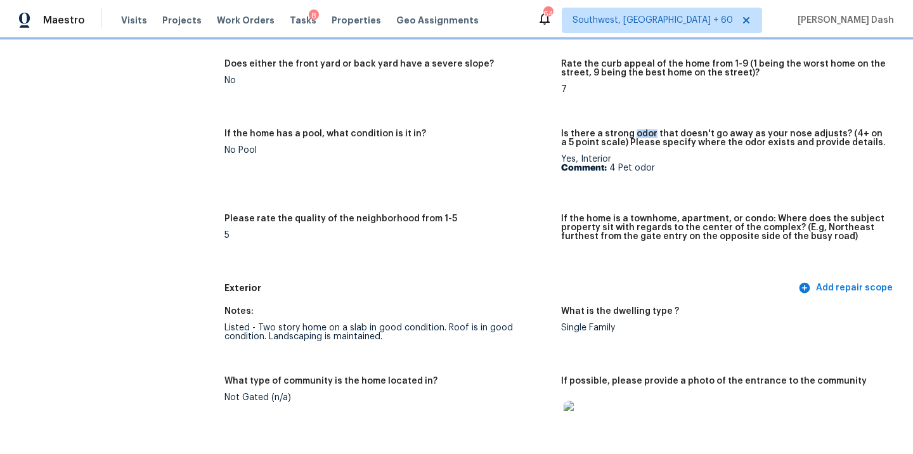
scroll to position [0, 0]
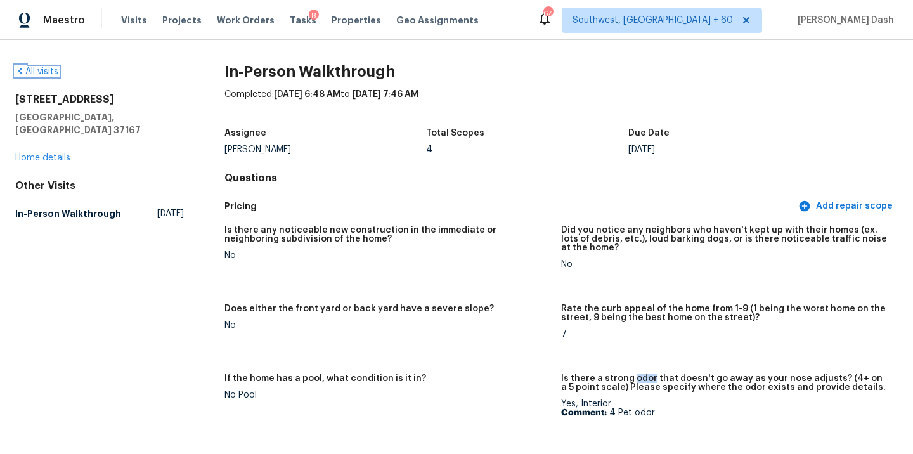
click at [53, 74] on link "All visits" at bounding box center [36, 71] width 43 height 9
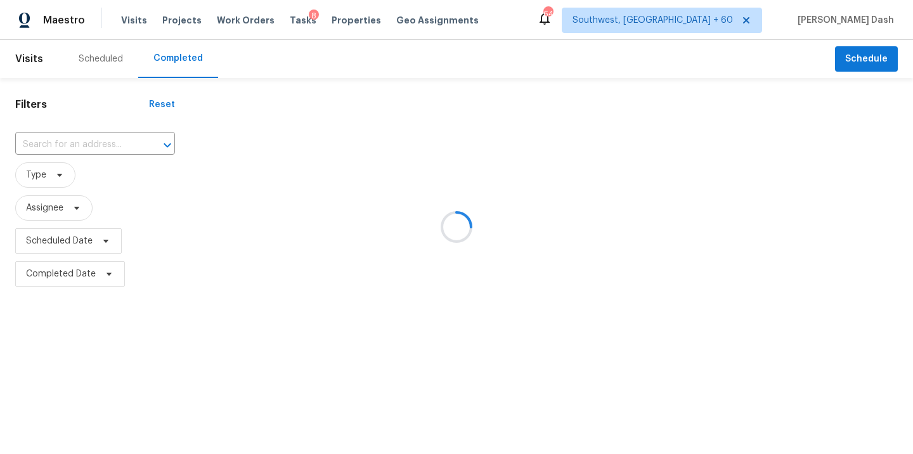
click at [79, 138] on div at bounding box center [456, 227] width 913 height 454
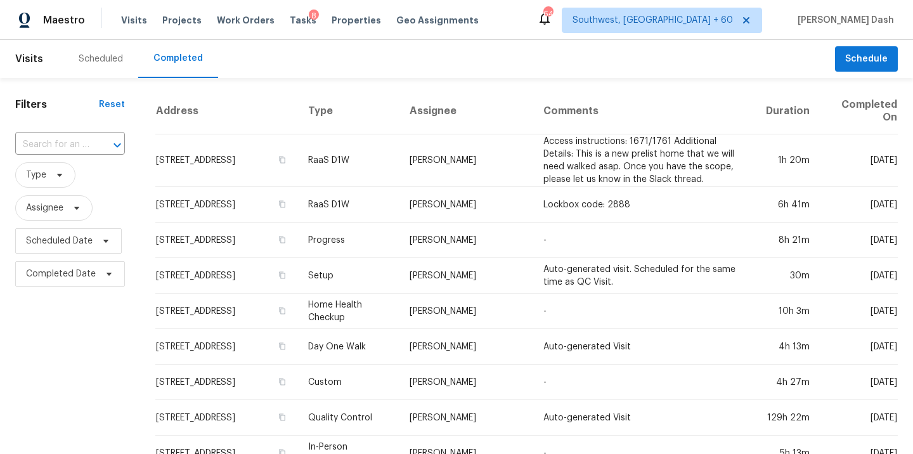
click at [79, 138] on input "text" at bounding box center [52, 145] width 74 height 20
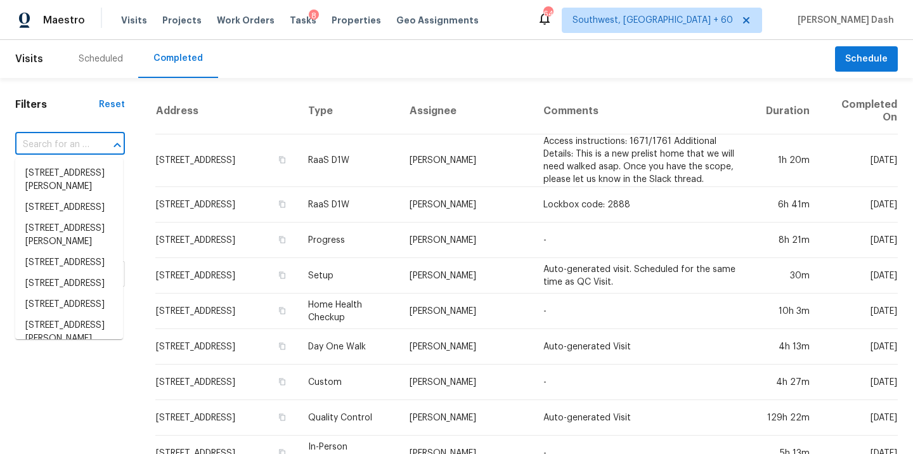
paste input "10137 Chapel Ridge Dr, Fort Worth, TX 76116"
type input "10137 Chapel Ridge Dr, Fort Worth, TX 76116"
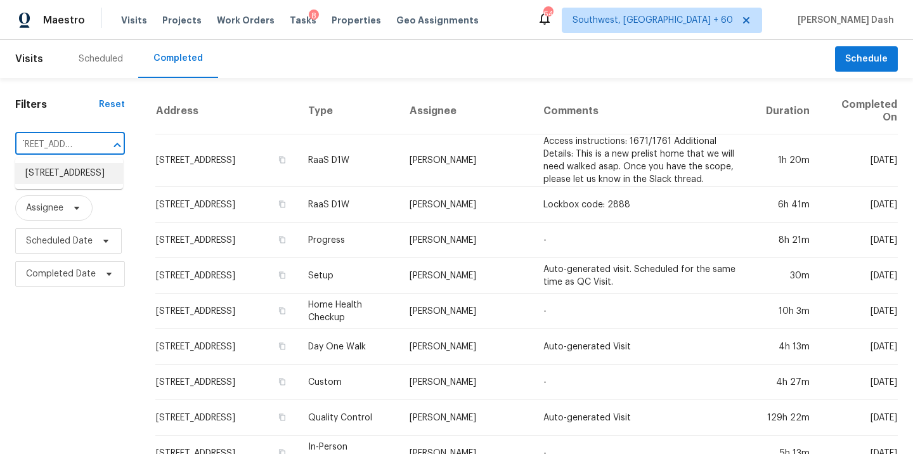
click at [70, 169] on li "10137 Chapel Ridge Dr, Fort Worth, TX 76116" at bounding box center [69, 173] width 108 height 21
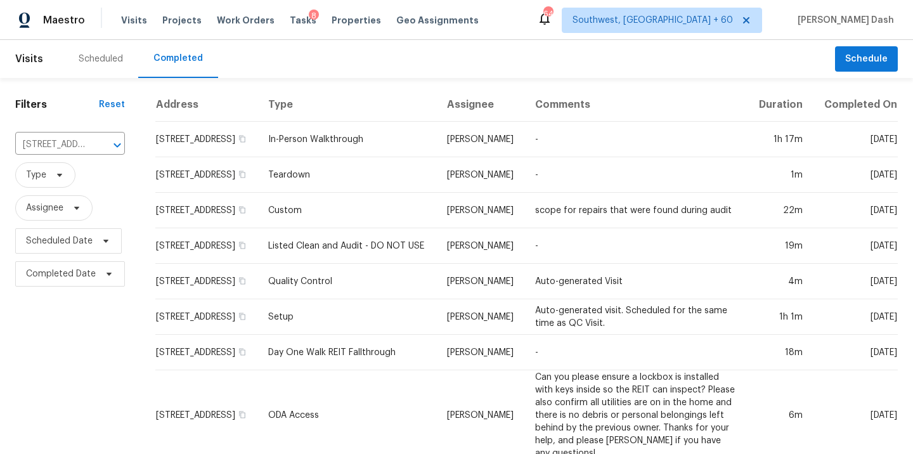
click at [427, 147] on td "In-Person Walkthrough" at bounding box center [347, 139] width 179 height 35
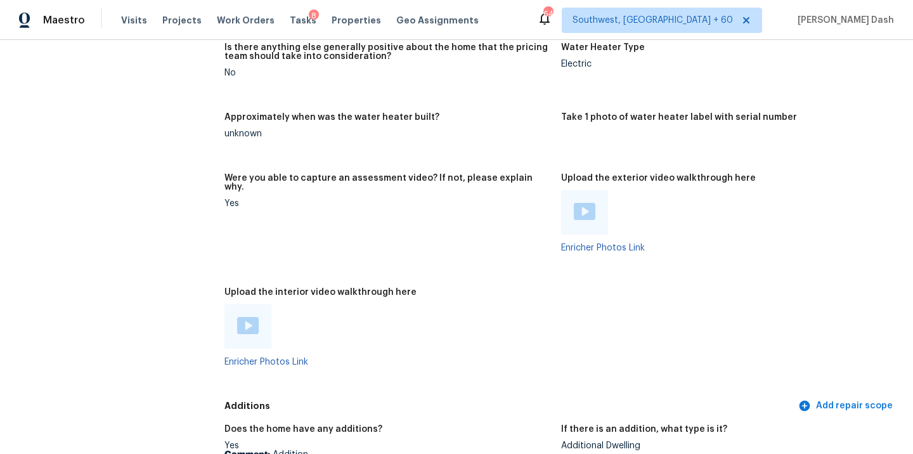
scroll to position [2129, 0]
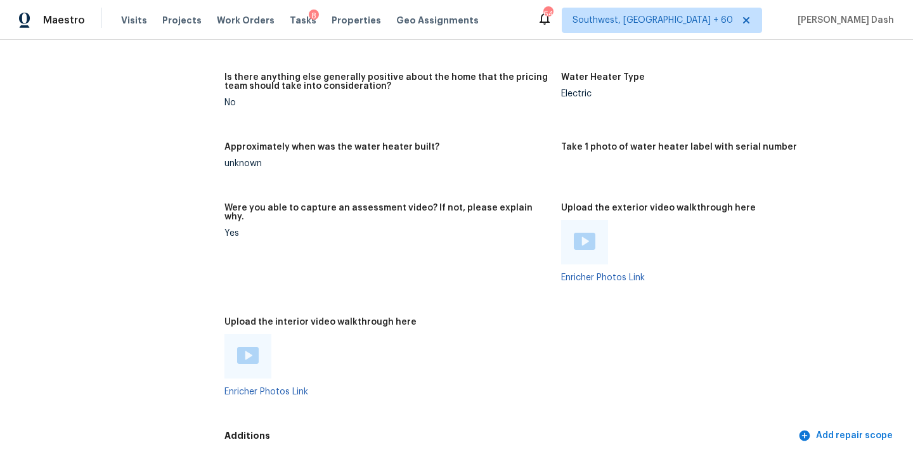
click at [236, 338] on div at bounding box center [247, 356] width 47 height 44
click at [241, 347] on img at bounding box center [248, 355] width 22 height 17
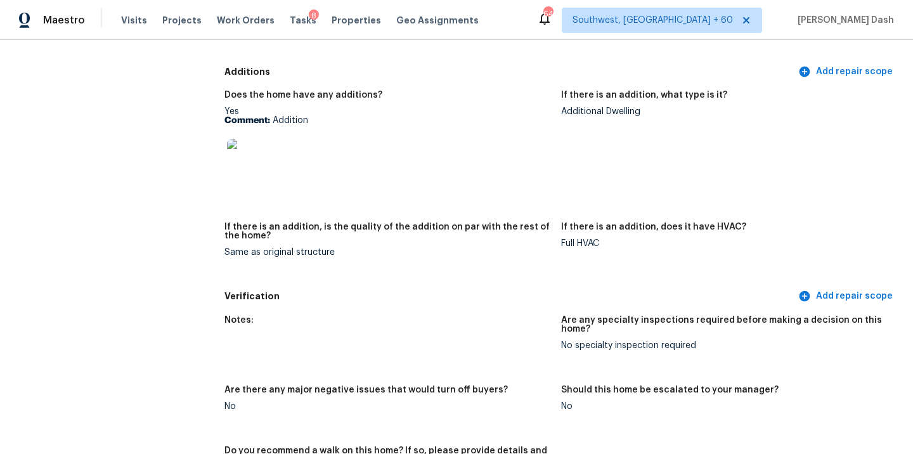
scroll to position [2426, 0]
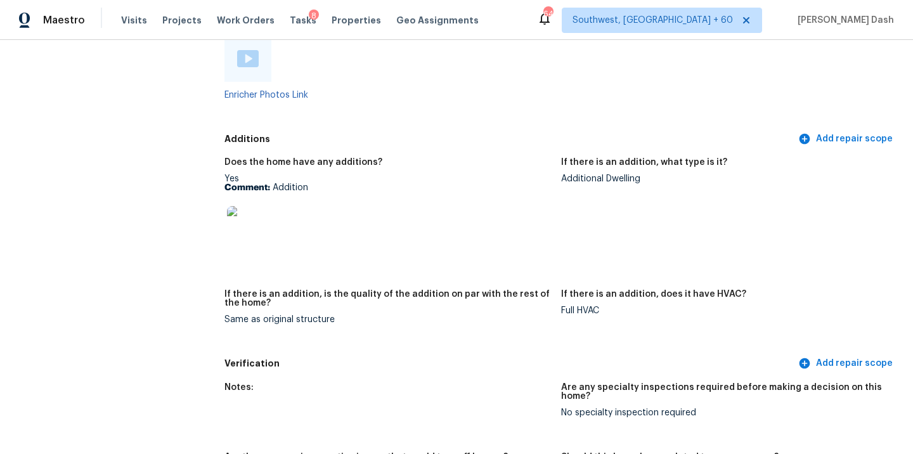
click at [243, 206] on img at bounding box center [247, 226] width 41 height 41
drag, startPoint x: 561, startPoint y: 160, endPoint x: 647, endPoint y: 160, distance: 86.2
click at [647, 174] on div "Additional Dwelling" at bounding box center [724, 178] width 326 height 9
copy div "Additional Dwelling"
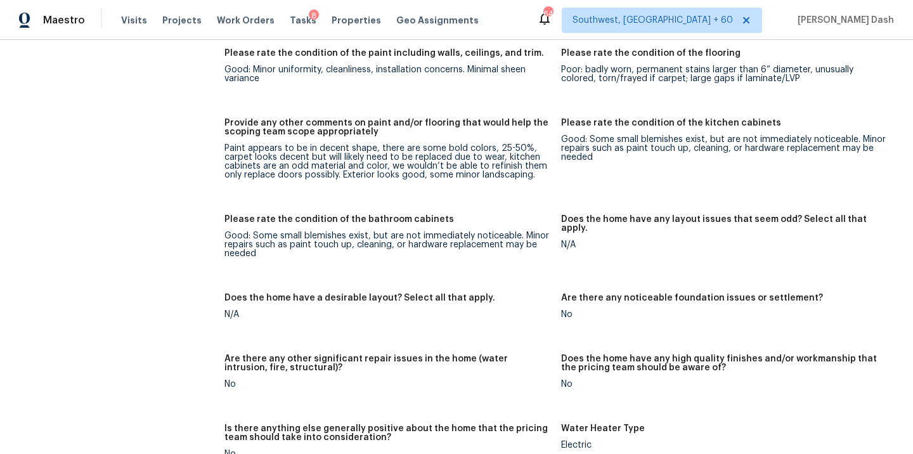
scroll to position [1338, 0]
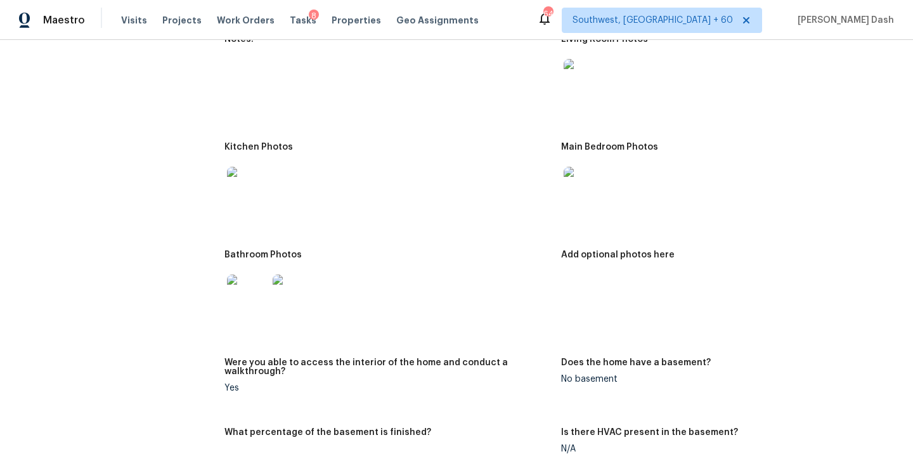
click at [244, 186] on img at bounding box center [247, 187] width 41 height 41
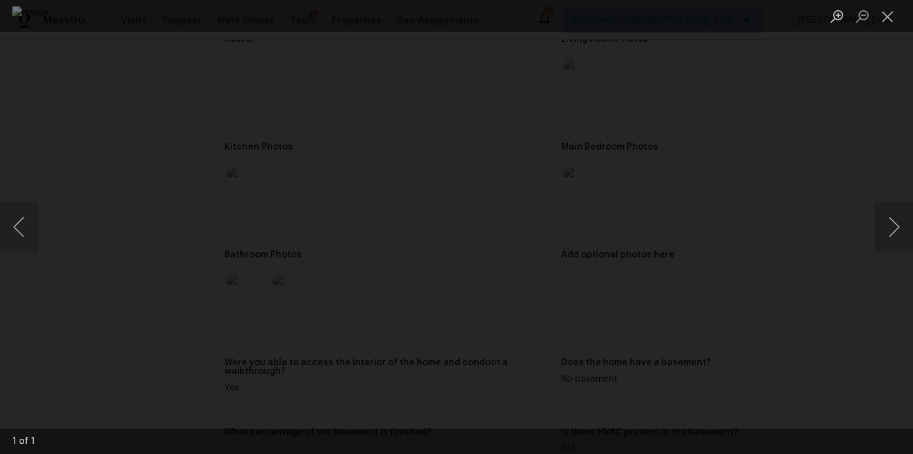
click at [71, 162] on div "Lightbox" at bounding box center [456, 227] width 913 height 454
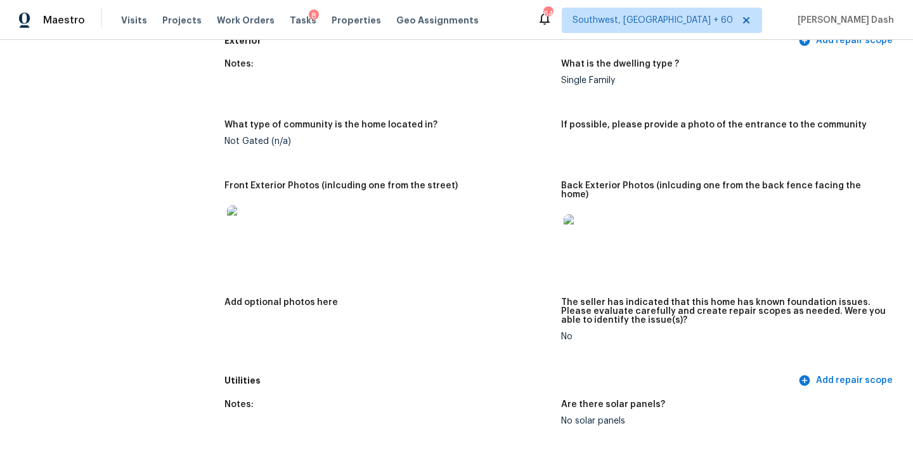
scroll to position [0, 0]
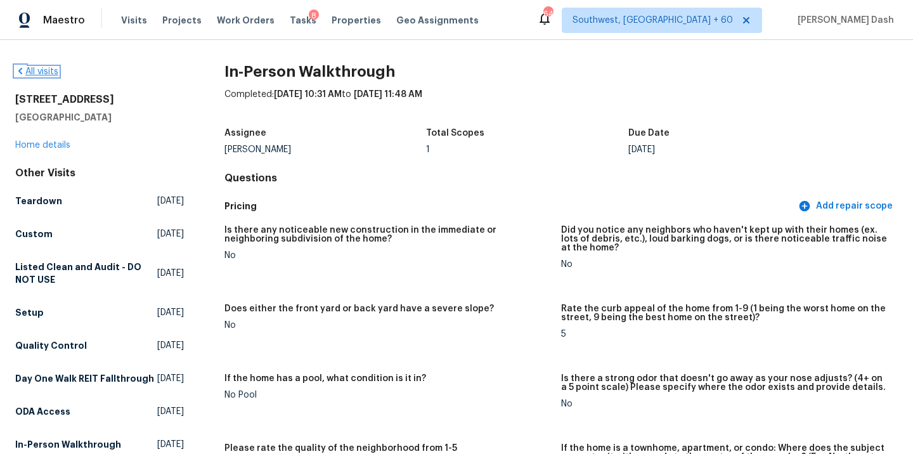
click at [48, 69] on link "All visits" at bounding box center [36, 71] width 43 height 9
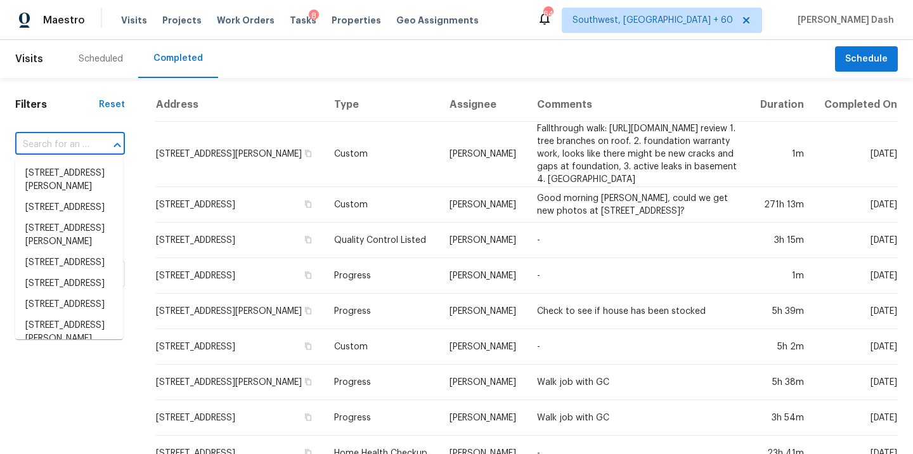
click at [70, 136] on input "text" at bounding box center [52, 145] width 74 height 20
paste input "810 Corona St, Durham, NC 27707"
type input "810 Corona St, Durham, NC 27707"
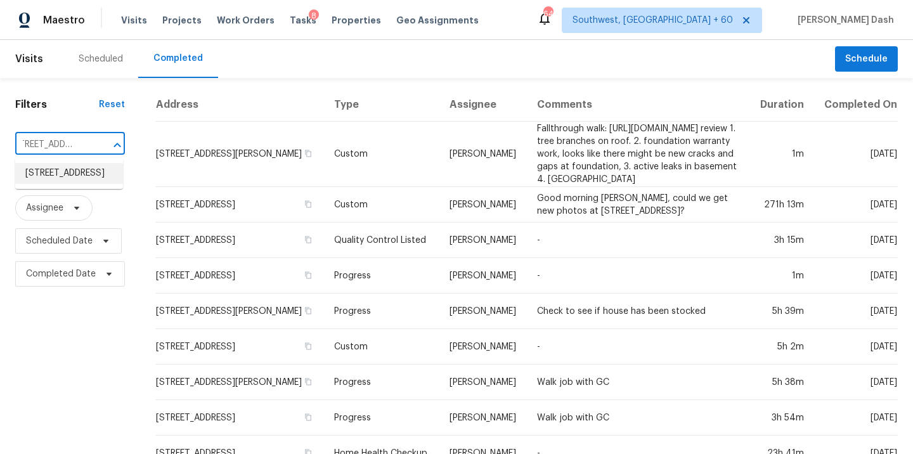
click at [80, 168] on li "810 Corona St, Durham, NC 27707" at bounding box center [69, 173] width 108 height 21
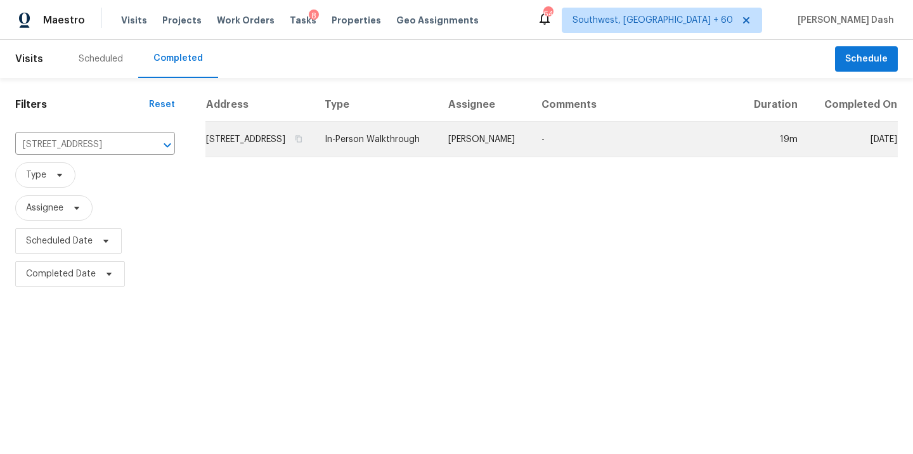
click at [438, 146] on td "In-Person Walkthrough" at bounding box center [376, 139] width 124 height 35
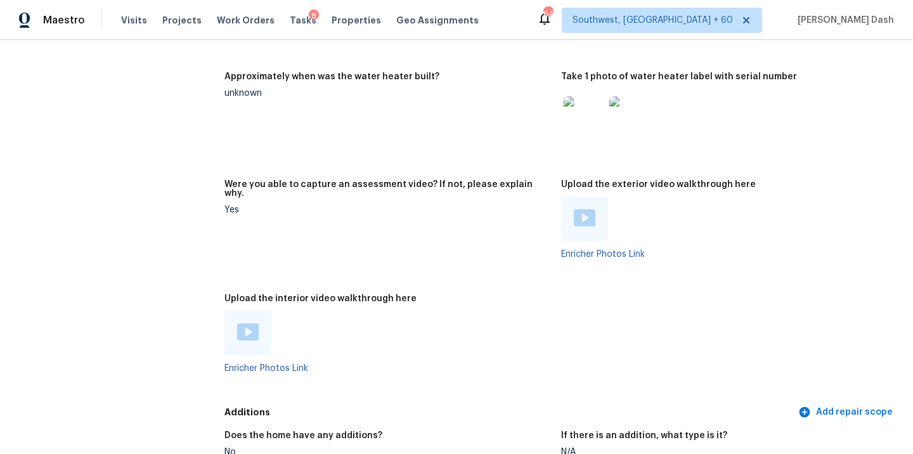
scroll to position [2416, 0]
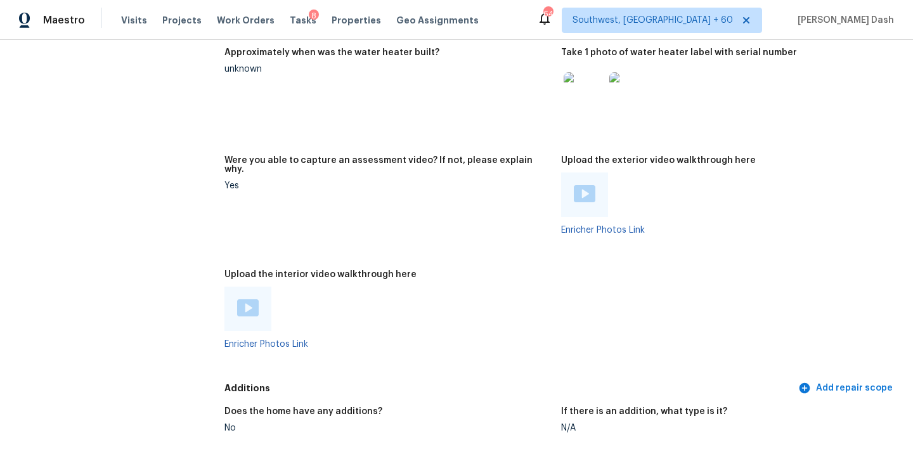
click at [251, 299] on img at bounding box center [248, 307] width 22 height 17
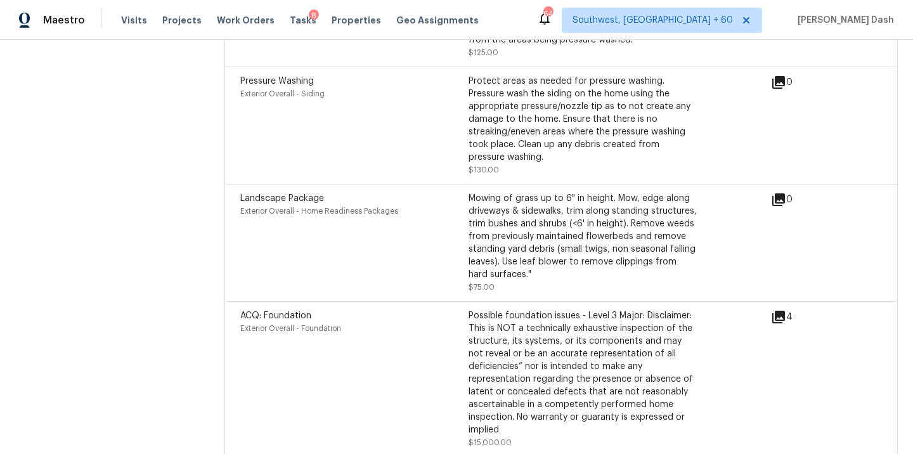
scroll to position [4182, 0]
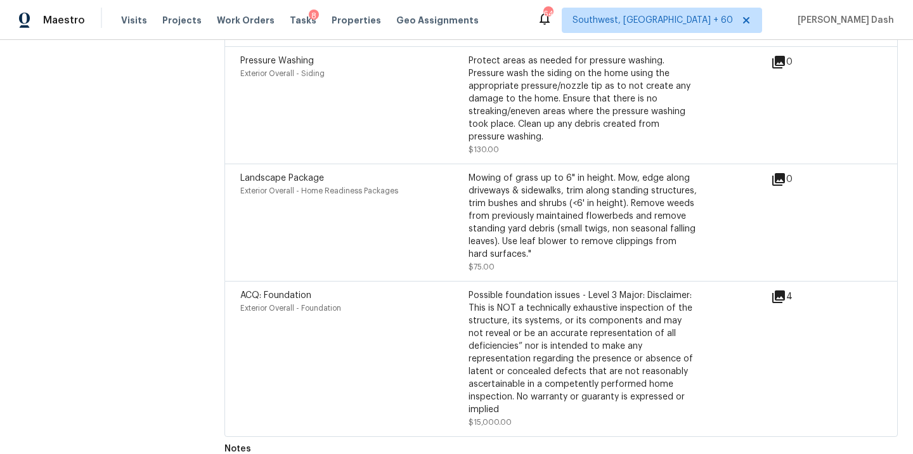
click at [776, 290] on icon at bounding box center [778, 296] width 13 height 13
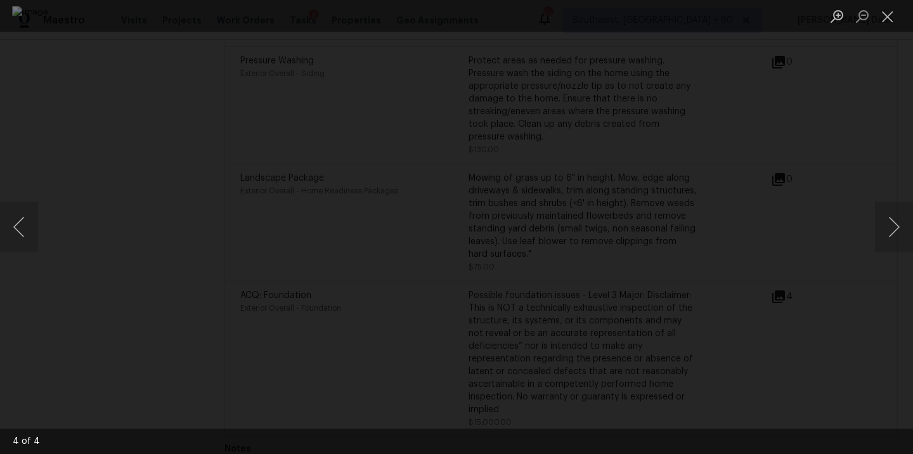
click at [91, 130] on div "Lightbox" at bounding box center [456, 227] width 913 height 454
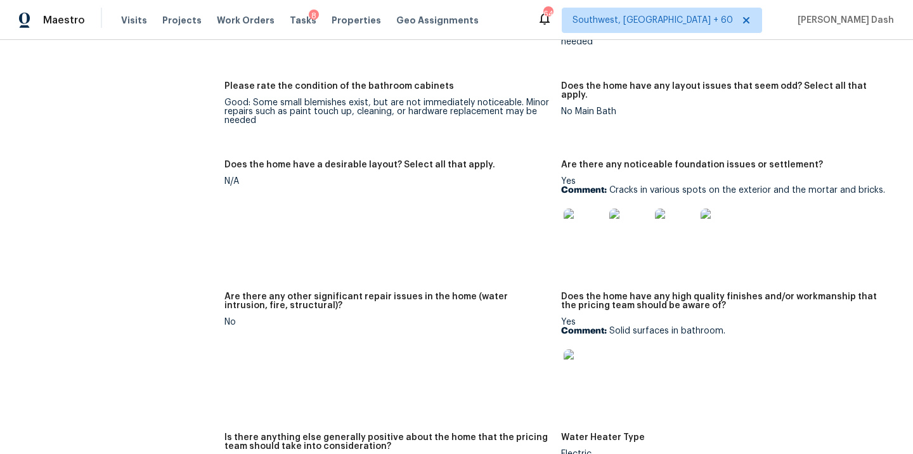
scroll to position [1962, 0]
drag, startPoint x: 609, startPoint y: 172, endPoint x: 884, endPoint y: 170, distance: 274.4
click at [884, 185] on p "Comment: Cracks in various spots on the exterior and the mortar and bricks." at bounding box center [724, 189] width 326 height 9
copy p "Cracks in various spots on the exterior and the mortar and bricks."
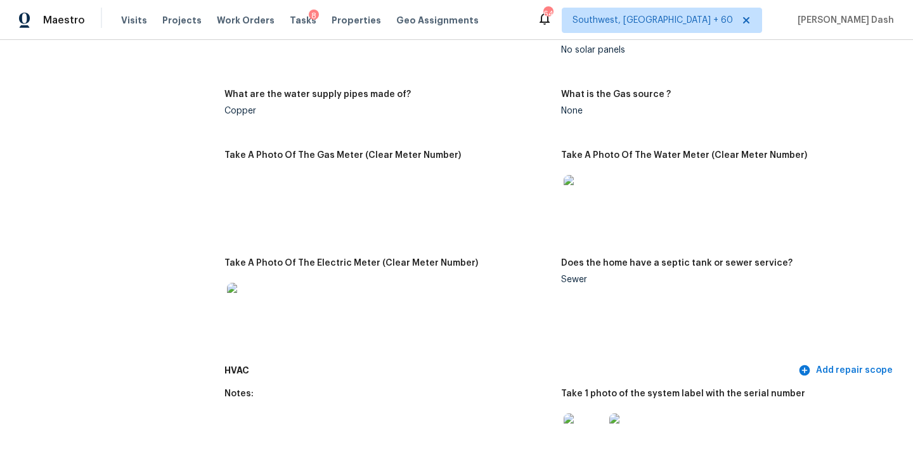
scroll to position [0, 0]
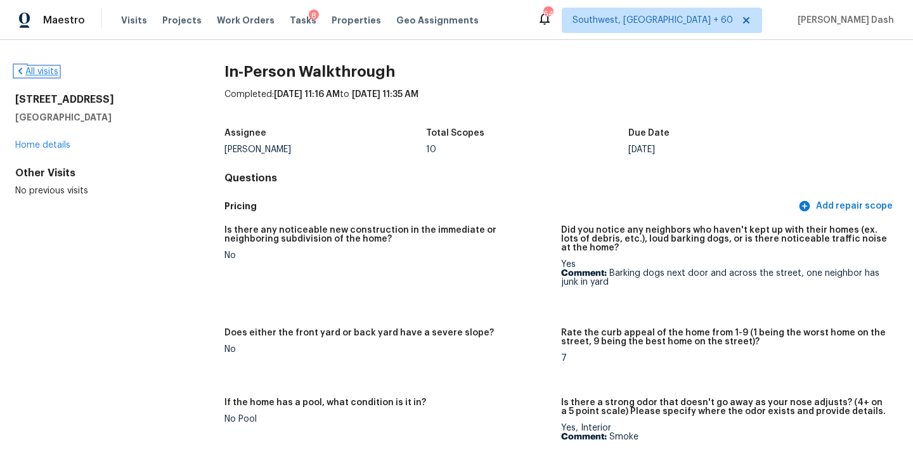
click at [46, 72] on link "All visits" at bounding box center [36, 71] width 43 height 9
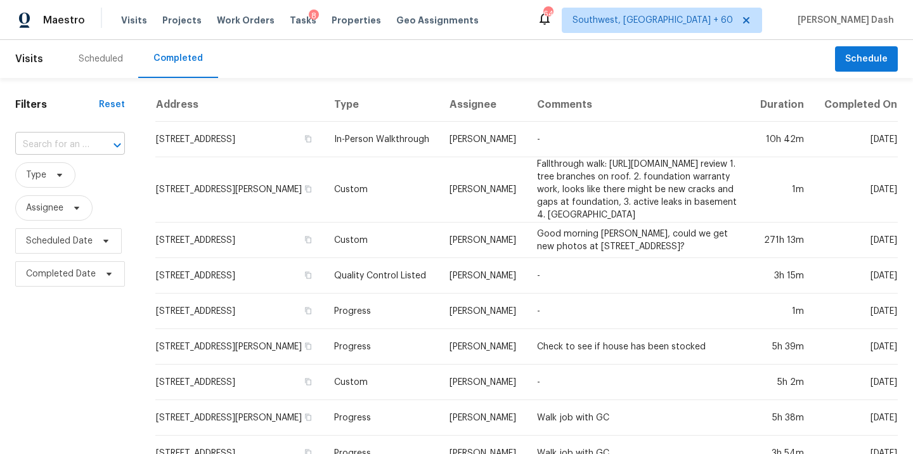
click at [89, 138] on div "​" at bounding box center [70, 145] width 110 height 20
paste input "125 Hamilton Ave, Hebron, OH 43025"
type input "125 Hamilton Ave, Hebron, OH 43025"
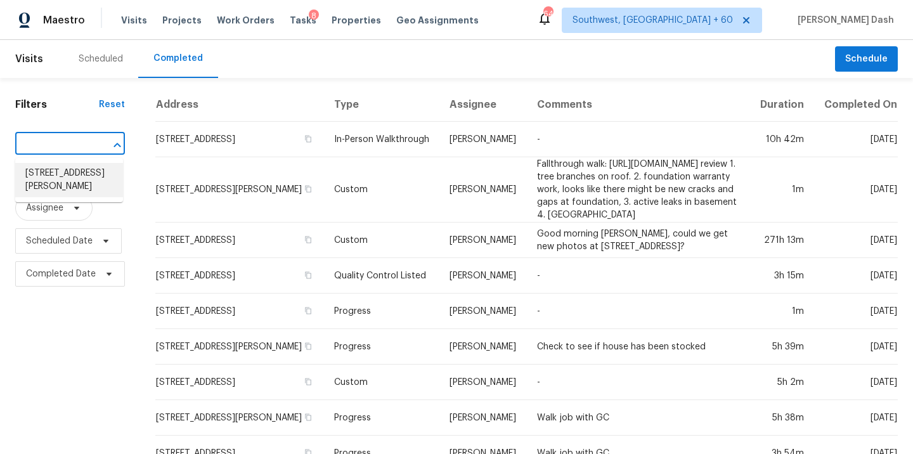
click at [84, 169] on li "125 Hamilton Ave, Hebron, OH 43025" at bounding box center [69, 180] width 108 height 34
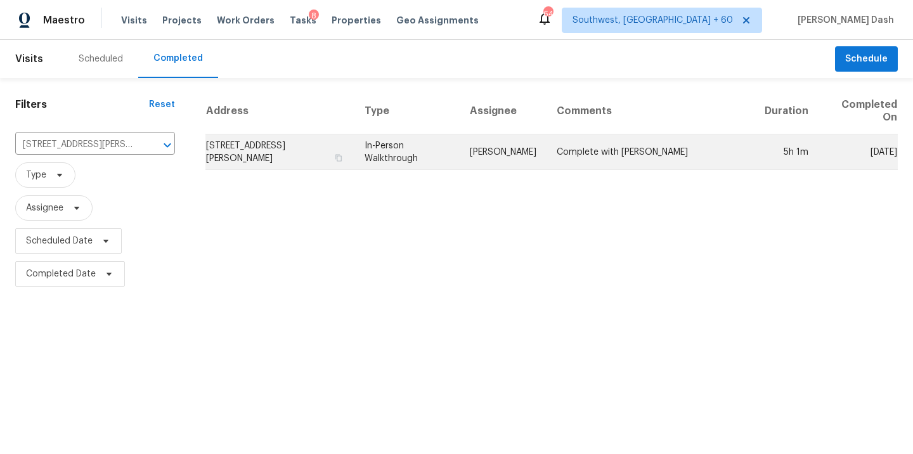
click at [415, 164] on td "In-Person Walkthrough" at bounding box center [406, 151] width 105 height 35
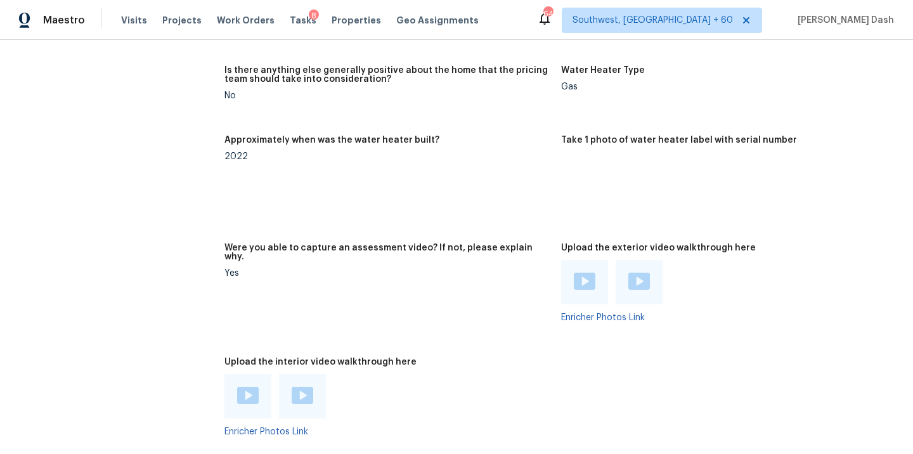
scroll to position [2302, 0]
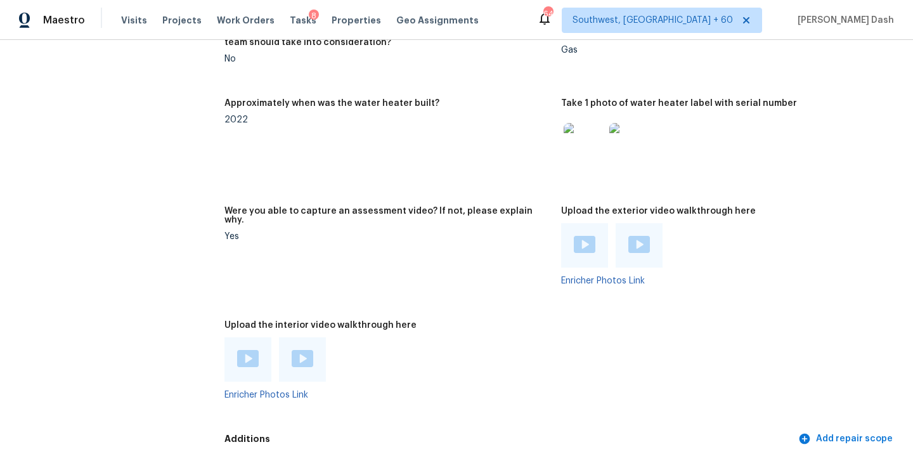
click at [244, 350] on img at bounding box center [248, 358] width 22 height 17
click at [293, 359] on div at bounding box center [302, 359] width 47 height 44
click at [297, 352] on img at bounding box center [303, 358] width 22 height 17
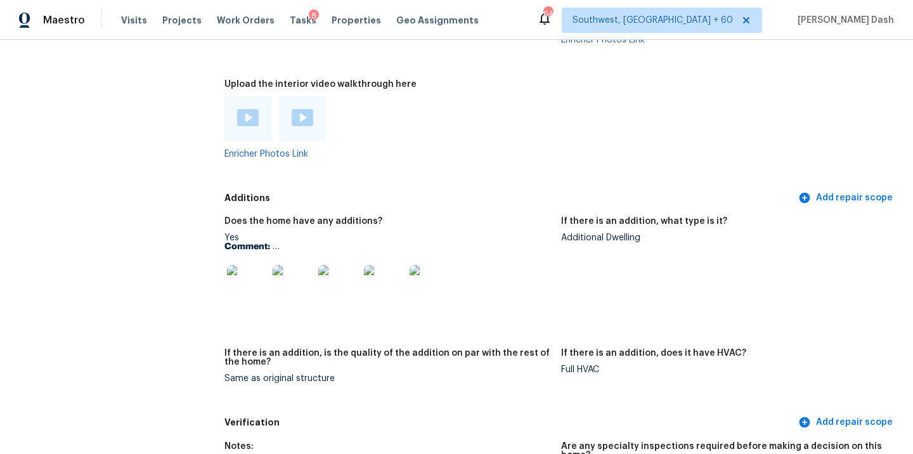
scroll to position [2555, 0]
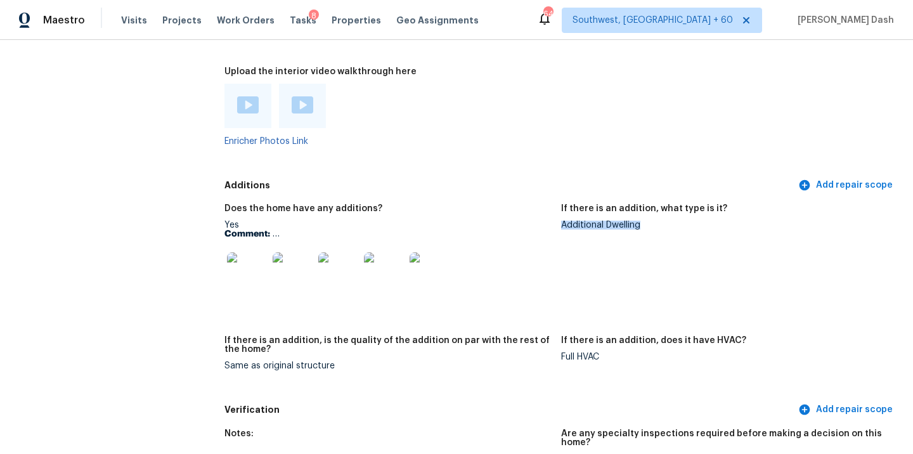
drag, startPoint x: 563, startPoint y: 217, endPoint x: 644, endPoint y: 217, distance: 80.5
click at [644, 221] on div "Additional Dwelling" at bounding box center [724, 225] width 326 height 9
copy div "Additional Dwelling"
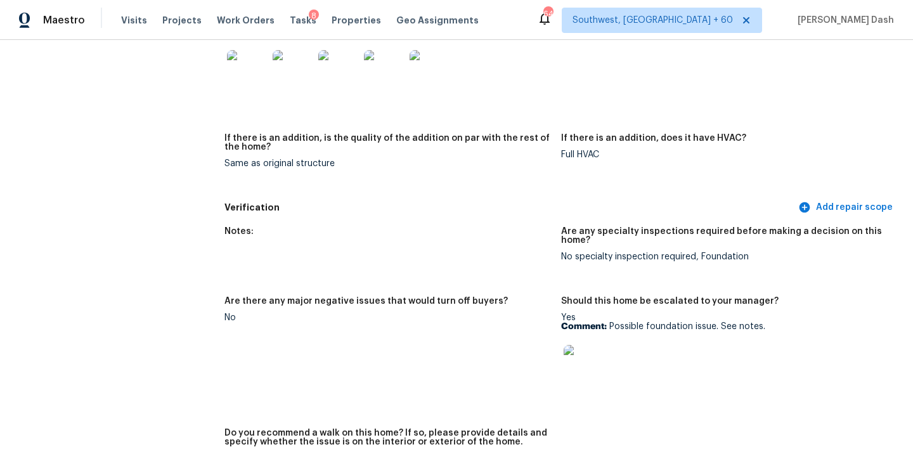
scroll to position [2853, 0]
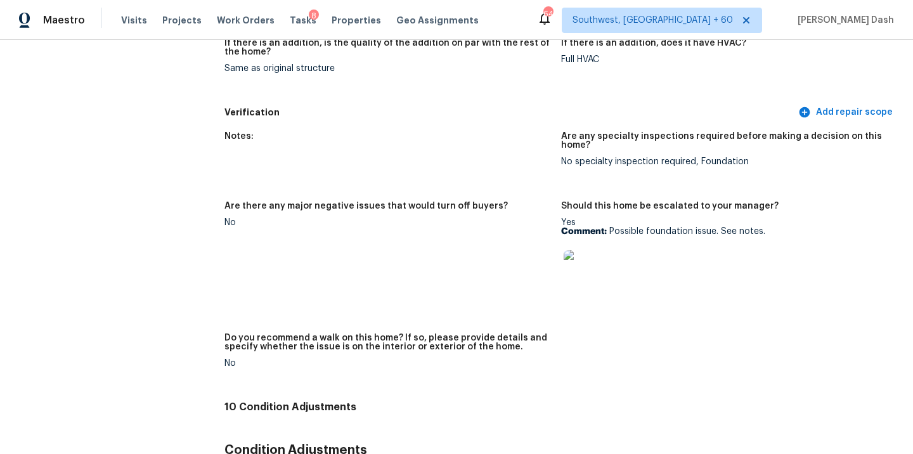
click at [609, 227] on p "Comment: Possible foundation issue. See notes." at bounding box center [724, 231] width 326 height 9
click at [589, 250] on img at bounding box center [583, 270] width 41 height 41
drag, startPoint x: 608, startPoint y: 224, endPoint x: 711, endPoint y: 226, distance: 103.3
click at [711, 227] on p "Comment: Possible foundation issue. See notes." at bounding box center [724, 231] width 326 height 9
copy p "Possible foundation issu"
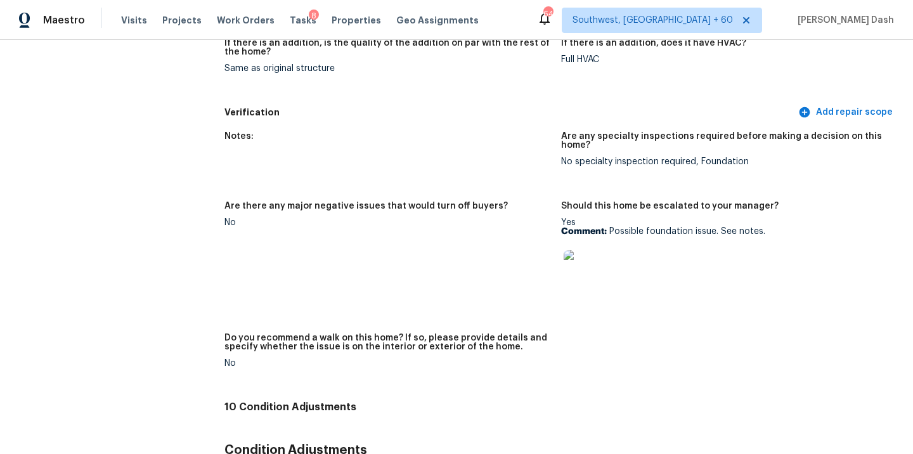
click at [714, 227] on p "Comment: Possible foundation issue. See notes." at bounding box center [724, 231] width 326 height 9
drag, startPoint x: 714, startPoint y: 224, endPoint x: 616, endPoint y: 224, distance: 98.2
click at [616, 227] on p "Comment: Possible foundation issue. See notes." at bounding box center [724, 231] width 326 height 9
copy p "Possible foundation issue."
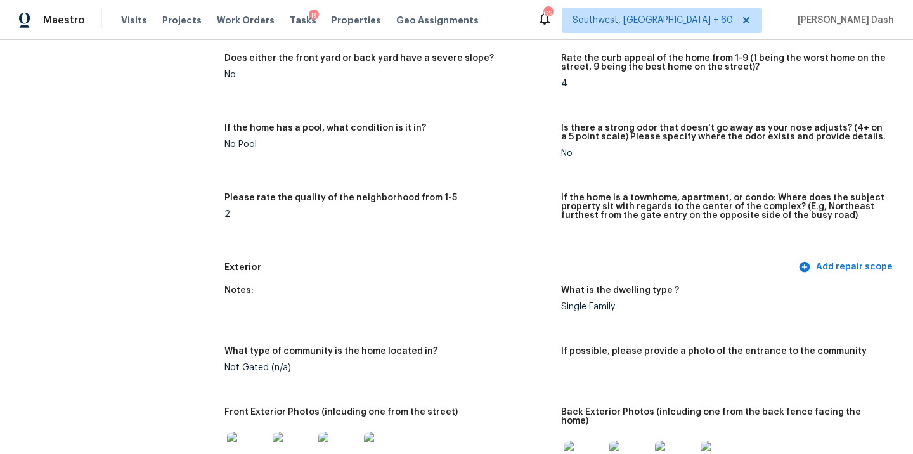
scroll to position [0, 0]
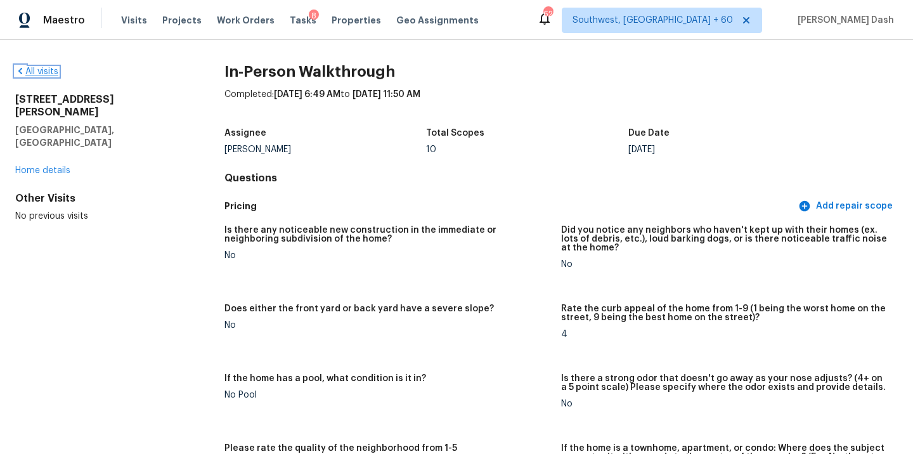
click at [43, 68] on link "All visits" at bounding box center [36, 71] width 43 height 9
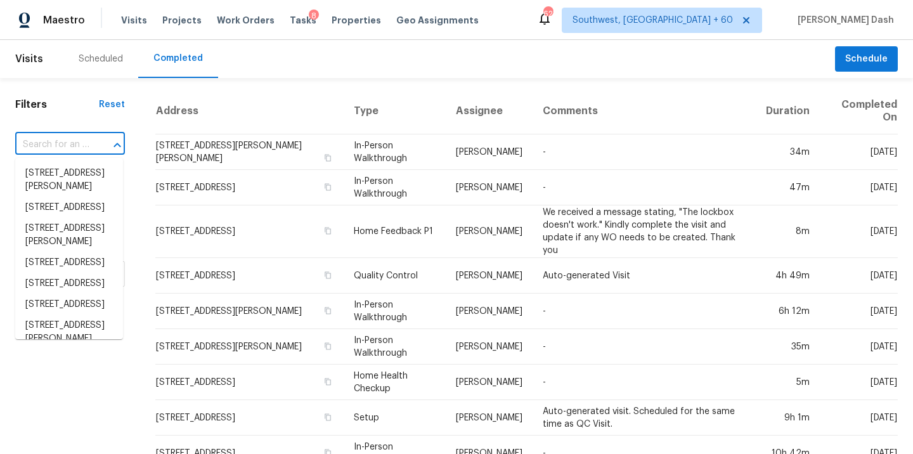
click at [68, 148] on input "text" at bounding box center [52, 145] width 74 height 20
paste input "4940 Via Campeche, Riverside, CA 92507"
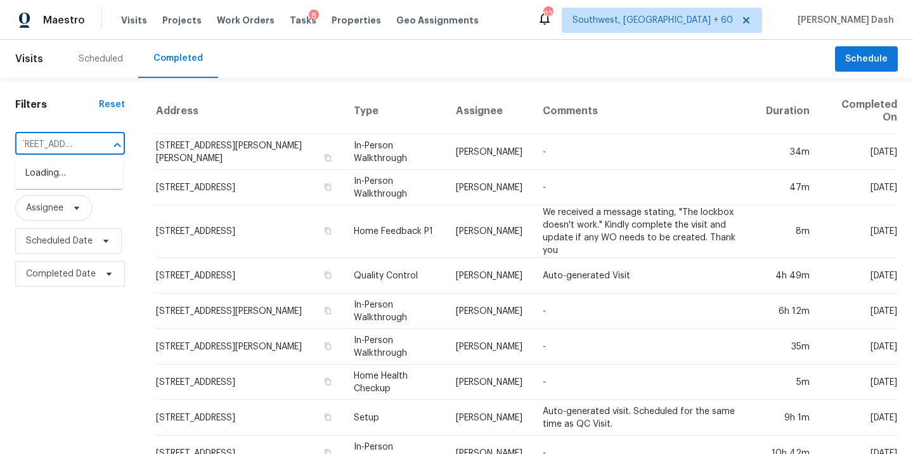
type input "4940 Via Campeche, Riverside, CA 92507"
click at [77, 134] on div "​" at bounding box center [70, 144] width 110 height 27
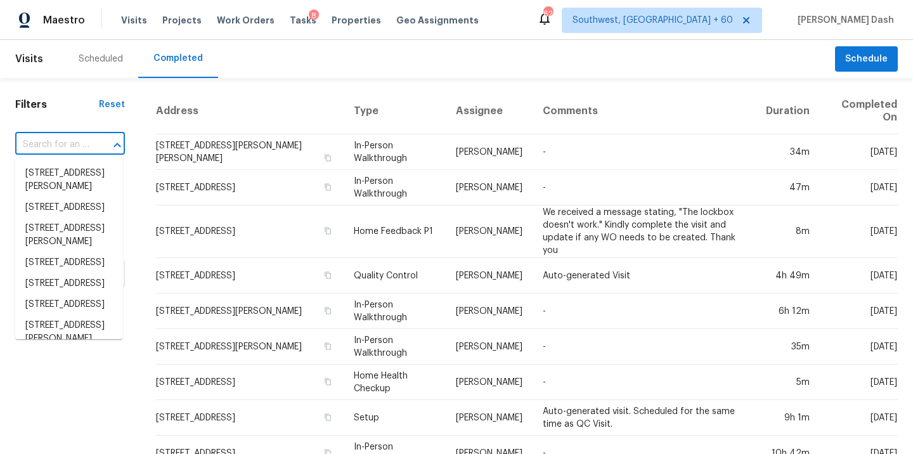
paste input "4940 Via Campeche, Riverside, CA 92507"
type input "4940 Via Campeche, Riverside, CA 92507"
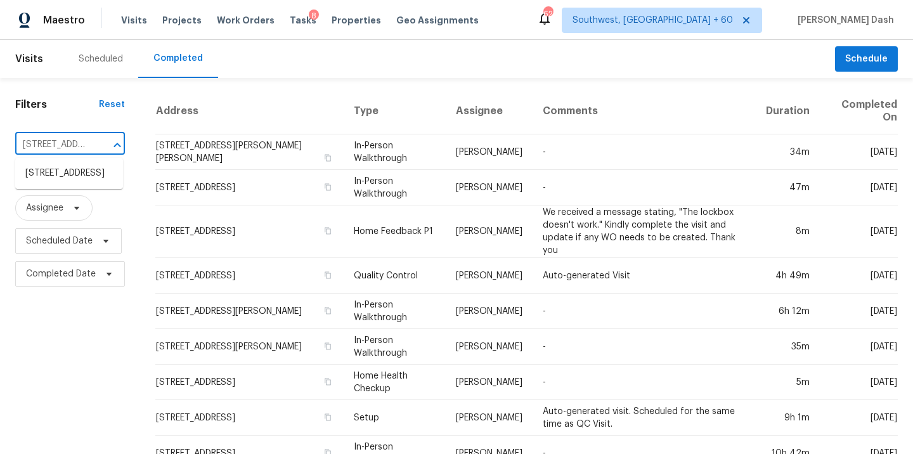
scroll to position [0, 108]
click at [81, 184] on li "4940 Via Campeche, Riverside, CA 92507" at bounding box center [69, 173] width 108 height 21
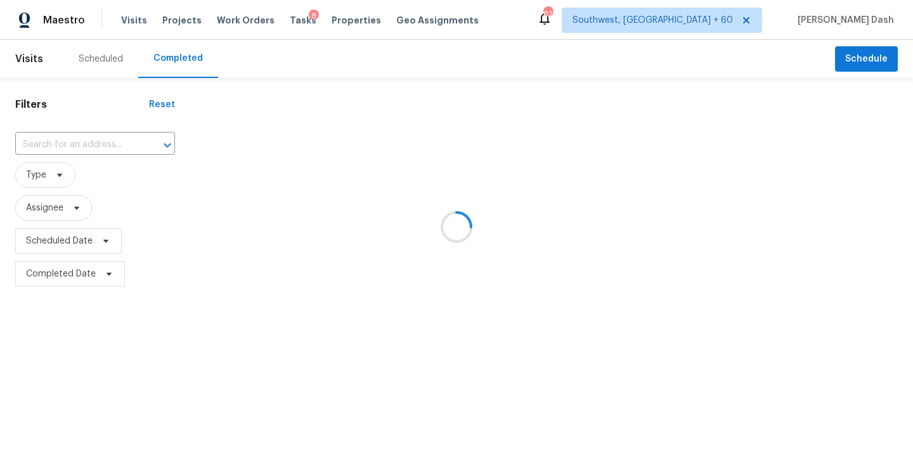
type input "4940 Via Campeche, Riverside, CA 92507"
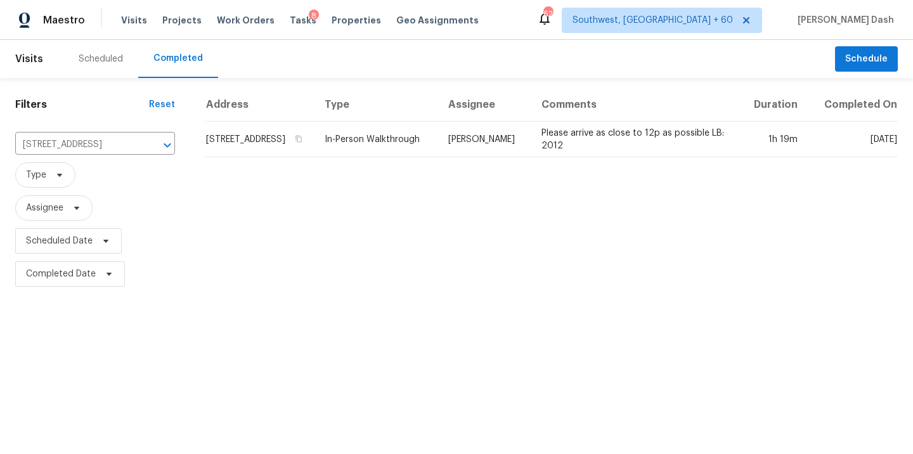
click at [438, 155] on td "In-Person Walkthrough" at bounding box center [376, 139] width 124 height 35
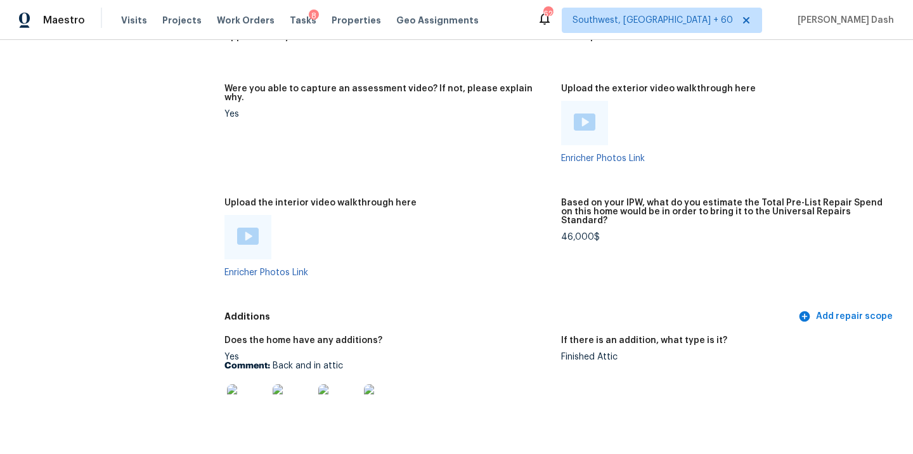
scroll to position [2394, 0]
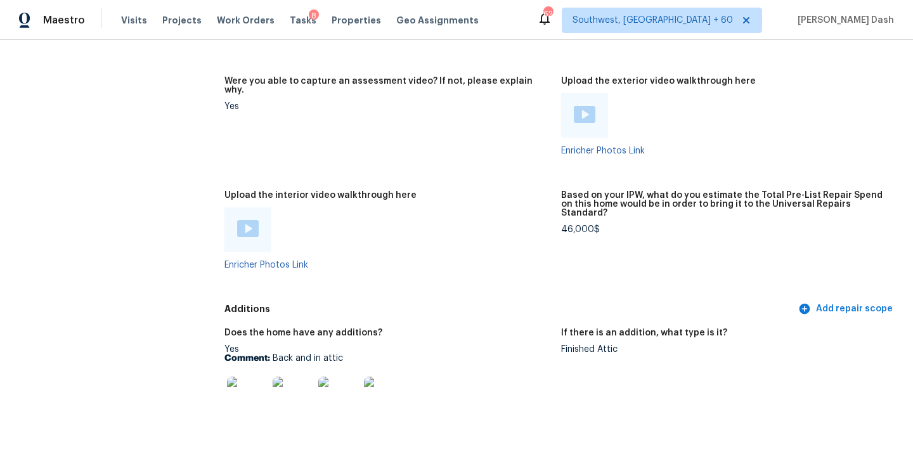
click at [247, 220] on img at bounding box center [248, 228] width 22 height 17
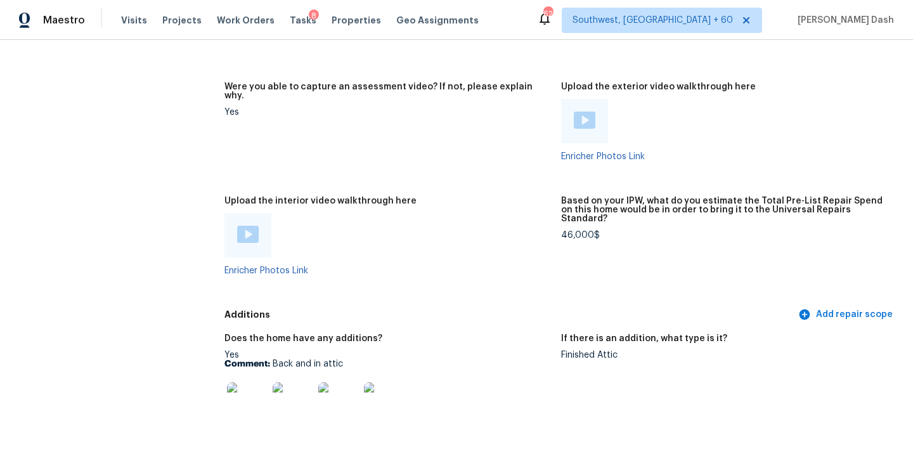
scroll to position [2405, 0]
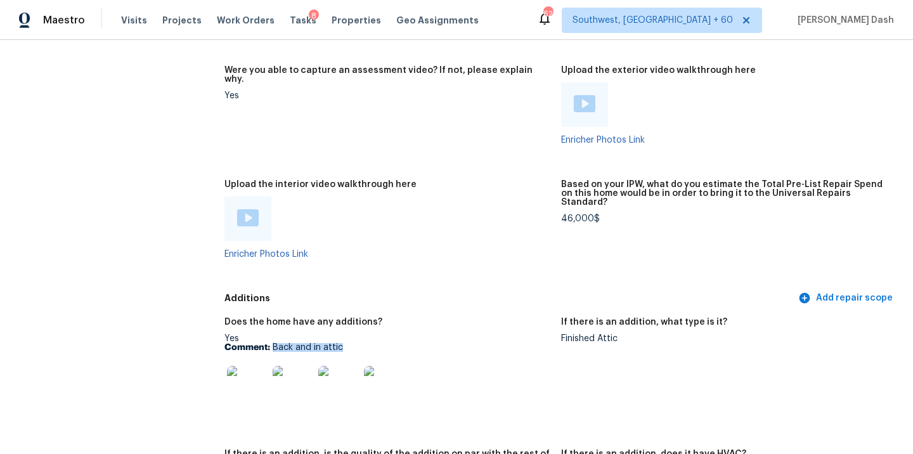
drag, startPoint x: 273, startPoint y: 329, endPoint x: 357, endPoint y: 329, distance: 84.3
click at [357, 343] on p "Comment: Back and in attic" at bounding box center [387, 347] width 326 height 9
copy p "Back and in attic"
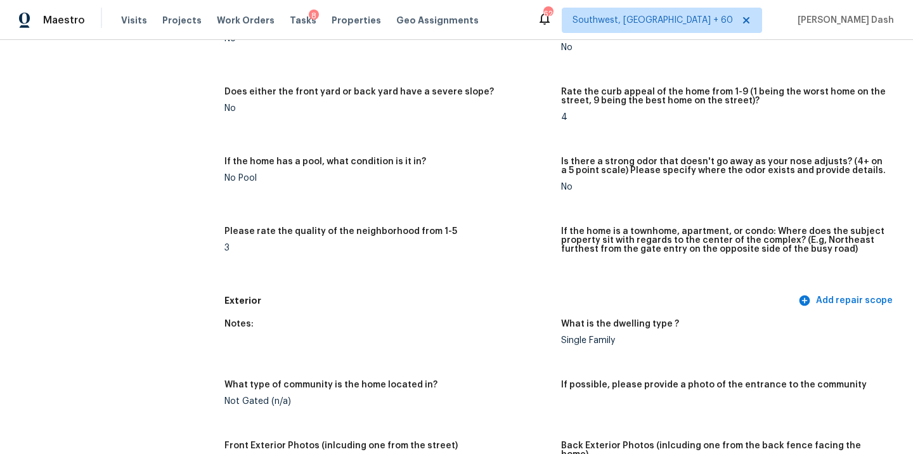
scroll to position [0, 0]
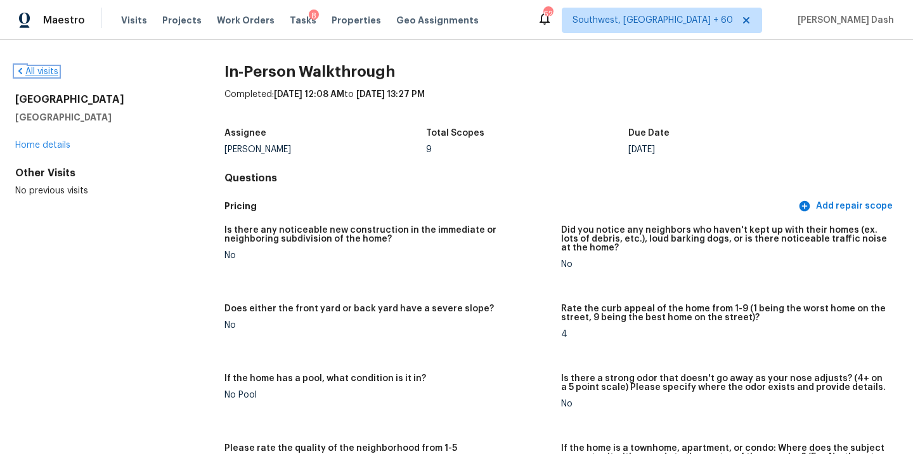
click at [53, 72] on link "All visits" at bounding box center [36, 71] width 43 height 9
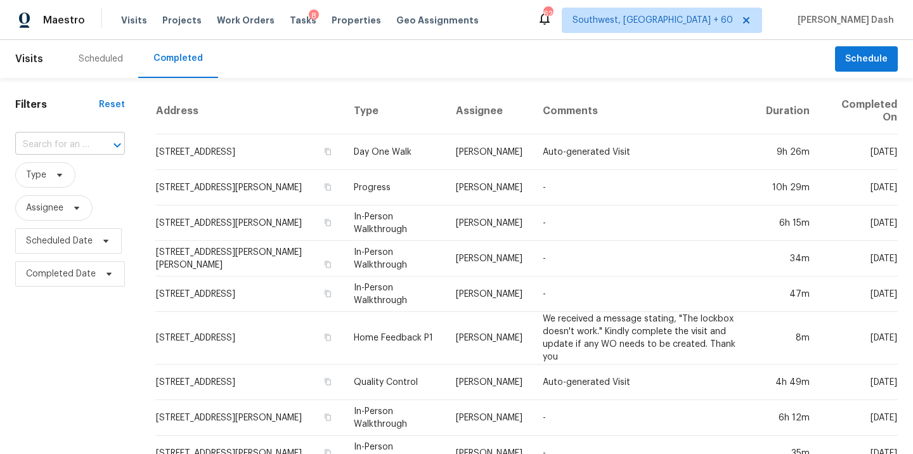
click at [93, 143] on div at bounding box center [108, 145] width 33 height 18
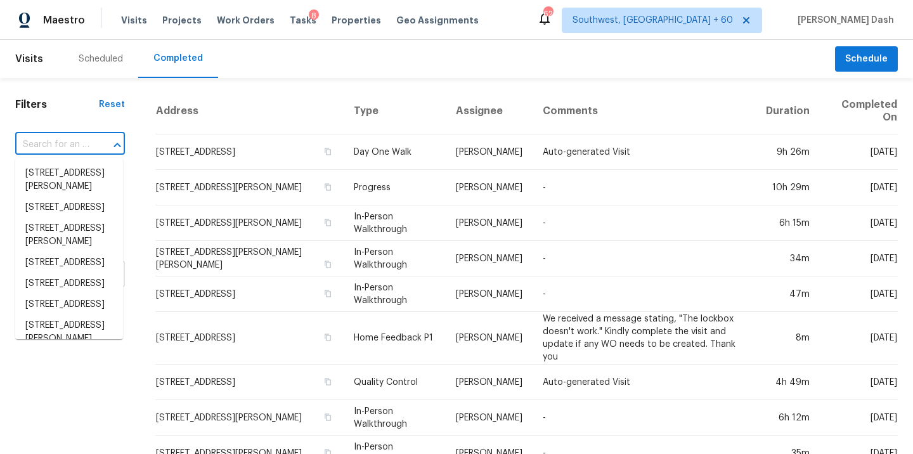
paste input "9/16/2025"
type input "9/16/2025"
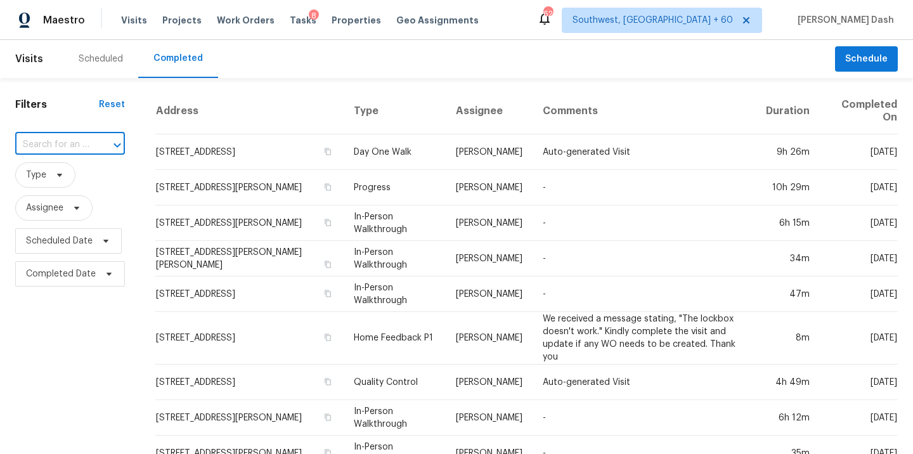
click at [44, 145] on input "text" at bounding box center [52, 145] width 74 height 20
paste input "1520 E Apollo Rd, Phoenix, AZ 85042"
type input "1520 E Apollo Rd, Phoenix, AZ 85042"
click at [58, 169] on li "1520 E Apollo Rd, Phoenix, AZ 85042" at bounding box center [69, 173] width 108 height 21
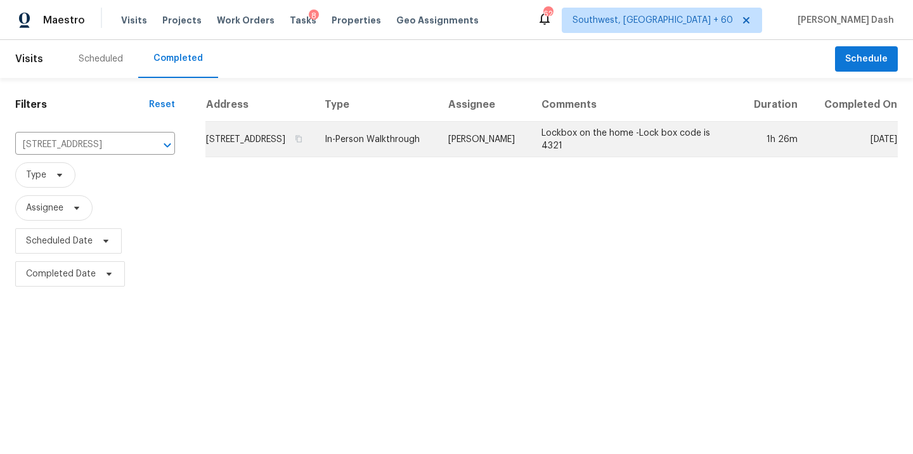
click at [496, 157] on td "[PERSON_NAME]" at bounding box center [484, 139] width 93 height 35
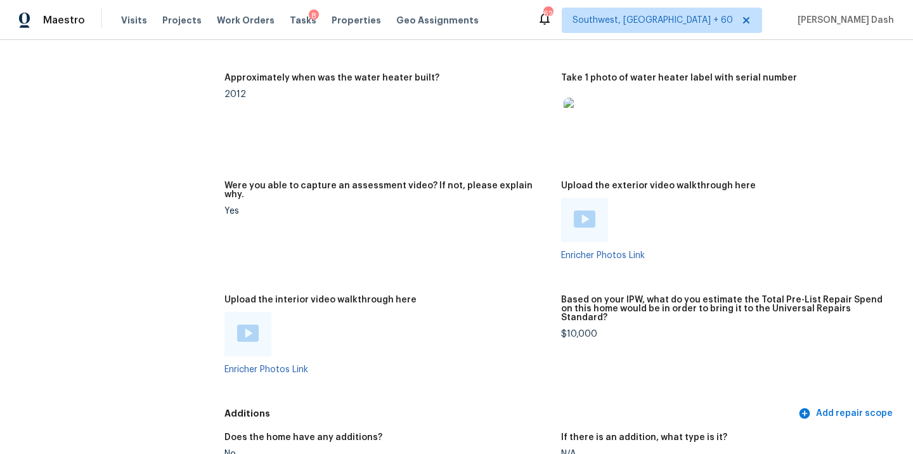
scroll to position [2331, 0]
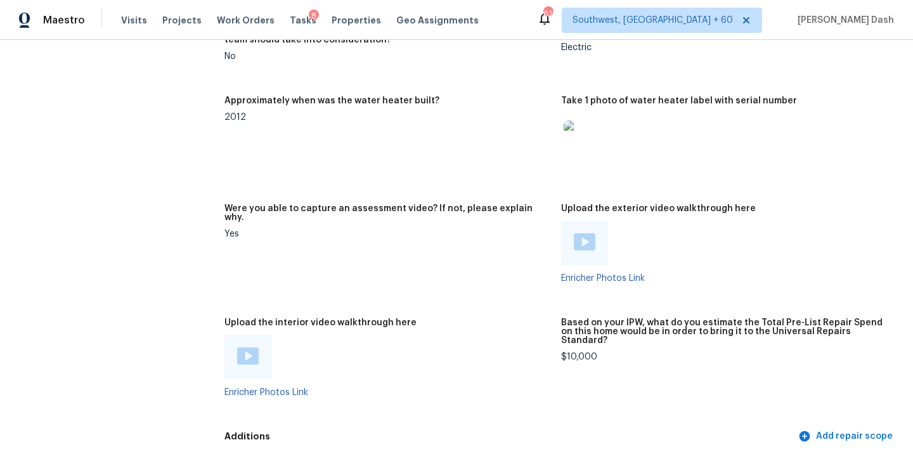
click at [244, 347] on img at bounding box center [248, 355] width 22 height 17
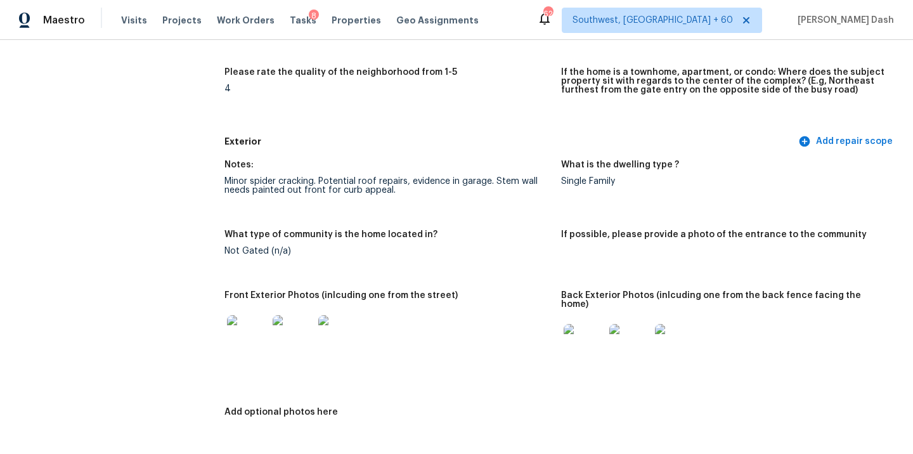
scroll to position [377, 0]
drag, startPoint x: 315, startPoint y: 177, endPoint x: 226, endPoint y: 181, distance: 89.4
click at [226, 181] on div "Minor spider cracking. Potential roof repairs, evidence in garage. Stem wall ne…" at bounding box center [387, 185] width 326 height 18
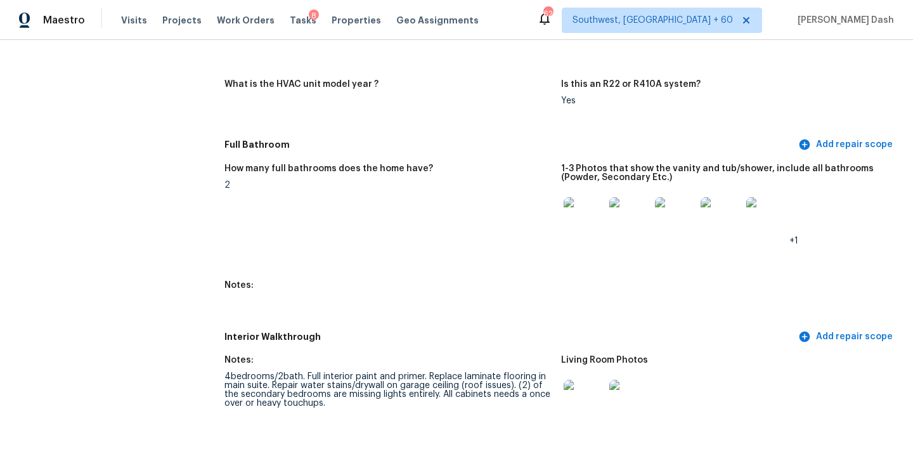
scroll to position [0, 0]
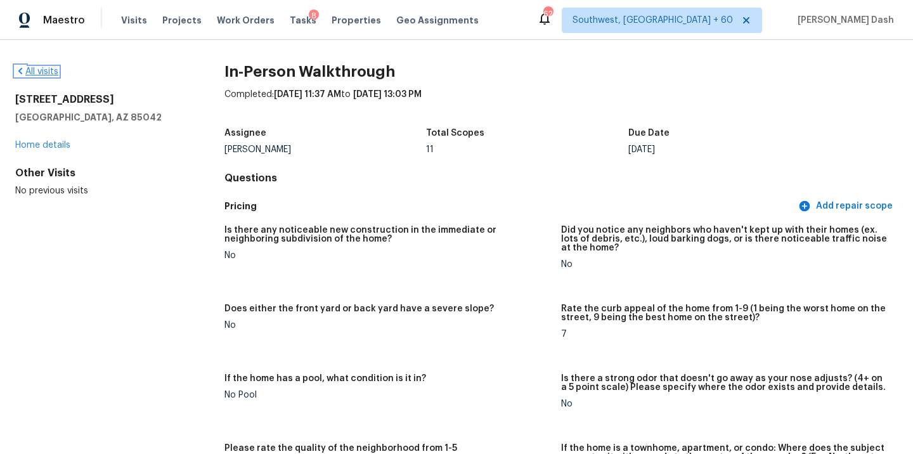
click at [55, 71] on link "All visits" at bounding box center [36, 71] width 43 height 9
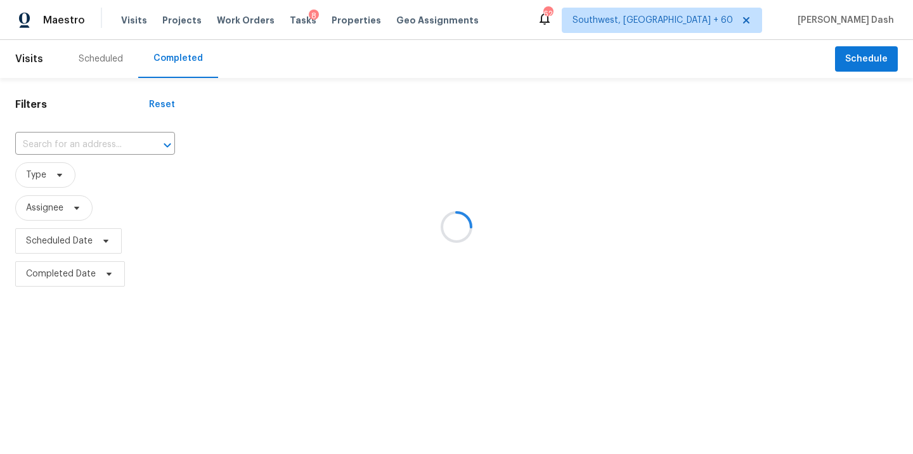
click at [75, 146] on div at bounding box center [456, 227] width 913 height 454
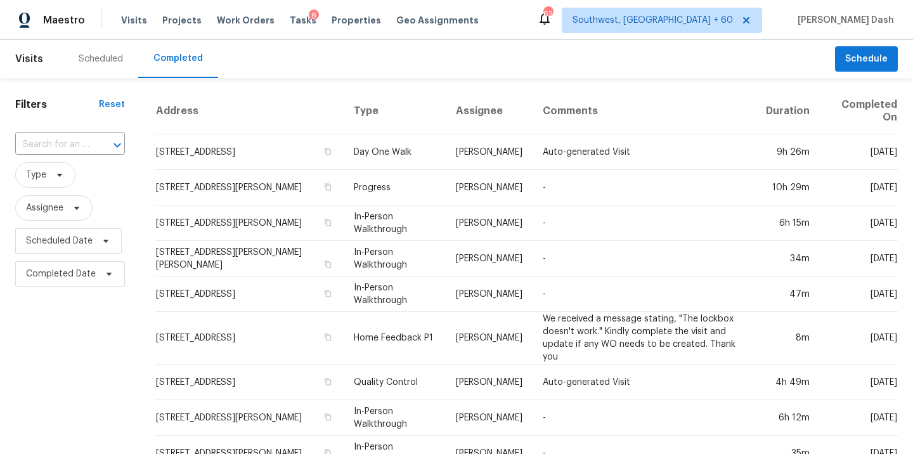
click at [93, 143] on div at bounding box center [108, 145] width 33 height 18
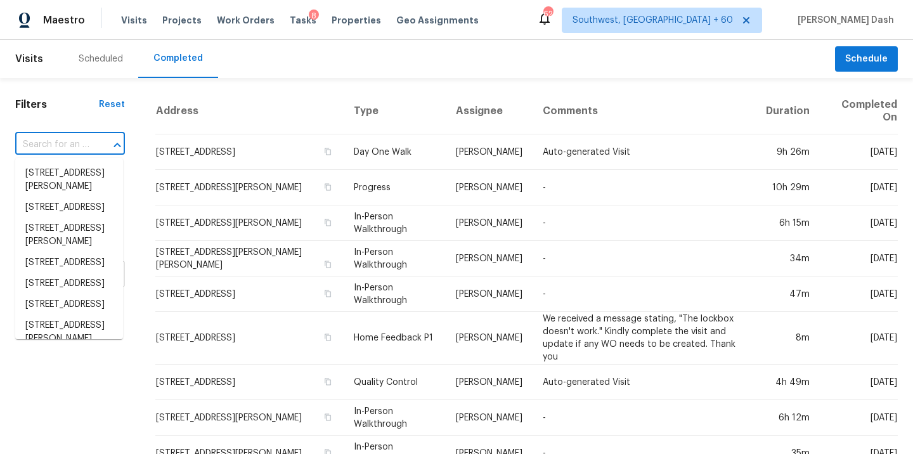
paste input "4229 NW 56th Ter, Oklahoma City, OK 73112"
type input "4229 NW 56th Ter, Oklahoma City, OK 73112"
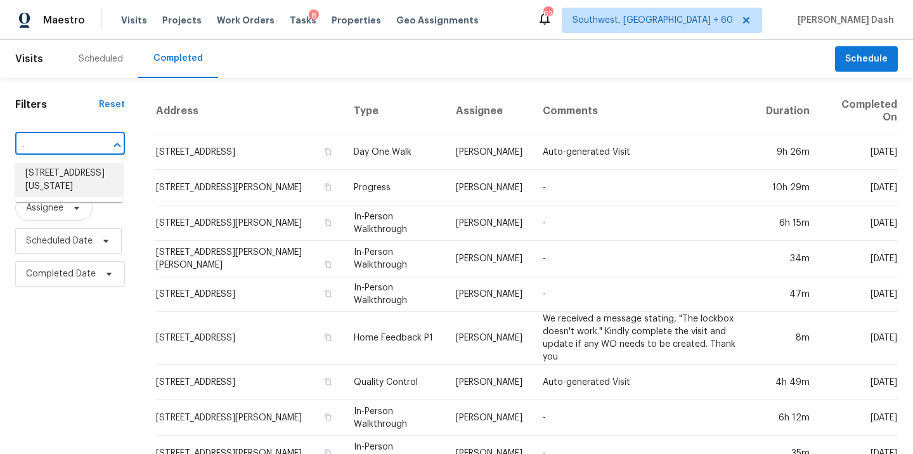
click at [54, 189] on li "4229 NW 56th Ter, Oklahoma City, OK 73112" at bounding box center [69, 180] width 108 height 34
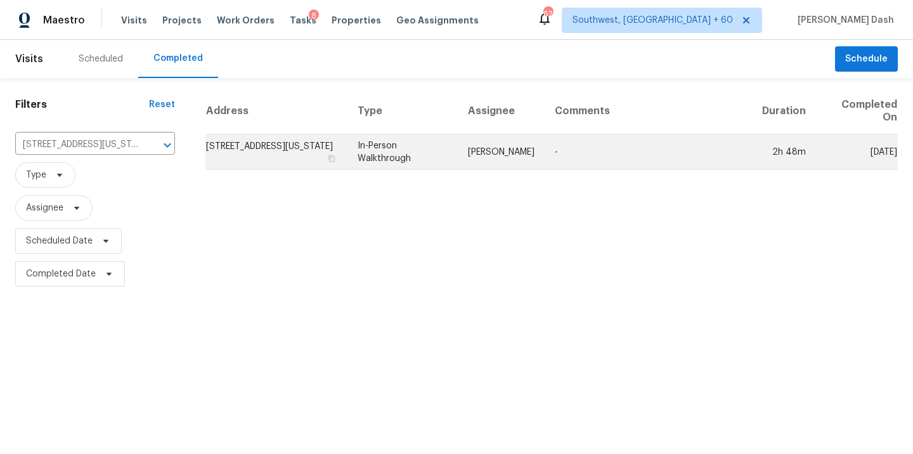
click at [486, 153] on td "[PERSON_NAME]" at bounding box center [501, 151] width 87 height 35
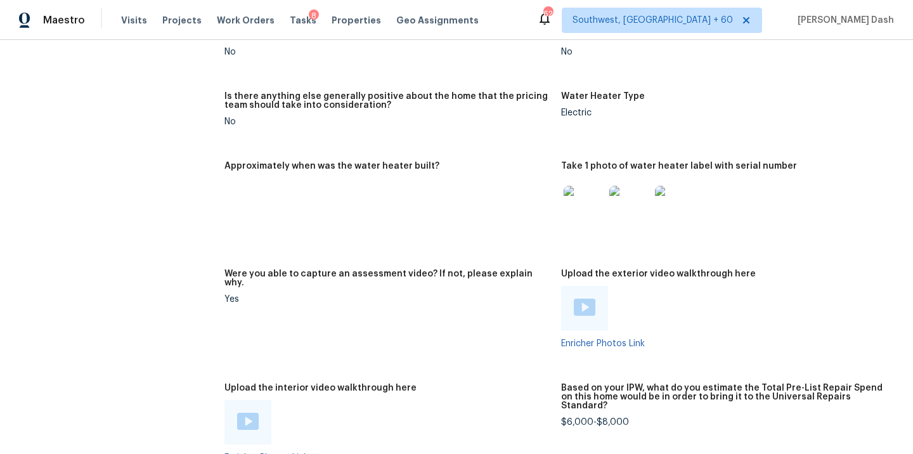
scroll to position [2394, 0]
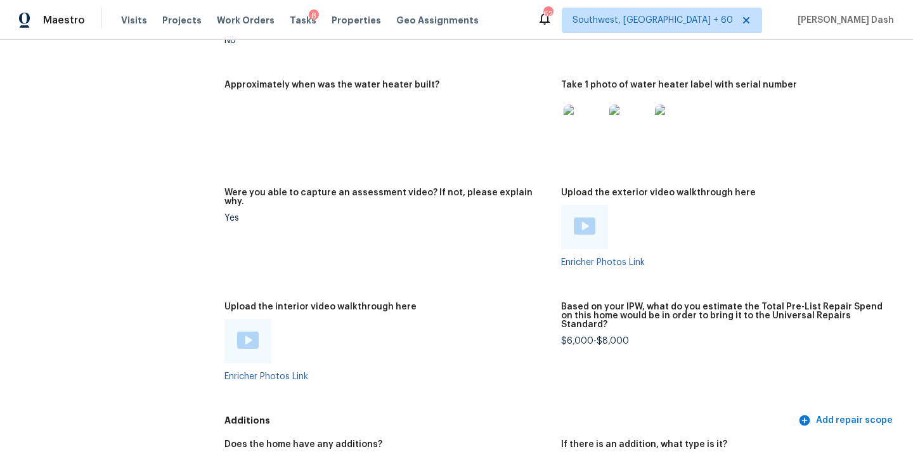
click at [247, 331] on img at bounding box center [248, 339] width 22 height 17
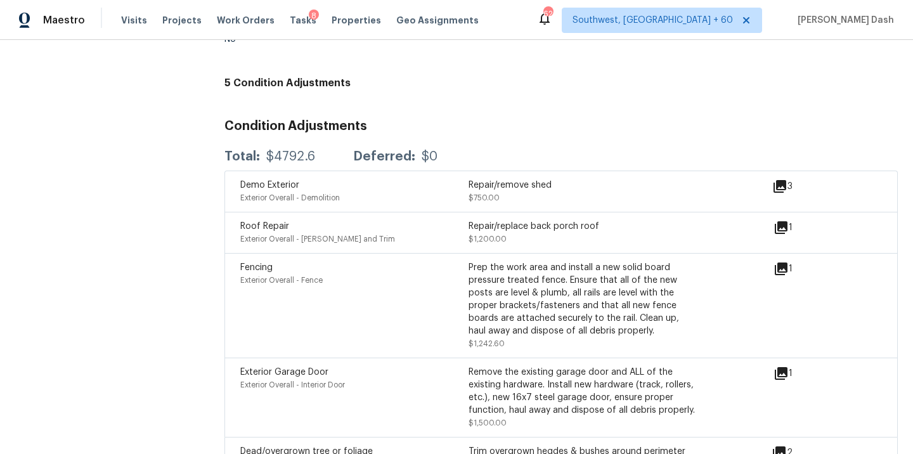
scroll to position [3173, 0]
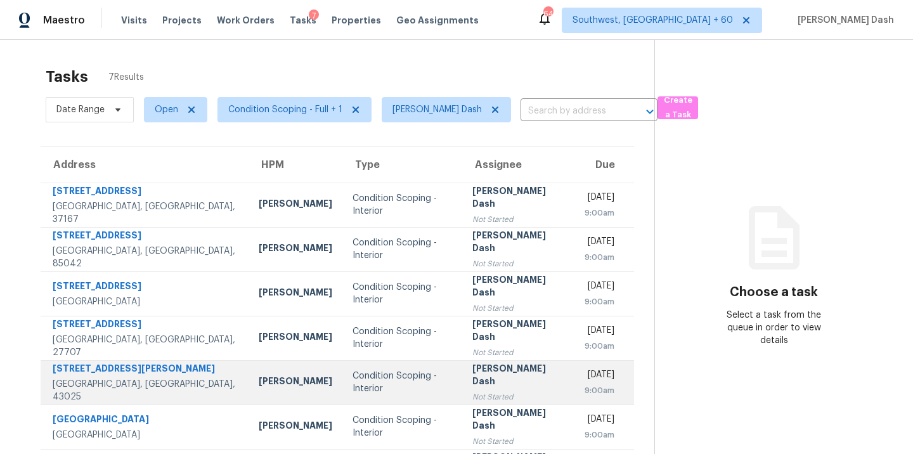
scroll to position [49, 0]
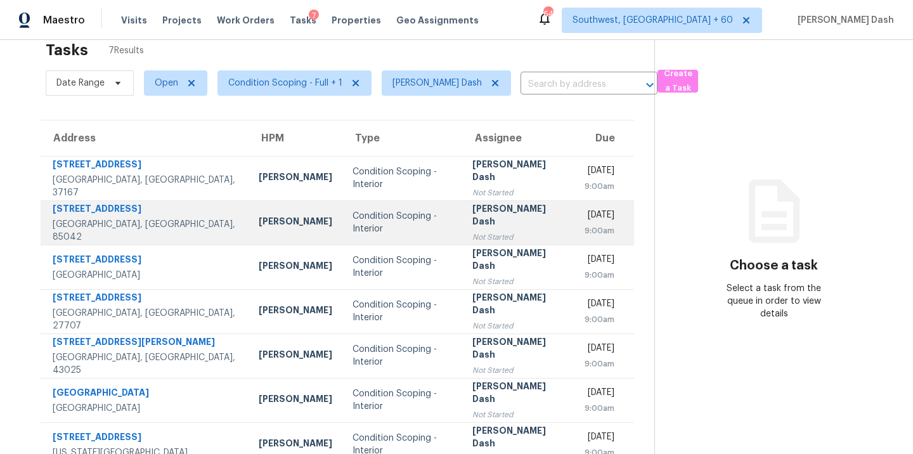
scroll to position [49, 0]
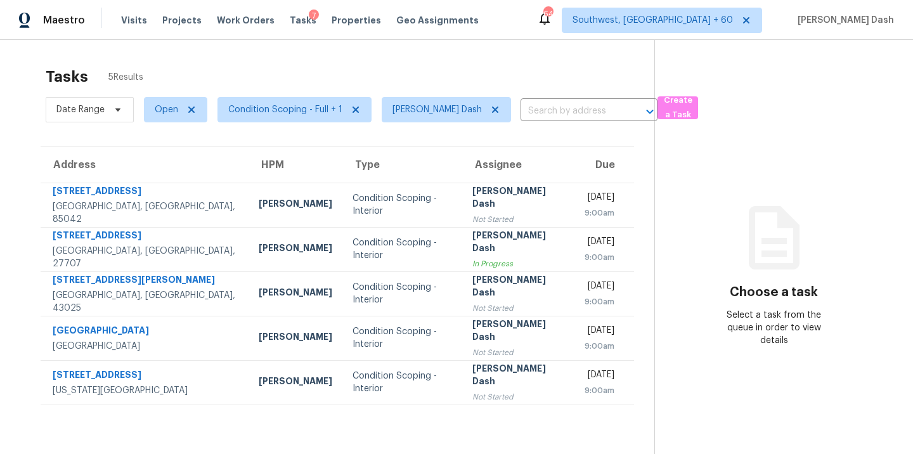
scroll to position [40, 0]
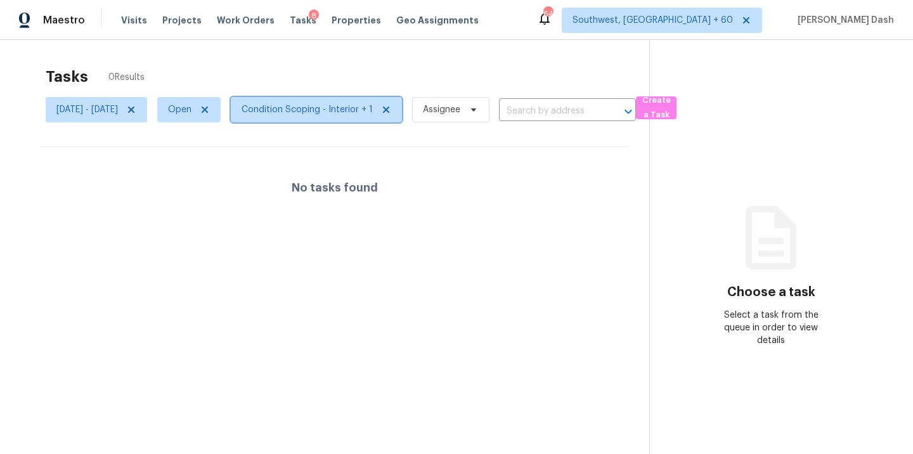
click at [313, 102] on span "Condition Scoping - Interior + 1" at bounding box center [316, 109] width 171 height 25
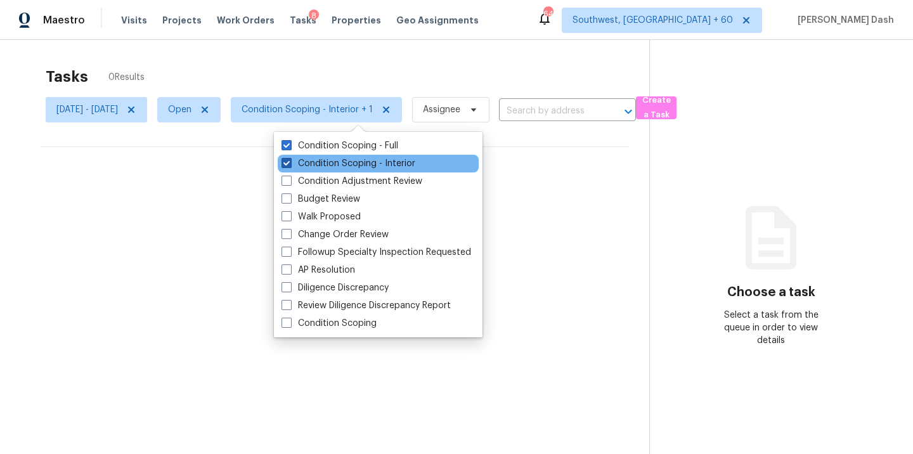
click at [319, 160] on label "Condition Scoping - Interior" at bounding box center [348, 163] width 134 height 13
click at [290, 160] on input "Condition Scoping - Interior" at bounding box center [285, 161] width 8 height 8
checkbox input "false"
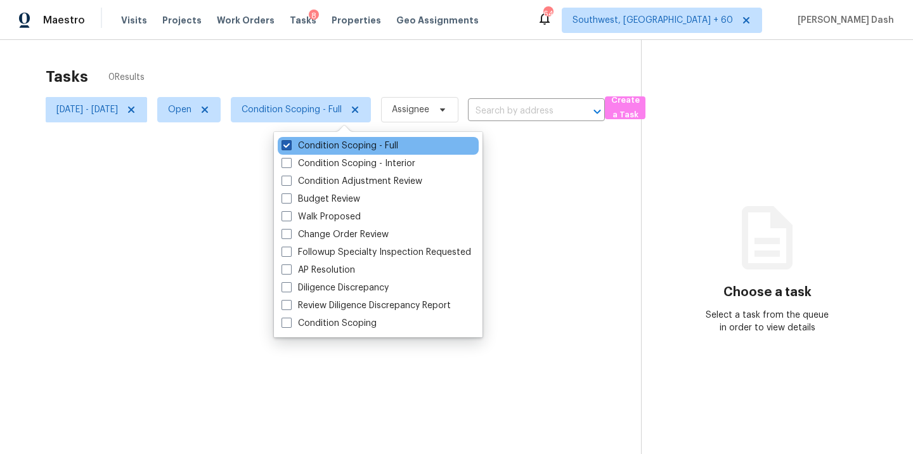
click at [319, 151] on label "Condition Scoping - Full" at bounding box center [339, 145] width 117 height 13
click at [290, 148] on input "Condition Scoping - Full" at bounding box center [285, 143] width 8 height 8
checkbox input "false"
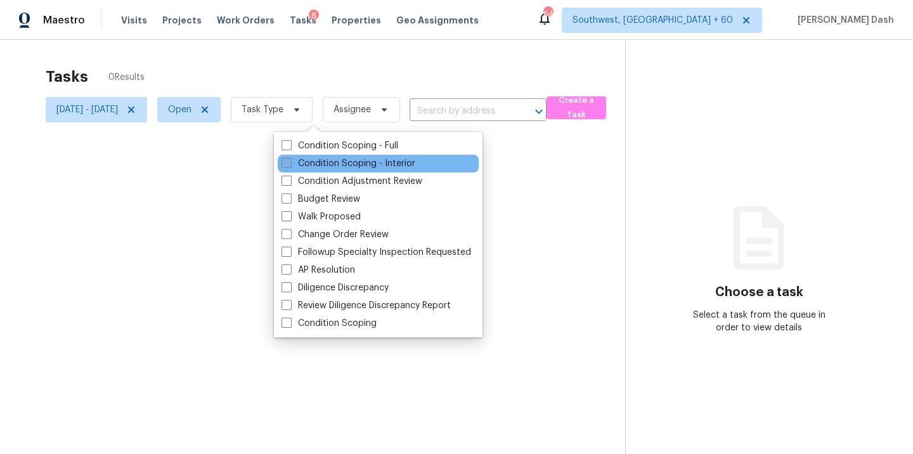
click at [319, 160] on label "Condition Scoping - Interior" at bounding box center [348, 163] width 134 height 13
click at [290, 160] on input "Condition Scoping - Interior" at bounding box center [285, 161] width 8 height 8
checkbox input "true"
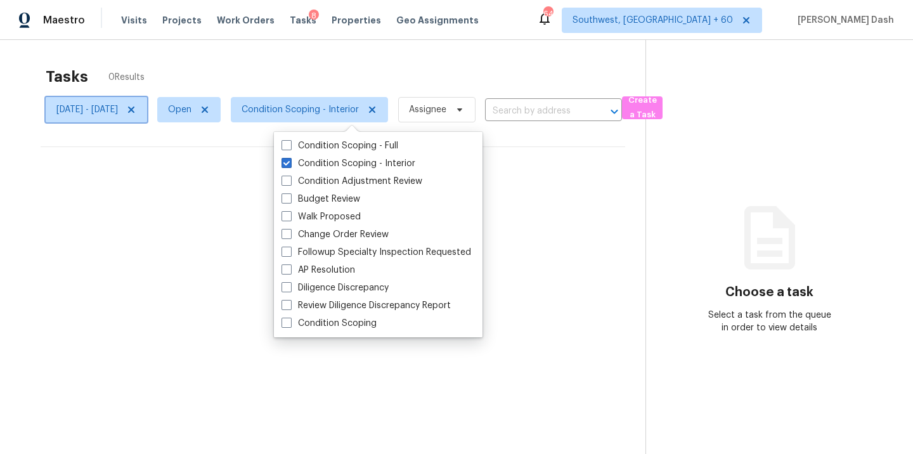
click at [136, 106] on icon at bounding box center [131, 110] width 10 height 10
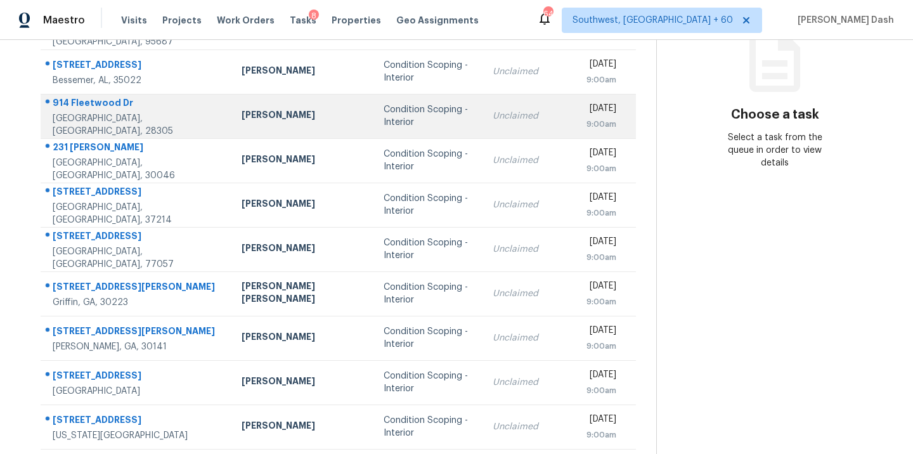
scroll to position [206, 0]
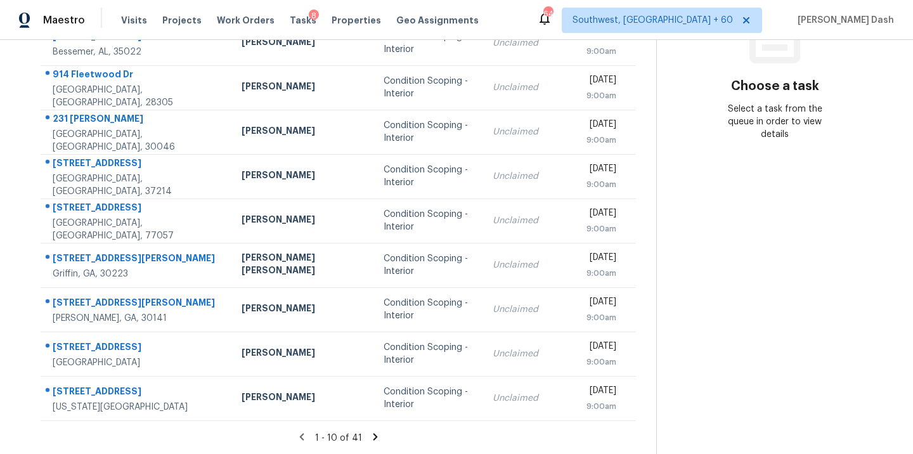
click at [373, 434] on icon at bounding box center [375, 436] width 4 height 7
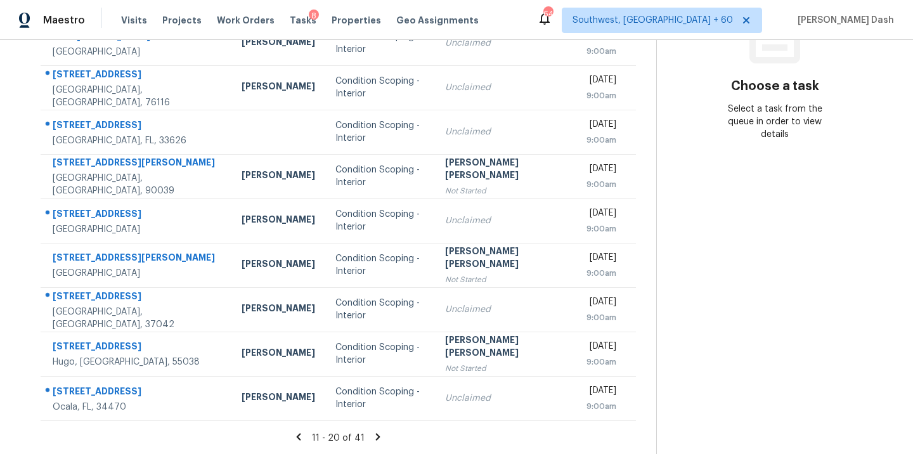
click at [372, 434] on icon at bounding box center [377, 436] width 11 height 11
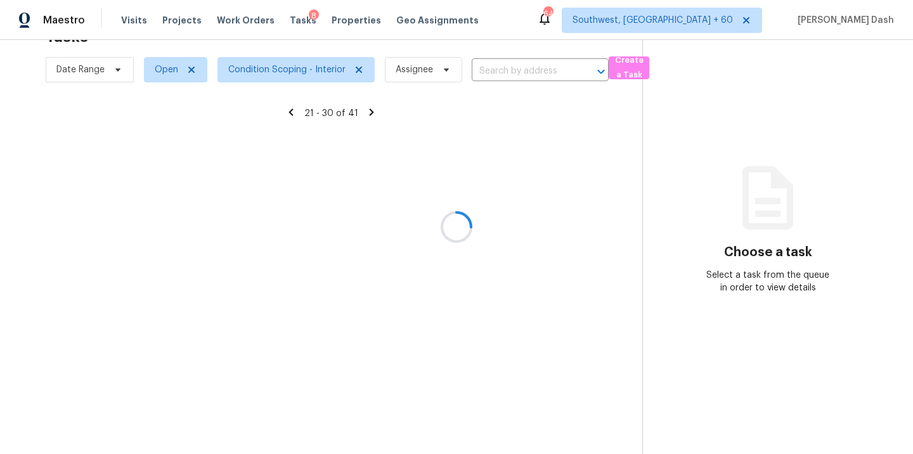
scroll to position [40, 0]
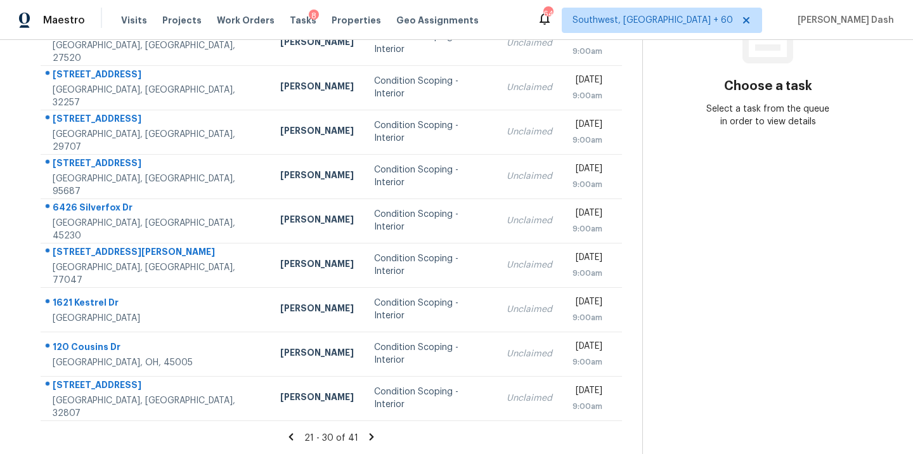
click at [366, 434] on icon at bounding box center [371, 436] width 11 height 11
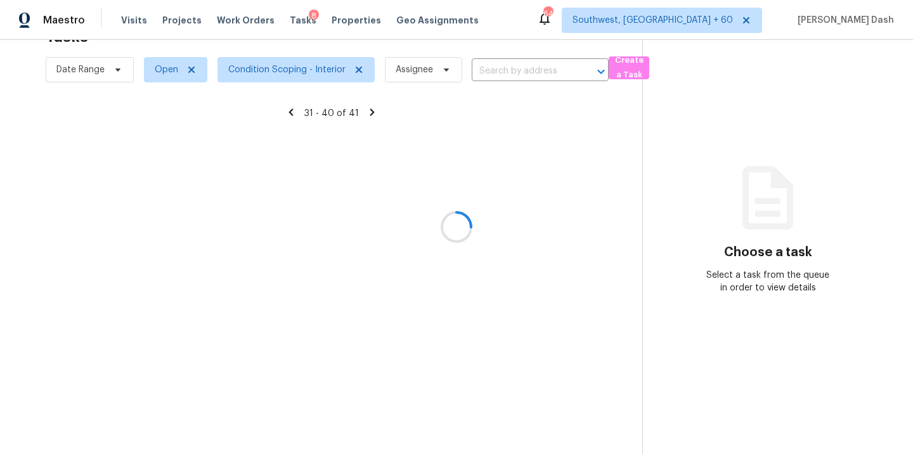
scroll to position [206, 0]
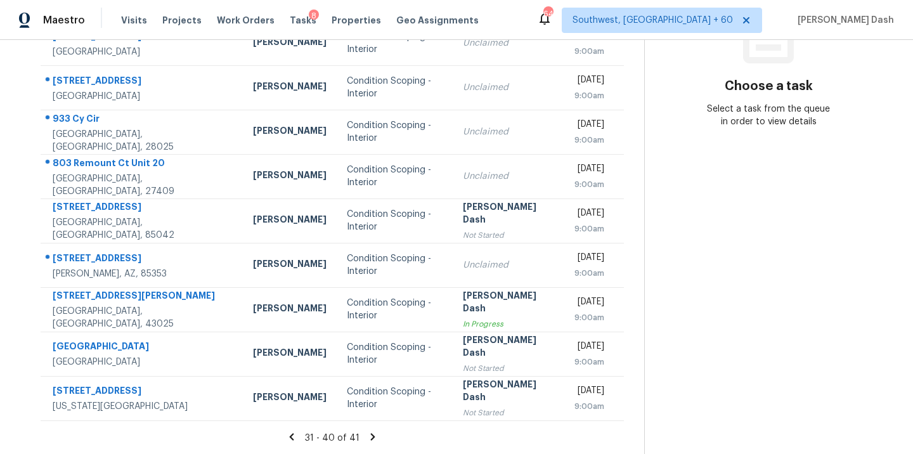
click at [371, 435] on icon at bounding box center [372, 436] width 4 height 7
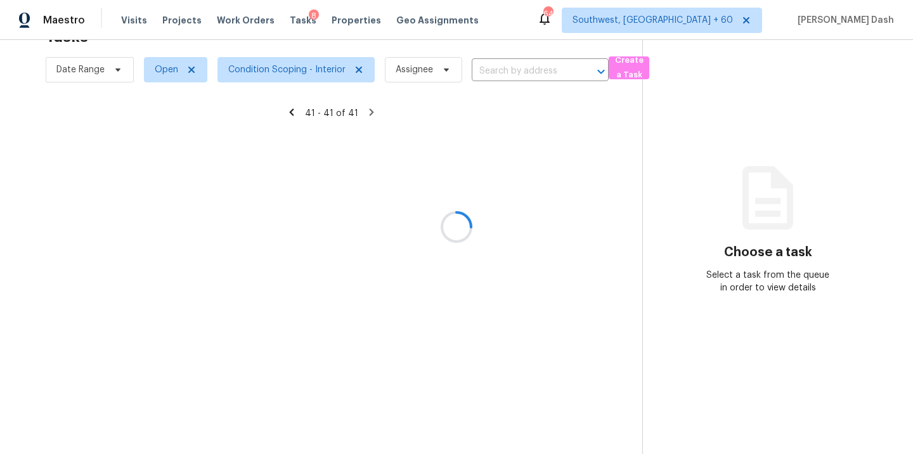
scroll to position [40, 0]
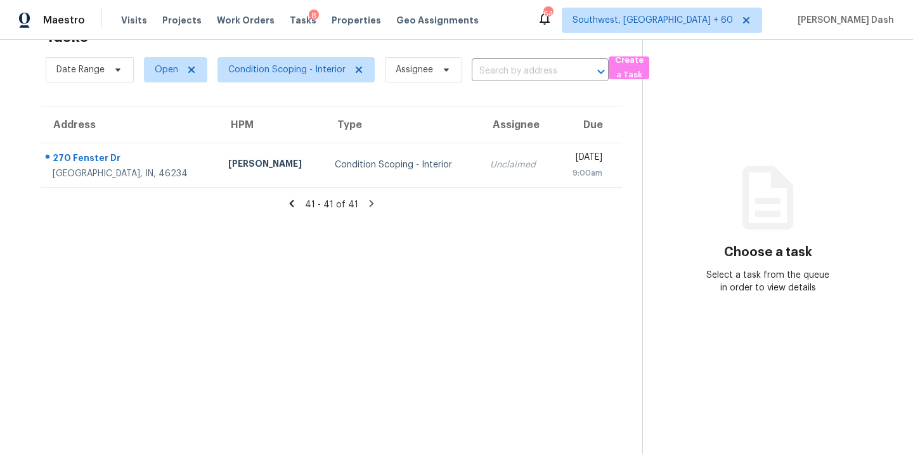
click at [295, 203] on icon at bounding box center [291, 203] width 11 height 11
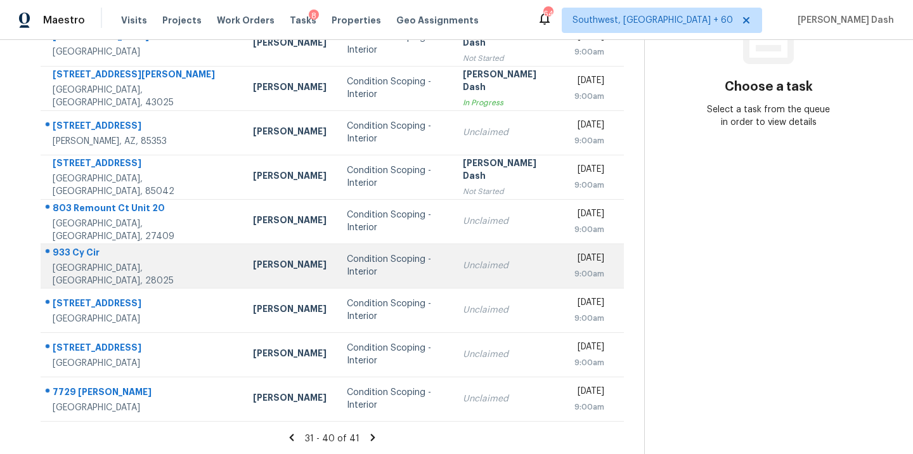
scroll to position [206, 0]
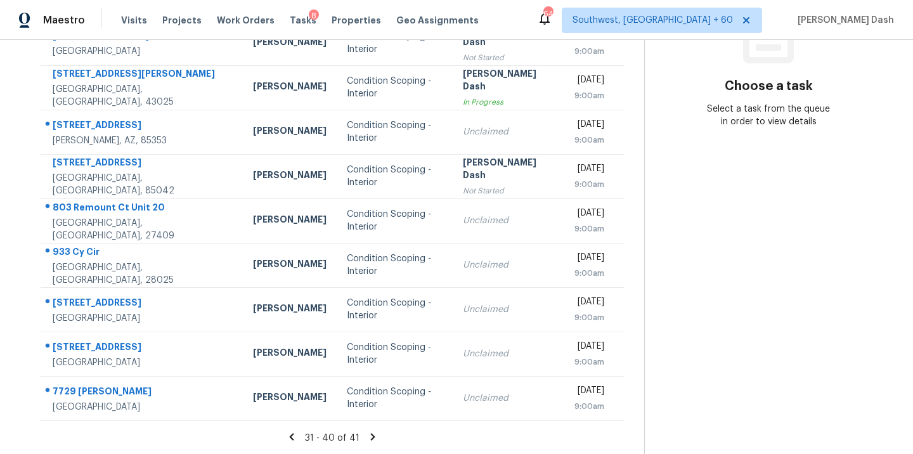
click at [295, 434] on icon at bounding box center [291, 436] width 11 height 11
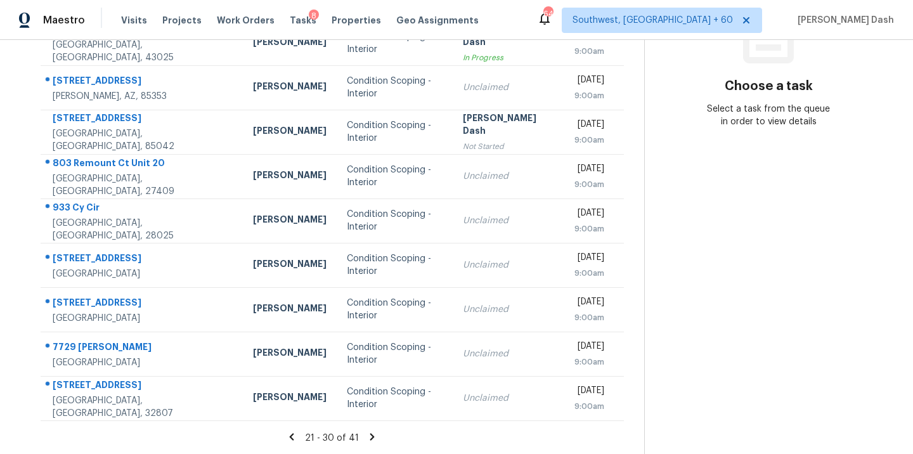
click at [297, 428] on section "Tasks 41 Results Date Range Open Condition Scoping - Interior Assignee ​ Create…" at bounding box center [332, 154] width 624 height 600
click at [292, 436] on icon at bounding box center [292, 436] width 4 height 7
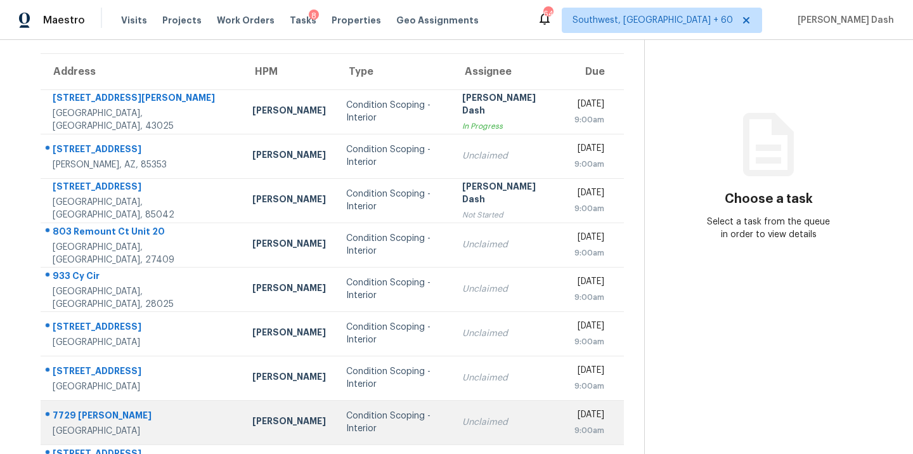
scroll to position [0, 0]
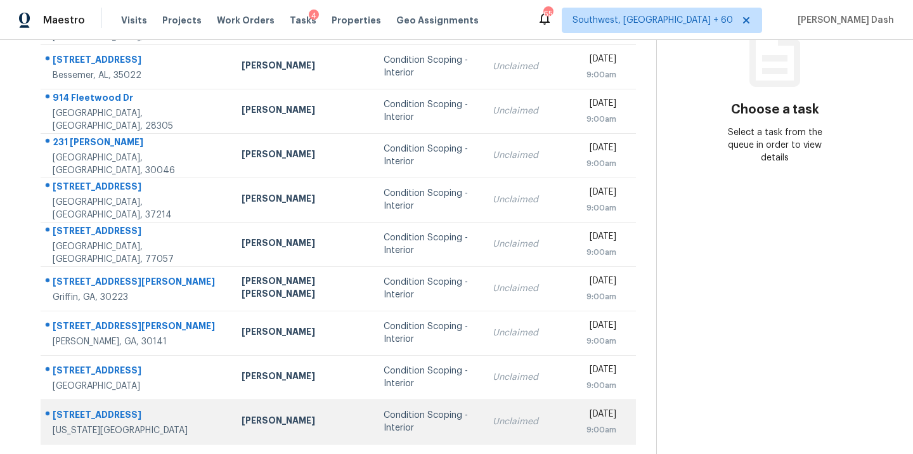
scroll to position [206, 0]
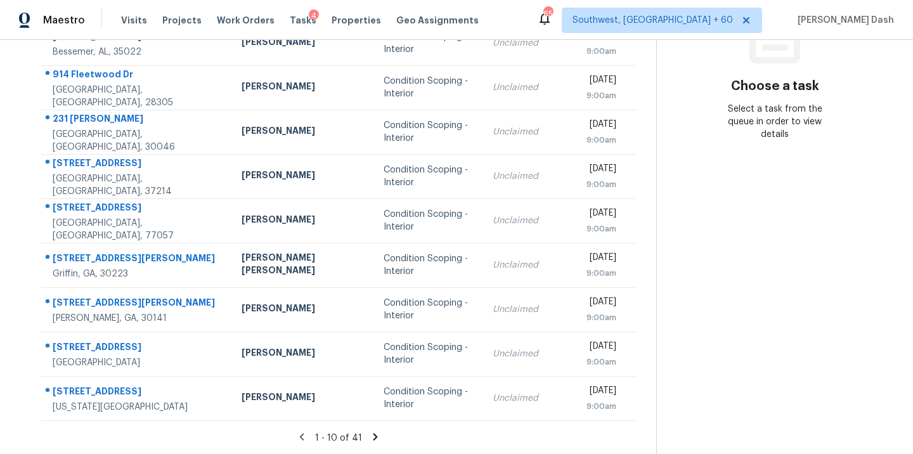
click at [373, 437] on icon at bounding box center [375, 436] width 4 height 7
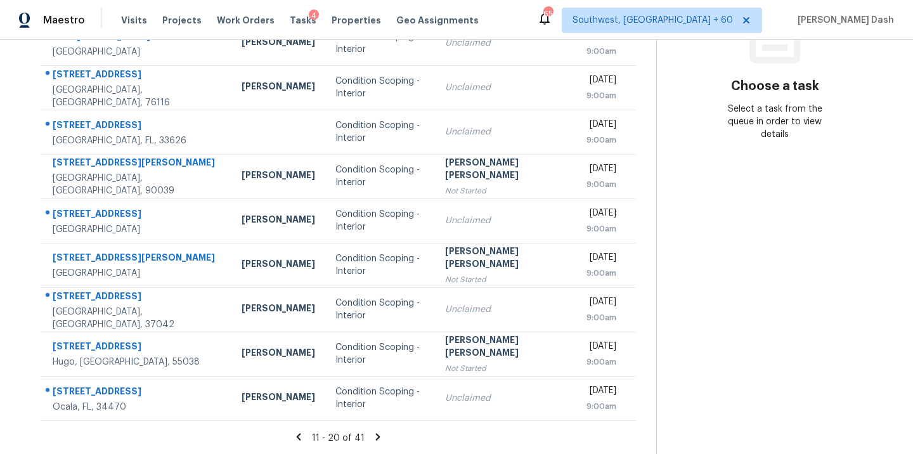
click at [376, 434] on icon at bounding box center [378, 436] width 4 height 7
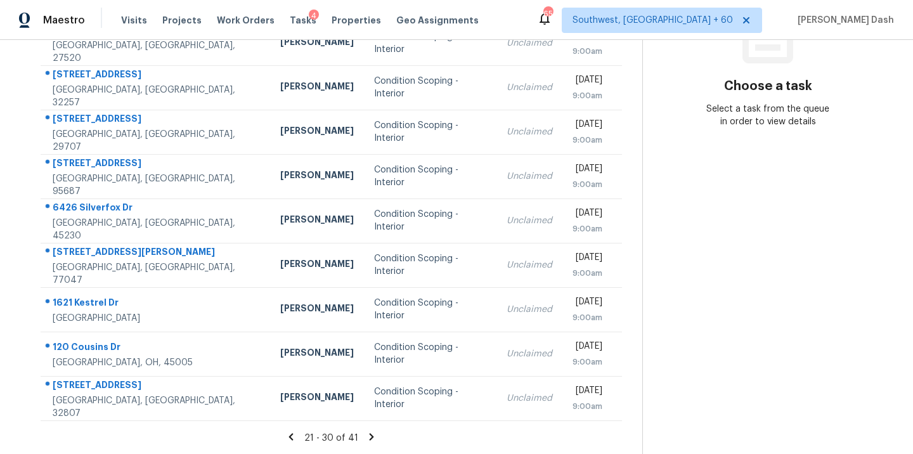
click at [370, 436] on icon at bounding box center [372, 436] width 4 height 7
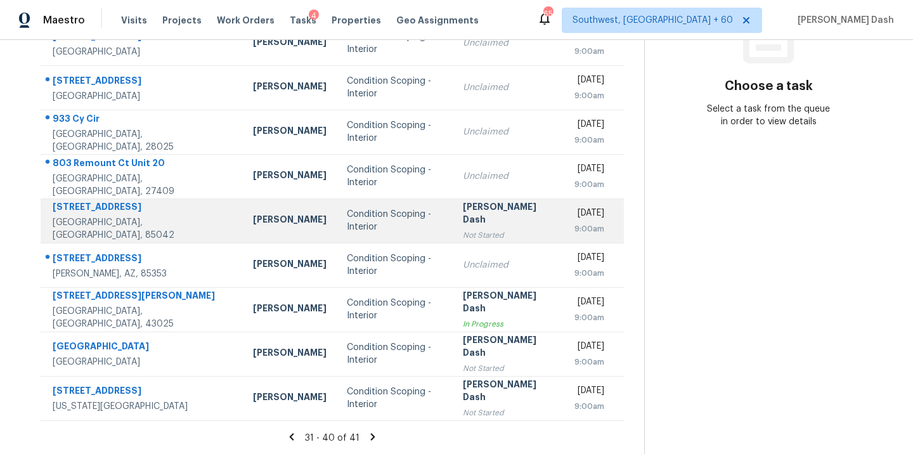
click at [347, 226] on div "Condition Scoping - Interior" at bounding box center [394, 220] width 95 height 25
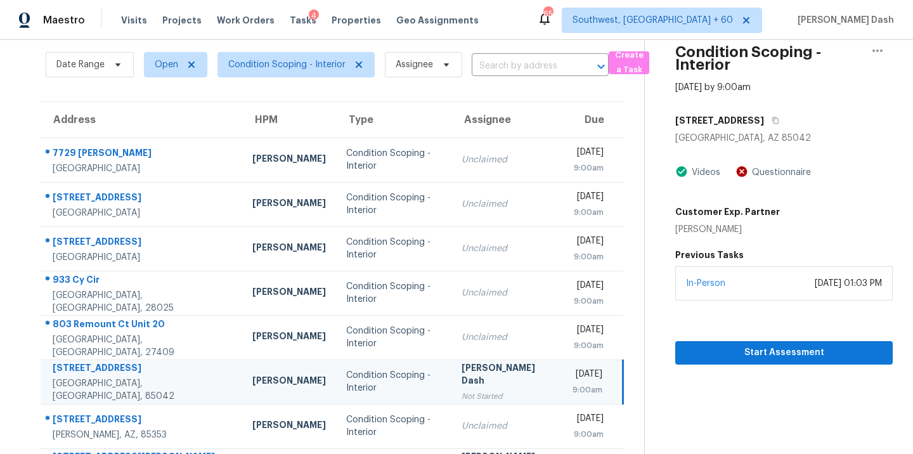
scroll to position [0, 0]
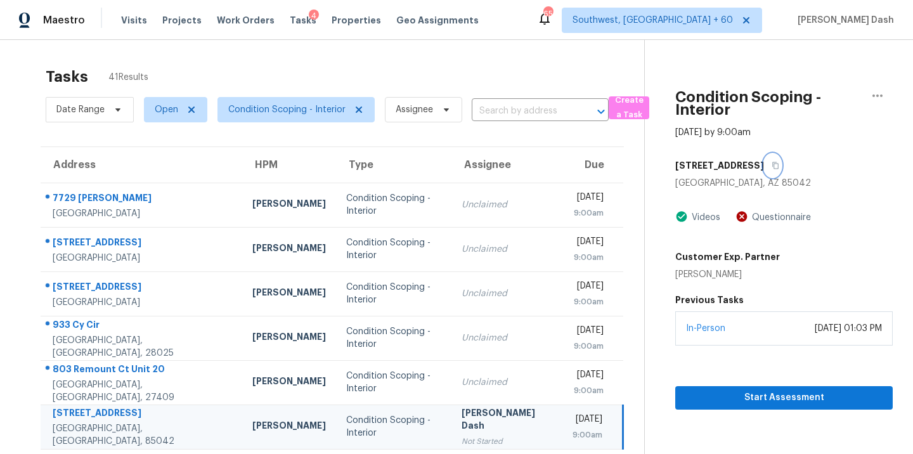
click at [771, 167] on icon "button" at bounding box center [775, 166] width 8 height 8
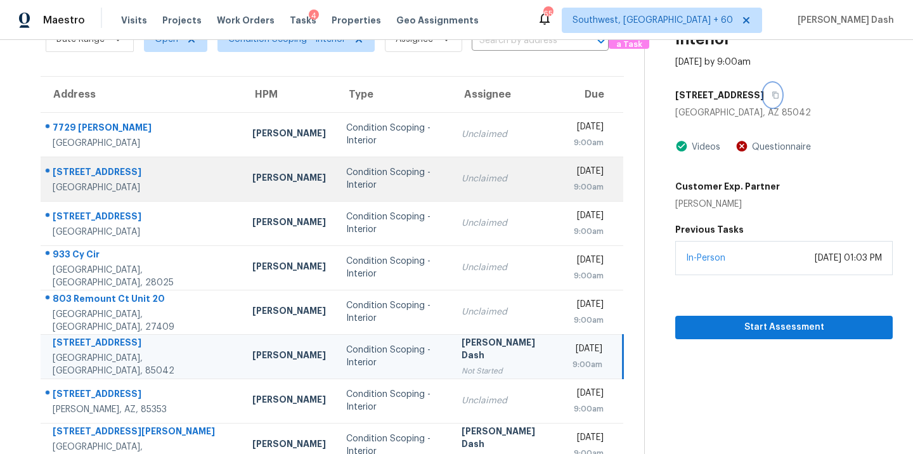
scroll to position [206, 0]
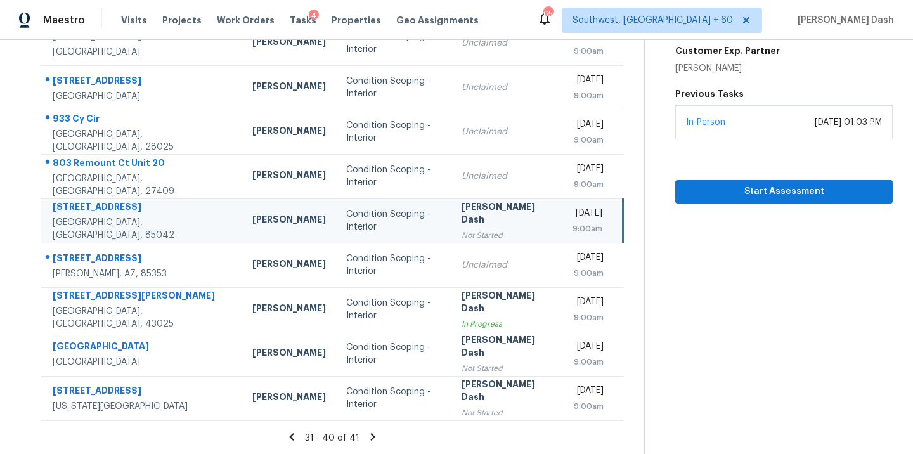
click at [336, 207] on td "Condition Scoping - Interior" at bounding box center [393, 220] width 115 height 44
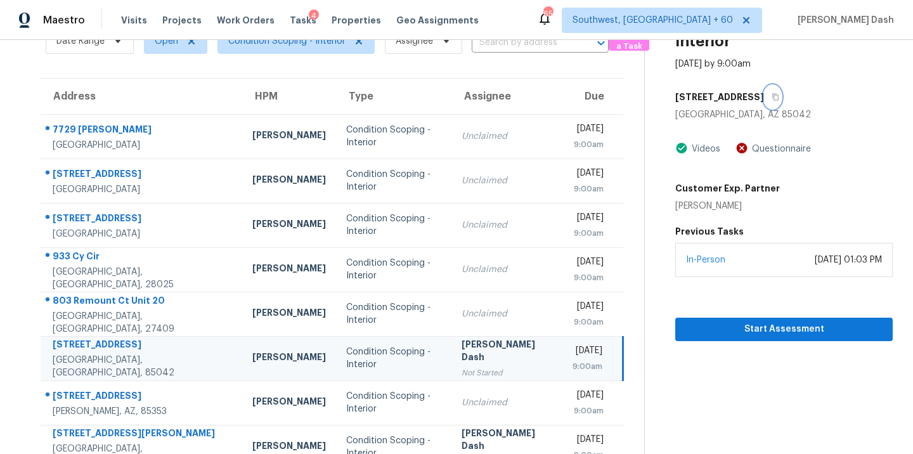
click at [764, 102] on button "button" at bounding box center [772, 97] width 17 height 23
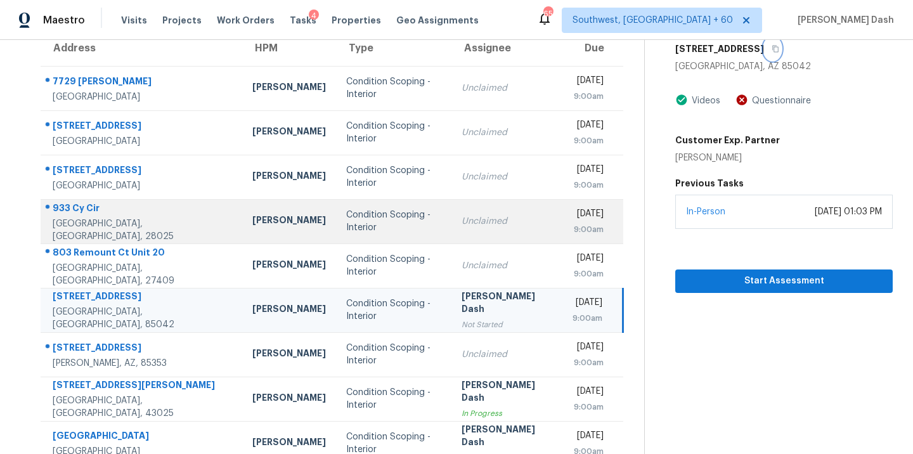
scroll to position [206, 0]
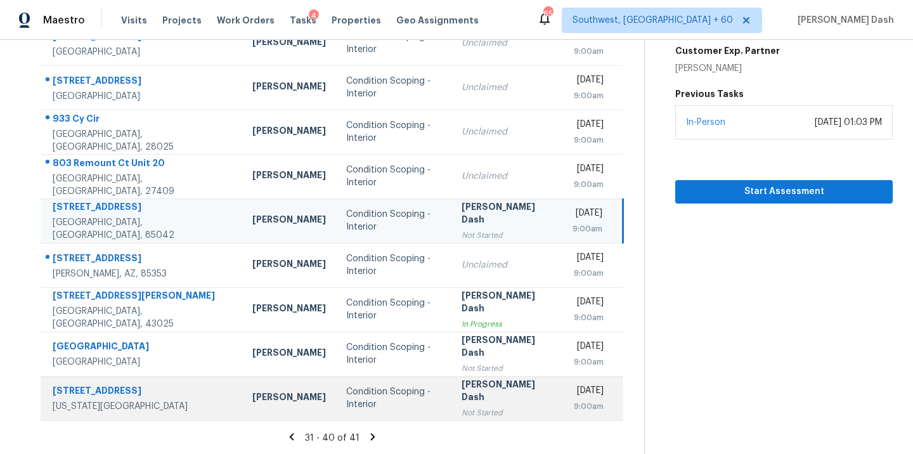
click at [346, 402] on div "Condition Scoping - Interior" at bounding box center [393, 397] width 95 height 25
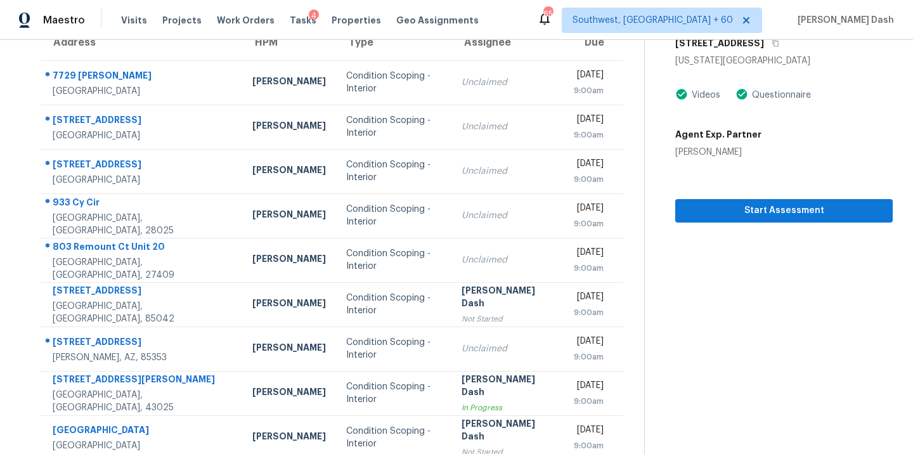
scroll to position [39, 0]
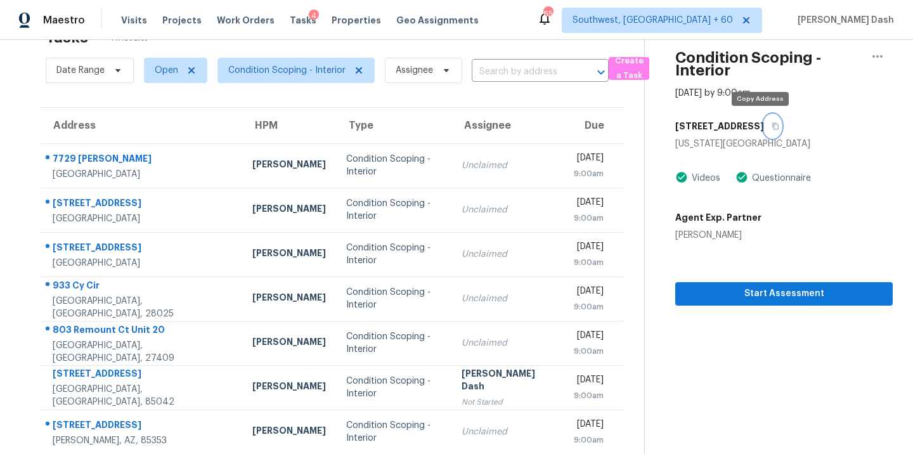
click at [771, 123] on icon "button" at bounding box center [775, 126] width 8 height 8
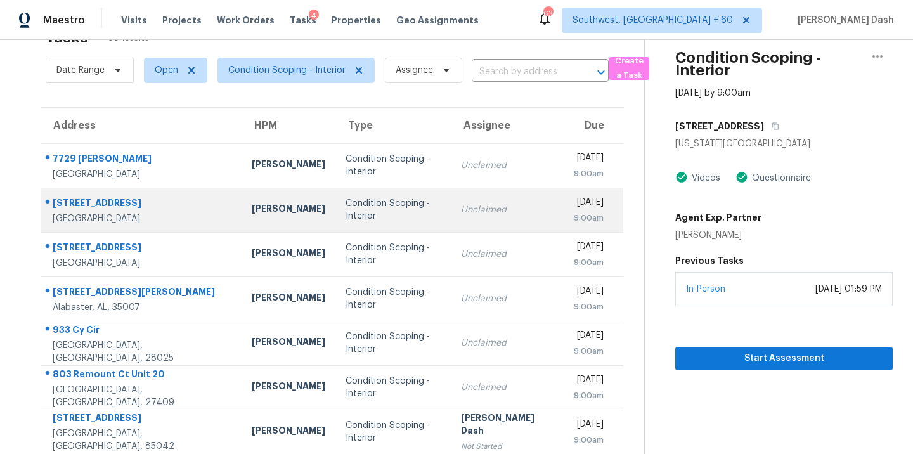
scroll to position [206, 0]
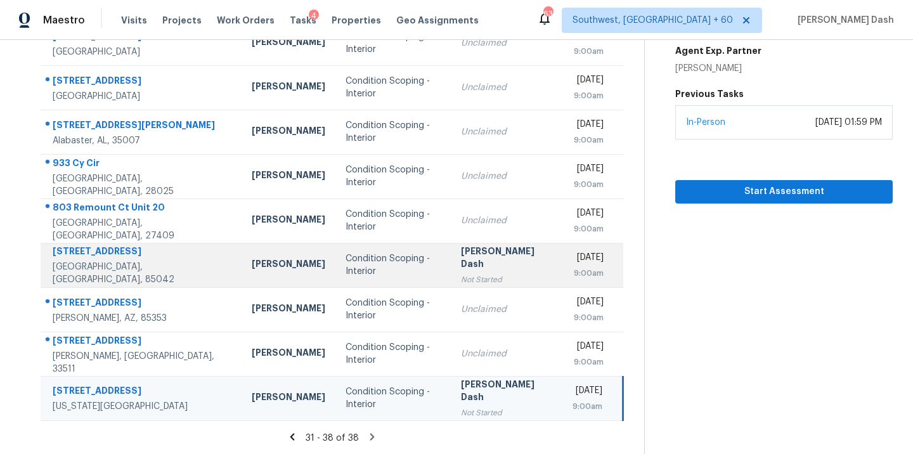
click at [345, 260] on div "Condition Scoping - Interior" at bounding box center [393, 264] width 96 height 25
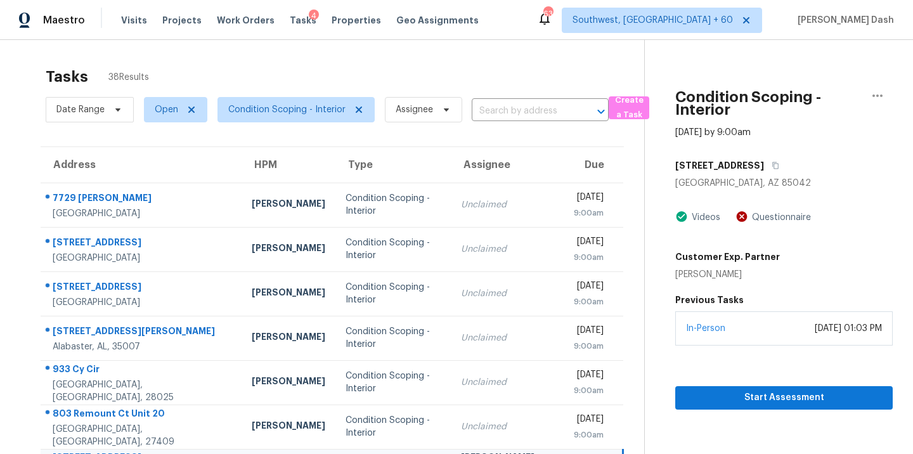
scroll to position [0, 0]
click at [771, 164] on icon "button" at bounding box center [775, 166] width 8 height 8
